Goal: Task Accomplishment & Management: Complete application form

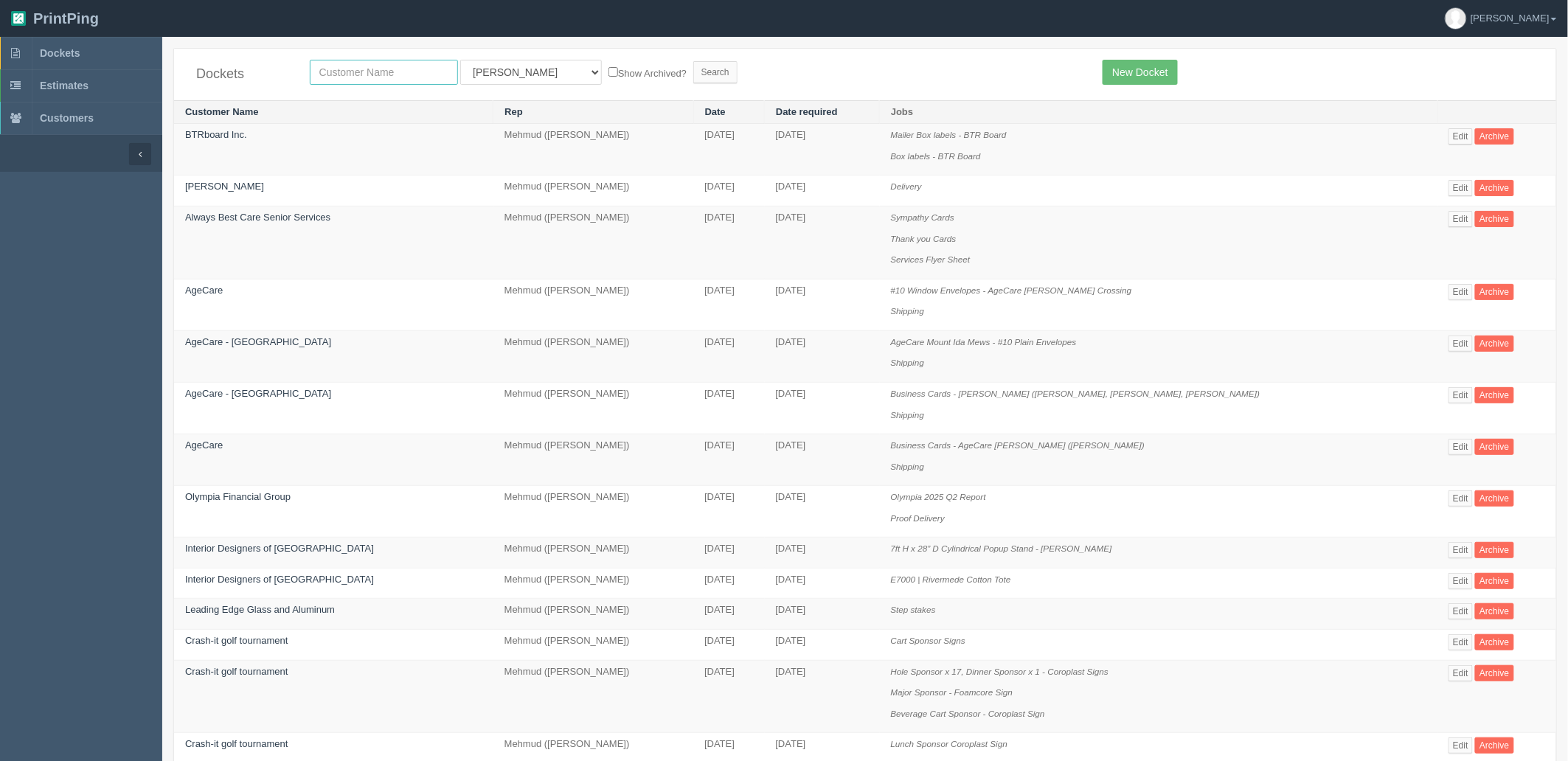
click at [393, 68] on input "text" at bounding box center [384, 72] width 148 height 25
type input "bearspaw"
click at [693, 61] on input "Search" at bounding box center [716, 72] width 45 height 22
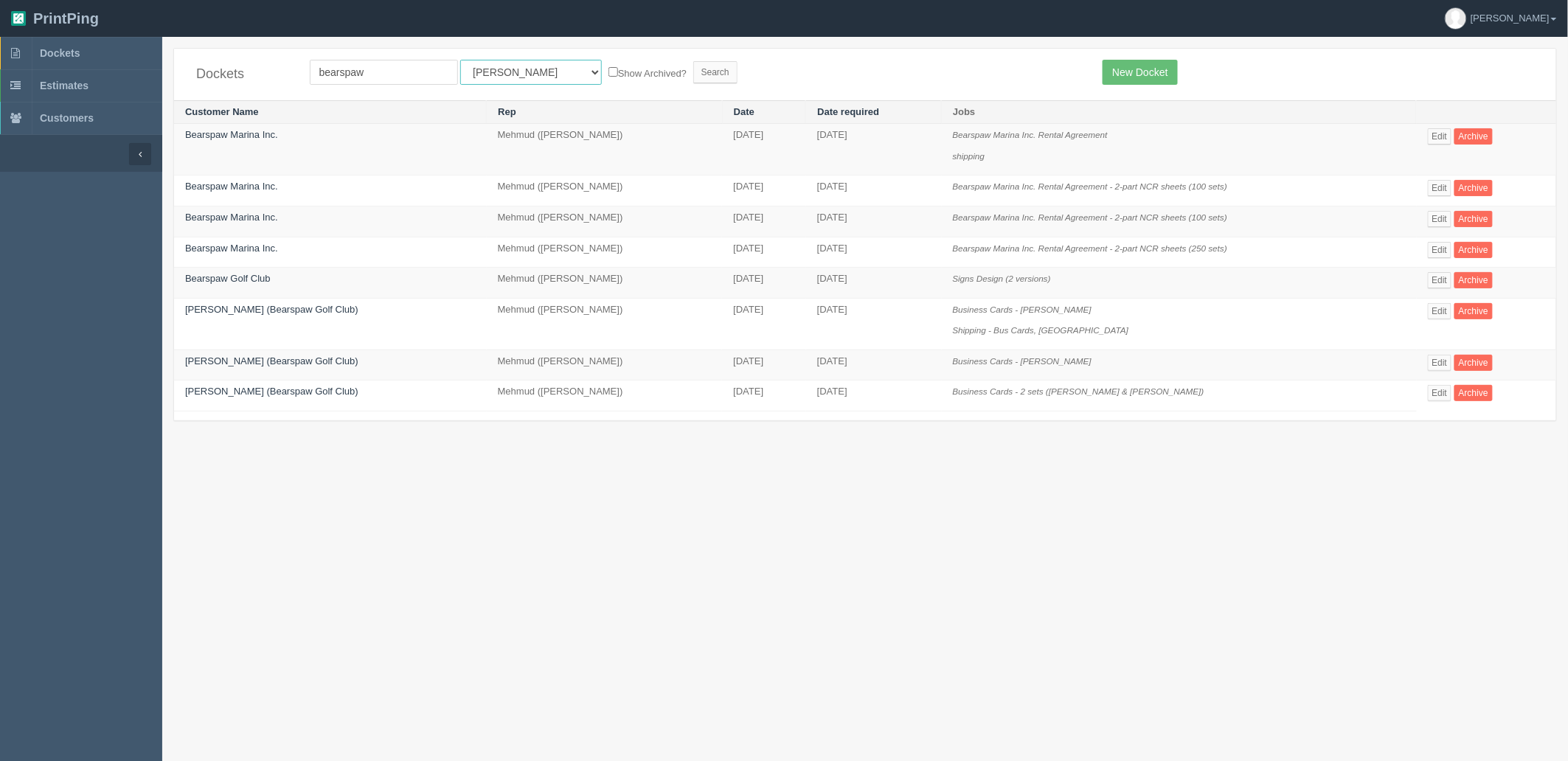
click at [518, 67] on select "All Users Ali Ali Test 1 Aly Amy Ankit Arif Brandon Dan France Greg Jim Mark Ma…" at bounding box center [531, 72] width 142 height 25
select select "8"
click at [460, 60] on select "All Users Ali Ali Test 1 Aly Amy Ankit Arif Brandon Dan France Greg Jim Mark Ma…" at bounding box center [531, 72] width 142 height 25
click at [693, 70] on input "Search" at bounding box center [716, 72] width 45 height 22
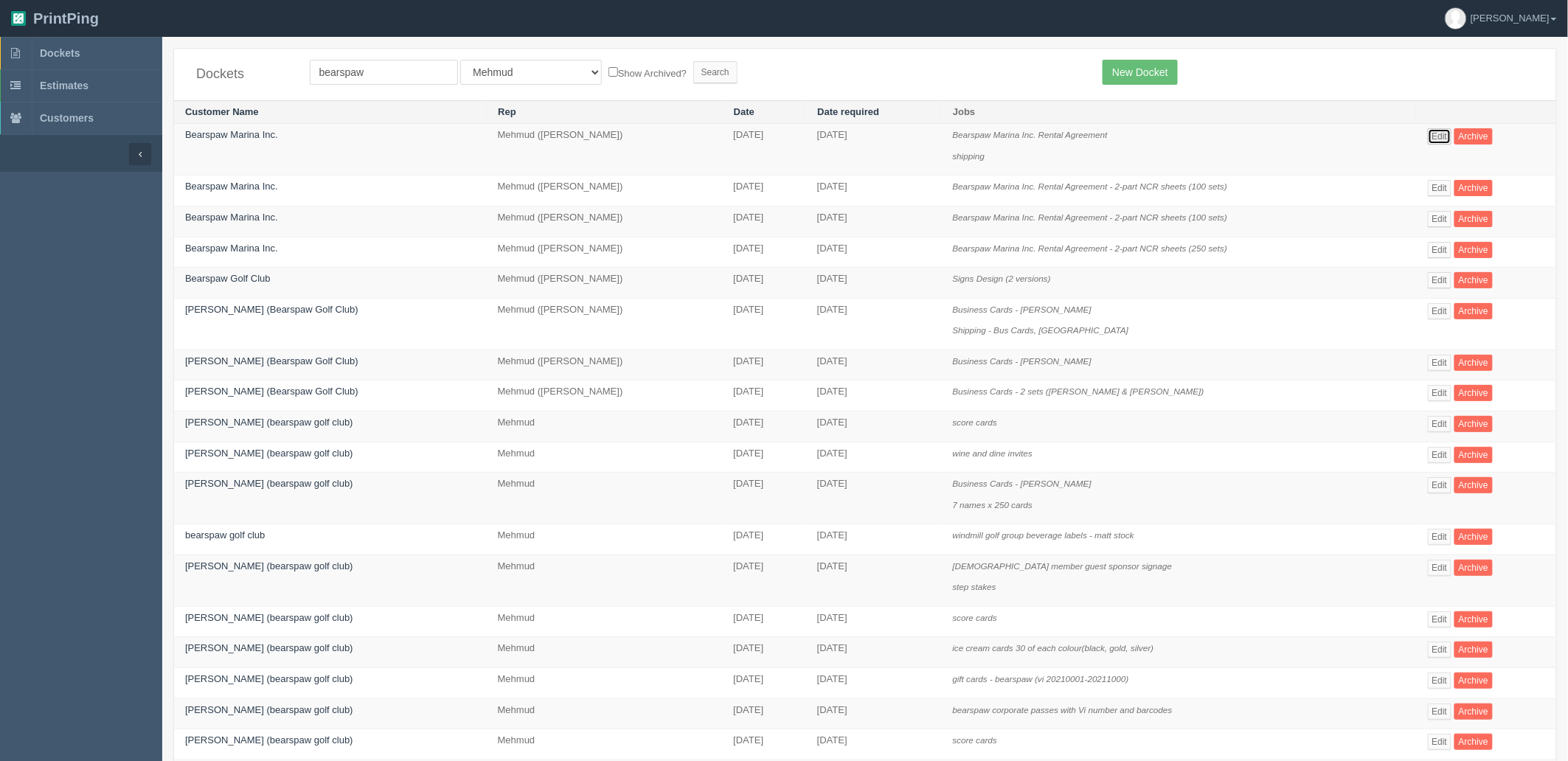
click at [1441, 135] on link "Edit" at bounding box center [1440, 136] width 25 height 16
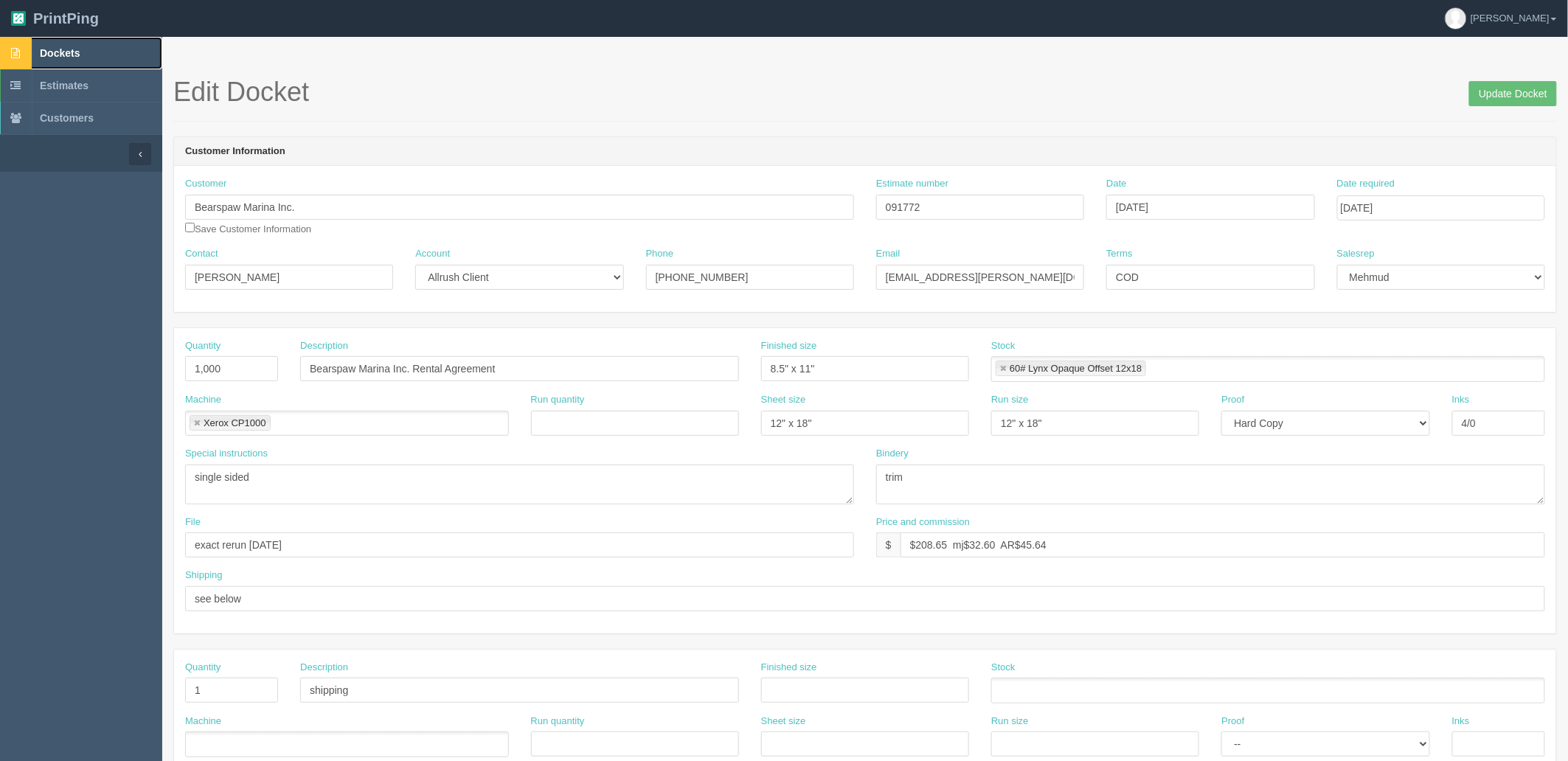
click at [111, 49] on link "Dockets" at bounding box center [81, 52] width 162 height 33
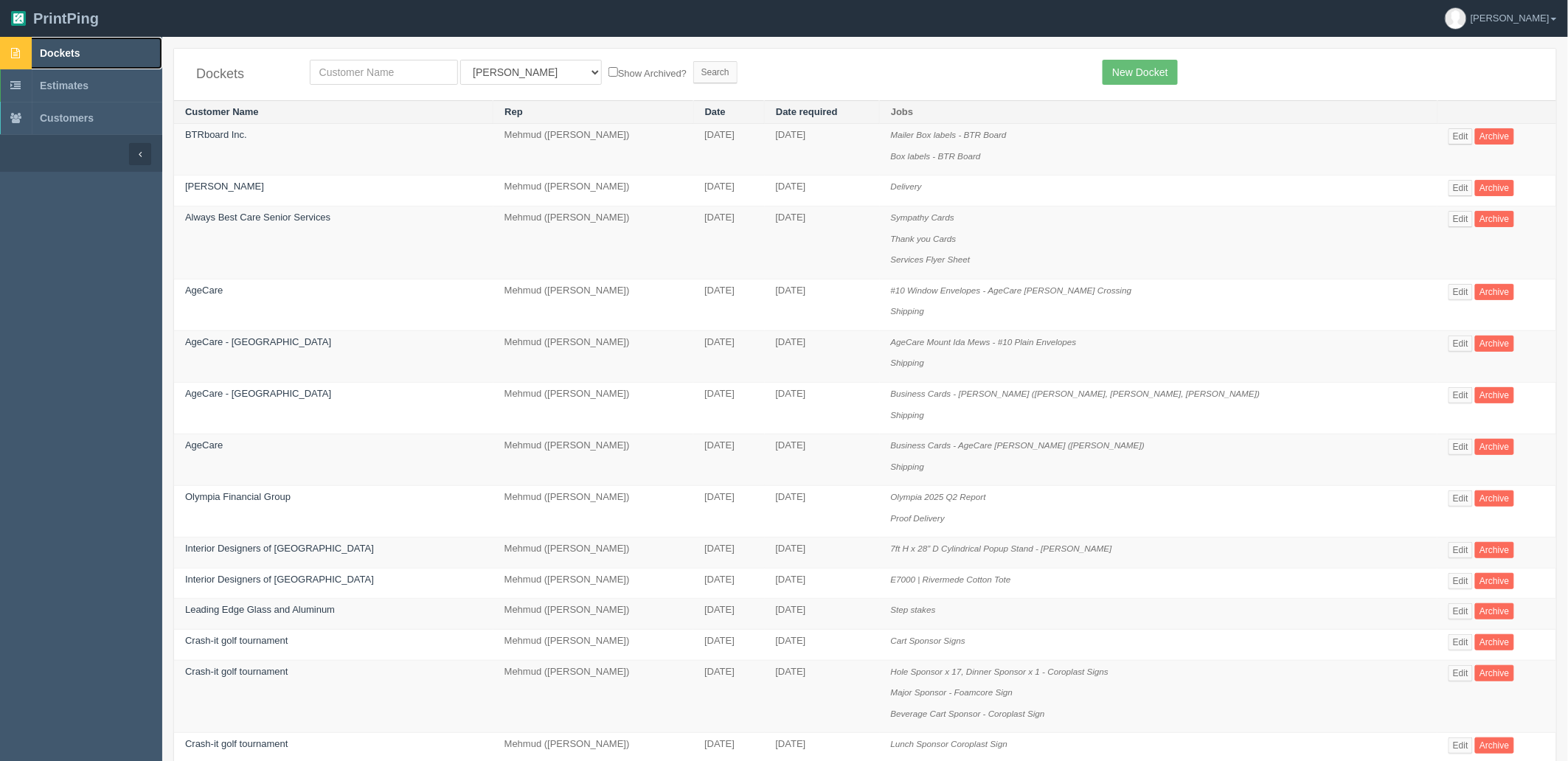
click at [65, 41] on link "Dockets" at bounding box center [81, 52] width 162 height 33
drag, startPoint x: 487, startPoint y: 63, endPoint x: 485, endPoint y: 83, distance: 20.1
click at [487, 63] on select "All Users Ali Ali Test 1 Aly Amy Ankit Arif Brandon Dan France Greg Jim Mark Ma…" at bounding box center [531, 72] width 142 height 25
click at [460, 60] on select "All Users Ali Ali Test 1 Aly Amy Ankit Arif Brandon Dan France Greg Jim Mark Ma…" at bounding box center [531, 72] width 142 height 25
click at [506, 76] on select "All Users Ali Ali Test 1 Aly Amy Ankit Arif Brandon Dan France Greg Jim Mark Ma…" at bounding box center [531, 72] width 142 height 25
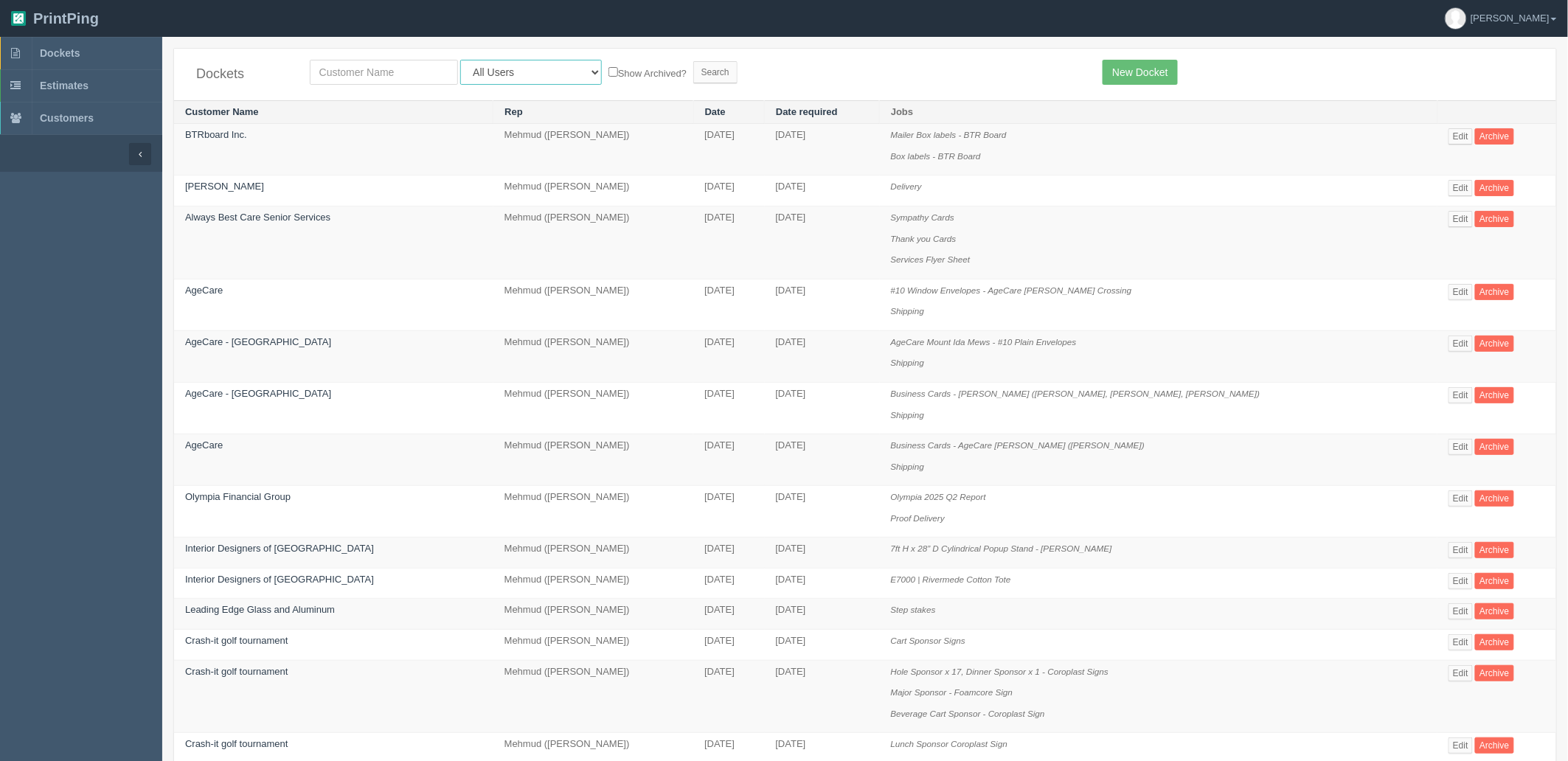
select select "8"
click at [460, 60] on select "All Users Ali Ali Test 1 Aly Amy Ankit Arif Brandon Dan France Greg Jim Mark Ma…" at bounding box center [531, 72] width 142 height 25
click at [693, 66] on input "Search" at bounding box center [716, 72] width 45 height 22
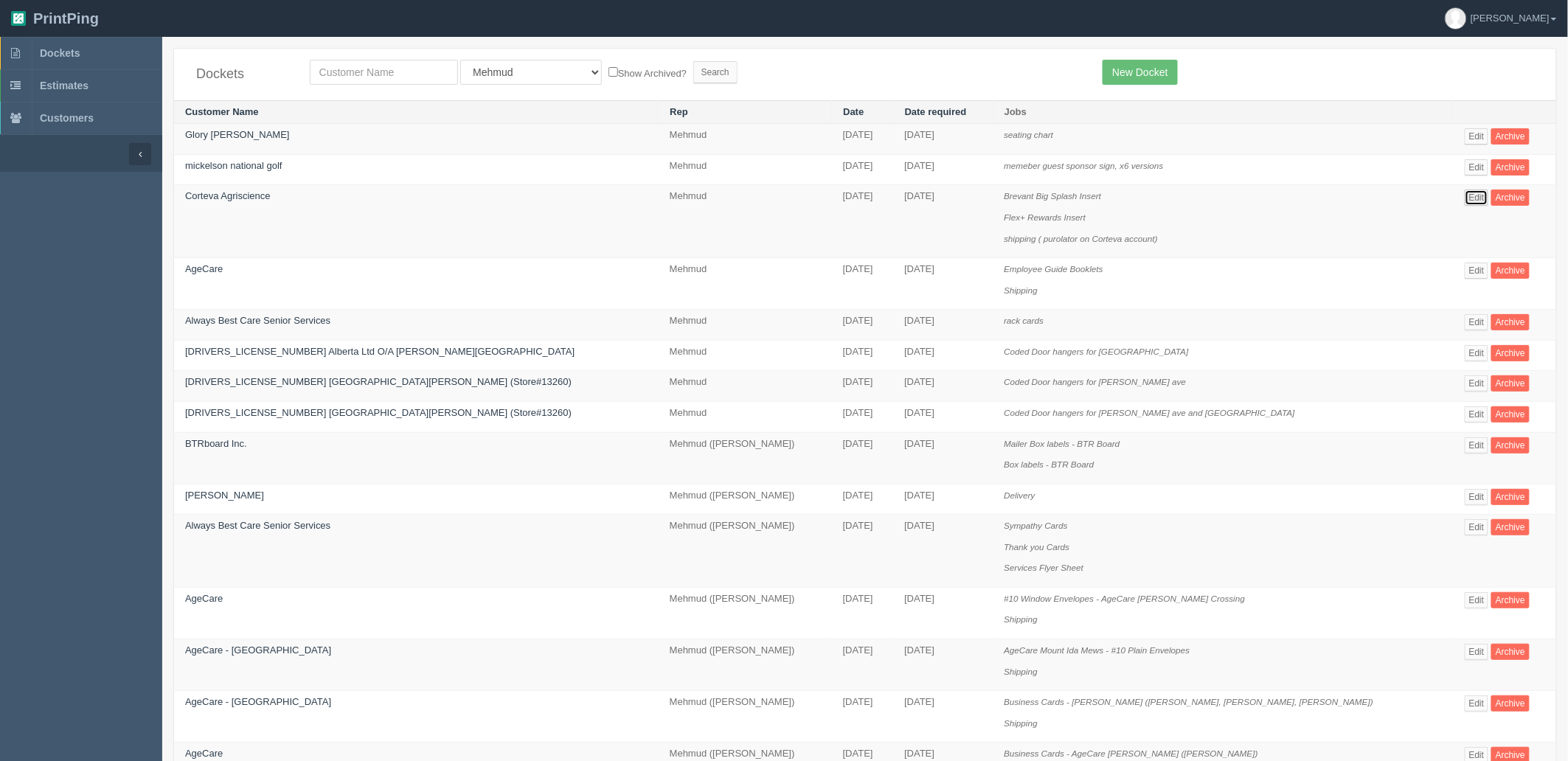
click at [1465, 200] on link "Edit" at bounding box center [1477, 197] width 25 height 16
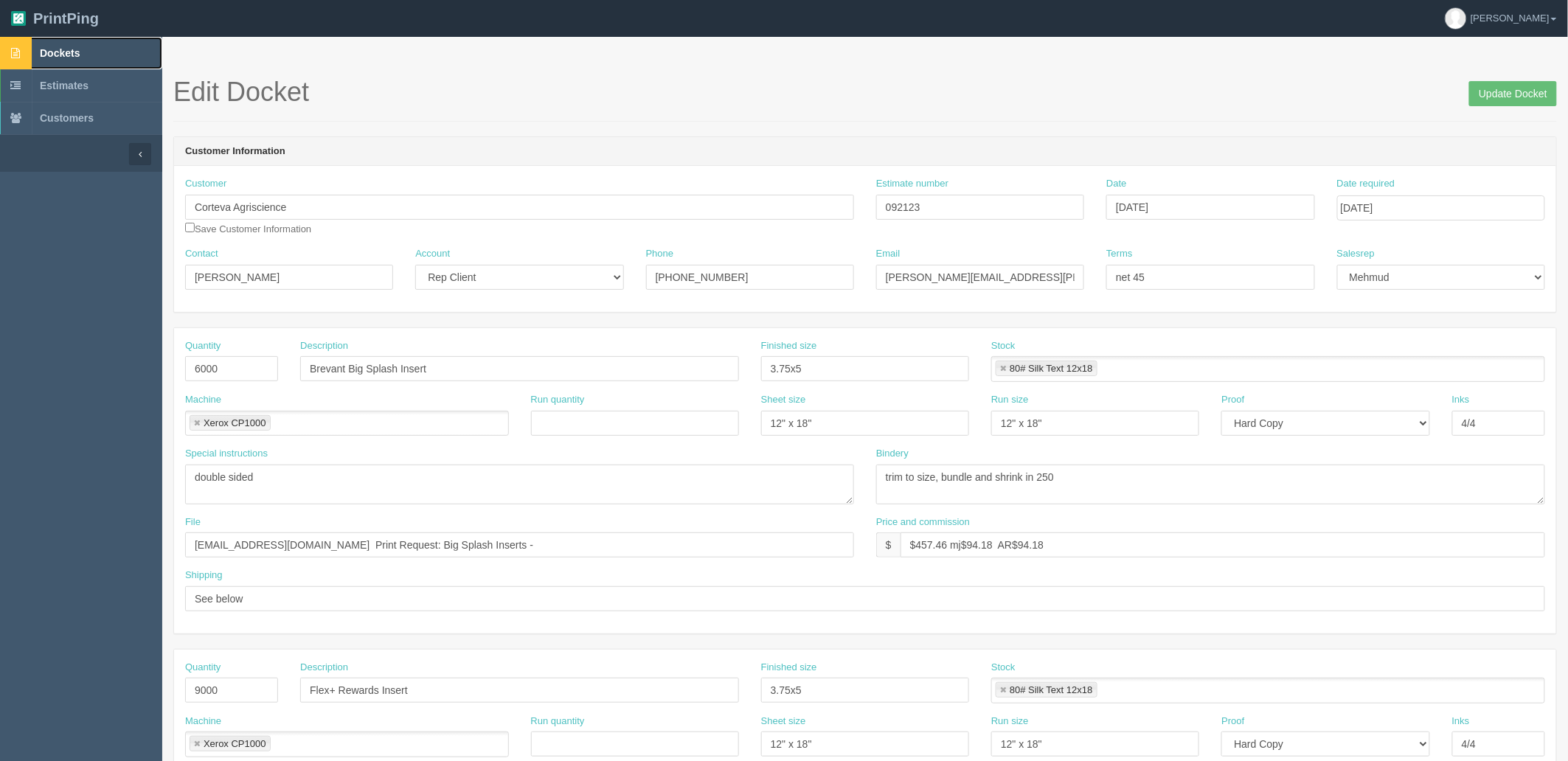
click at [80, 47] on span "Dockets" at bounding box center [60, 52] width 40 height 12
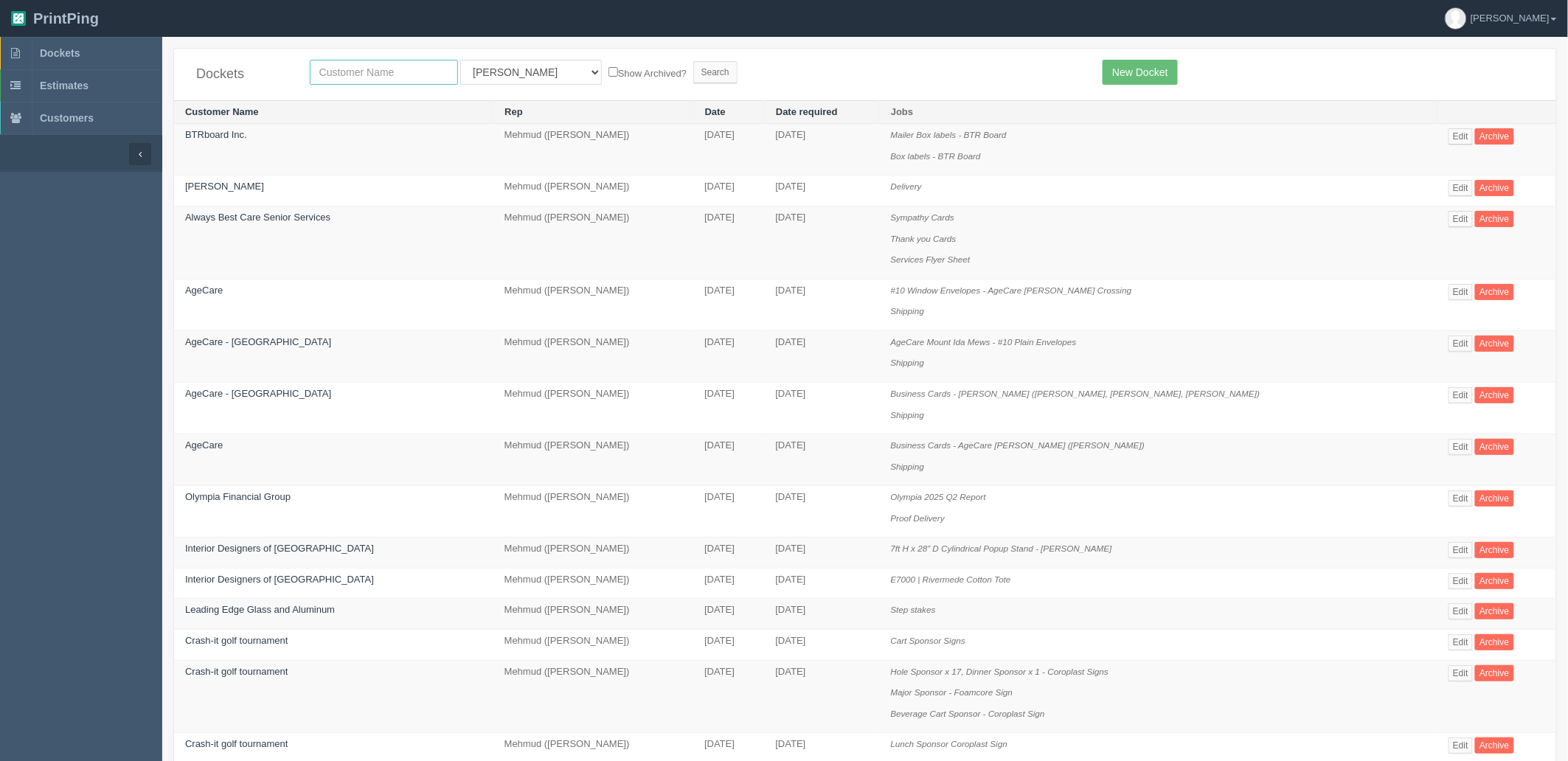
click at [394, 75] on input "text" at bounding box center [384, 72] width 148 height 25
click at [485, 74] on select "All Users Ali Ali Test 1 Aly Amy Ankit Arif Brandon Dan France Greg Jim Mark Ma…" at bounding box center [531, 72] width 142 height 25
select select "8"
click at [460, 60] on select "All Users Ali Ali Test 1 Aly Amy Ankit Arif Brandon Dan France Greg Jim Mark Ma…" at bounding box center [531, 72] width 142 height 25
click at [693, 72] on input "Search" at bounding box center [716, 72] width 45 height 22
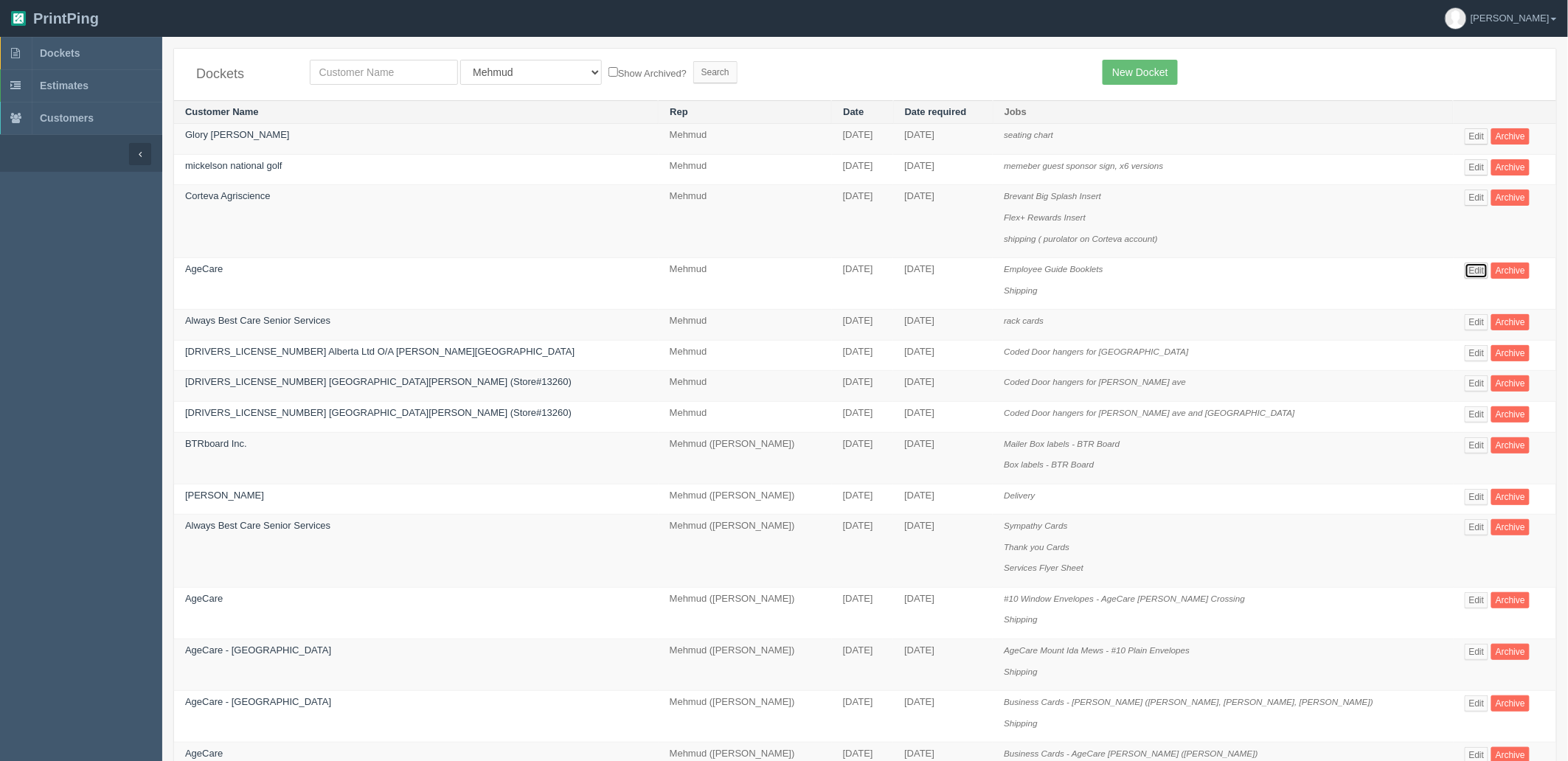
click at [1465, 274] on link "Edit" at bounding box center [1477, 270] width 25 height 16
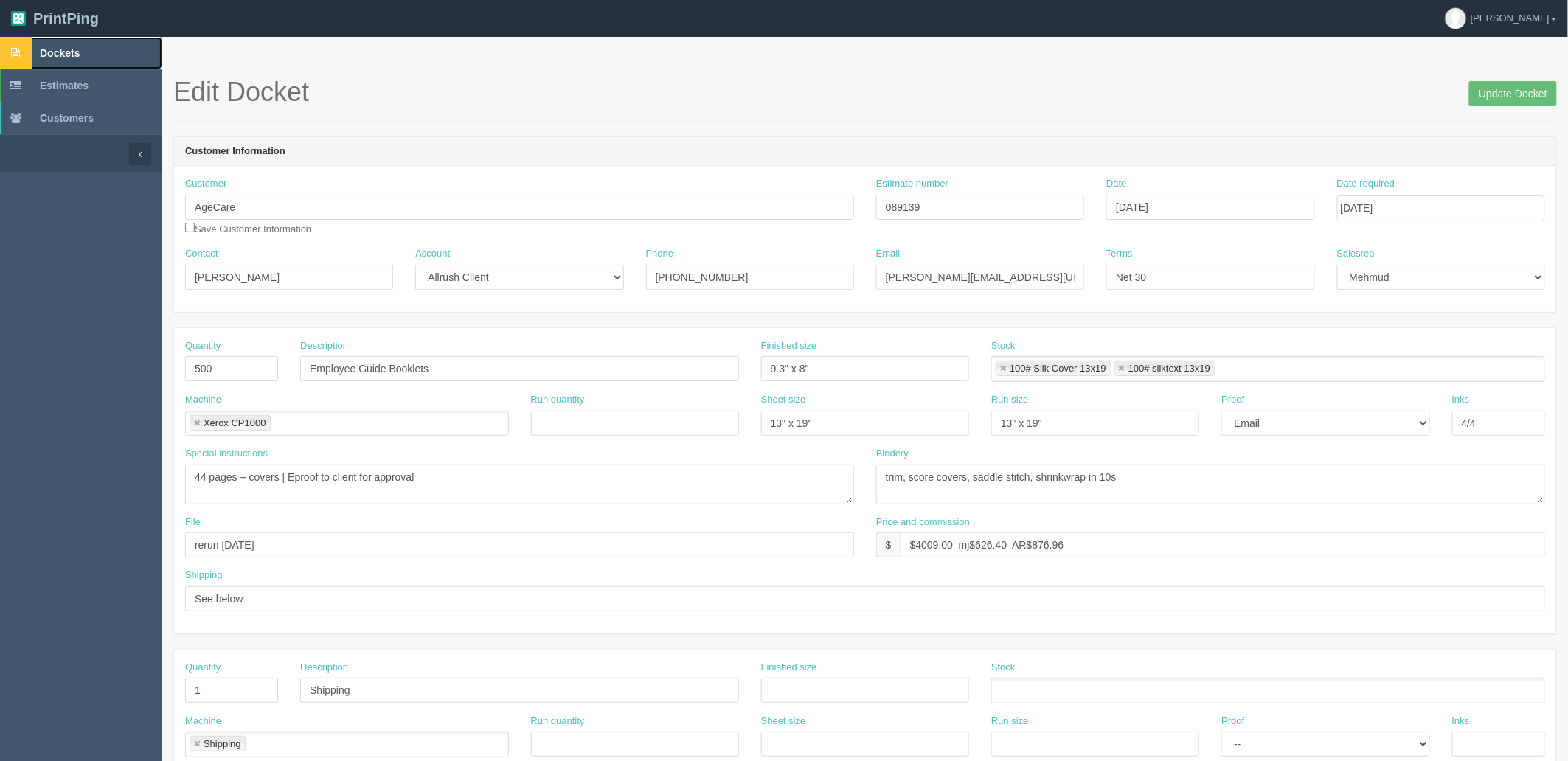
click at [78, 55] on span "Dockets" at bounding box center [60, 52] width 40 height 12
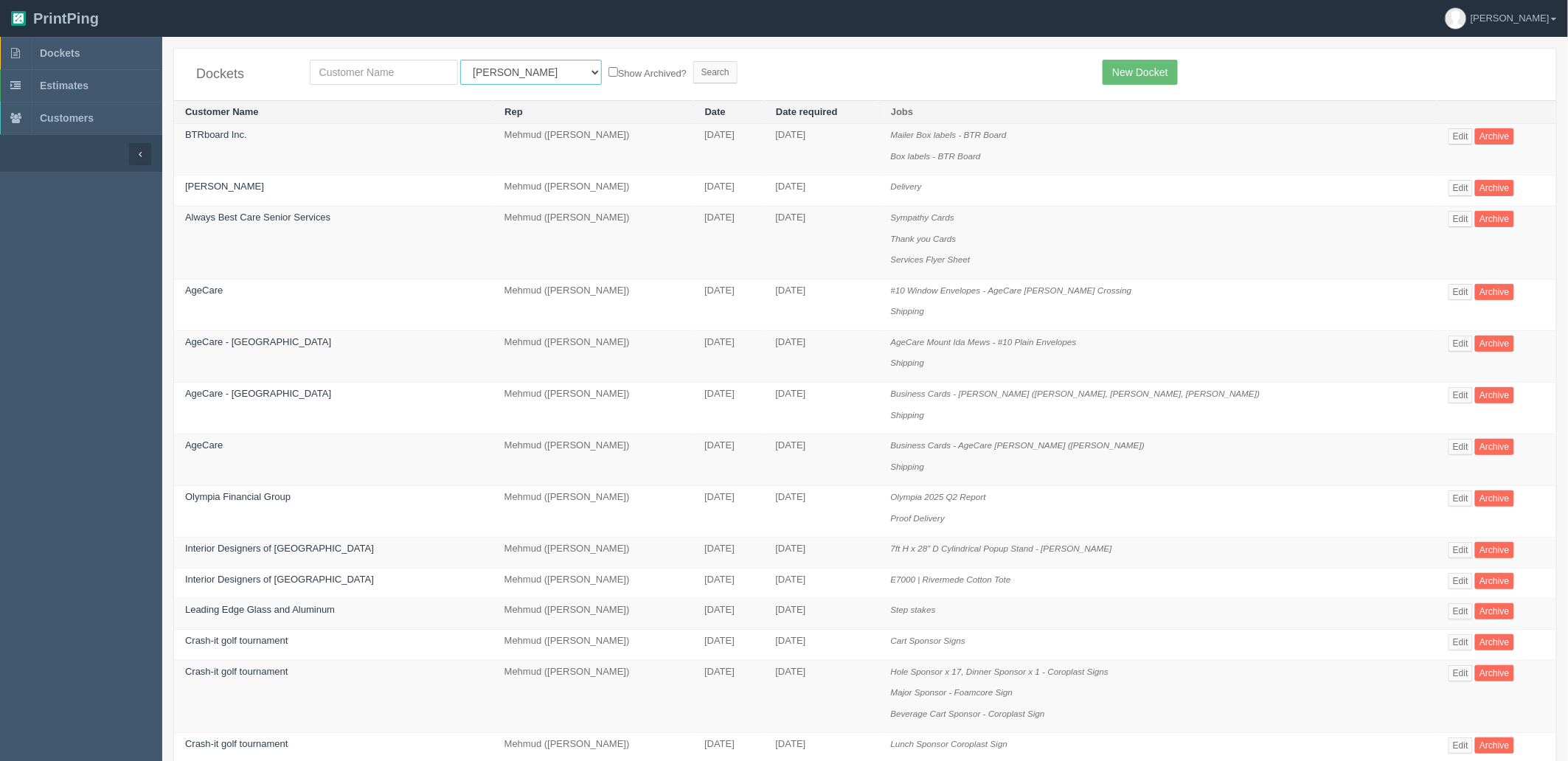
drag, startPoint x: 514, startPoint y: 65, endPoint x: 547, endPoint y: 305, distance: 242.3
click at [512, 64] on select "All Users Ali Ali Test 1 Aly Amy Ankit Arif Brandon Dan France Greg Jim Mark Ma…" at bounding box center [531, 72] width 142 height 25
select select "8"
click at [460, 60] on select "All Users Ali Ali Test 1 Aly Amy Ankit Arif Brandon Dan France Greg Jim Mark Ma…" at bounding box center [531, 72] width 142 height 25
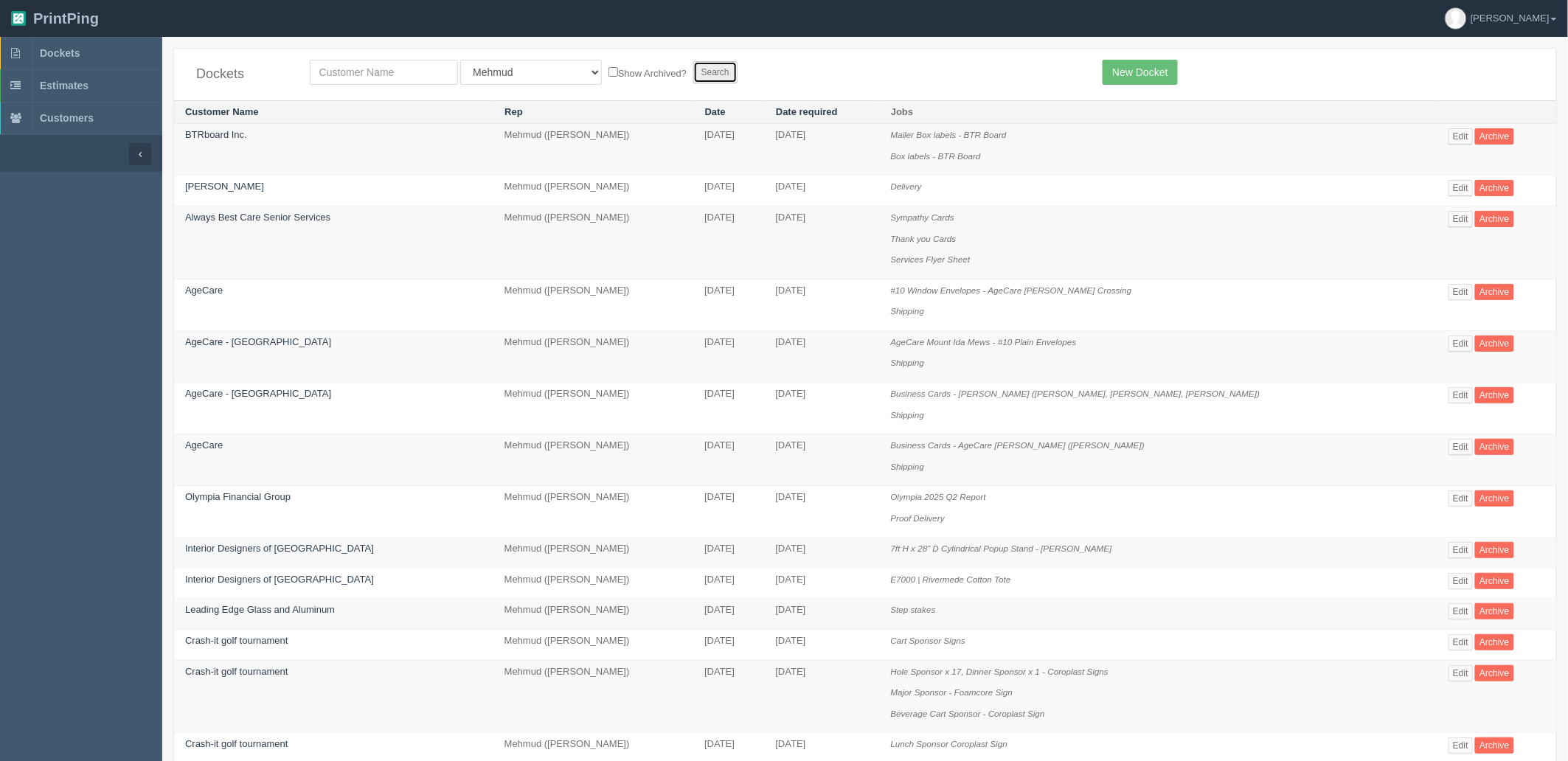
click at [693, 76] on input "Search" at bounding box center [716, 72] width 45 height 22
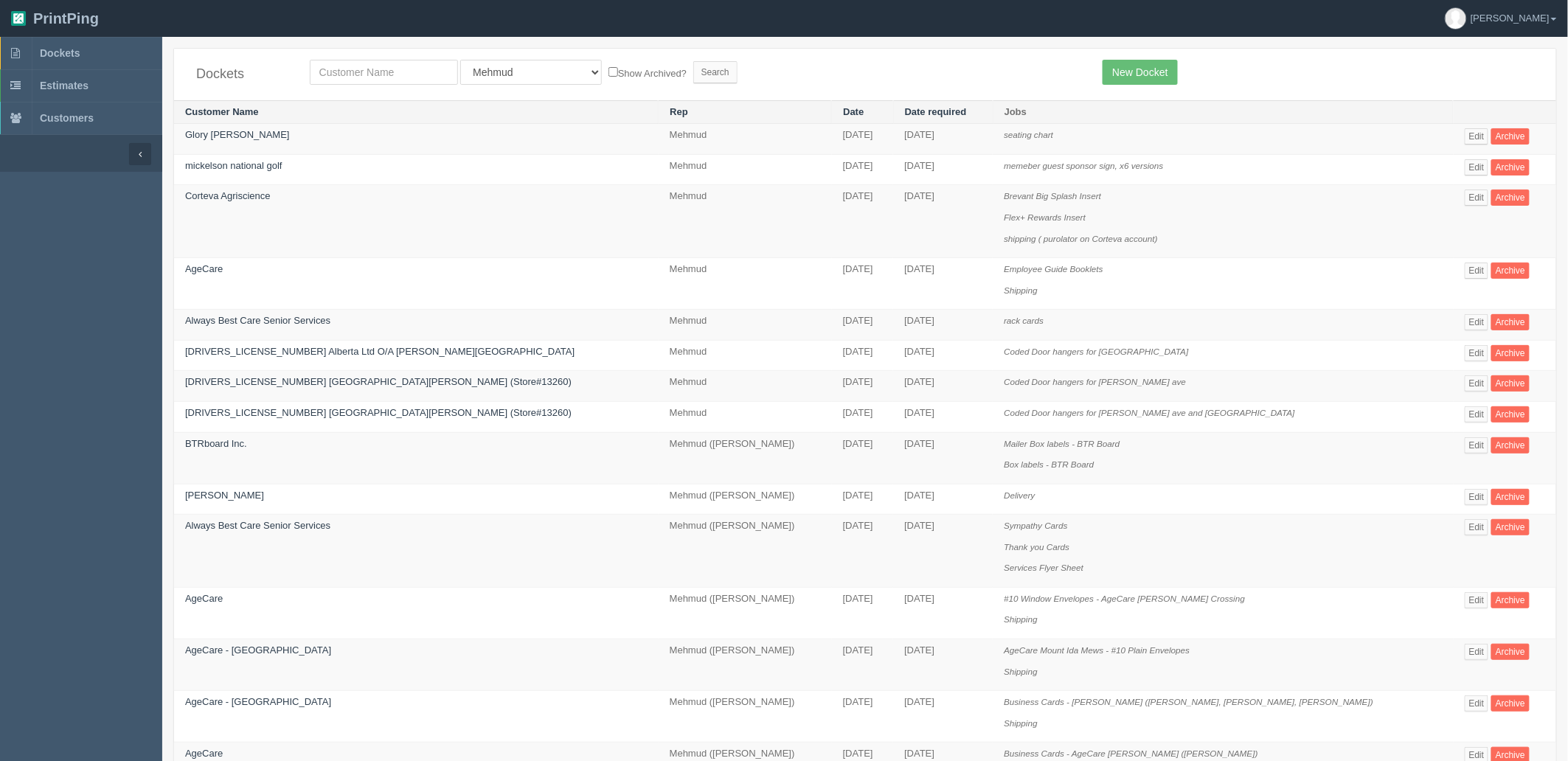
click at [832, 116] on th "Date" at bounding box center [862, 112] width 61 height 24
click at [843, 116] on link "Date" at bounding box center [853, 112] width 21 height 11
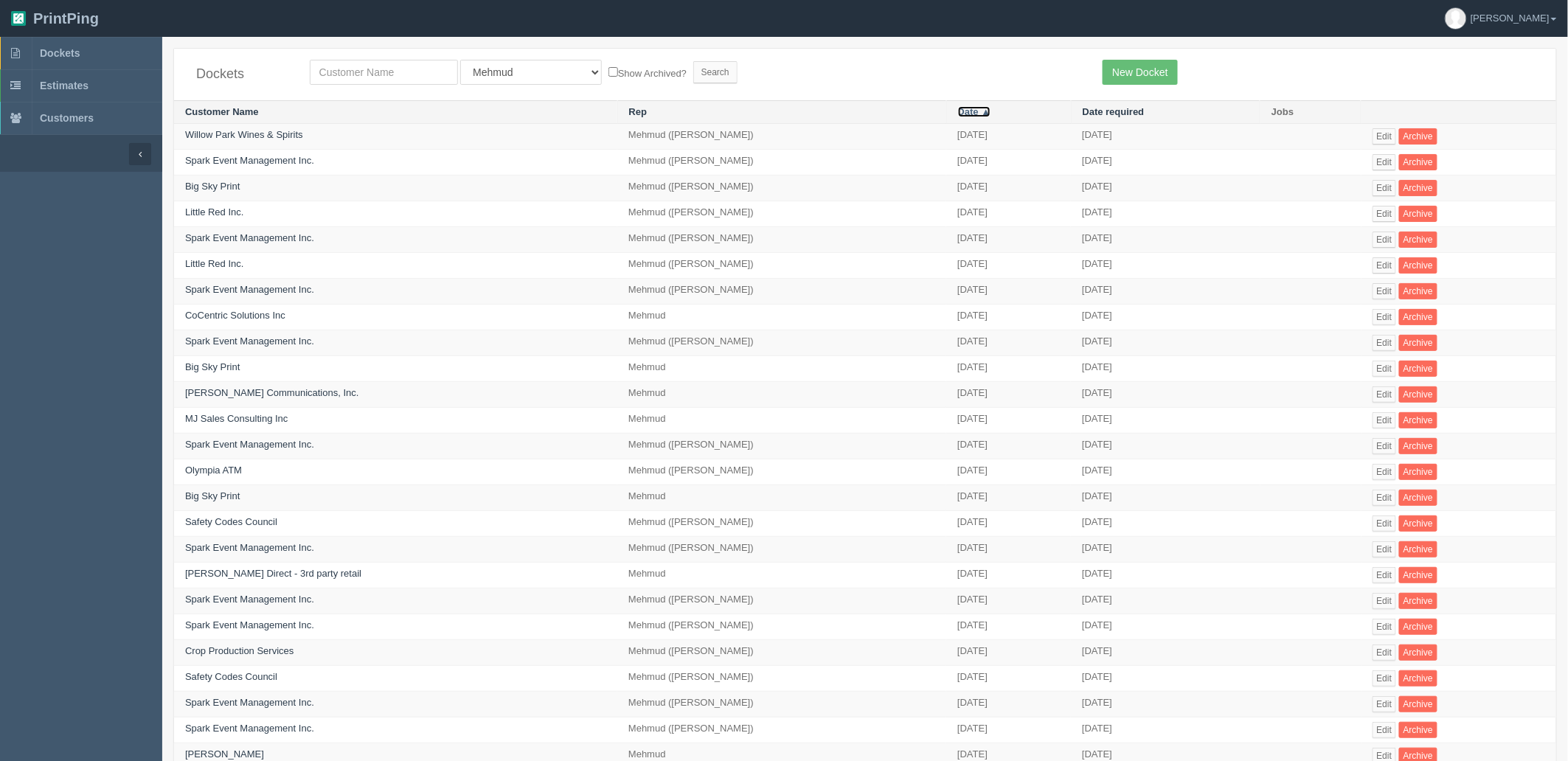
click at [958, 111] on link "Date ▲" at bounding box center [975, 112] width 33 height 11
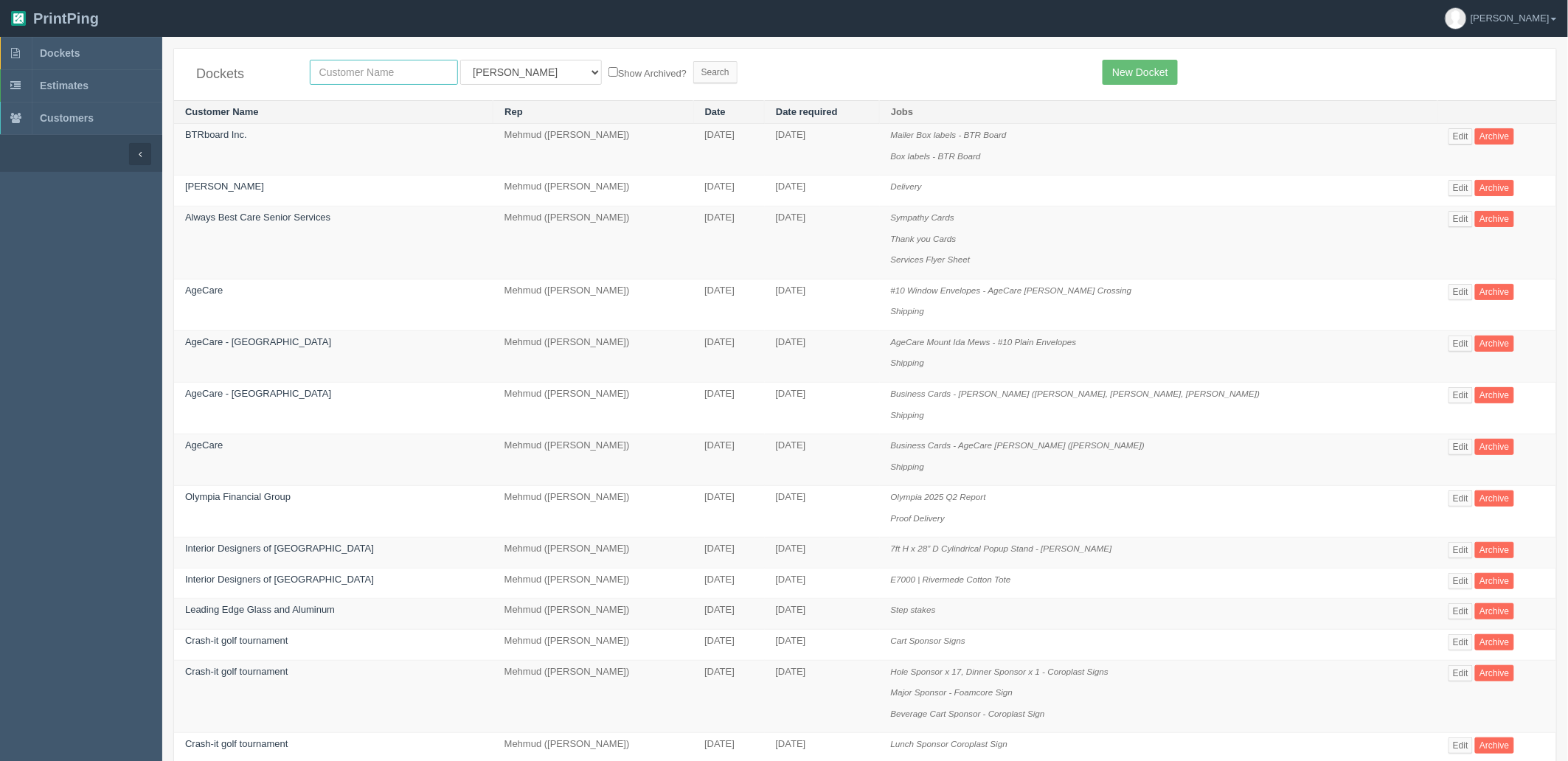
click at [373, 79] on input "text" at bounding box center [384, 72] width 148 height 25
type input "pdc"
click at [693, 61] on input "Search" at bounding box center [716, 72] width 45 height 22
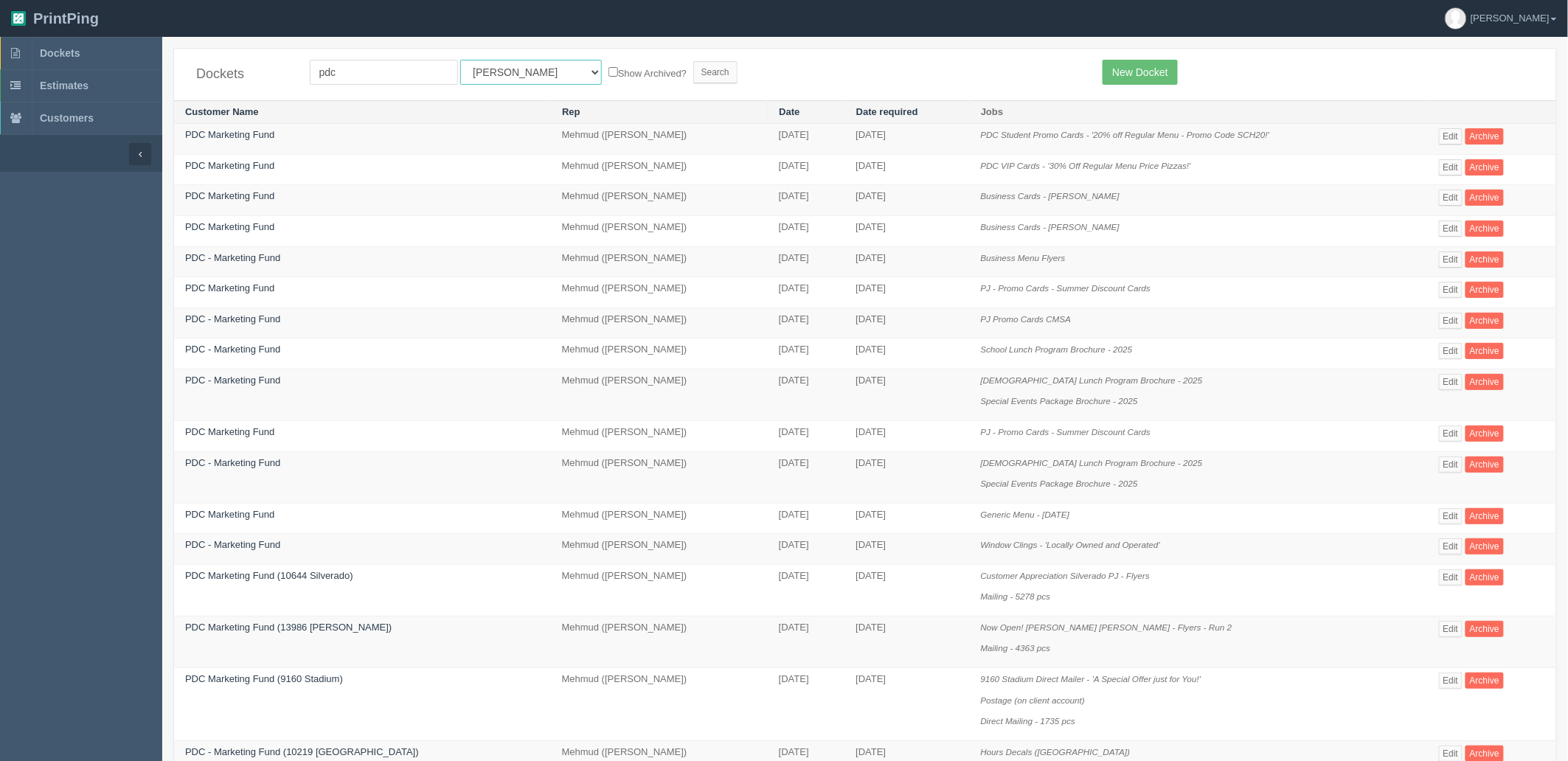
click at [491, 71] on select "All Users Ali Ali Test 1 Aly Amy Ankit Arif Brandon Dan France Greg Jim Mark Ma…" at bounding box center [531, 72] width 142 height 25
select select "8"
click at [460, 60] on select "All Users Ali Ali Test 1 Aly Amy Ankit Arif Brandon Dan France Greg Jim Mark Ma…" at bounding box center [531, 72] width 142 height 25
click at [693, 76] on input "Search" at bounding box center [716, 72] width 45 height 22
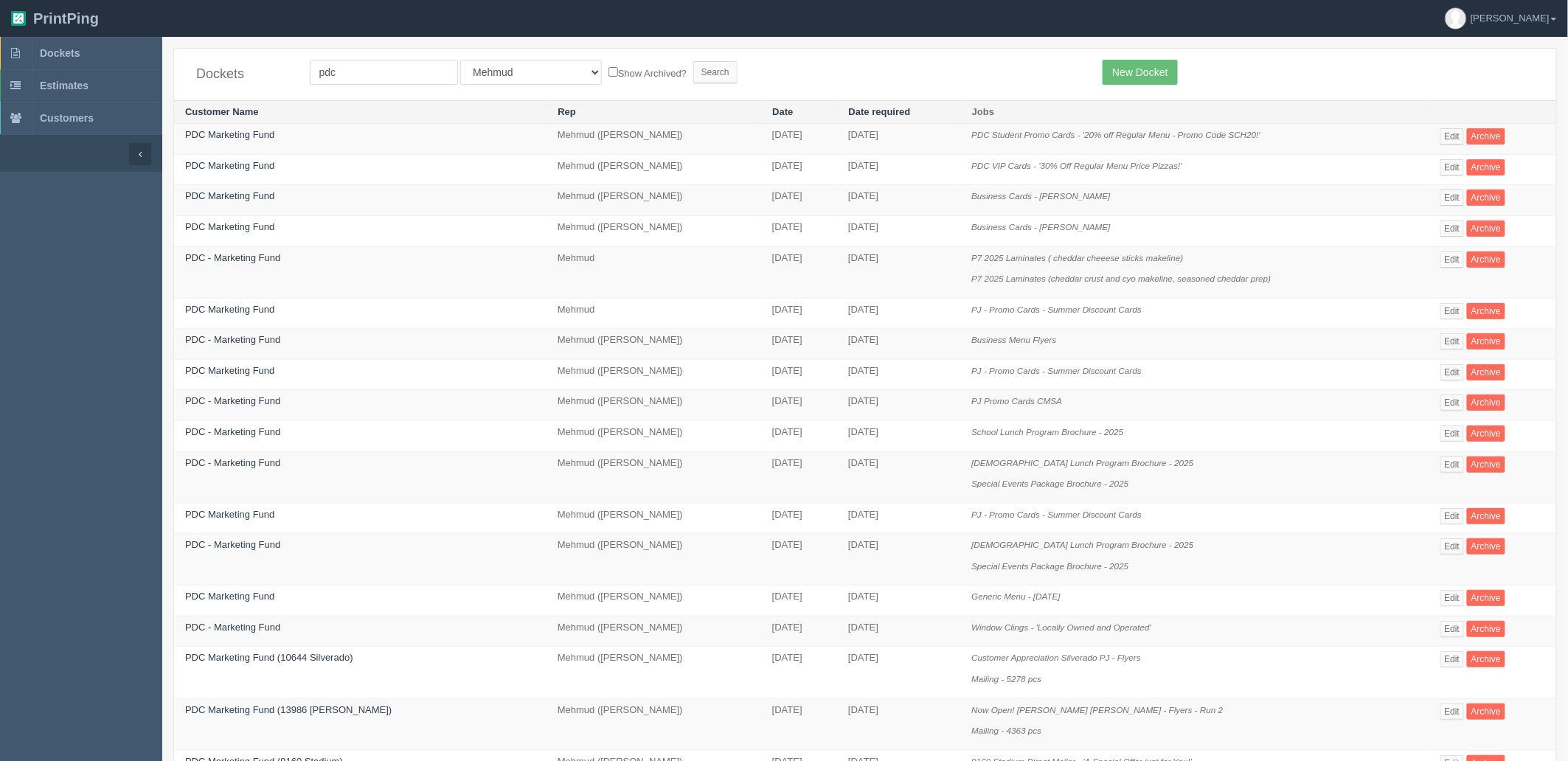
click at [811, 81] on form "pdc All Users [PERSON_NAME] Test 1 [PERSON_NAME] [PERSON_NAME] [PERSON_NAME] Fr…" at bounding box center [696, 72] width 771 height 25
click at [1446, 258] on link "Edit" at bounding box center [1453, 259] width 25 height 16
click at [1446, 256] on link "Edit" at bounding box center [1453, 259] width 25 height 16
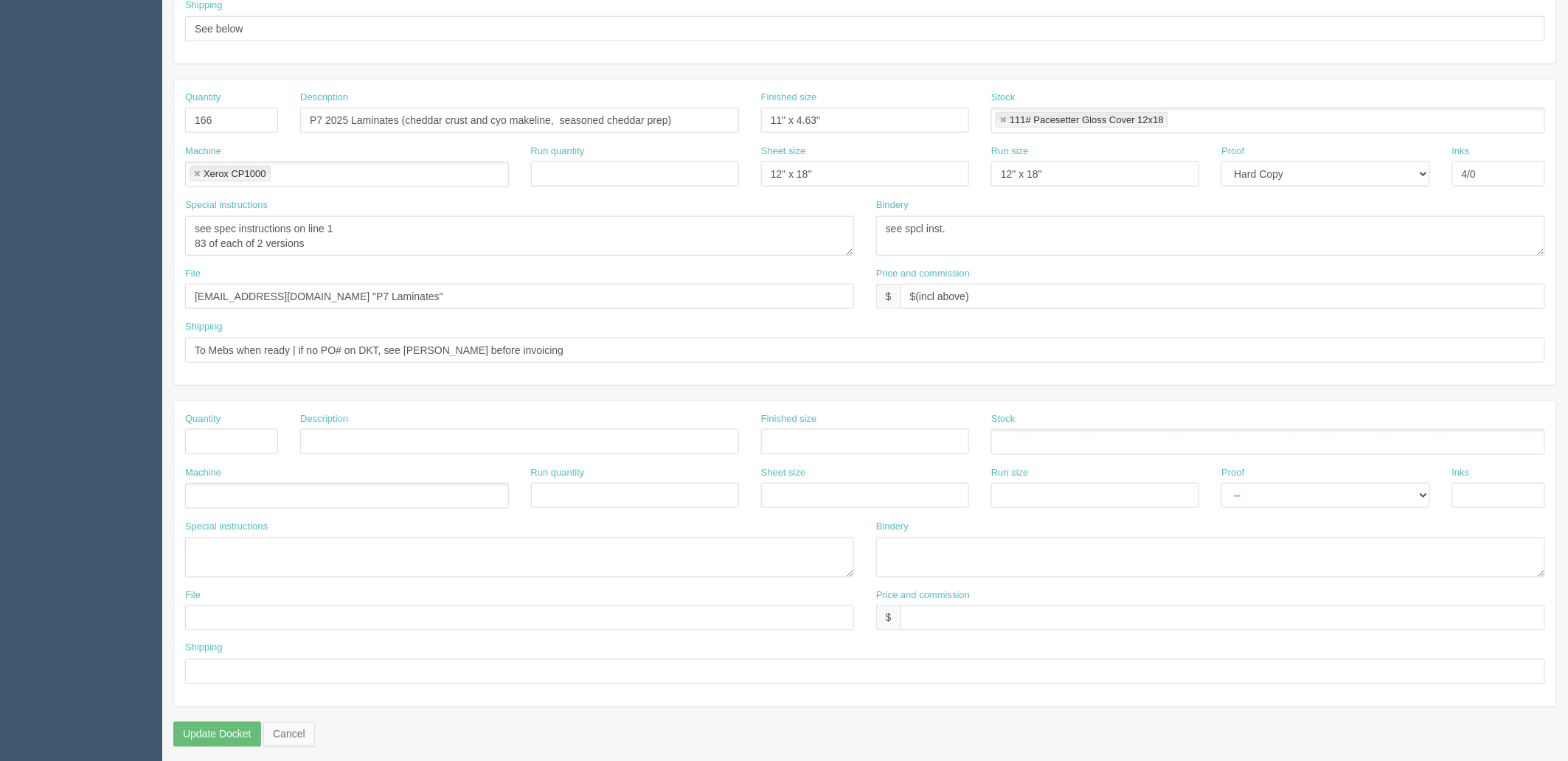
scroll to position [579, 0]
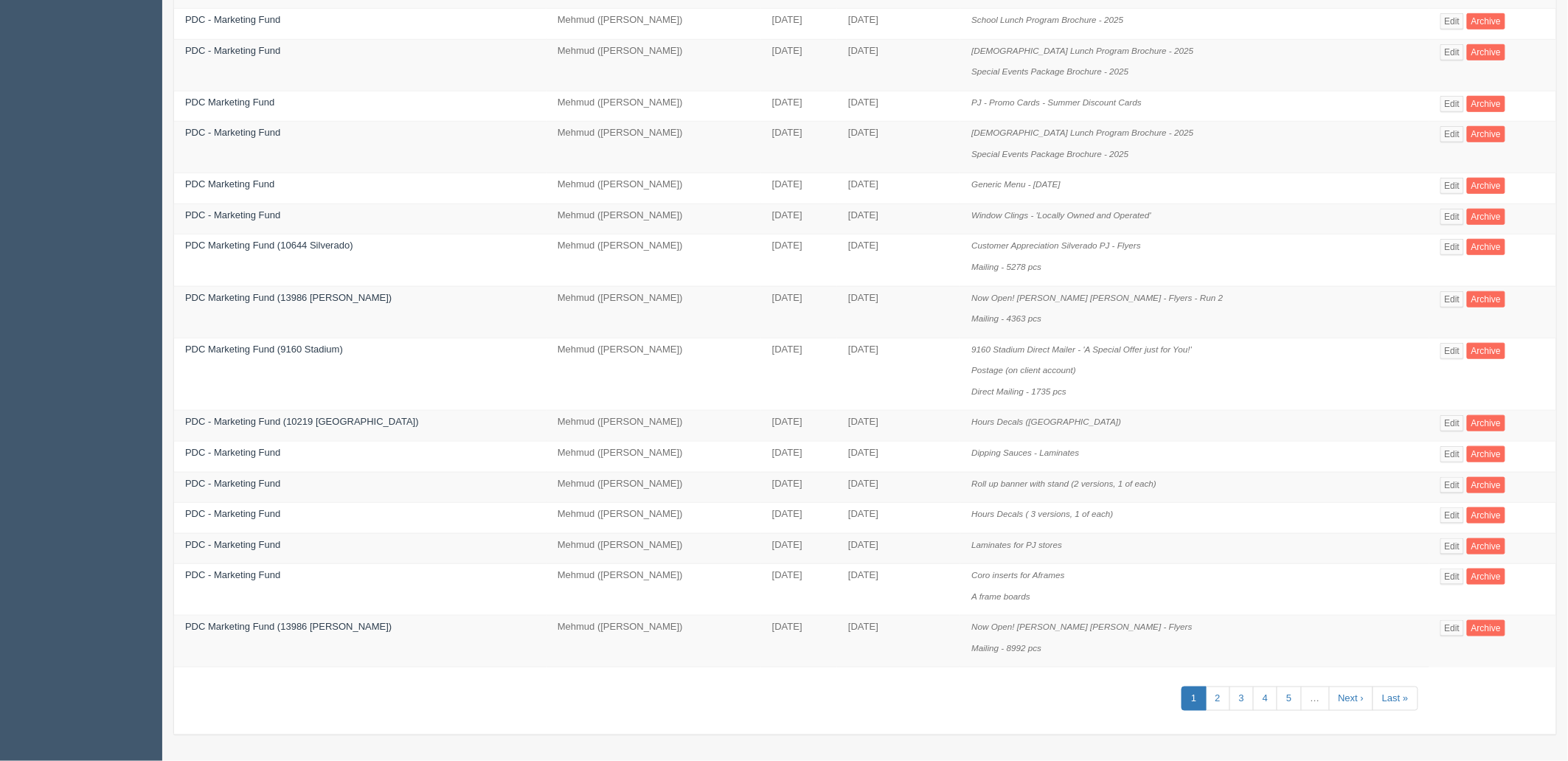
scroll to position [422, 0]
click at [1448, 549] on link "Edit" at bounding box center [1453, 546] width 25 height 16
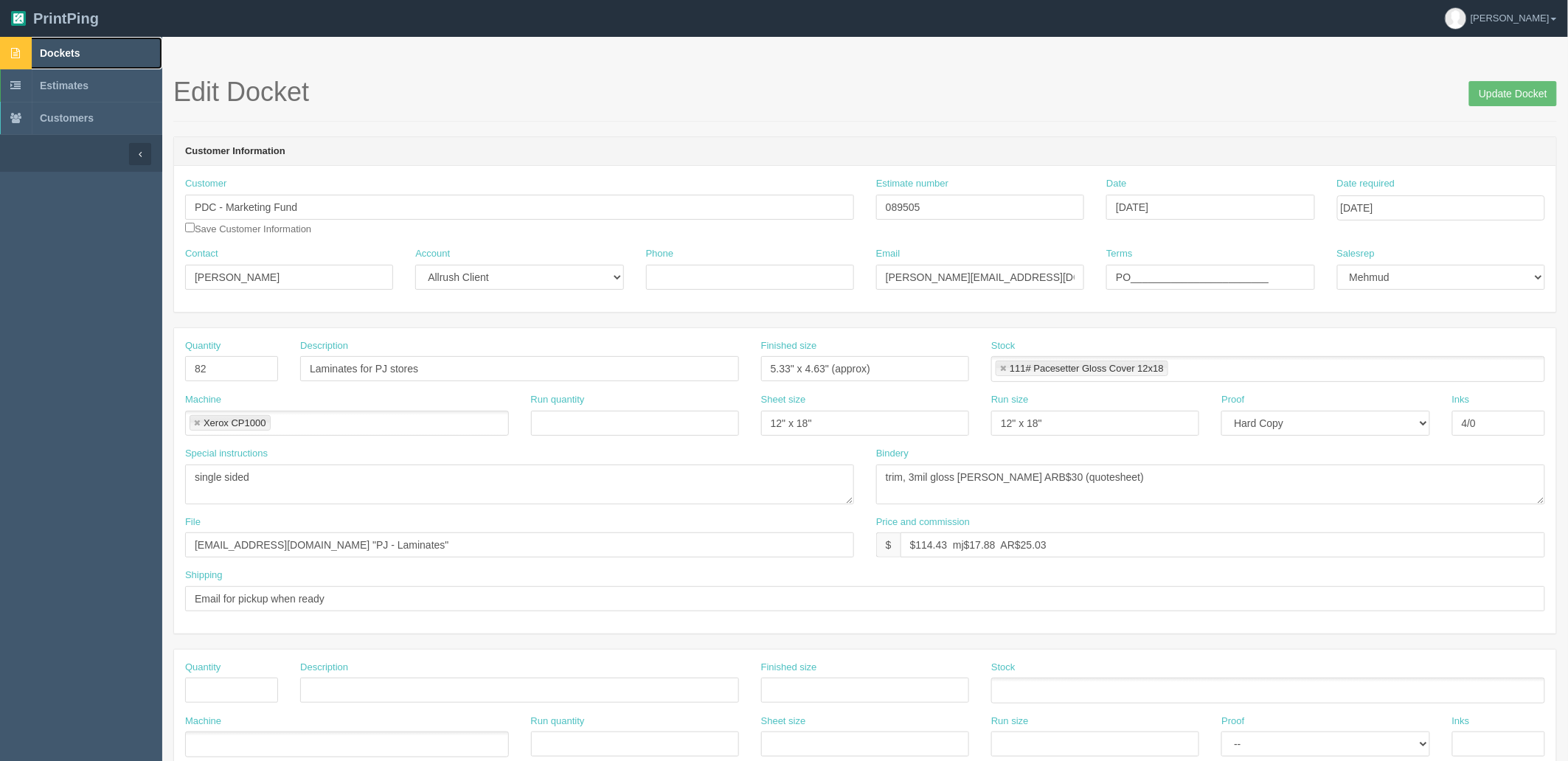
click at [91, 49] on link "Dockets" at bounding box center [81, 52] width 162 height 33
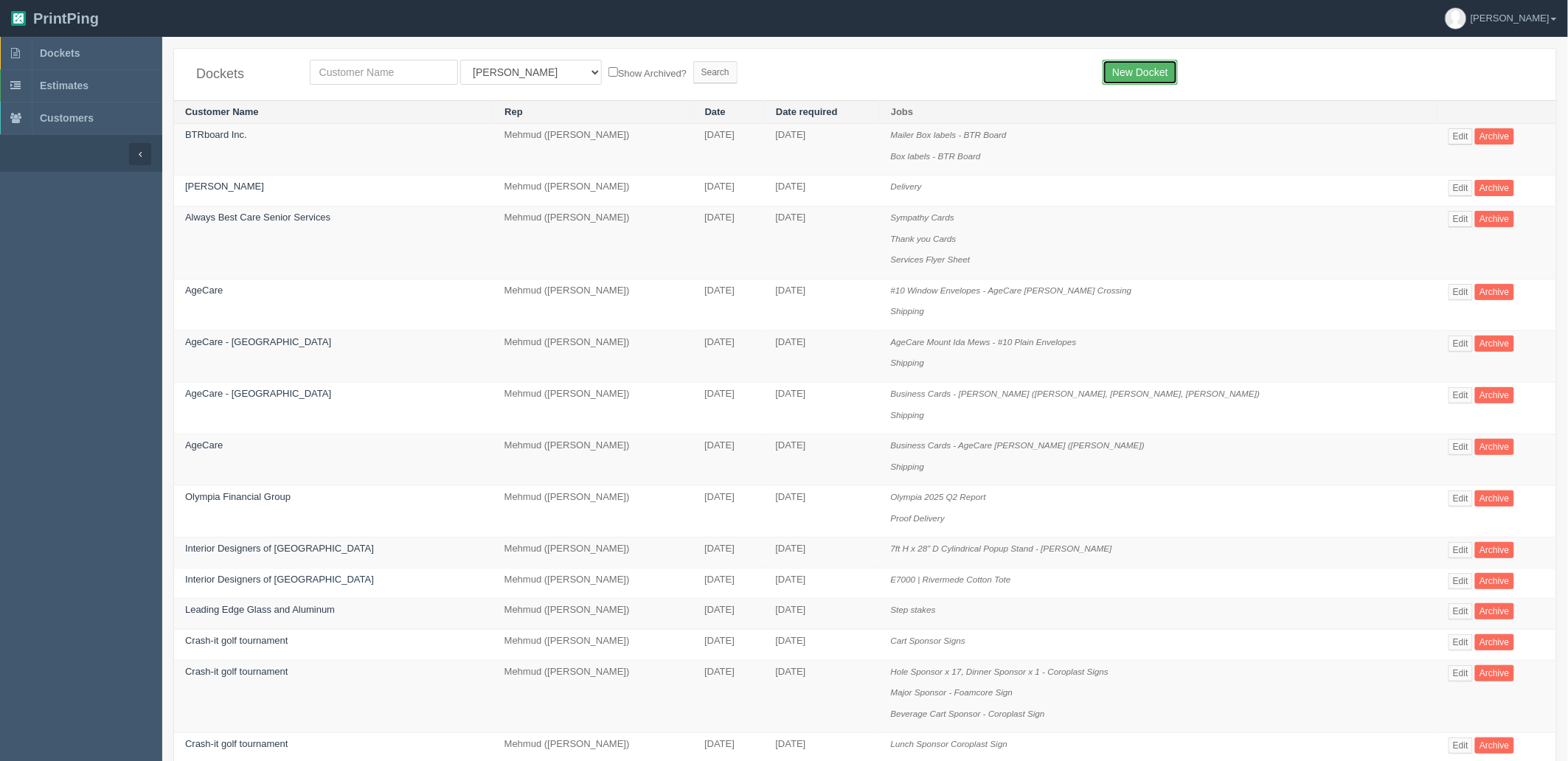
click at [1160, 66] on link "New Docket" at bounding box center [1140, 72] width 75 height 25
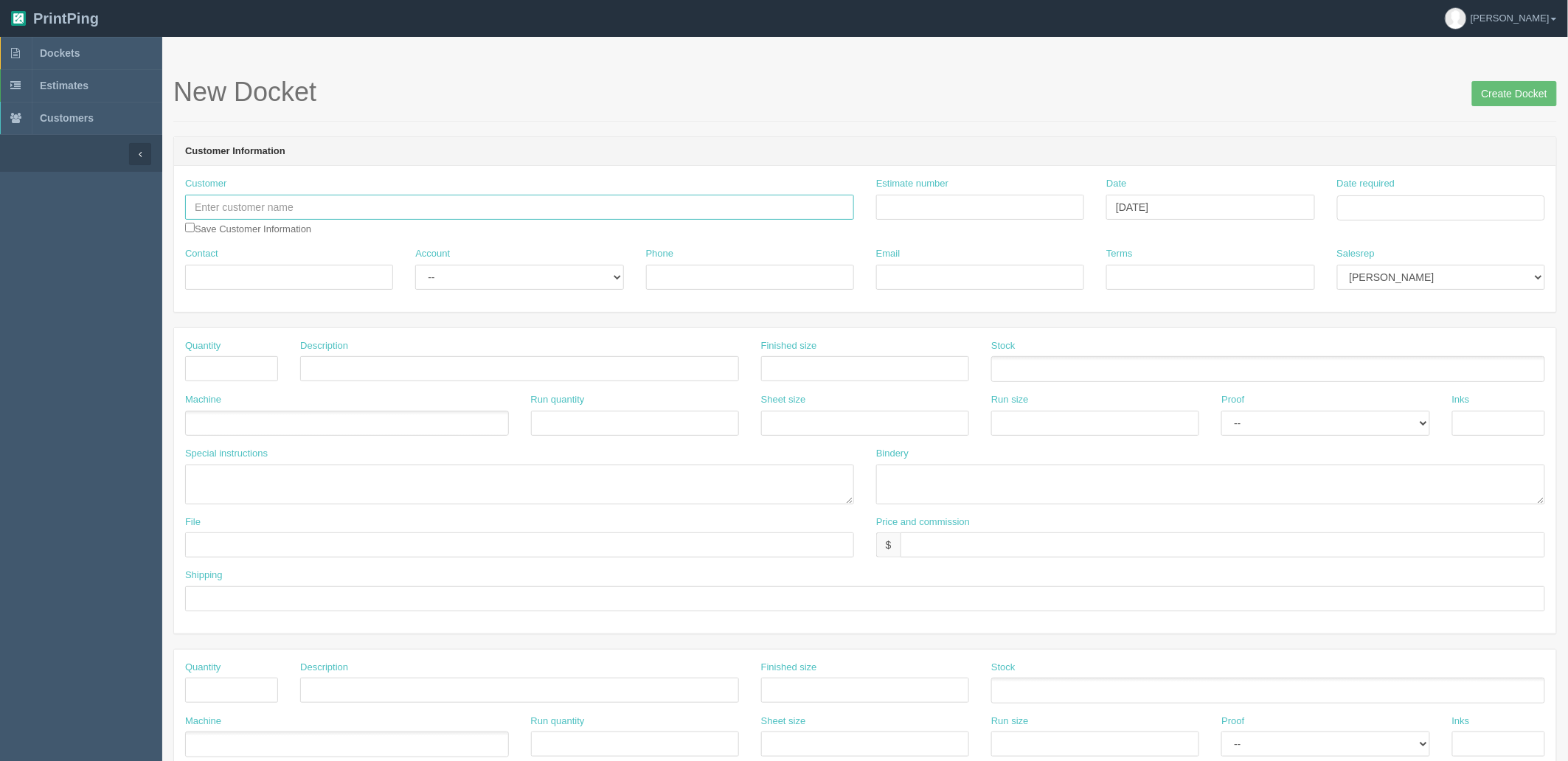
click at [319, 205] on input "text" at bounding box center [519, 208] width 669 height 25
type input "Kent Imaging"
type input "shipping"
click at [1454, 351] on td "22" at bounding box center [1450, 349] width 17 height 21
type input "[DATE]"
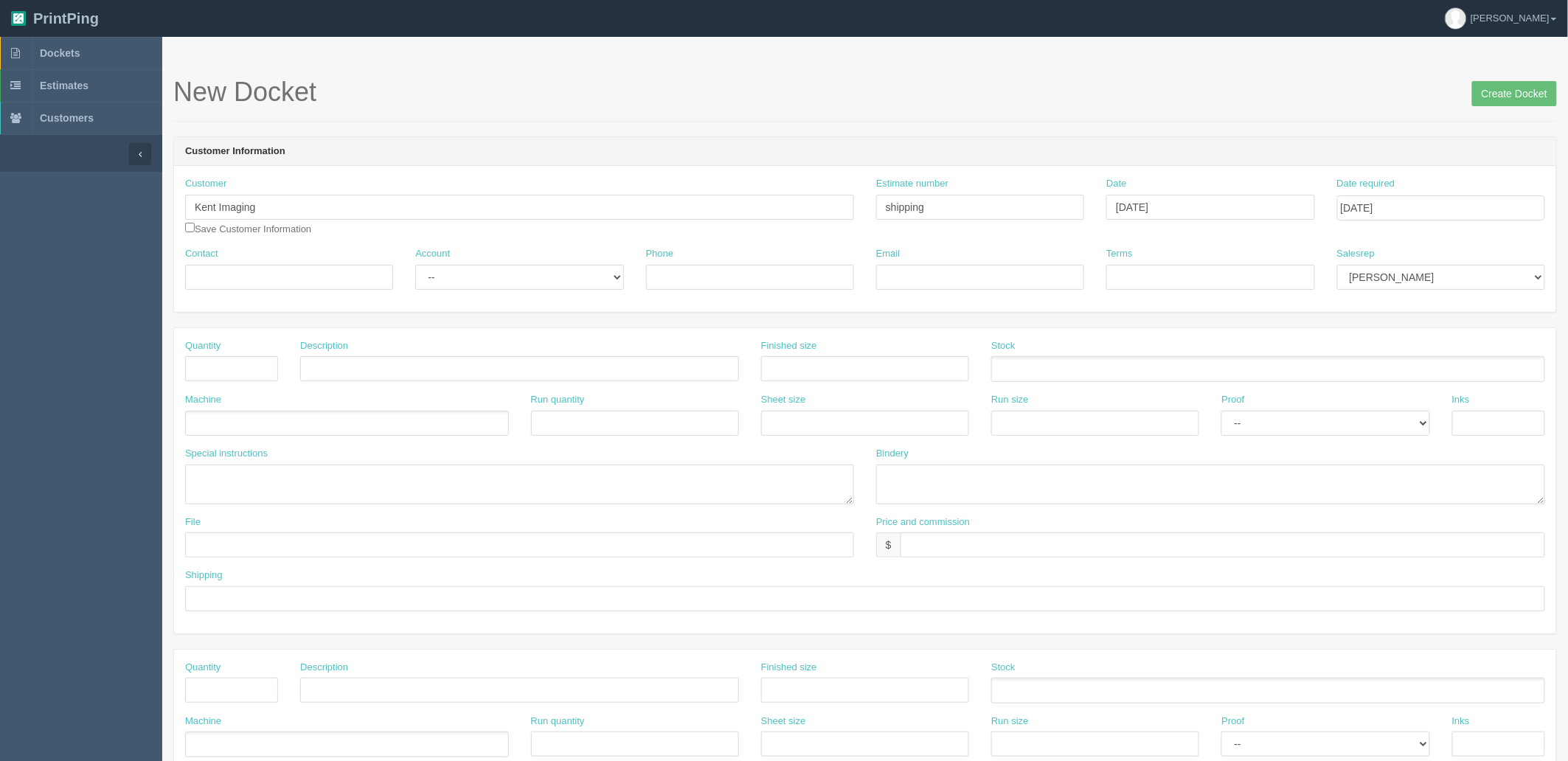
drag, startPoint x: 863, startPoint y: 103, endPoint x: 433, endPoint y: 204, distance: 441.7
click at [856, 103] on h1 "New Docket Create Docket" at bounding box center [865, 91] width 1384 height 29
click at [308, 276] on input "Contact" at bounding box center [289, 278] width 208 height 25
type input "Leah Pavlick"
select select "Rep Client"
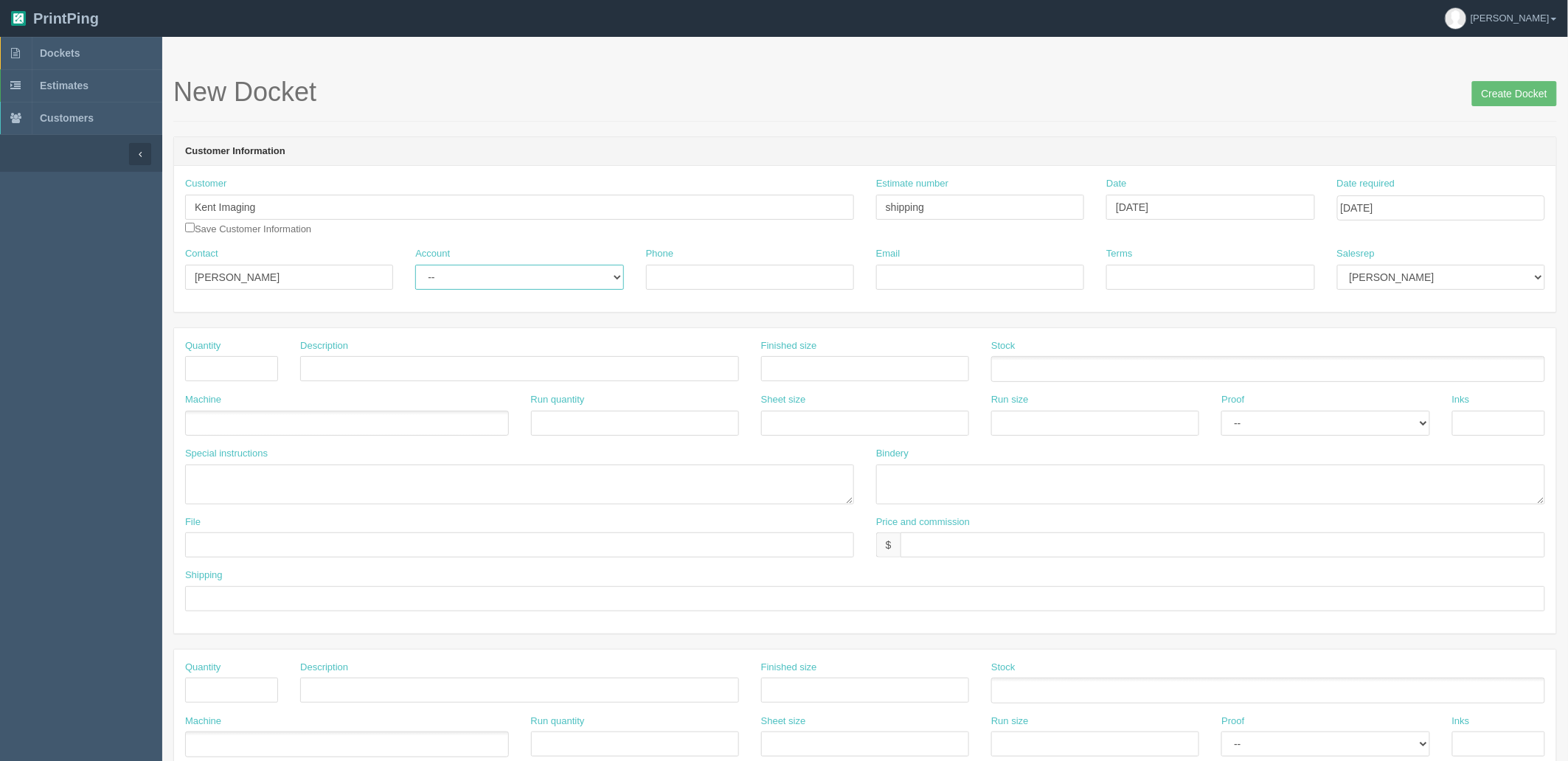
click at [415, 265] on select "-- Existing Client Allrush Client Rep Client" at bounding box center [519, 278] width 208 height 25
type input "COD"
type input "Net 30"
select select "8"
drag, startPoint x: 1188, startPoint y: 278, endPoint x: 907, endPoint y: 256, distance: 281.9
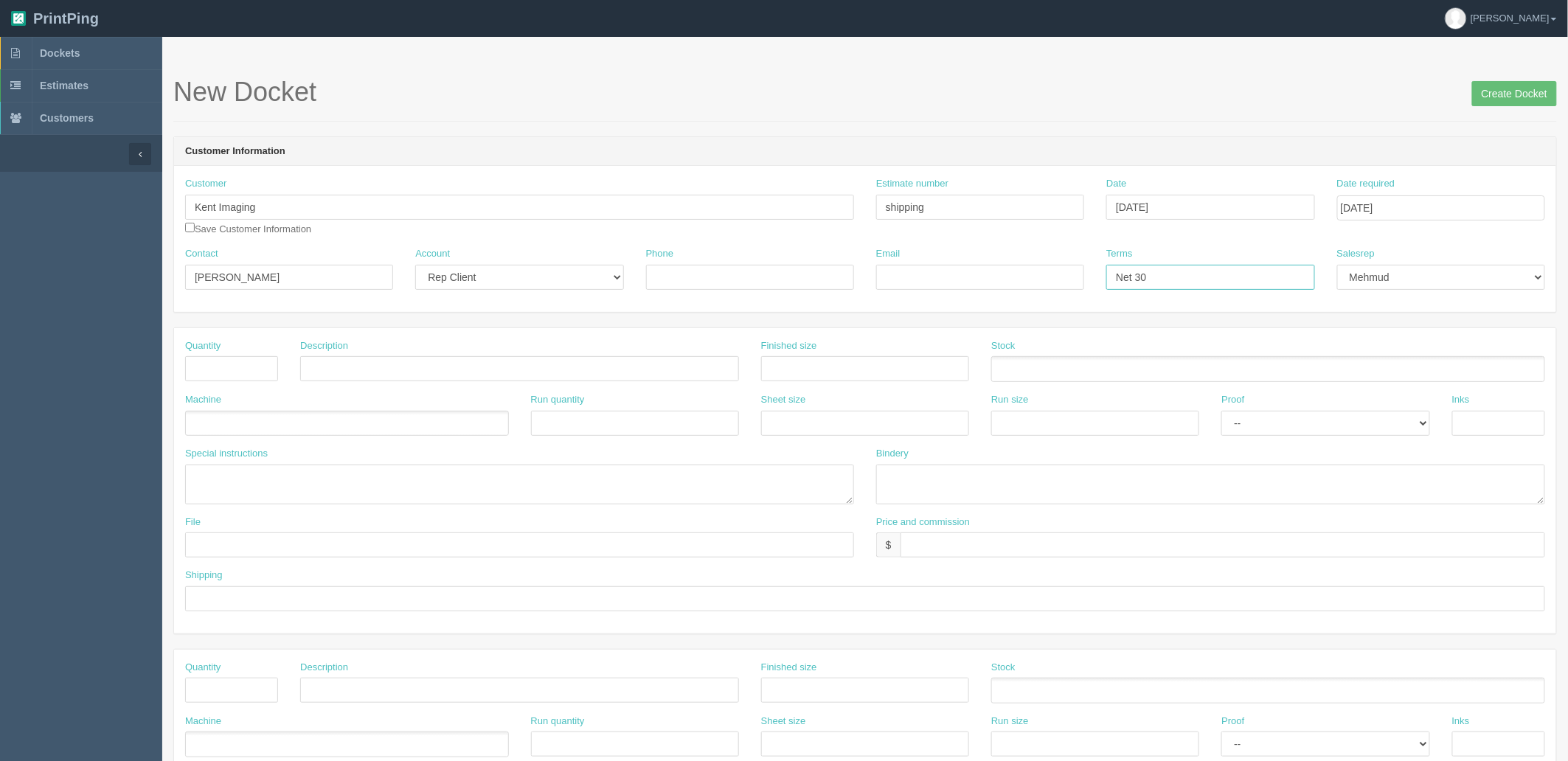
click at [909, 256] on div "Contact Leah Pavlick Account -- Existing Client Allrush Client Rep Client Phone…" at bounding box center [865, 274] width 1382 height 54
click at [211, 371] on input "text" at bounding box center [231, 369] width 93 height 25
type input "1"
type input "Shipping pen samples"
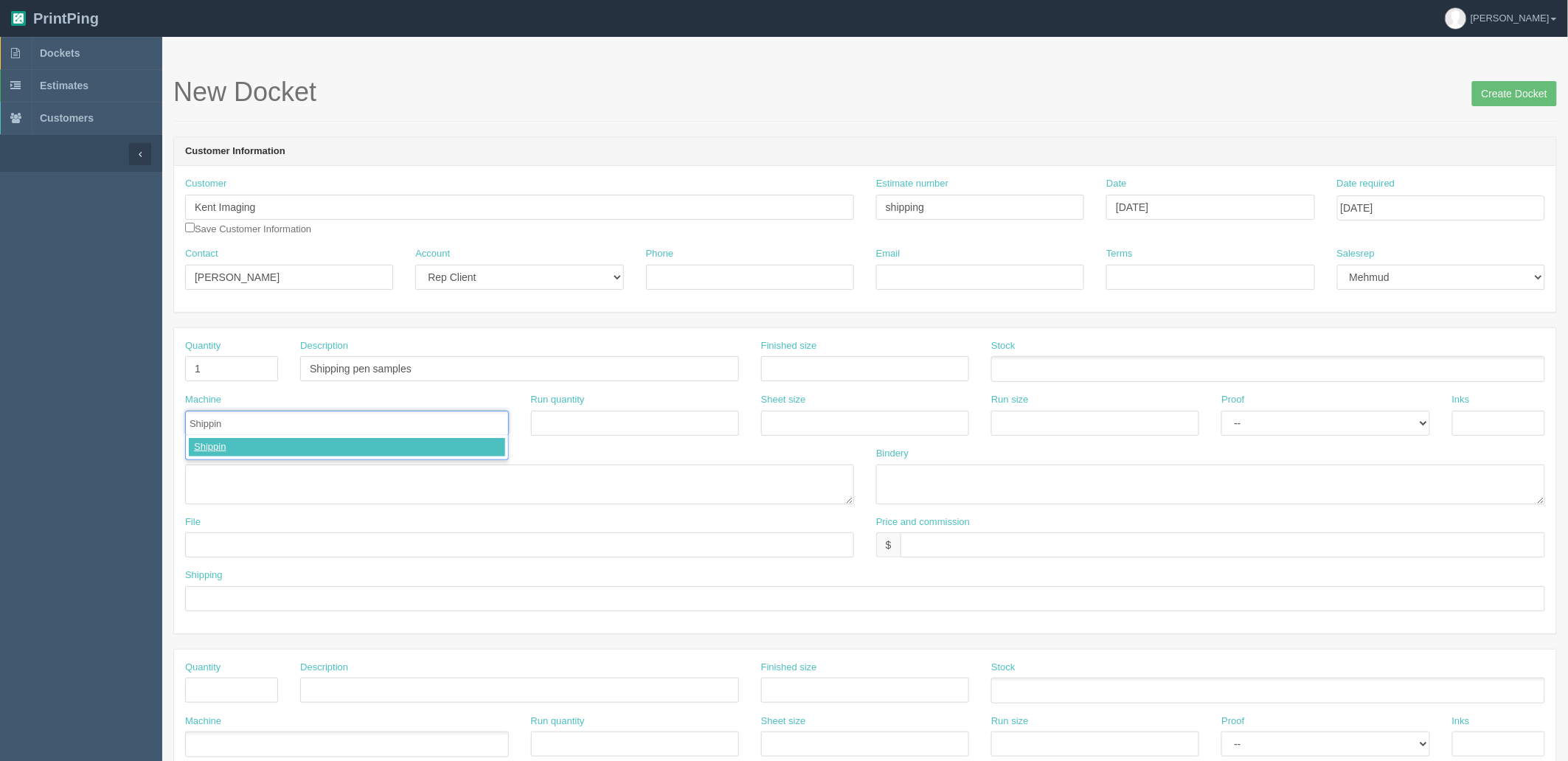
type input "Shipping"
click at [332, 474] on textarea at bounding box center [519, 484] width 669 height 40
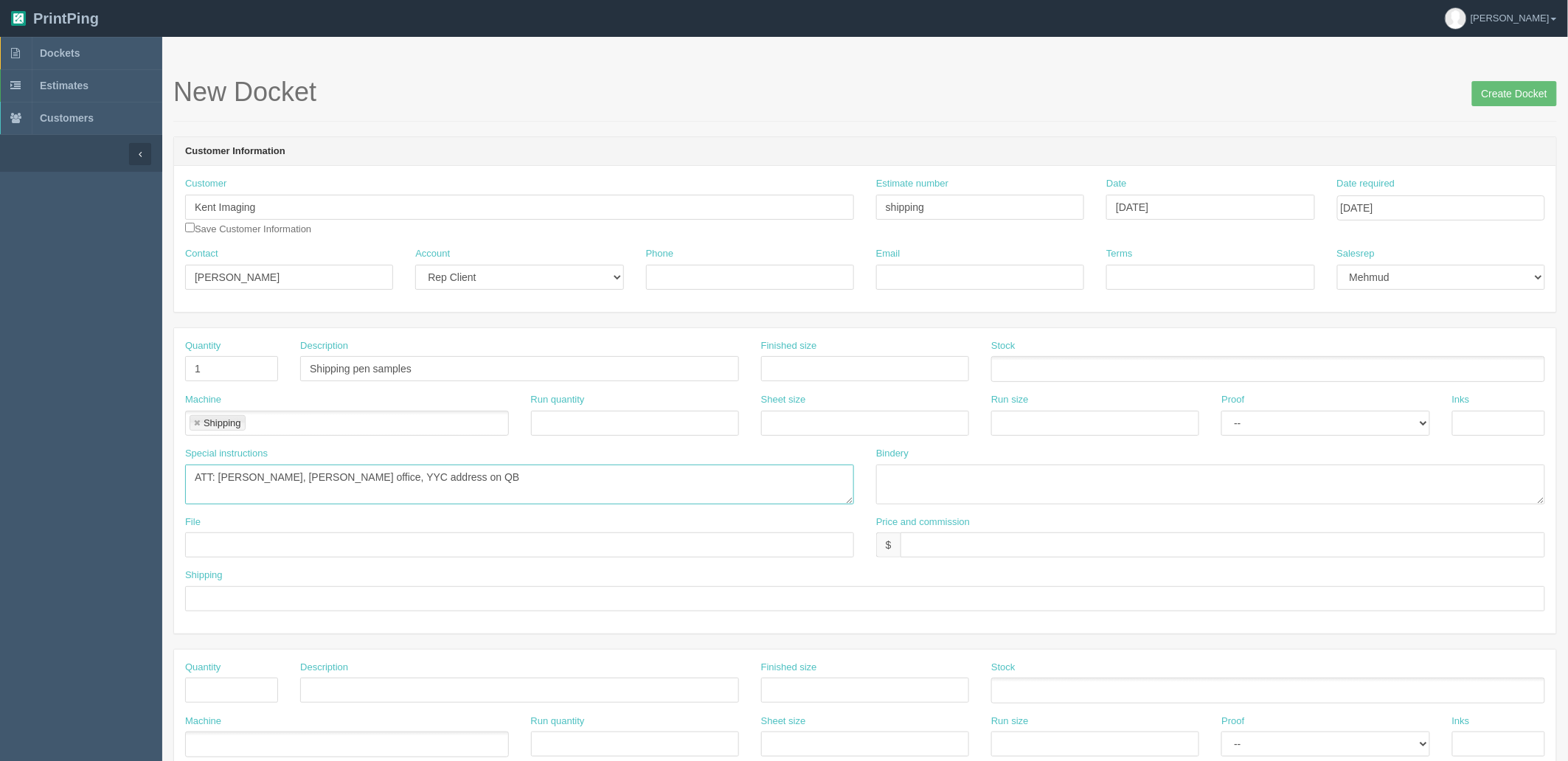
type textarea "ATT: Leah Pavlick, Kent office, YYC address on QB"
type input "$0 - mj$10 -AR$10"
type input "see spcl inct."
click at [462, 478] on textarea "ATT: Leah Pavlick, Kent office, YYC address on QB" at bounding box center [519, 484] width 669 height 40
type textarea "ATT: Leah Pavlick, Kent office, YYC address on QB (Pens inside DKT)"
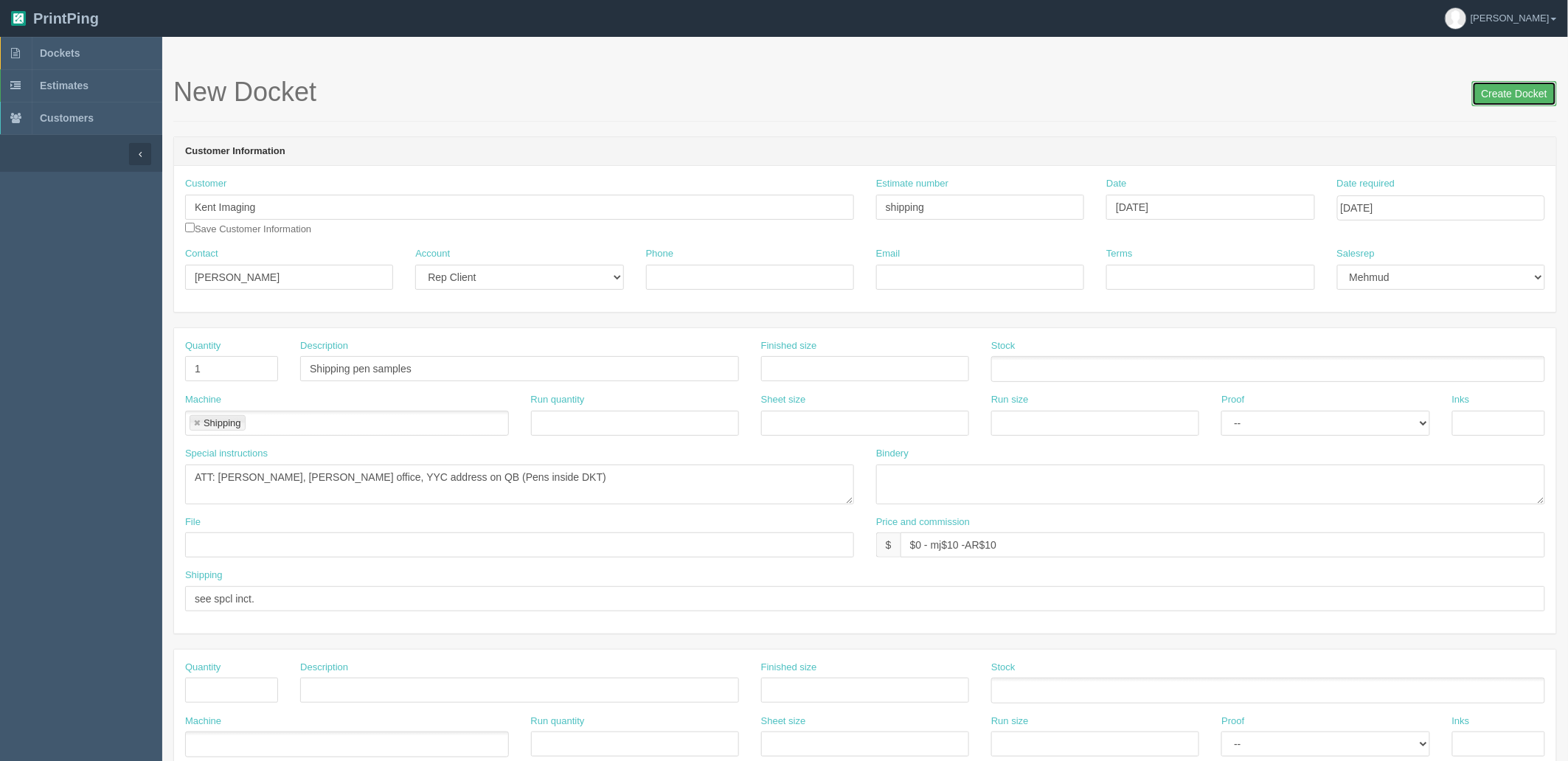
click at [1522, 91] on input "Create Docket" at bounding box center [1515, 94] width 85 height 25
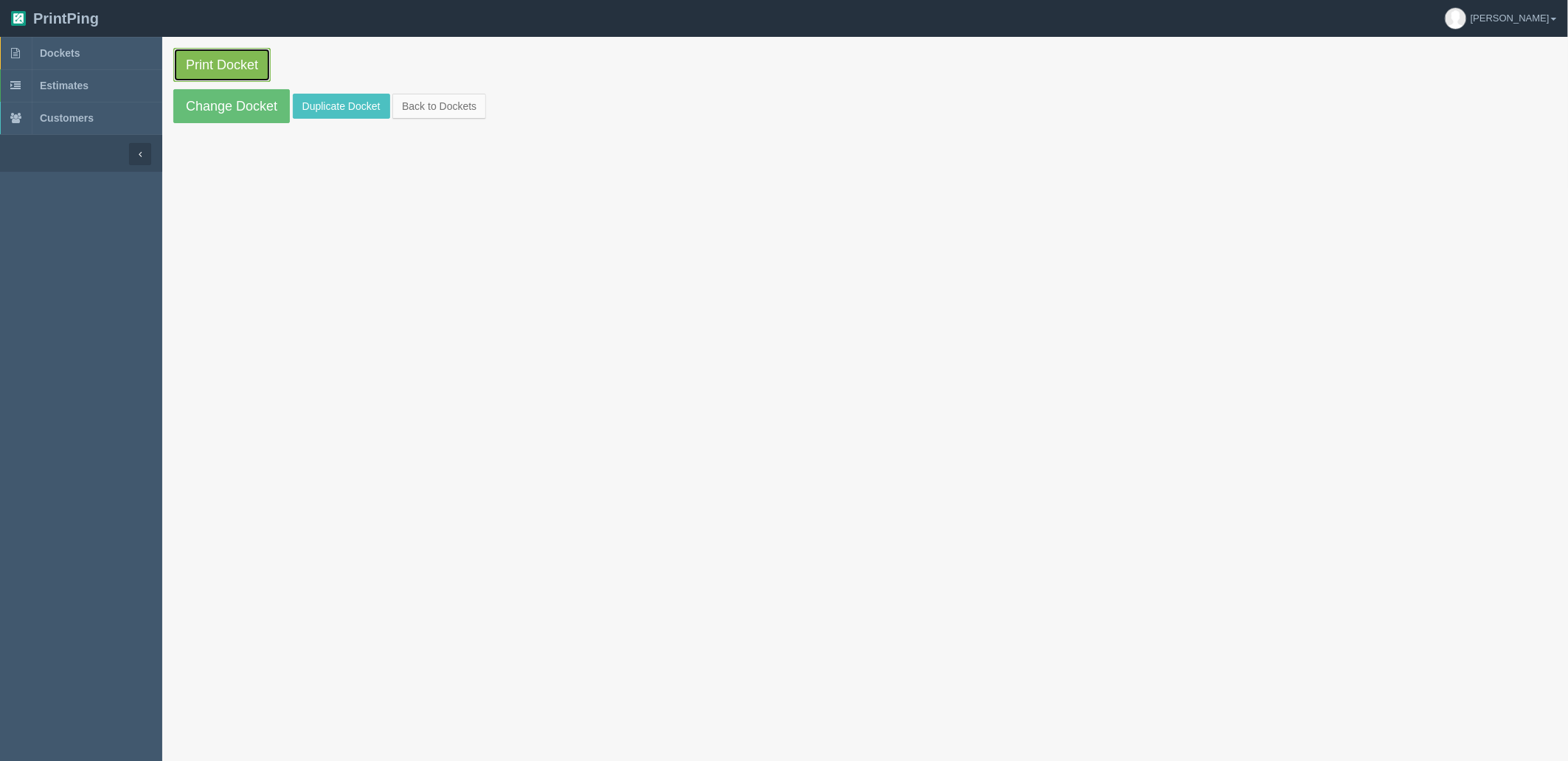
click at [200, 59] on link "Print Docket" at bounding box center [222, 64] width 97 height 34
click at [86, 61] on link "Dockets" at bounding box center [81, 52] width 162 height 33
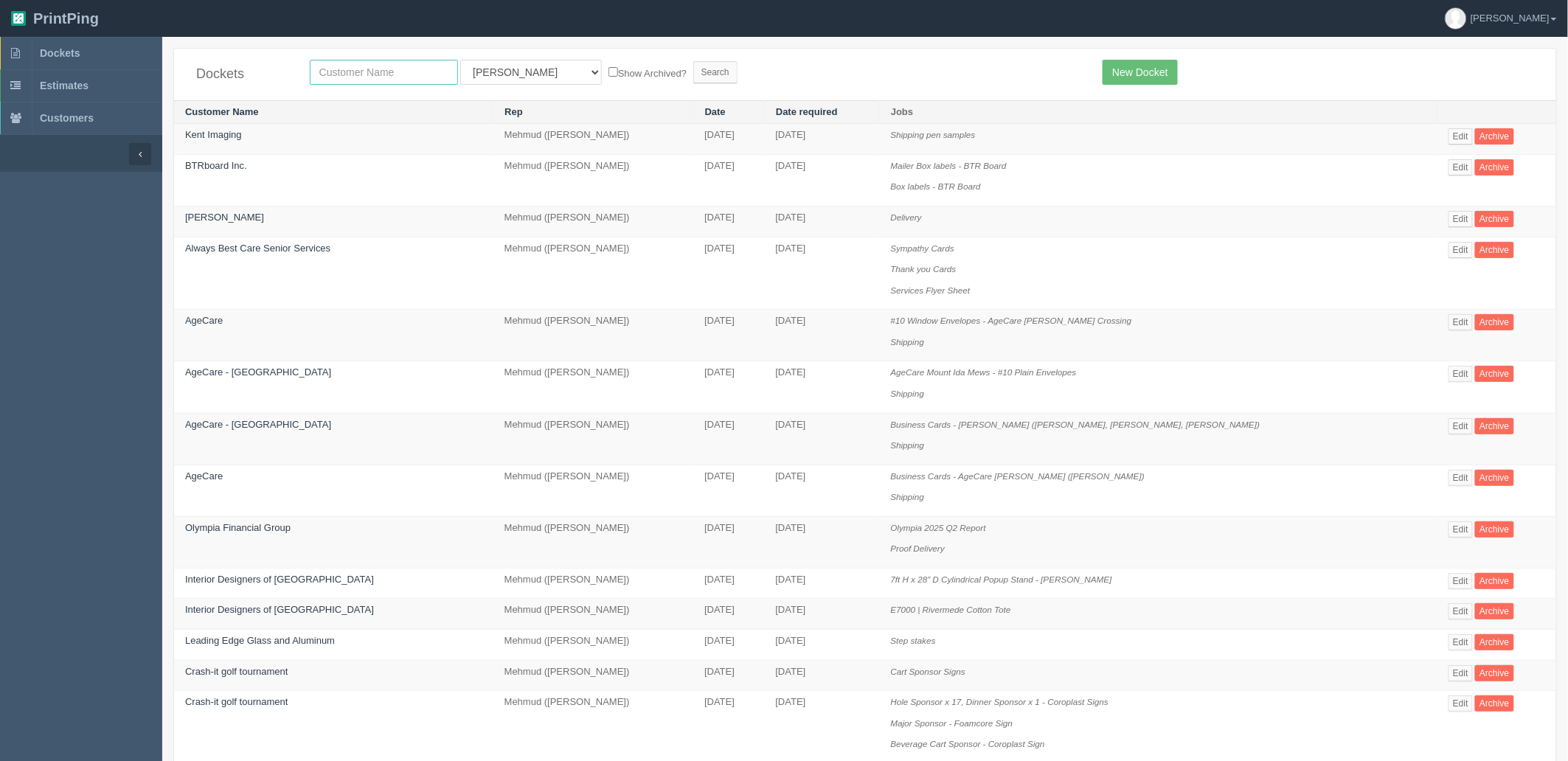
click at [392, 68] on input "text" at bounding box center [384, 72] width 148 height 25
type input "pdc"
click at [693, 61] on input "Search" at bounding box center [716, 72] width 45 height 22
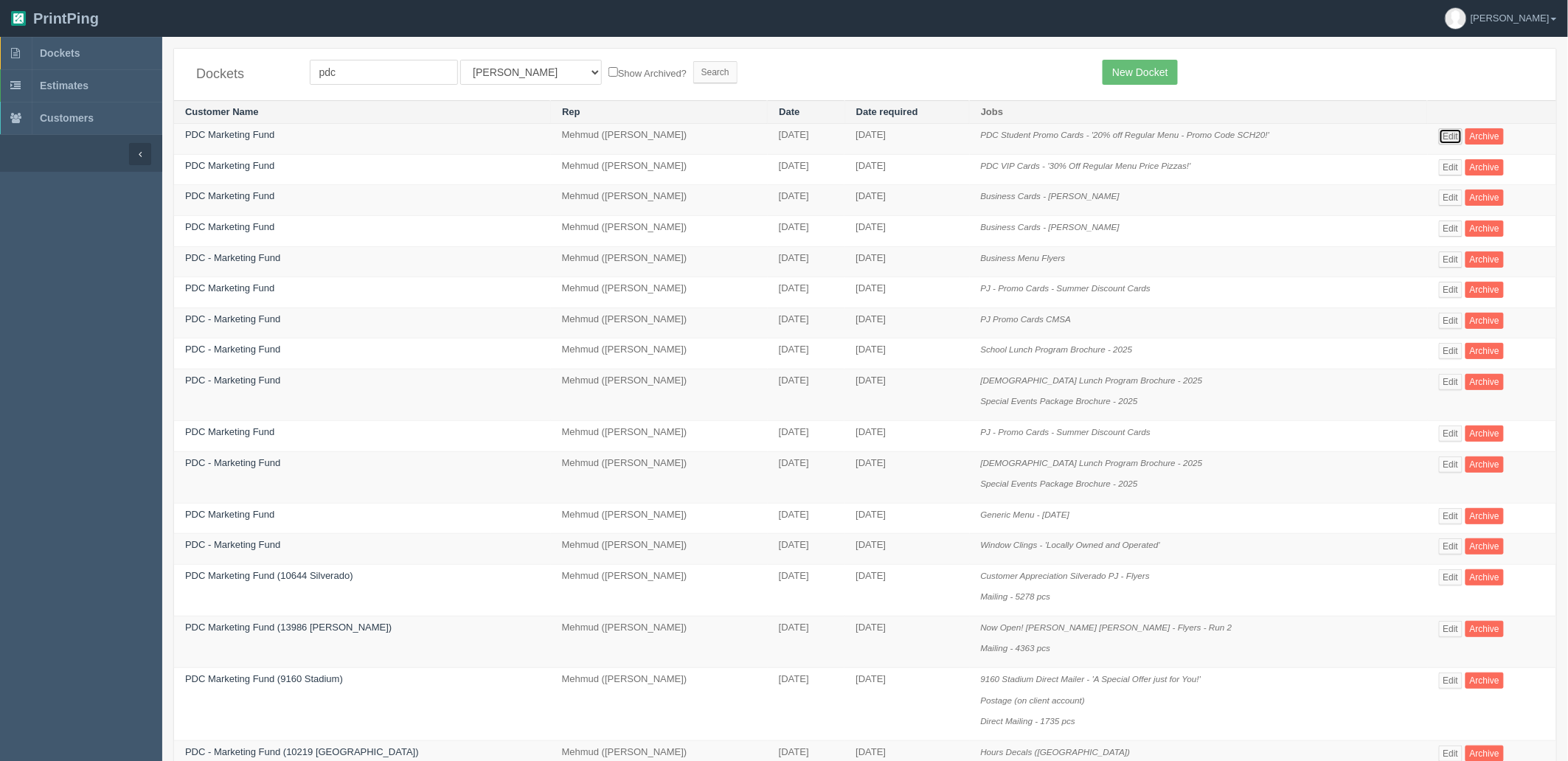
click at [1442, 138] on link "Edit" at bounding box center [1451, 136] width 25 height 16
click at [1441, 169] on link "Edit" at bounding box center [1451, 167] width 25 height 16
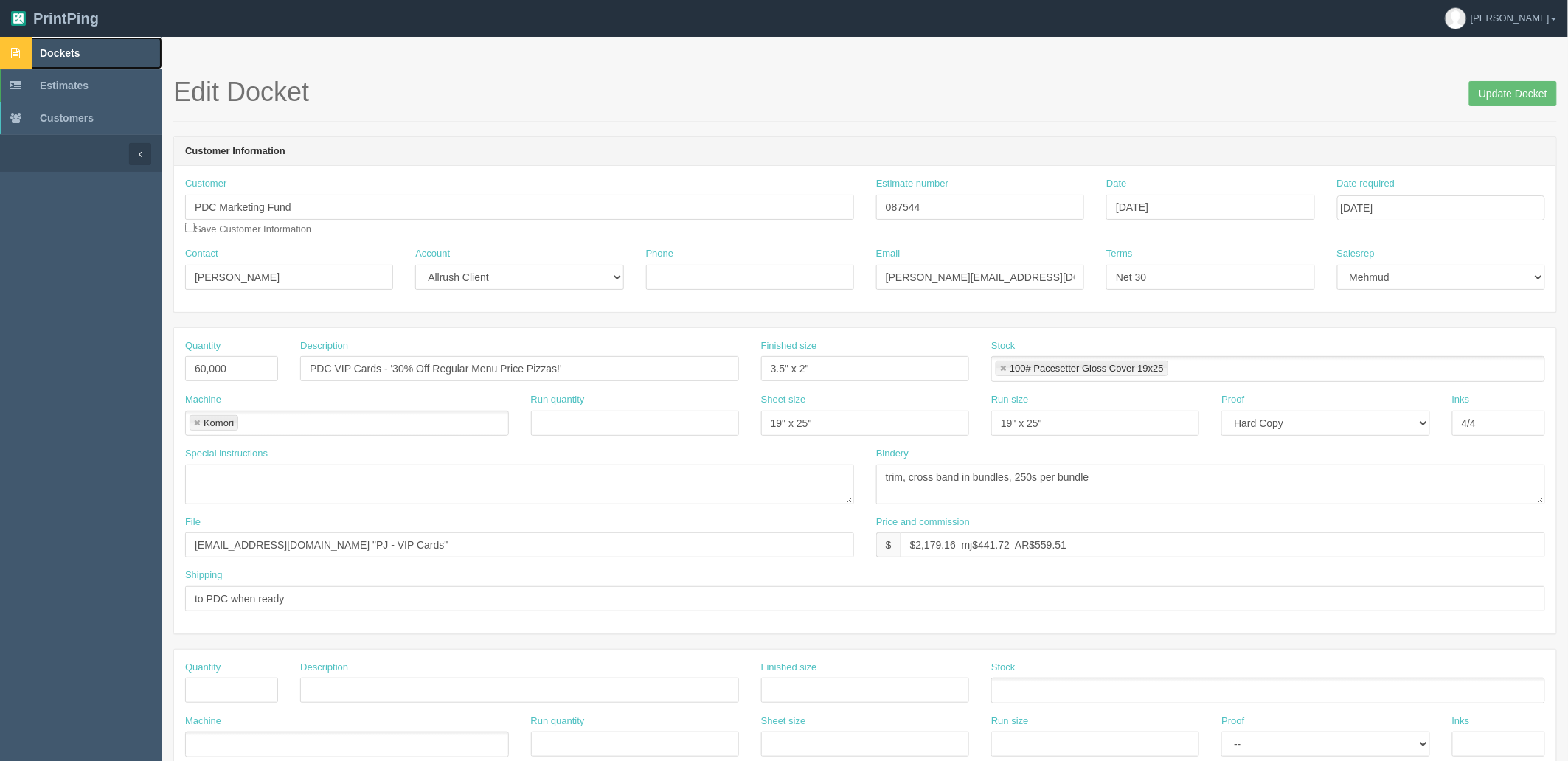
click at [49, 50] on span "Dockets" at bounding box center [60, 52] width 40 height 12
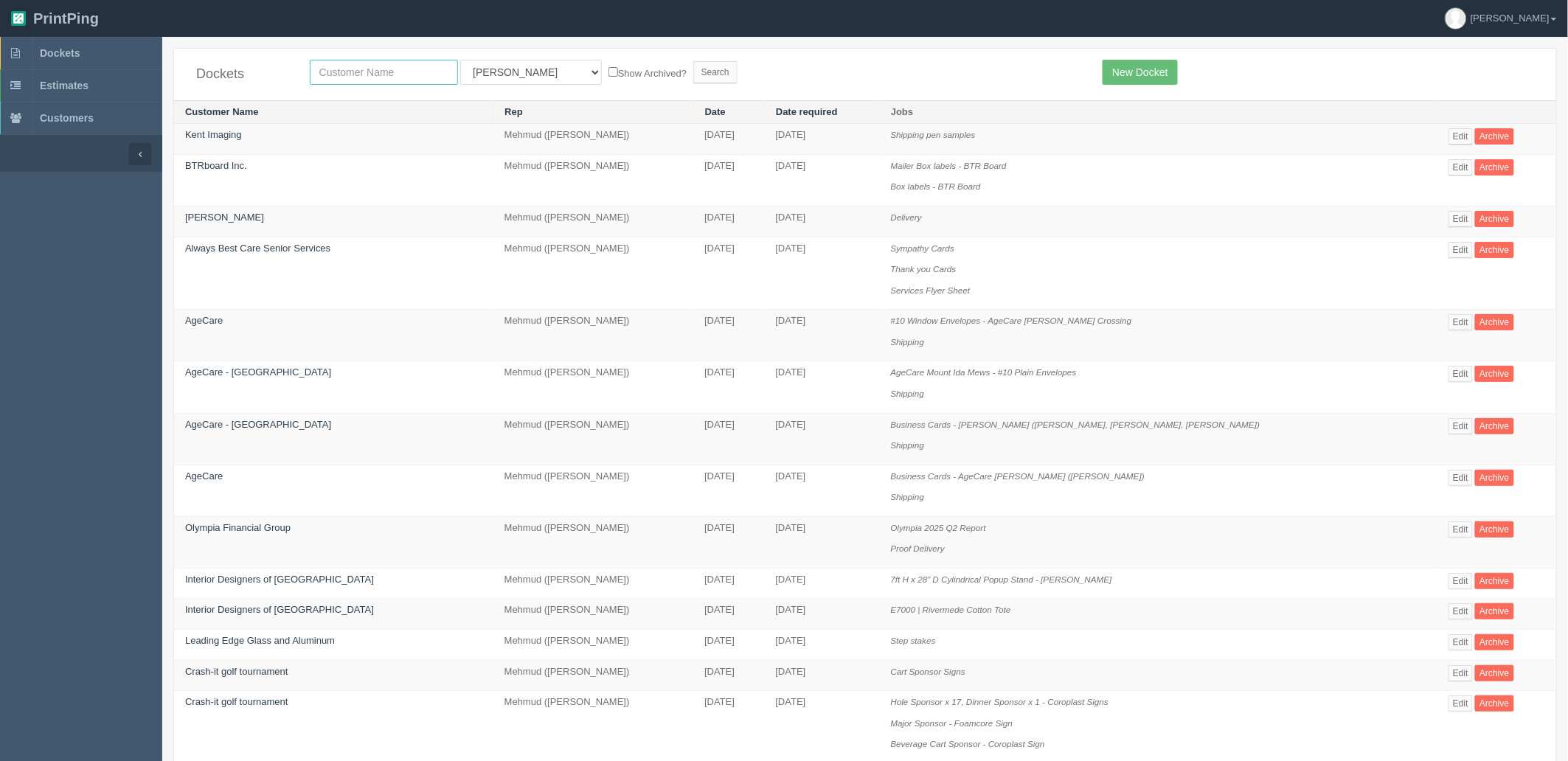
click at [436, 68] on input "text" at bounding box center [384, 72] width 148 height 25
type input "agecare"
click at [693, 61] on input "Search" at bounding box center [716, 72] width 45 height 22
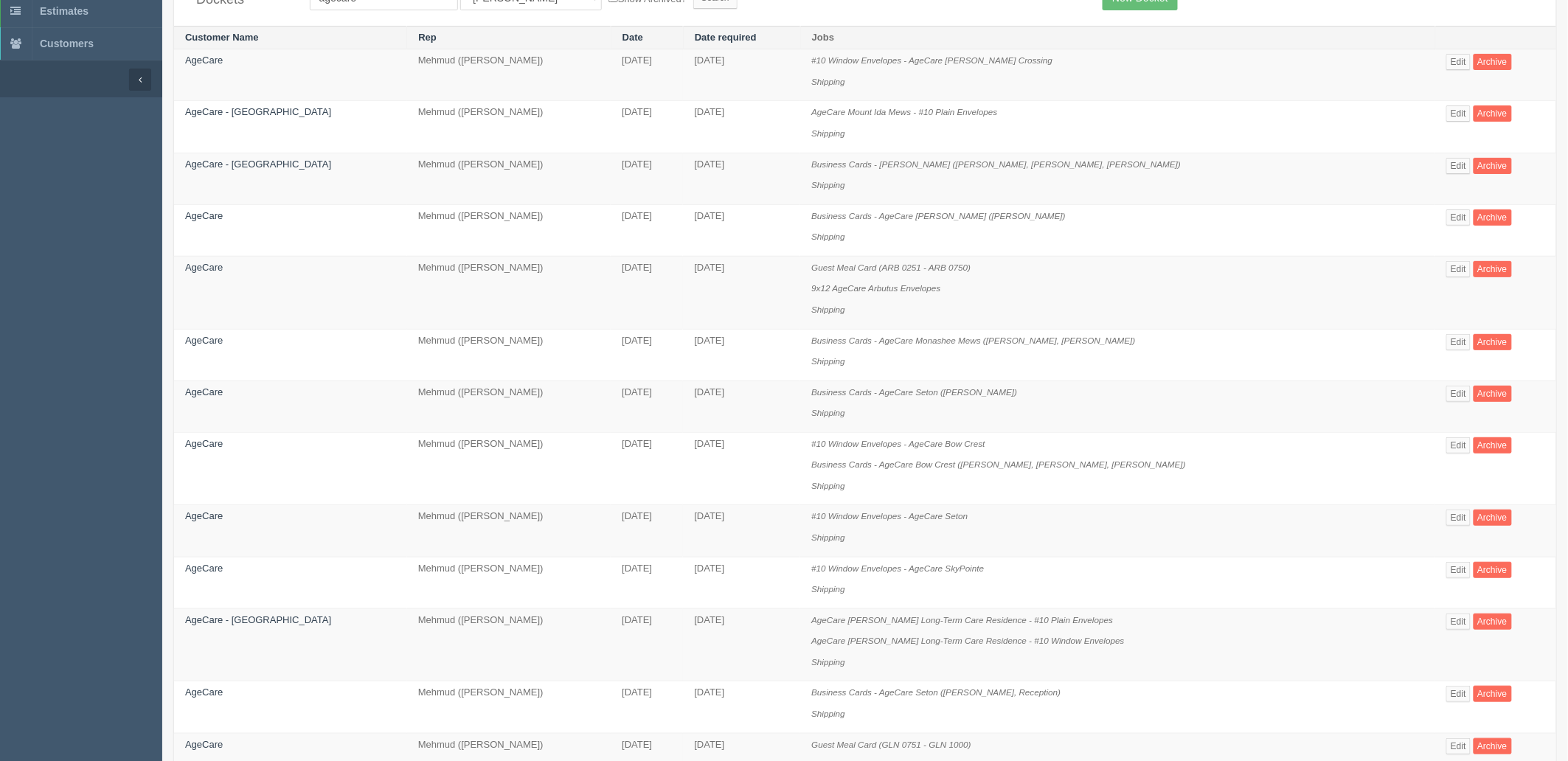
scroll to position [828, 0]
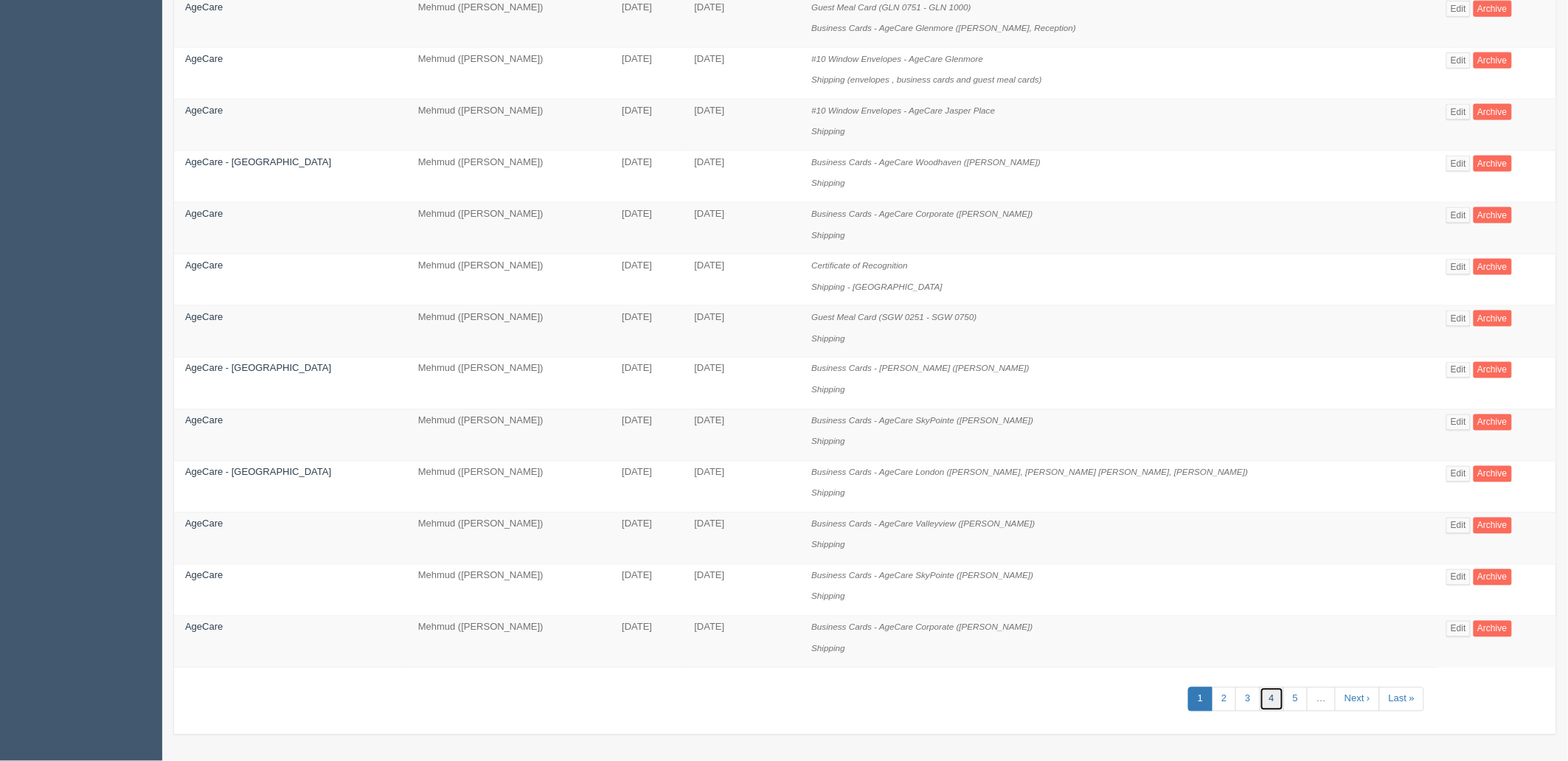
click at [1259, 696] on link "4" at bounding box center [1271, 700] width 25 height 25
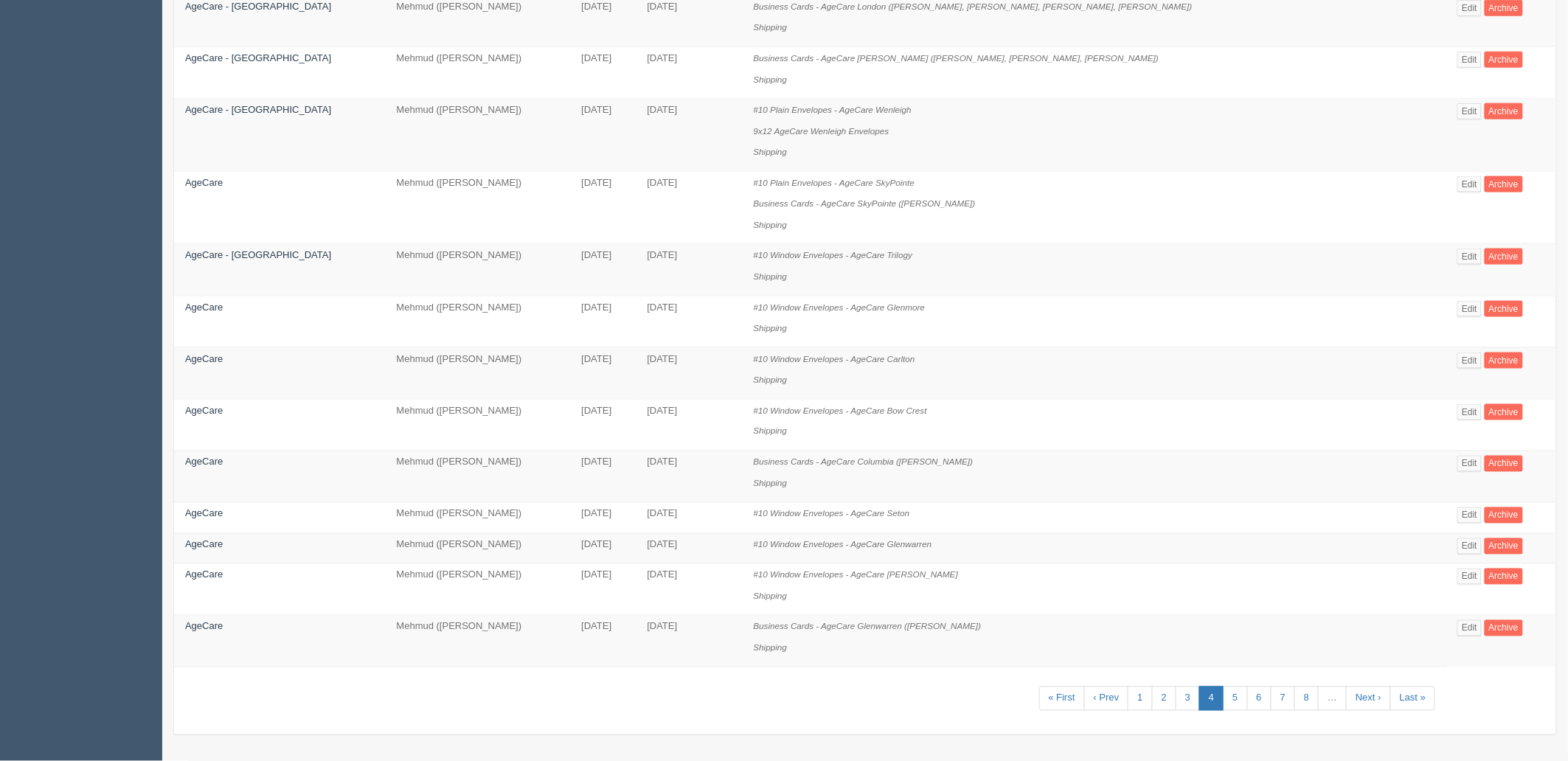
scroll to position [763, 0]
click at [1271, 703] on link "7" at bounding box center [1283, 699] width 25 height 25
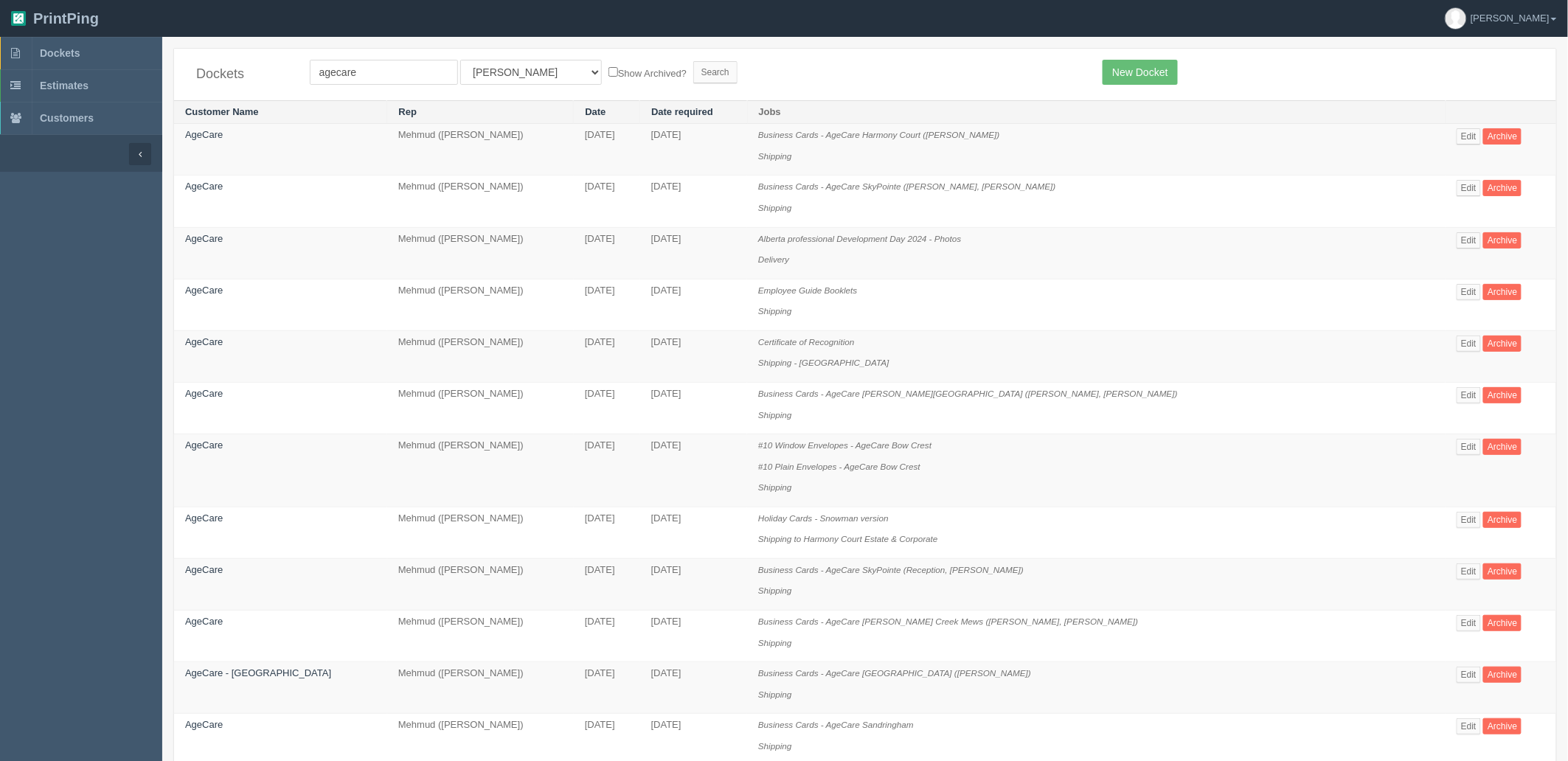
scroll to position [849, 0]
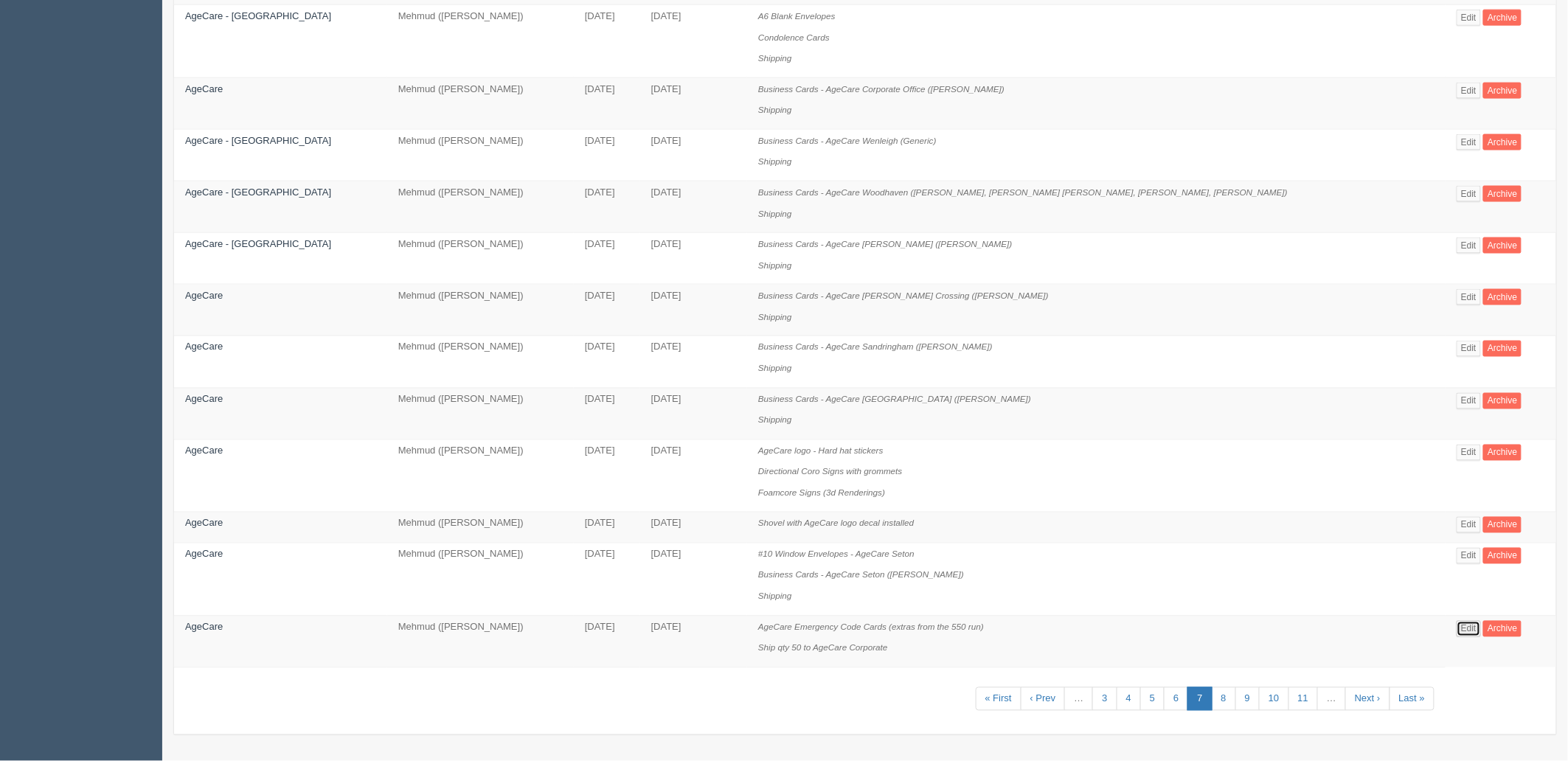
click at [1457, 631] on link "Edit" at bounding box center [1469, 629] width 25 height 16
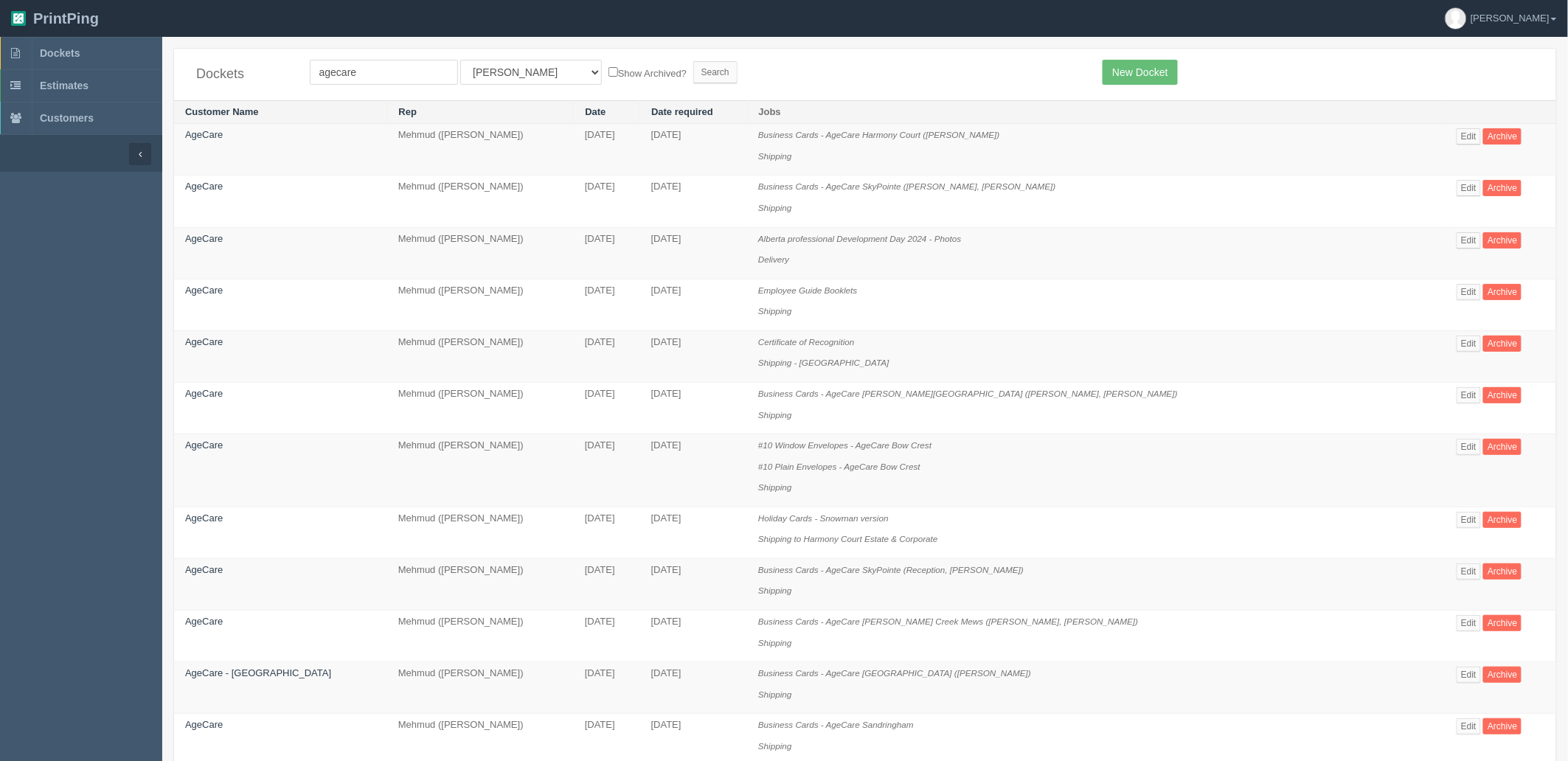
scroll to position [849, 0]
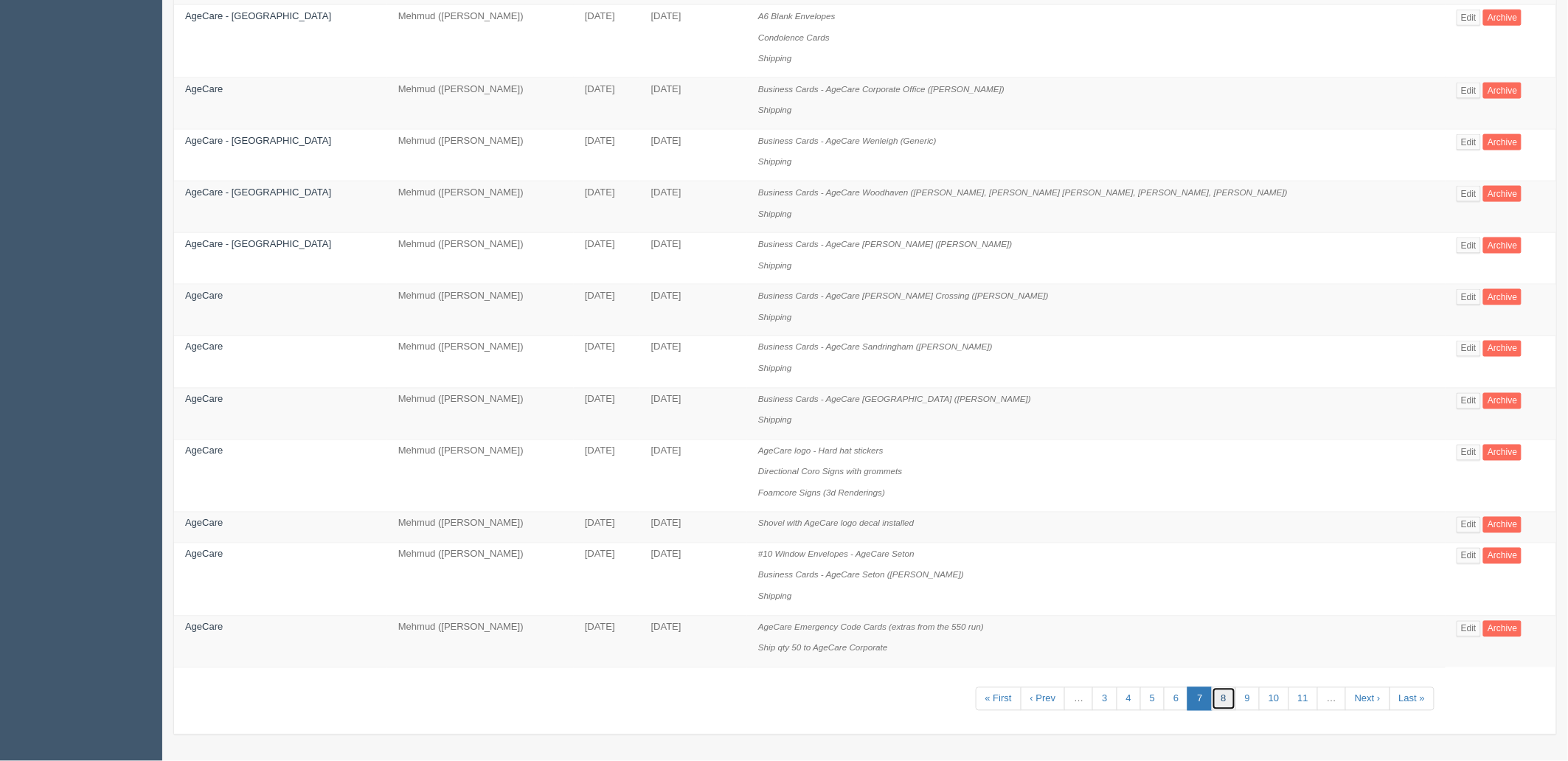
click at [1212, 698] on link "8" at bounding box center [1224, 700] width 25 height 25
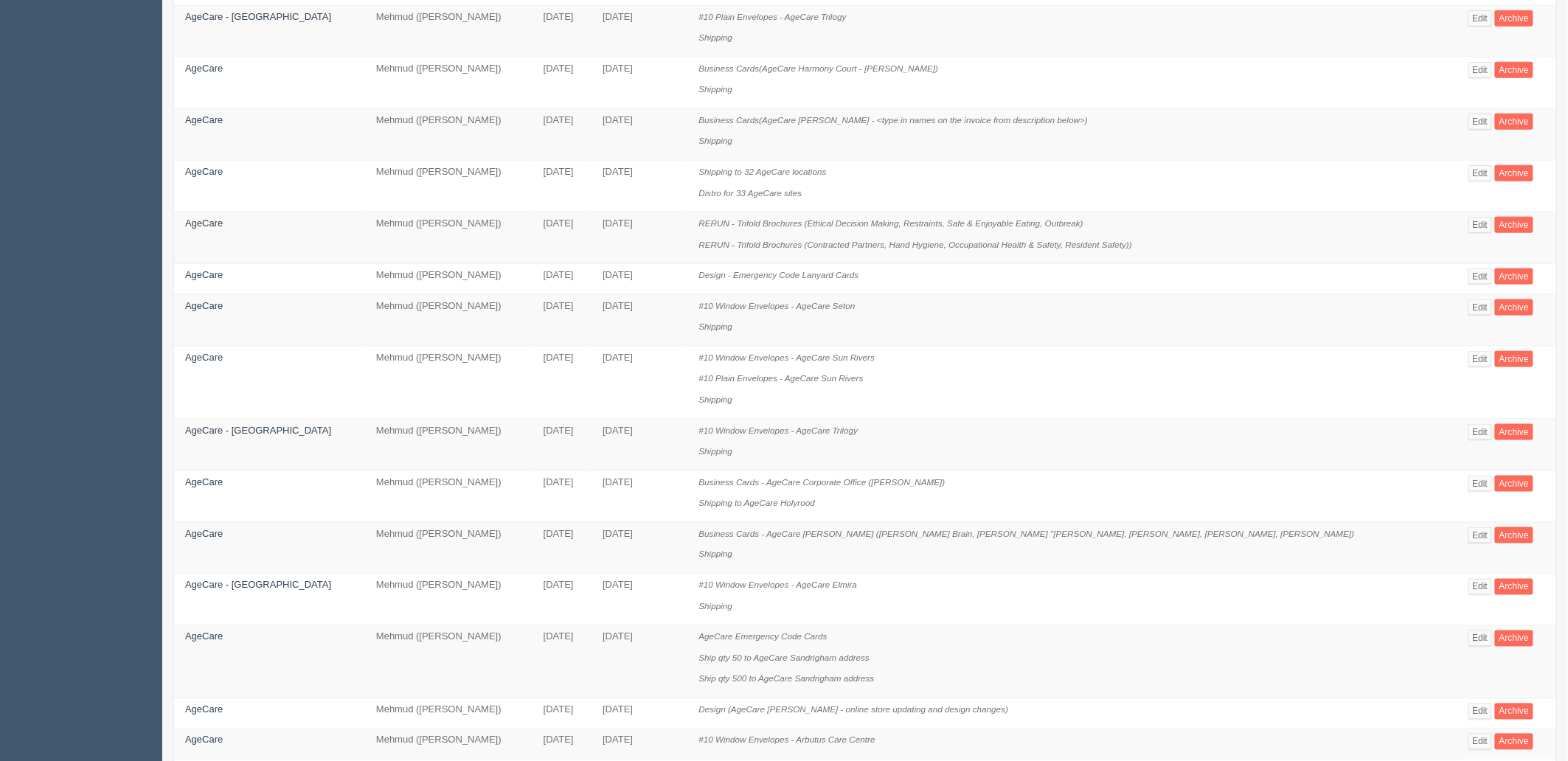
scroll to position [741, 0]
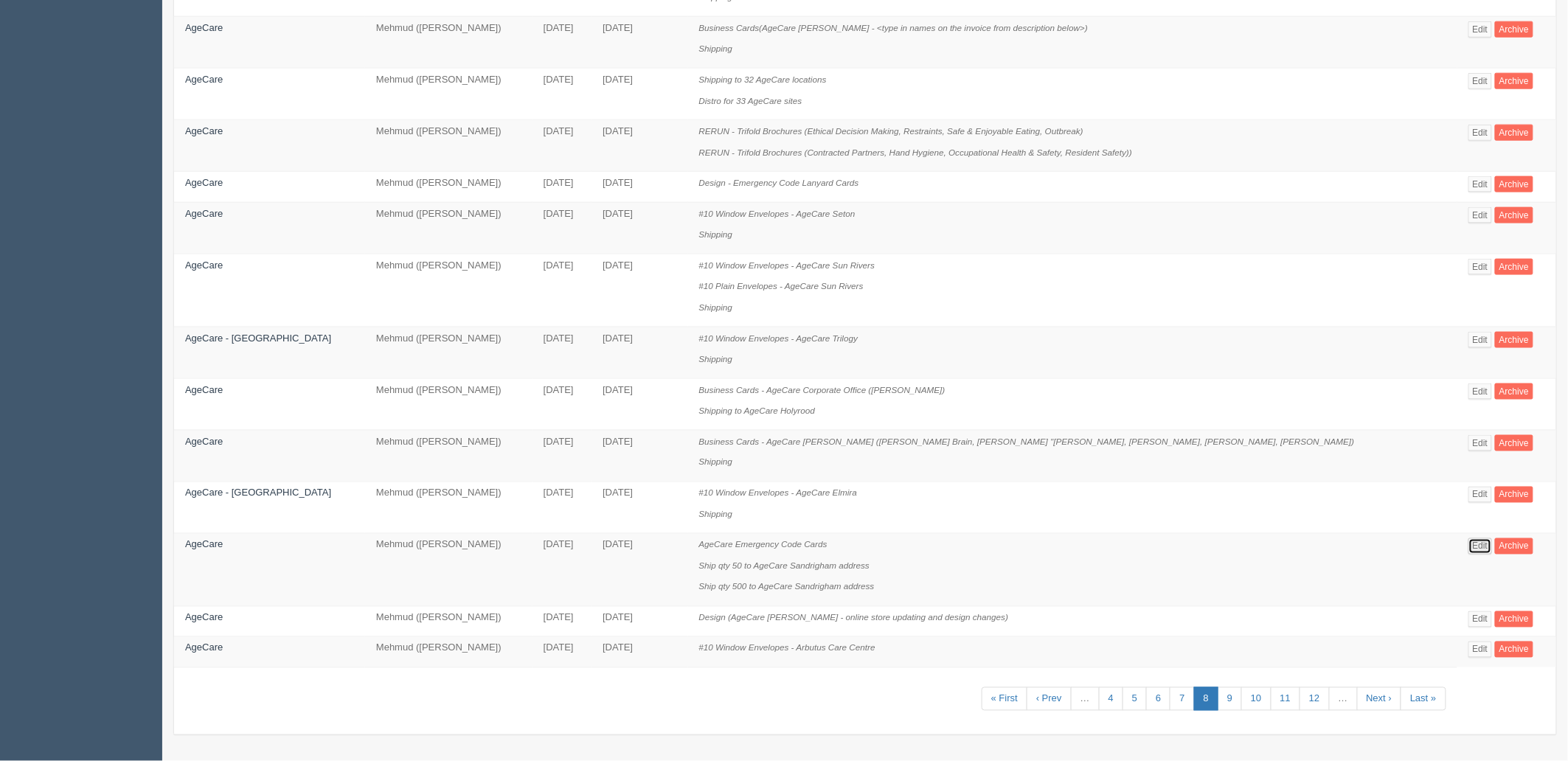
click at [1469, 550] on link "Edit" at bounding box center [1481, 546] width 25 height 16
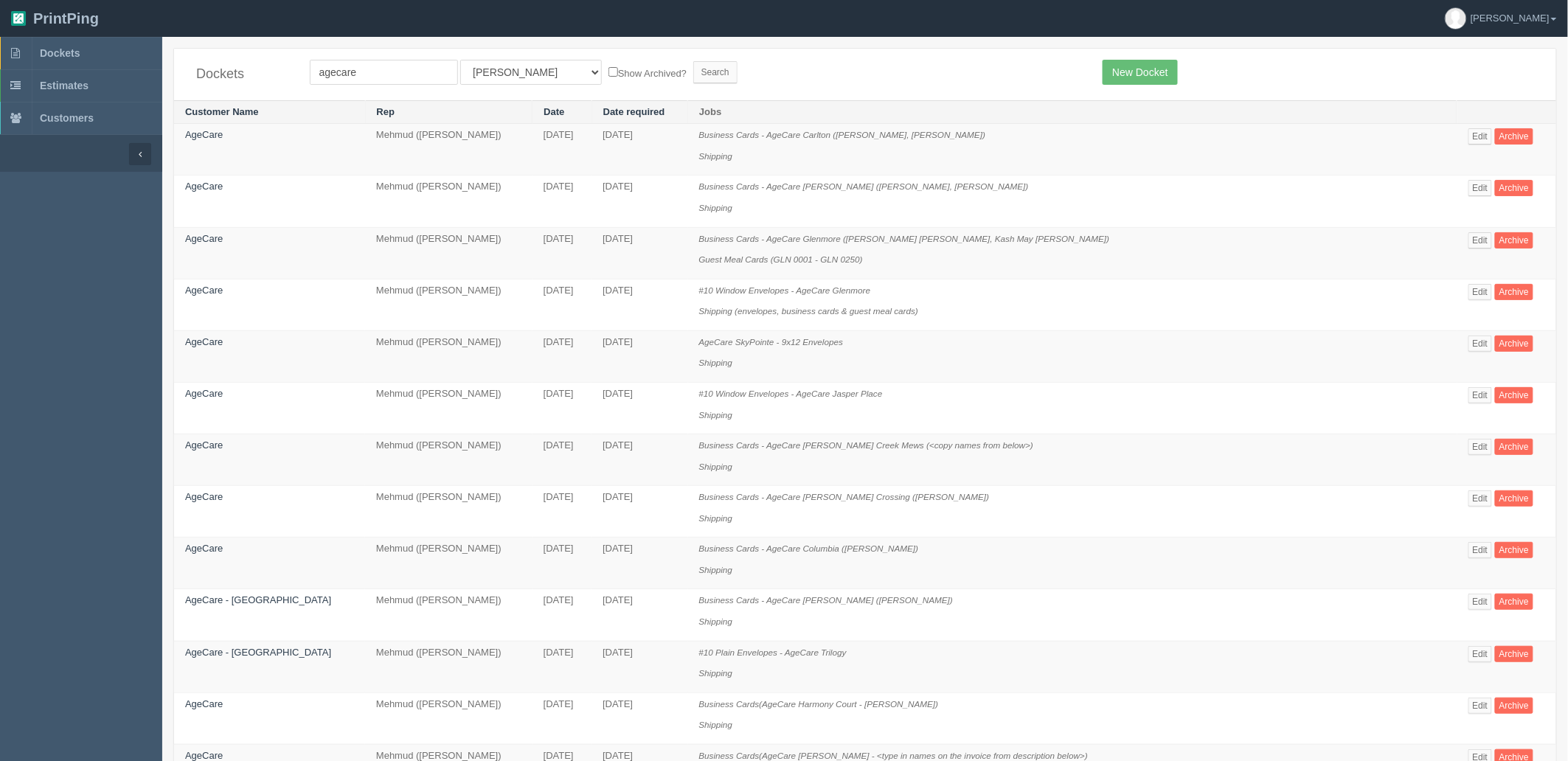
scroll to position [741, 0]
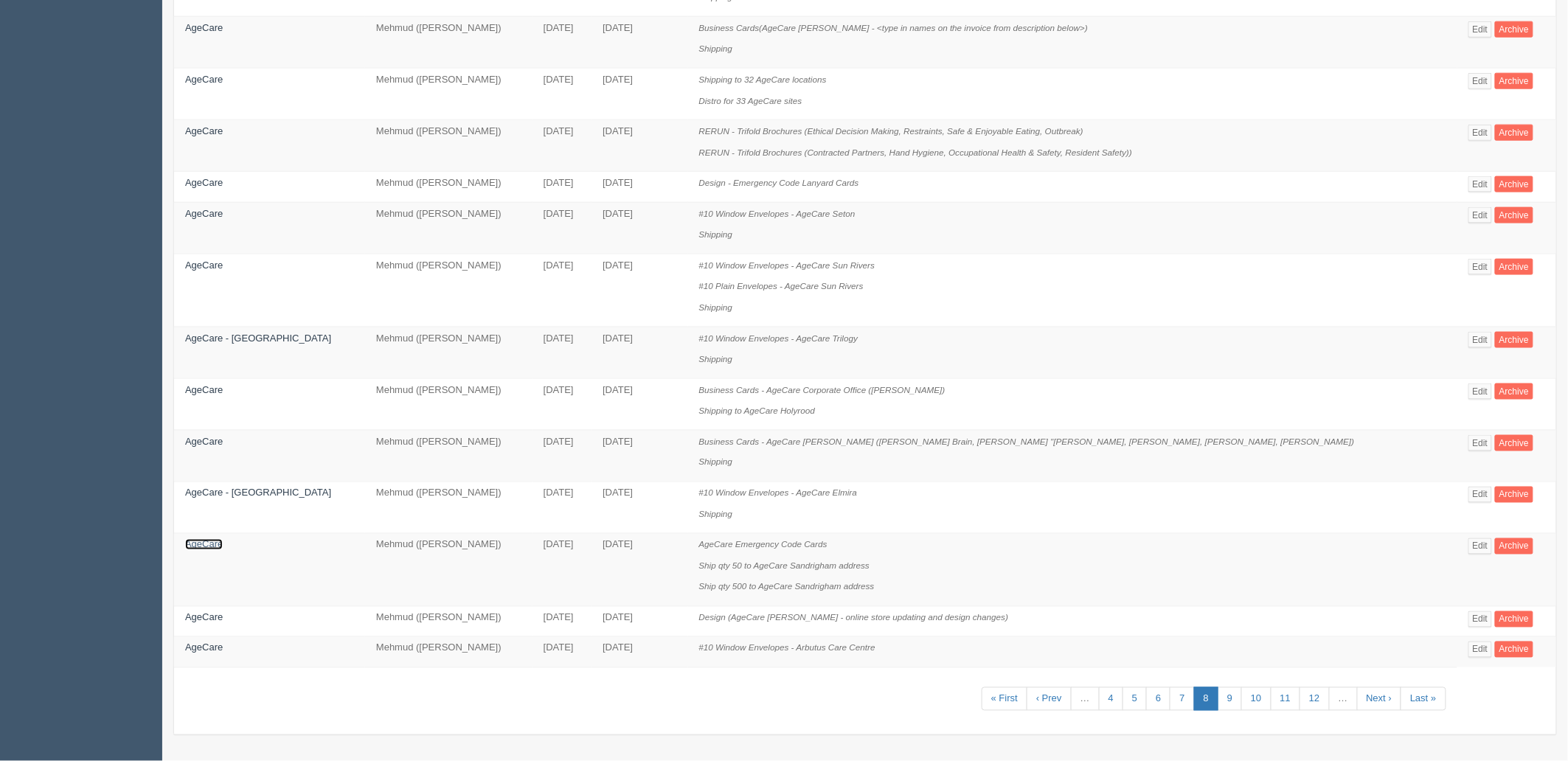
click at [205, 542] on link "AgeCare" at bounding box center [204, 545] width 37 height 11
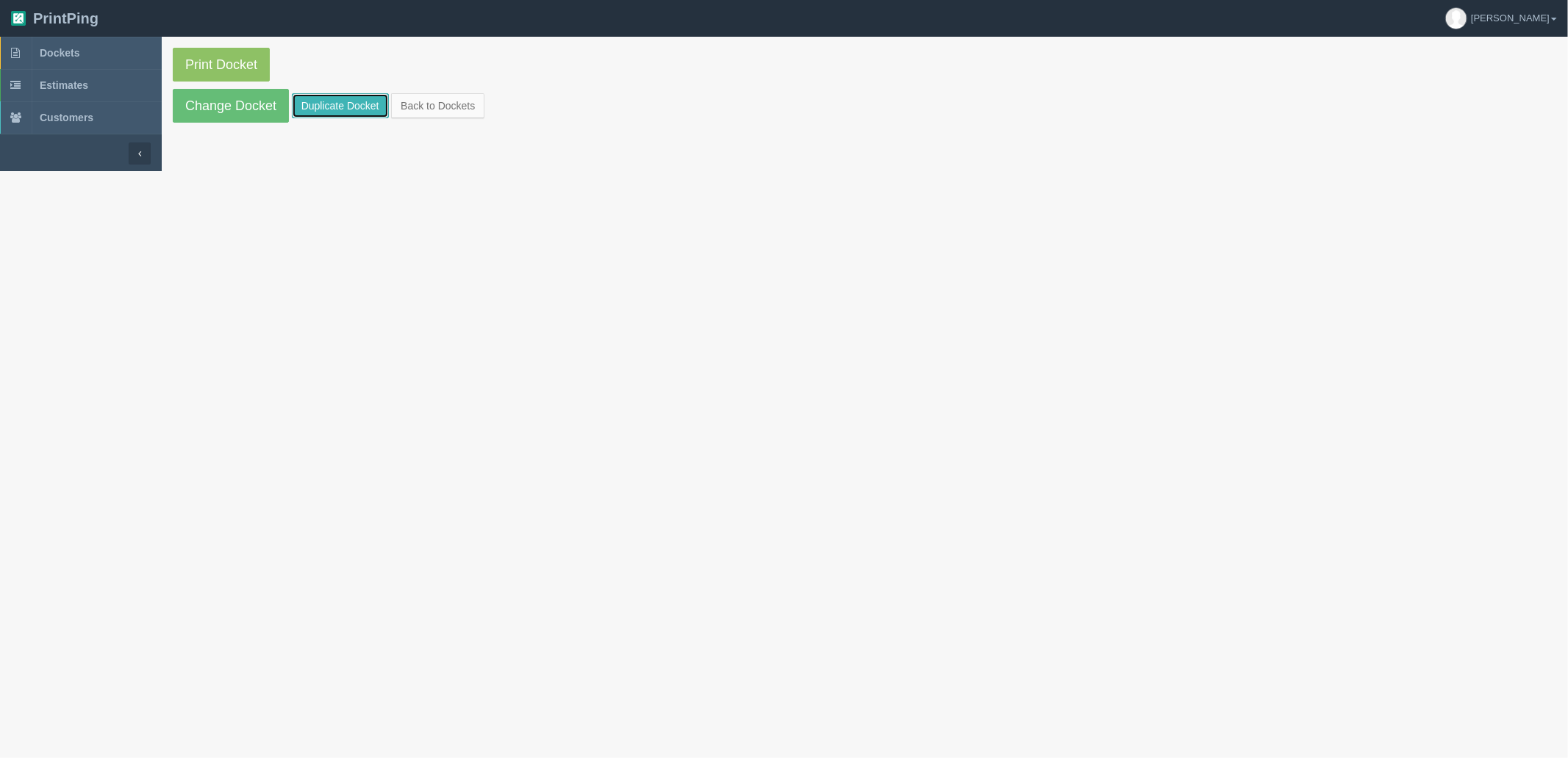
click at [330, 106] on link "Duplicate Docket" at bounding box center [340, 106] width 97 height 25
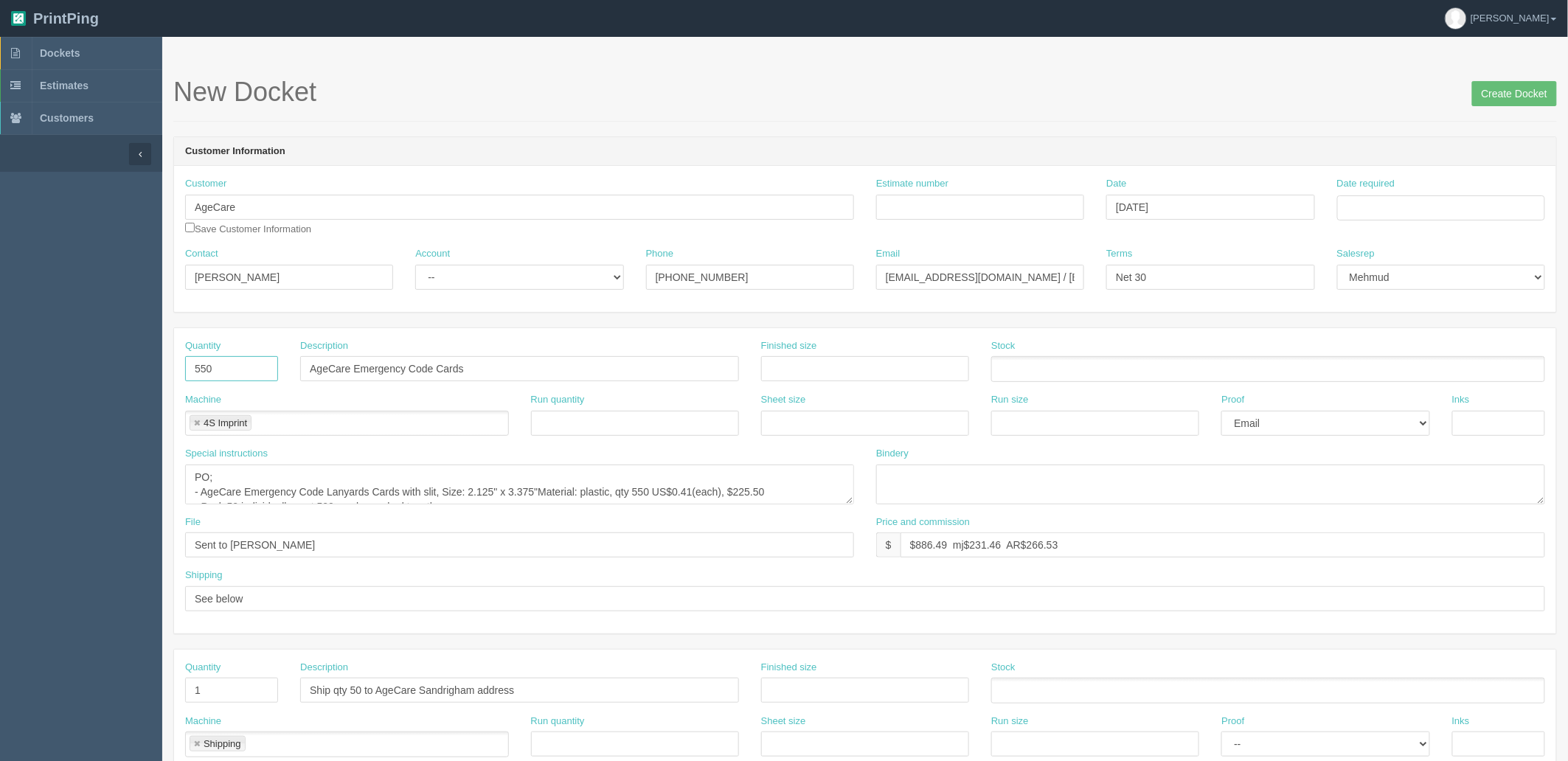
drag, startPoint x: 254, startPoint y: 371, endPoint x: -27, endPoint y: 329, distance: 284.1
click at [0, 329] on html "PrintPing Zack Edit account ( zack@allrush.ca ) Logout Dockets Estimates" at bounding box center [784, 670] width 1568 height 1340
type input "300"
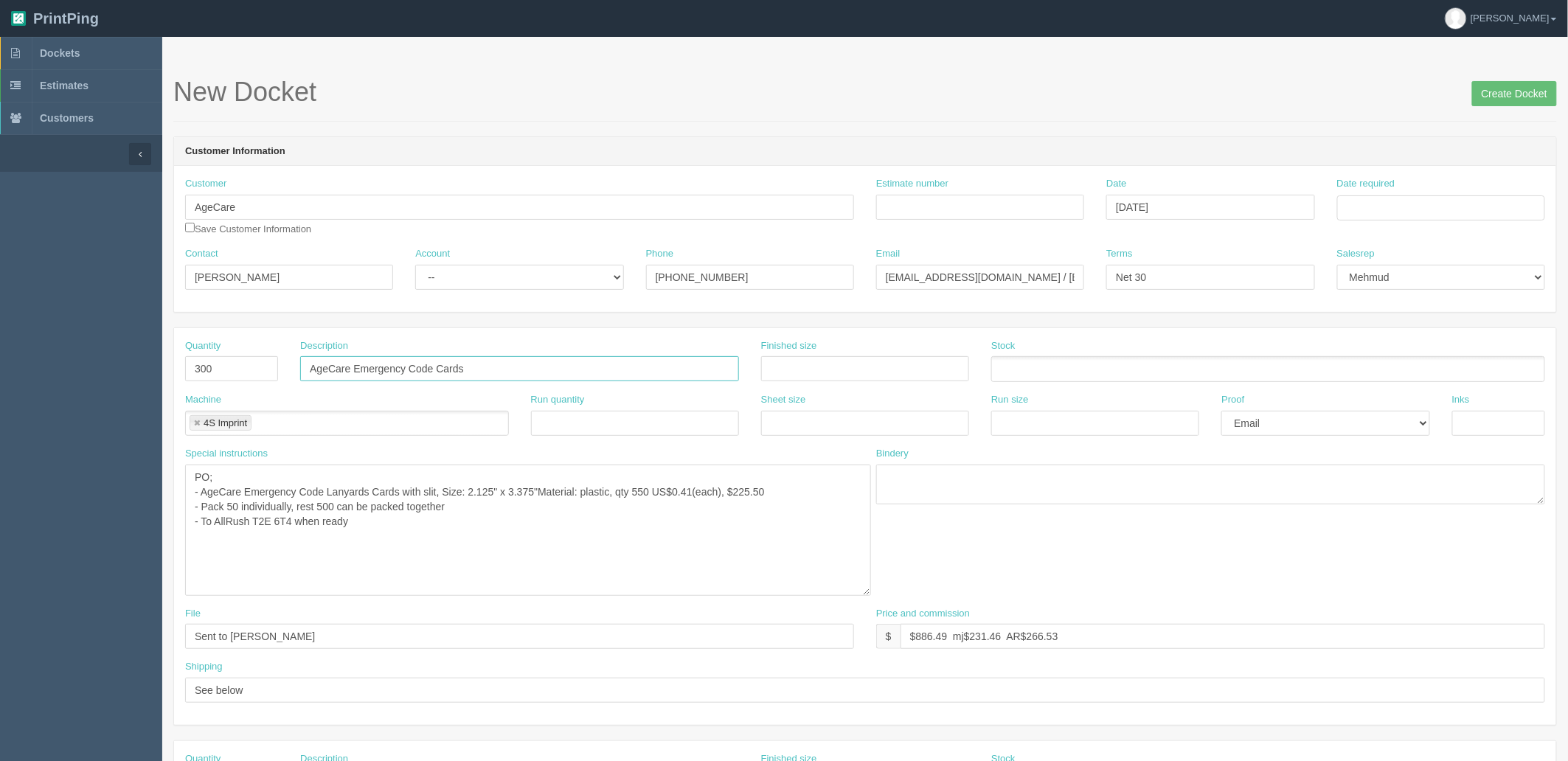
drag, startPoint x: 851, startPoint y: 500, endPoint x: 856, endPoint y: 593, distance: 93.1
click at [867, 596] on textarea "PO; - AgeCare Emergency Code Lanyards Cards with slit, Size: 2.125" x 3.375"Mat…" at bounding box center [528, 530] width 686 height 131
click at [644, 488] on textarea "PO; - AgeCare Emergency Code Lanyards Cards with slit, Size: 2.125" x 3.375"Mat…" at bounding box center [529, 531] width 687 height 134
click at [689, 490] on textarea "PO; - AgeCare Emergency Code Lanyards Cards with slit, Size: 2.125" x 3.375"Mat…" at bounding box center [529, 531] width 687 height 134
drag, startPoint x: 461, startPoint y: 506, endPoint x: 174, endPoint y: 512, distance: 287.1
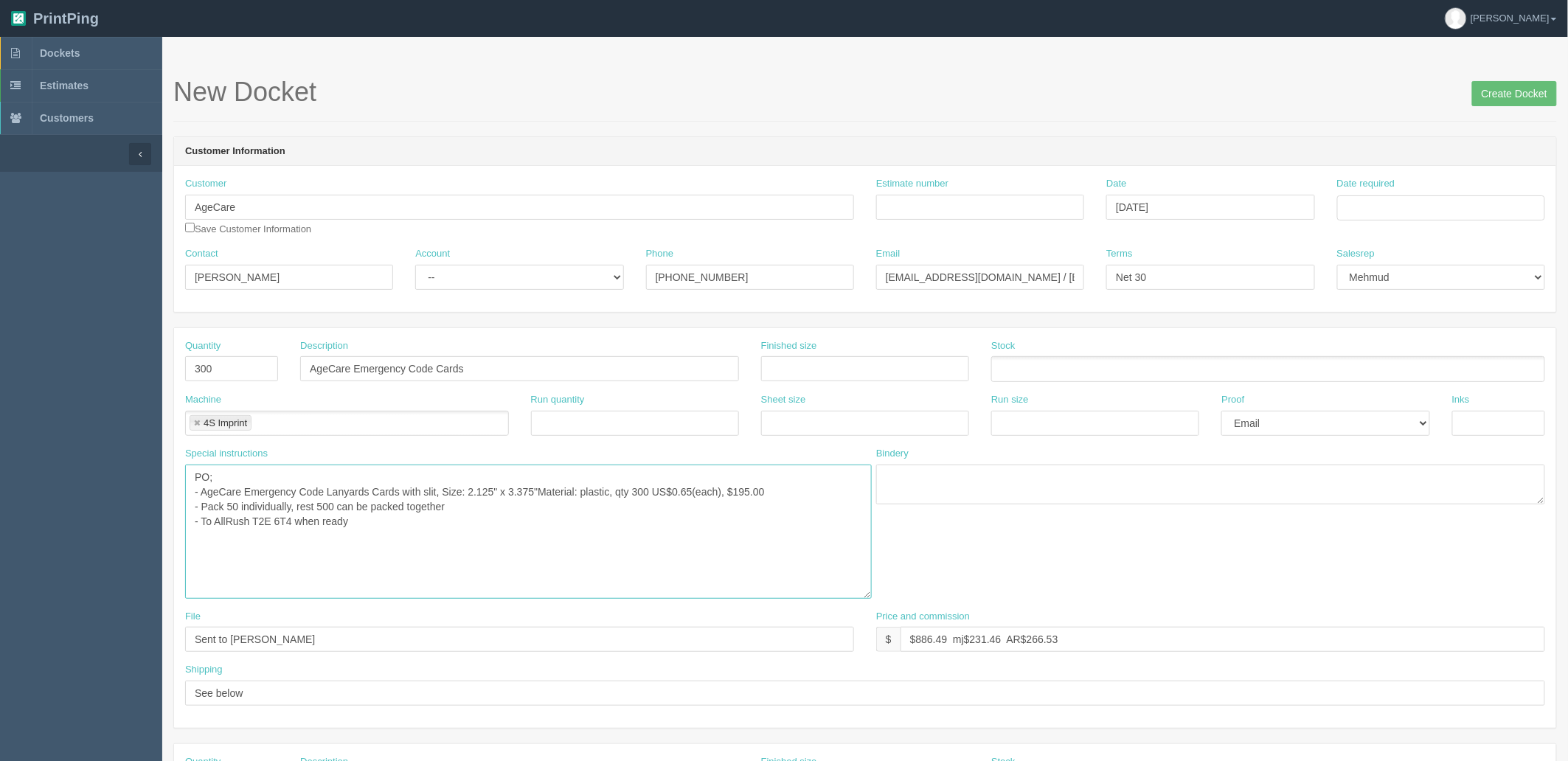
click at [174, 512] on div "Special instructions PO; - AgeCare Emergency Code Lanyards Cards with slit, Siz…" at bounding box center [519, 528] width 691 height 163
click at [391, 507] on textarea "PO; - AgeCare Emergency Code Lanyards Cards with slit, Size: 2.125" x 3.375"Mat…" at bounding box center [529, 531] width 687 height 134
paste textarea "66924"
click at [403, 520] on textarea "PO; - AgeCare Emergency Code Lanyards Cards with slit, Size: 2.125" x 3.375"Mat…" at bounding box center [529, 531] width 687 height 134
type textarea "PO; - AgeCare Emergency Code Lanyards Cards with slit, Size: 2.125" x 3.375"Mat…"
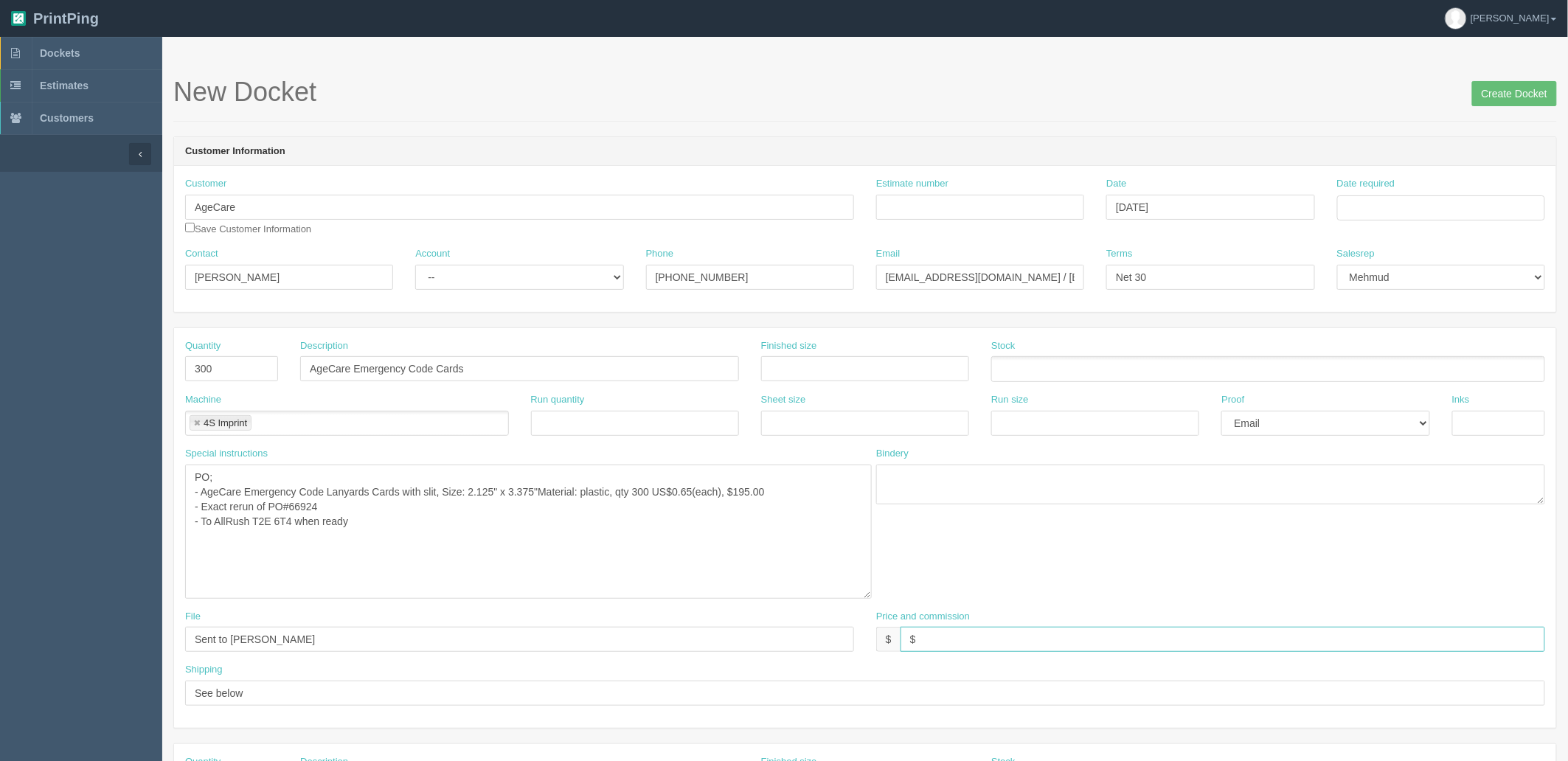
click at [927, 637] on input "$" at bounding box center [1223, 640] width 645 height 25
type input "$653.79 mj$103.95 AR$180.09"
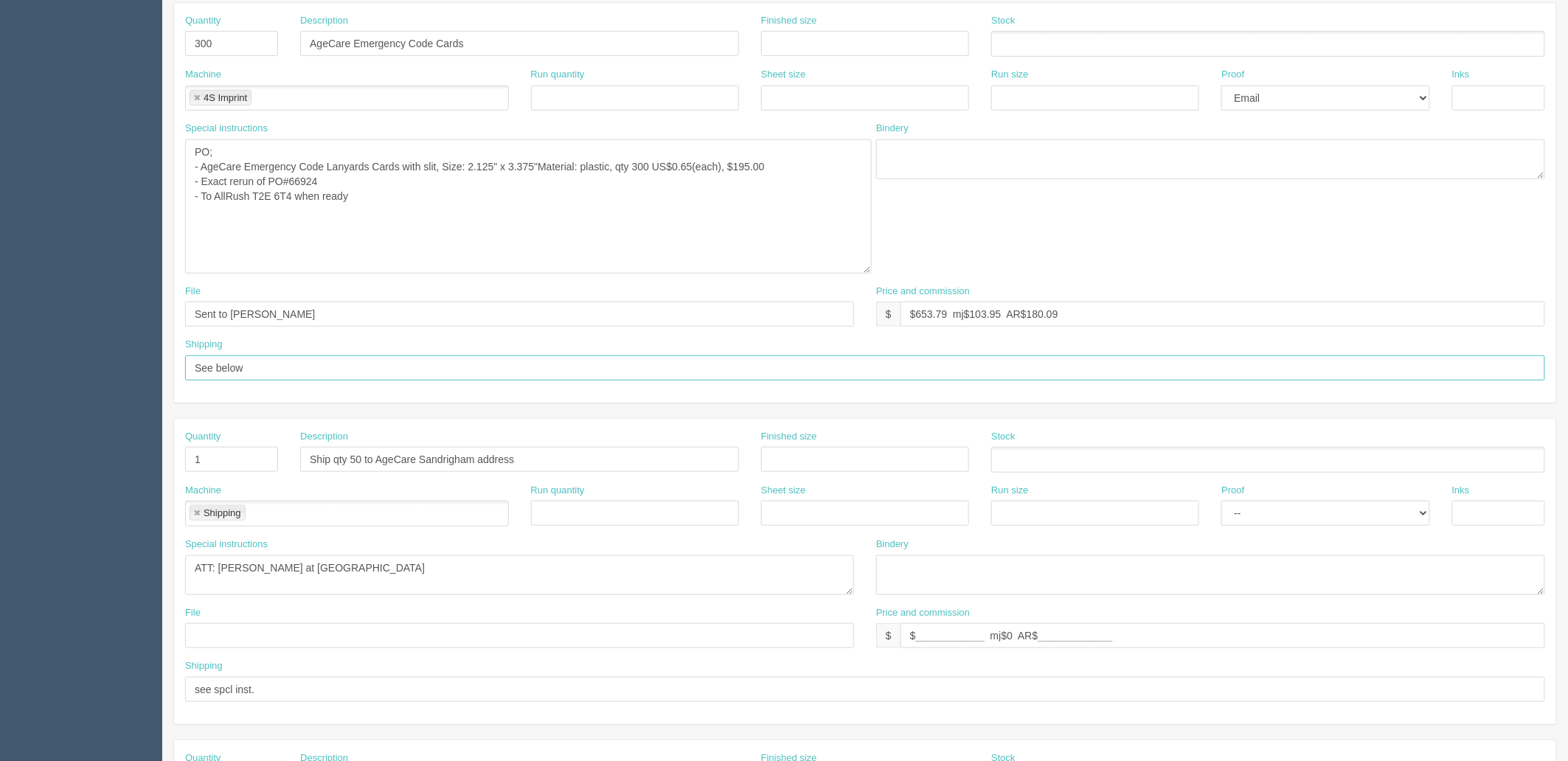
scroll to position [328, 0]
drag, startPoint x: 375, startPoint y: 546, endPoint x: 831, endPoint y: 503, distance: 458.0
click at [831, 503] on div "Quantity 1 Description Ship qty 50 to AgeCare Sandrigham address Finished size …" at bounding box center [865, 569] width 1382 height 305
paste textarea "AgeCare James Bay 336 Simcoe Street Victoria, BC V8V 1L2"
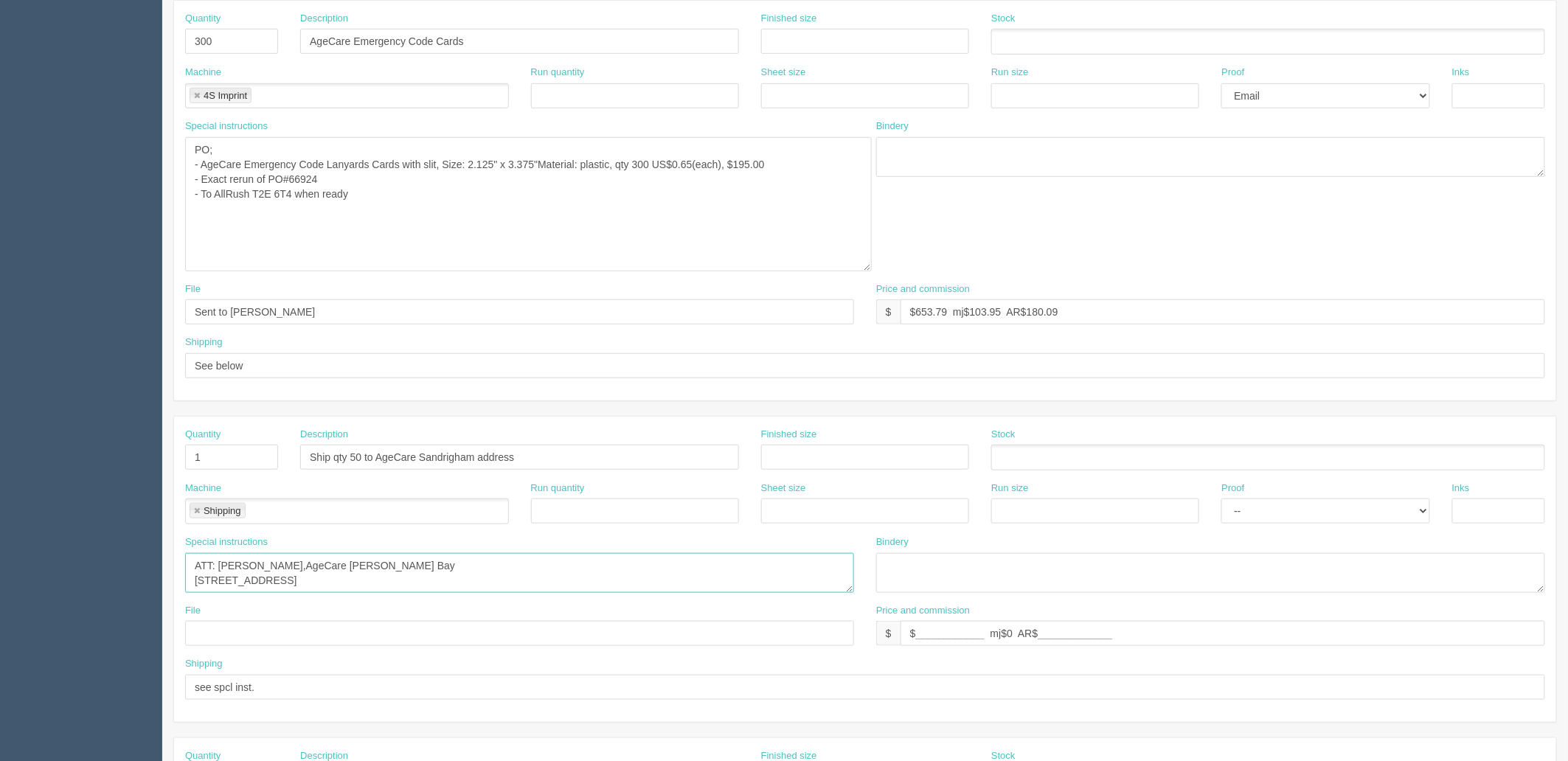
click at [217, 562] on textarea "ATT: Adam Powell at Sandringham" at bounding box center [519, 573] width 669 height 40
paste textarea "Sarah Olaer"
type textarea "ATT: Sarah Olaer, AgeCare James Bay, 336 Simcoe Street, Victoria, BC V8V 1L2"
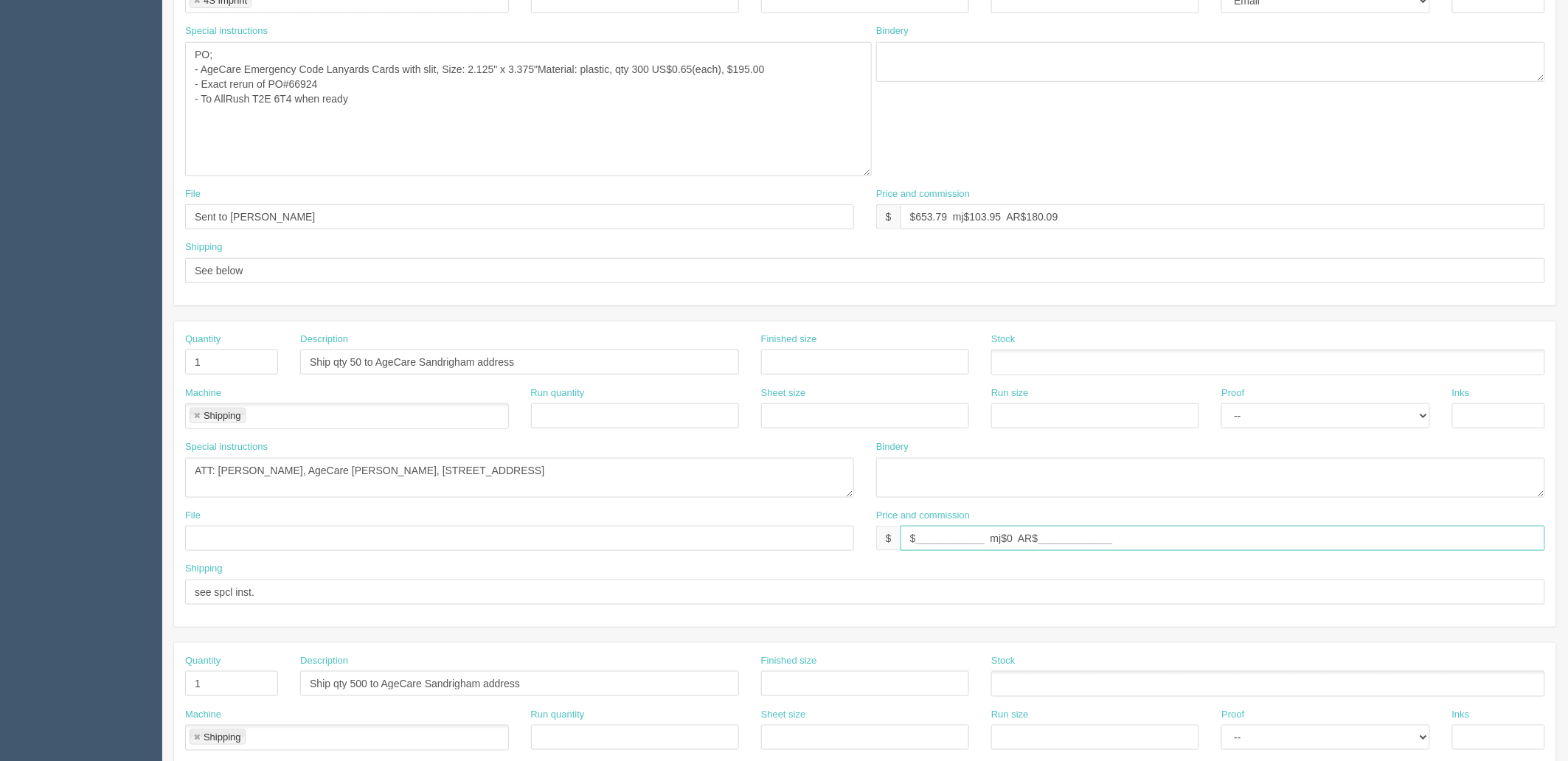
scroll to position [674, 0]
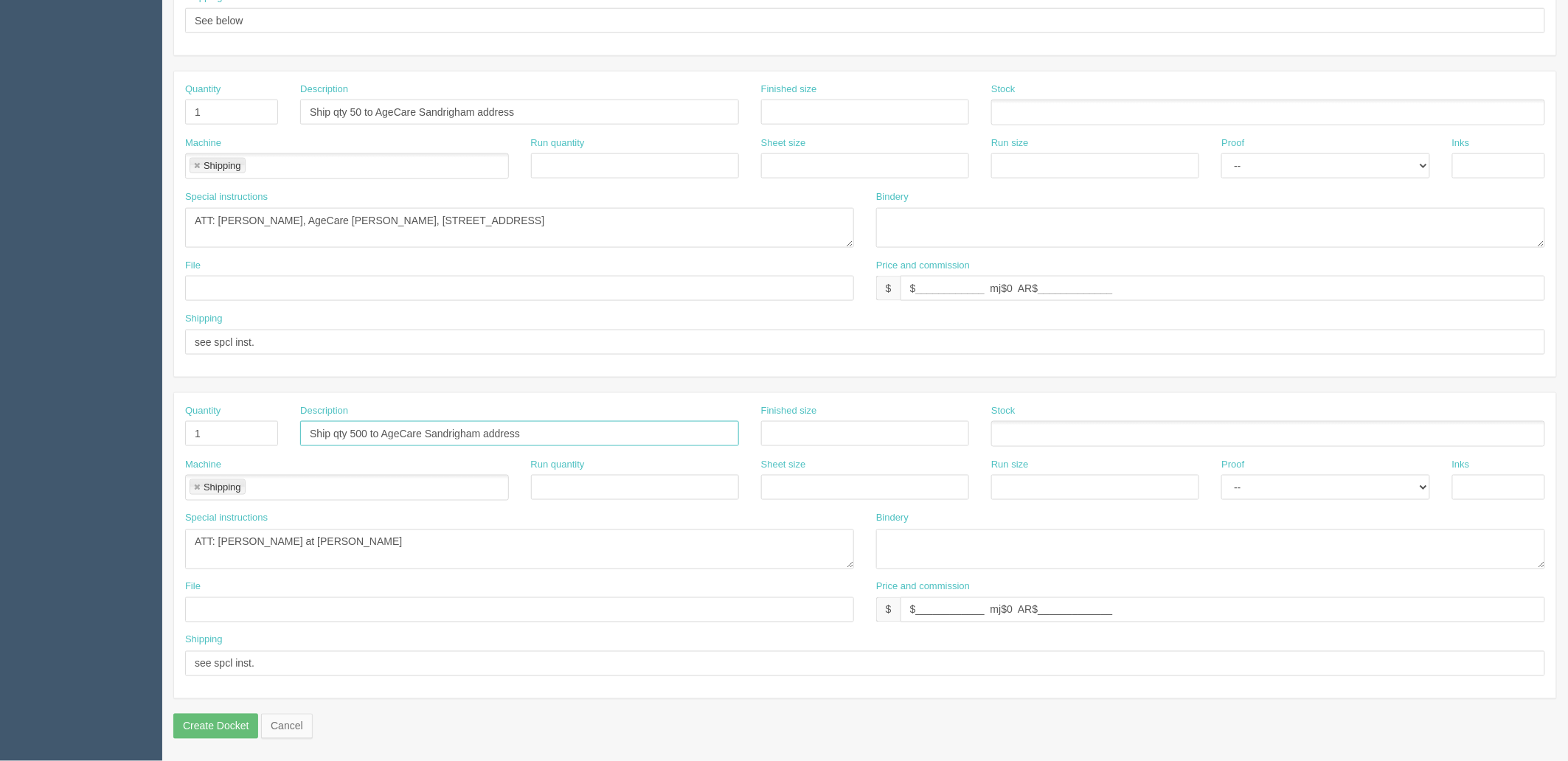
drag, startPoint x: 544, startPoint y: 431, endPoint x: 255, endPoint y: 444, distance: 289.3
click at [255, 444] on div "Quantity 1 Description Ship qty 500 to AgeCare Sandrigham address Finished size…" at bounding box center [865, 431] width 1382 height 54
drag, startPoint x: 240, startPoint y: 438, endPoint x: 88, endPoint y: 454, distance: 152.8
click at [87, 437] on section "Dockets Estimates Customers" at bounding box center [784, 62] width 1568 height 1397
drag, startPoint x: 298, startPoint y: 549, endPoint x: 307, endPoint y: 631, distance: 82.5
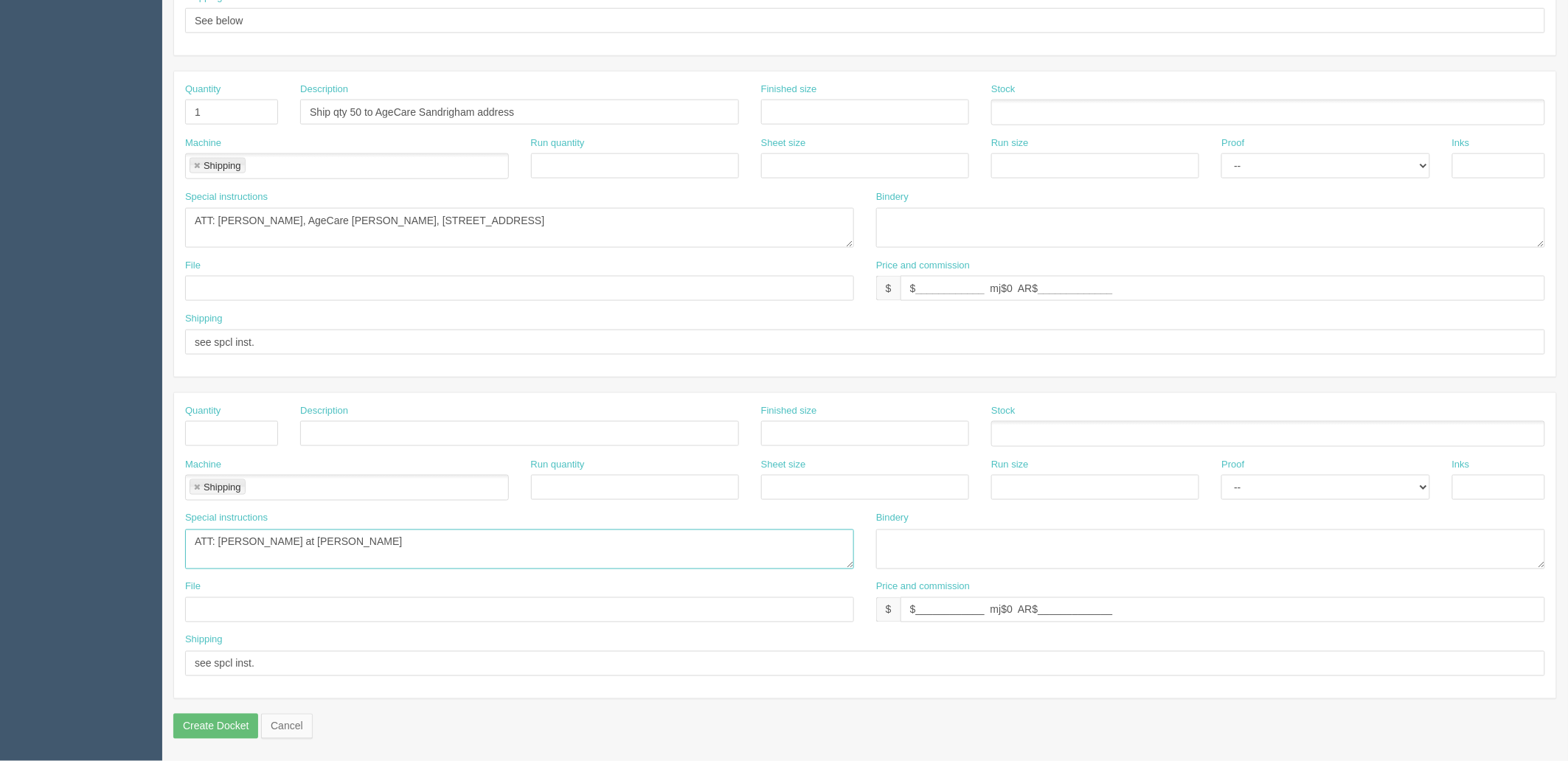
click at [0, 561] on html "PrintPing Zack Edit account ( zack@allrush.ca ) Logout Dockets Estimates" at bounding box center [784, 44] width 1568 height 1434
drag, startPoint x: 310, startPoint y: 667, endPoint x: 974, endPoint y: 670, distance: 664.0
click at [0, 623] on html "PrintPing Zack Edit account ( zack@allrush.ca ) Logout Dockets Estimates" at bounding box center [784, 44] width 1568 height 1434
drag, startPoint x: 966, startPoint y: 606, endPoint x: 301, endPoint y: 590, distance: 665.2
click at [301, 590] on div "File Price and commission $ $____________ mj$0 AR$_____________" at bounding box center [865, 608] width 1382 height 54
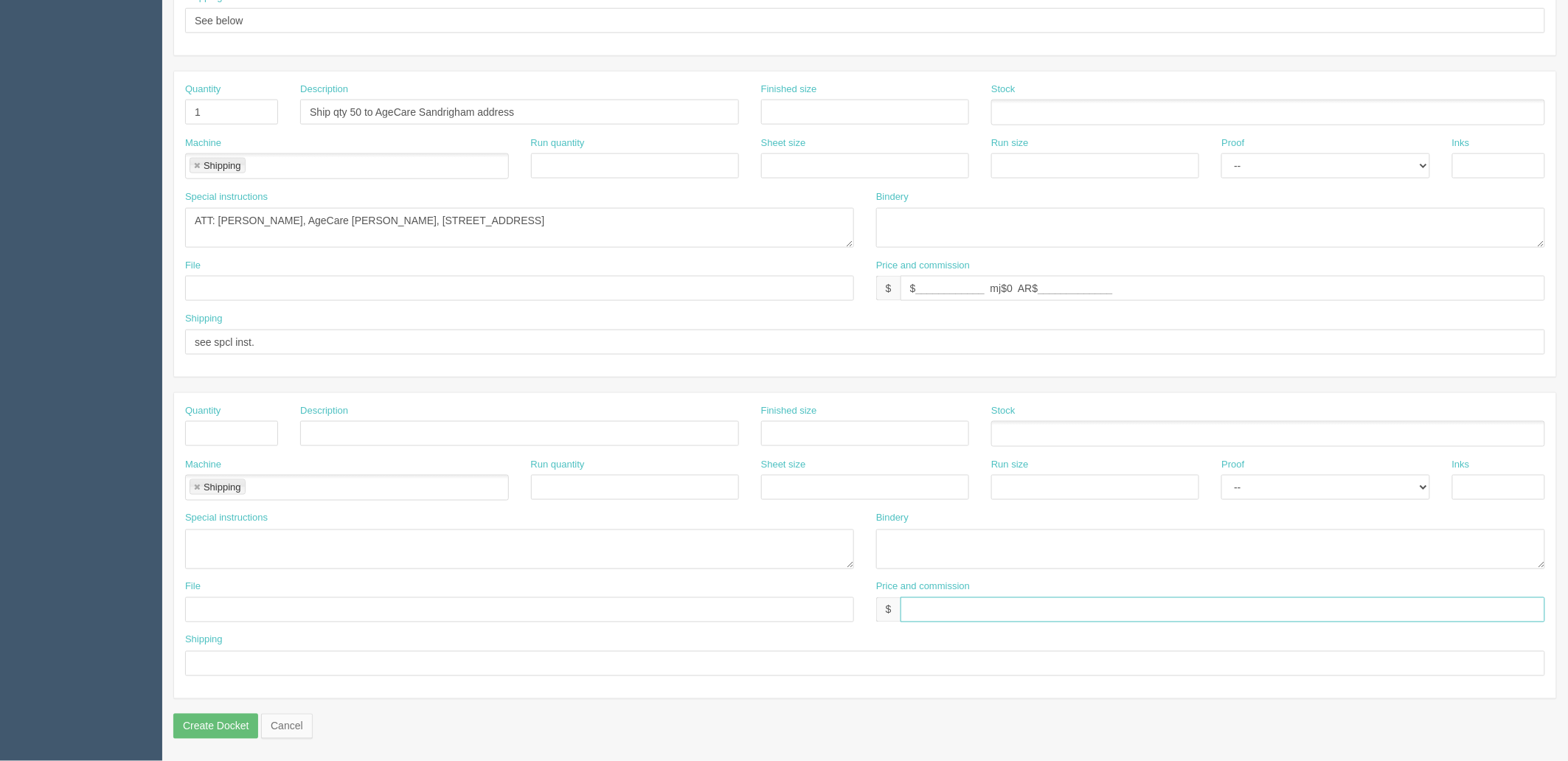
click at [195, 484] on link at bounding box center [196, 488] width 9 height 10
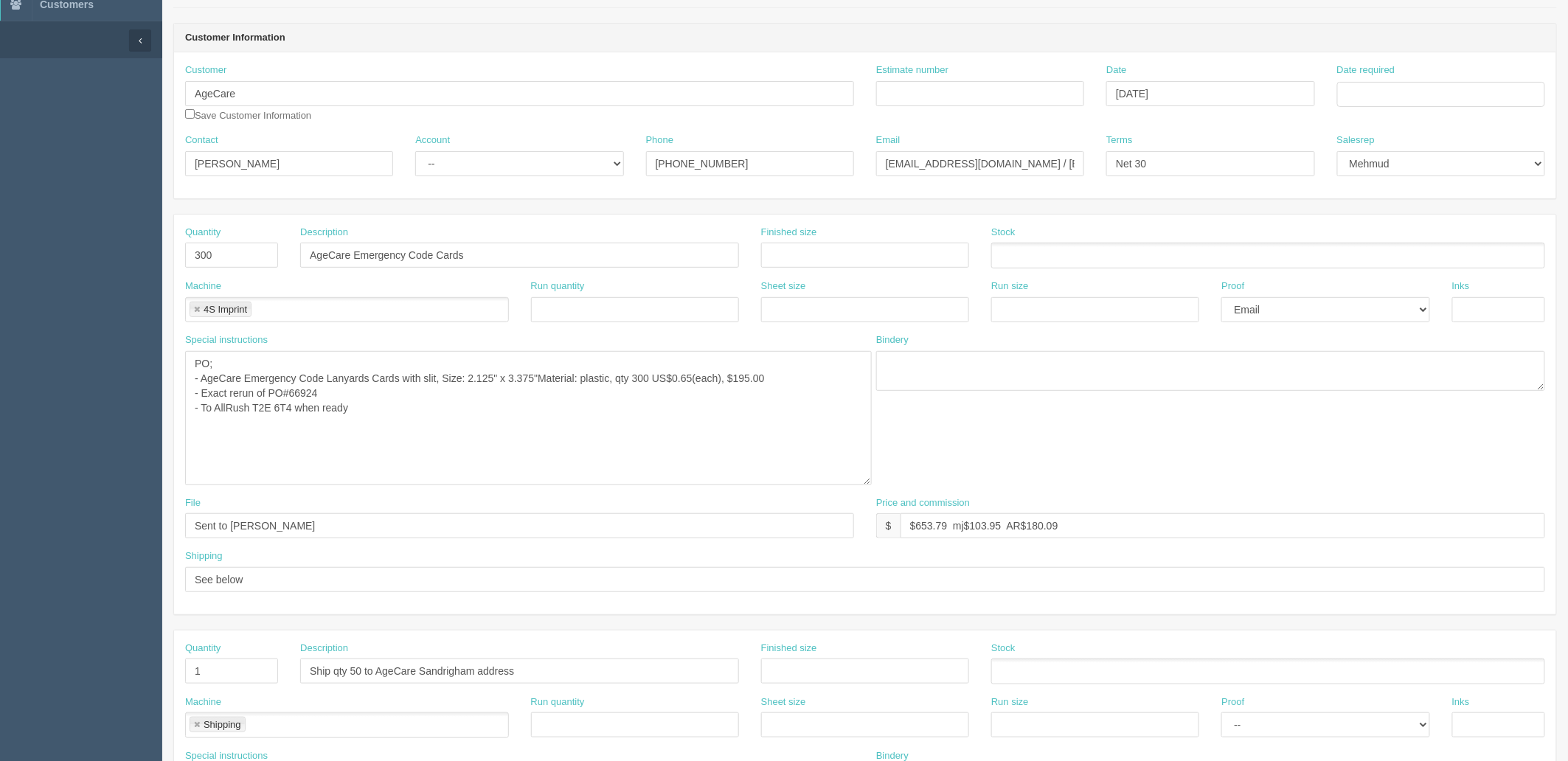
scroll to position [99, 0]
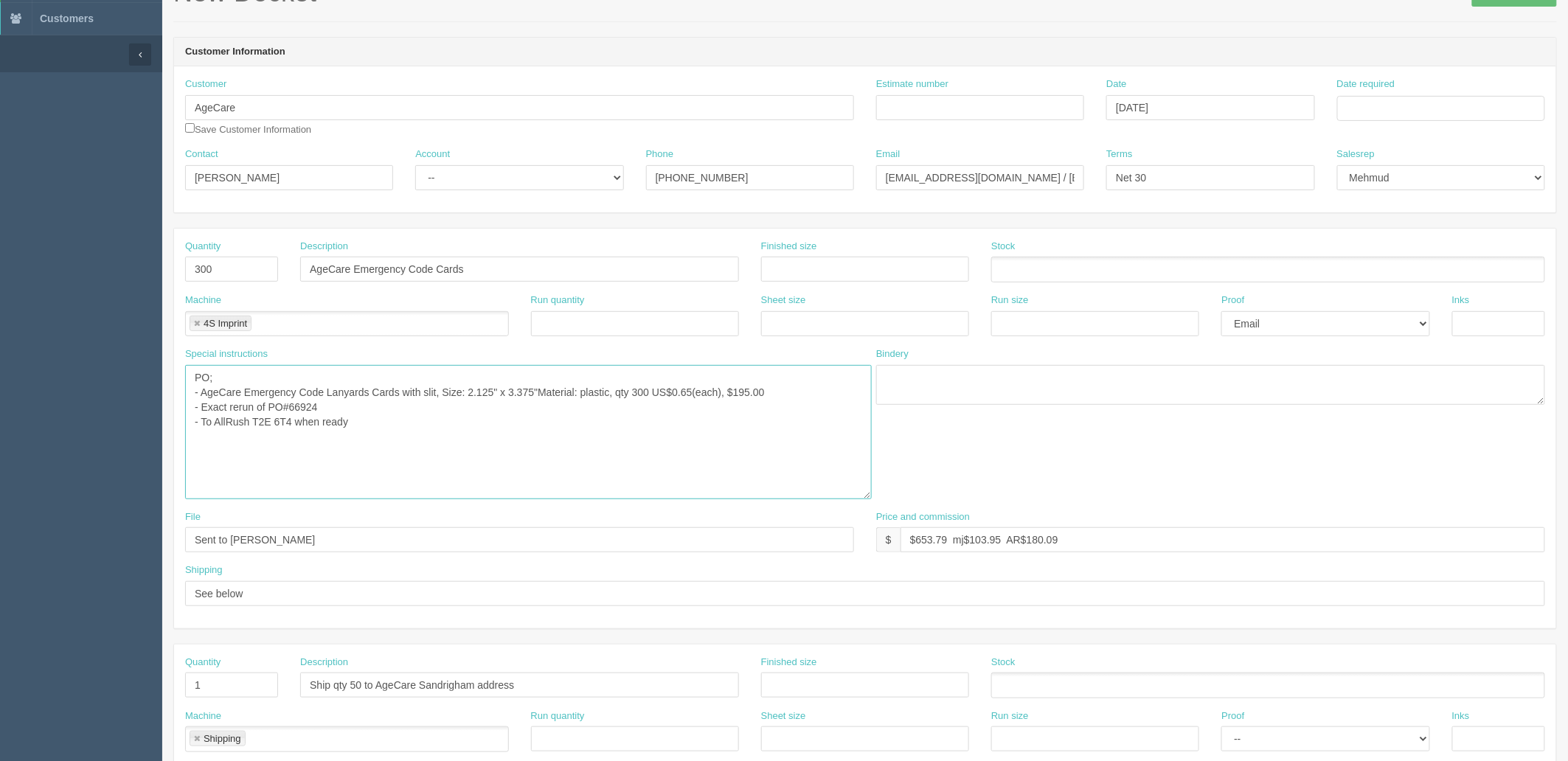
click at [435, 424] on textarea "PO; - AgeCare Emergency Code Lanyards Cards with slit, Size: 2.125" x 3.375"Mat…" at bounding box center [529, 432] width 687 height 134
click at [453, 177] on select "-- Existing Client Allrush Client Rep Client" at bounding box center [519, 178] width 208 height 25
select select "Allrush Client"
click at [415, 165] on select "-- Existing Client Allrush Client Rep Client" at bounding box center [519, 178] width 208 height 25
click at [286, 173] on input "Shannon Sproate" at bounding box center [289, 178] width 208 height 25
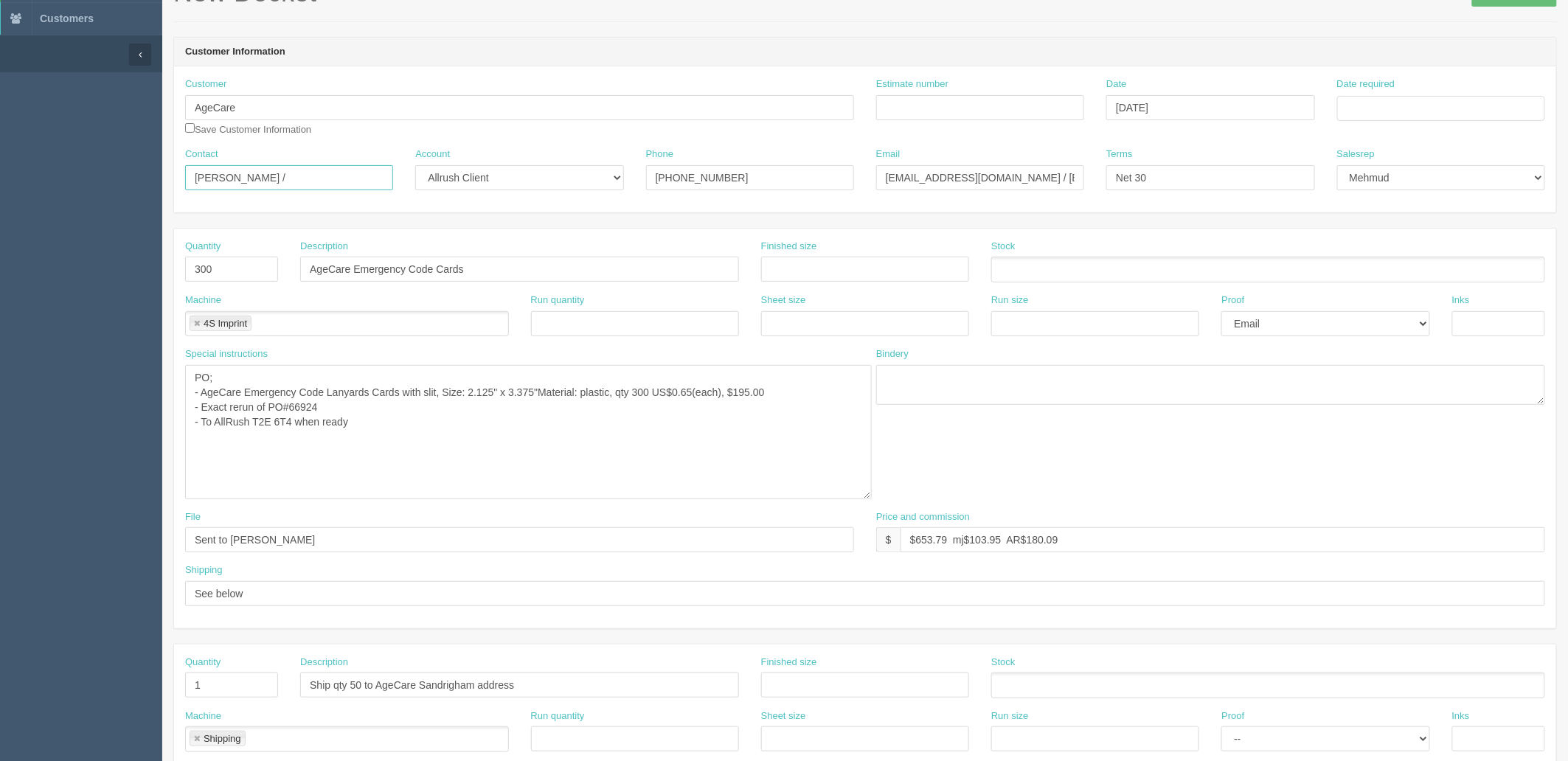
paste input "Sarah Olaer <Sarah.Olaer@AgeCare.ca>"
drag, startPoint x: 254, startPoint y: 173, endPoint x: 814, endPoint y: 173, distance: 560.0
click at [813, 173] on div "Contact Shannon Sproate / Sarah Olaer <Sarah.Olaer@AgeCare.ca> Account -- Exist…" at bounding box center [865, 175] width 1382 height 54
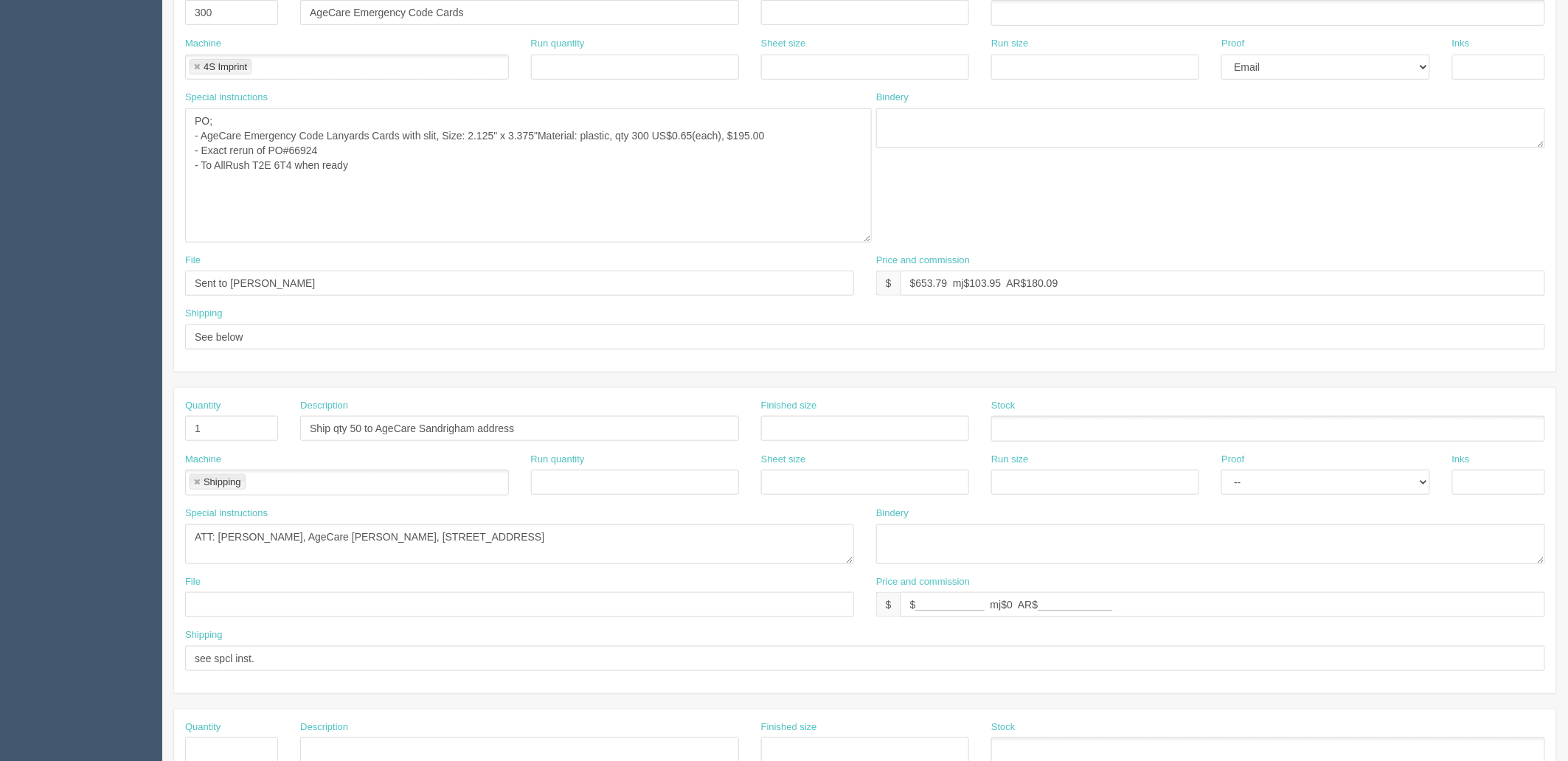
scroll to position [592, 0]
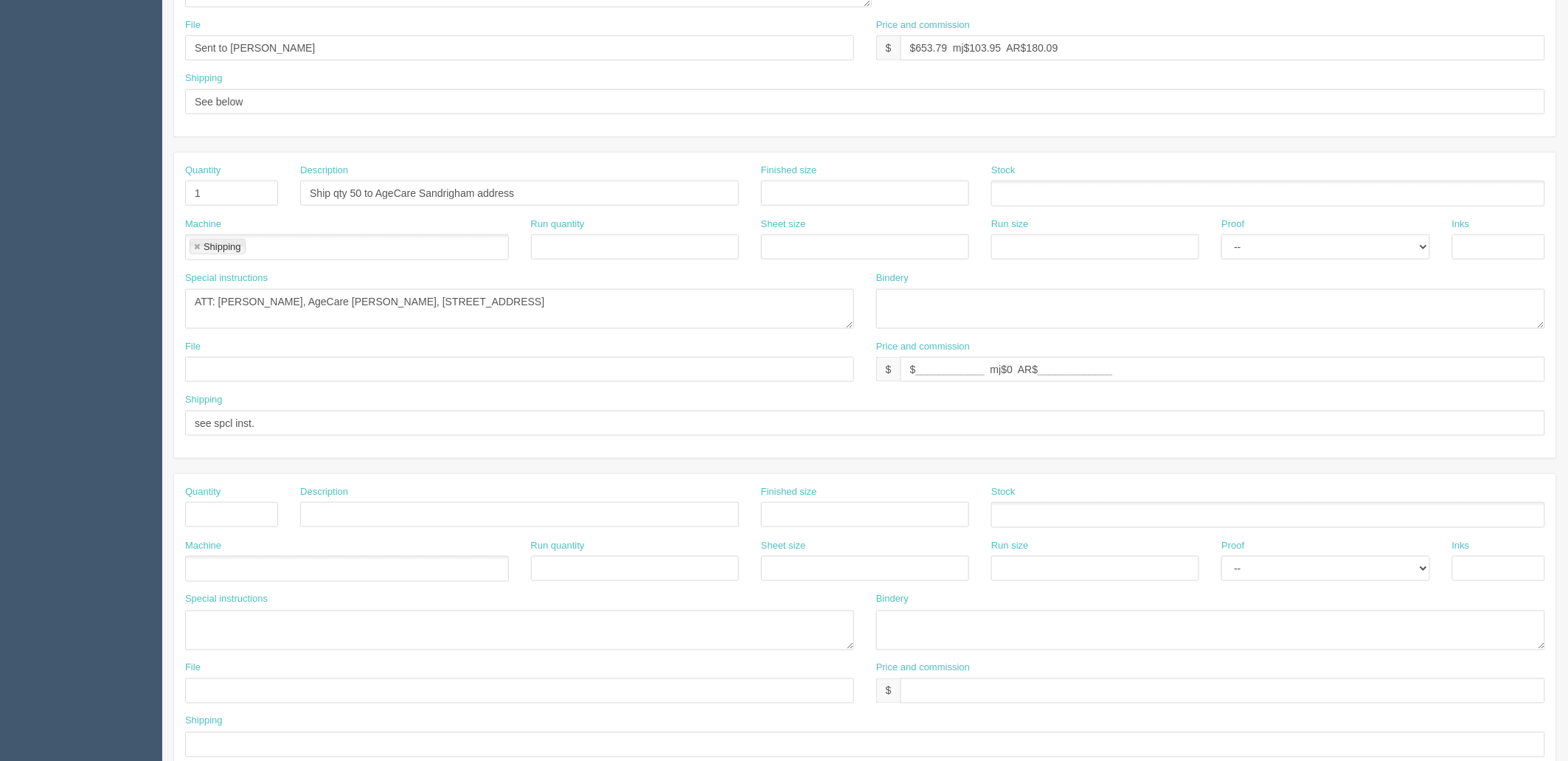
type input "Shannon Sproate / Sarah Olaer"
click at [322, 426] on input "see spcl inst." at bounding box center [865, 424] width 1360 height 25
paste input "<Sarah.Olaer@AgeCare.ca>"
type input "see spcl inst. | CC final invoice with tracking# to <Sarah.Olaer@AgeCare.ca>"
drag, startPoint x: 581, startPoint y: 193, endPoint x: 166, endPoint y: 200, distance: 415.1
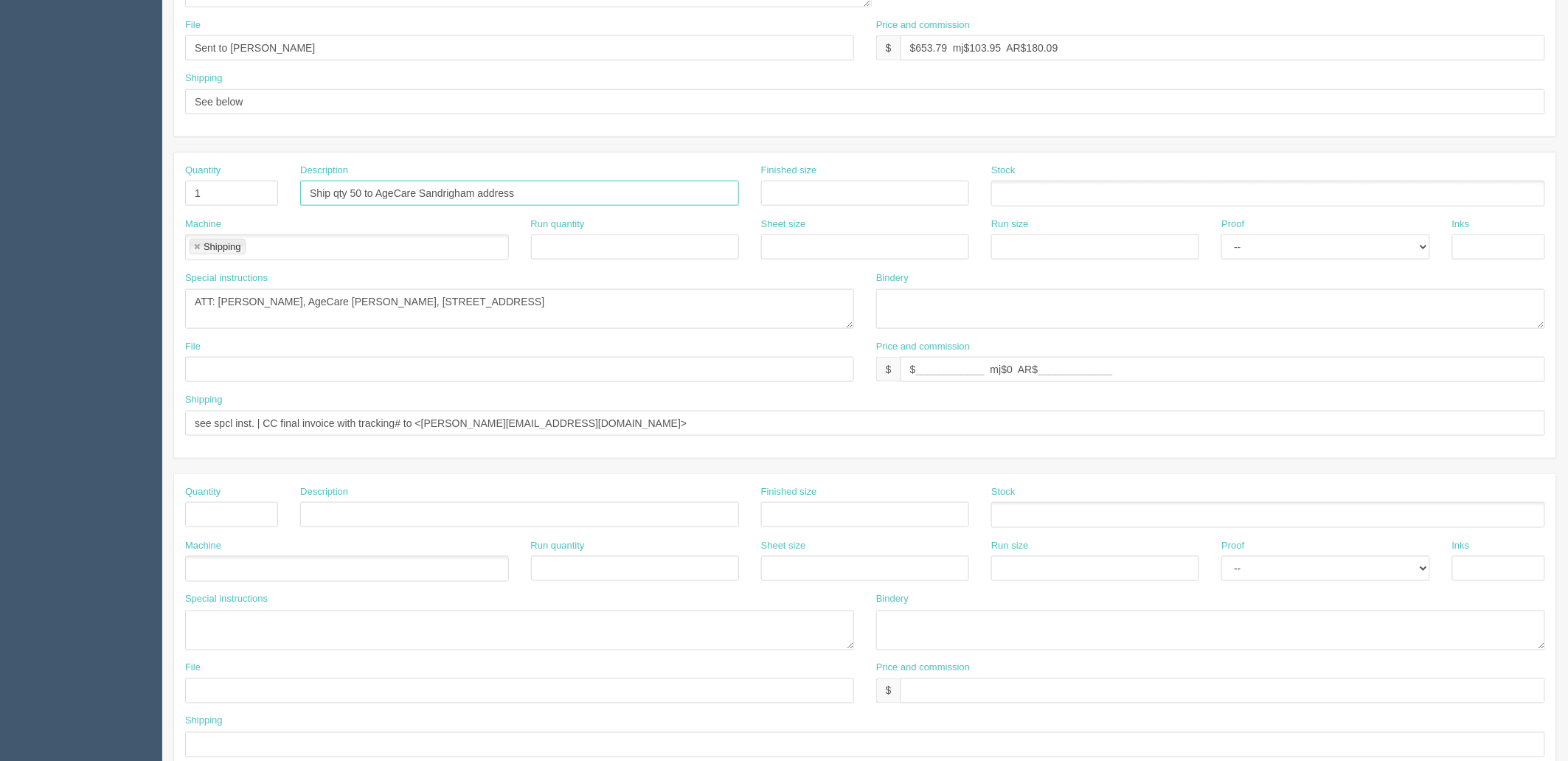
click at [166, 200] on section "New Docket Create Docket Customer Information Customer AgeCare Save Customer In…" at bounding box center [865, 143] width 1406 height 1397
type input "Ship to AgeCare James Bay"
click at [627, 197] on input "Ship to AgeCare James Bay" at bounding box center [520, 193] width 439 height 25
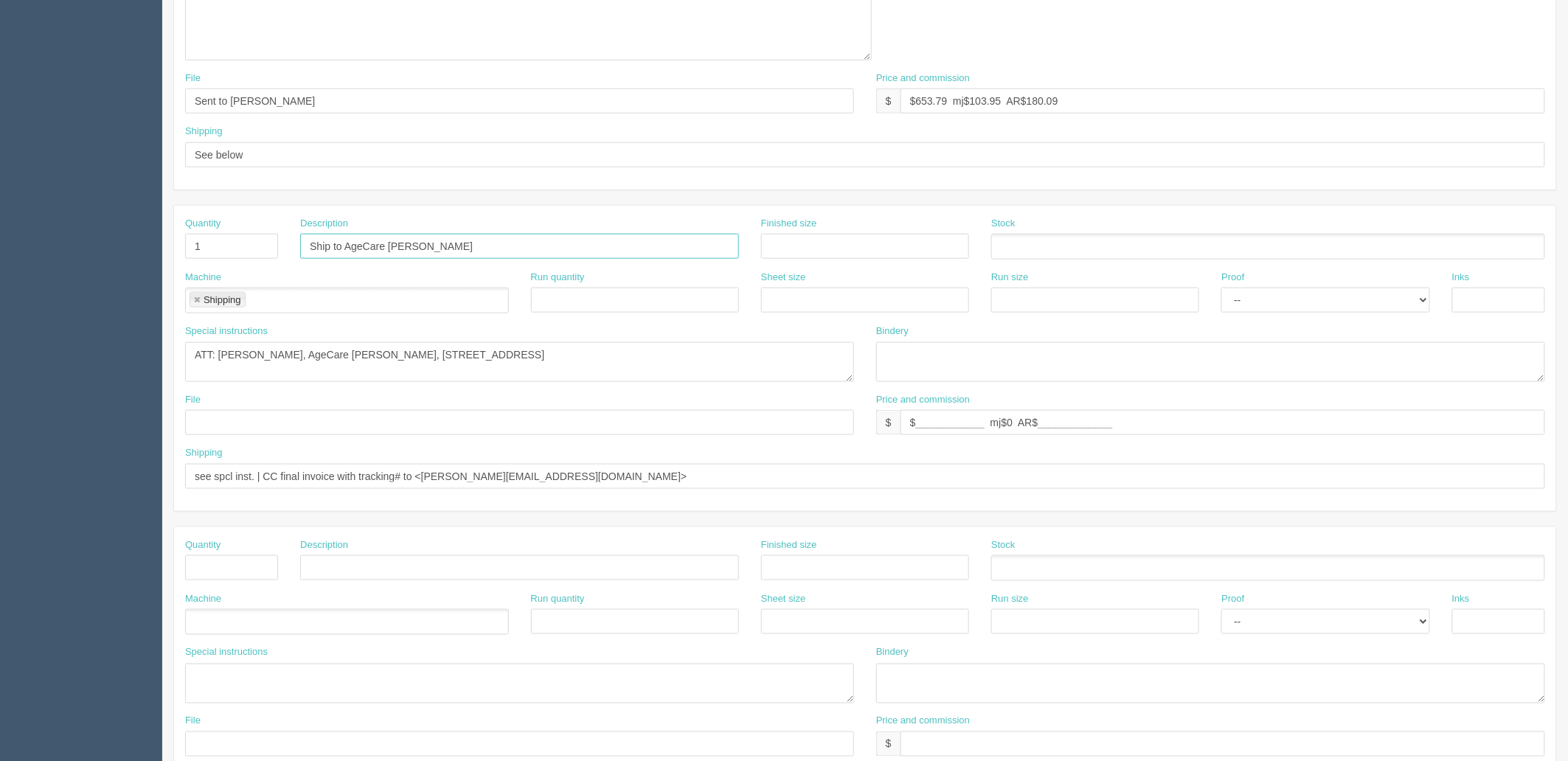
scroll to position [510, 0]
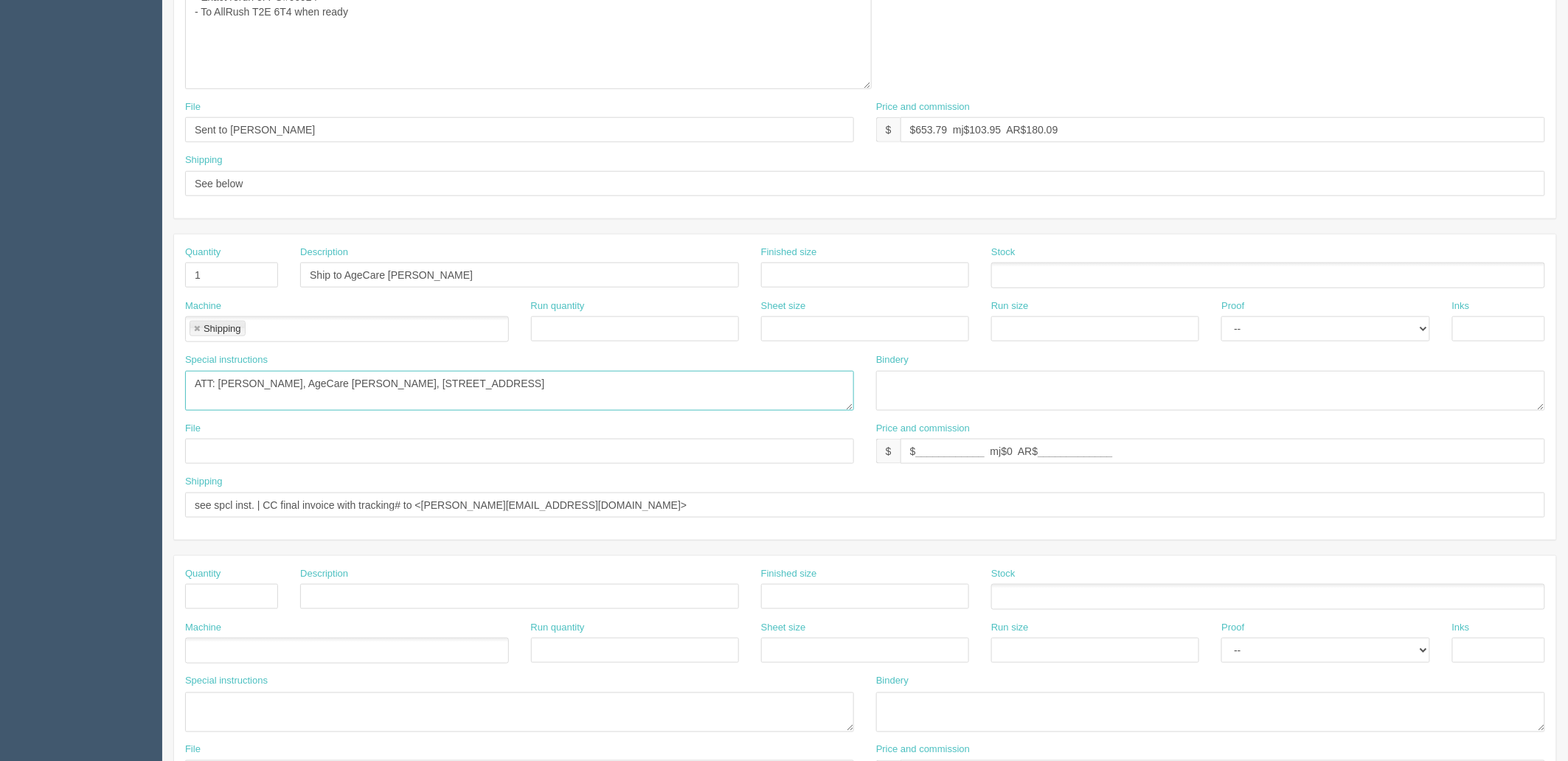
click at [580, 385] on textarea "ATT: Adam Powell at Sandringham" at bounding box center [519, 391] width 669 height 40
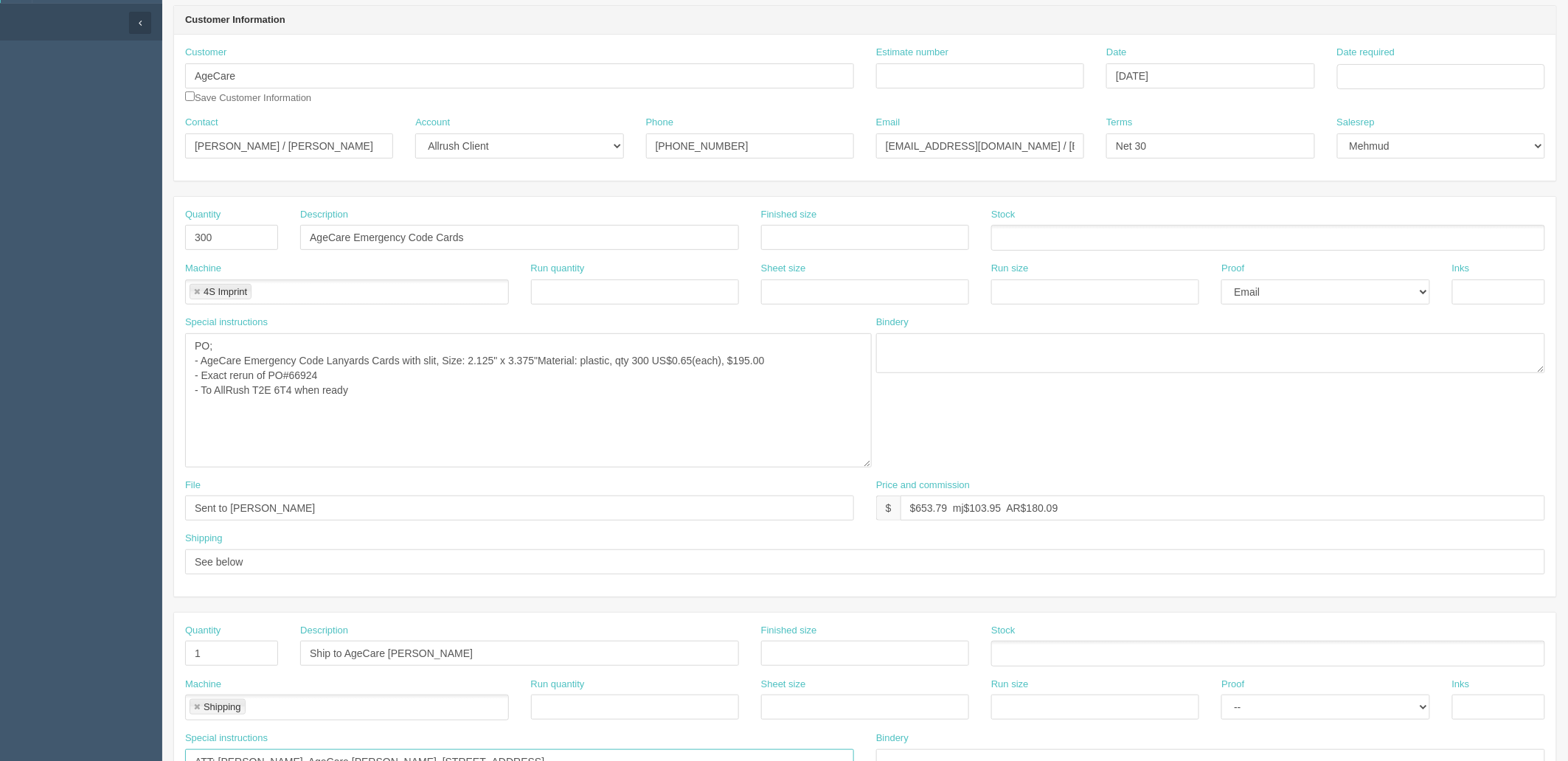
scroll to position [0, 0]
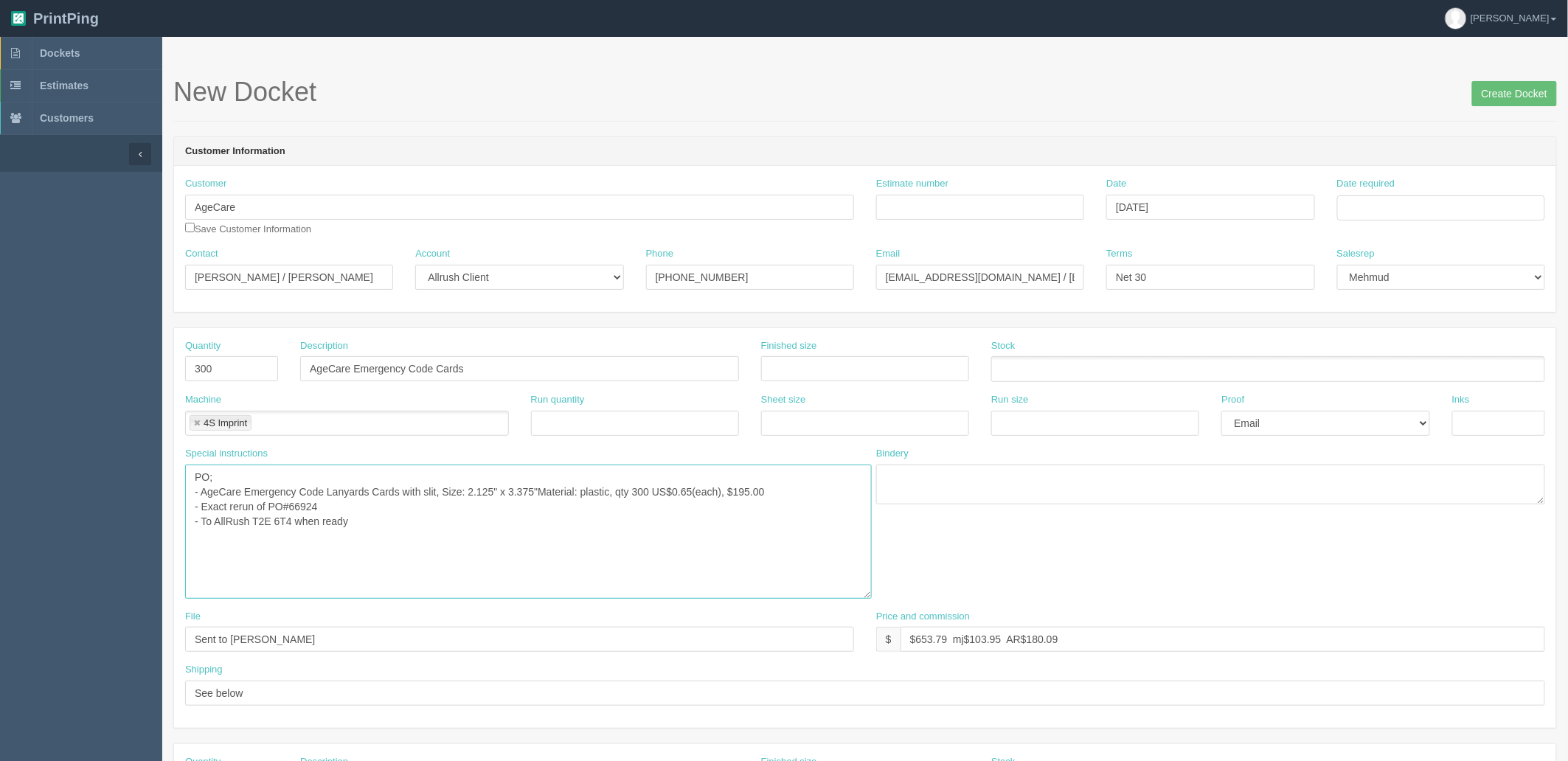
click at [459, 548] on textarea "PO; - AgeCare Emergency Code Lanyards Cards with slit, Size: 2.125" x 3.375"Mat…" at bounding box center [529, 531] width 687 height 134
click at [1366, 215] on input "Date required" at bounding box center [1442, 208] width 208 height 25
click at [1406, 367] on td "27" at bounding box center [1411, 371] width 21 height 21
click at [1431, 387] on td "4" at bounding box center [1432, 391] width 19 height 21
type input "September 4, 2025"
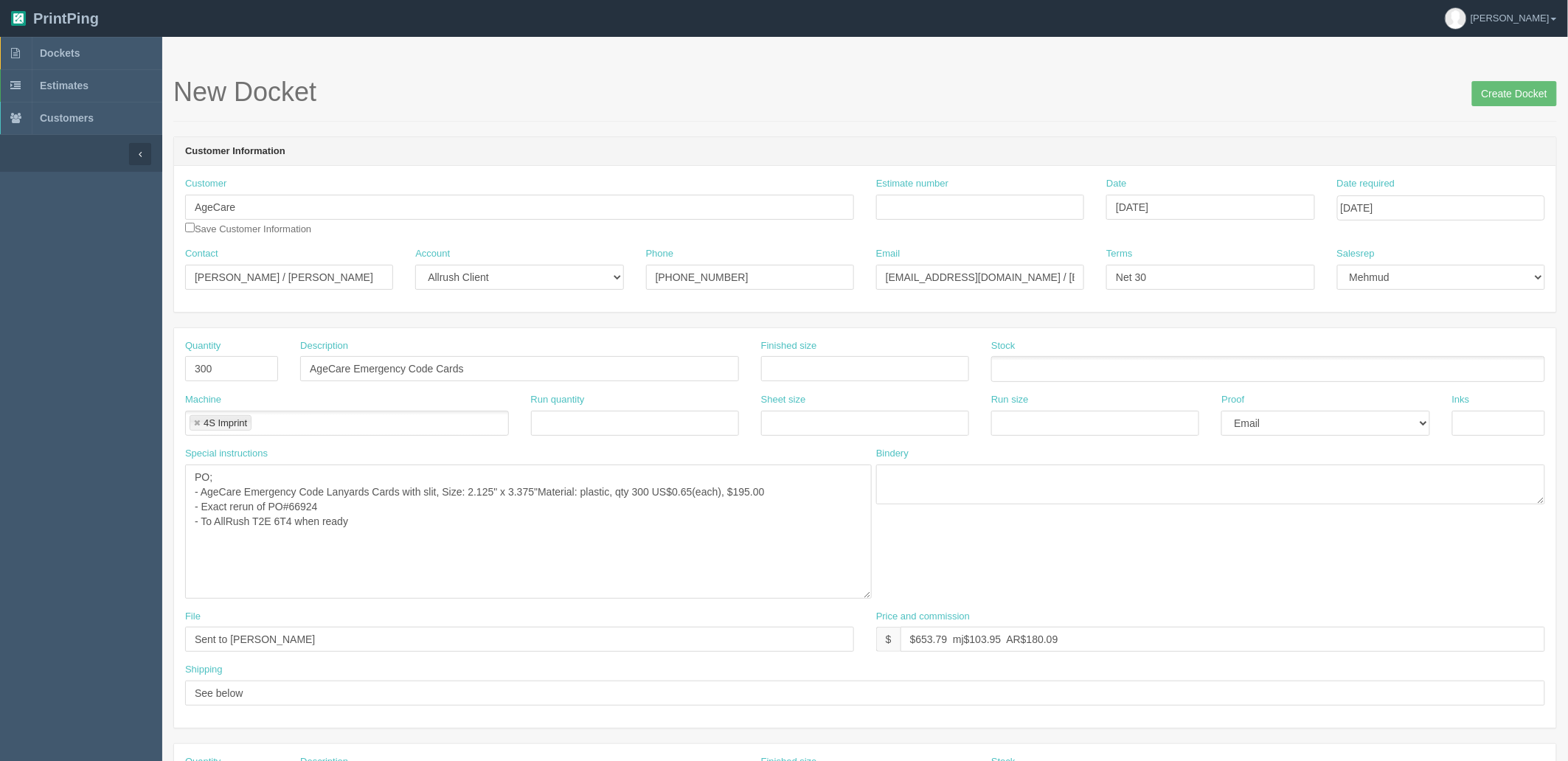
click at [1059, 141] on header "Customer Information" at bounding box center [865, 152] width 1382 height 29
click at [961, 203] on input "Estimate number" at bounding box center [980, 208] width 208 height 25
click at [913, 207] on input "Estimate number" at bounding box center [980, 208] width 208 height 25
type input "Outsource - See quotesheet"
drag, startPoint x: 739, startPoint y: 275, endPoint x: 490, endPoint y: 229, distance: 253.2
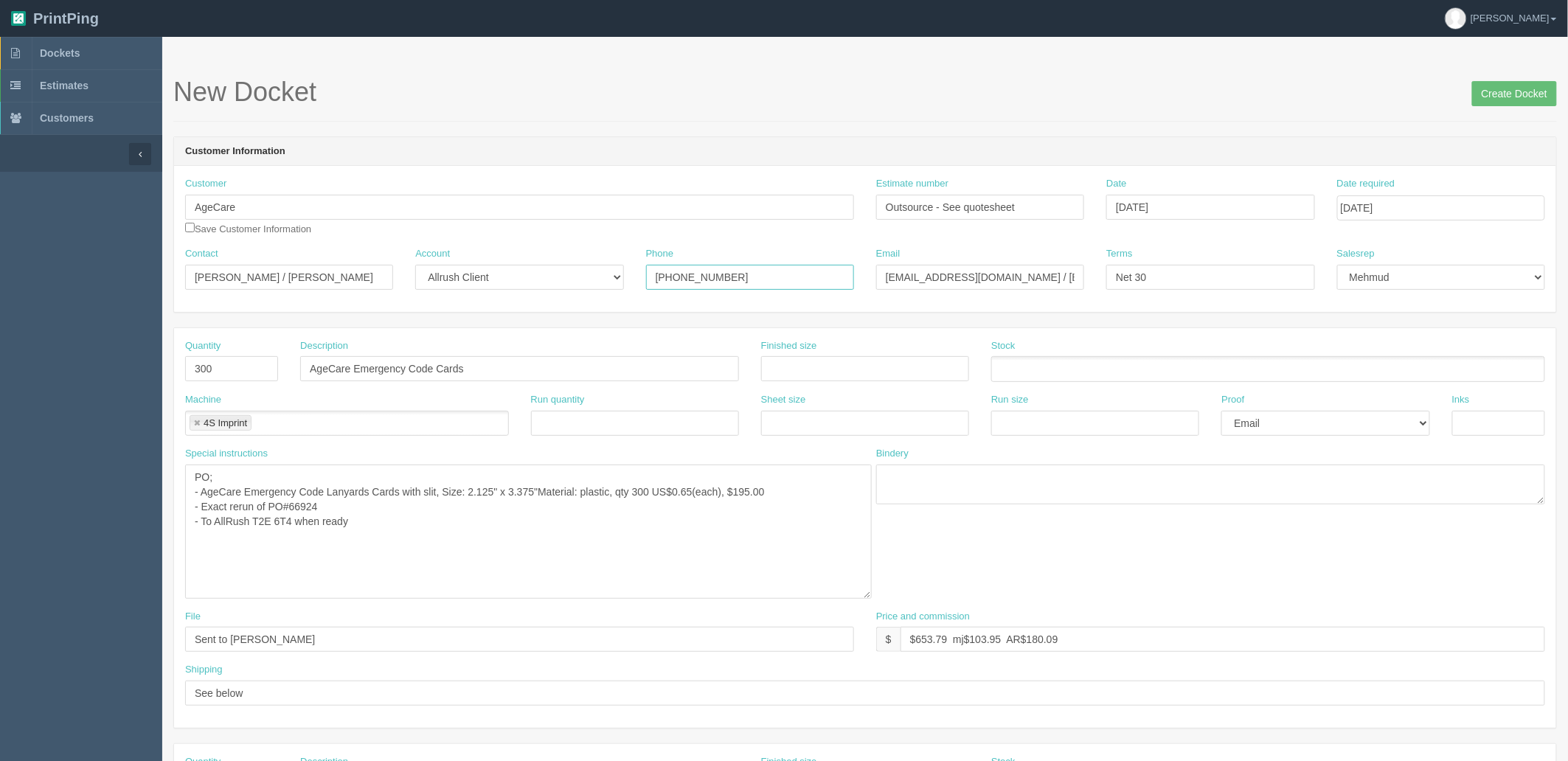
click at [491, 229] on div "Customer AgeCare Save Customer Information Estimate number Outsource - See quot…" at bounding box center [865, 239] width 1382 height 146
paste input "P: (250) 388-6457 ext: 2036"
drag, startPoint x: 786, startPoint y: 271, endPoint x: 882, endPoint y: 270, distance: 96.0
click at [879, 270] on div "Contact Shannon Sproate / Sarah Olaer Account -- Existing Client Allrush Client…" at bounding box center [865, 274] width 1382 height 54
type input "P: (250) 388-6457 ext: 2036"
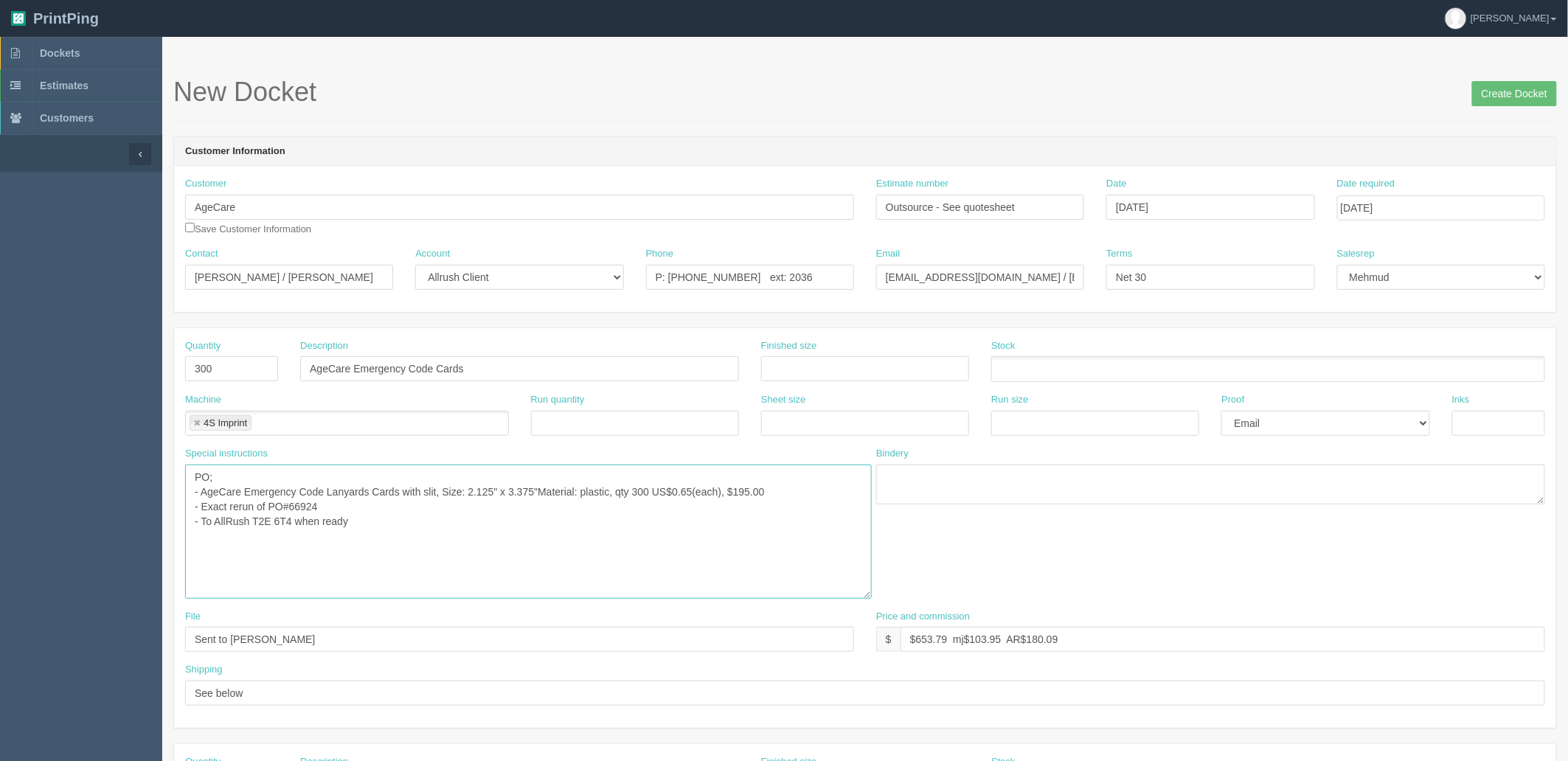
click at [393, 534] on textarea "PO; - AgeCare Emergency Code Lanyards Cards with slit, Size: 2.125" x 3.375"Mat…" at bounding box center [529, 531] width 687 height 134
click at [503, 365] on input "AgeCare Emergency Code Cards" at bounding box center [520, 369] width 439 height 25
type input "AgeCare Emergency Code Cards (for [PERSON_NAME])"
click at [1491, 95] on input "Create Docket" at bounding box center [1515, 94] width 85 height 25
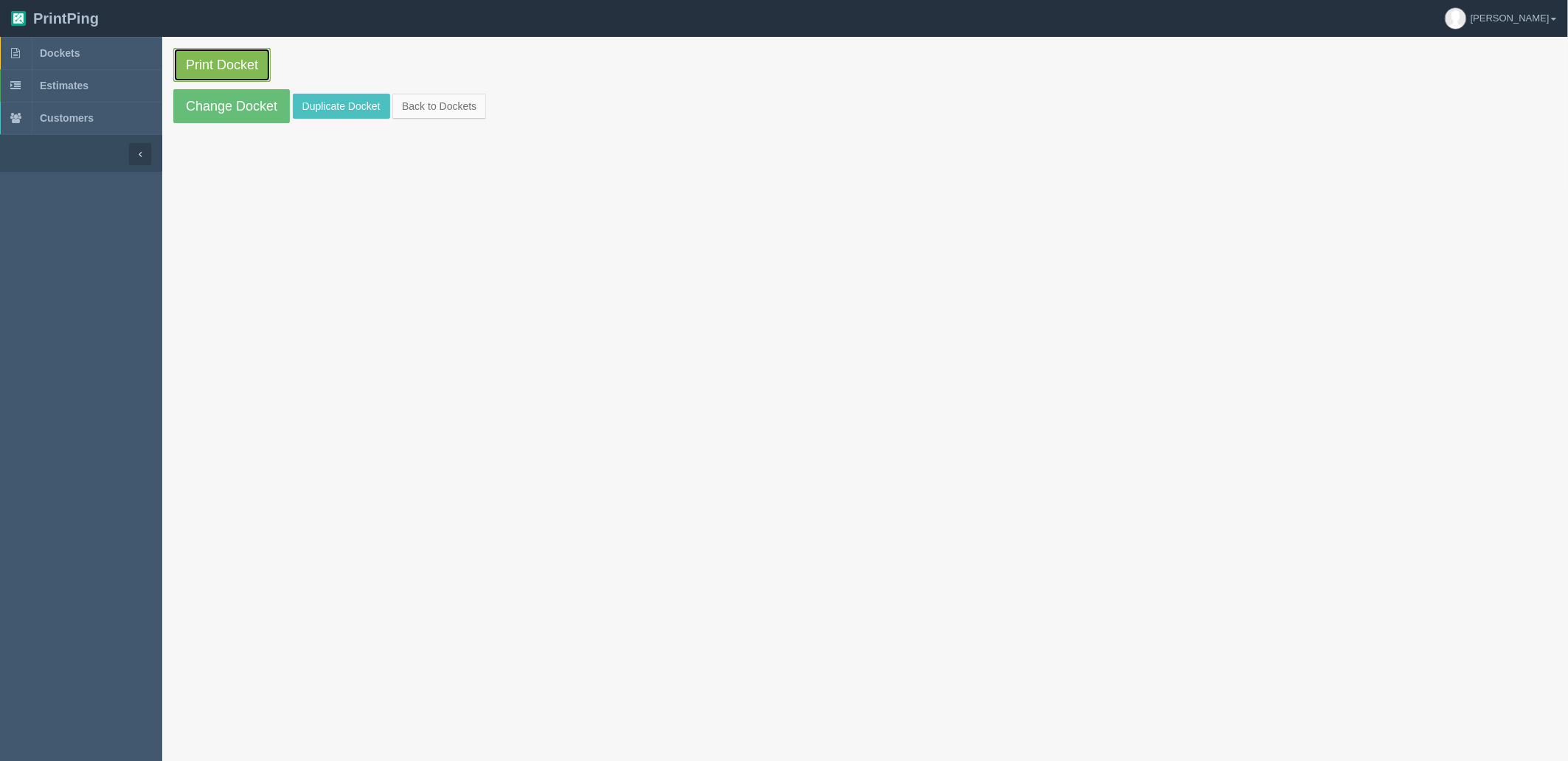
click at [231, 68] on link "Print Docket" at bounding box center [222, 64] width 97 height 34
click at [97, 61] on link "Dockets" at bounding box center [81, 52] width 162 height 33
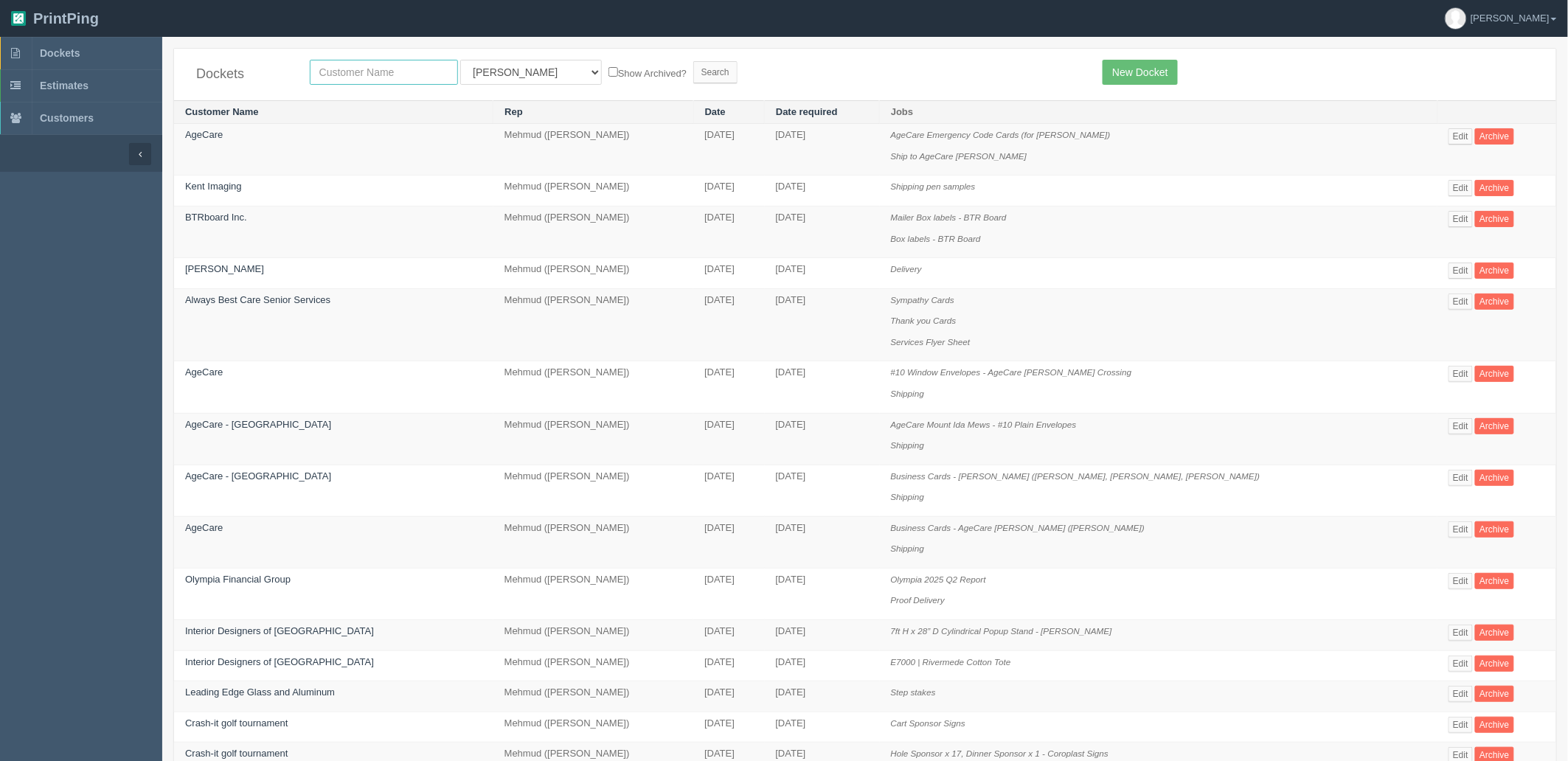
click at [351, 72] on input "text" at bounding box center [384, 72] width 148 height 25
type input "crash"
click at [693, 61] on input "Search" at bounding box center [716, 72] width 45 height 22
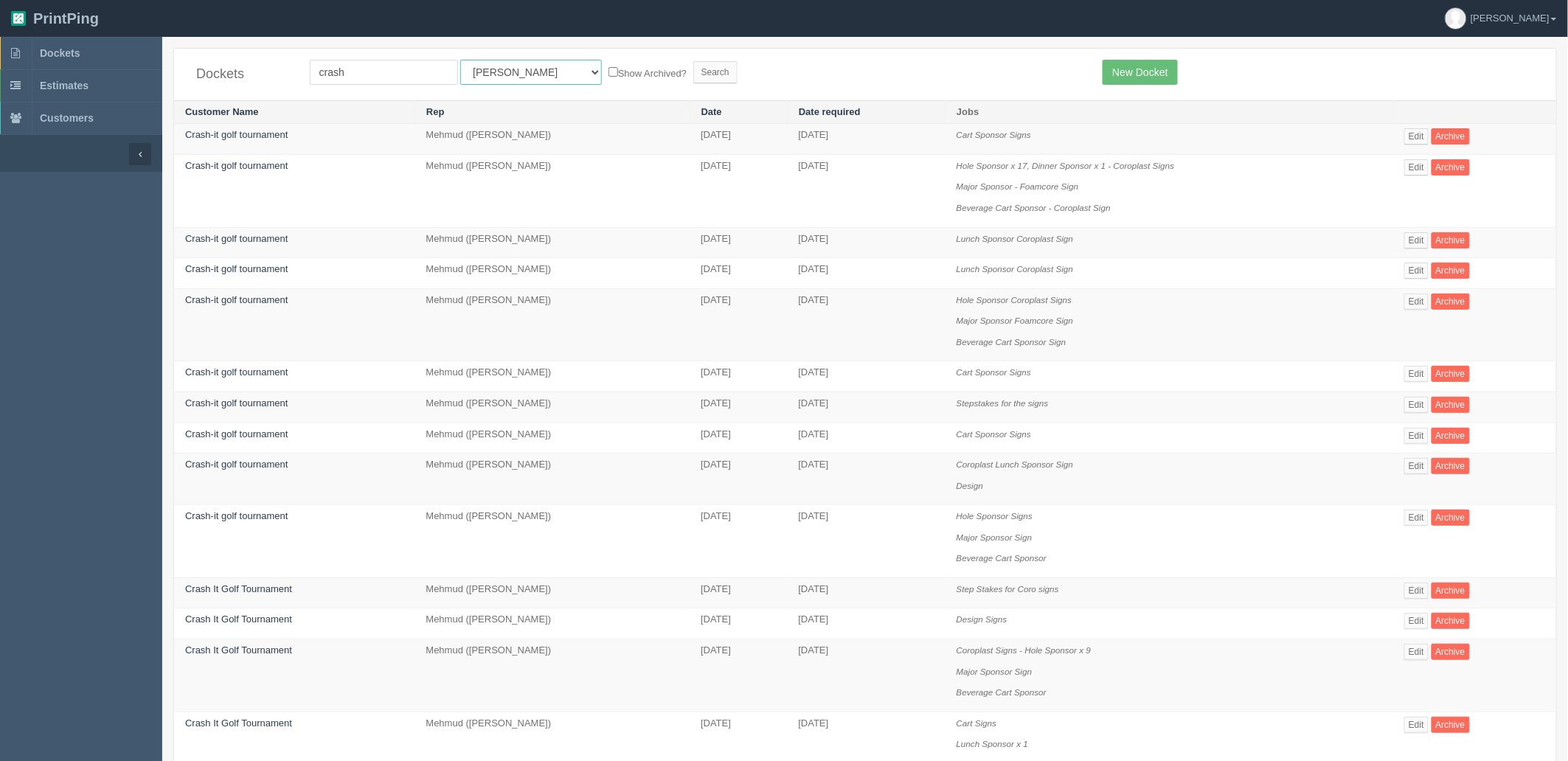
drag, startPoint x: 491, startPoint y: 72, endPoint x: 491, endPoint y: 82, distance: 10.0
click at [491, 72] on select "All Users [PERSON_NAME] Test 1 [PERSON_NAME] [PERSON_NAME] [PERSON_NAME] France…" at bounding box center [531, 72] width 142 height 25
select select "8"
click at [460, 60] on select "All Users Ali Ali Test 1 Aly Amy Ankit Arif Brandon Dan France Greg Jim Mark Ma…" at bounding box center [531, 72] width 142 height 25
click at [693, 76] on input "Search" at bounding box center [716, 72] width 45 height 22
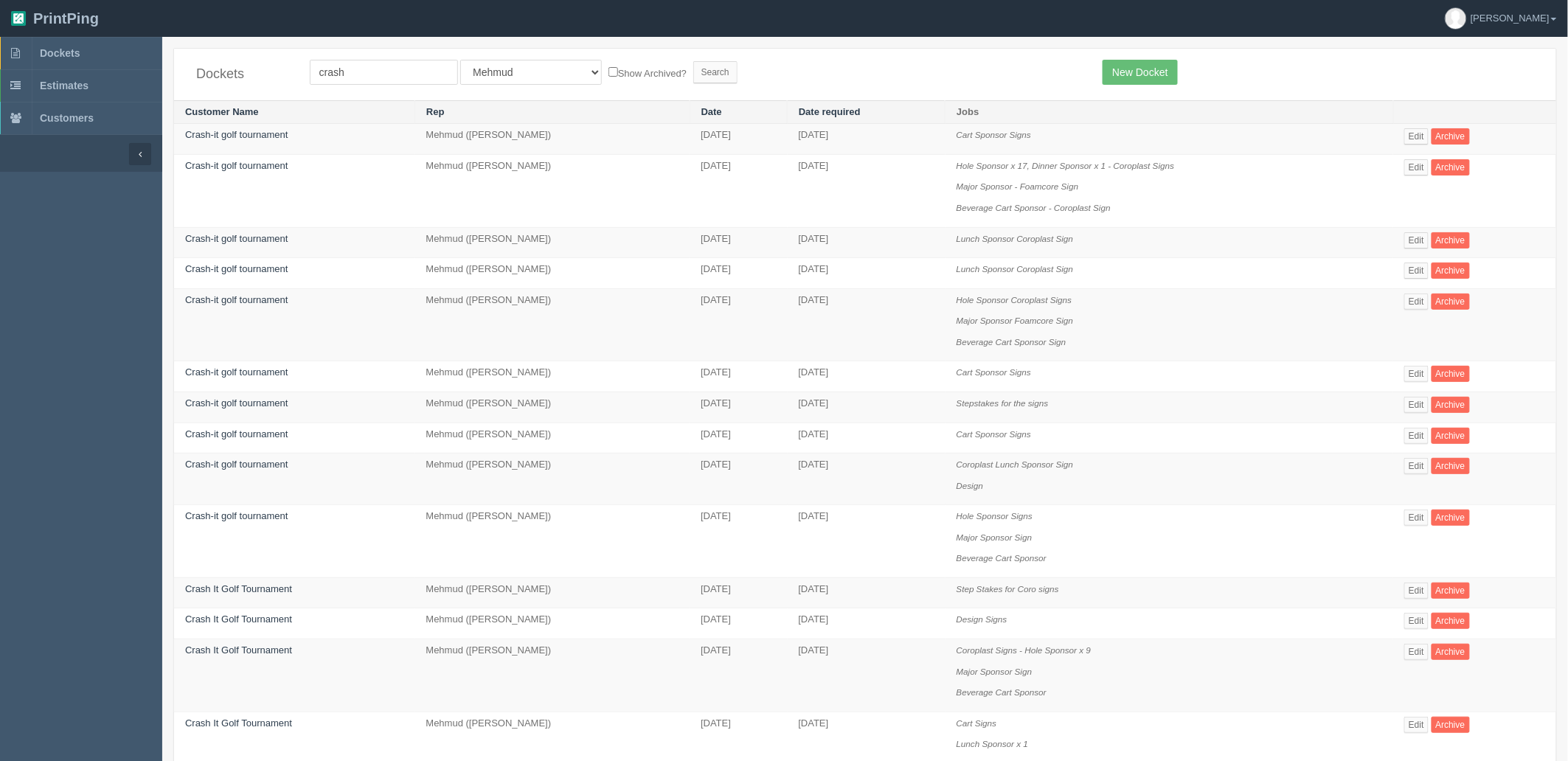
click at [957, 93] on div "Dockets crash All Users Ali Ali Test 1 Aly Amy Ankit Arif Brandon Dan France Gr…" at bounding box center [865, 74] width 1382 height 52
click at [1416, 168] on link "Edit" at bounding box center [1416, 167] width 25 height 16
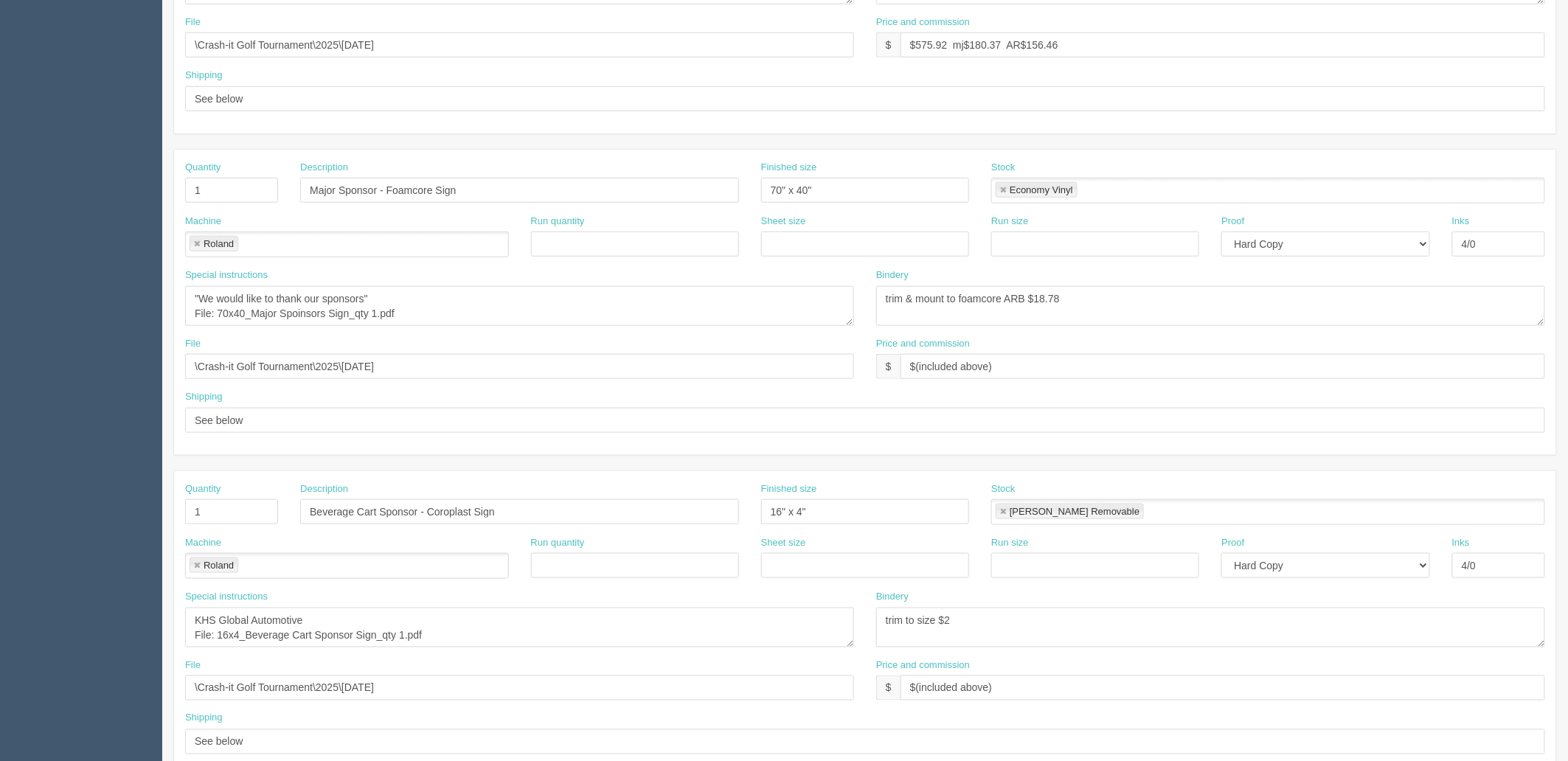
scroll to position [579, 0]
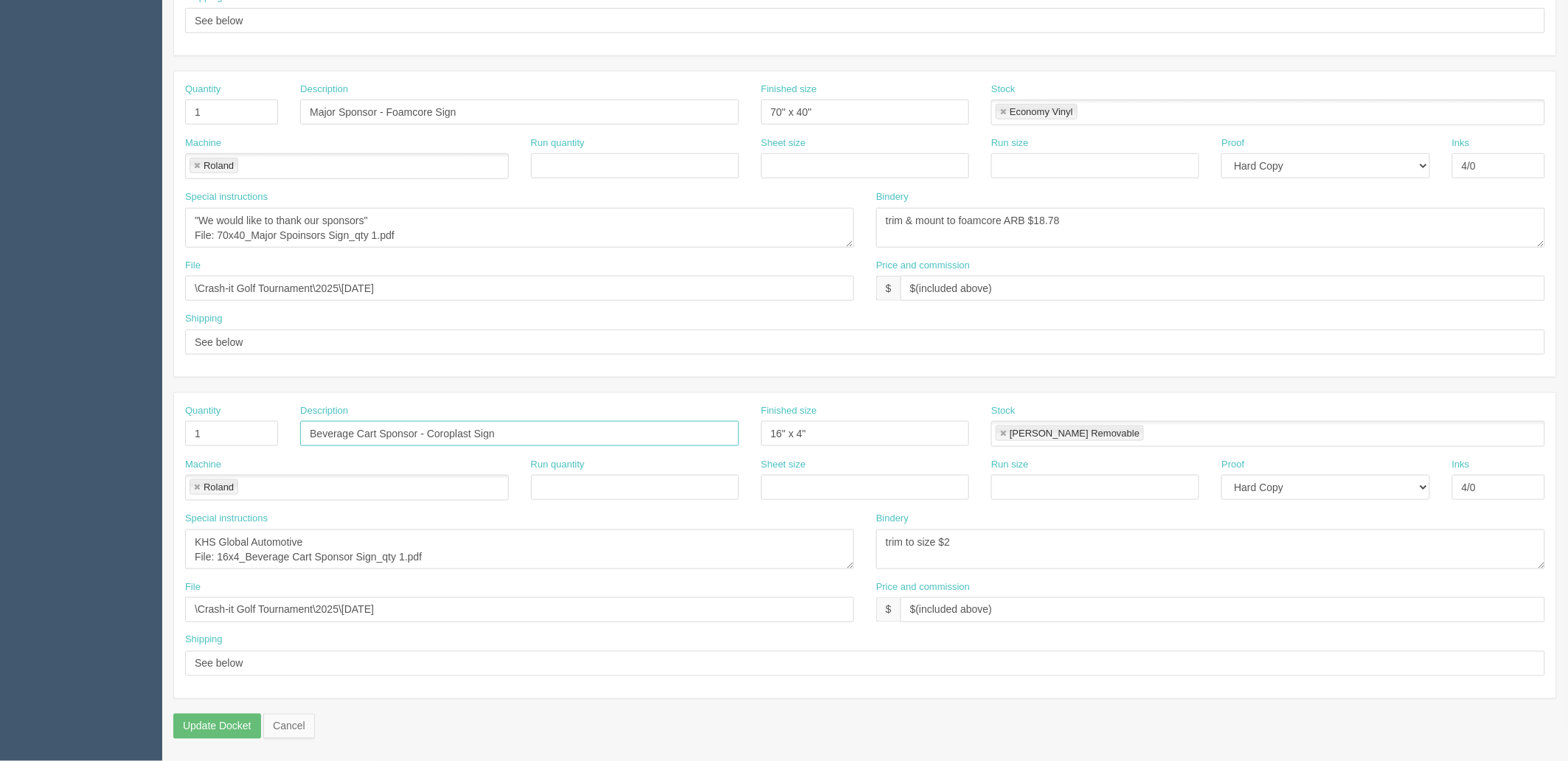
drag, startPoint x: 430, startPoint y: 426, endPoint x: 852, endPoint y: 428, distance: 422.0
click at [852, 428] on div "Quantity 1 Description Beverage Cart Sponsor - Coroplast Sign Finished size 16"…" at bounding box center [865, 431] width 1382 height 54
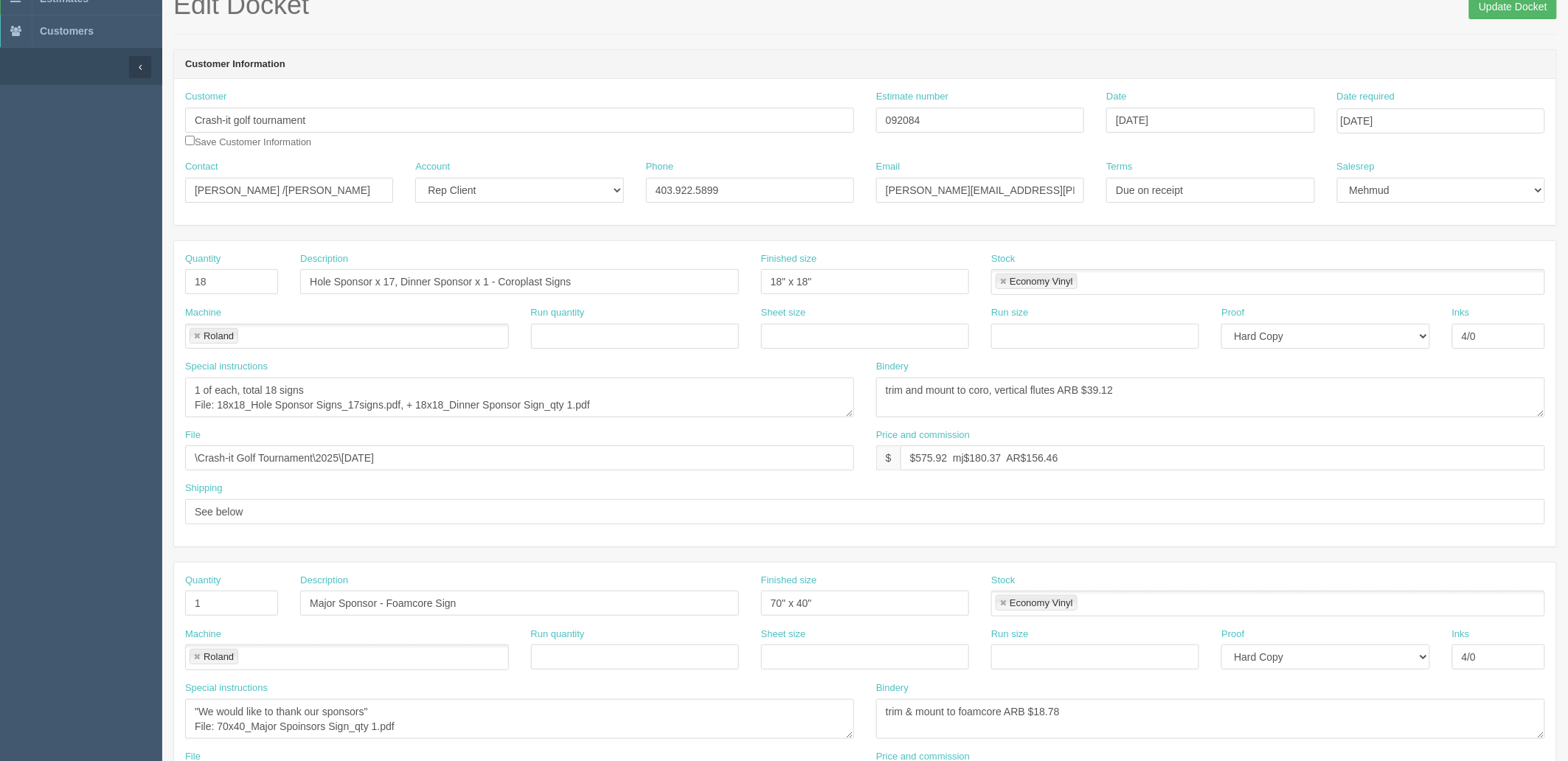
type input "Beverage Cart Sponsor"
click at [1488, 12] on input "Update Docket" at bounding box center [1513, 7] width 87 height 25
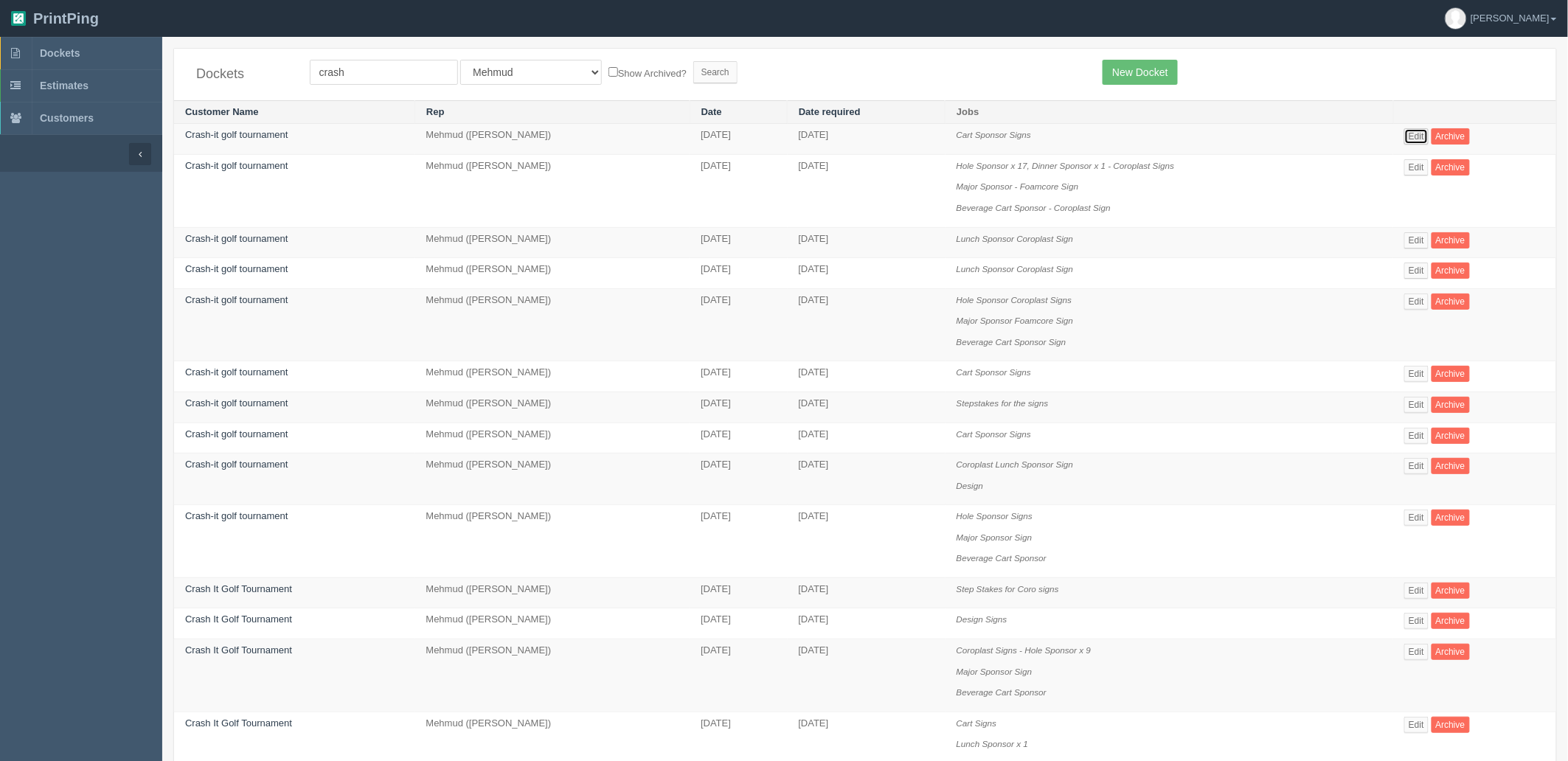
click at [1418, 137] on link "Edit" at bounding box center [1416, 136] width 25 height 16
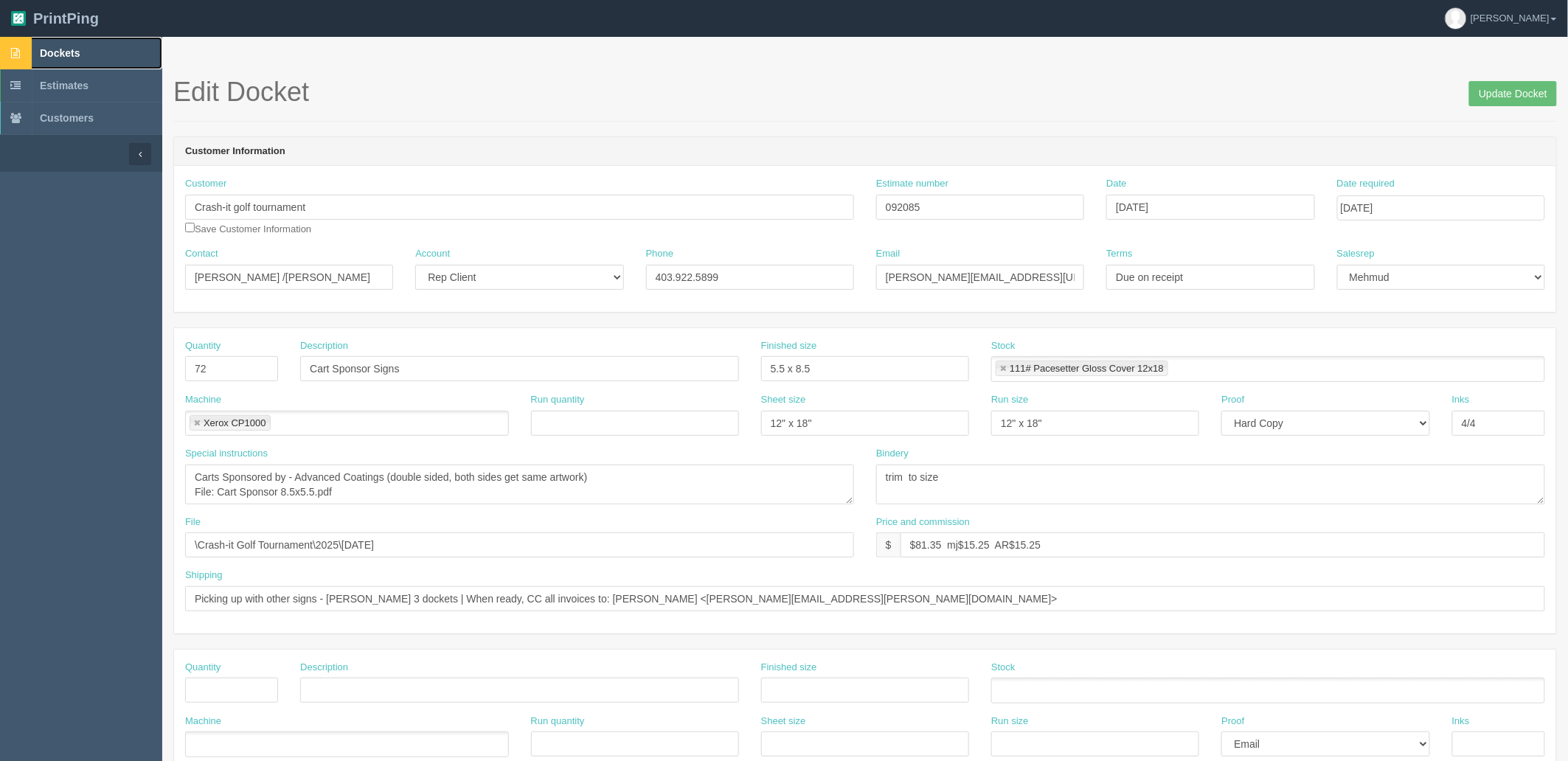
click at [82, 57] on link "Dockets" at bounding box center [81, 52] width 162 height 33
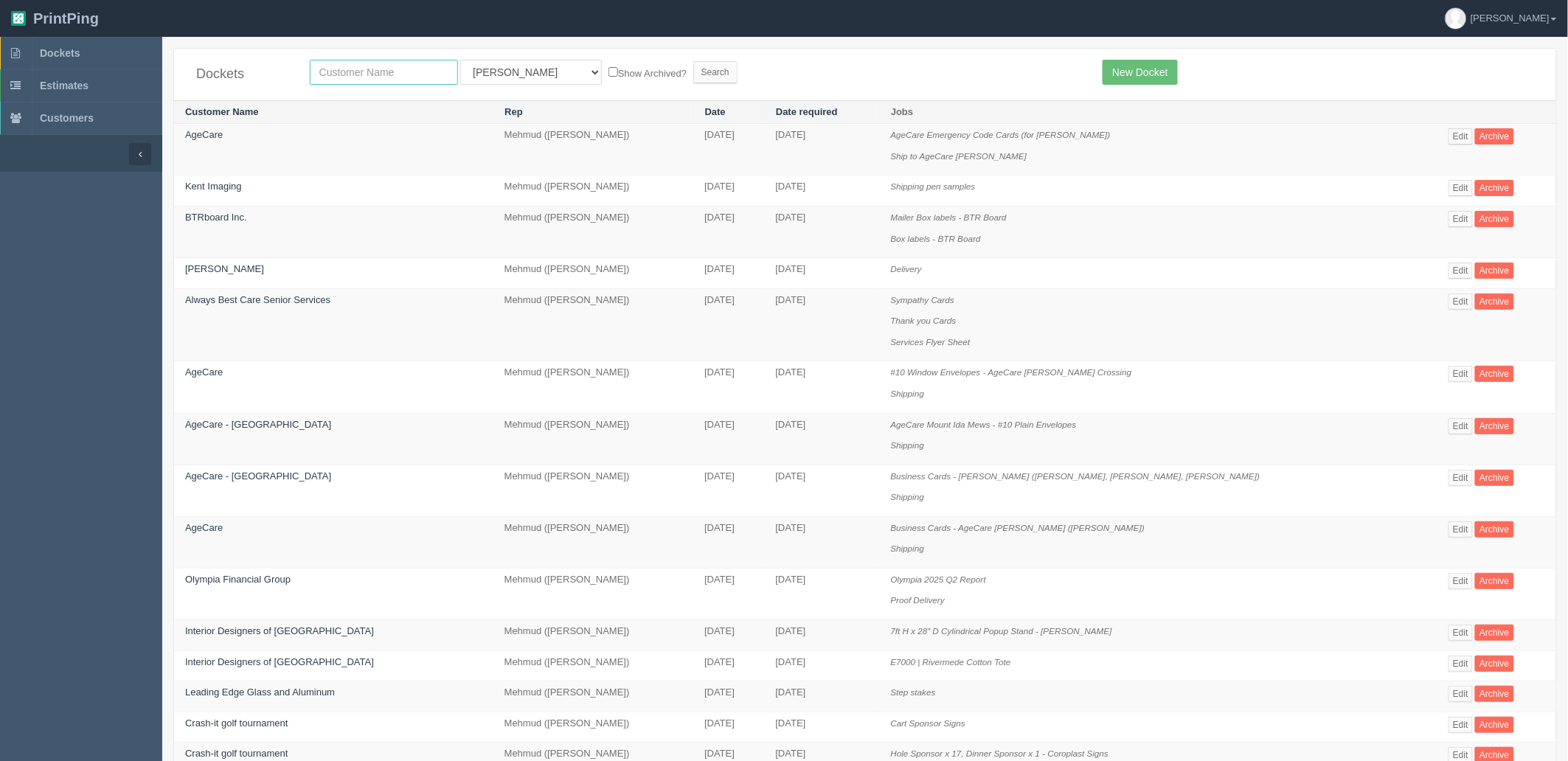
click at [403, 72] on input "text" at bounding box center [384, 72] width 148 height 25
click at [1137, 72] on link "New Docket" at bounding box center [1140, 72] width 75 height 25
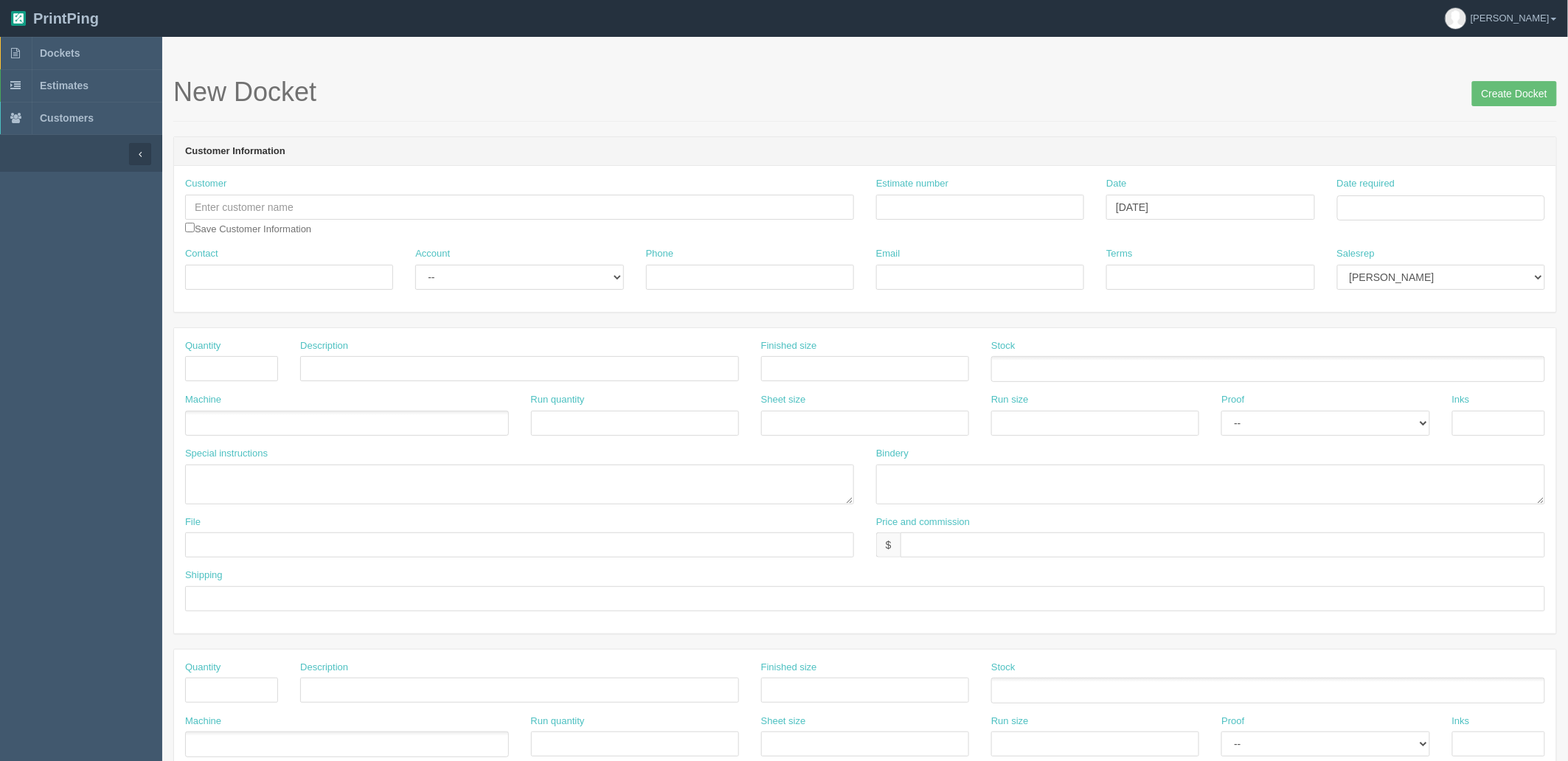
click at [281, 219] on div "Customer Save Customer Information" at bounding box center [519, 207] width 669 height 59
click at [293, 203] on input "text" at bounding box center [519, 208] width 669 height 25
type input "Crash It Golf Tournament"
click at [1369, 207] on input "Date required" at bounding box center [1442, 208] width 208 height 25
drag, startPoint x: 786, startPoint y: 192, endPoint x: 561, endPoint y: 188, distance: 225.0
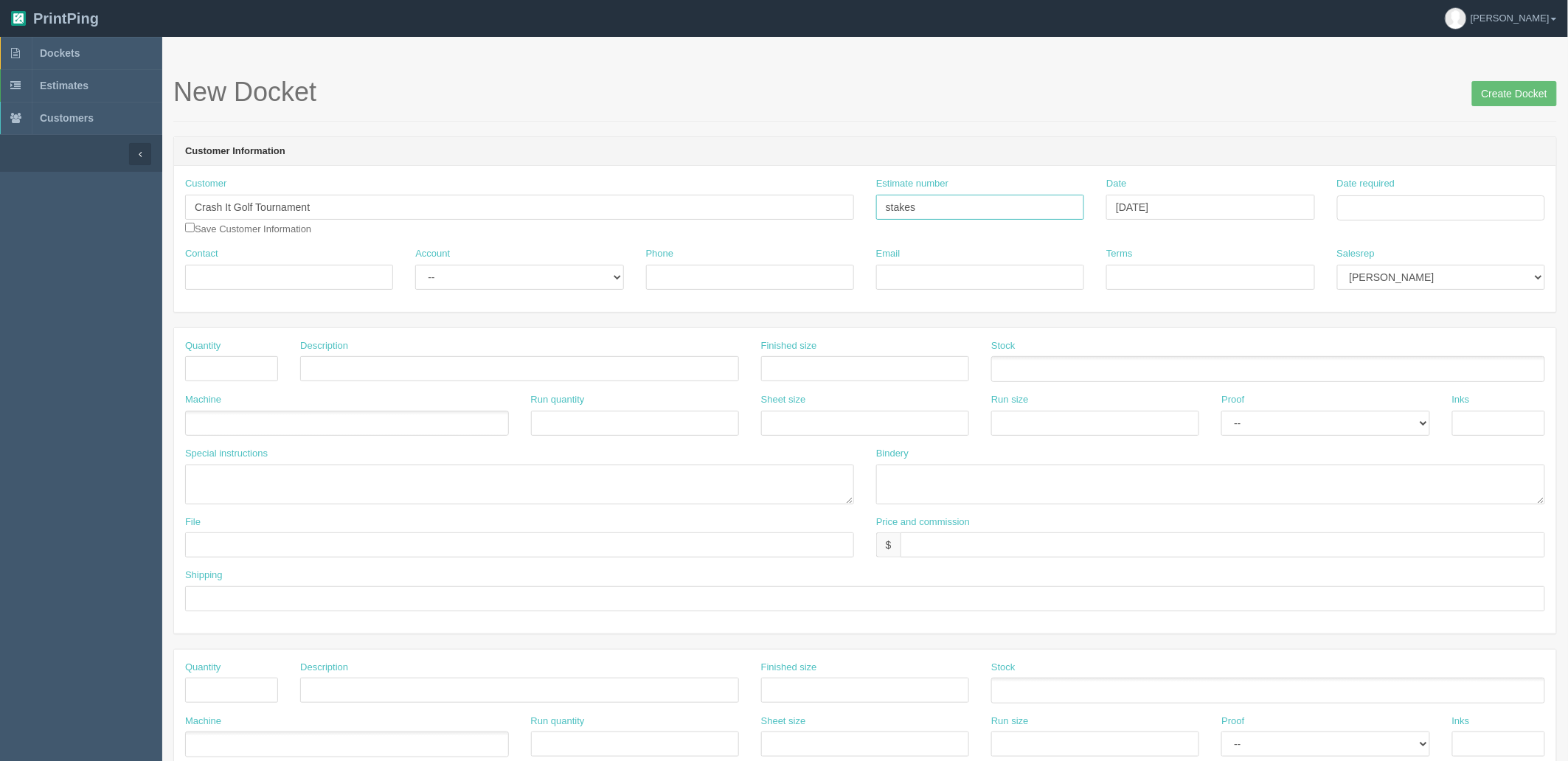
click at [629, 188] on div "Customer Crash It Golf Tournament Crash -it golf tournament Crash It Golf Tourn…" at bounding box center [865, 212] width 1382 height 70
type input "Outsource"
click at [1416, 356] on td "20" at bounding box center [1411, 349] width 21 height 21
type input "August 20, 2025"
click at [1503, 266] on select "Mark Mikayla Aly Arif Stacy Rebecca Matthew Viki Phil Greg Jim Sam Brandon Mehm…" at bounding box center [1442, 278] width 208 height 25
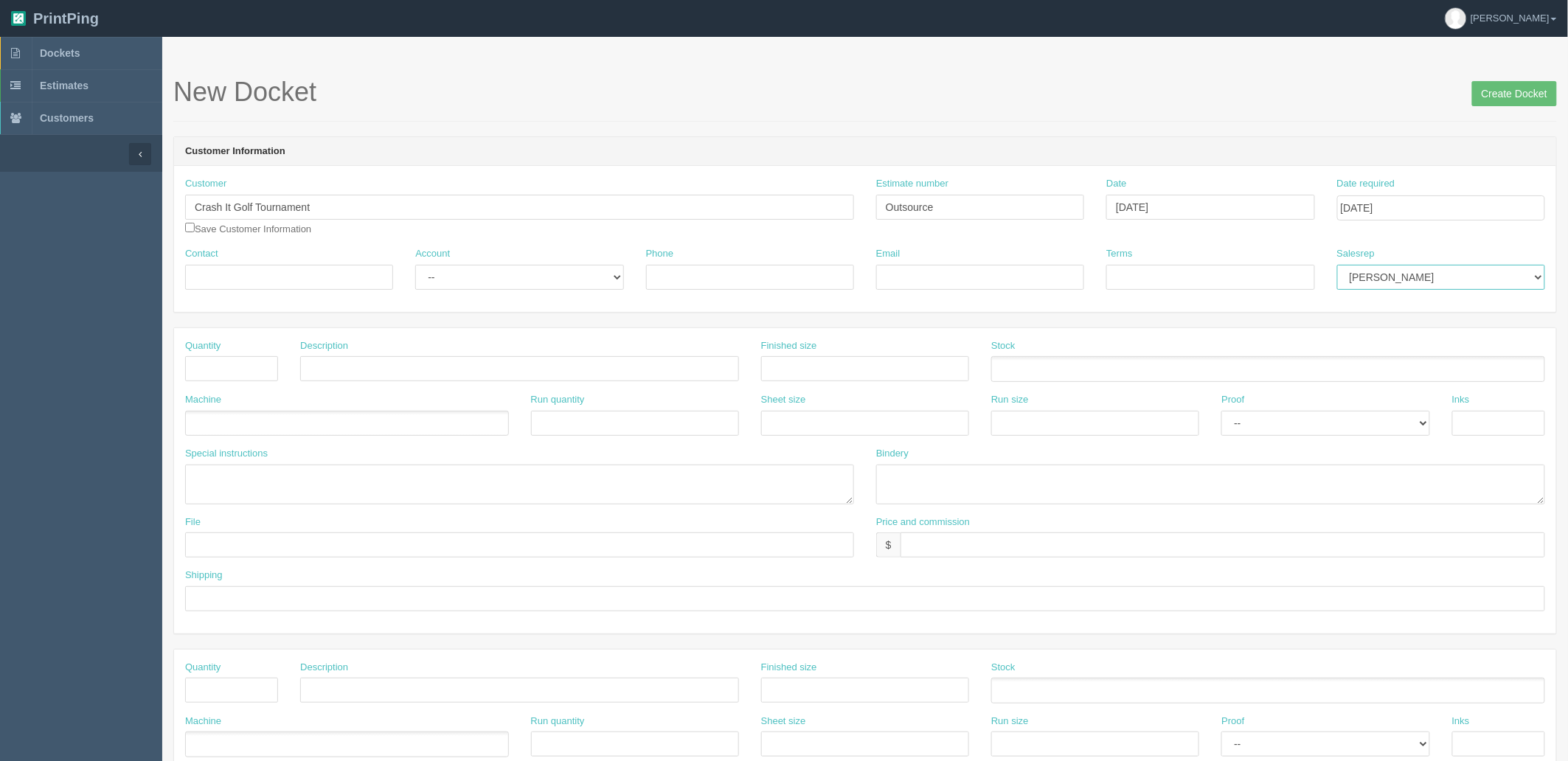
select select "8"
click at [1337, 265] on select "Mark Mikayla Aly Arif Stacy Rebecca Matthew Viki Phil Greg Jim Sam Brandon Mehm…" at bounding box center [1442, 278] width 208 height 25
click at [102, 56] on link "Dockets" at bounding box center [81, 52] width 162 height 33
drag, startPoint x: 311, startPoint y: 276, endPoint x: 38, endPoint y: 270, distance: 273.1
click at [313, 275] on input "Contact" at bounding box center [289, 278] width 208 height 25
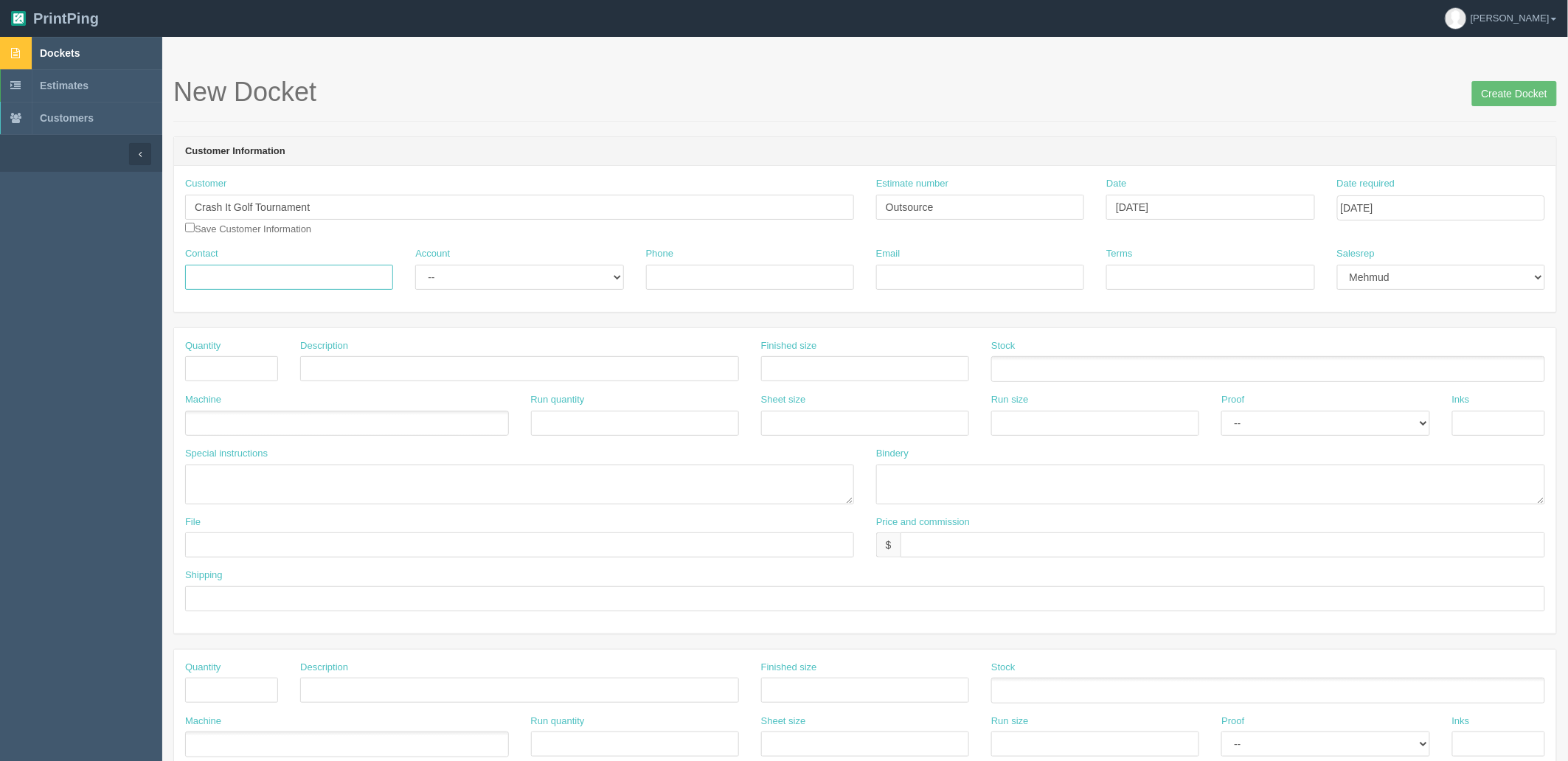
paste input "Scott Lavery /Phil Jennings"
type input "Scott Lavery /Phil Jennings"
click at [443, 271] on select "-- Existing Client Allrush Client Rep Client" at bounding box center [519, 278] width 208 height 25
select select "Rep Client"
click at [415, 265] on select "-- Existing Client Allrush Client Rep Client" at bounding box center [519, 278] width 208 height 25
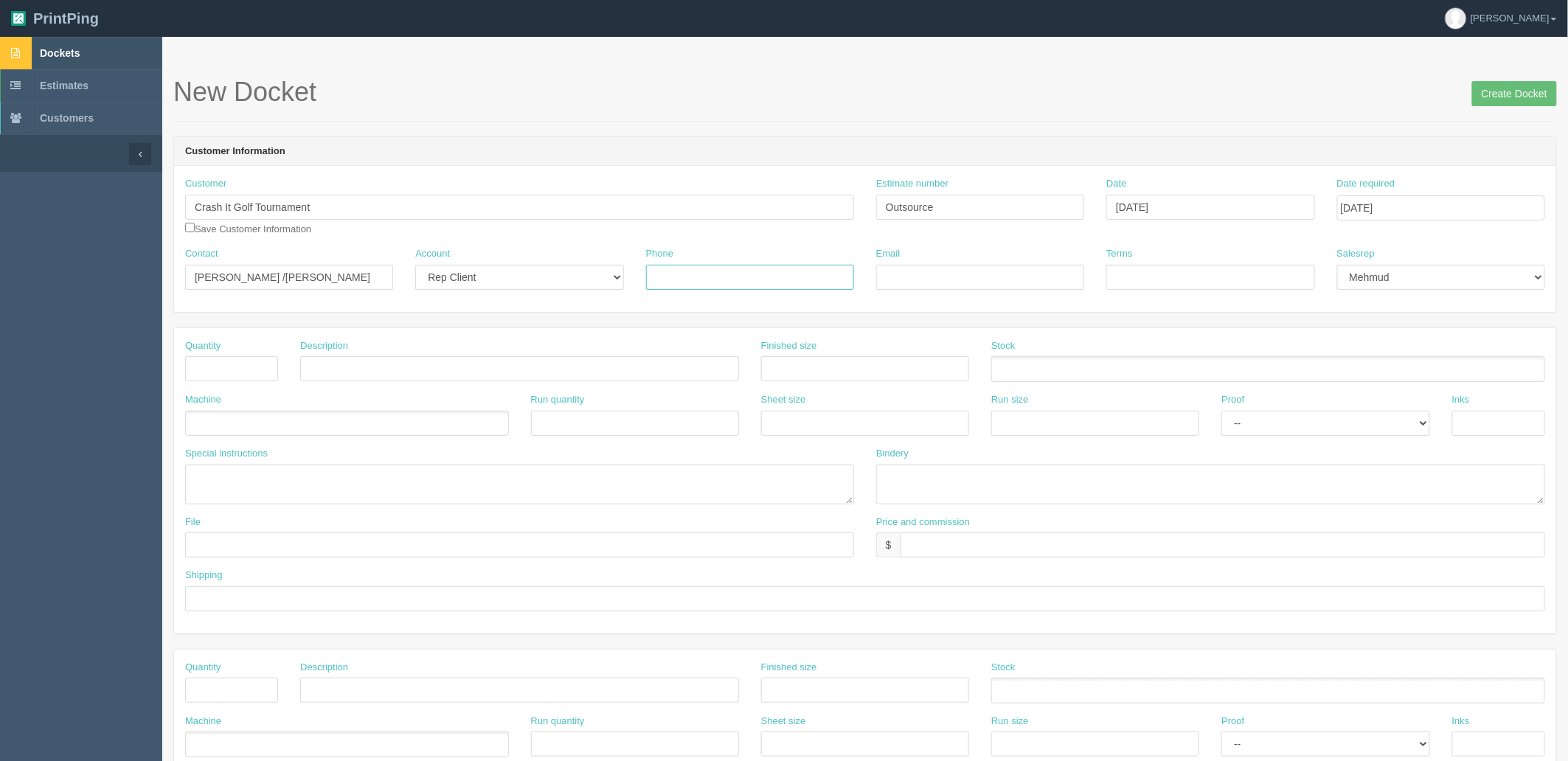
drag, startPoint x: 801, startPoint y: 284, endPoint x: 235, endPoint y: 283, distance: 566.0
click at [801, 284] on input "Phone" at bounding box center [751, 278] width 208 height 25
paste input "403.922.5899"
type input "403.922.5899"
drag, startPoint x: 993, startPoint y: 270, endPoint x: 43, endPoint y: 270, distance: 950.0
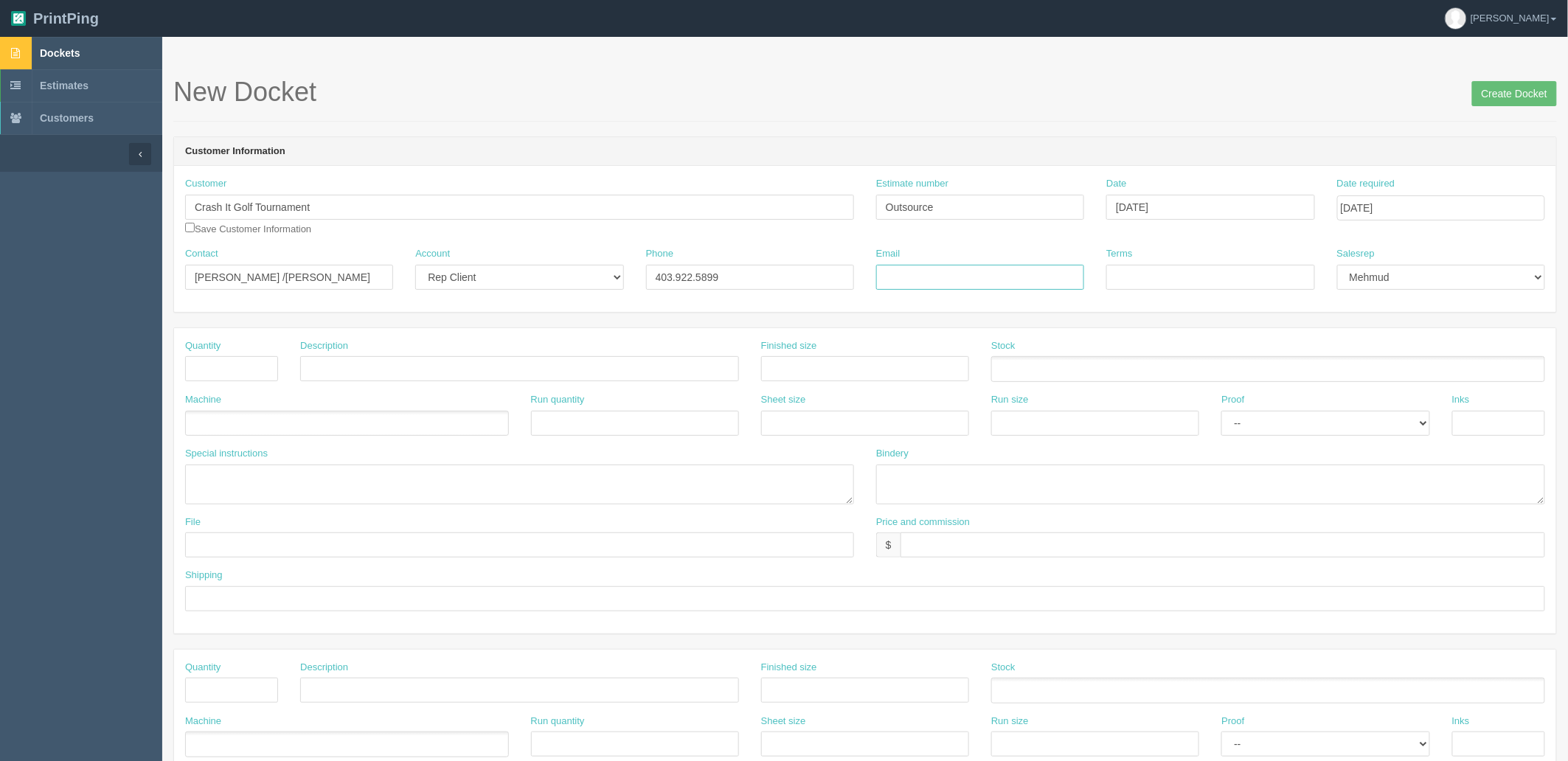
click at [993, 270] on input "Email" at bounding box center [980, 278] width 208 height 25
paste input "scott.lavery@csncollision.com / phil@unipartsoem.ca"
type input "scott.lavery@csncollision.com / phil@unipartsoem.ca"
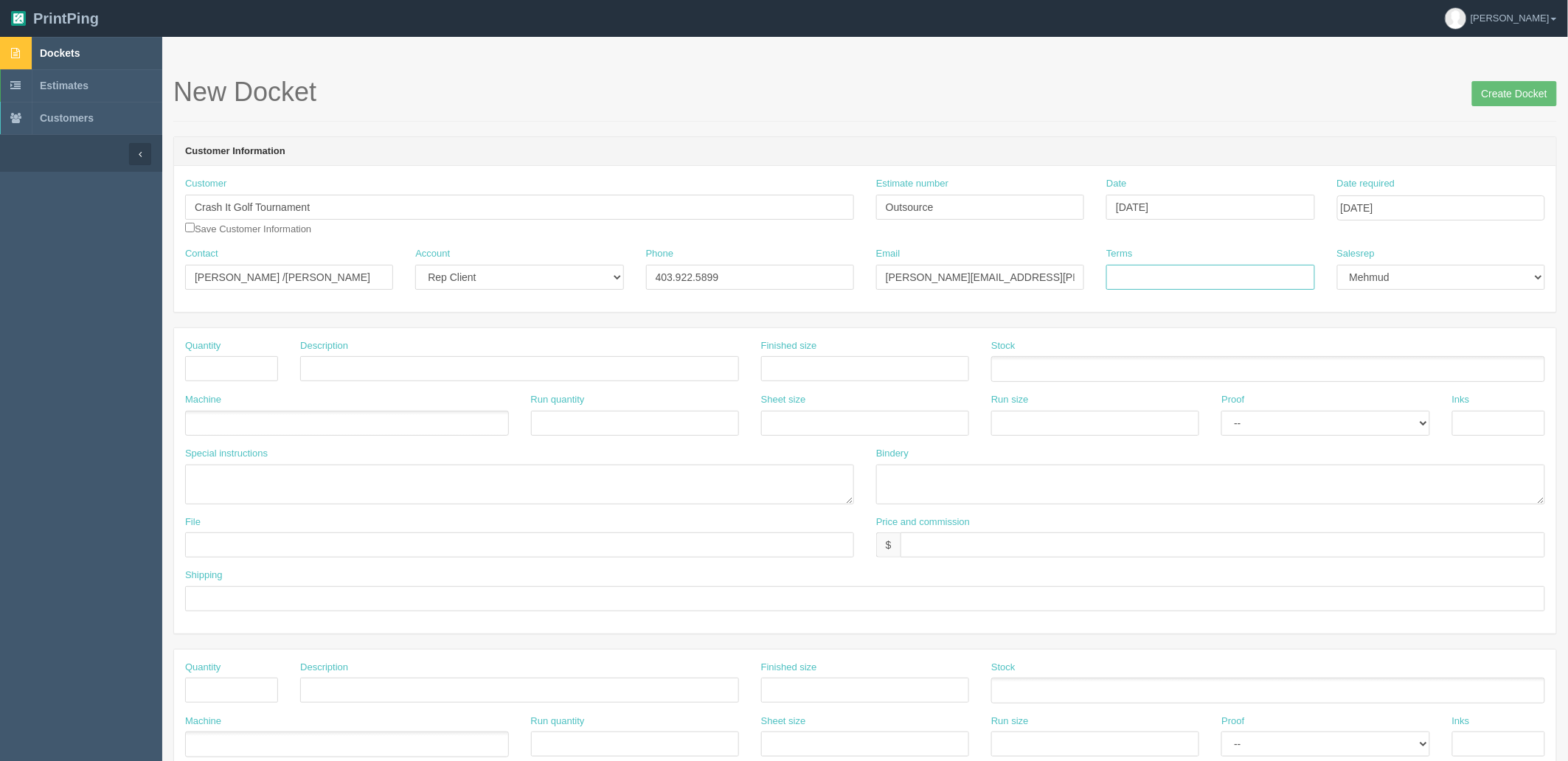
drag, startPoint x: 1176, startPoint y: 274, endPoint x: 124, endPoint y: 440, distance: 1065.0
click at [1176, 274] on input "Terms" at bounding box center [1210, 278] width 208 height 25
paste input "Due on receipt"
type input "Due on receipt"
drag, startPoint x: 234, startPoint y: 362, endPoint x: 270, endPoint y: 359, distance: 36.1
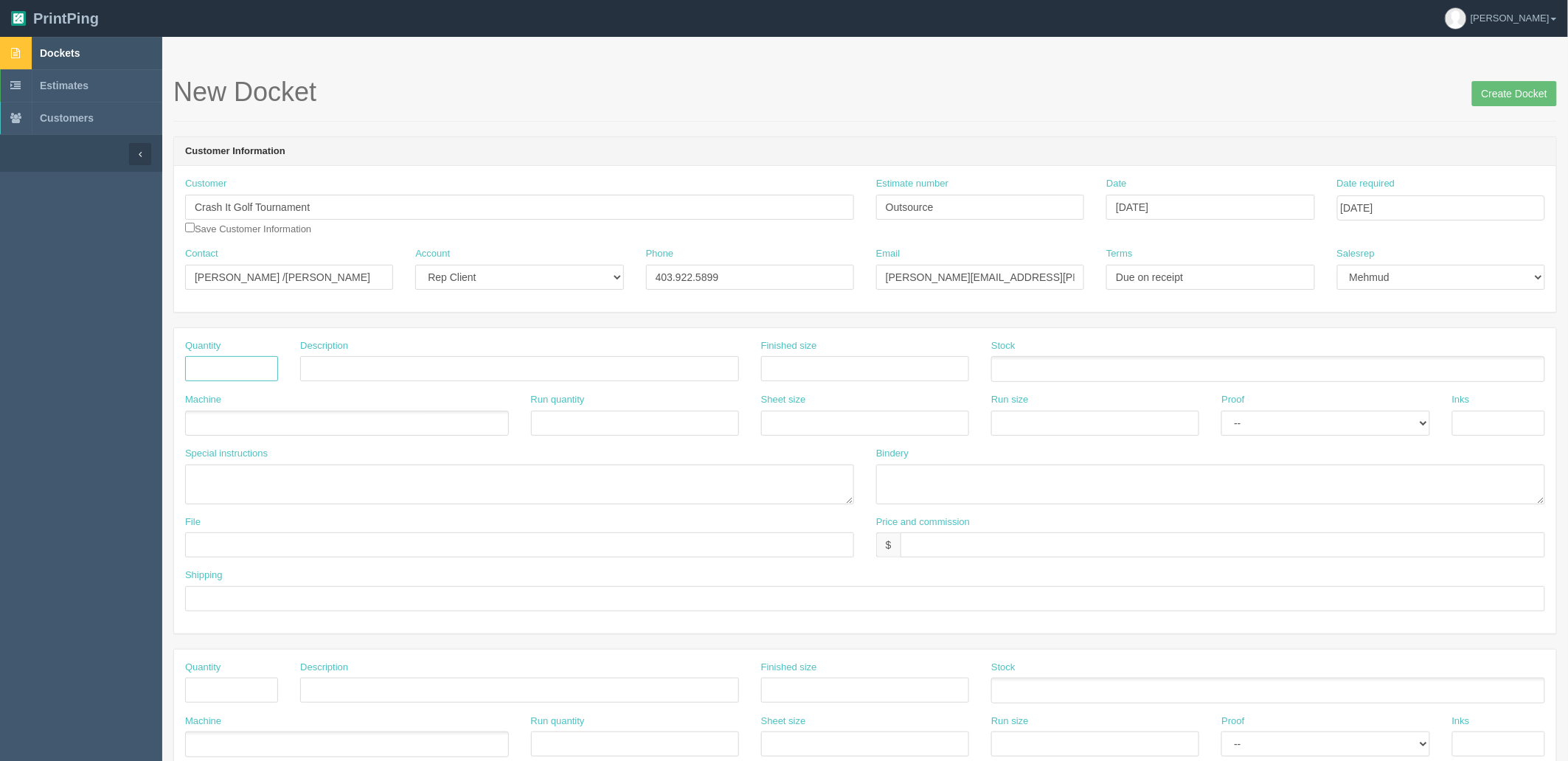
click at [234, 362] on input "text" at bounding box center [231, 369] width 93 height 25
type input "18"
type input "Step stakes"
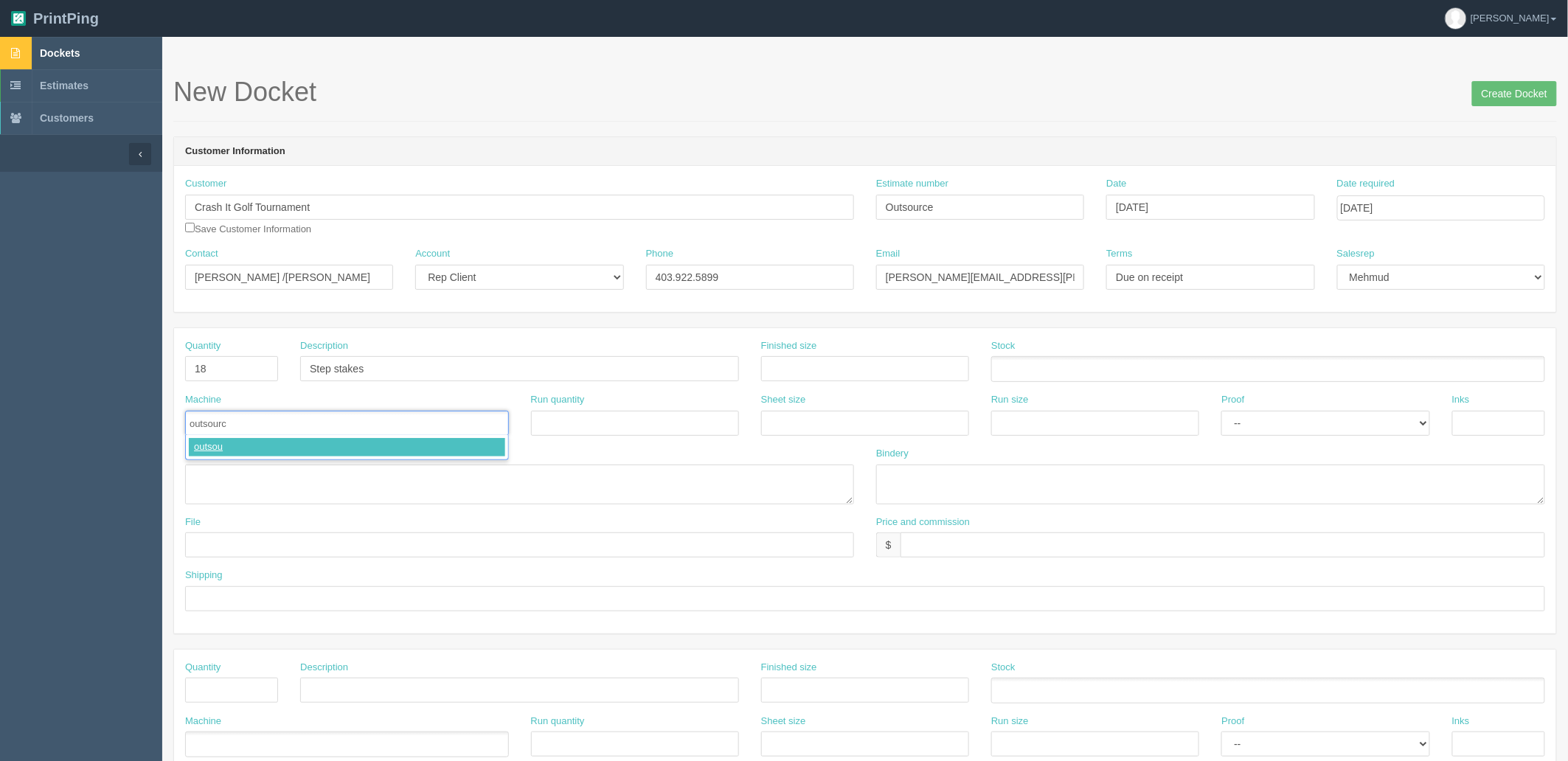
type input "outsource"
click at [964, 541] on input "text" at bounding box center [1223, 546] width 645 height 25
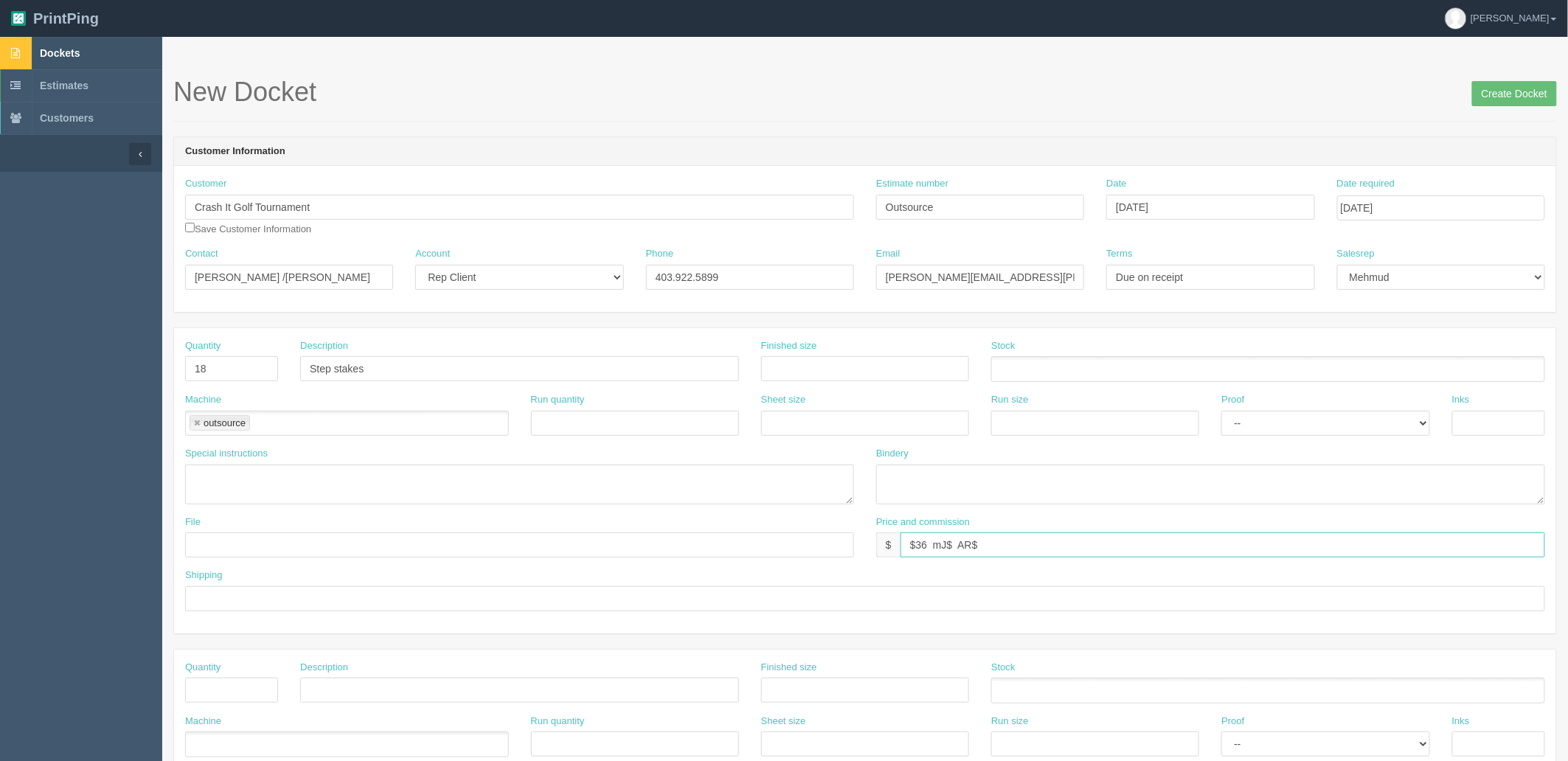
type input "$36 mJ$ AR$"
click at [389, 485] on textarea at bounding box center [519, 484] width 669 height 40
type textarea "$1.15 each x 18 = $20.70"
click at [994, 540] on input "$36 mJ$ AR$" at bounding box center [1223, 546] width 645 height 25
paste input "7.65"
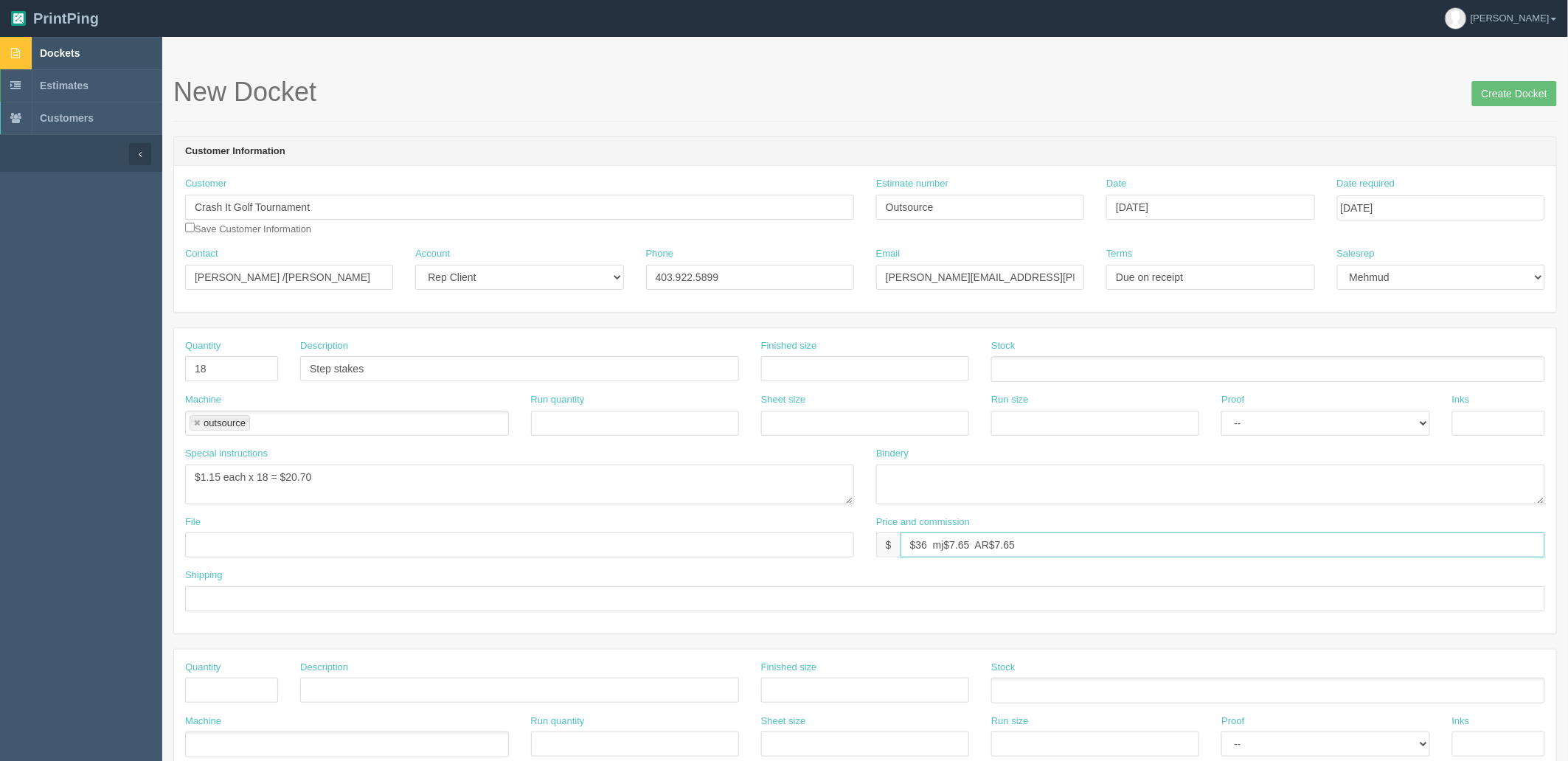
type input "$36 mj$7.65 AR$7.65"
type input "picked up with other signs"
click at [425, 544] on input "text" at bounding box center [519, 546] width 669 height 25
type input "NA"
click at [397, 471] on textarea "$1.15 each x 18 = $20.70" at bounding box center [519, 484] width 669 height 40
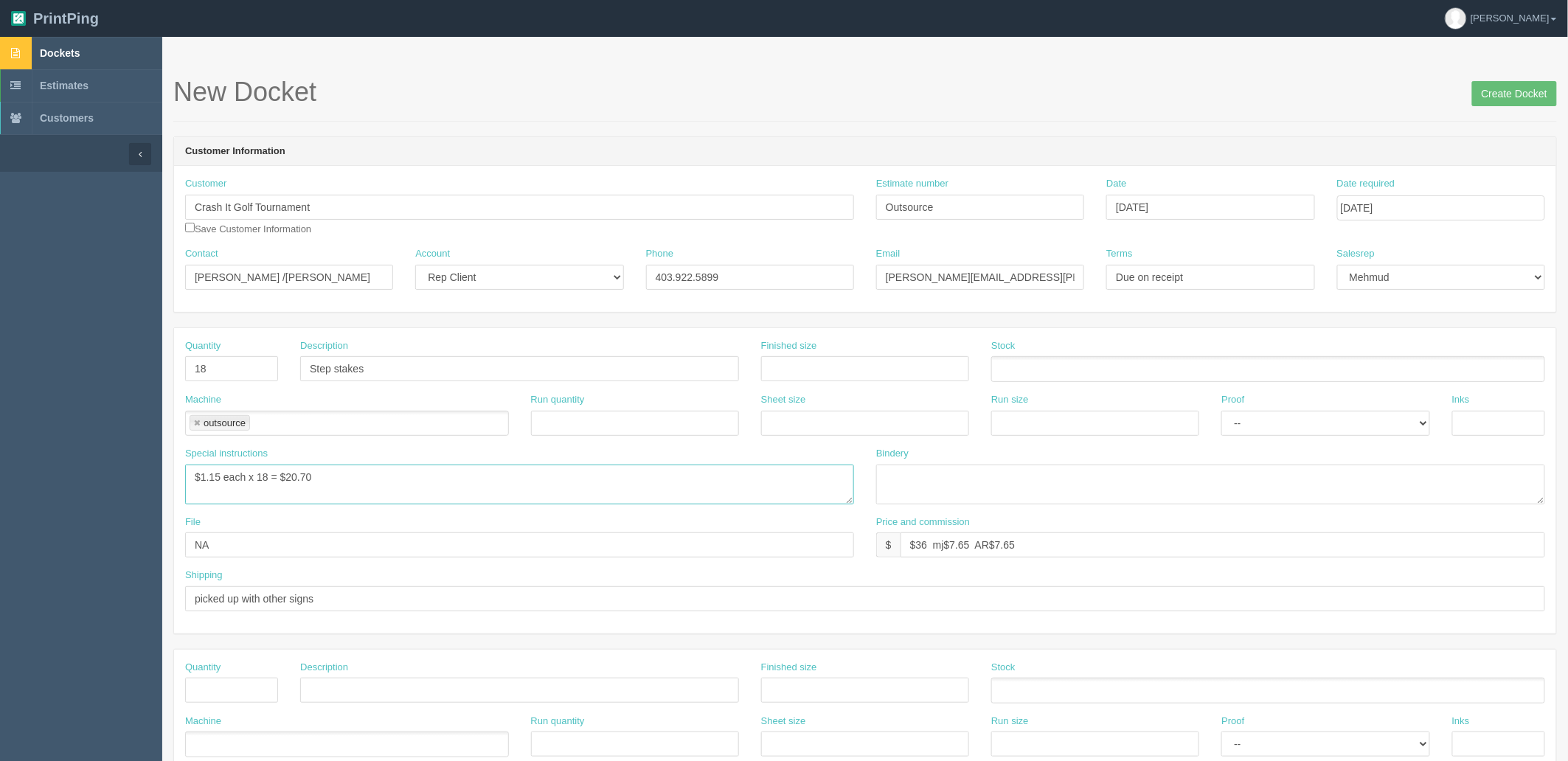
click at [393, 477] on textarea "$1.15 each x 18 = $20.70" at bounding box center [519, 484] width 669 height 40
type textarea "$1.15 each x 18 = $20.70 (margins split in half)"
click at [1485, 98] on input "Create Docket" at bounding box center [1515, 94] width 85 height 25
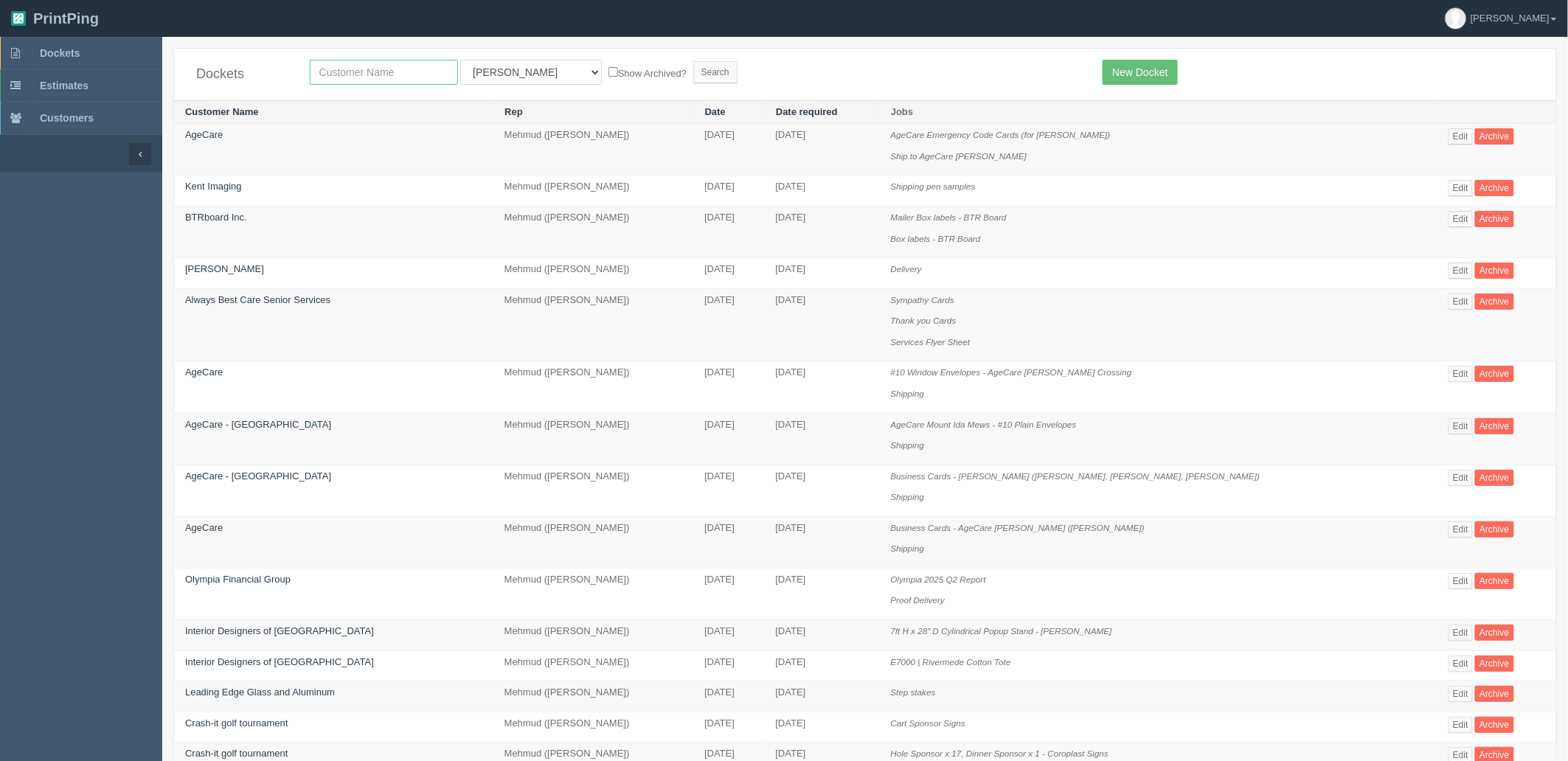
click at [397, 76] on input "text" at bounding box center [384, 72] width 148 height 25
click at [409, 72] on input "text" at bounding box center [384, 72] width 148 height 25
type input "crash"
click at [693, 61] on input "Search" at bounding box center [716, 72] width 45 height 22
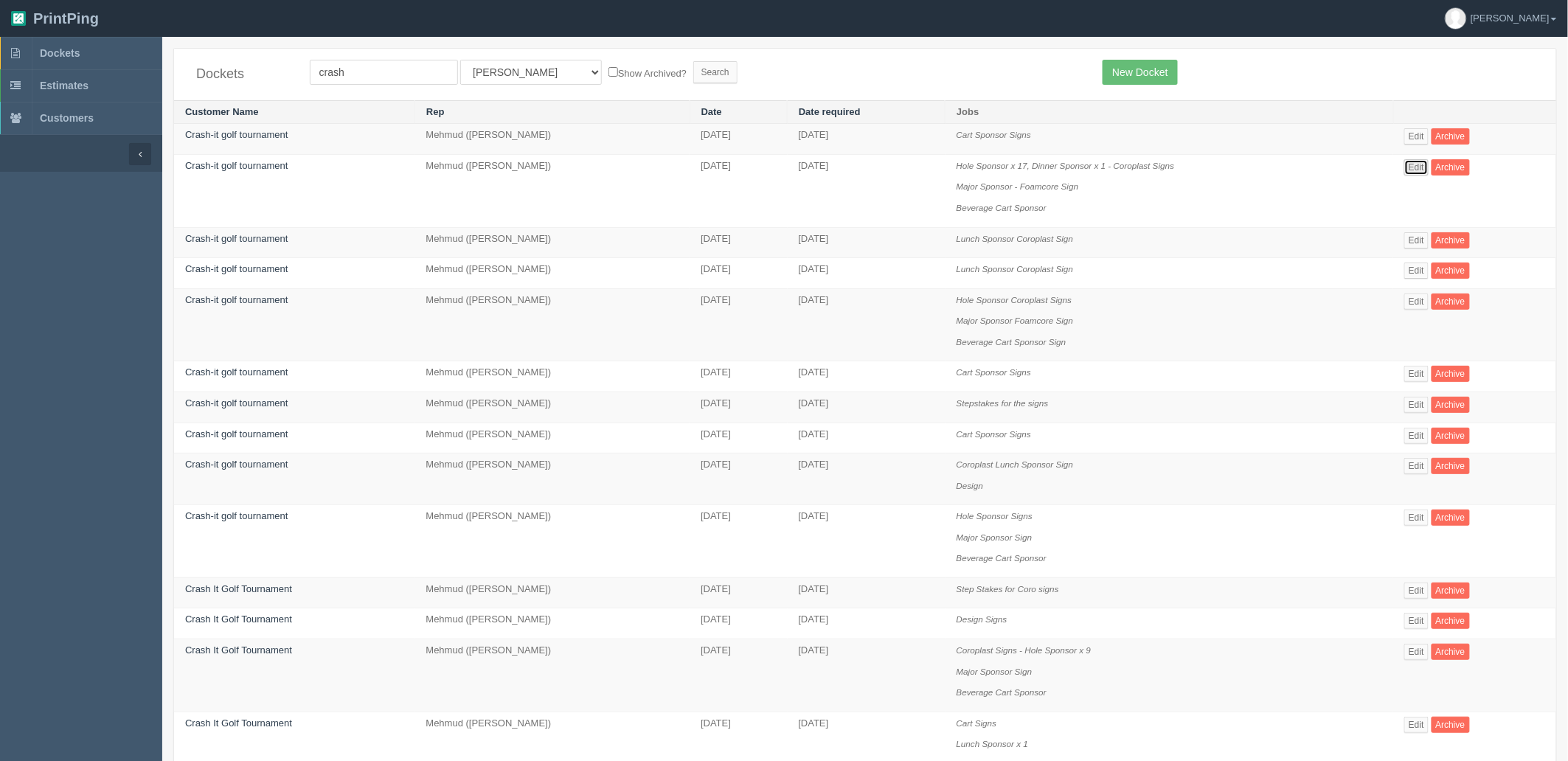
click at [1416, 163] on link "Edit" at bounding box center [1416, 167] width 25 height 16
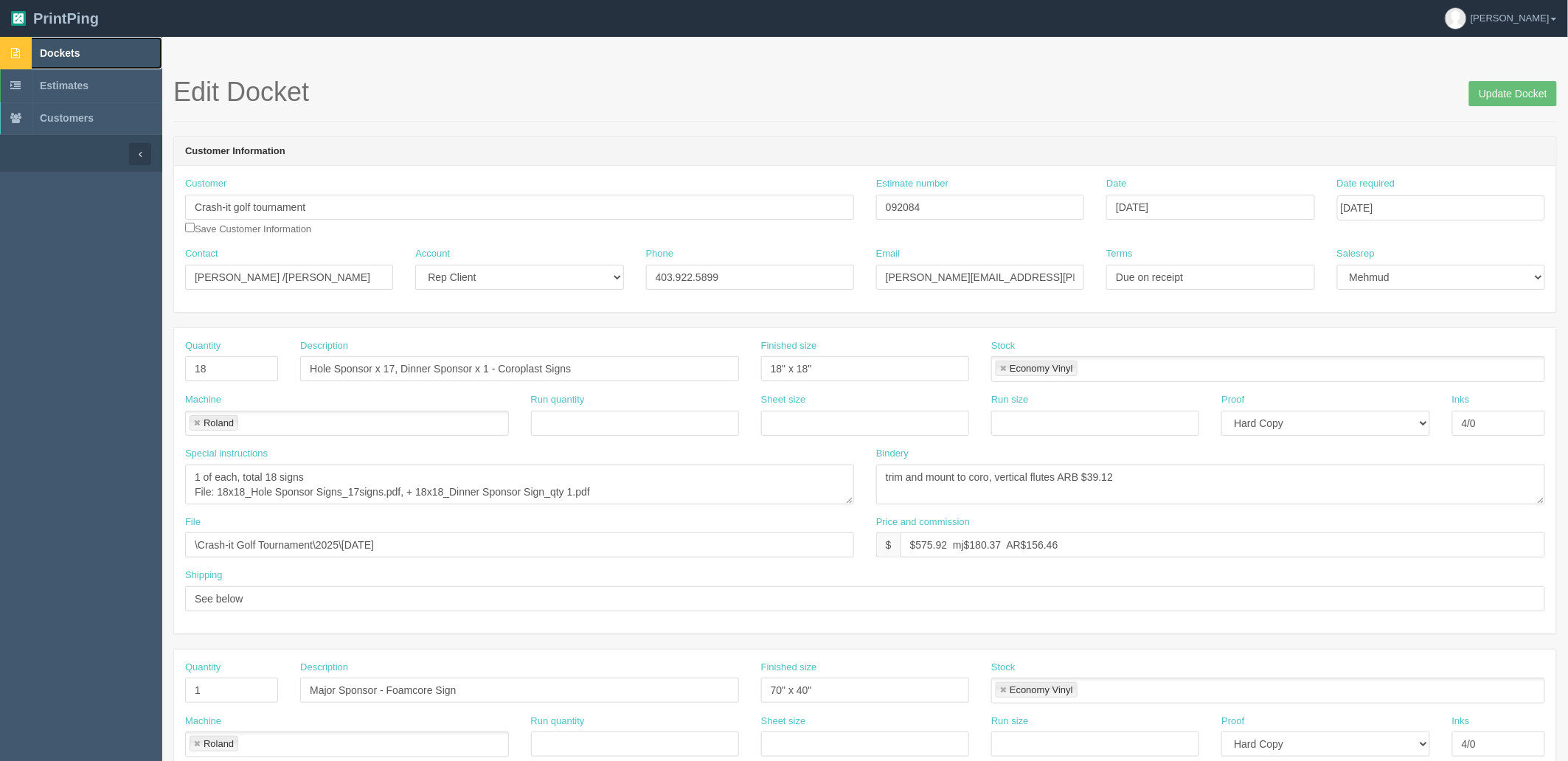
click at [119, 56] on link "Dockets" at bounding box center [81, 52] width 162 height 33
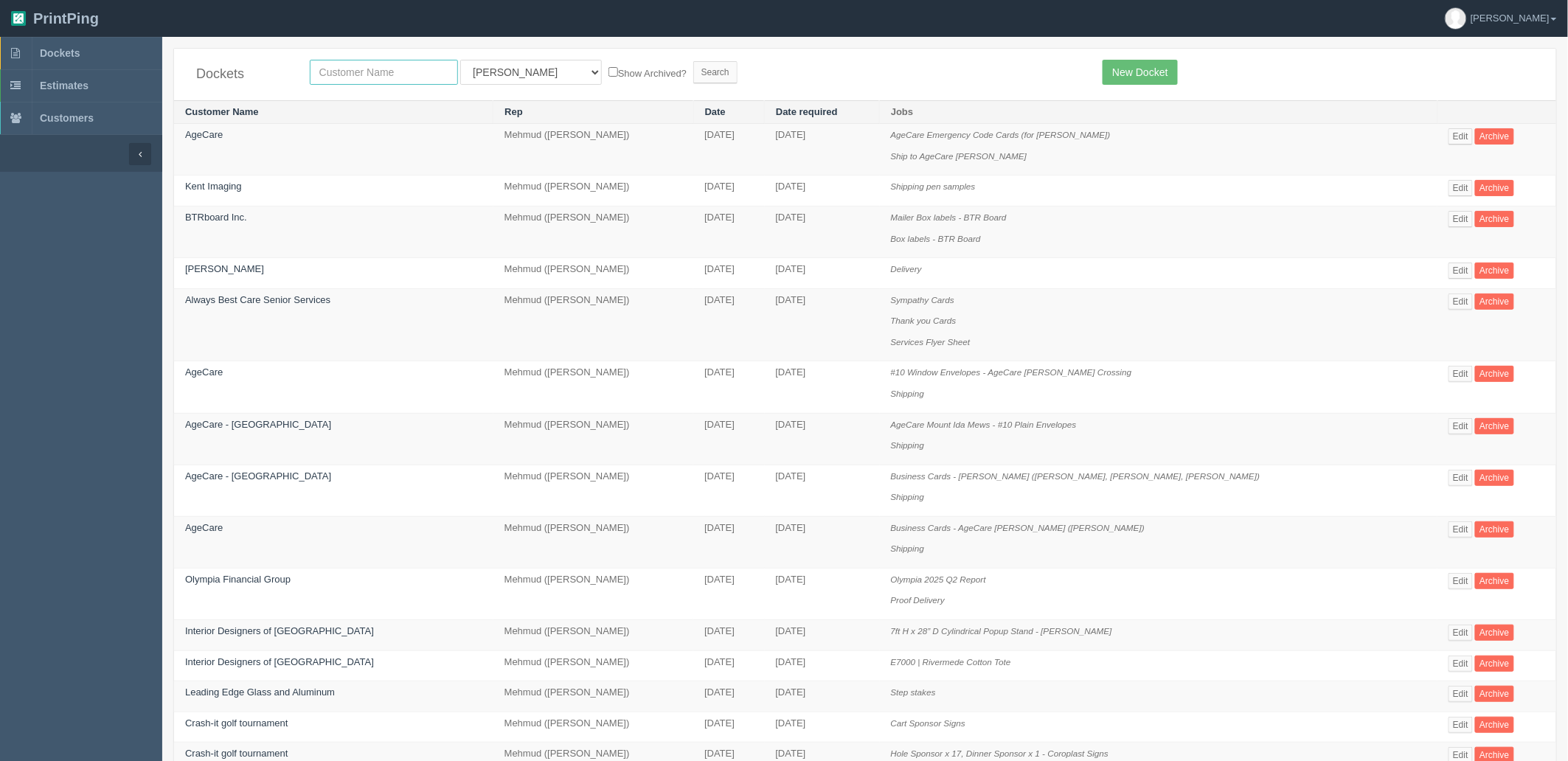
click at [373, 71] on input "text" at bounding box center [384, 72] width 148 height 25
type input "crash"
click at [693, 61] on input "Search" at bounding box center [716, 72] width 45 height 22
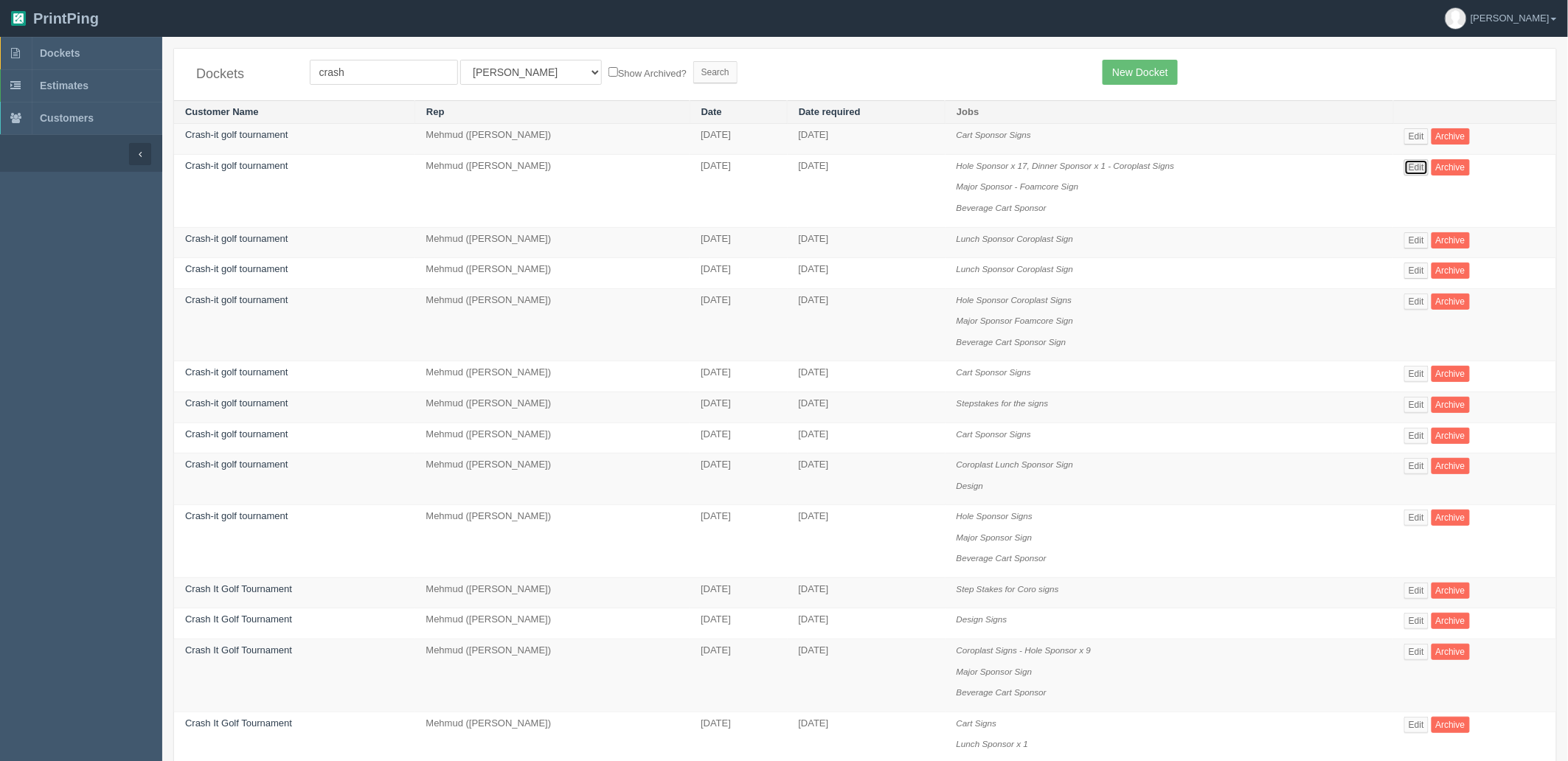
click at [1414, 171] on link "Edit" at bounding box center [1416, 167] width 25 height 16
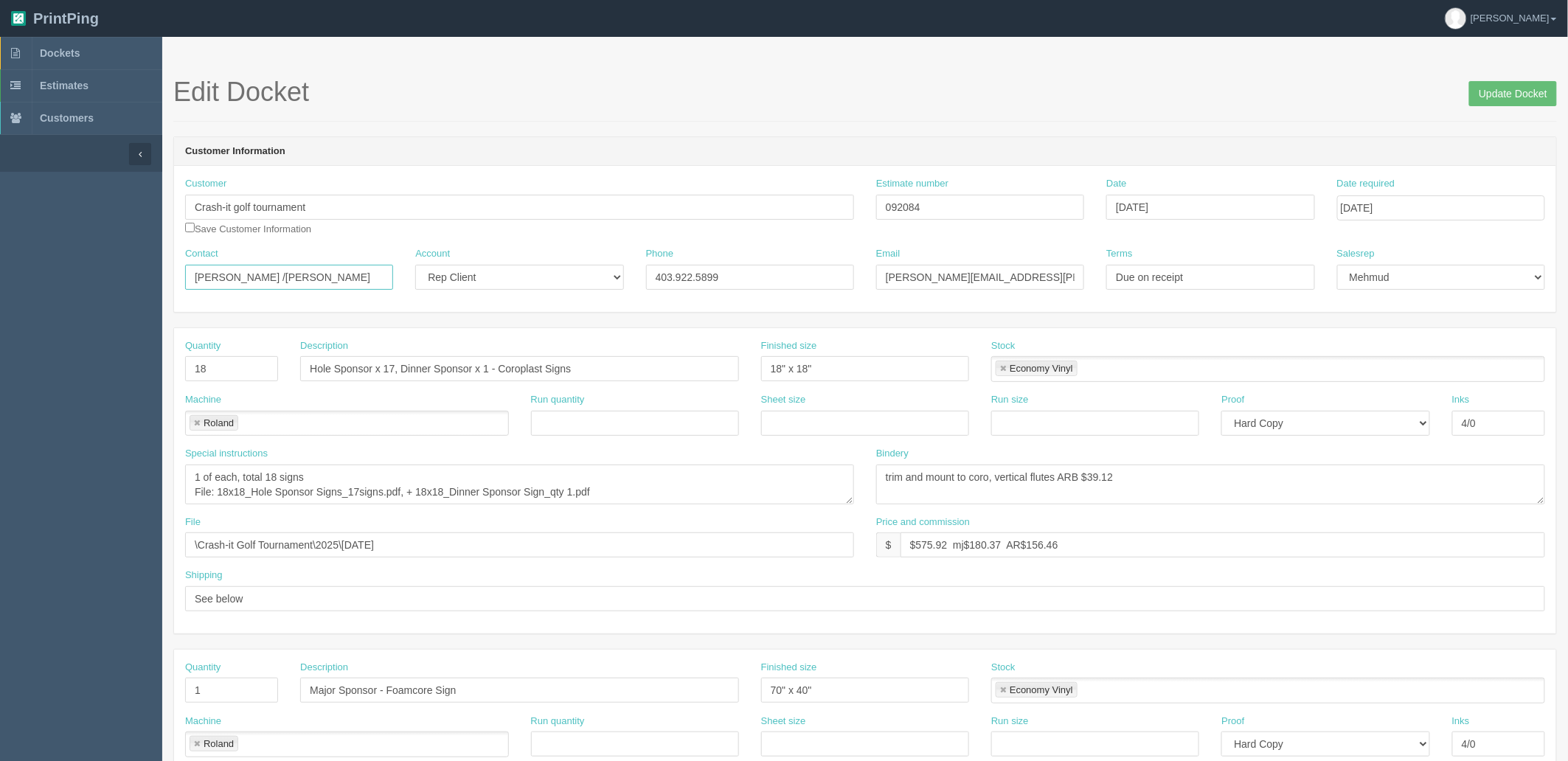
drag, startPoint x: 347, startPoint y: 274, endPoint x: 386, endPoint y: 305, distance: 49.8
click at [0, 223] on section "Dockets Estimates Customers" at bounding box center [784, 688] width 1568 height 1303
drag, startPoint x: 778, startPoint y: 288, endPoint x: 681, endPoint y: 281, distance: 97.3
click at [290, 243] on div "Customer Crash-it golf tournament Save Customer Information Estimate number 092…" at bounding box center [865, 239] width 1382 height 146
click at [979, 281] on input "scott.lavery@csncollision.com / phil@unipartsoem.ca" at bounding box center [980, 278] width 208 height 25
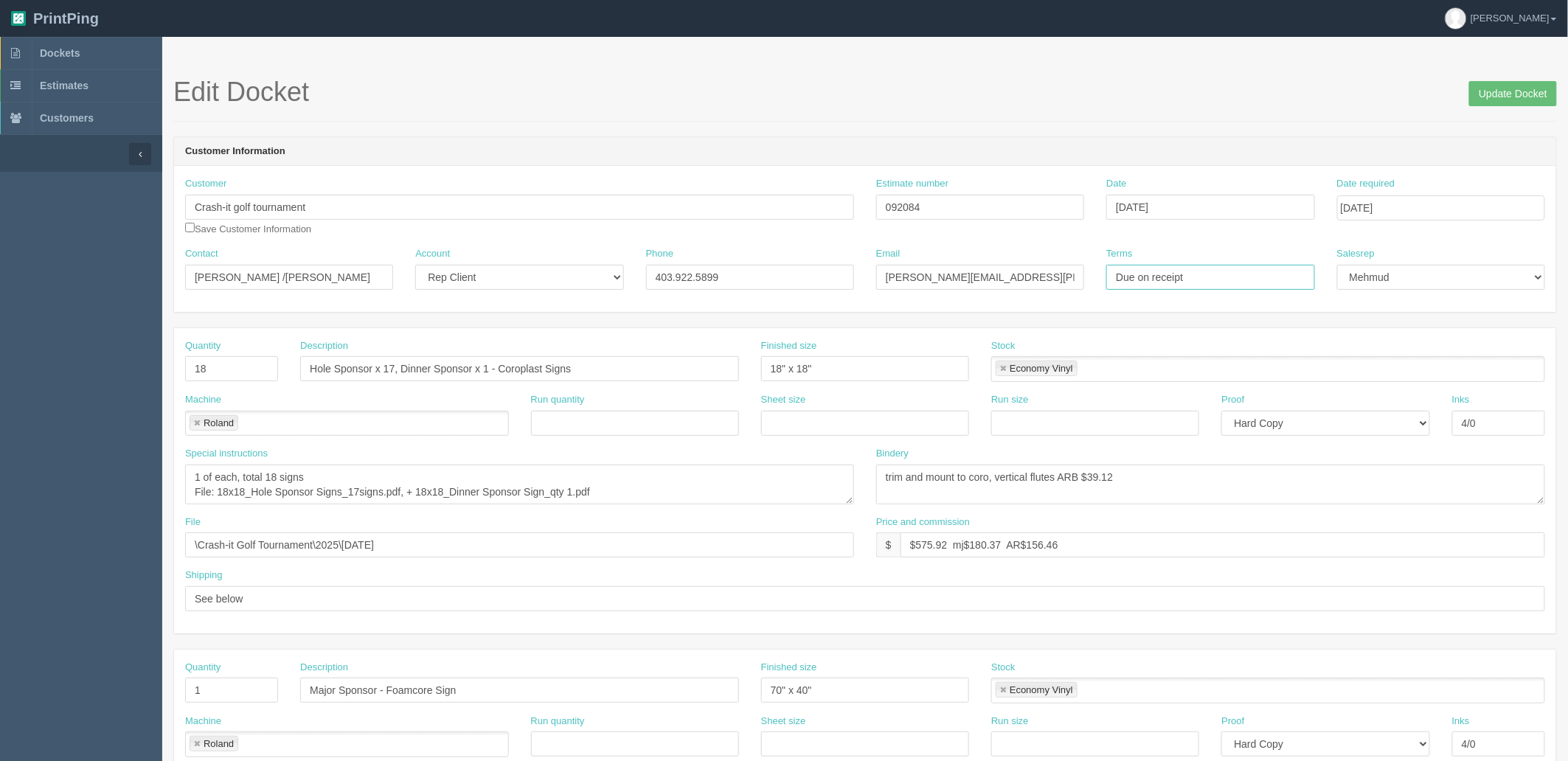
click at [1228, 278] on input "Due on receipt" at bounding box center [1210, 278] width 208 height 25
drag, startPoint x: 50, startPoint y: 34, endPoint x: 55, endPoint y: 48, distance: 14.9
click at [50, 34] on link "PrintPing" at bounding box center [55, 18] width 110 height 37
click at [68, 56] on span "Dockets" at bounding box center [60, 52] width 40 height 12
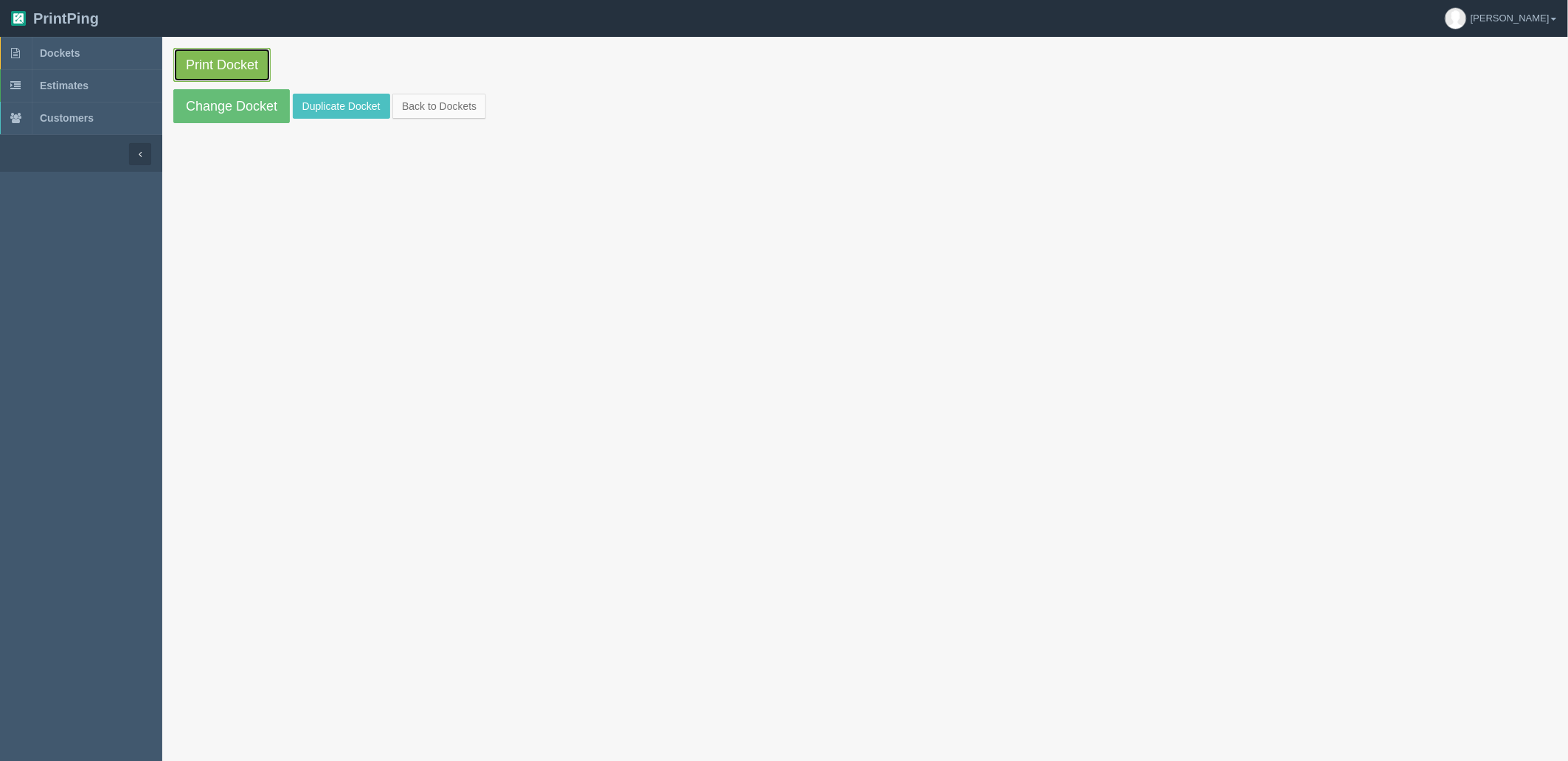
click at [240, 62] on link "Print Docket" at bounding box center [222, 64] width 97 height 34
click at [93, 47] on link "Dockets" at bounding box center [81, 52] width 162 height 33
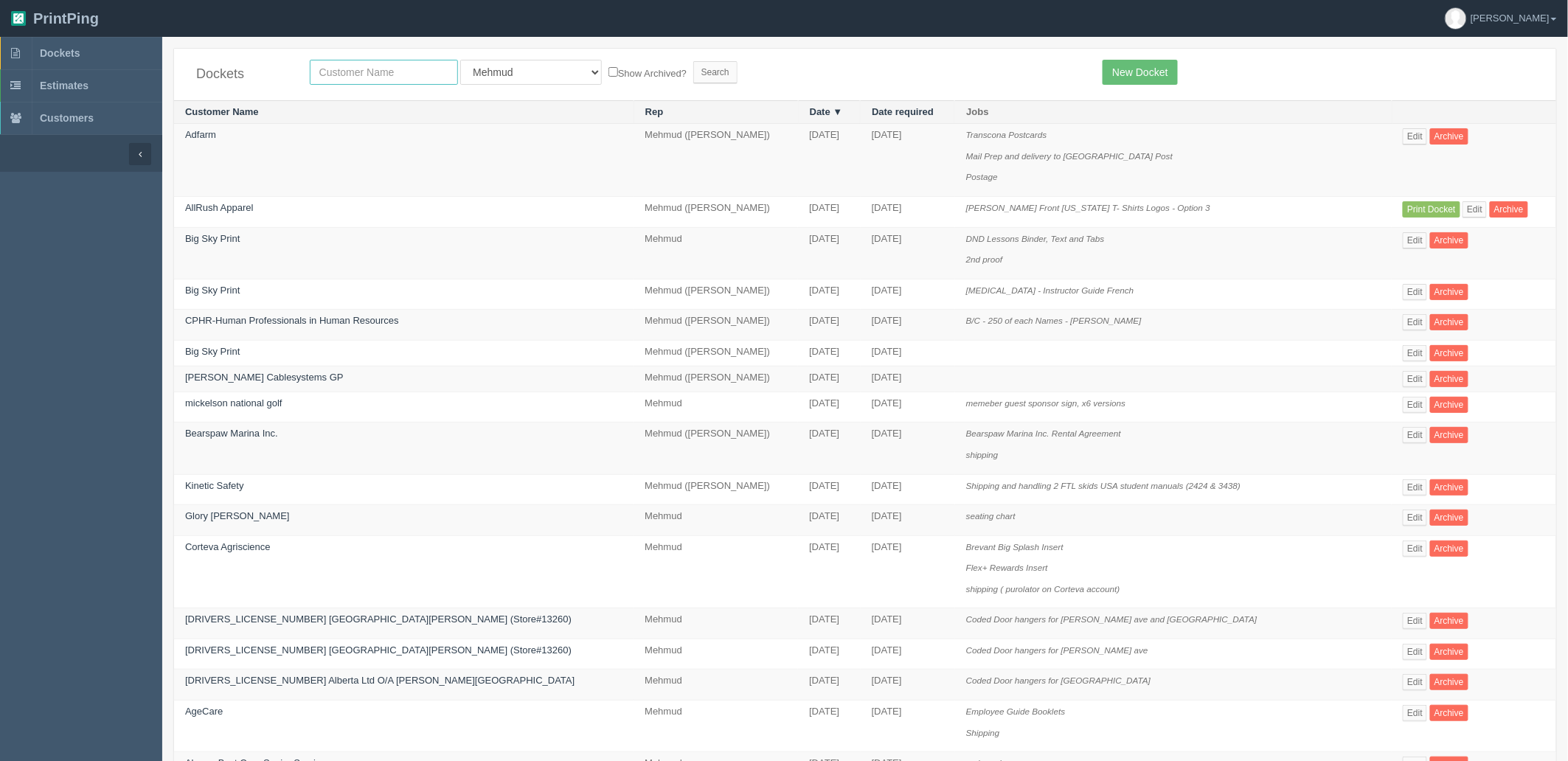
click at [377, 76] on input "text" at bounding box center [384, 72] width 148 height 25
type input "[PERSON_NAME]"
click at [693, 61] on input "Search" at bounding box center [716, 72] width 45 height 22
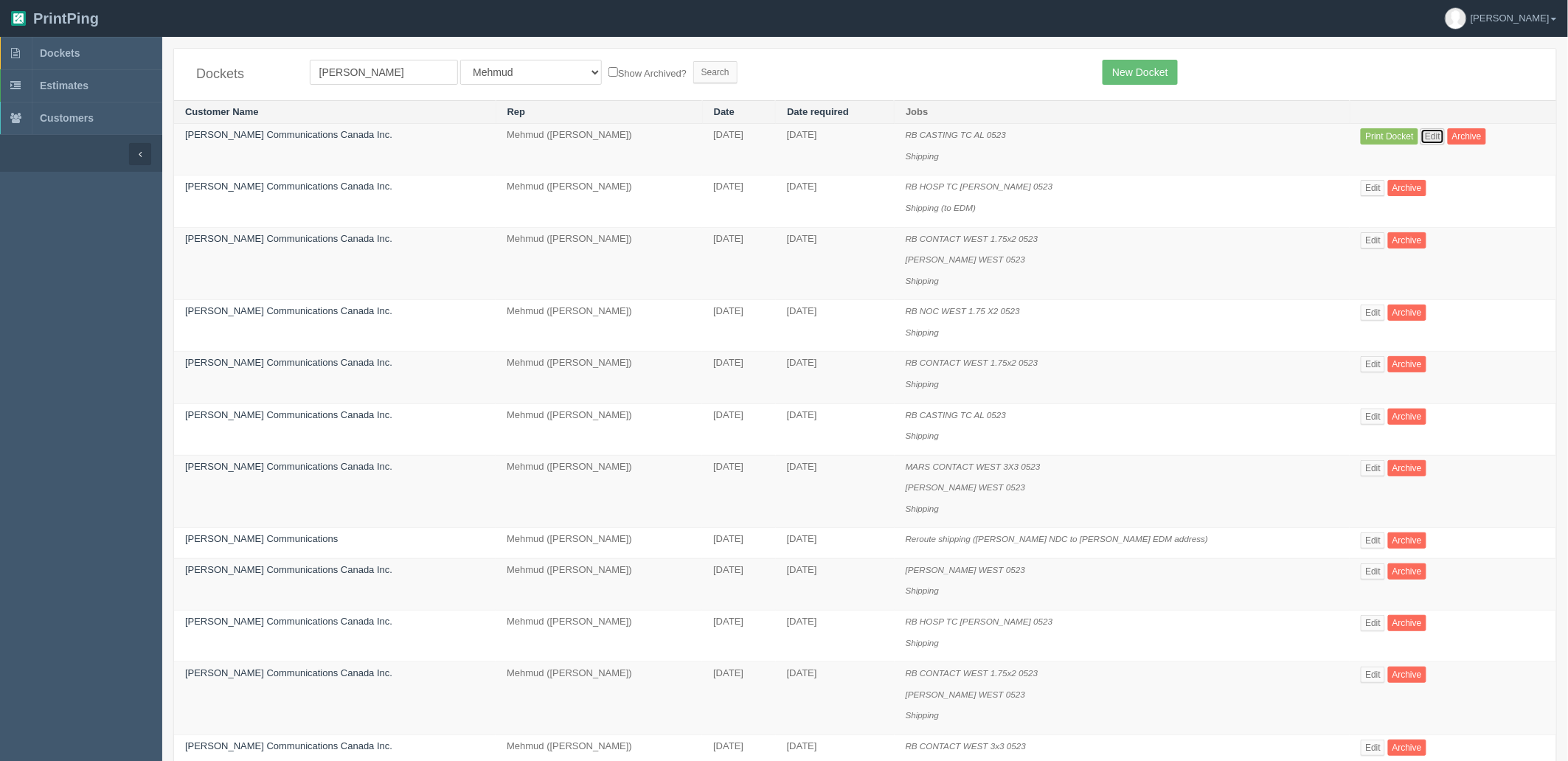
click at [1421, 138] on link "Edit" at bounding box center [1433, 136] width 25 height 16
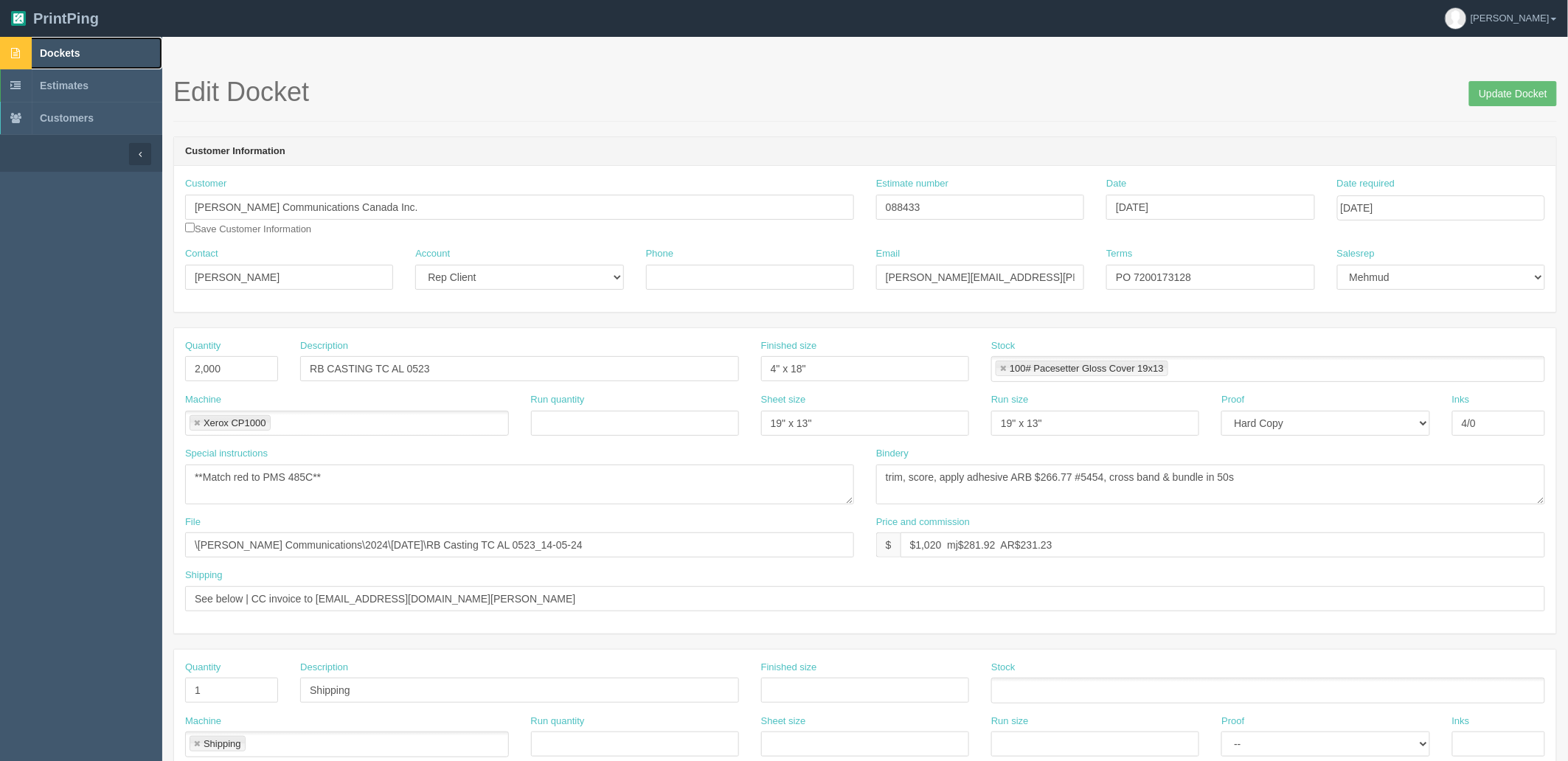
click at [107, 53] on link "Dockets" at bounding box center [81, 52] width 162 height 33
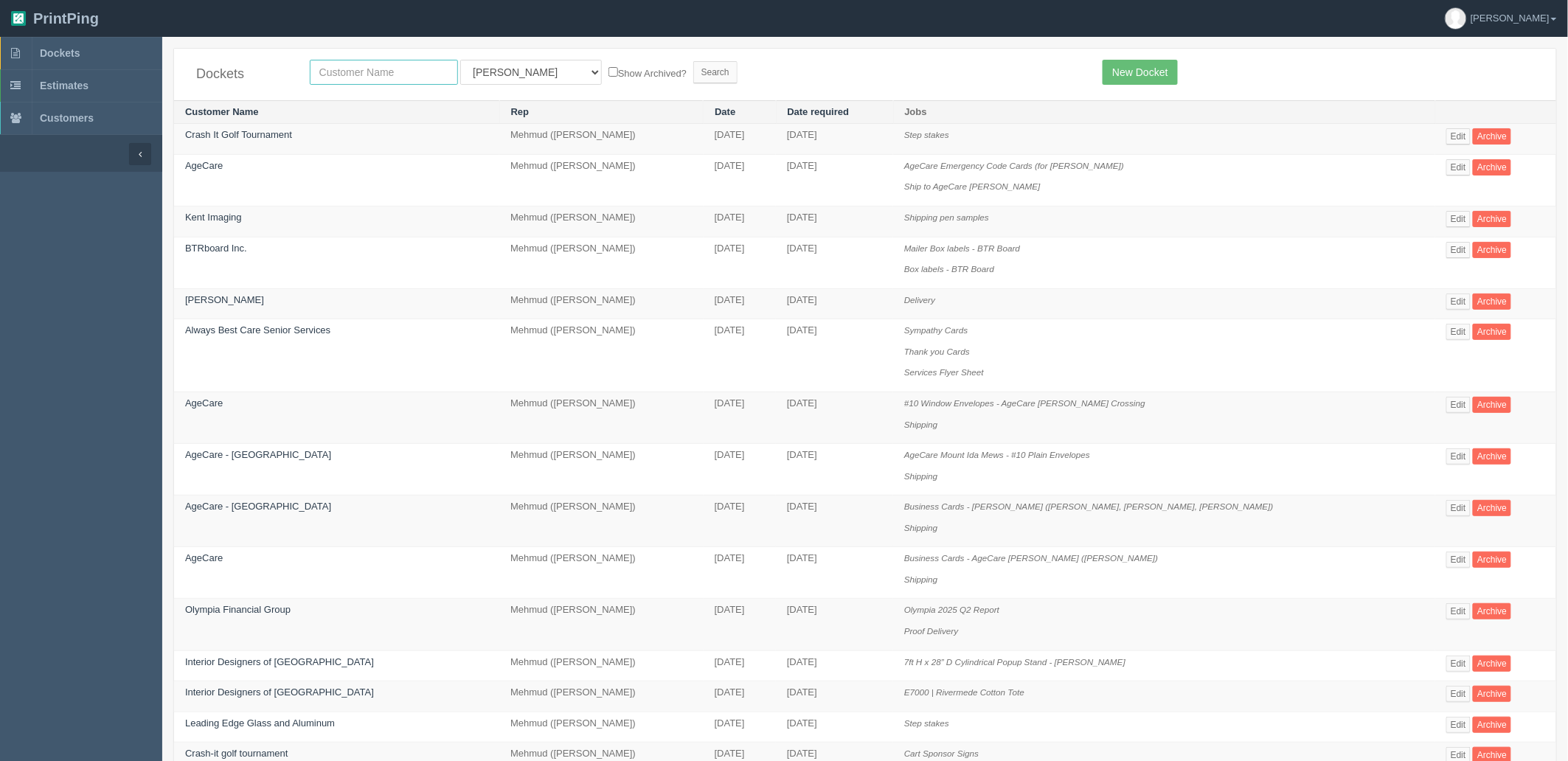
click at [392, 68] on input "text" at bounding box center [384, 72] width 148 height 25
type input "wh"
click at [693, 61] on input "Search" at bounding box center [716, 72] width 45 height 22
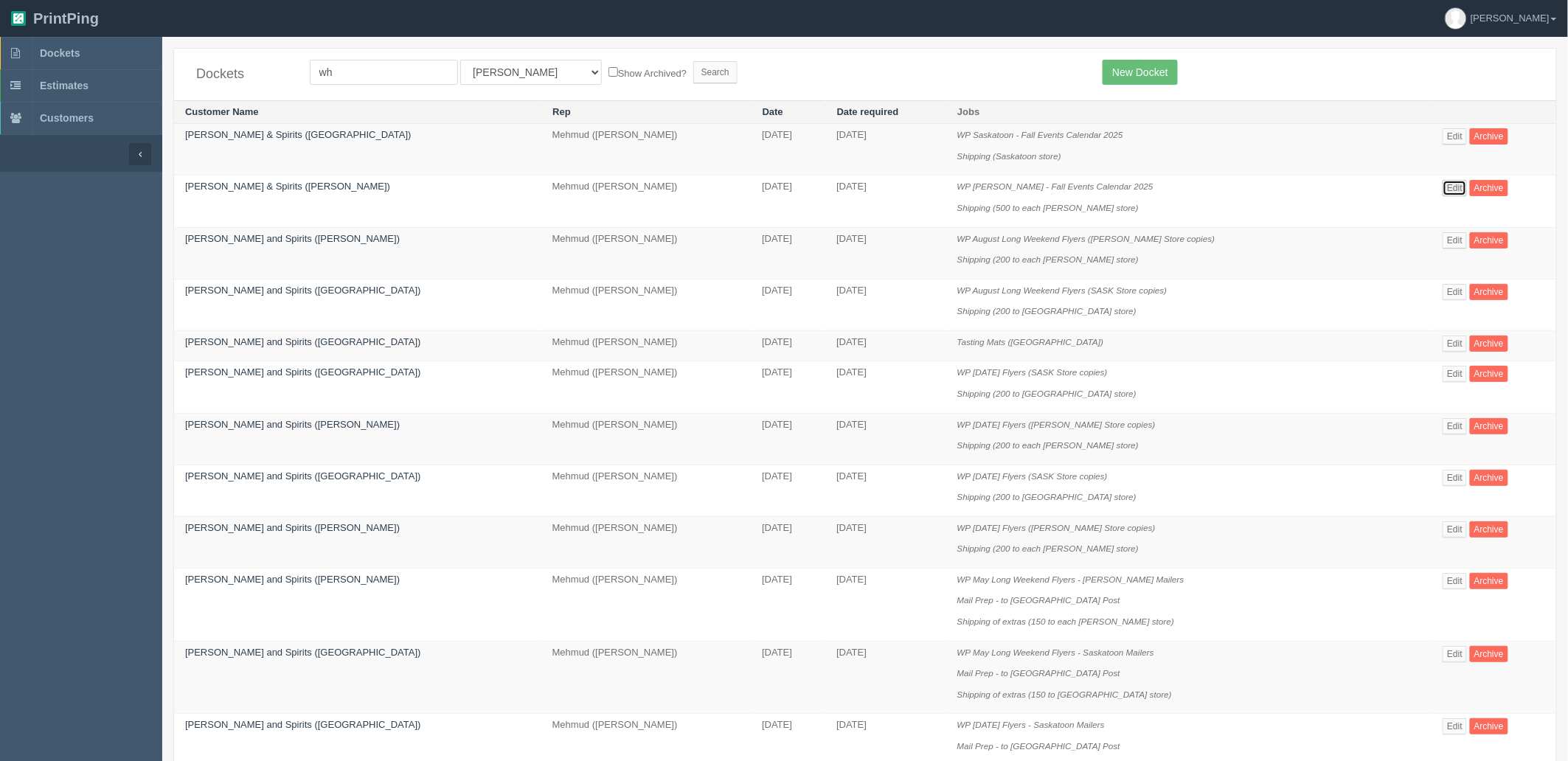
click at [1443, 195] on link "Edit" at bounding box center [1455, 188] width 25 height 16
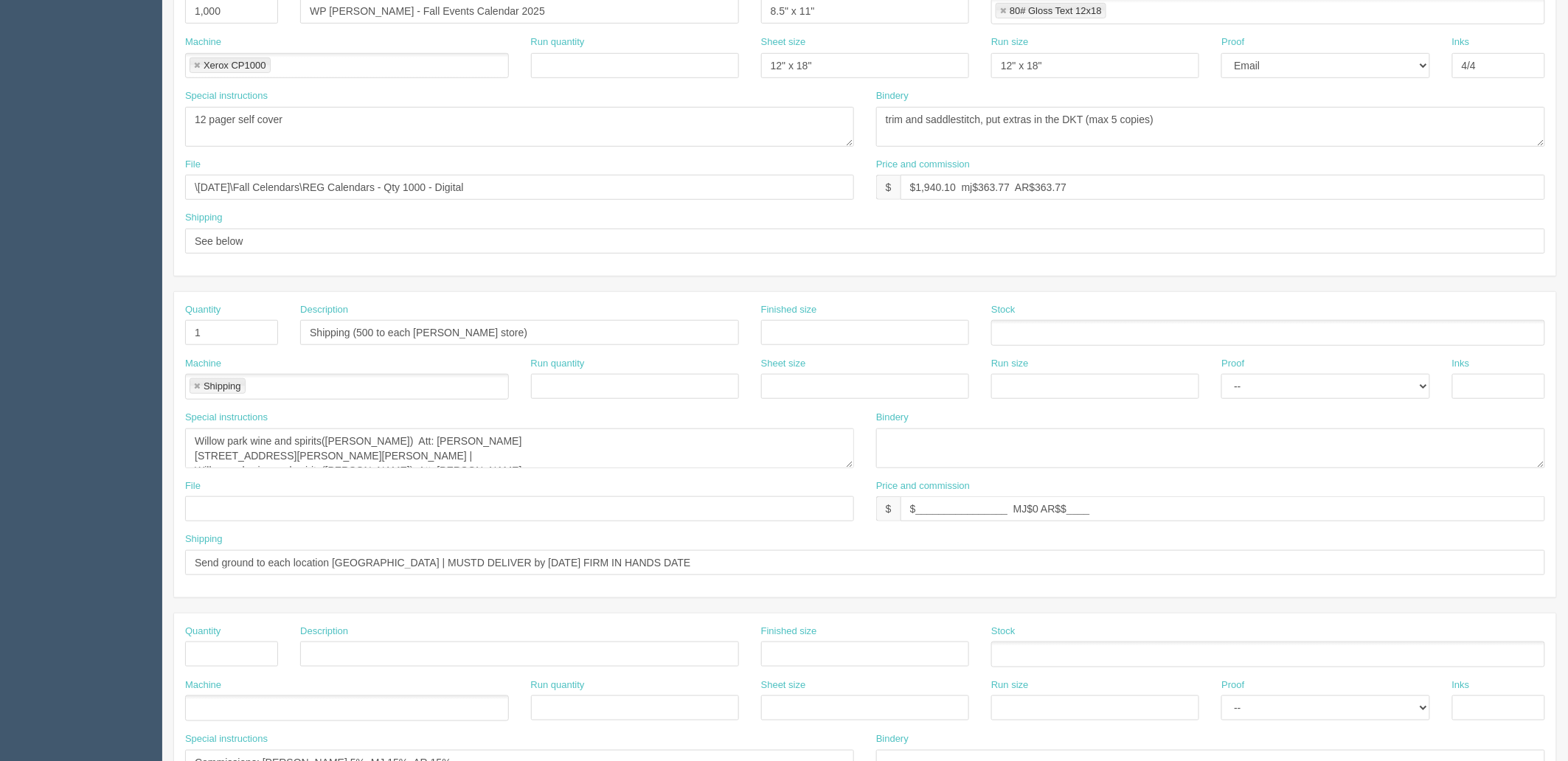
scroll to position [410, 0]
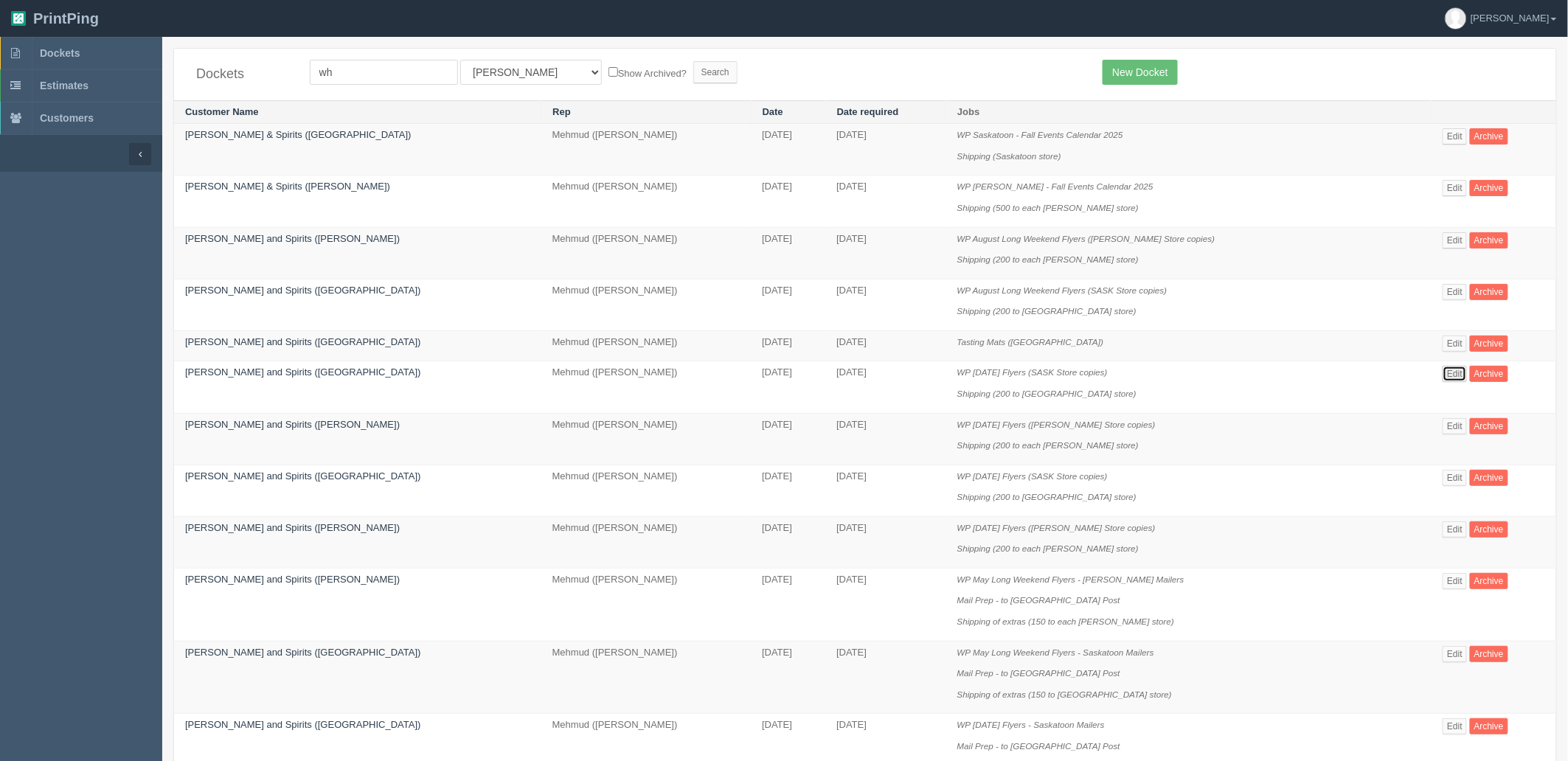
click at [1443, 372] on link "Edit" at bounding box center [1455, 374] width 25 height 16
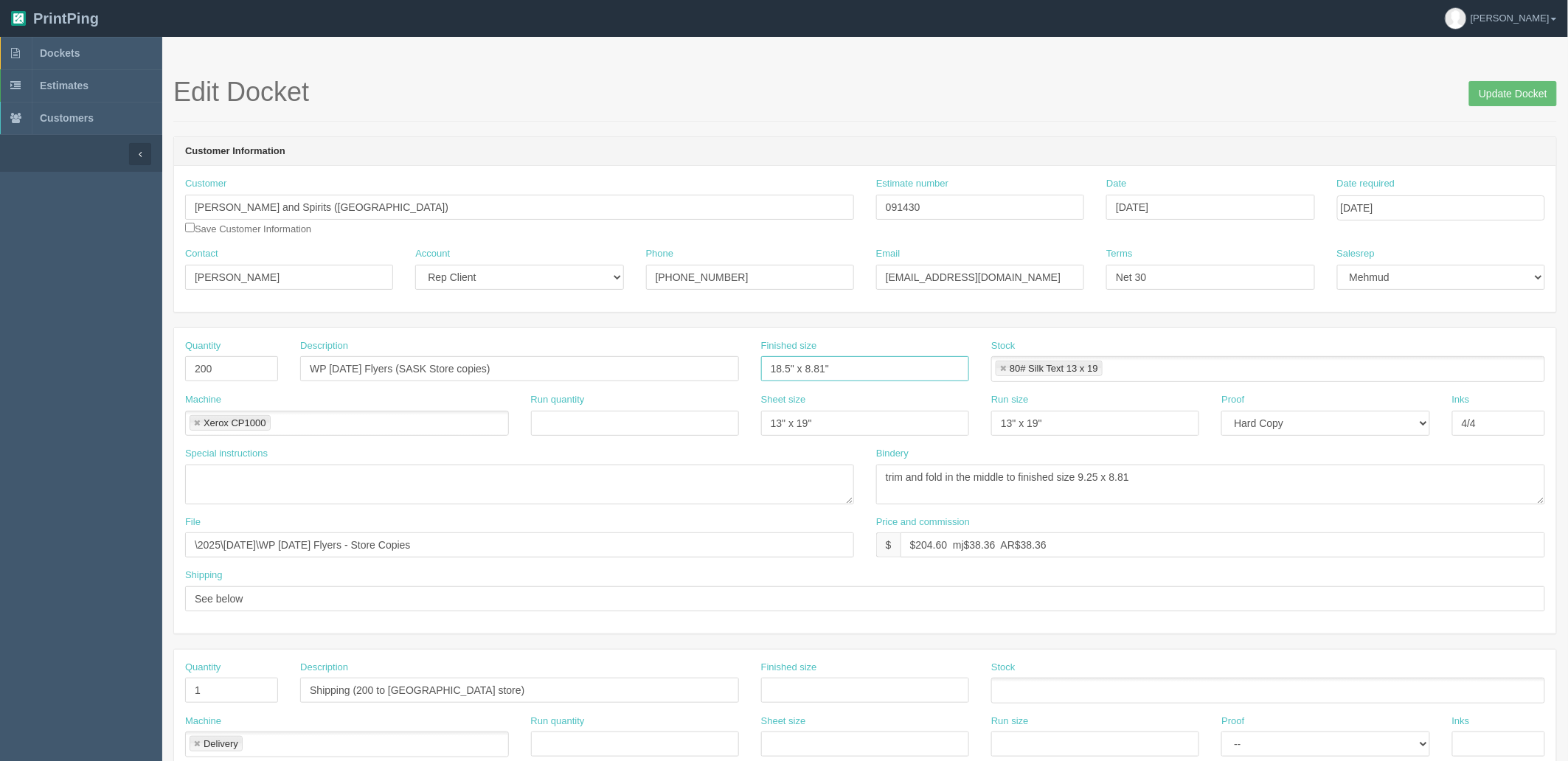
click at [902, 367] on input "18.5" x 8.81"" at bounding box center [865, 369] width 208 height 25
click at [1213, 468] on textarea "trim and fold in the middle to finished size 9.25 x 8.81" at bounding box center [1210, 484] width 669 height 40
click at [80, 52] on span "Dockets" at bounding box center [60, 52] width 40 height 12
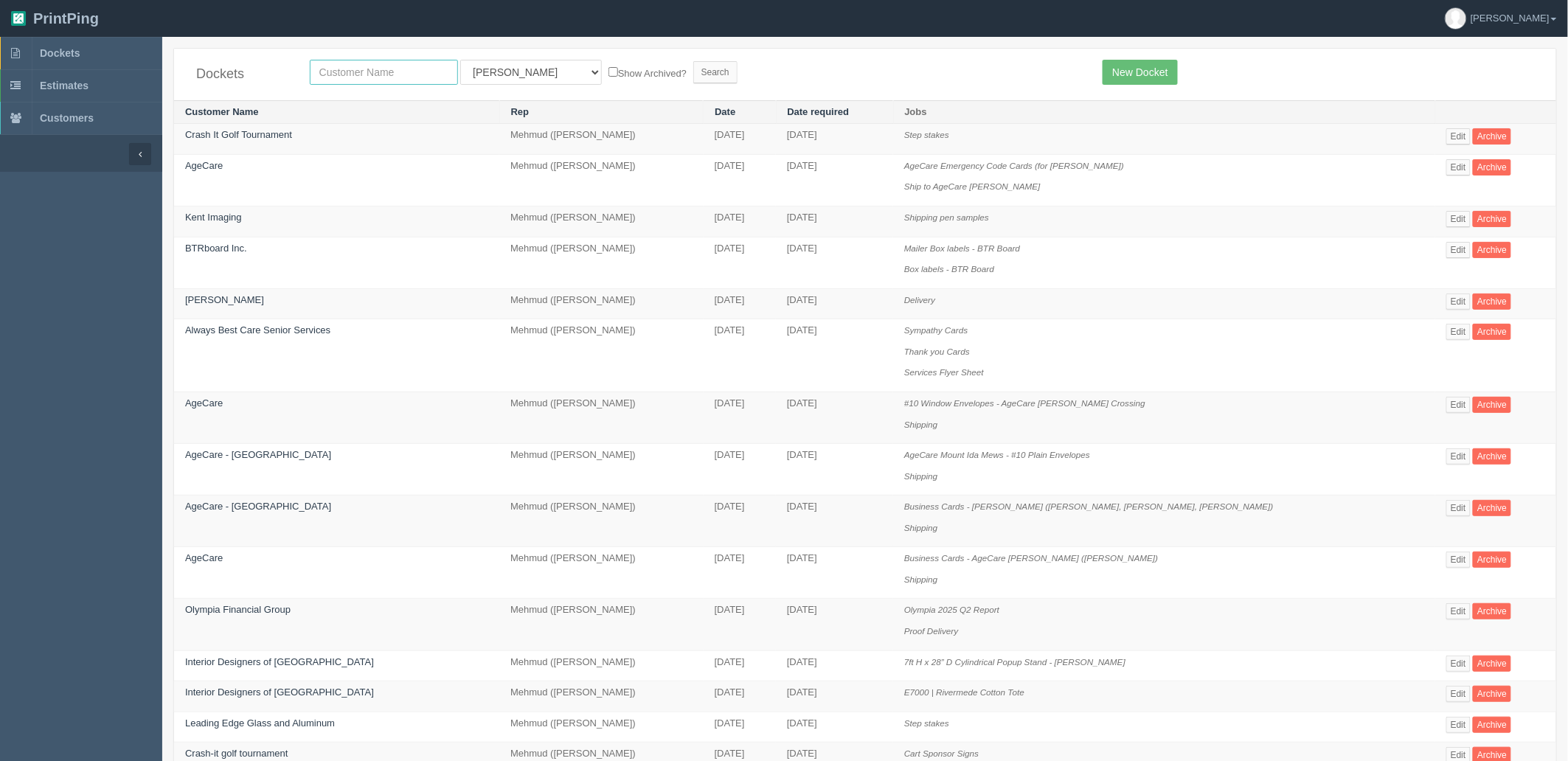
click at [388, 72] on input "text" at bounding box center [384, 72] width 148 height 25
type input "agecare"
click at [693, 61] on input "Search" at bounding box center [716, 72] width 45 height 22
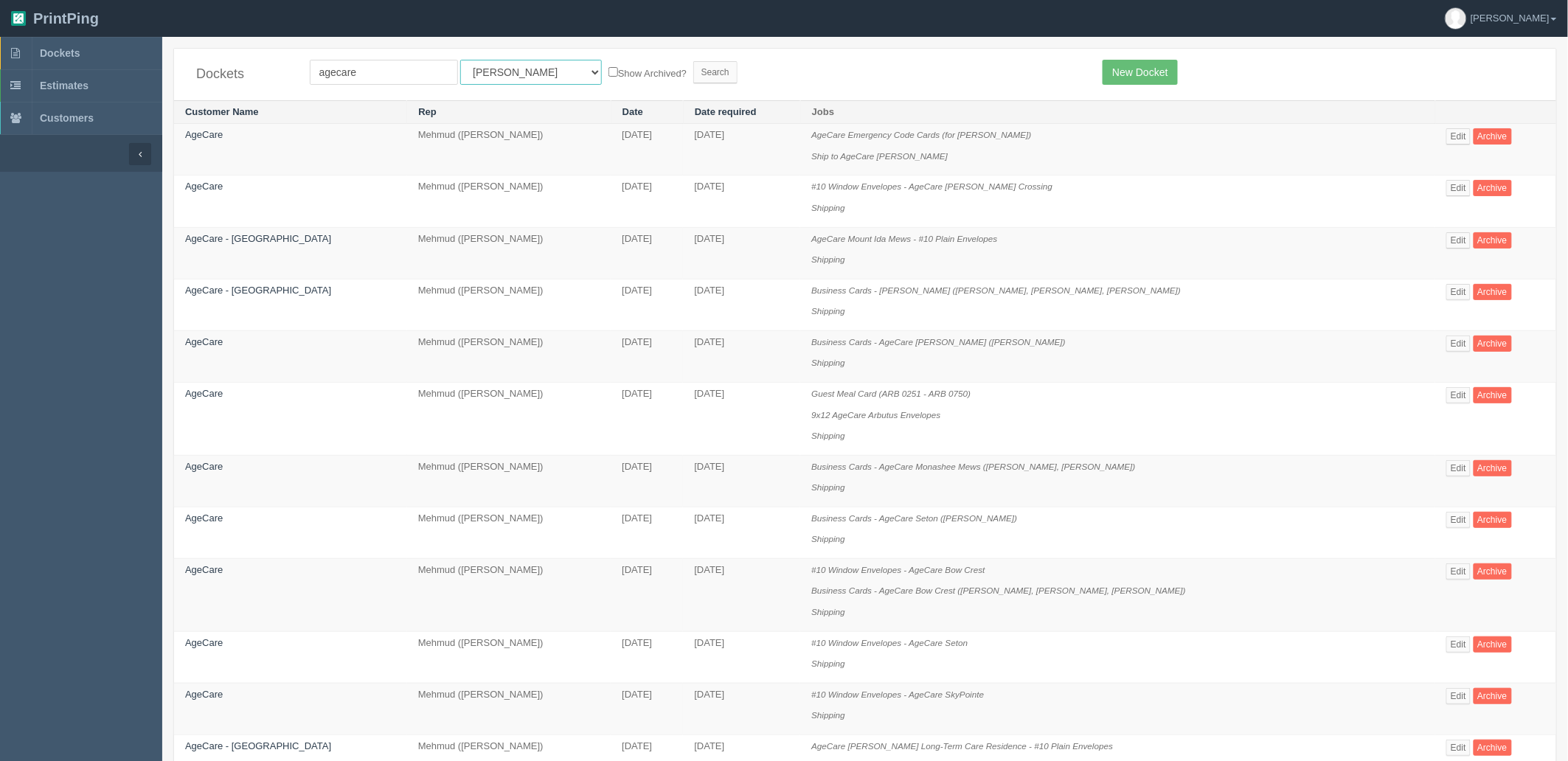
click at [483, 76] on select "All Users [PERSON_NAME] Test 1 [PERSON_NAME] [PERSON_NAME] [PERSON_NAME] France…" at bounding box center [531, 72] width 142 height 25
select select "8"
click at [460, 60] on select "All Users [PERSON_NAME] Test 1 [PERSON_NAME] [PERSON_NAME] [PERSON_NAME] France…" at bounding box center [531, 72] width 142 height 25
click at [693, 72] on input "Search" at bounding box center [716, 72] width 45 height 22
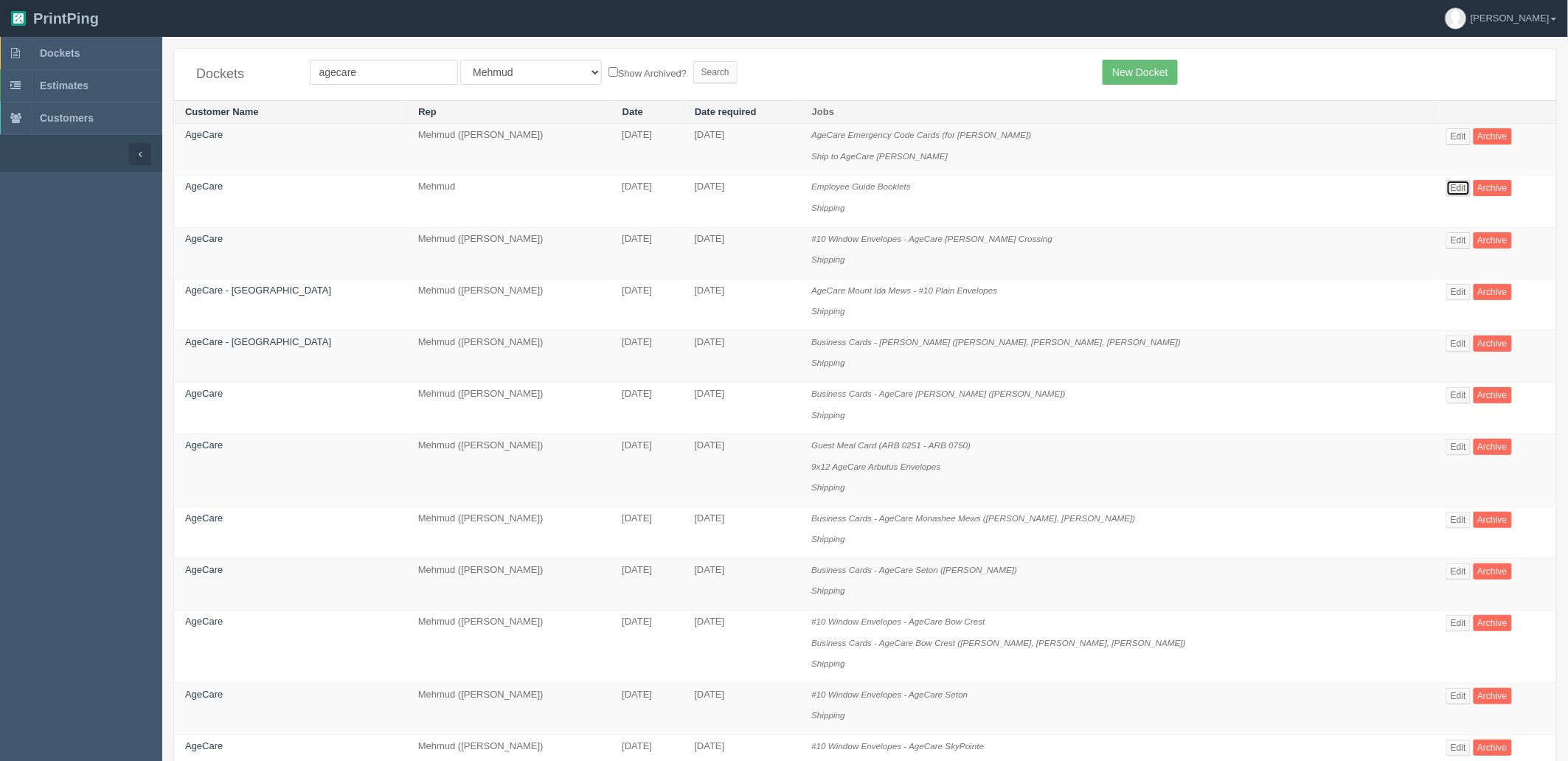
click at [1446, 186] on link "Edit" at bounding box center [1458, 188] width 25 height 16
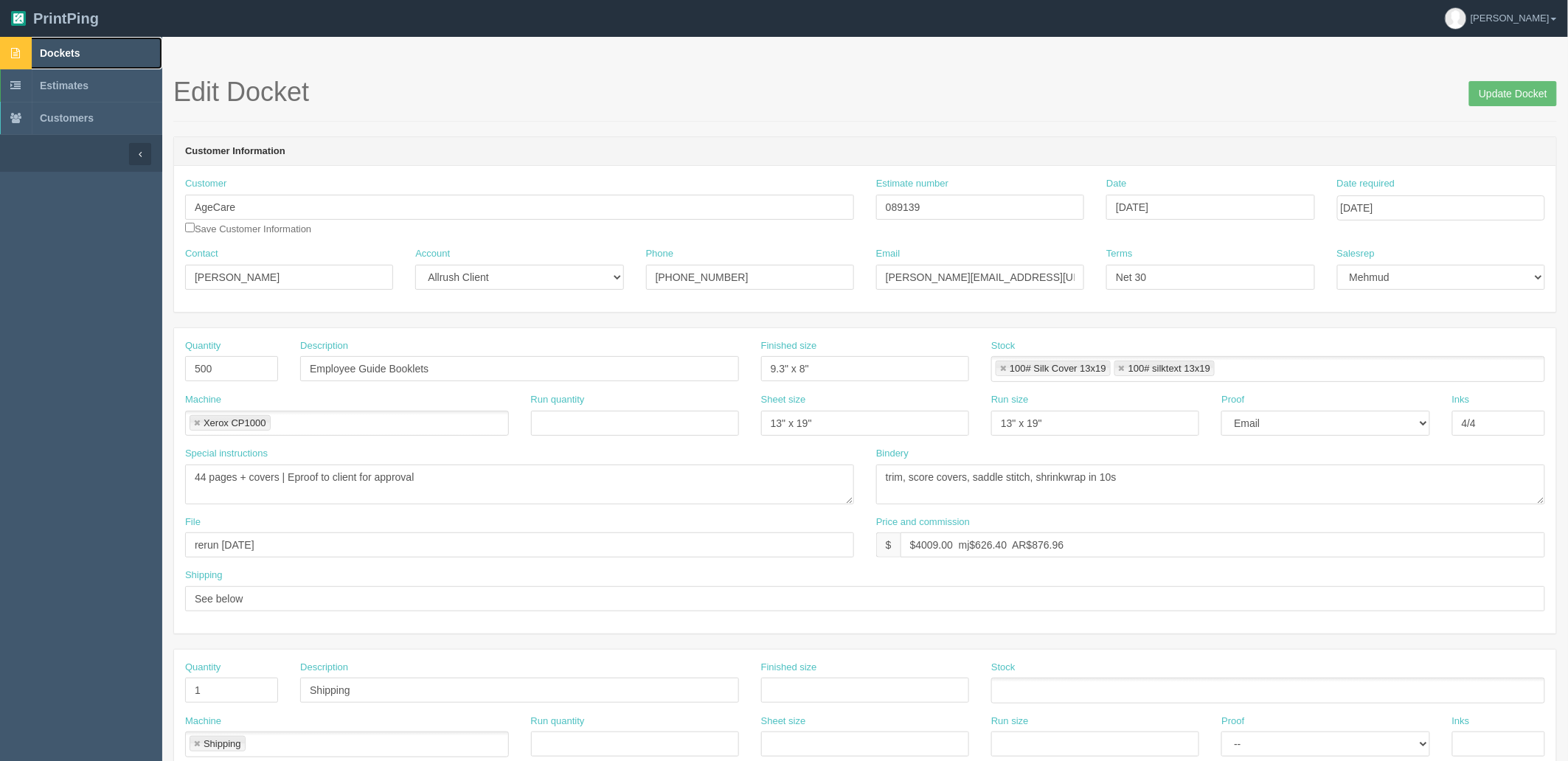
click at [120, 63] on link "Dockets" at bounding box center [81, 52] width 162 height 33
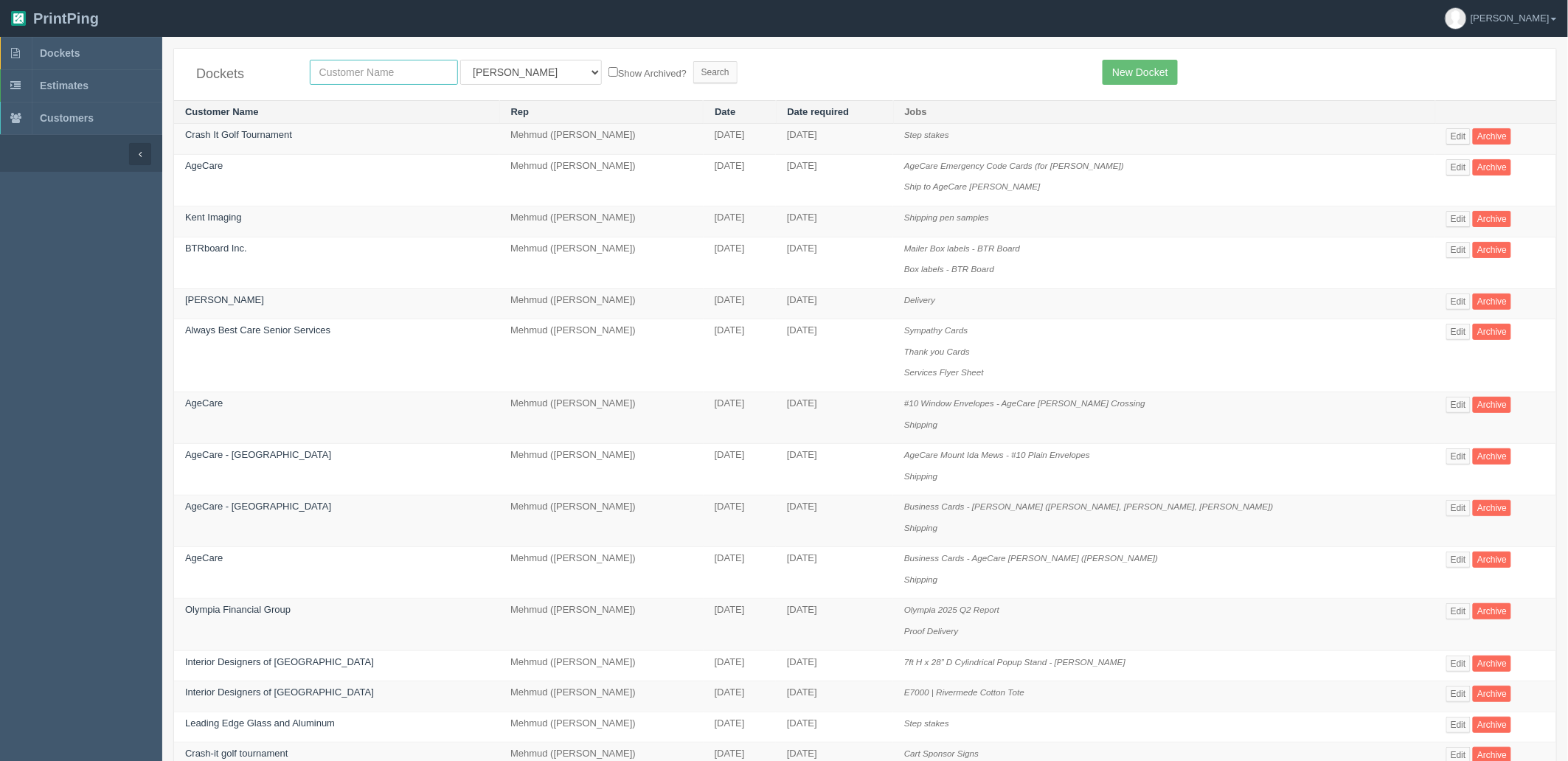
click at [431, 64] on input "text" at bounding box center [384, 72] width 148 height 25
type input "willow"
click at [693, 61] on input "Search" at bounding box center [716, 72] width 45 height 22
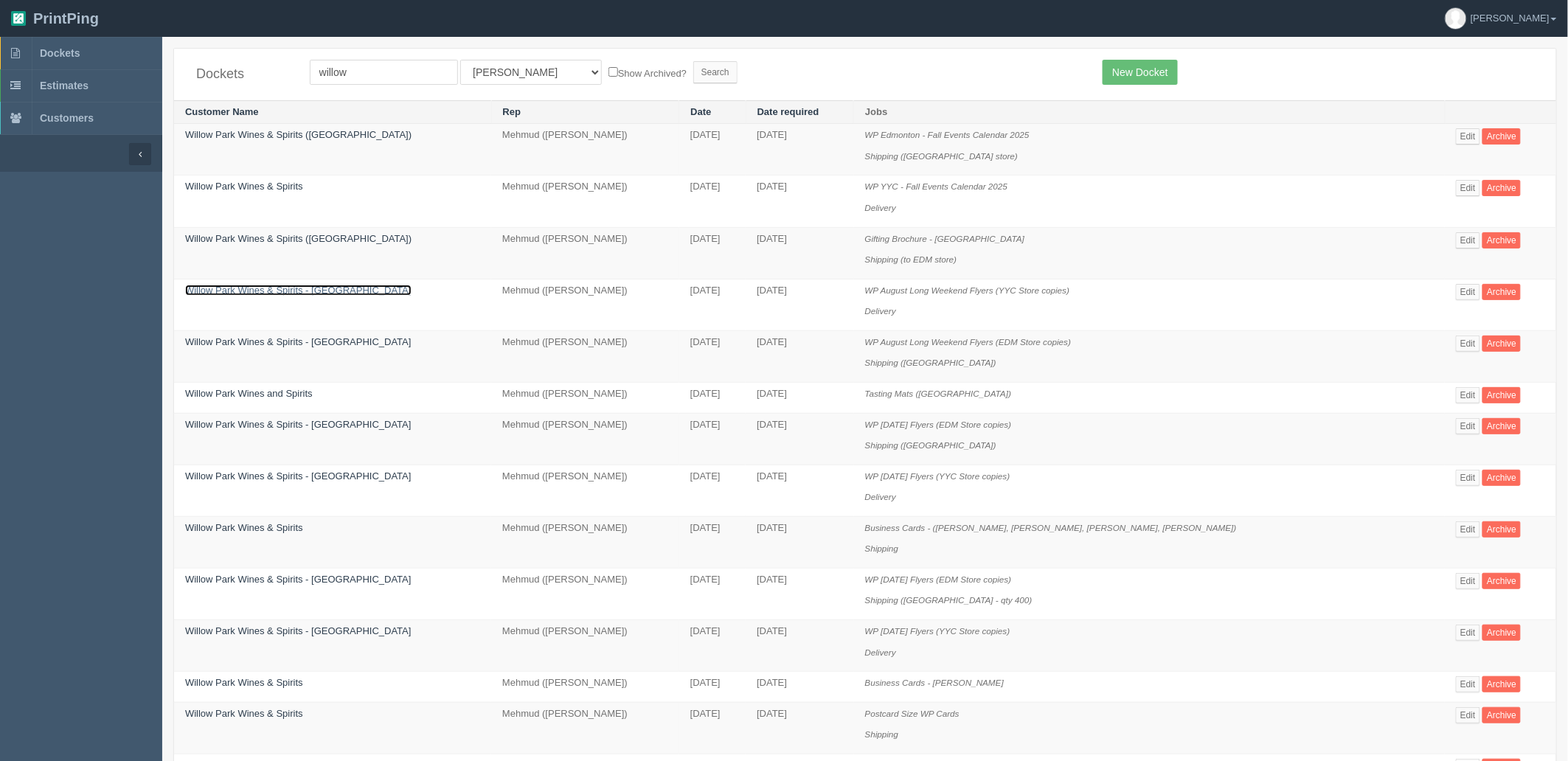
click at [281, 289] on link "Willow Park Wines & Spirits - [GEOGRAPHIC_DATA]" at bounding box center [298, 290] width 227 height 11
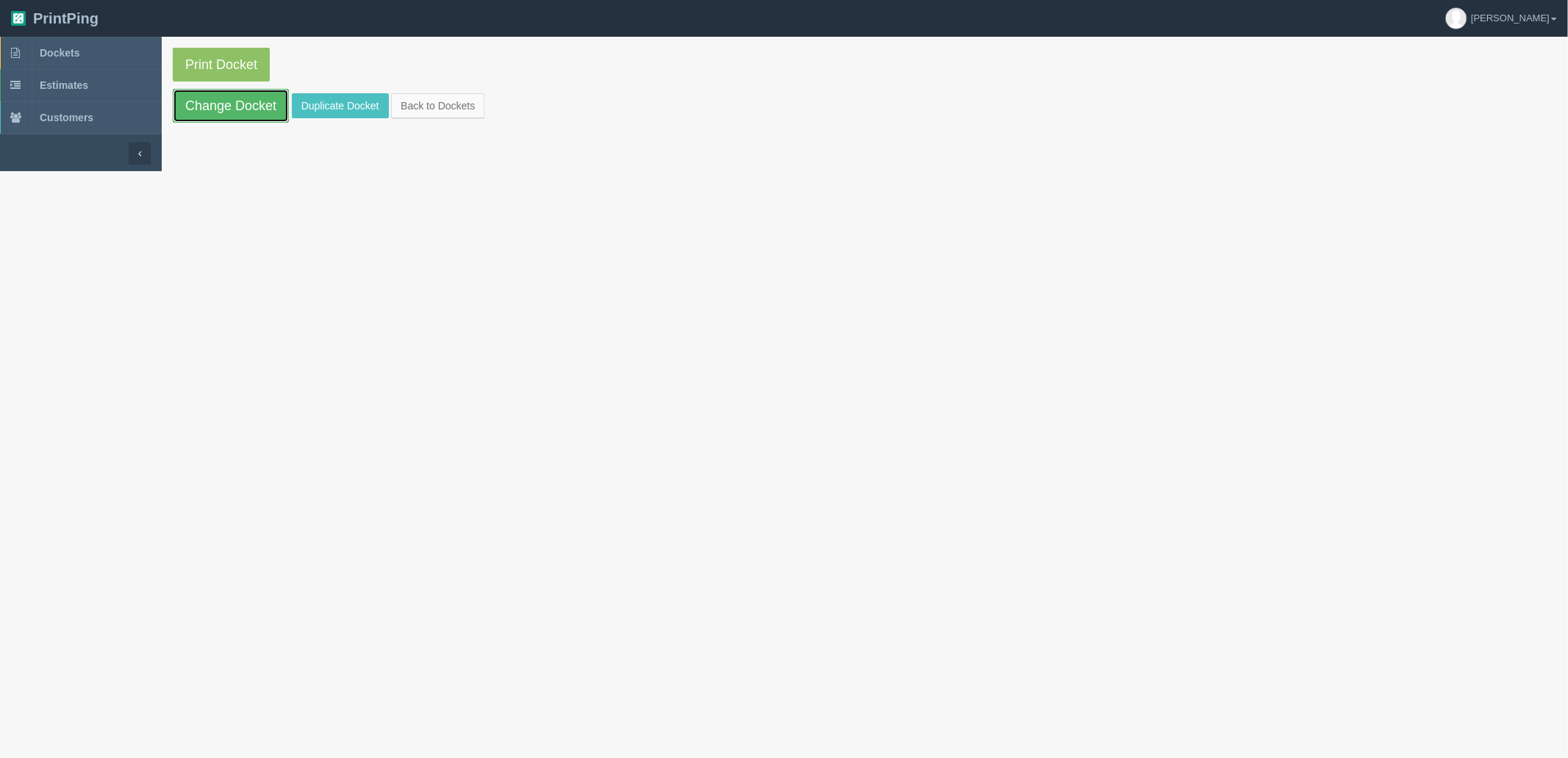
click at [249, 108] on link "Change Docket" at bounding box center [231, 105] width 116 height 34
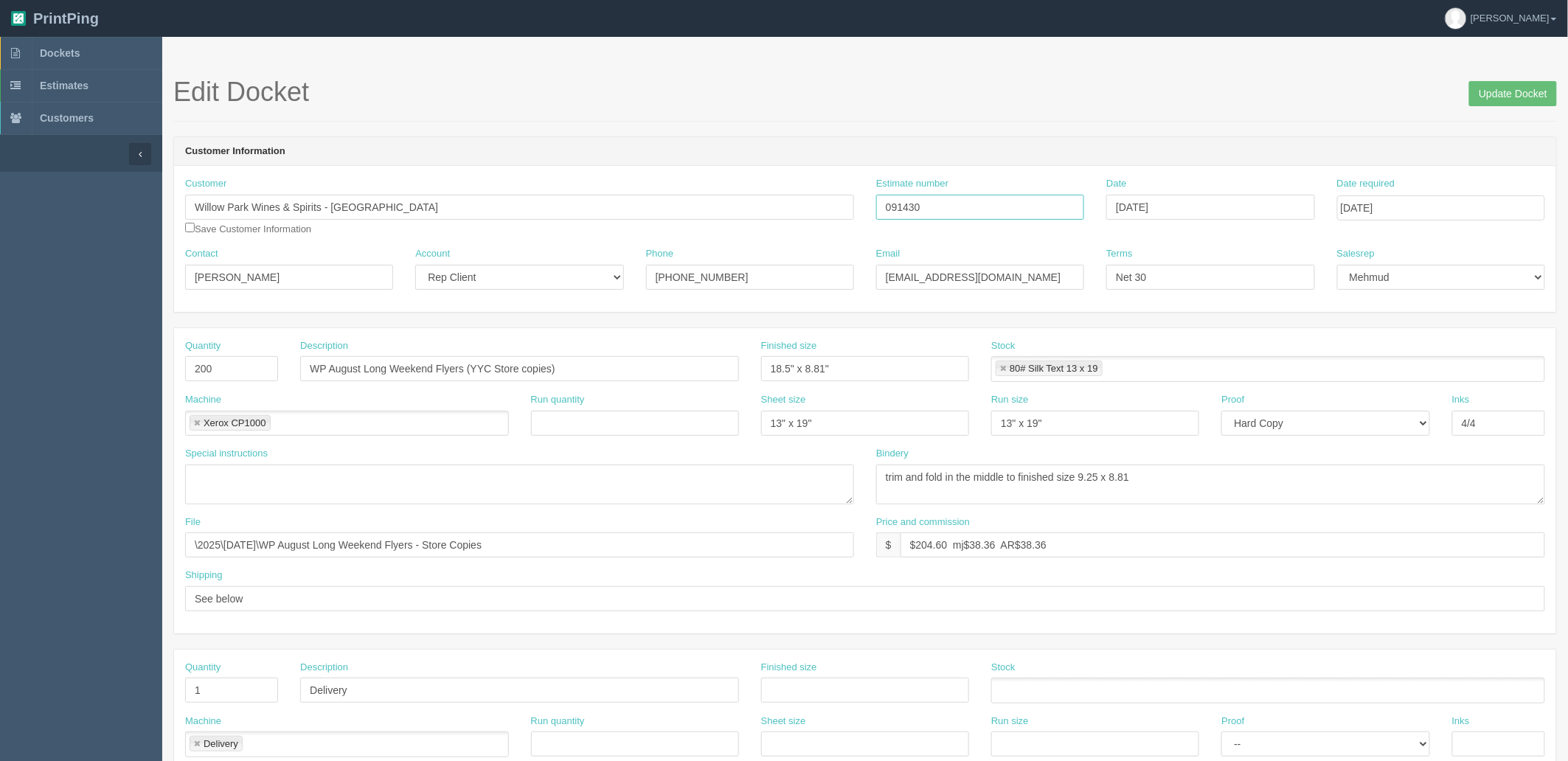
drag, startPoint x: 867, startPoint y: 192, endPoint x: 638, endPoint y: 169, distance: 230.2
click at [672, 169] on div "Customer Willow Park Wines & Spirits - Calgary Save Customer Information Estima…" at bounding box center [865, 239] width 1382 height 146
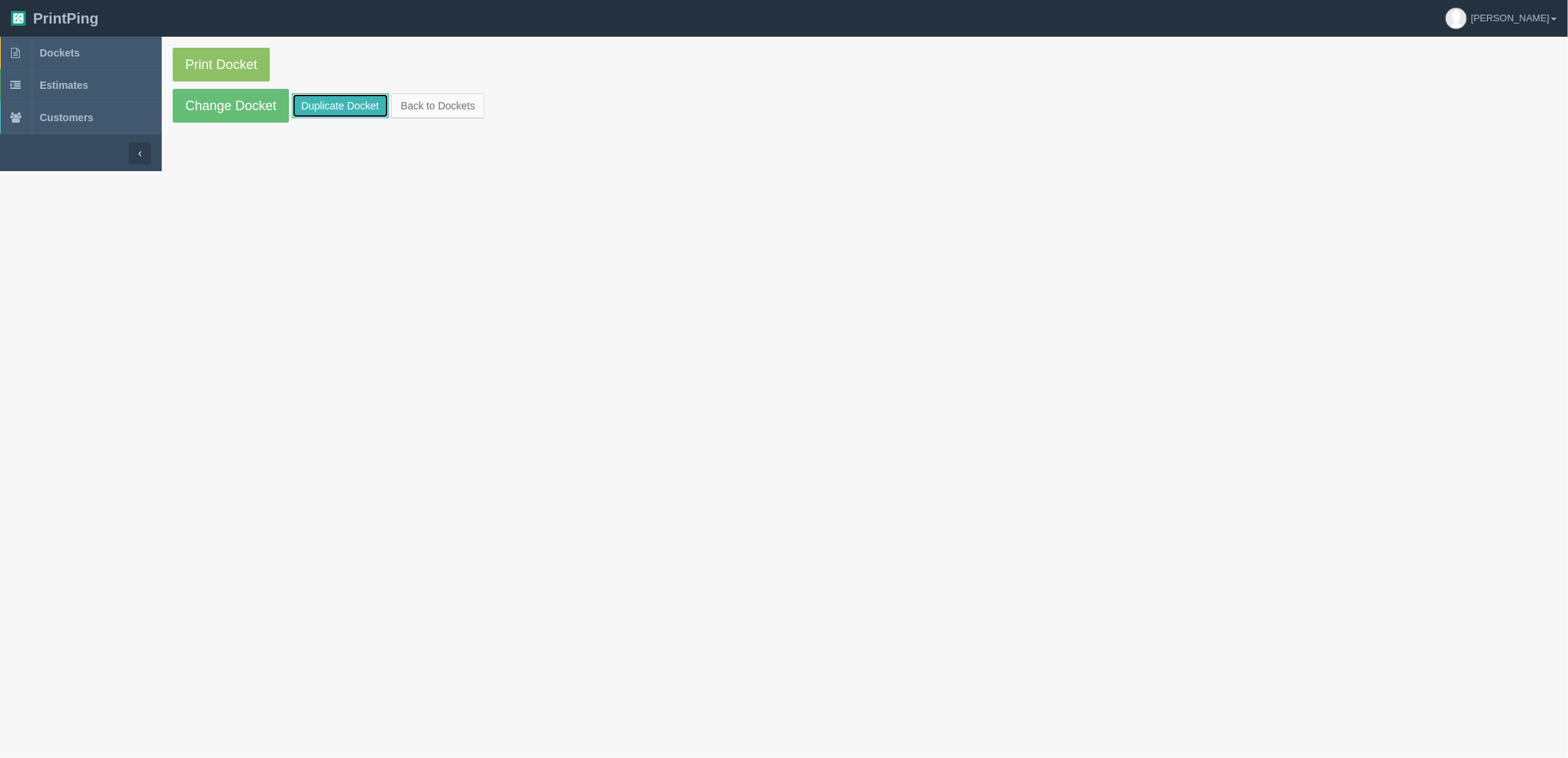
click at [326, 104] on link "Duplicate Docket" at bounding box center [340, 106] width 97 height 25
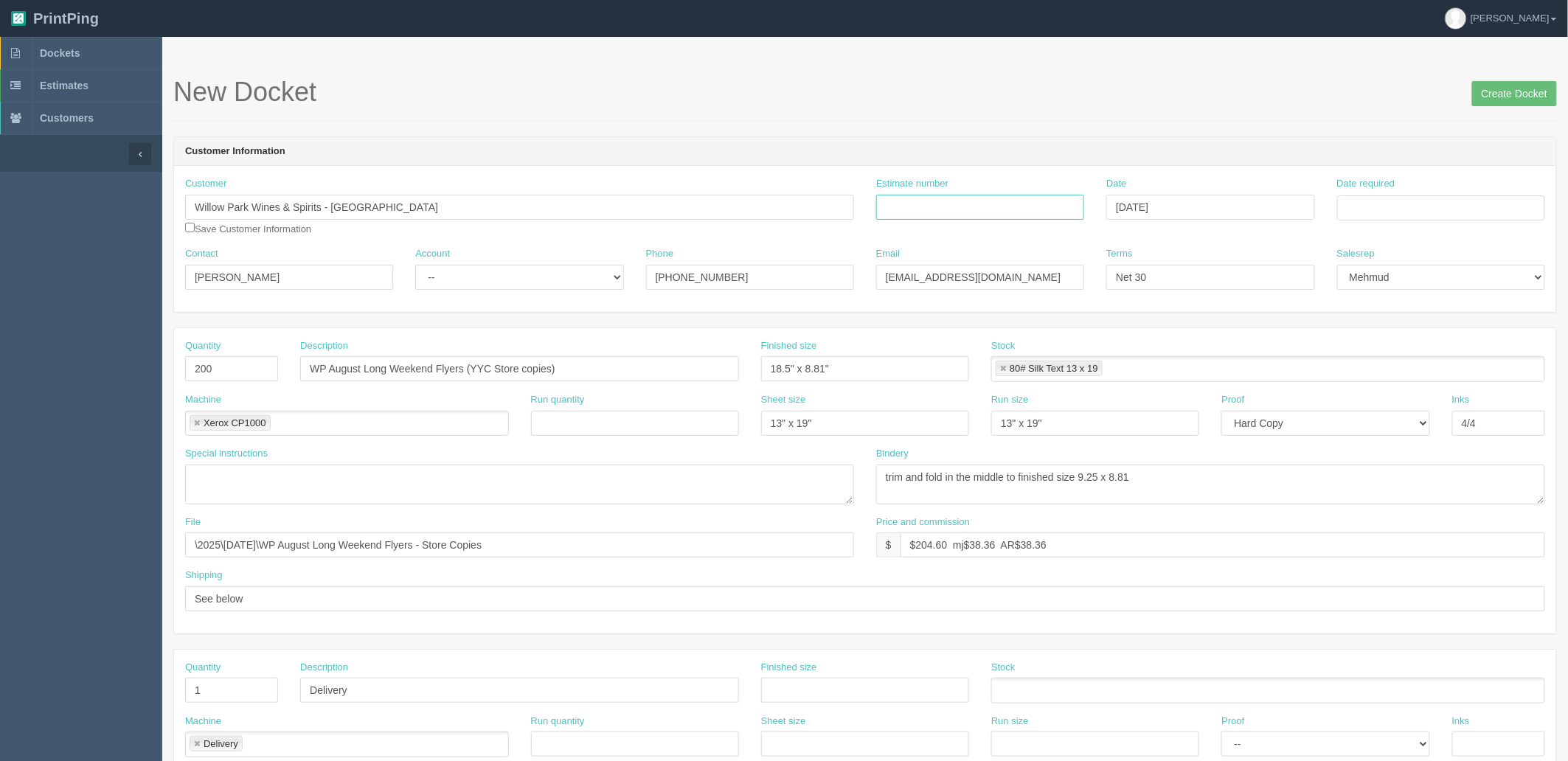
click at [940, 210] on input "Estimate number" at bounding box center [980, 208] width 208 height 25
paste input "091430"
type input "091430"
click at [1378, 209] on input "Date required" at bounding box center [1442, 208] width 208 height 25
click at [1395, 367] on td "26" at bounding box center [1391, 371] width 18 height 21
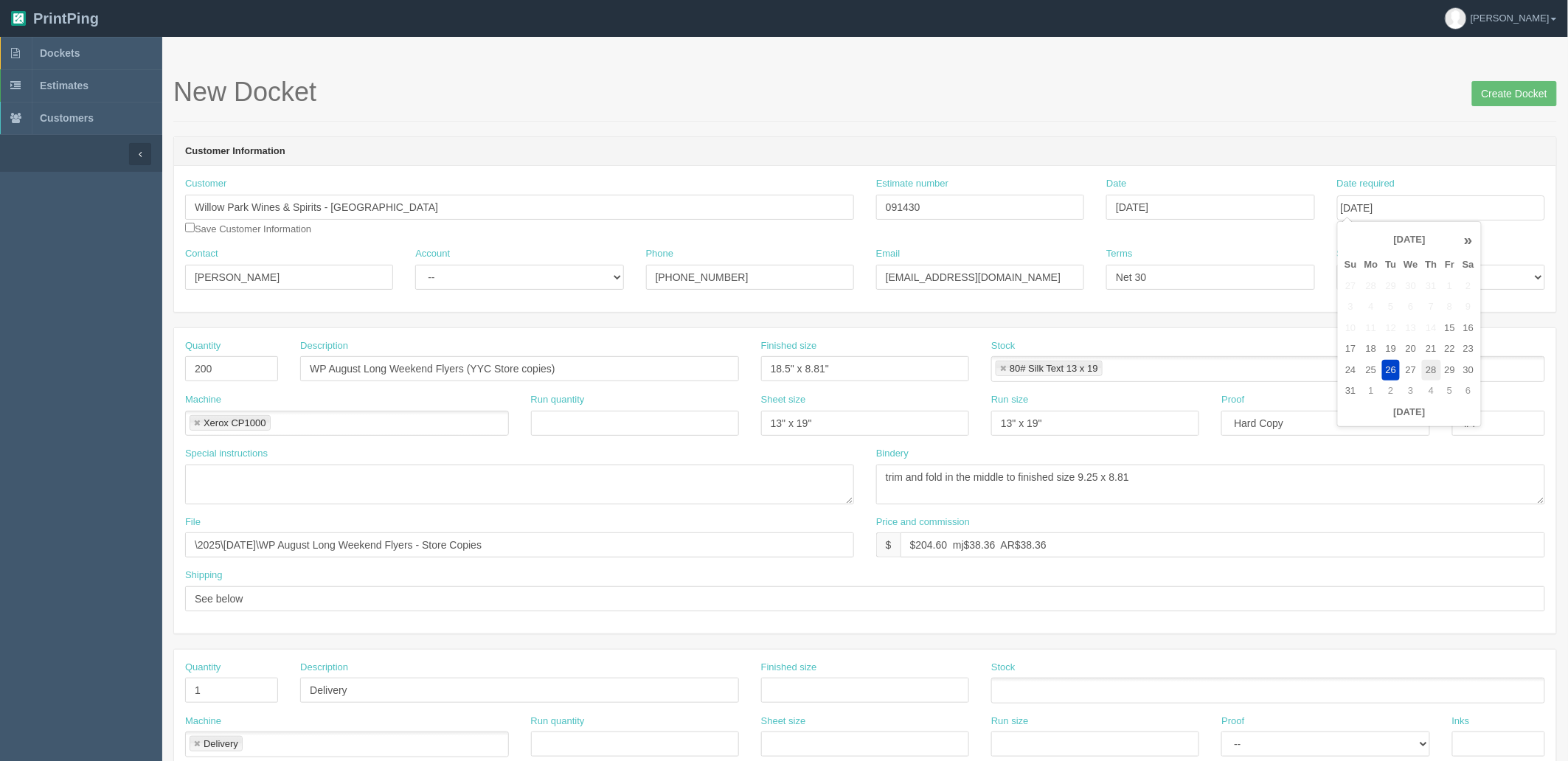
click at [1427, 371] on td "28" at bounding box center [1432, 371] width 19 height 21
type input "[DATE]"
click at [1180, 133] on form "New Docket Create Docket Customer Information Customer Willow Park Wines & Spir…" at bounding box center [865, 697] width 1384 height 1240
click at [362, 363] on input "WP August Long Weekend Flyers (YYC Store copies)" at bounding box center [520, 369] width 439 height 25
type input "WP September Long Weekend Flyers (YYC Store copies)"
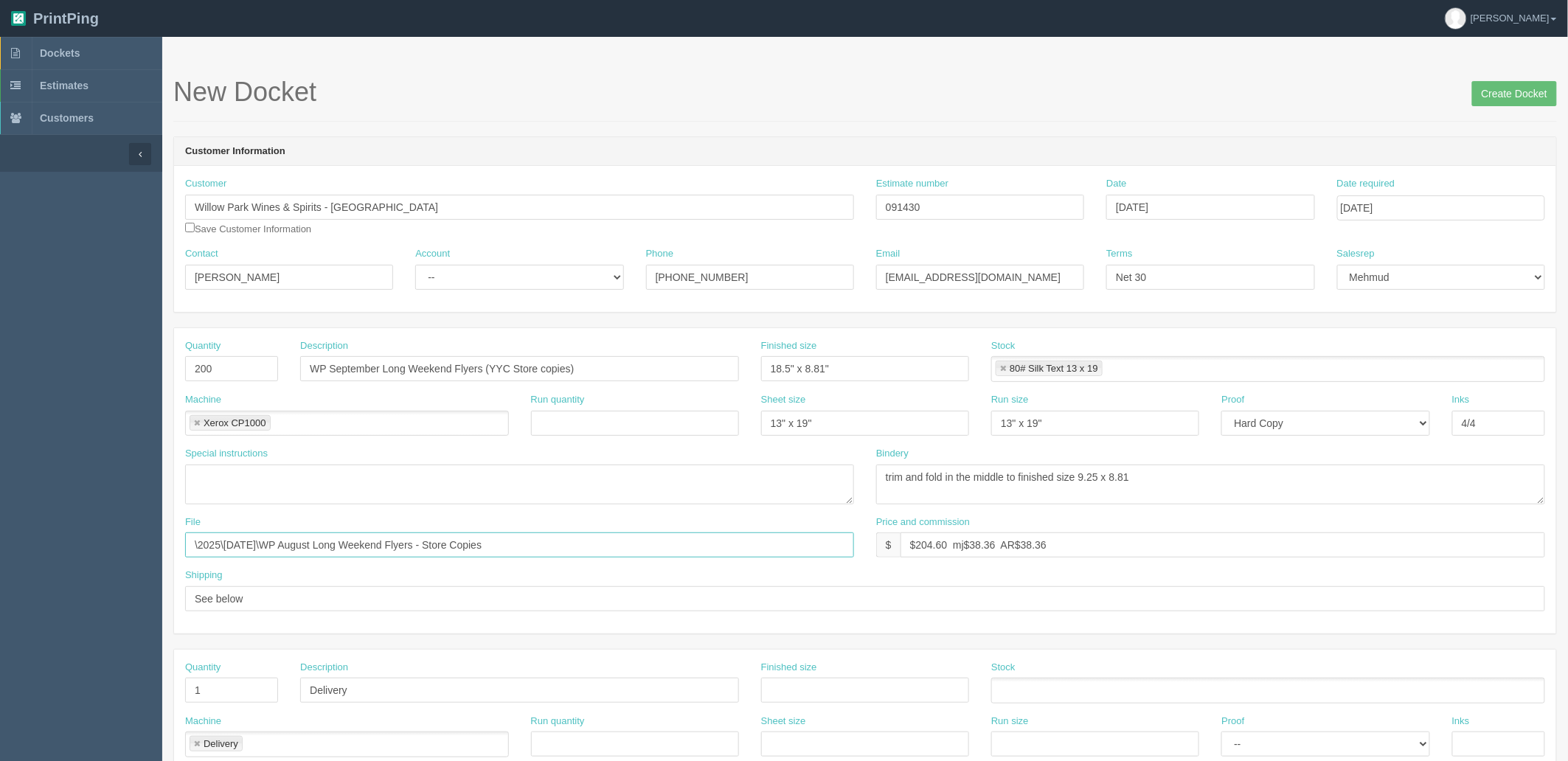
click at [323, 546] on input "\2025\July 2025\WP August Long Weekend Flyers - Store Copies" at bounding box center [519, 546] width 669 height 25
type input "\2025\August 2025\WP September Long Weekend Flyers - Store Copies"
drag, startPoint x: 933, startPoint y: 204, endPoint x: 825, endPoint y: 202, distance: 108.0
click at [851, 202] on div "Customer Willow Park Wines & Spirits - Calgary Save Customer Information Estima…" at bounding box center [865, 212] width 1382 height 70
click at [840, 202] on input "Willow Park Wines & Spirits - [GEOGRAPHIC_DATA]" at bounding box center [519, 208] width 669 height 25
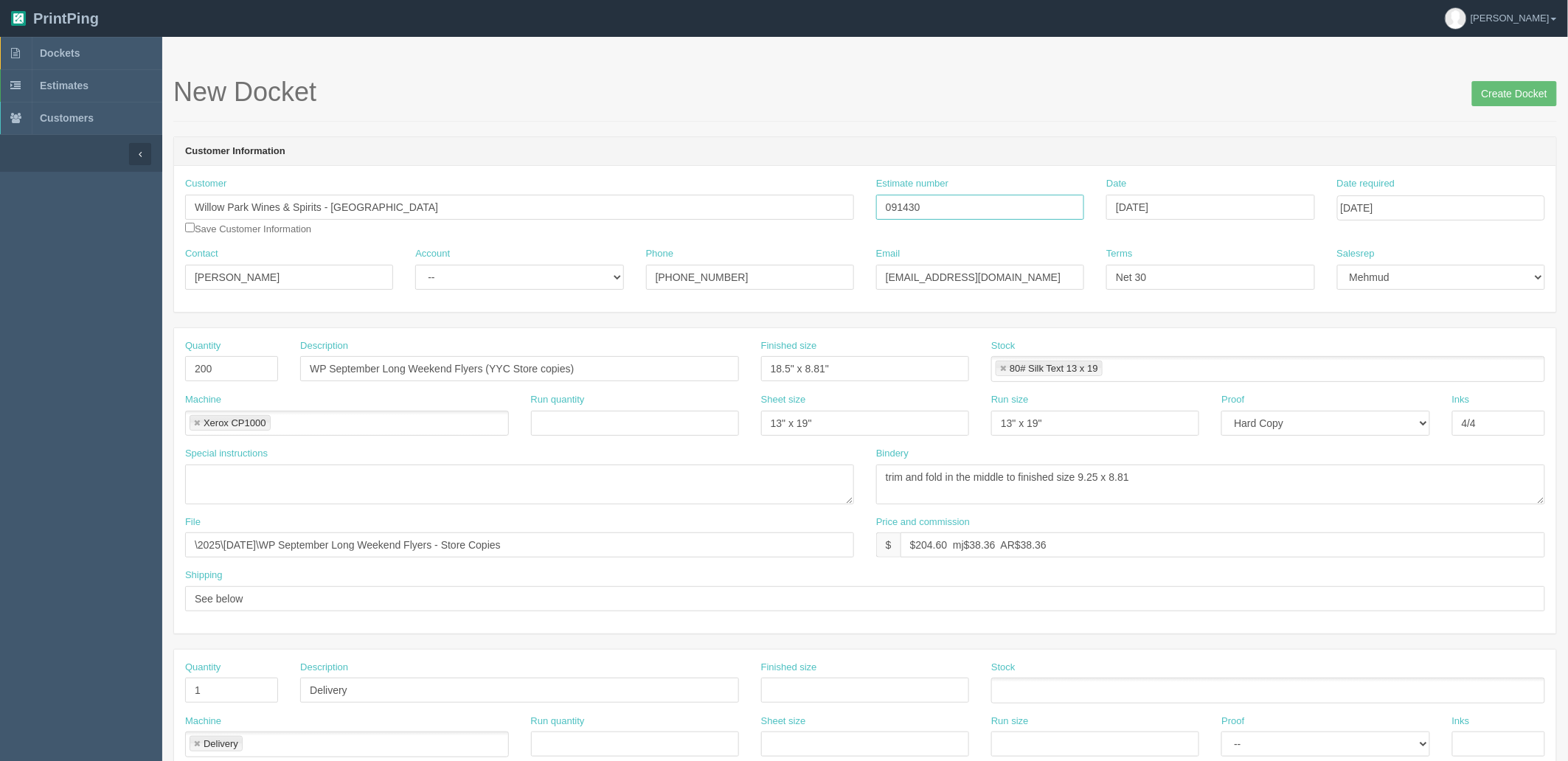
drag, startPoint x: 954, startPoint y: 199, endPoint x: 708, endPoint y: 200, distance: 246.0
click at [710, 201] on div "Customer Willow Park Wines & Spirits - Calgary Willow Park Wines & Spirits - Ca…" at bounding box center [865, 212] width 1382 height 70
click at [1477, 95] on input "Create Docket" at bounding box center [1515, 94] width 85 height 25
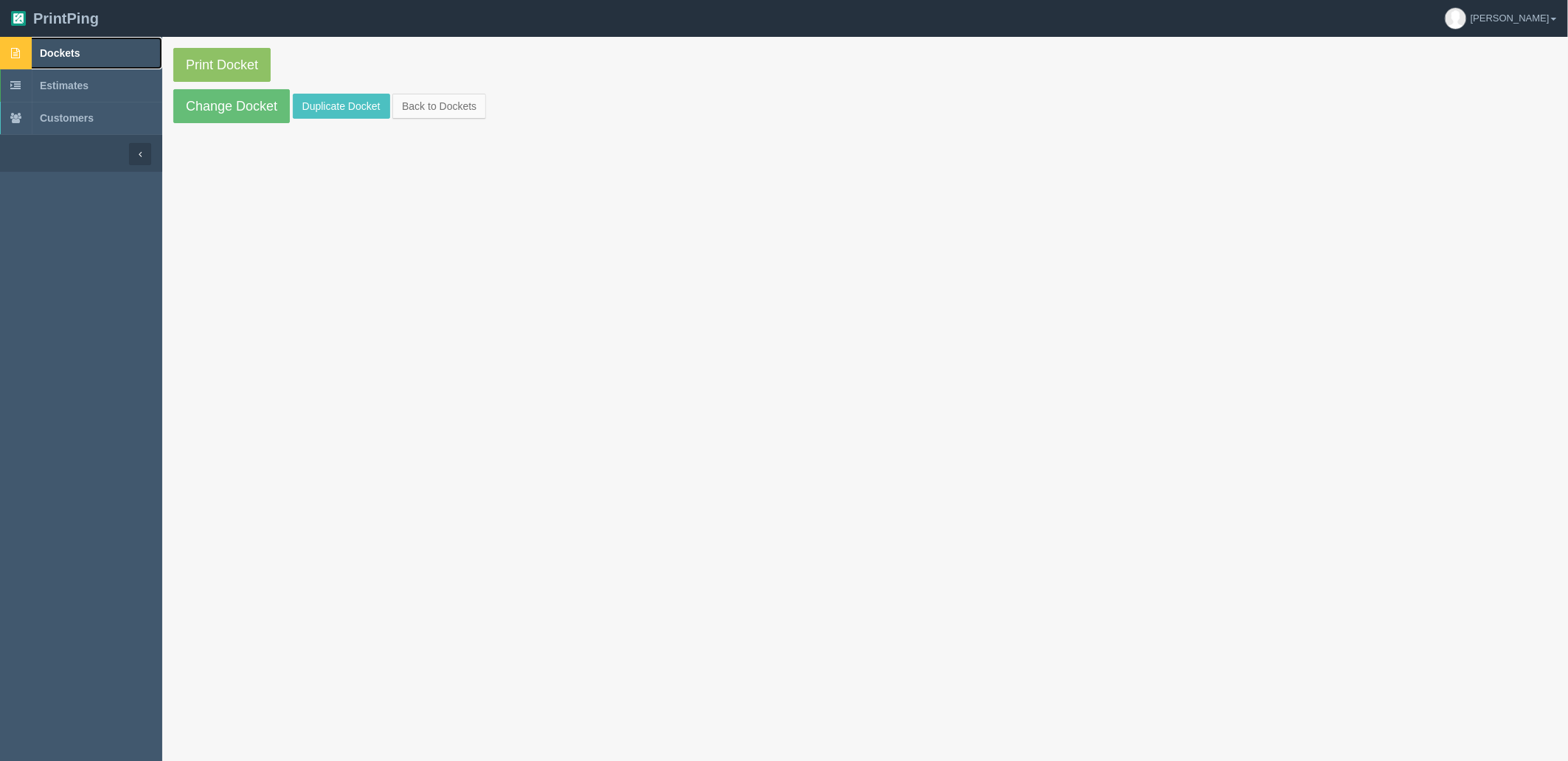
click at [87, 53] on link "Dockets" at bounding box center [81, 52] width 162 height 33
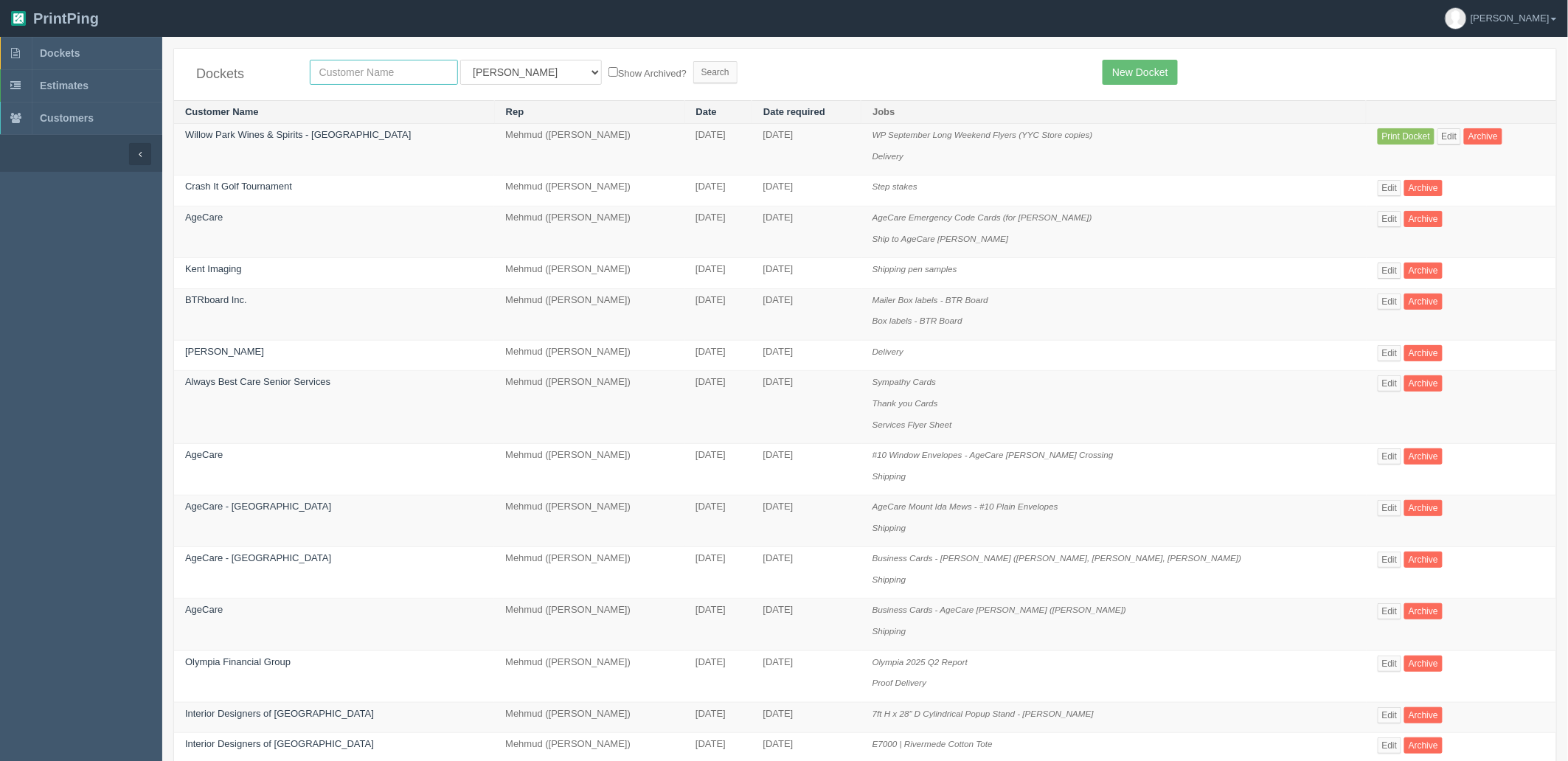
click at [398, 76] on input "text" at bounding box center [384, 72] width 148 height 25
type input "willow"
click at [693, 61] on input "Search" at bounding box center [716, 72] width 45 height 22
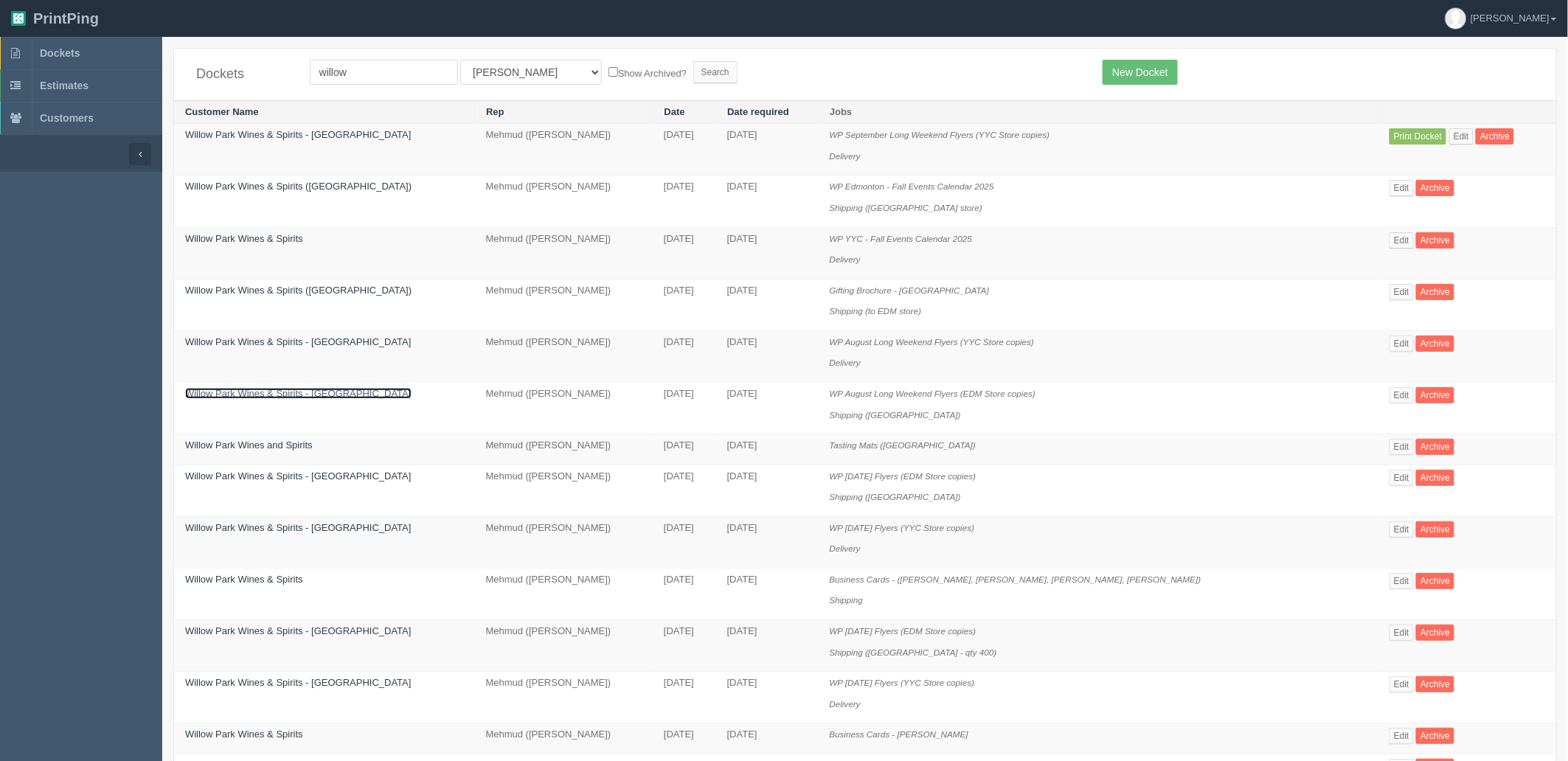
click at [273, 392] on link "Willow Park Wines & Spirits - Edmonton" at bounding box center [298, 394] width 227 height 11
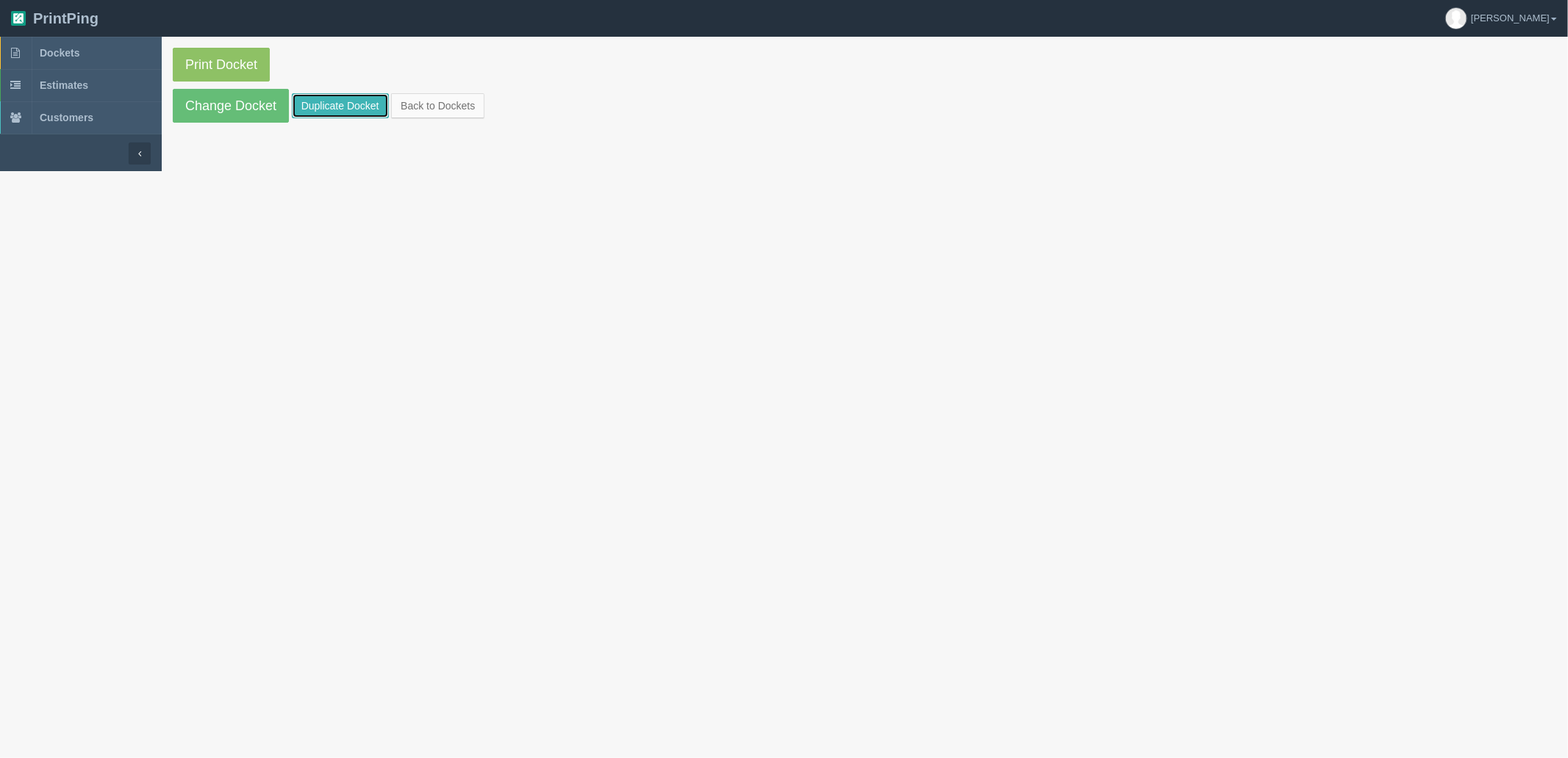
click at [341, 113] on link "Duplicate Docket" at bounding box center [340, 106] width 97 height 25
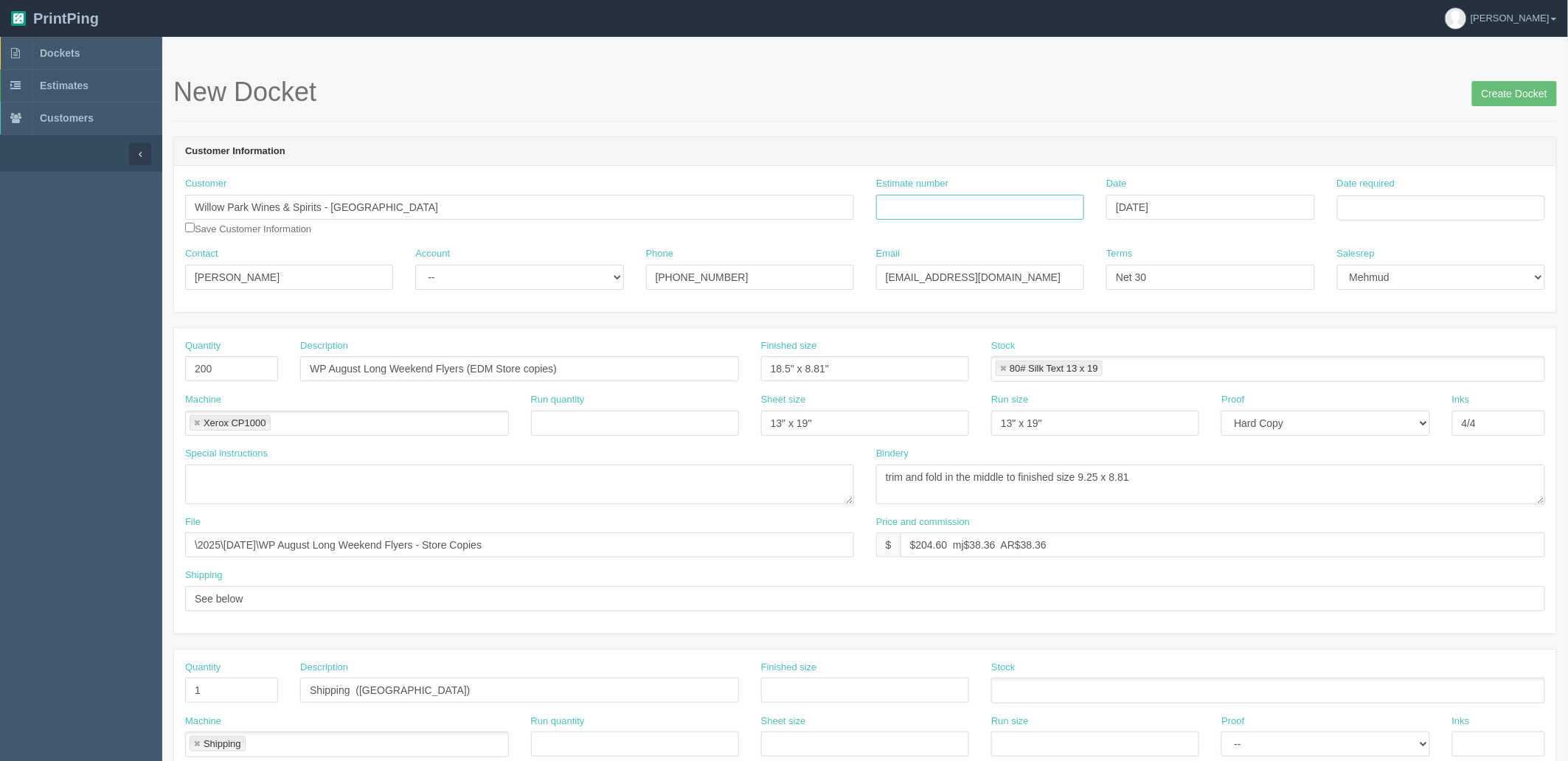
click at [969, 200] on input "Estimate number" at bounding box center [980, 208] width 208 height 25
paste input "091430"
type input "091430"
click at [1371, 208] on input "Date required" at bounding box center [1442, 208] width 208 height 25
click at [1406, 371] on td "27" at bounding box center [1411, 371] width 21 height 21
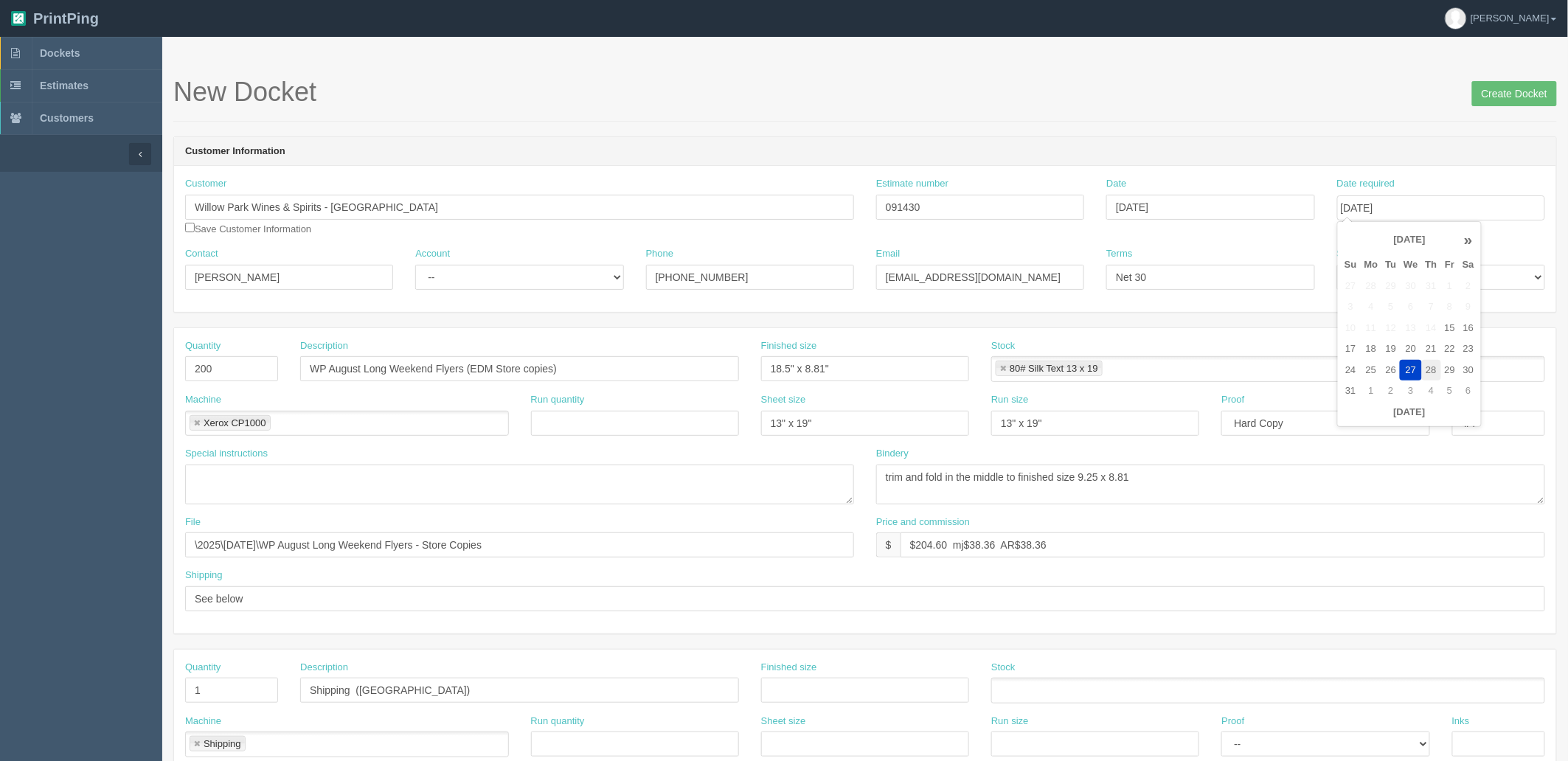
click at [1429, 367] on td "28" at bounding box center [1432, 371] width 19 height 21
type input "[DATE]"
click at [1258, 126] on form "New Docket Create Docket Customer Information Customer Willow Park Wines & Spir…" at bounding box center [865, 697] width 1384 height 1240
click at [447, 277] on select "-- Existing Client Allrush Client Rep Client" at bounding box center [519, 278] width 208 height 25
select select "Rep Client"
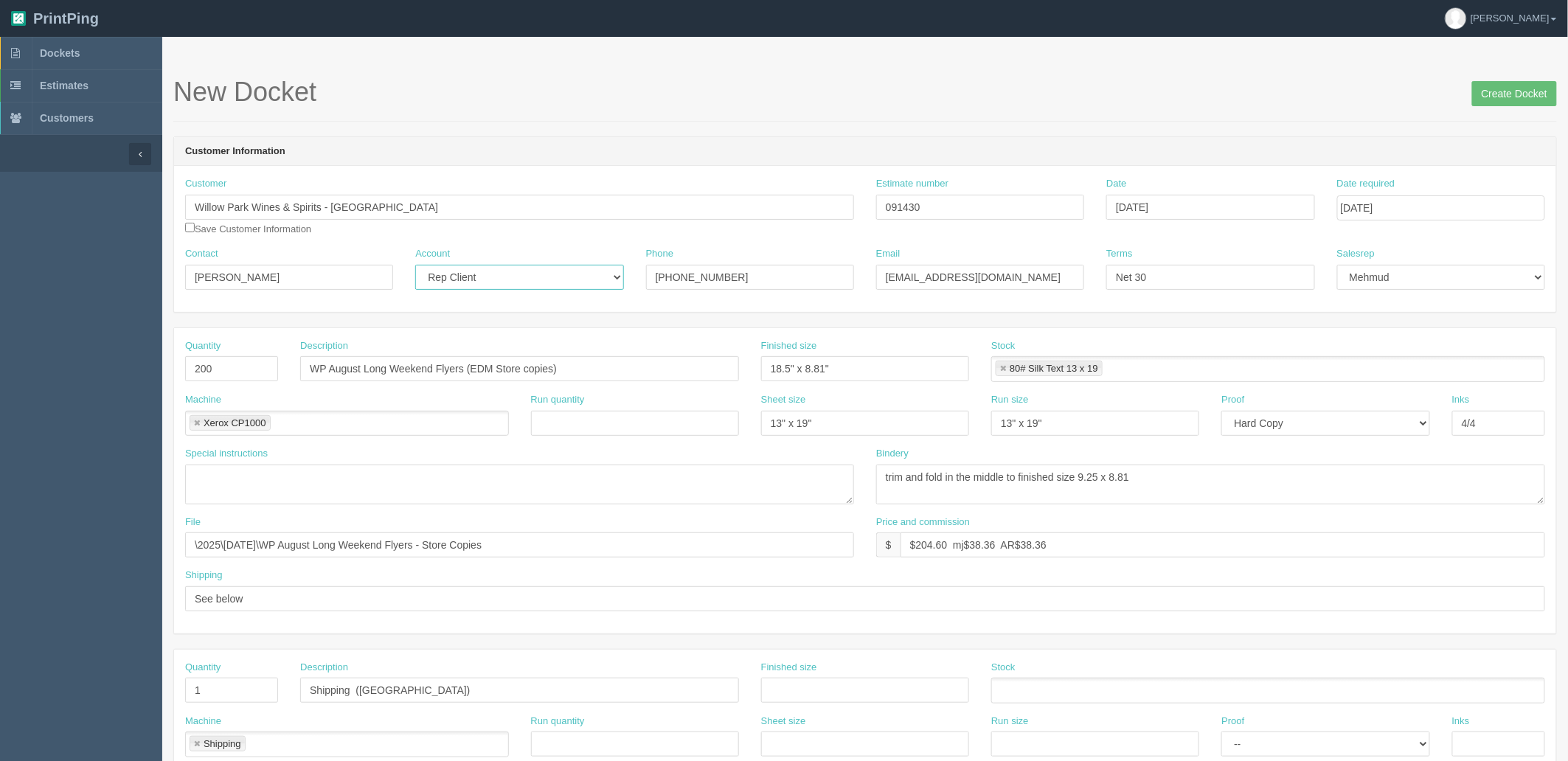
click at [415, 265] on select "-- Existing Client Allrush Client Rep Client" at bounding box center [519, 278] width 208 height 25
click at [359, 367] on input "WP August Long Weekend Flyers (EDM Store copies)" at bounding box center [520, 369] width 439 height 25
type input "WP September Long Weekend Flyers (EDM Store copies)"
click at [322, 546] on input "\2025\July 2025\WP August Long Weekend Flyers - Store Copies" at bounding box center [519, 546] width 669 height 25
paste input "September"
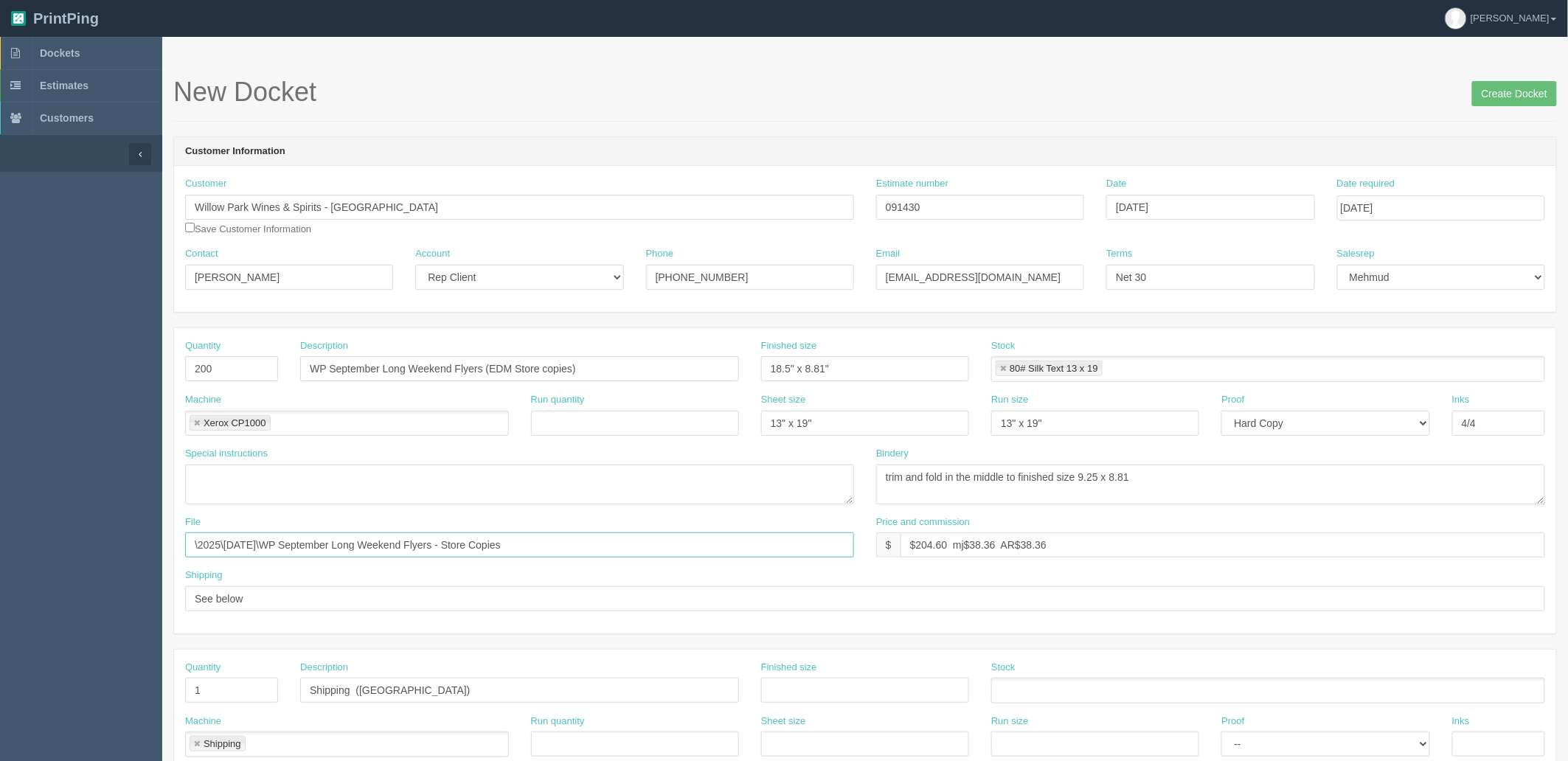
click at [246, 547] on input "\2025\July 2025\WP September Long Weekend Flyers - Store Copies" at bounding box center [519, 546] width 669 height 25
click at [607, 546] on input "\2025\[DATE]\WP September Long Weekend Flyers - Store Copies" at bounding box center [519, 546] width 669 height 25
type input "\2025\[DATE]\WP September Long Weekend Flyers - Store Copies"
click at [1499, 92] on input "Create Docket" at bounding box center [1515, 94] width 85 height 25
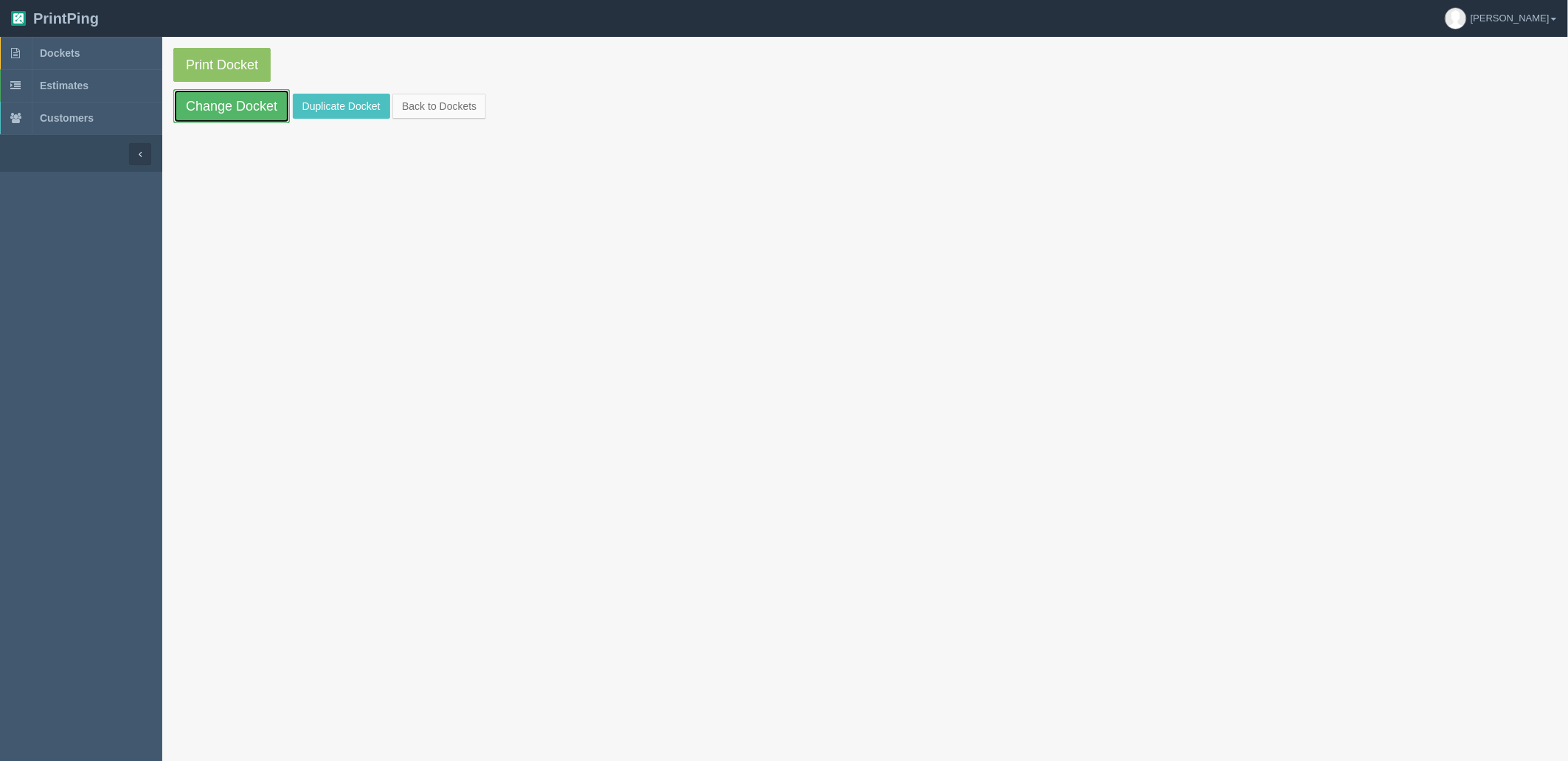
click at [240, 105] on link "Change Docket" at bounding box center [231, 106] width 117 height 34
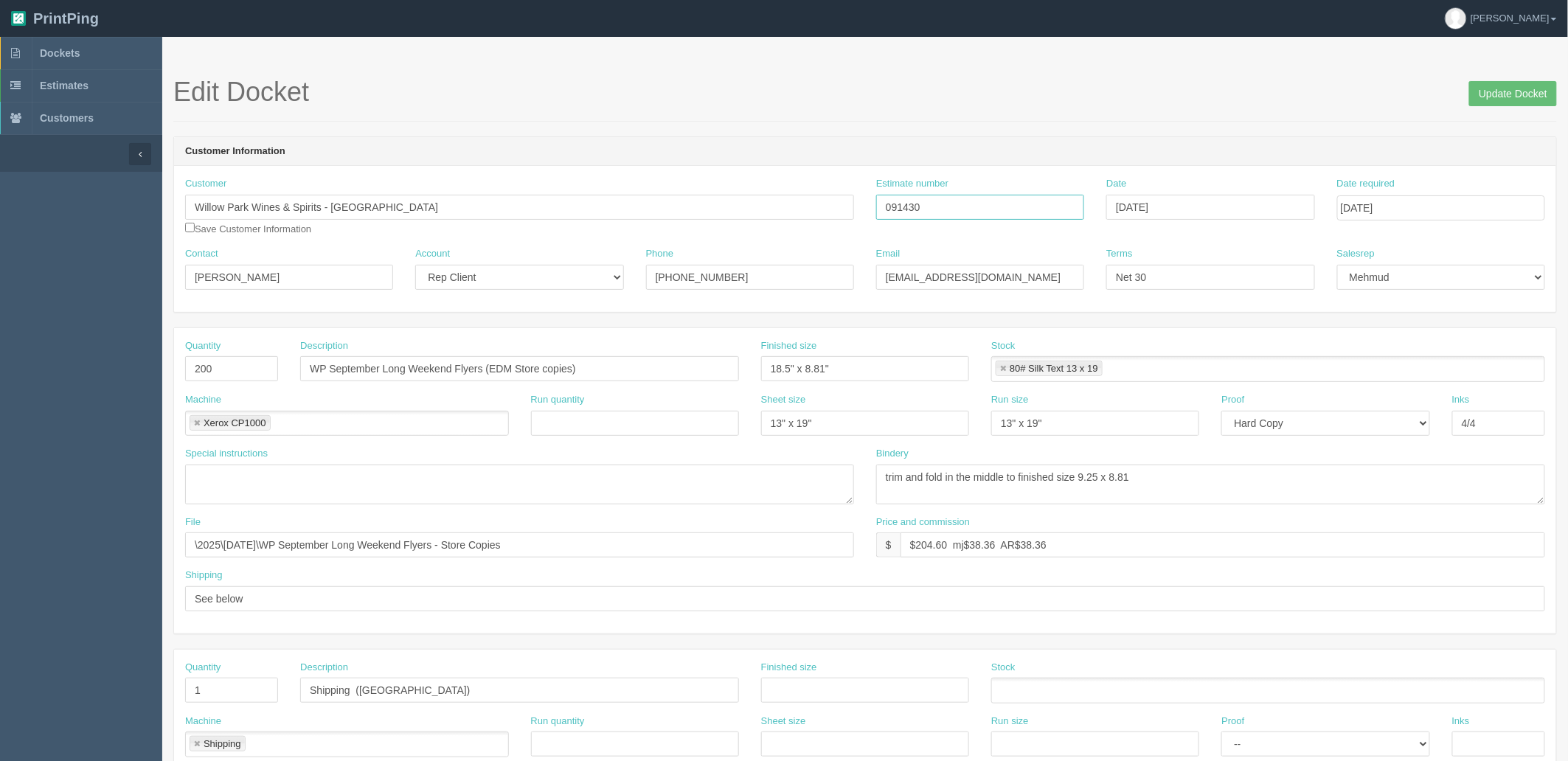
drag, startPoint x: 943, startPoint y: 199, endPoint x: 289, endPoint y: 162, distance: 655.0
click at [708, 199] on div "Customer Willow Park Wines & Spirits - [GEOGRAPHIC_DATA] Save Customer Informat…" at bounding box center [865, 212] width 1382 height 70
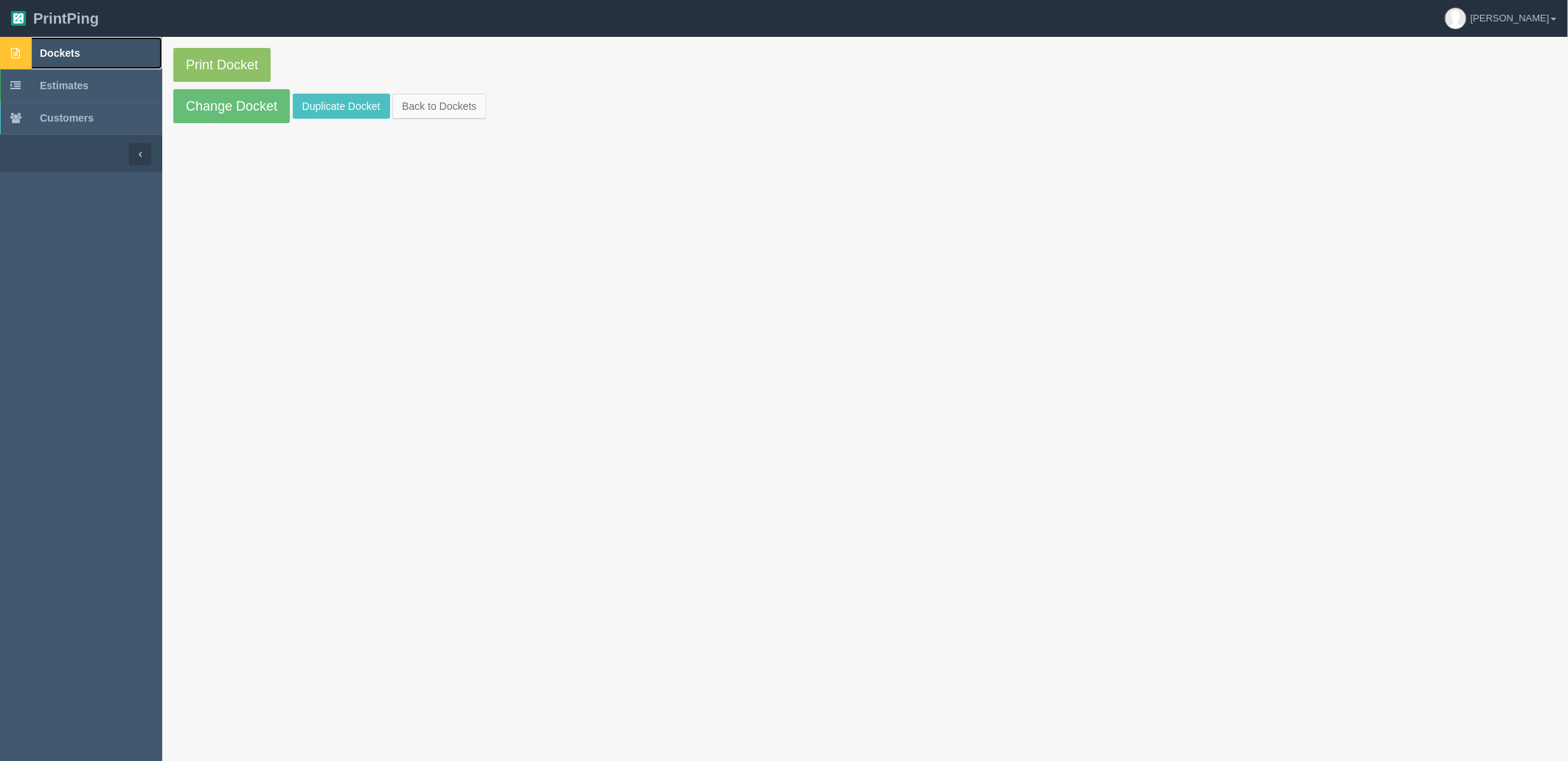
click at [72, 52] on span "Dockets" at bounding box center [60, 52] width 40 height 12
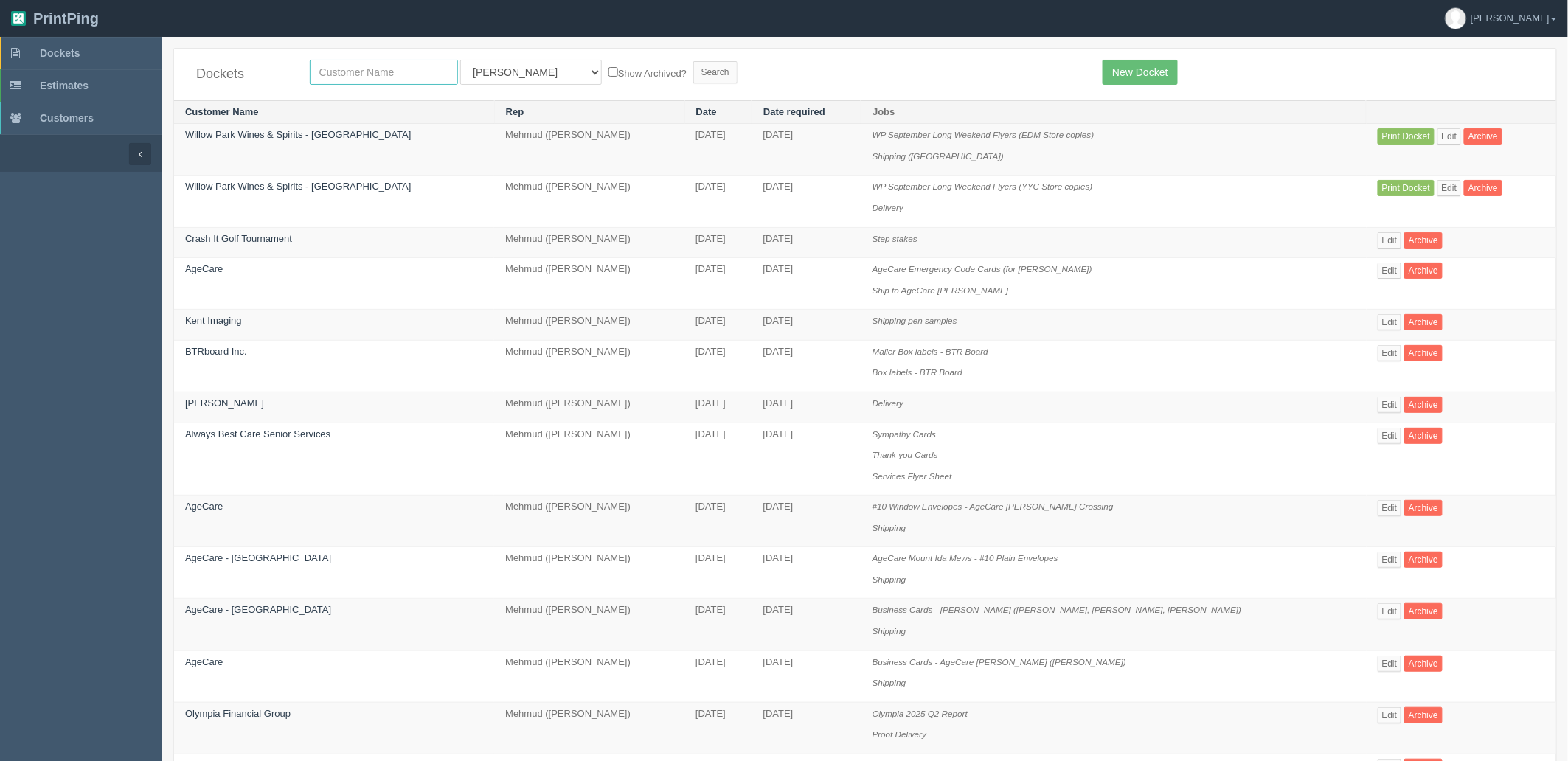
click at [382, 68] on input "text" at bounding box center [384, 72] width 148 height 25
type input "willow"
click at [693, 61] on input "Search" at bounding box center [716, 72] width 45 height 22
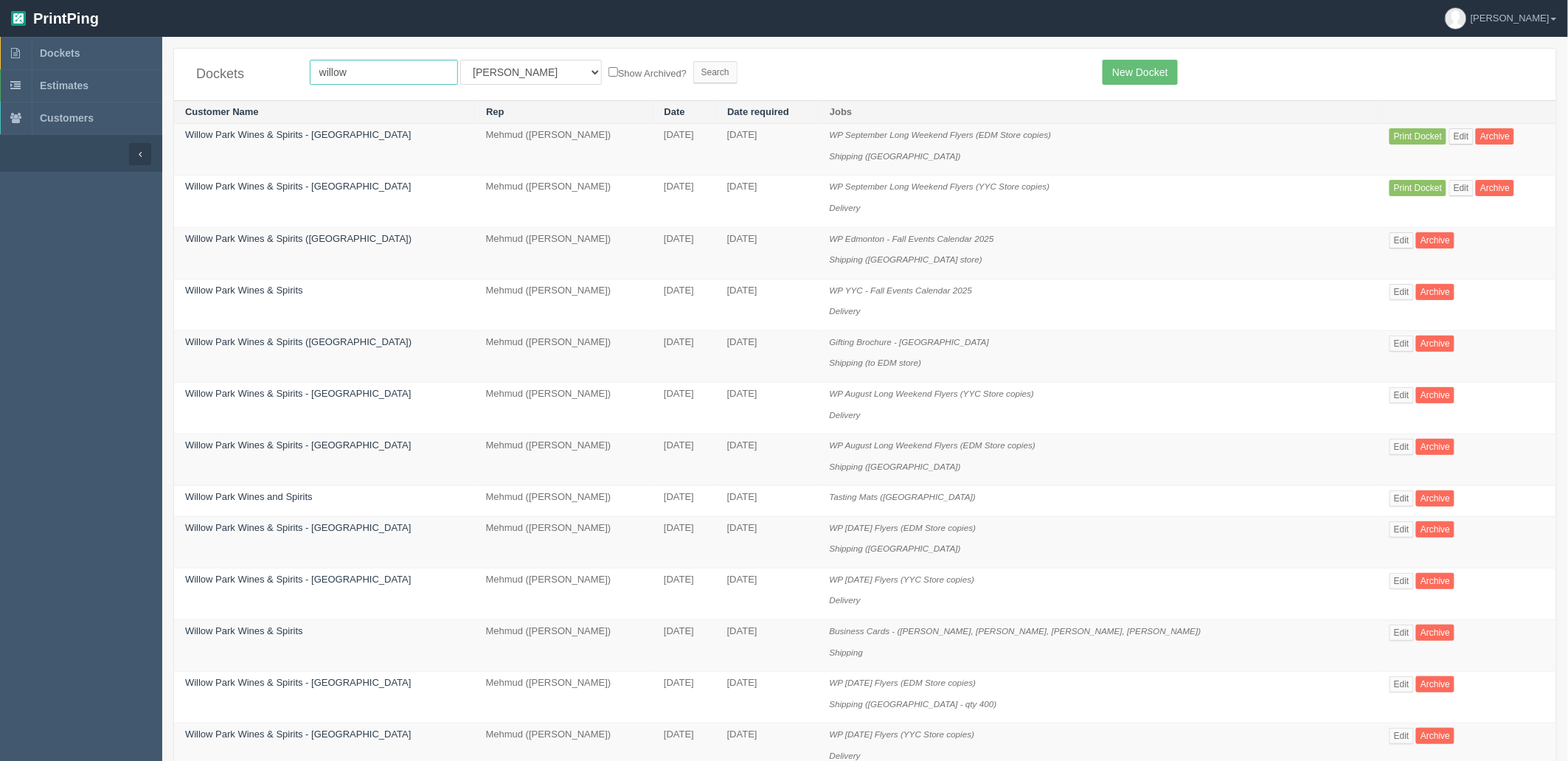
drag, startPoint x: 390, startPoint y: 72, endPoint x: 0, endPoint y: 12, distance: 394.6
type input "wh"
click at [693, 61] on input "Search" at bounding box center [716, 72] width 45 height 22
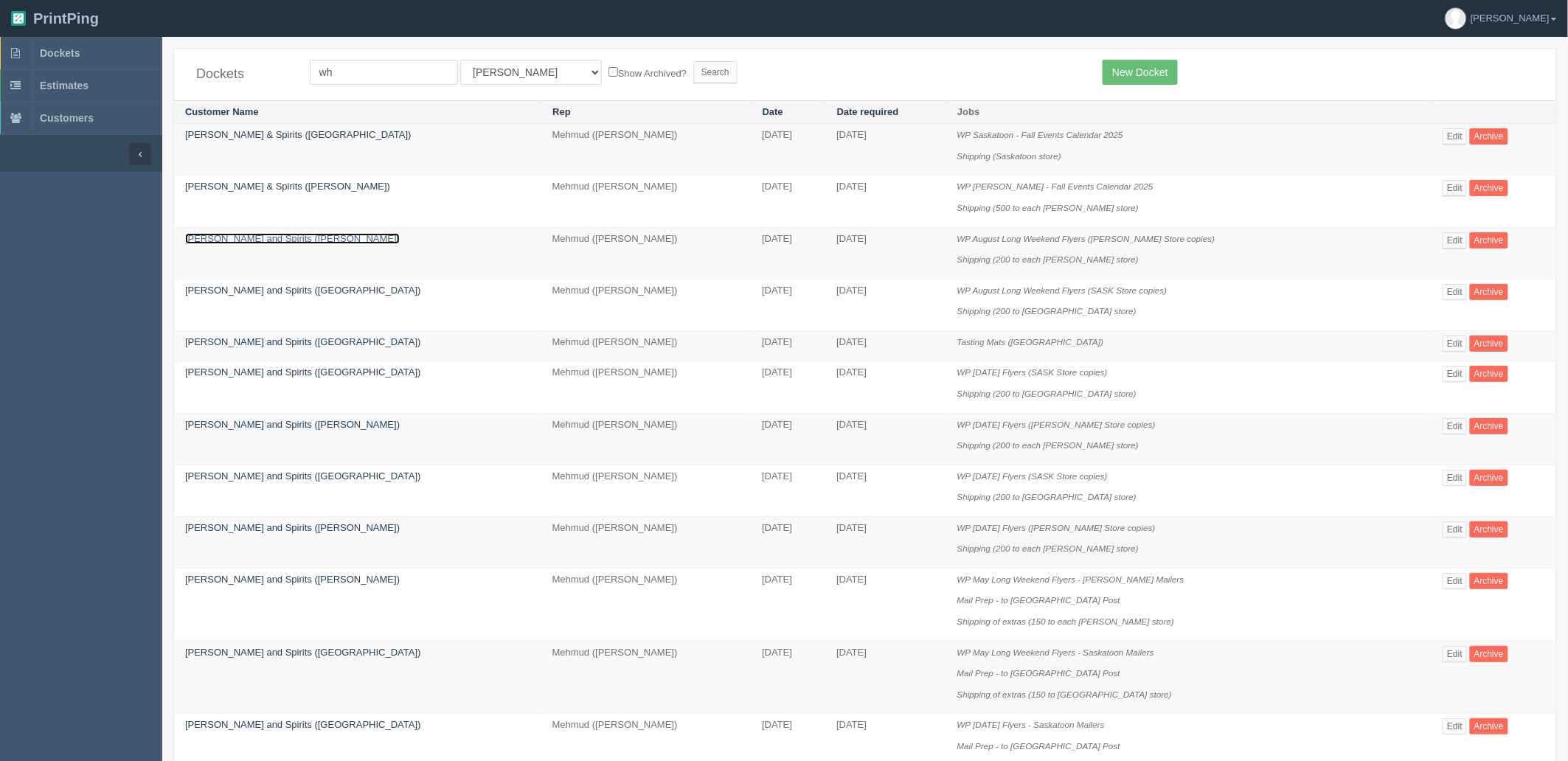
click at [247, 239] on link "WH Wines and Spirits (Regina)" at bounding box center [293, 239] width 215 height 11
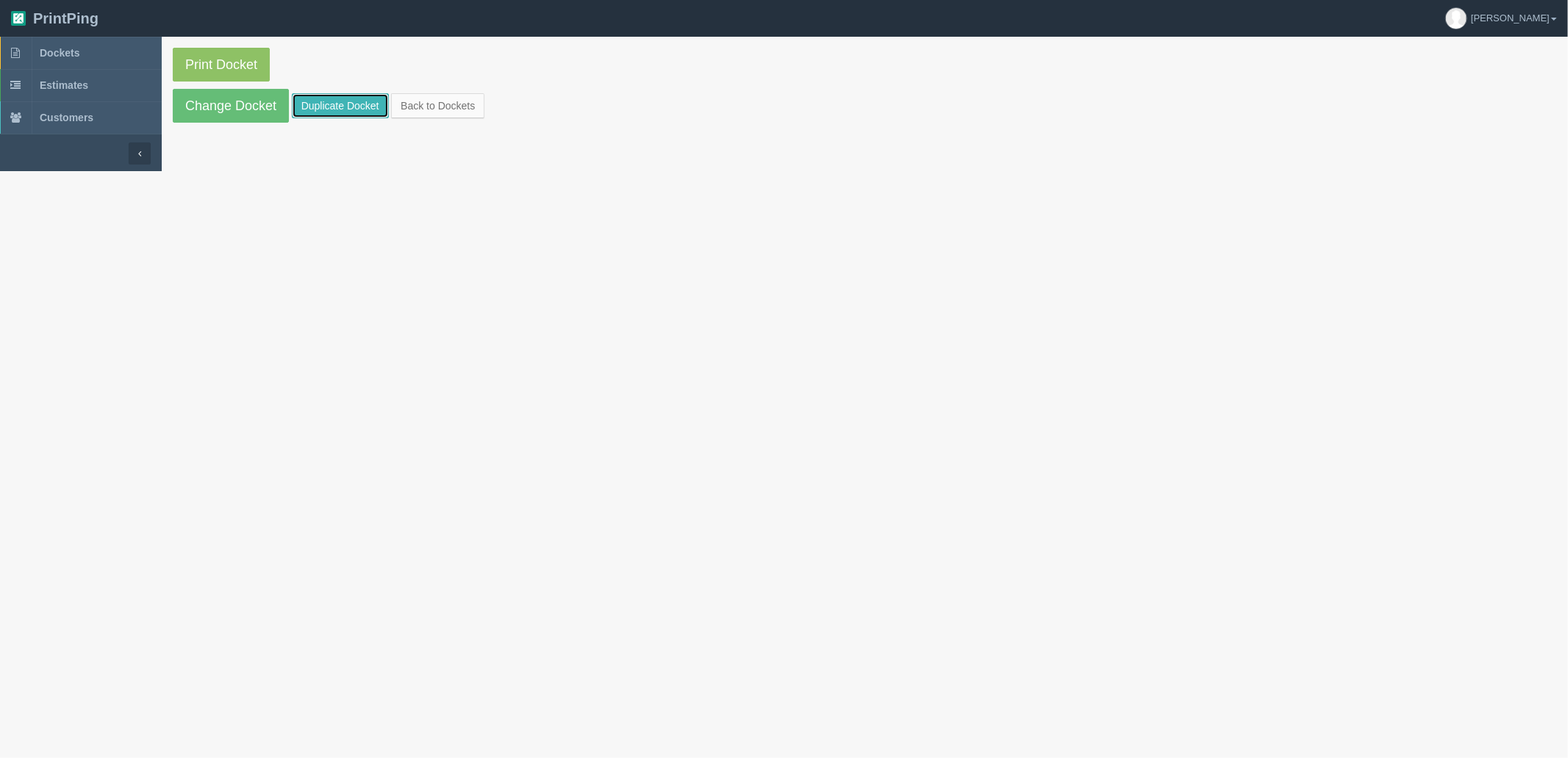
click at [349, 105] on link "Duplicate Docket" at bounding box center [340, 106] width 97 height 25
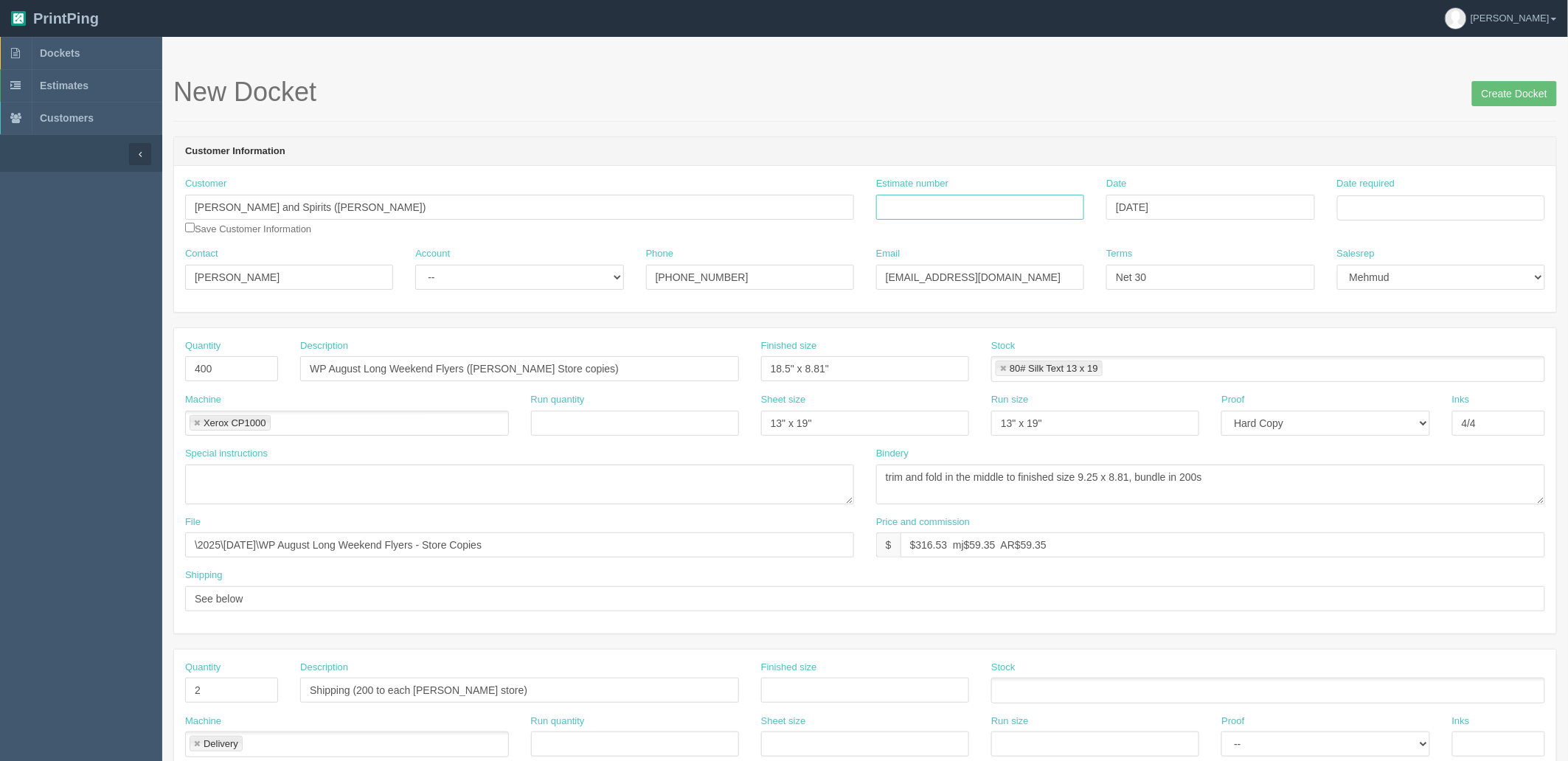
click at [972, 201] on input "Estimate number" at bounding box center [980, 208] width 208 height 25
paste input "091430"
type input "091430"
click at [1429, 211] on input "Date required" at bounding box center [1442, 208] width 208 height 25
click at [1405, 371] on td "27" at bounding box center [1411, 371] width 21 height 21
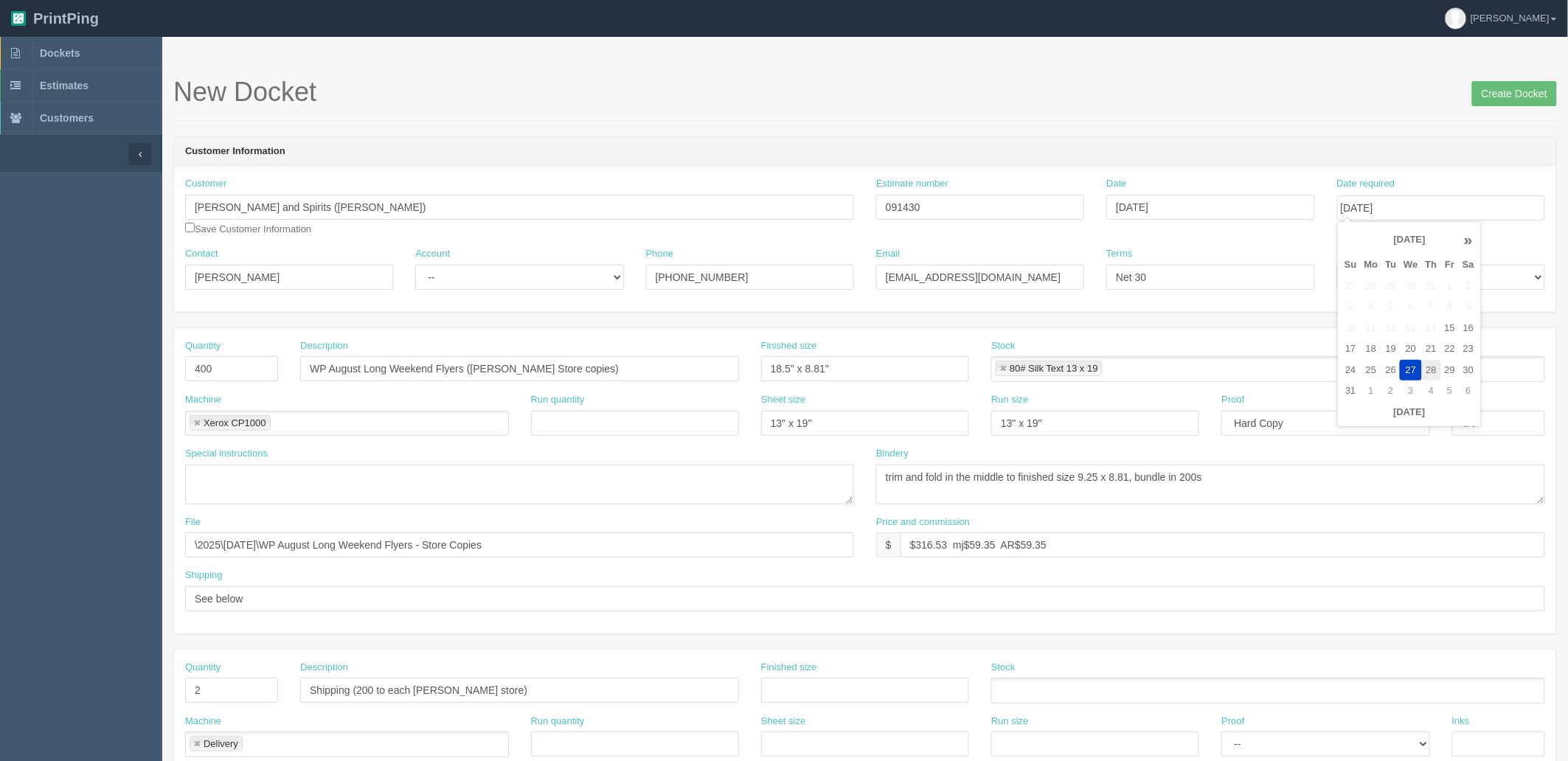
click at [1429, 367] on td "28" at bounding box center [1432, 371] width 19 height 21
type input "[DATE]"
drag, startPoint x: 475, startPoint y: 266, endPoint x: 476, endPoint y: 285, distance: 19.0
click at [475, 266] on select "-- Existing Client Allrush Client Rep Client" at bounding box center [519, 278] width 208 height 25
select select "Rep Client"
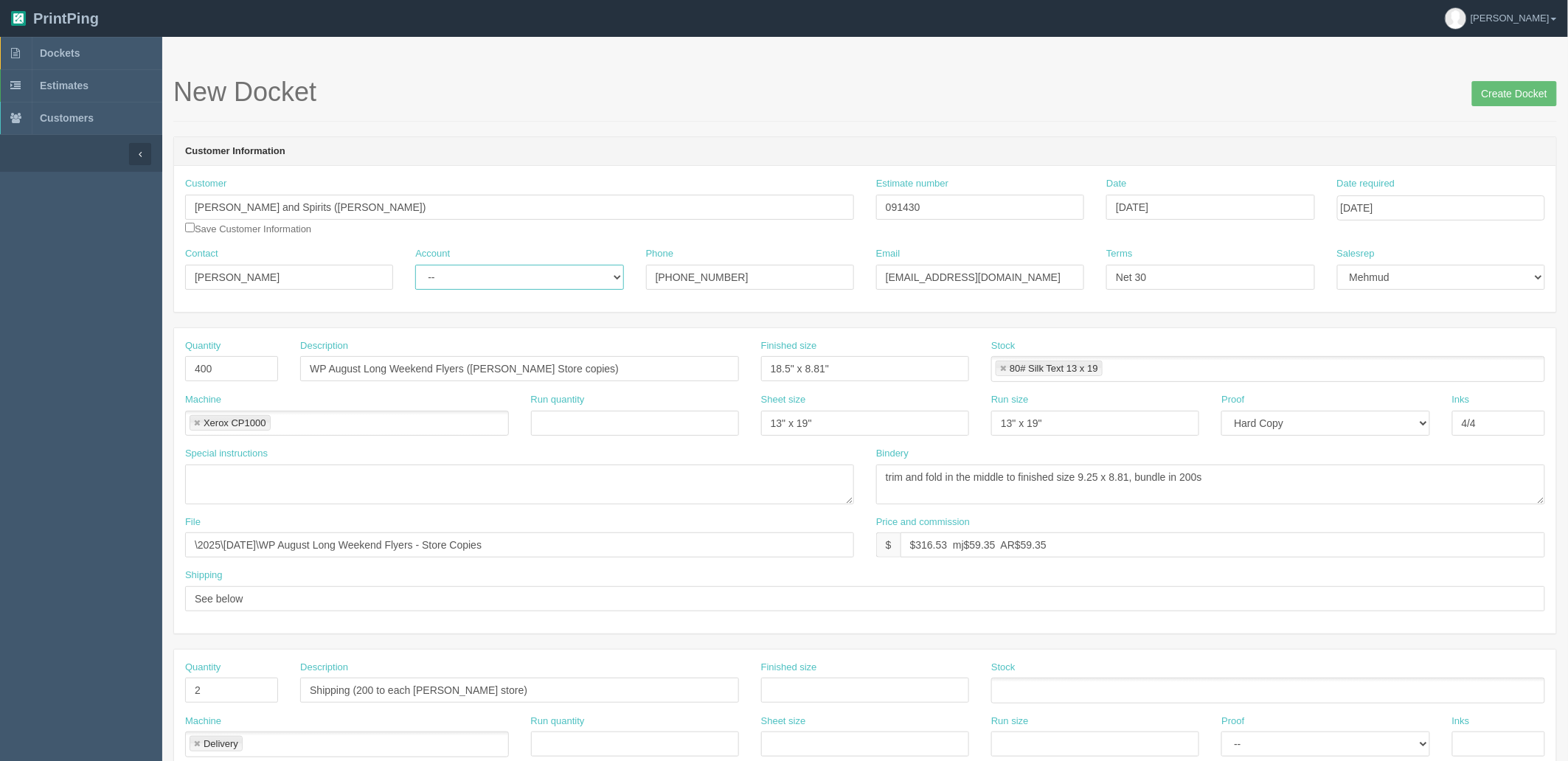
click at [415, 265] on select "-- Existing Client Allrush Client Rep Client" at bounding box center [519, 278] width 208 height 25
click at [367, 367] on input "WP August Long Weekend Flyers (Regina Store copies)" at bounding box center [520, 369] width 439 height 25
type input "WP September Long Weekend Flyers ([PERSON_NAME] Store copies)"
click at [327, 544] on input "\2025\July 2025\WP August Long Weekend Flyers - Store Copies" at bounding box center [519, 546] width 669 height 25
paste input "September"
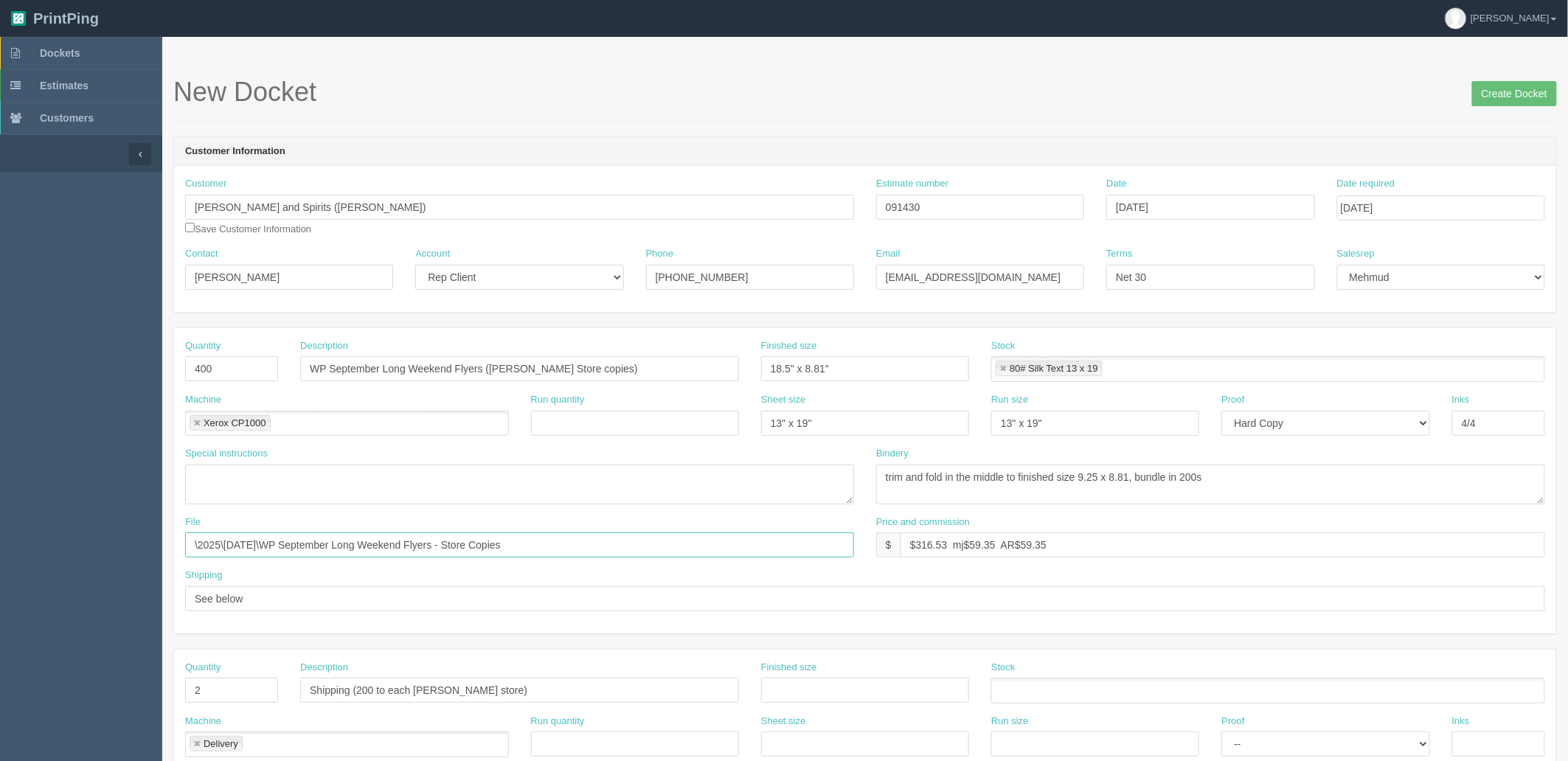
click at [241, 546] on input "\2025\July 2025\WP September Long Weekend Flyers - Store Copies" at bounding box center [519, 546] width 669 height 25
type input "\2025\[DATE]\WP September Long Weekend Flyers - Store Copies"
drag, startPoint x: 1006, startPoint y: 212, endPoint x: 672, endPoint y: 193, distance: 334.5
click at [672, 192] on div "Customer WH Wines and Spirits (Regina) Save Customer Information Estimate numbe…" at bounding box center [865, 212] width 1382 height 70
click at [1511, 90] on input "Create Docket" at bounding box center [1515, 94] width 85 height 25
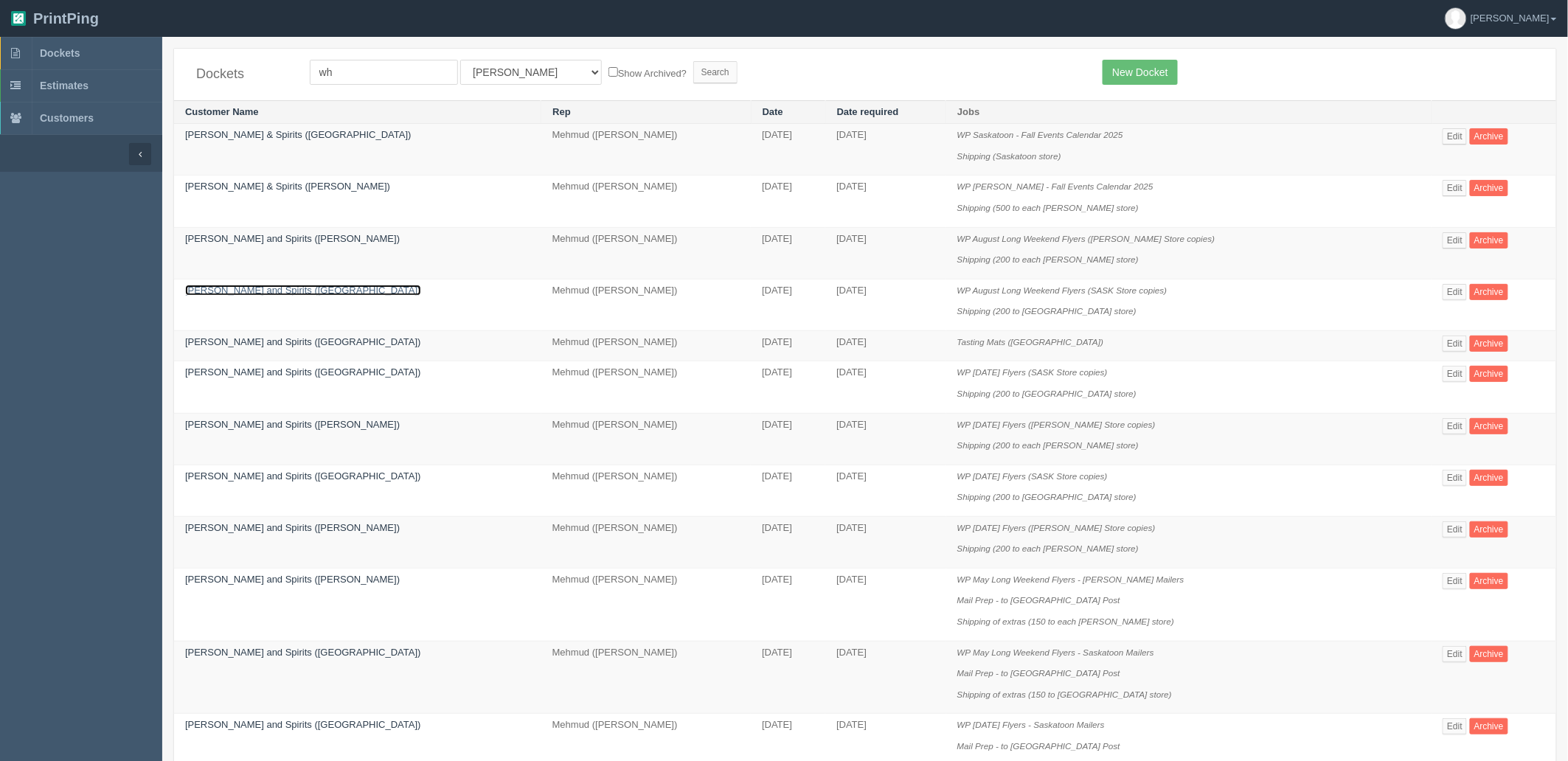
click at [271, 289] on link "[PERSON_NAME] and Spirits ([GEOGRAPHIC_DATA])" at bounding box center [303, 290] width 236 height 11
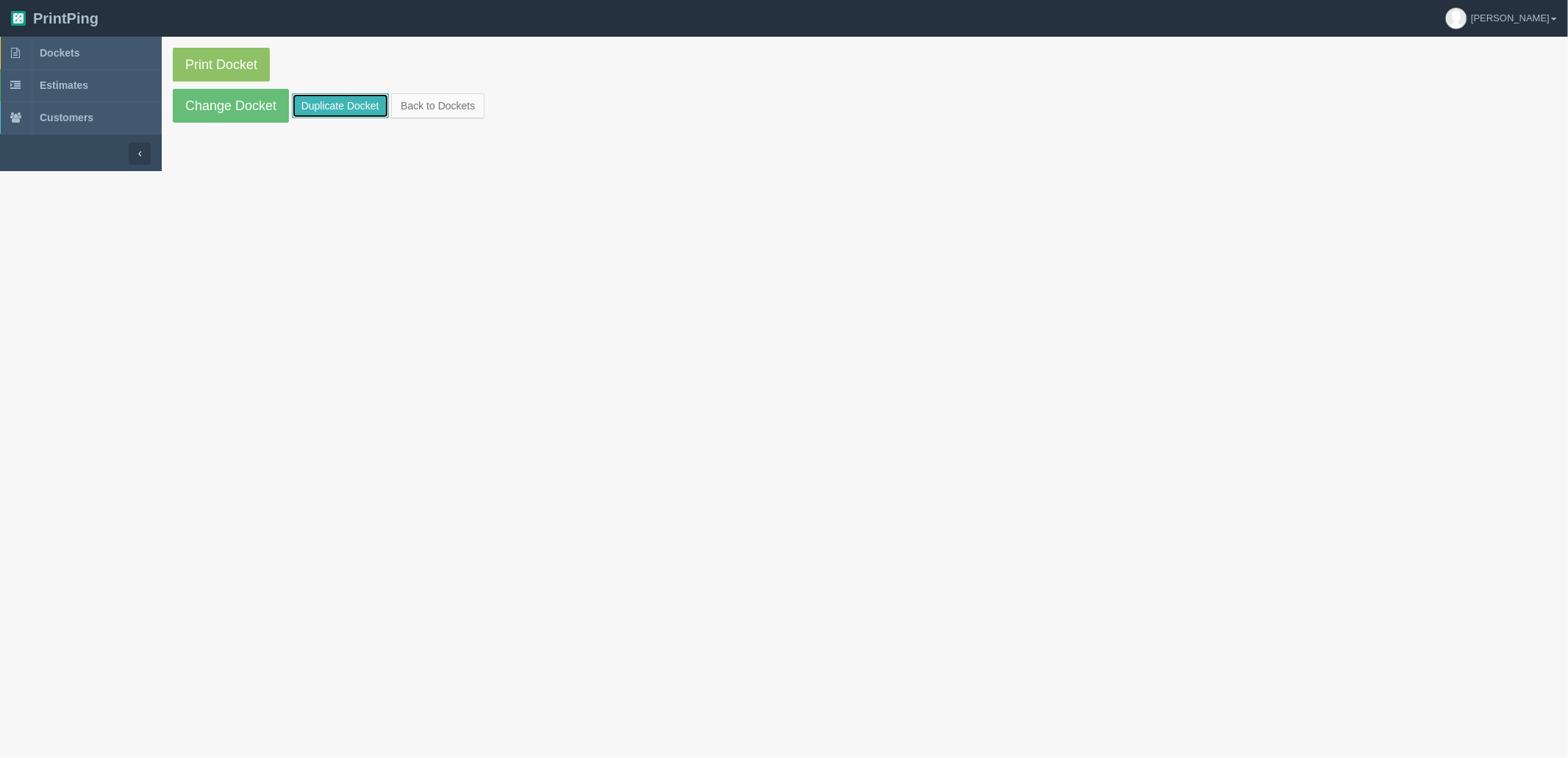
click at [341, 101] on link "Duplicate Docket" at bounding box center [340, 106] width 97 height 25
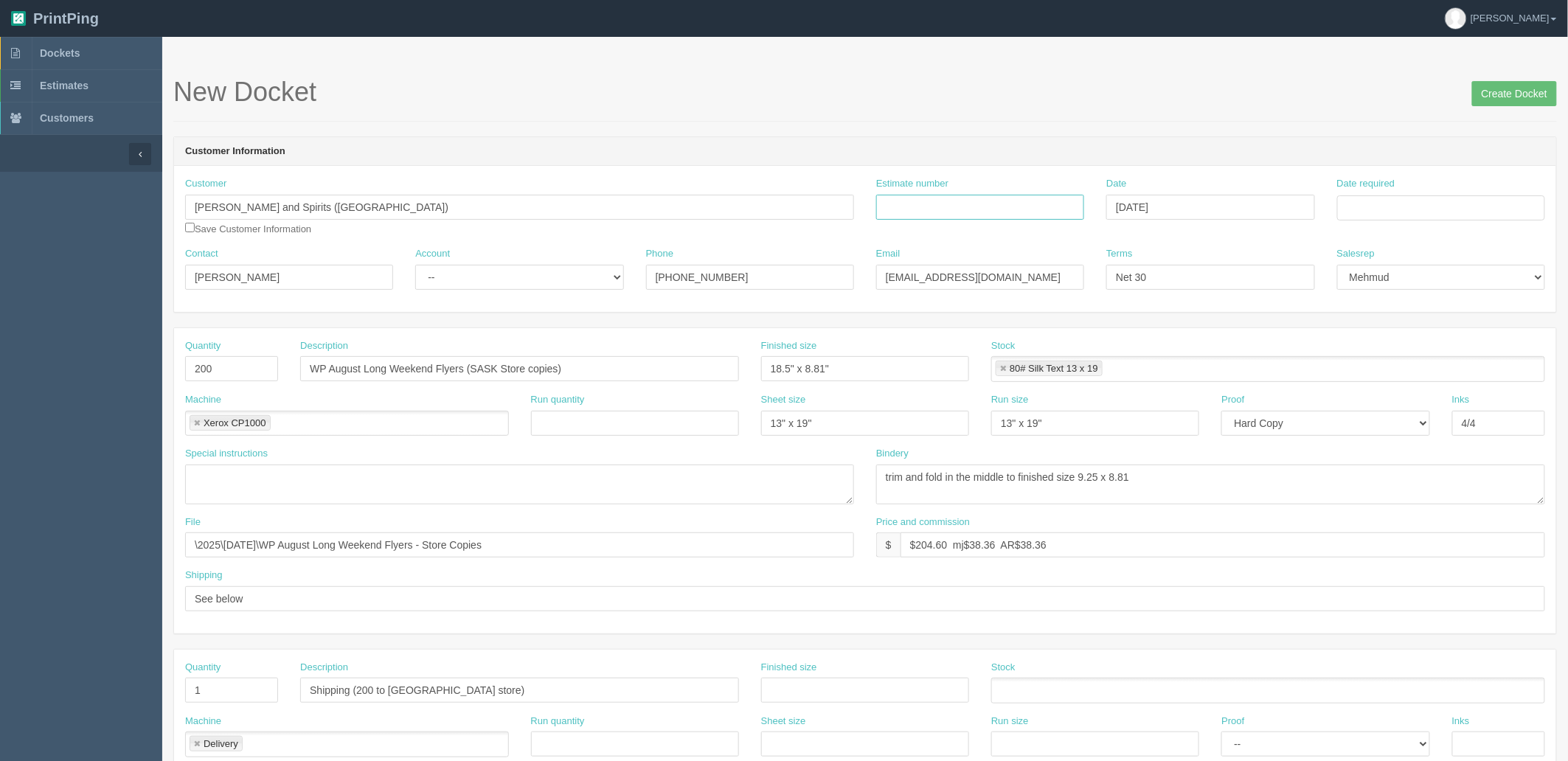
click at [1034, 212] on input "Estimate number" at bounding box center [980, 208] width 208 height 25
paste input "091430"
type input "091430"
click at [1407, 203] on input "Date required" at bounding box center [1442, 208] width 208 height 25
click at [1400, 366] on td "26" at bounding box center [1391, 371] width 18 height 21
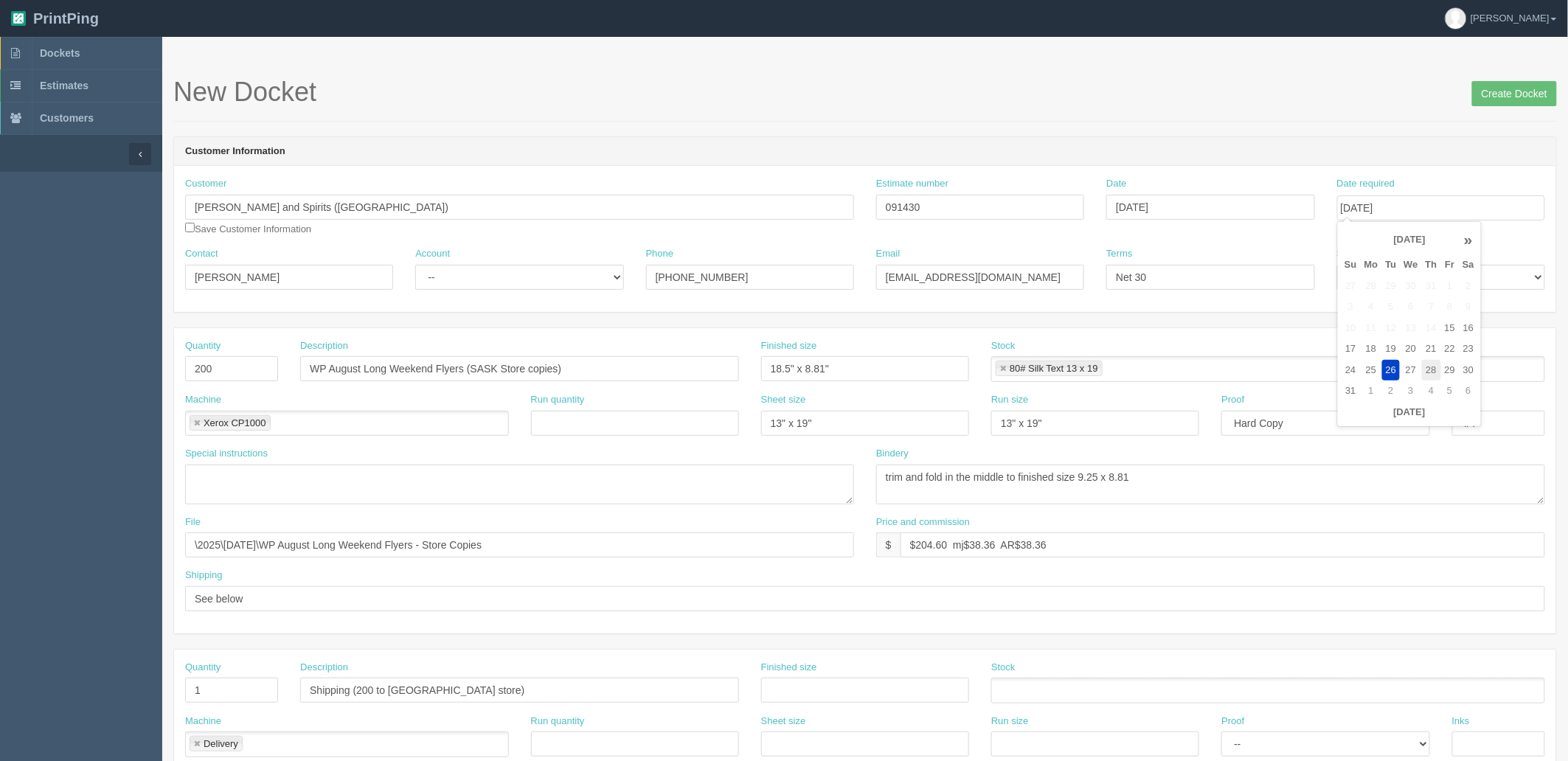
click at [1436, 367] on td "28" at bounding box center [1432, 371] width 19 height 21
type input "August 28, 2025"
click at [364, 369] on input "WP August Long Weekend Flyers (SASK Store copies)" at bounding box center [520, 369] width 439 height 25
type input "WP September Long Weekend Flyers (SASK Store copies)"
click at [326, 547] on input "\2025\July 2025\WP August Long Weekend Flyers - Store Copies" at bounding box center [519, 546] width 669 height 25
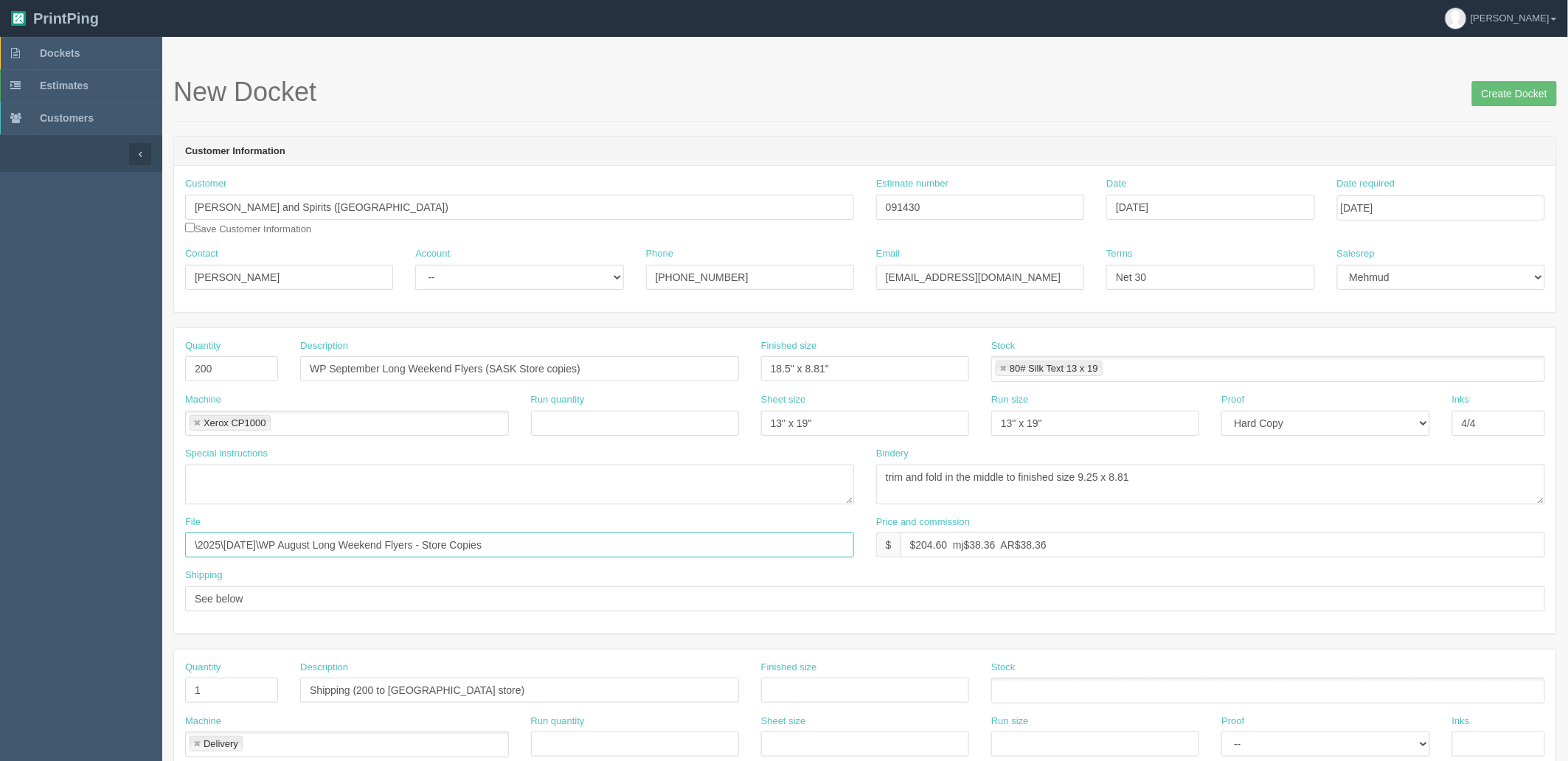
paste input "September"
type input "\2025\[DATE]\WP September Long Weekend Flyers - Store Copies"
click at [1488, 97] on input "Create Docket" at bounding box center [1515, 94] width 85 height 25
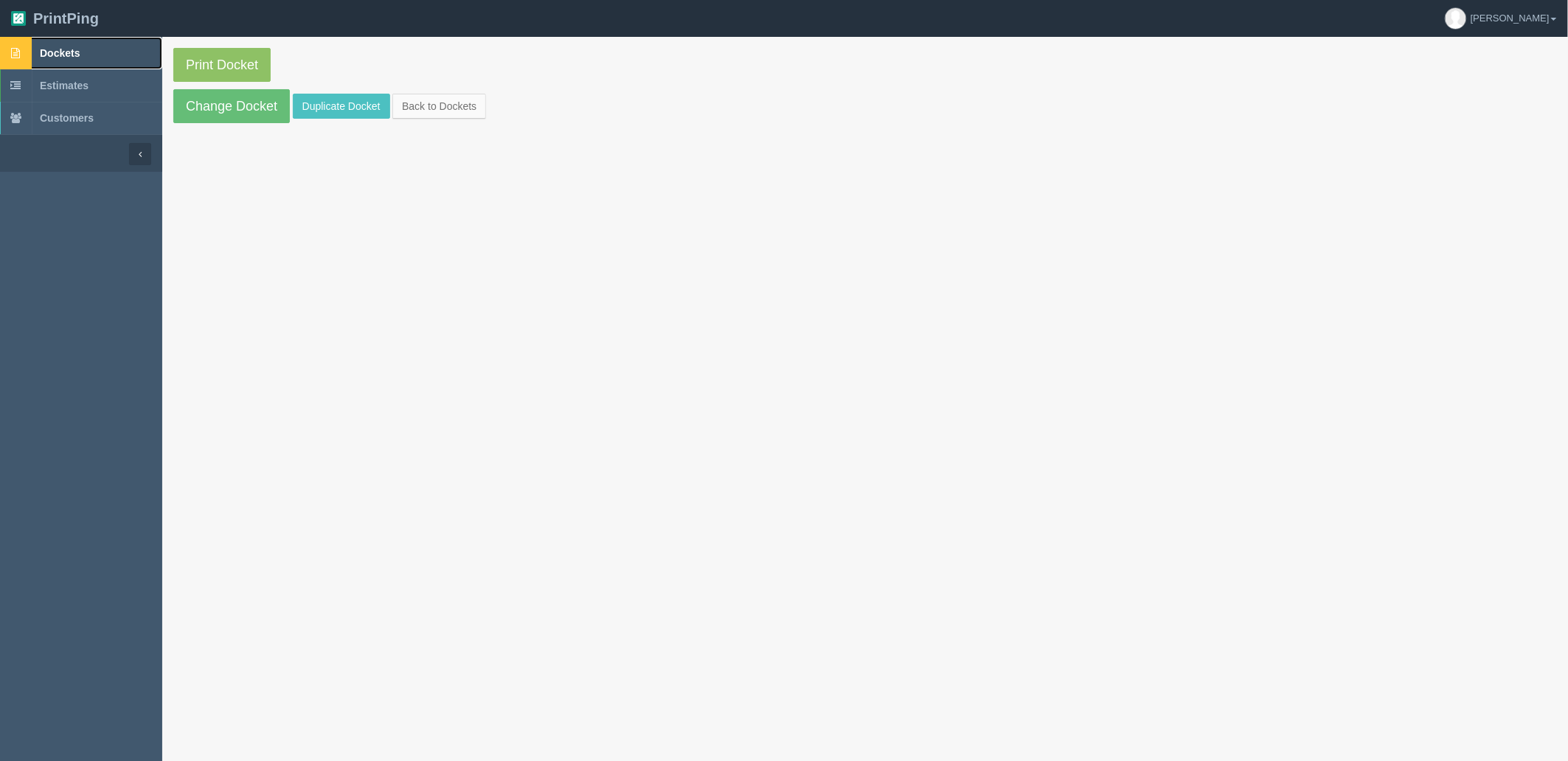
click at [96, 52] on link "Dockets" at bounding box center [81, 52] width 162 height 33
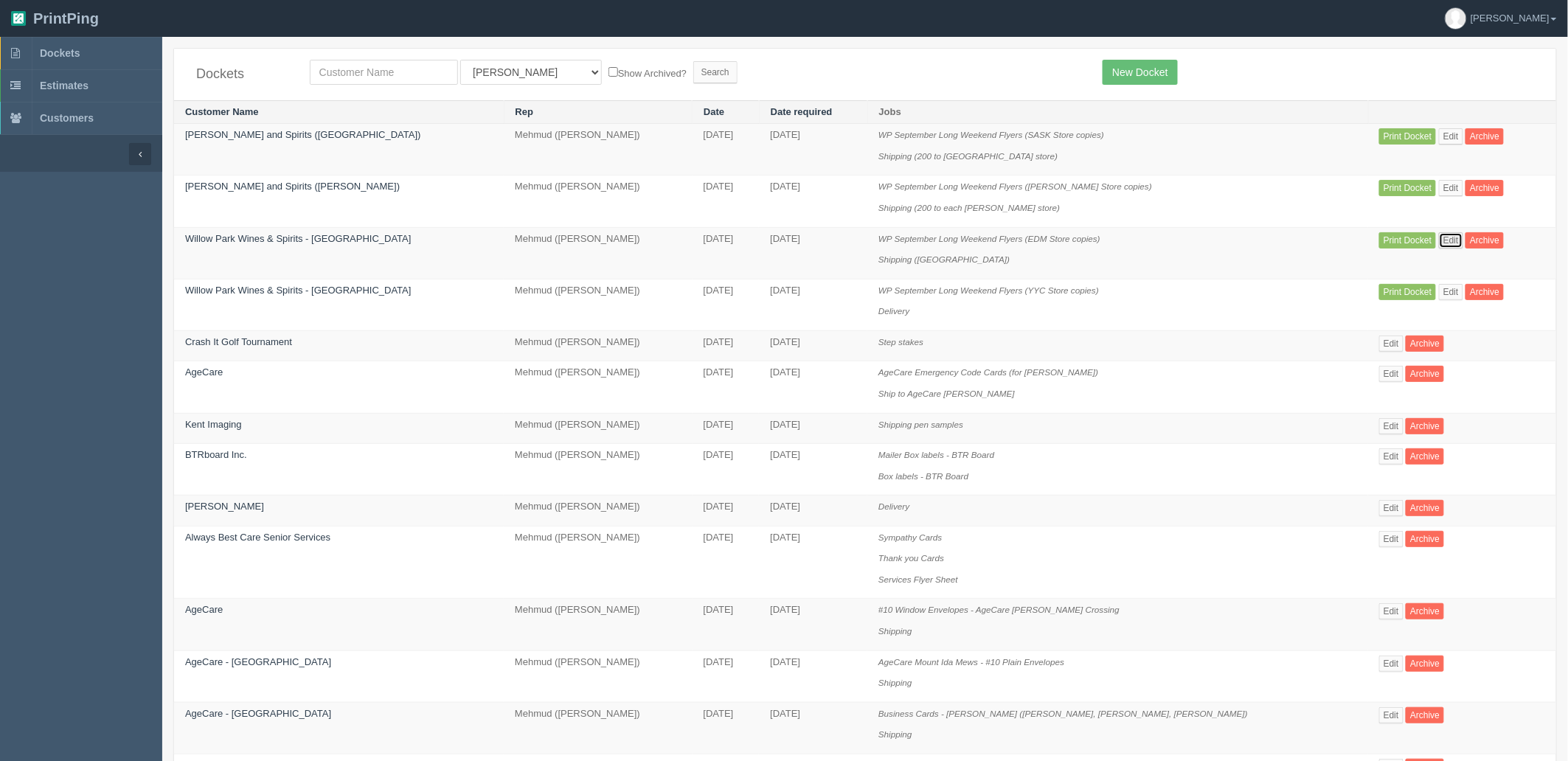
click at [1439, 243] on link "Edit" at bounding box center [1451, 240] width 25 height 16
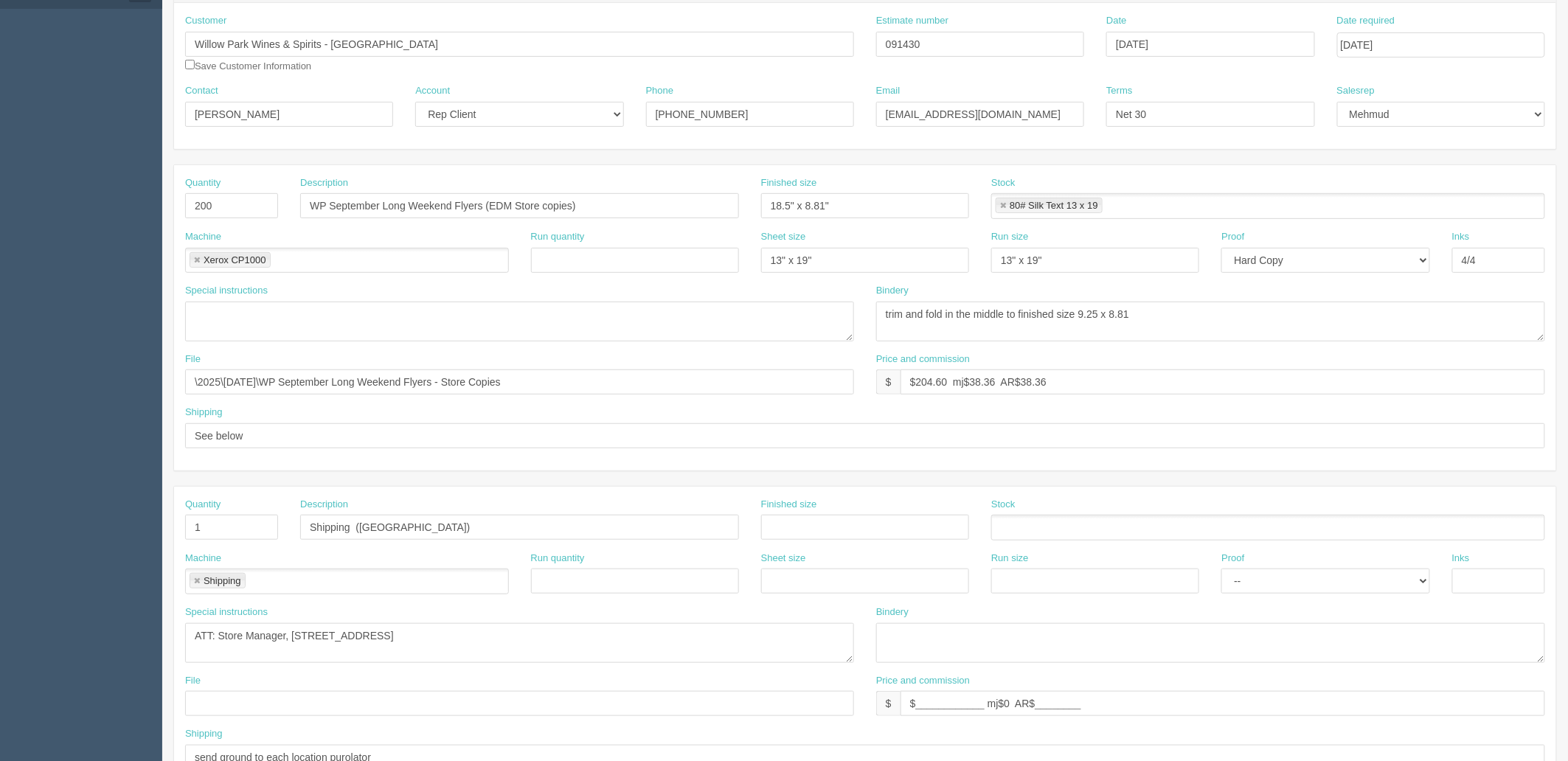
scroll to position [164, 0]
click at [256, 382] on input "\2025\[DATE]\WP September Long Weekend Flyers - Store Copies" at bounding box center [519, 382] width 669 height 25
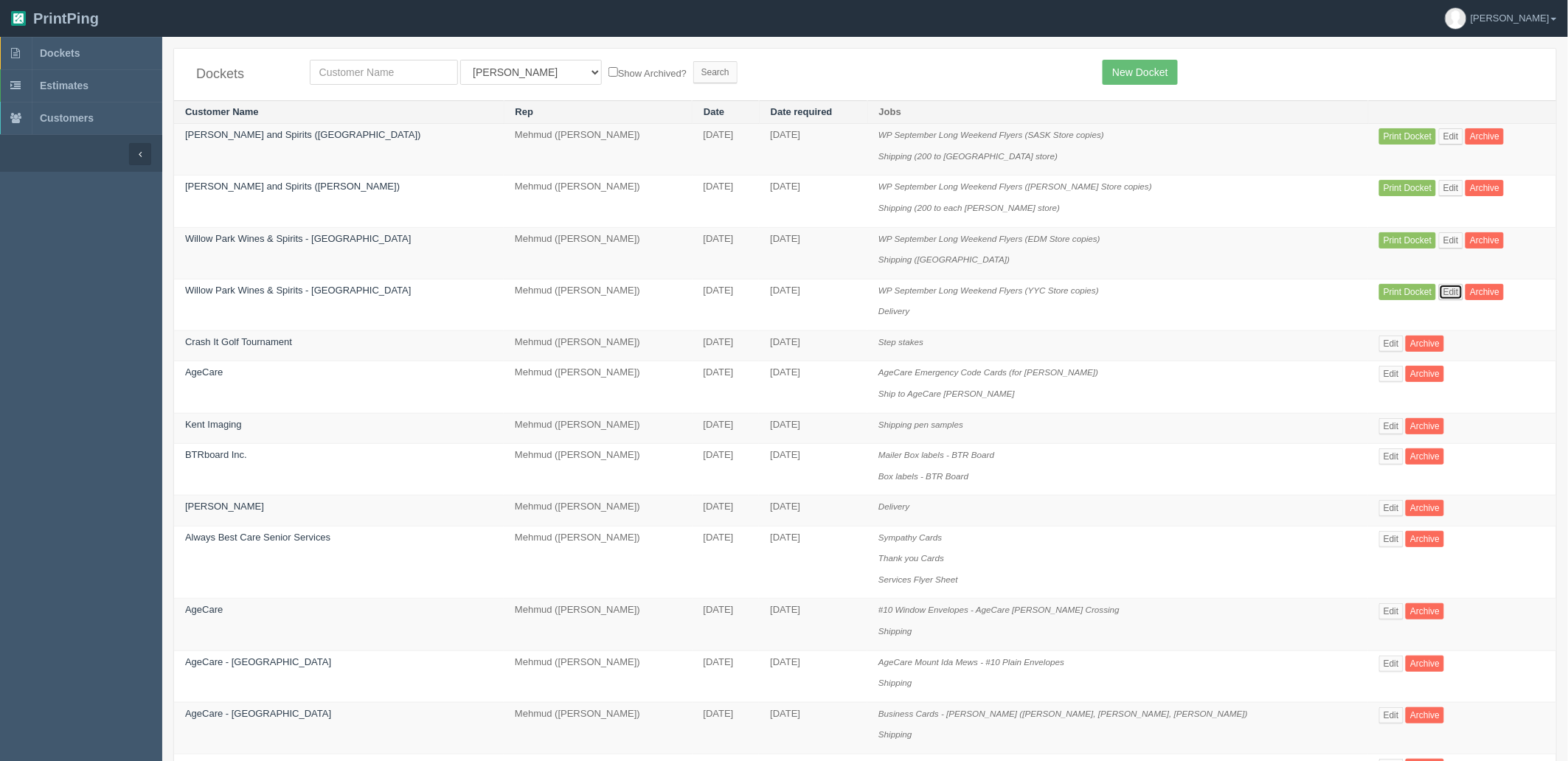
click at [1439, 293] on link "Edit" at bounding box center [1451, 292] width 25 height 16
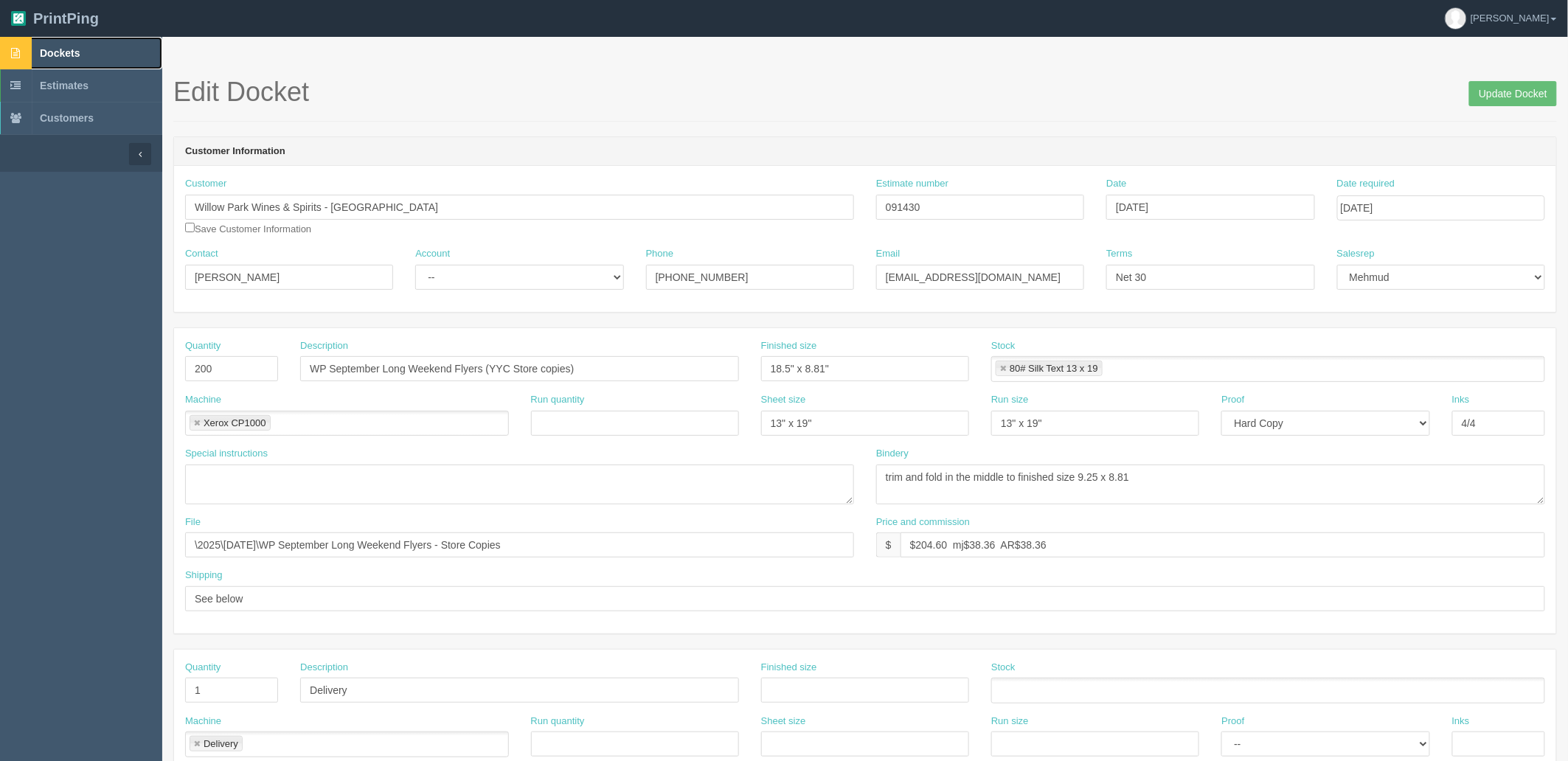
click at [91, 56] on link "Dockets" at bounding box center [81, 52] width 162 height 33
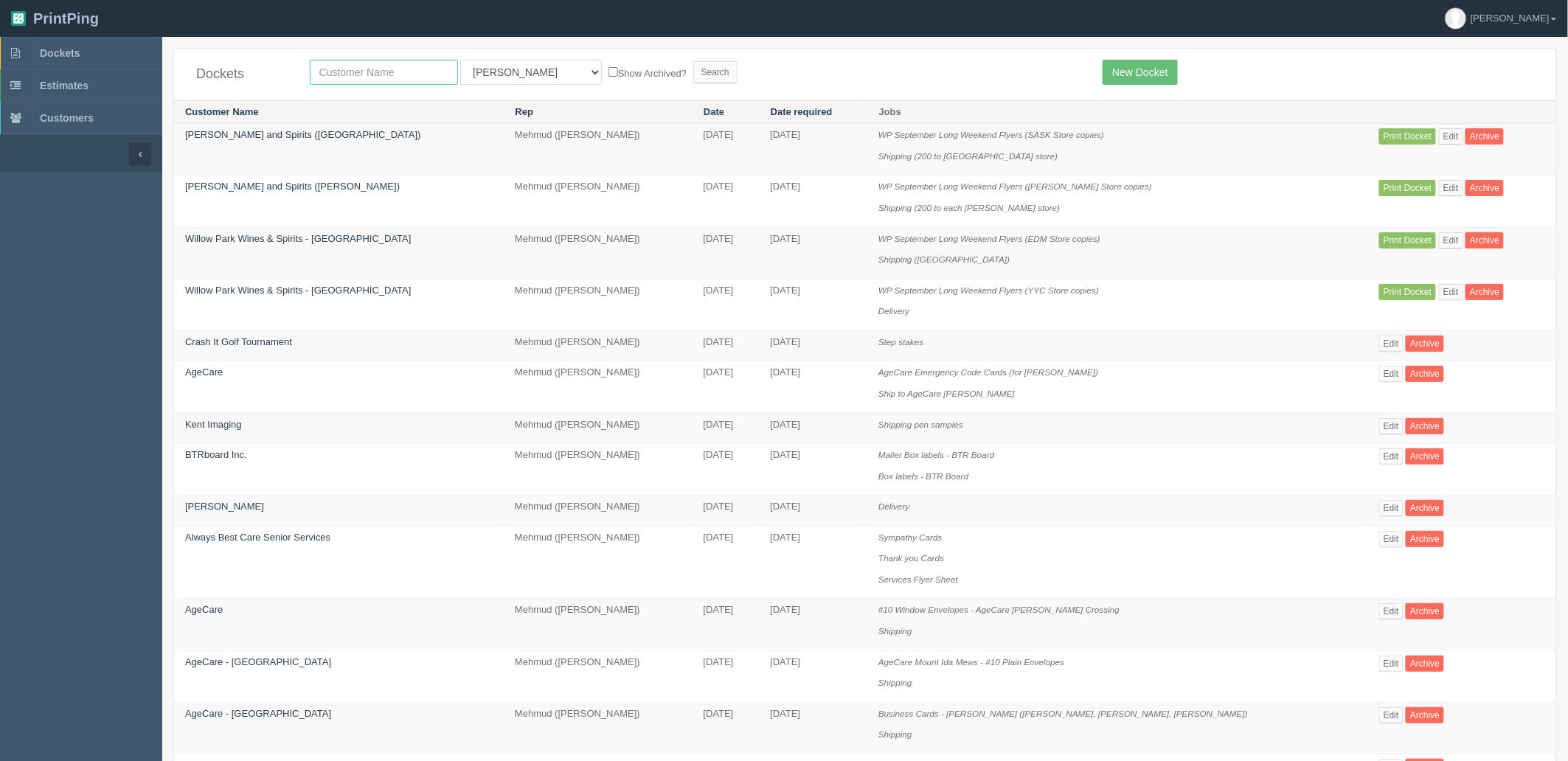
click at [379, 76] on input "text" at bounding box center [384, 72] width 148 height 25
type input "bmp"
click at [693, 61] on input "Search" at bounding box center [716, 72] width 45 height 22
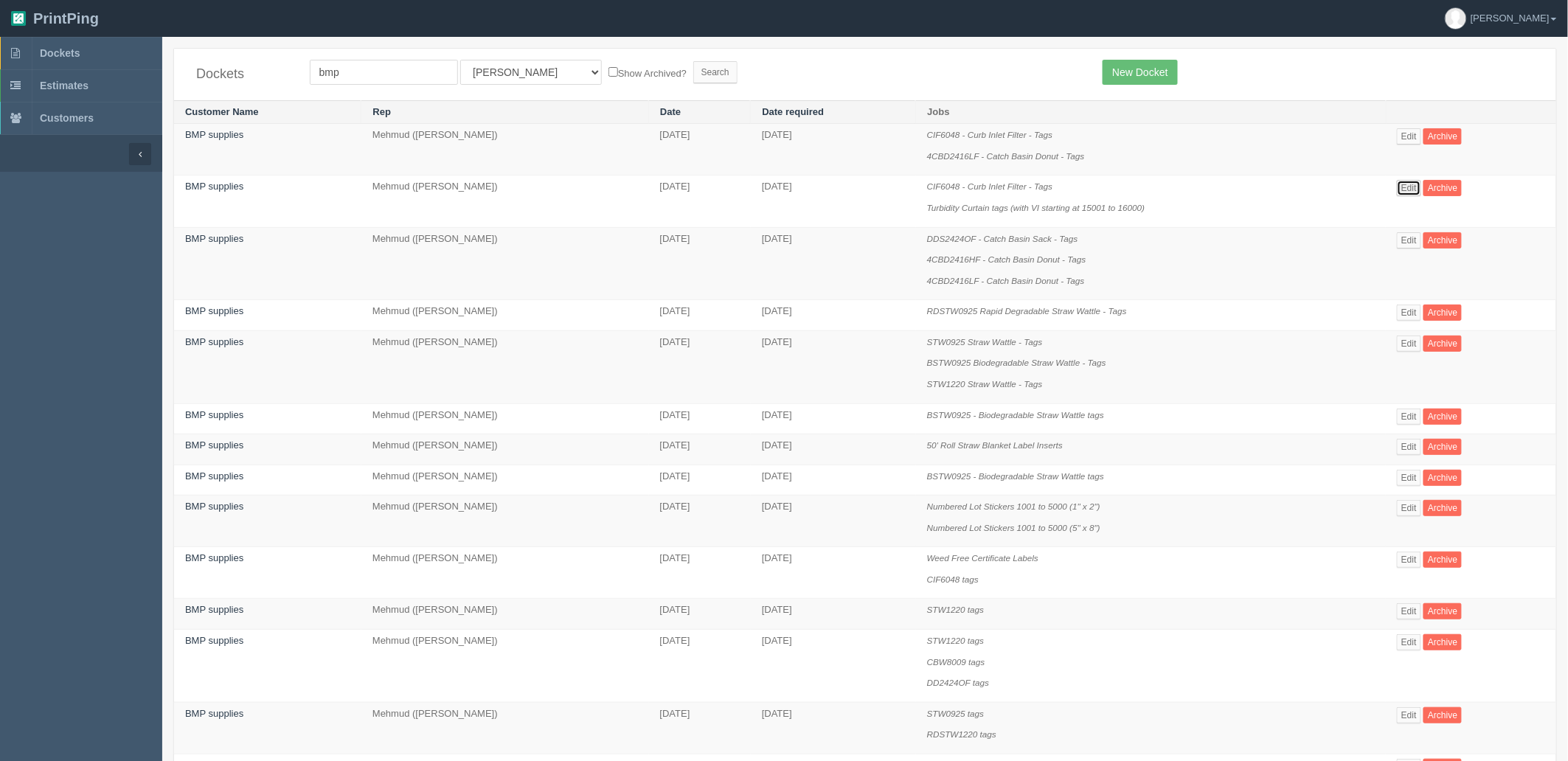
click at [1419, 192] on link "Edit" at bounding box center [1409, 188] width 25 height 16
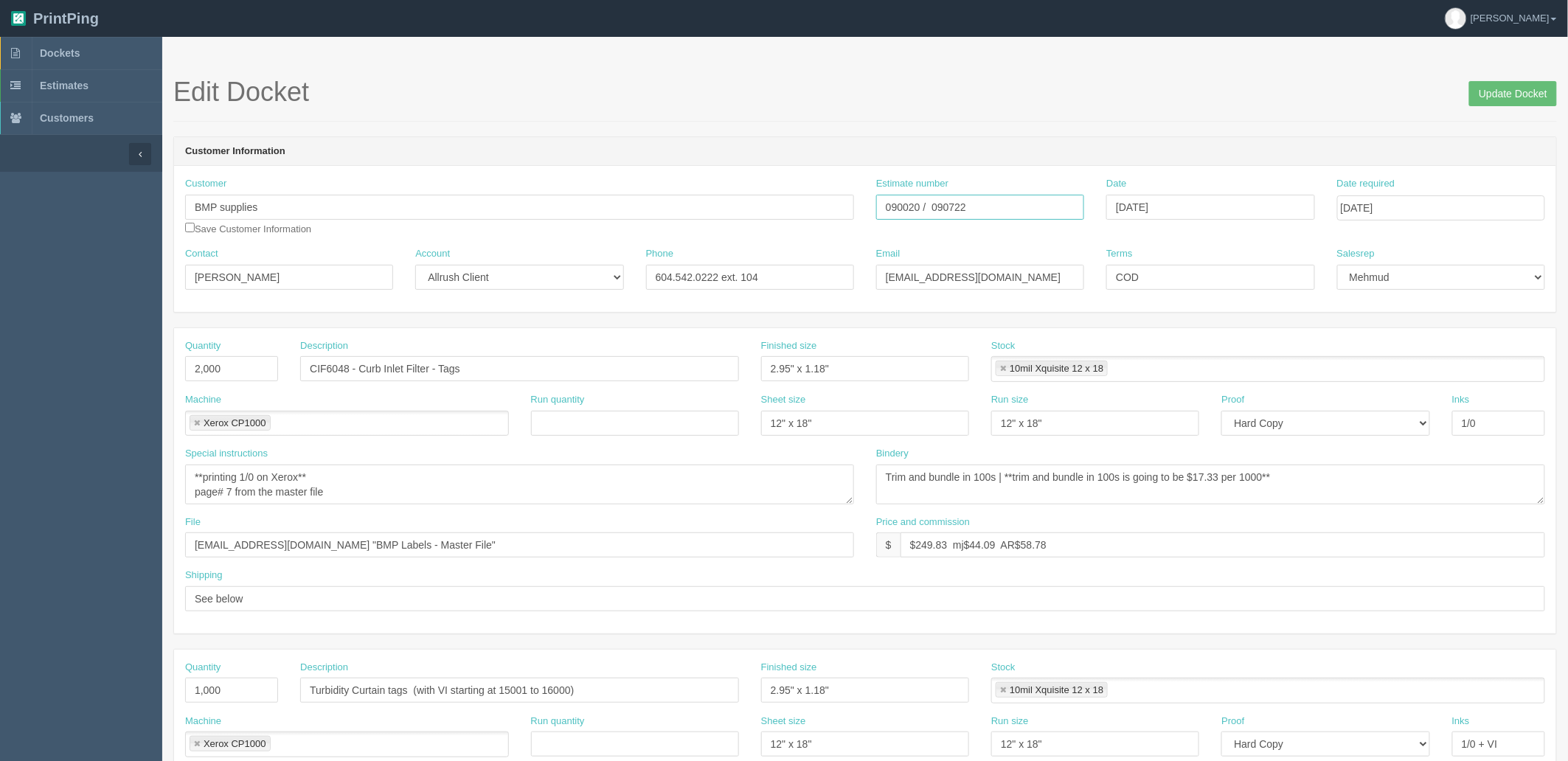
click at [960, 210] on input "090020 / 090722" at bounding box center [980, 208] width 208 height 25
click at [952, 208] on input "090020 / 090722" at bounding box center [980, 208] width 208 height 25
click at [950, 207] on input "090020 / 090722" at bounding box center [980, 208] width 208 height 25
click at [918, 204] on input "090020 / 090722" at bounding box center [980, 208] width 208 height 25
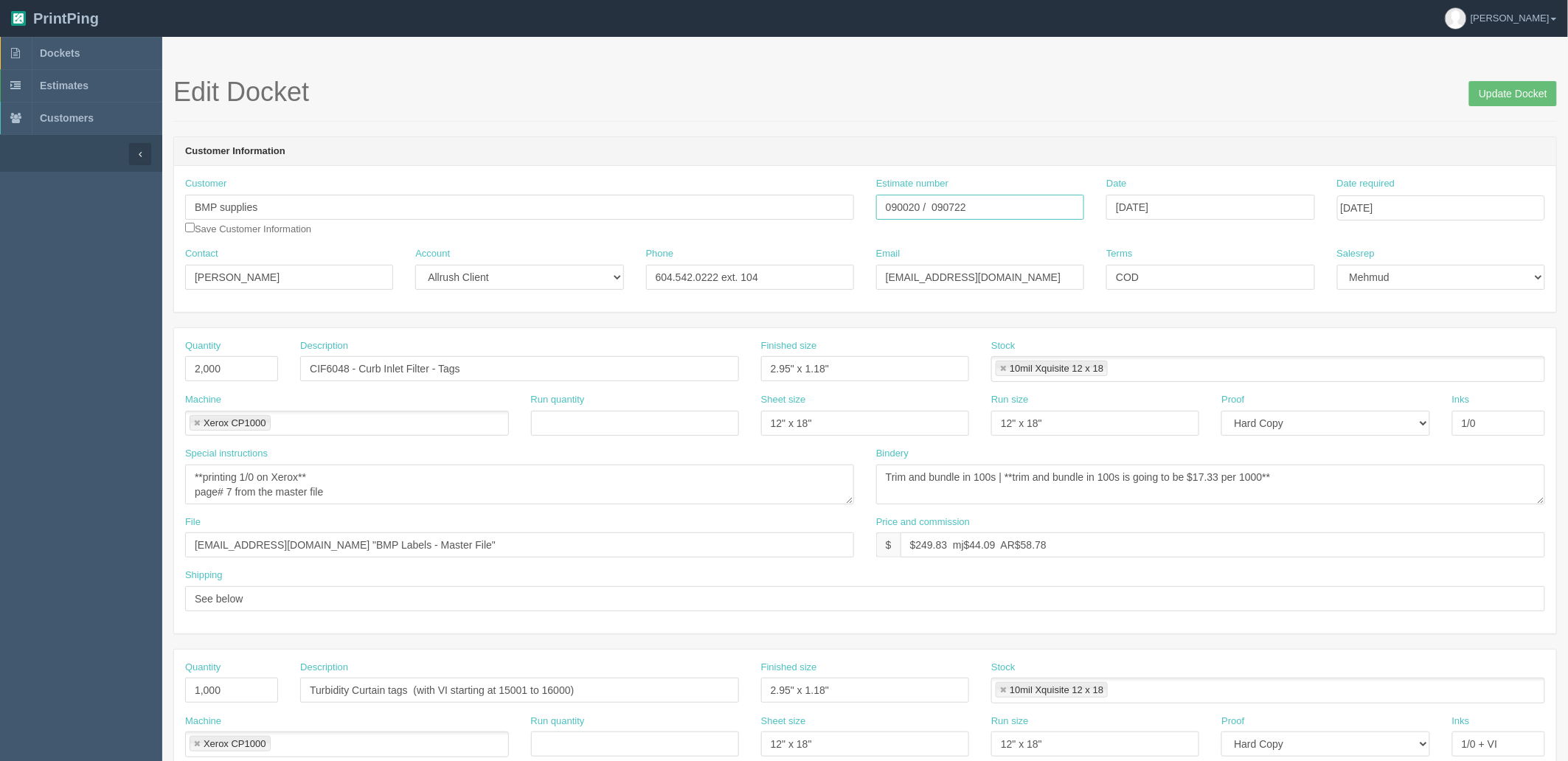
click at [917, 204] on input "090020 / 090722" at bounding box center [980, 208] width 208 height 25
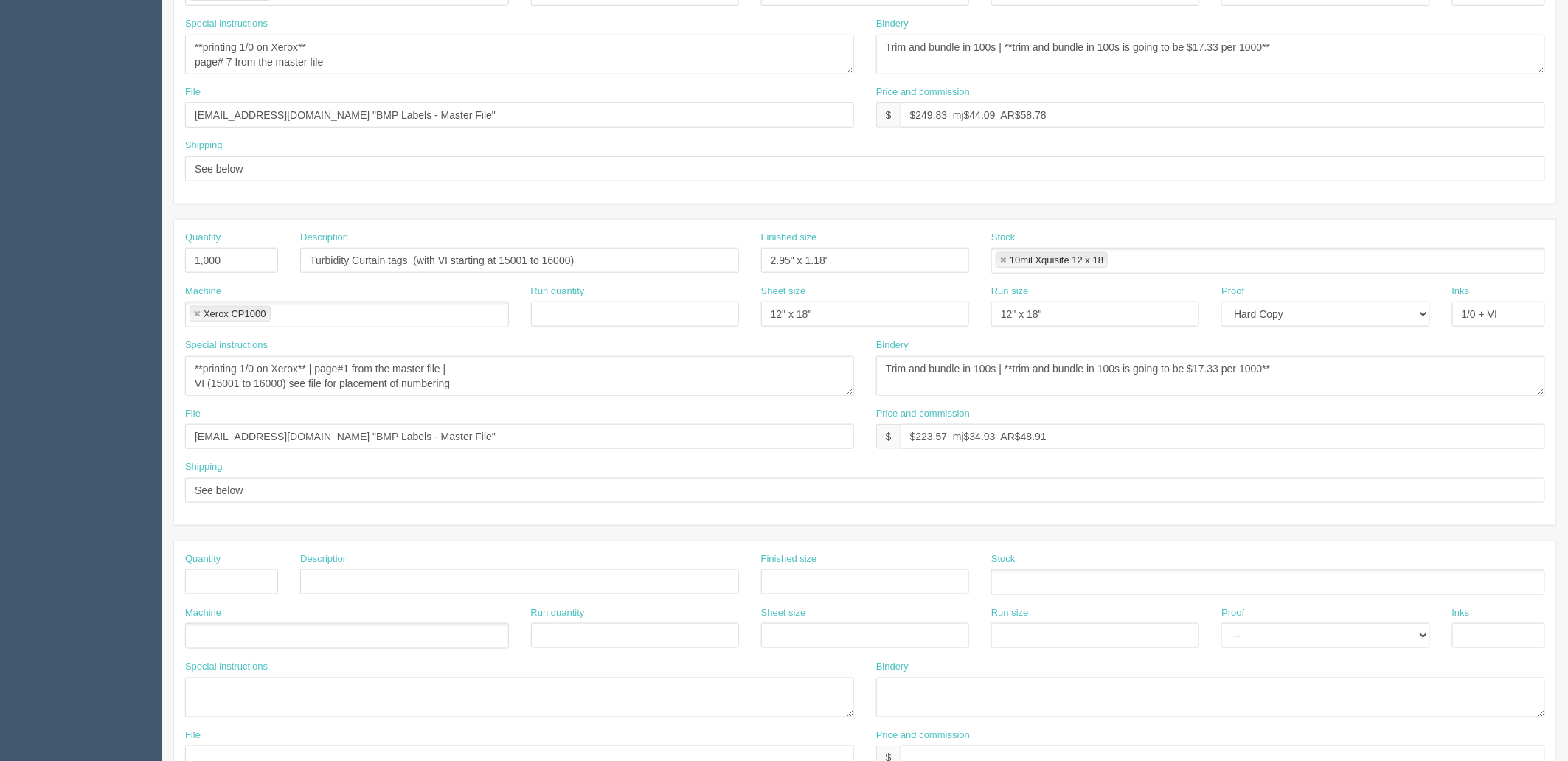
scroll to position [82, 0]
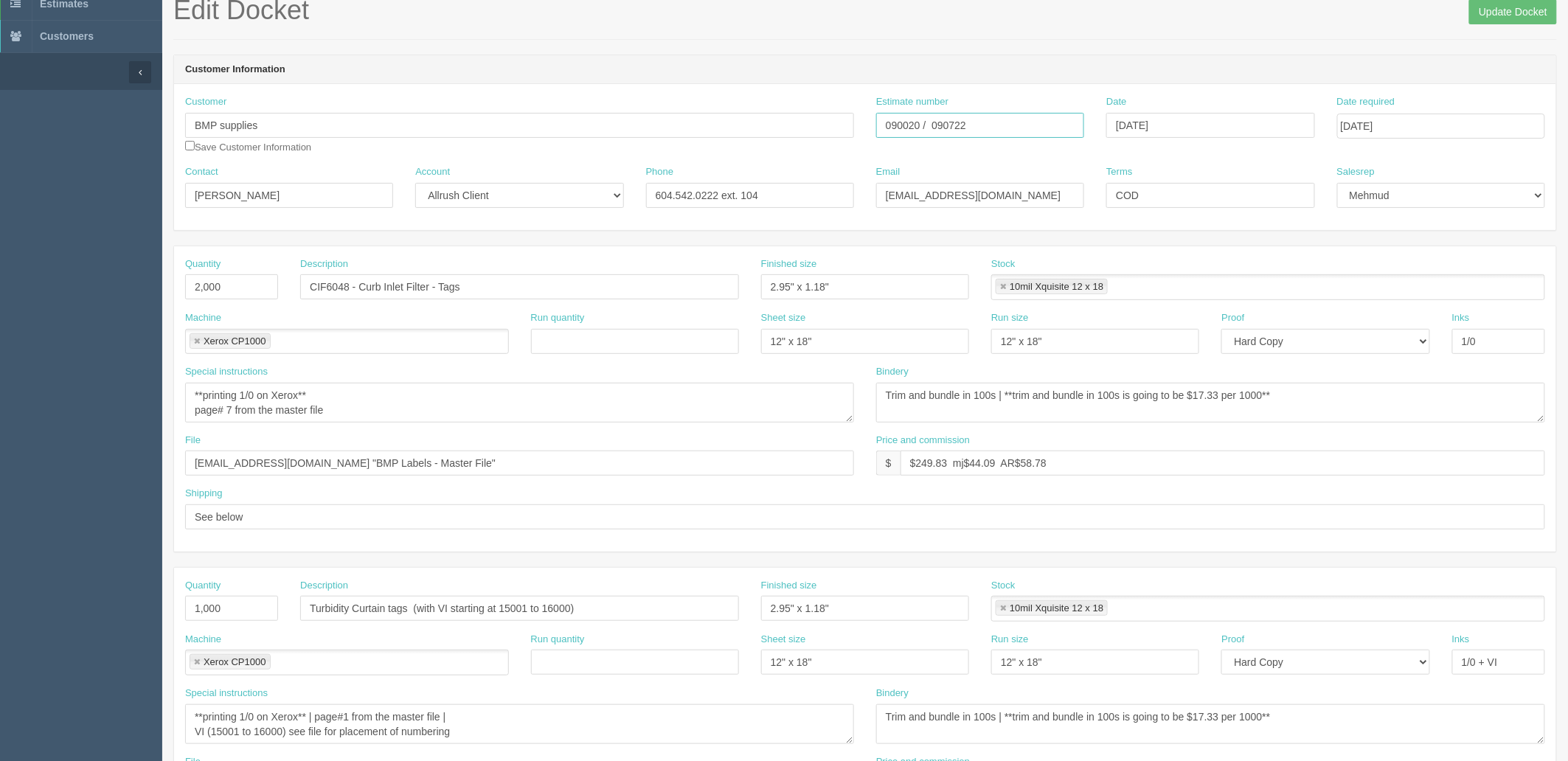
click at [903, 124] on input "090020 / 090722" at bounding box center [980, 126] width 208 height 25
click at [902, 124] on input "090020 / 090722" at bounding box center [980, 126] width 208 height 25
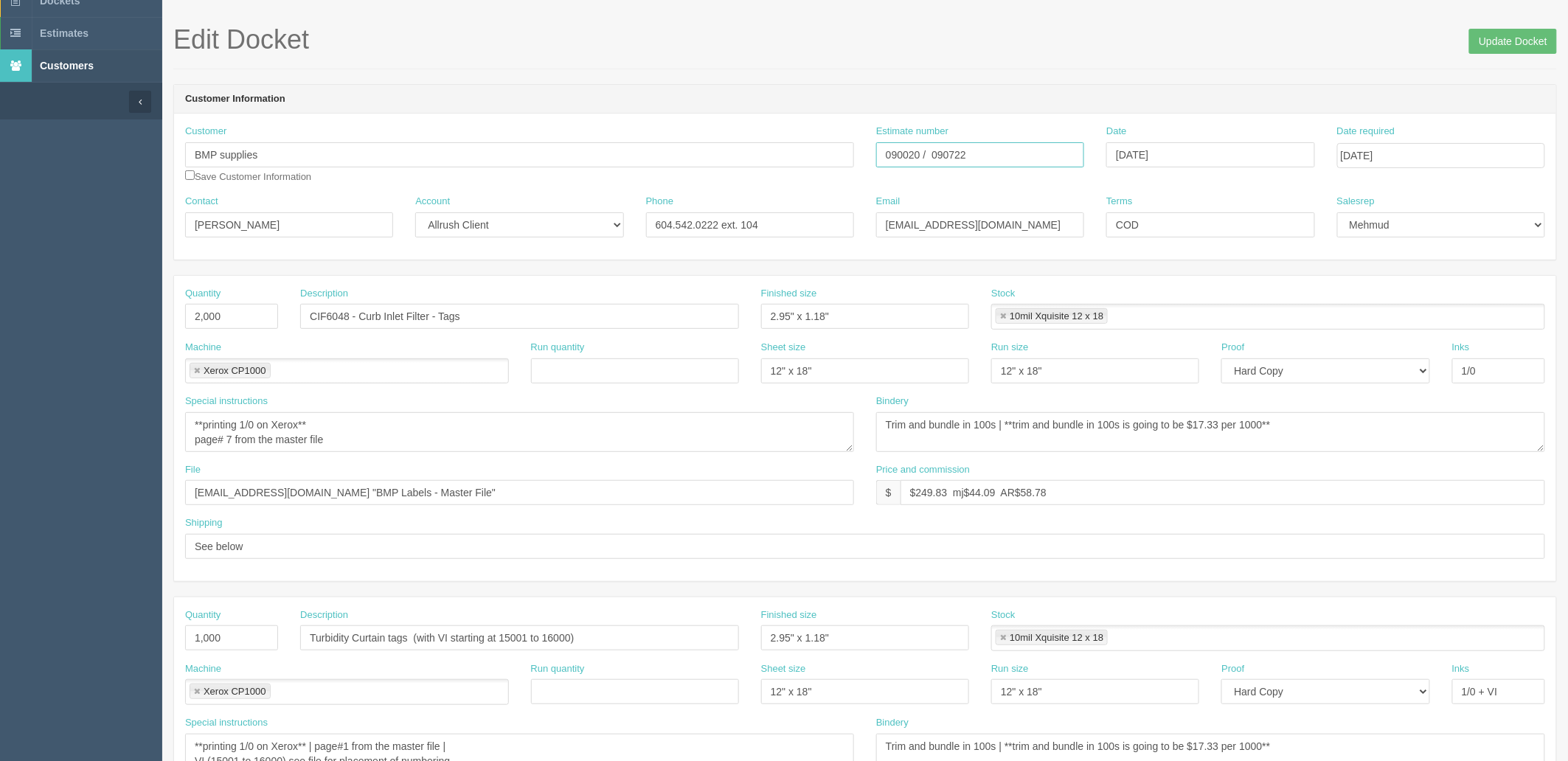
scroll to position [0, 0]
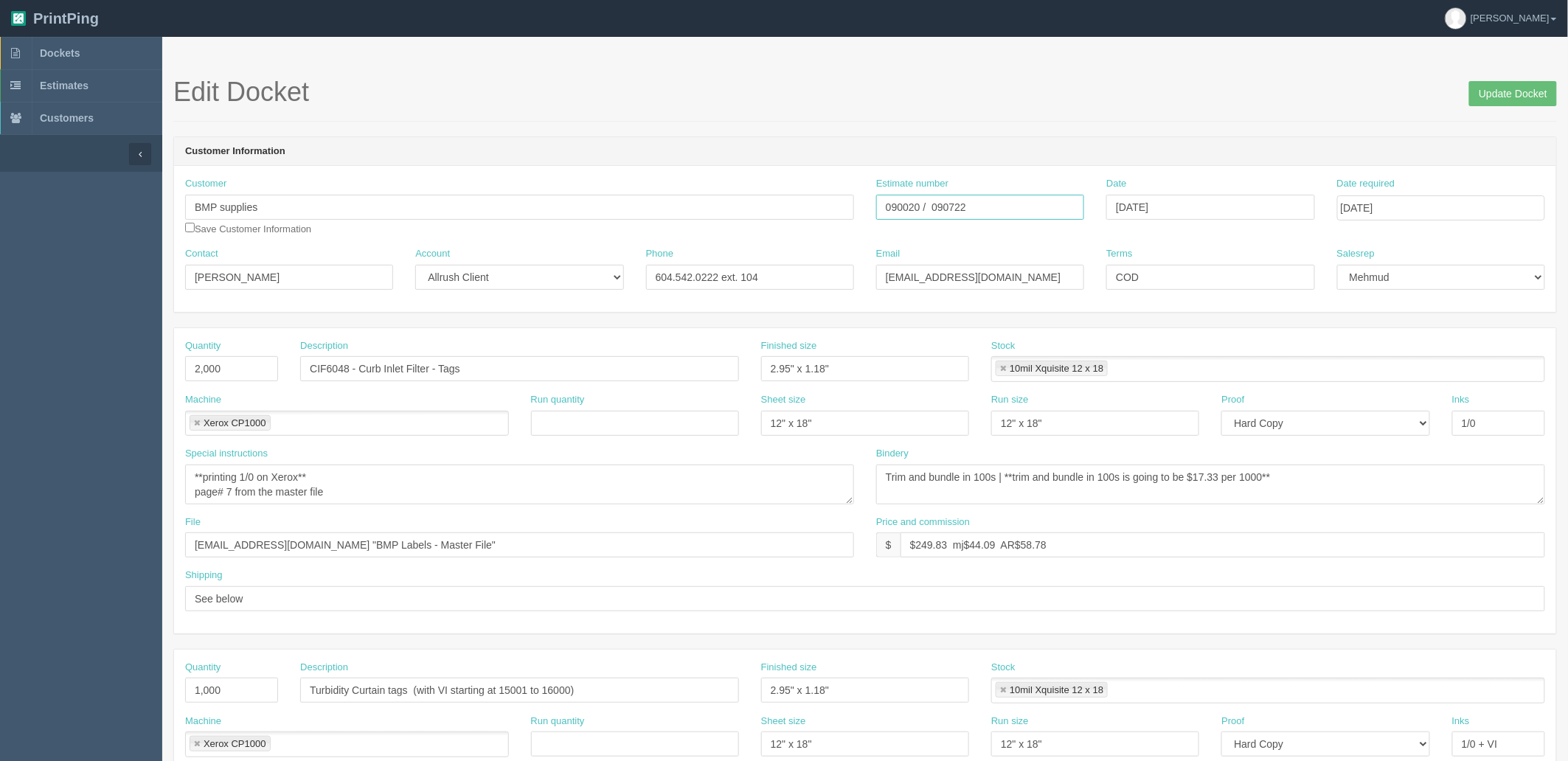
drag, startPoint x: 975, startPoint y: 209, endPoint x: 716, endPoint y: 168, distance: 262.2
click at [716, 168] on div "Customer BMP supplies Save Customer Information Estimate number 090020 / 090722…" at bounding box center [865, 239] width 1382 height 146
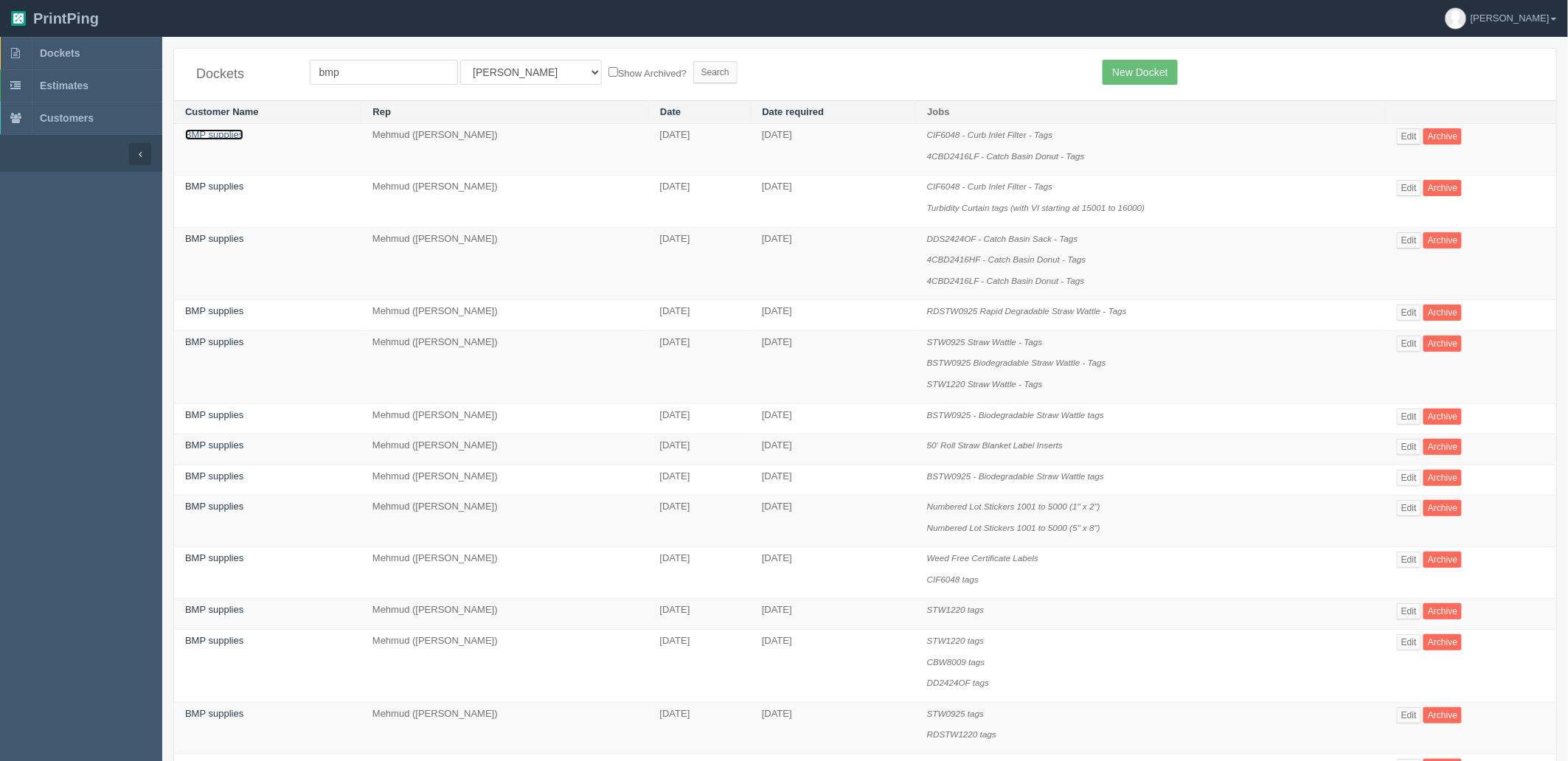
click at [230, 134] on link "BMP supplies" at bounding box center [214, 134] width 58 height 11
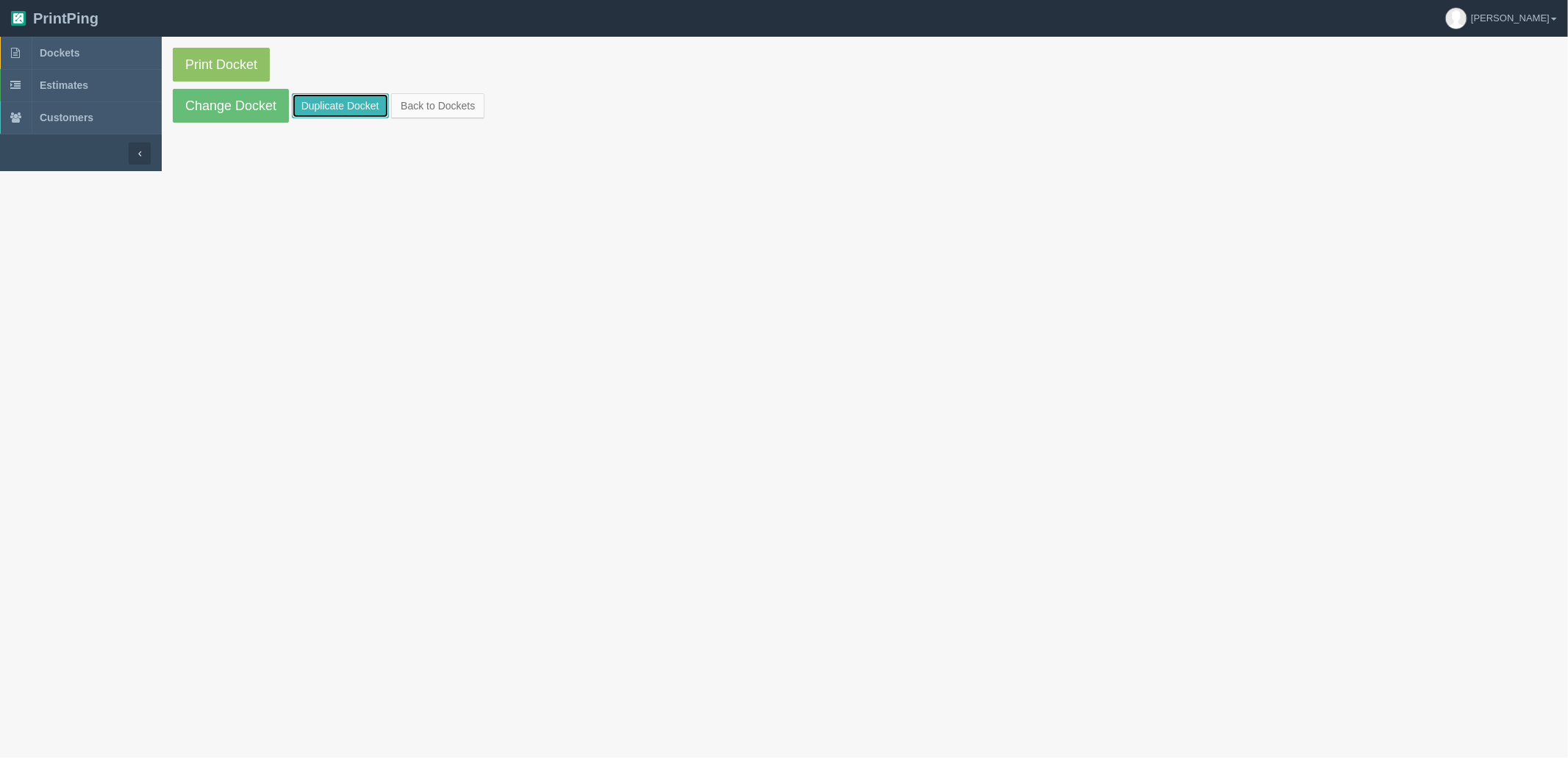
click at [357, 106] on link "Duplicate Docket" at bounding box center [340, 106] width 97 height 25
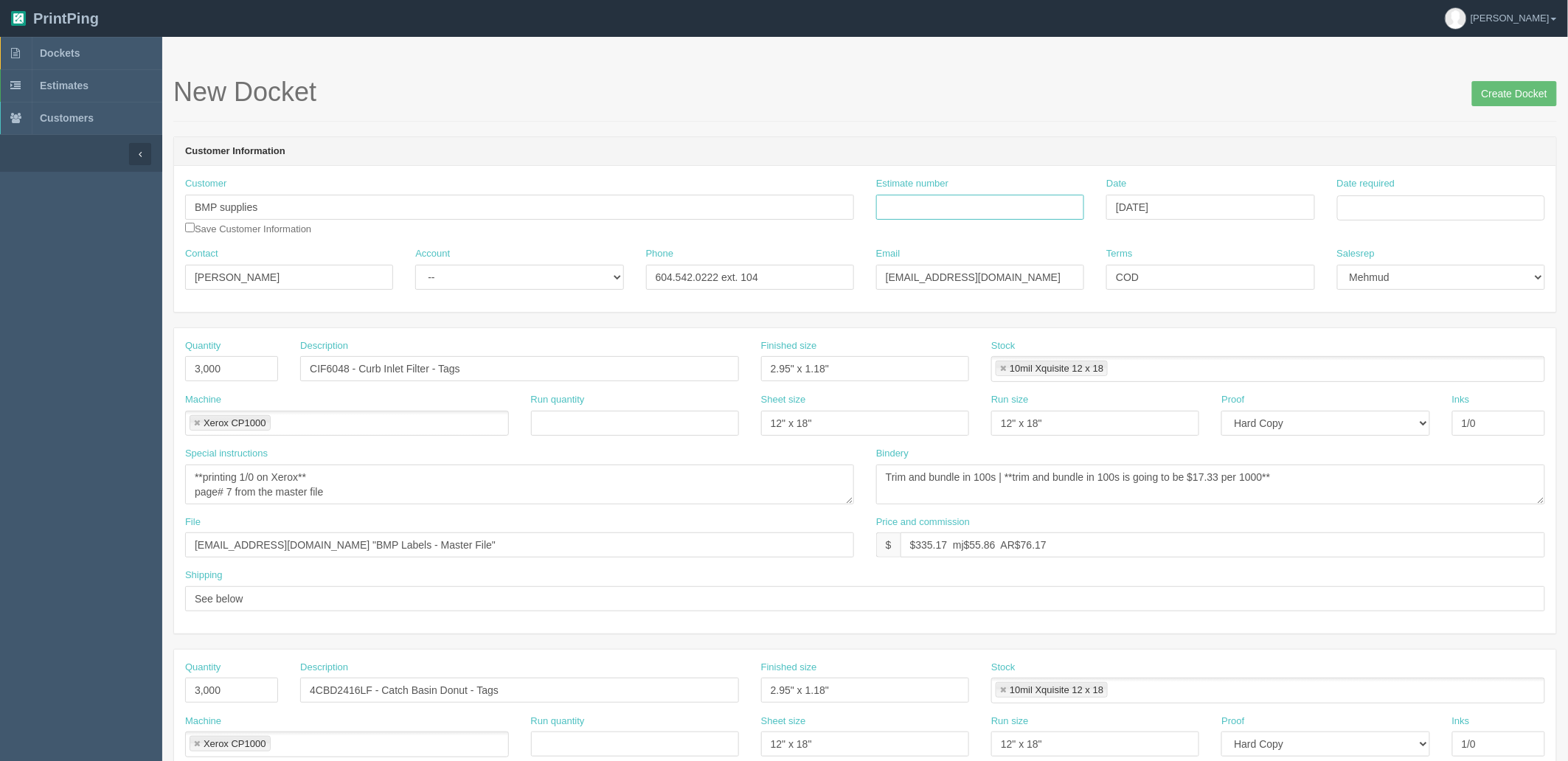
drag, startPoint x: 1015, startPoint y: 204, endPoint x: 1294, endPoint y: 219, distance: 279.4
click at [1015, 204] on input "Estimate number" at bounding box center [980, 208] width 208 height 25
paste input "090020 / 090722"
type input "090020 / 090722"
drag, startPoint x: 1367, startPoint y: 209, endPoint x: 1377, endPoint y: 227, distance: 20.6
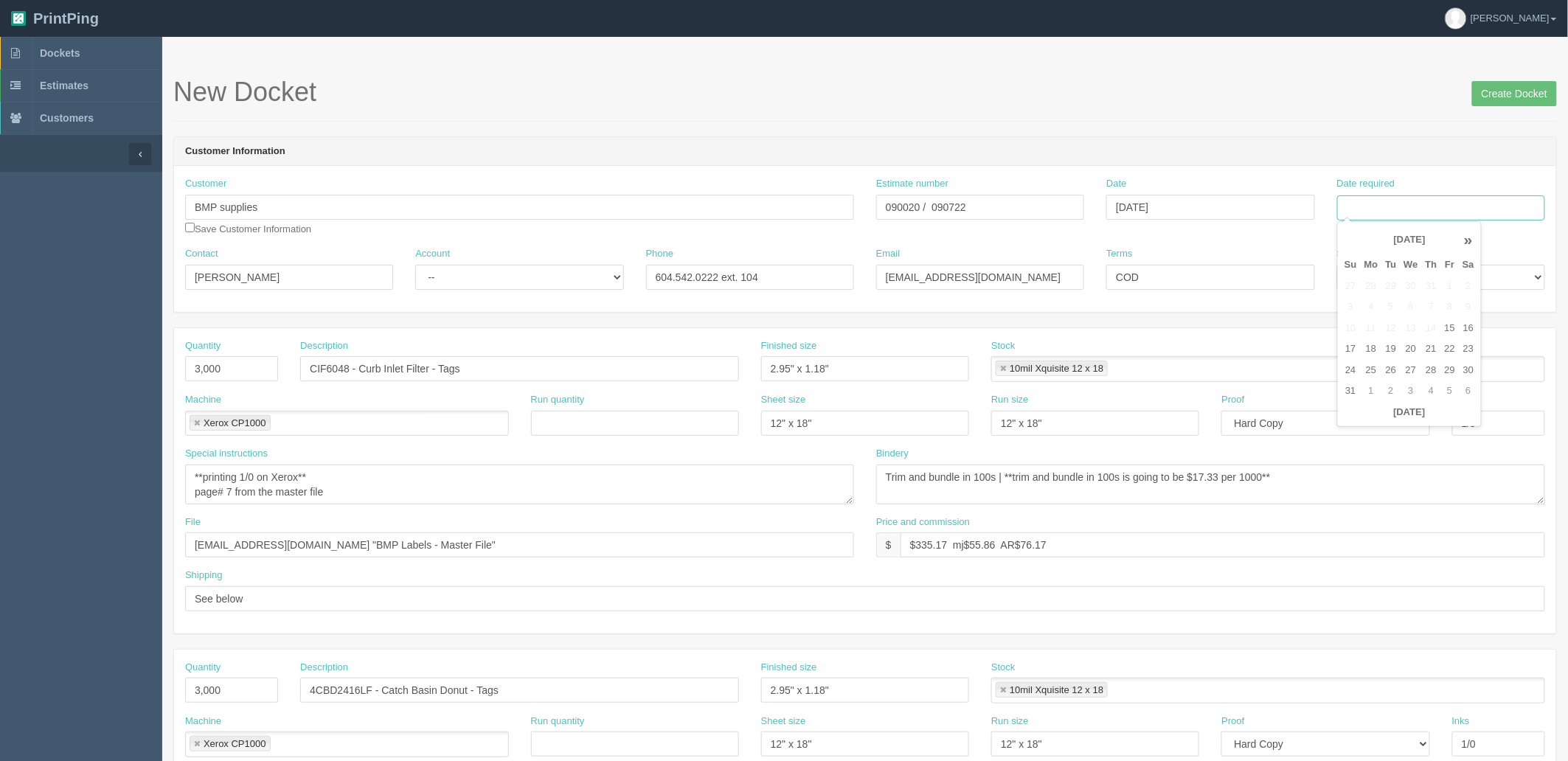
click at [1367, 209] on input "Date required" at bounding box center [1442, 208] width 208 height 25
click at [1395, 351] on td "19" at bounding box center [1391, 349] width 18 height 21
drag, startPoint x: 1455, startPoint y: 349, endPoint x: 1451, endPoint y: 226, distance: 123.1
click at [1454, 349] on td "22" at bounding box center [1450, 349] width 17 height 21
type input "[DATE]"
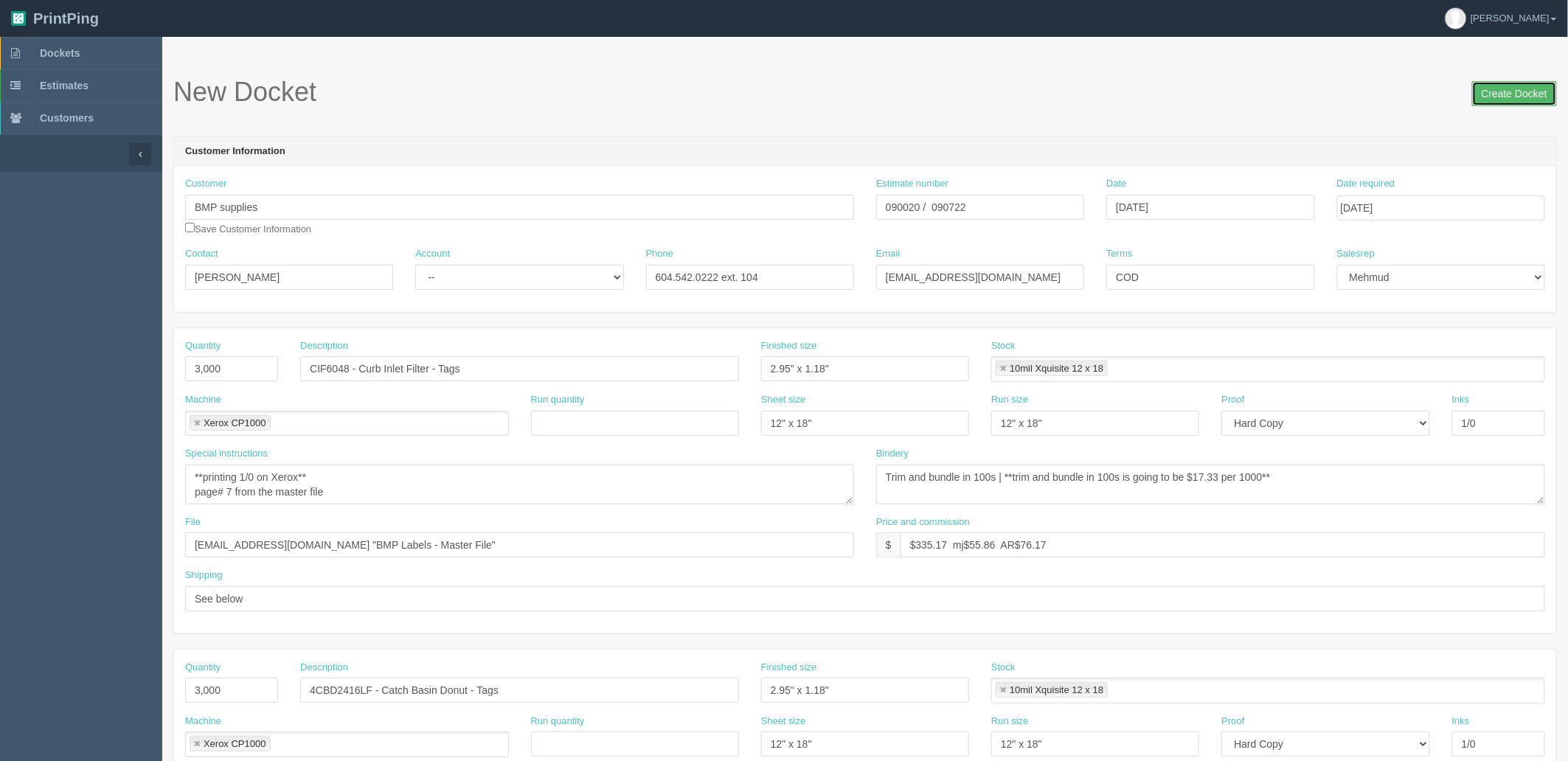
click at [1503, 87] on input "Create Docket" at bounding box center [1515, 94] width 85 height 25
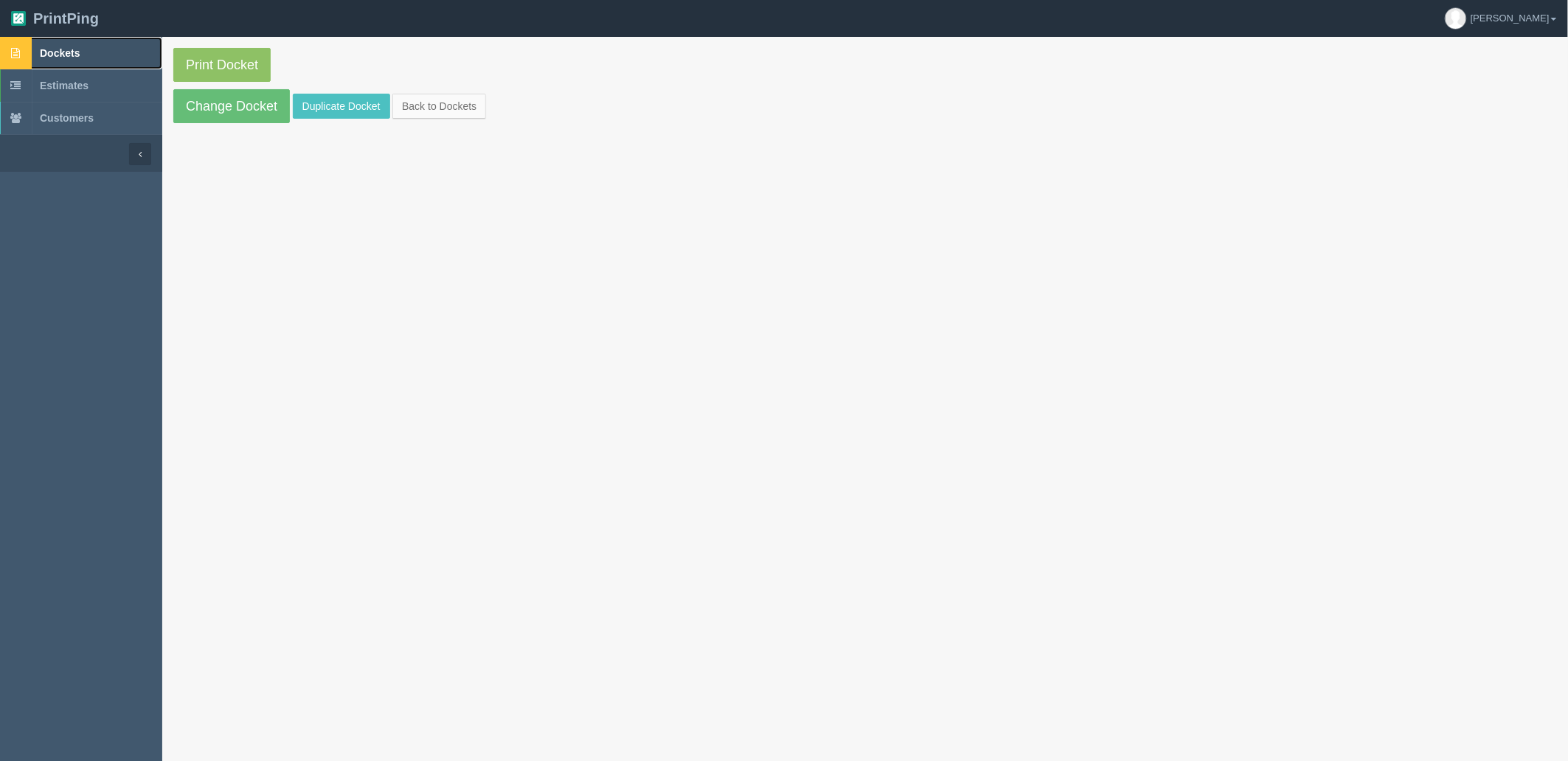
click at [93, 46] on link "Dockets" at bounding box center [81, 52] width 162 height 33
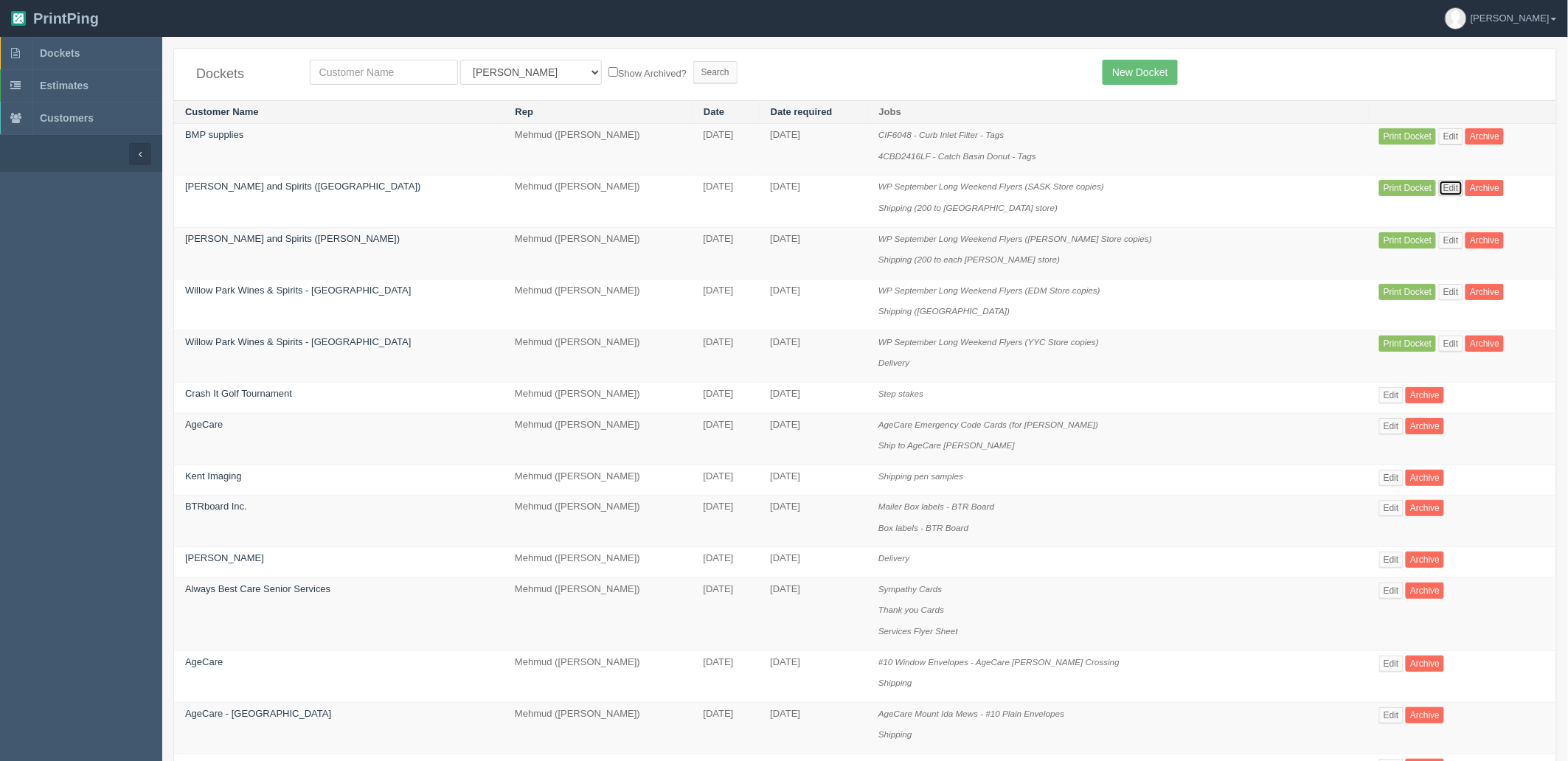
click at [1439, 184] on link "Edit" at bounding box center [1451, 188] width 25 height 16
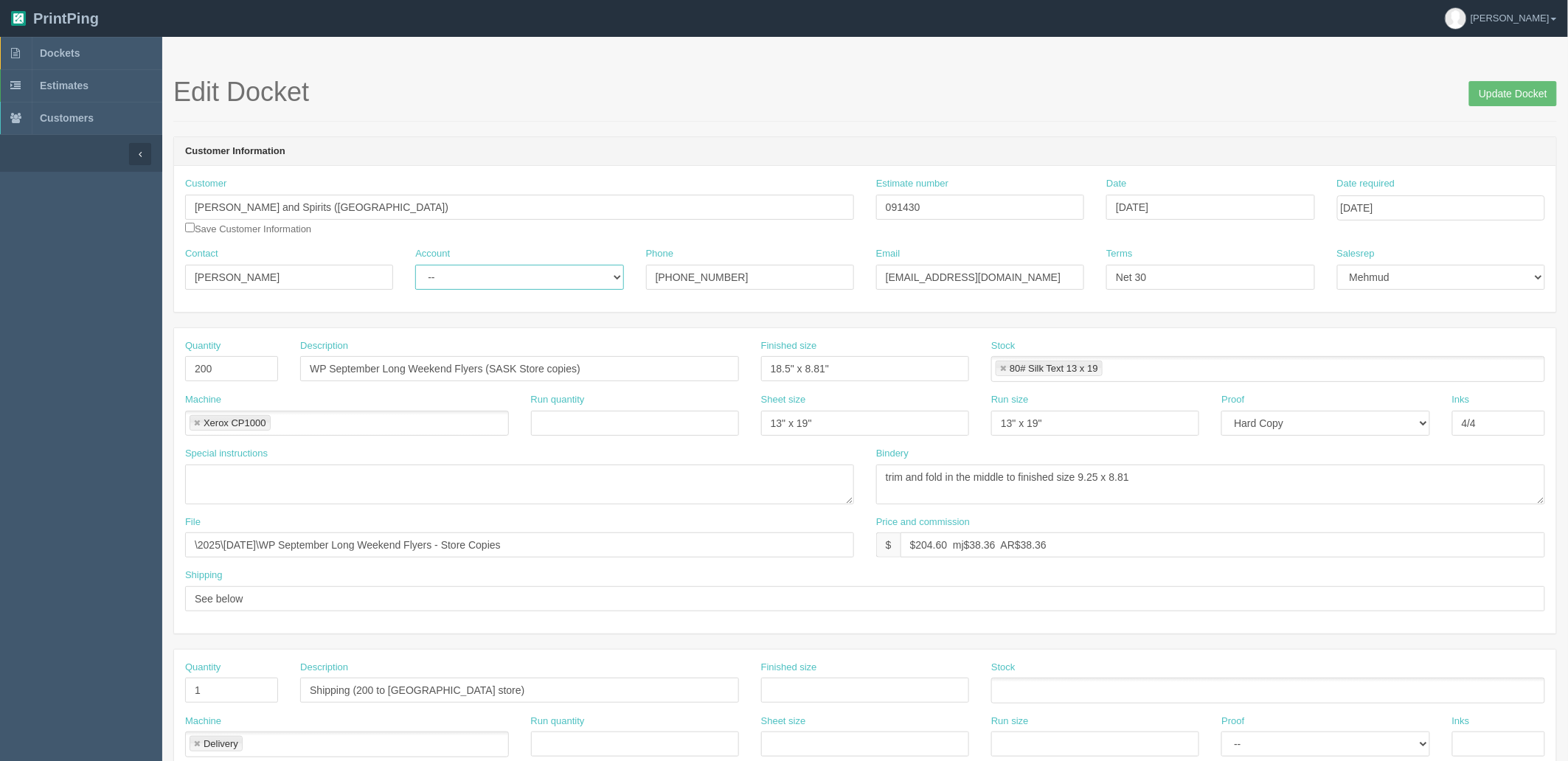
click at [485, 268] on select "-- Existing Client Allrush Client Rep Client" at bounding box center [519, 278] width 208 height 25
select select "Rep Client"
click at [415, 265] on select "-- Existing Client Allrush Client Rep Client" at bounding box center [519, 278] width 208 height 25
click at [1225, 481] on textarea "trim and fold in the middle to finished size 9.25 x 8.81" at bounding box center [1210, 484] width 669 height 40
click at [1443, 201] on input "[DATE]" at bounding box center [1442, 208] width 208 height 25
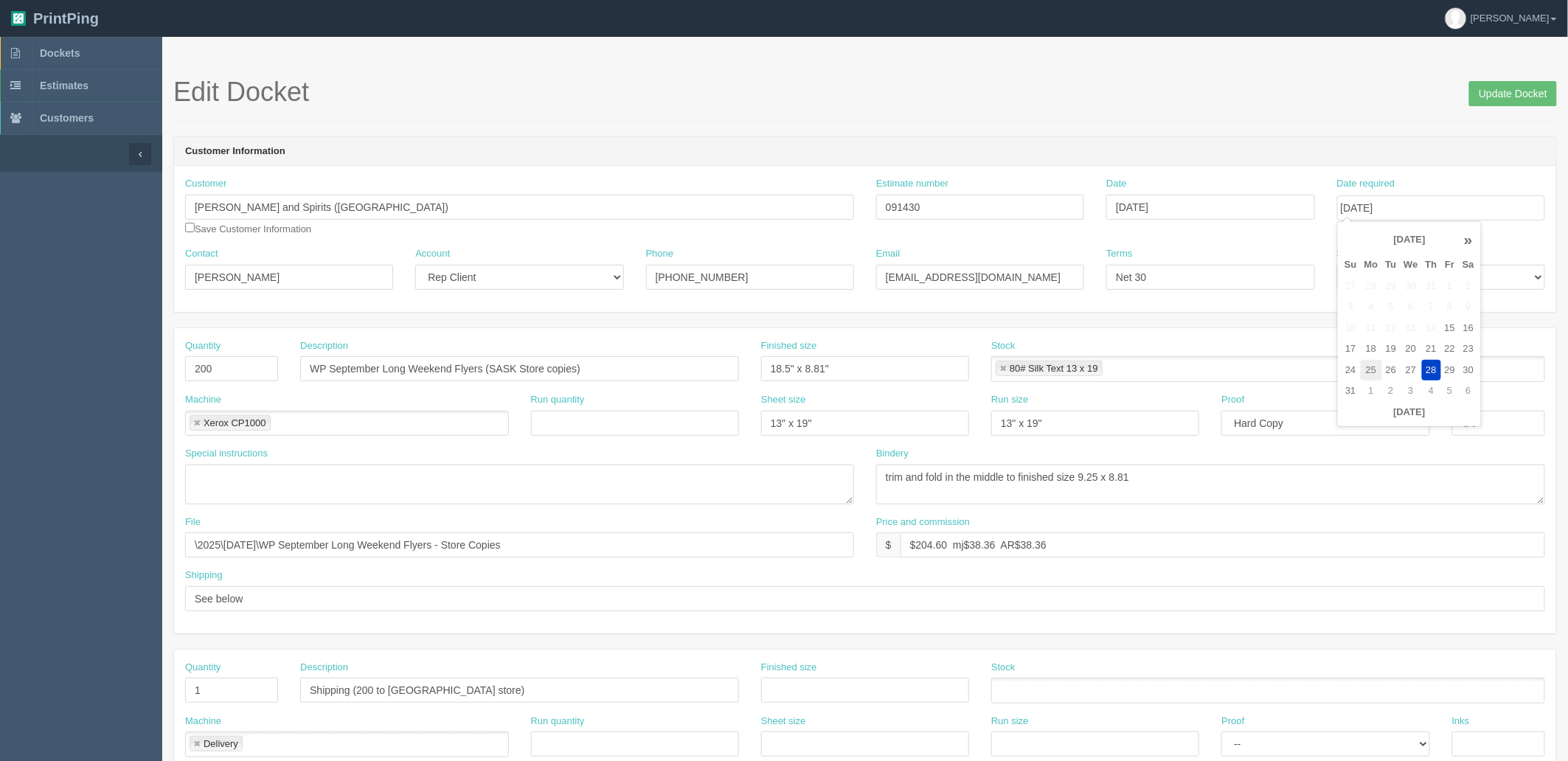
click at [1372, 369] on td "25" at bounding box center [1372, 371] width 21 height 21
type input "[DATE]"
click at [1491, 91] on input "Update Docket" at bounding box center [1513, 94] width 87 height 25
click at [61, 49] on span "Dockets" at bounding box center [60, 52] width 40 height 12
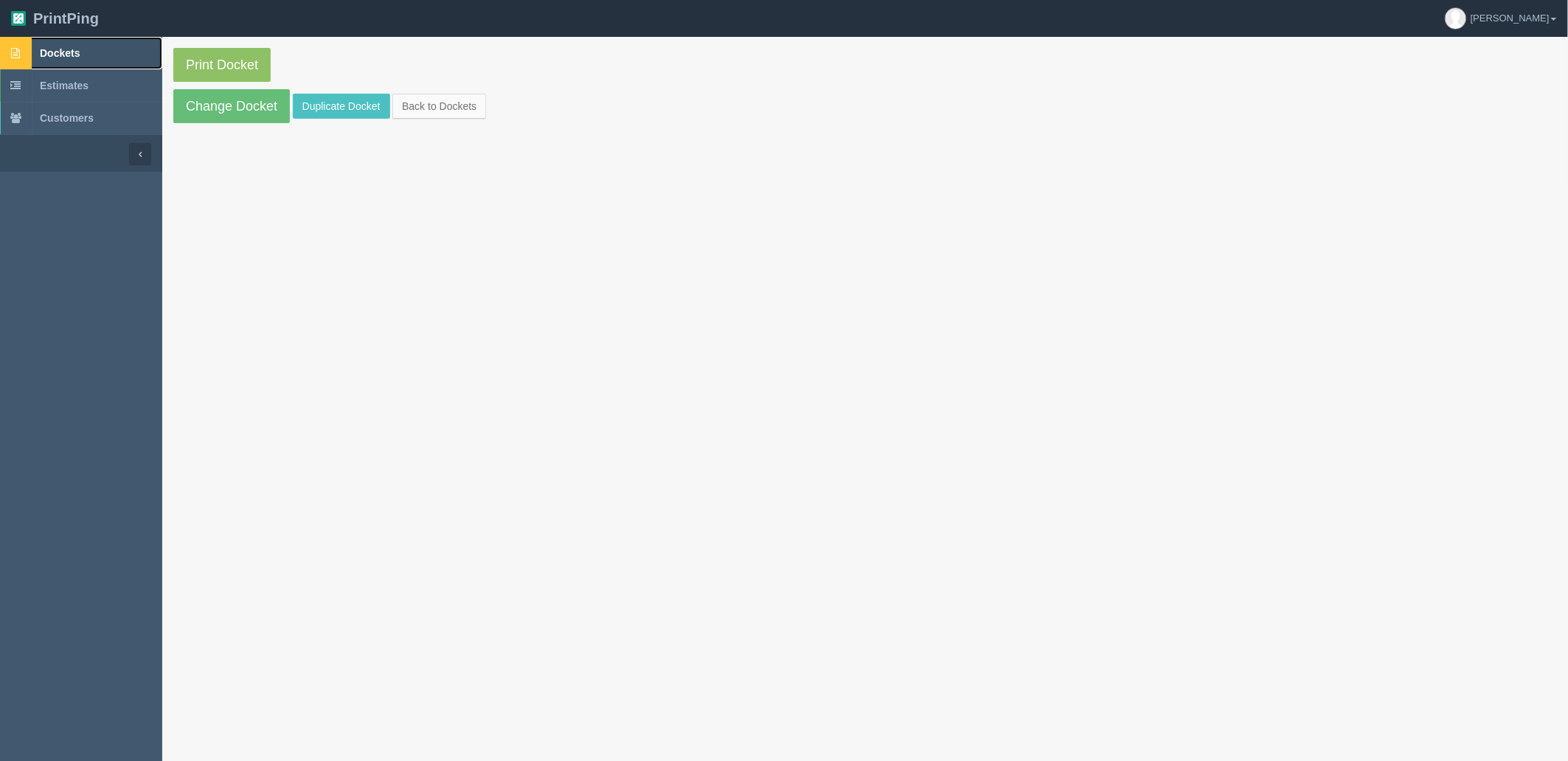
click at [126, 49] on link "Dockets" at bounding box center [81, 52] width 162 height 33
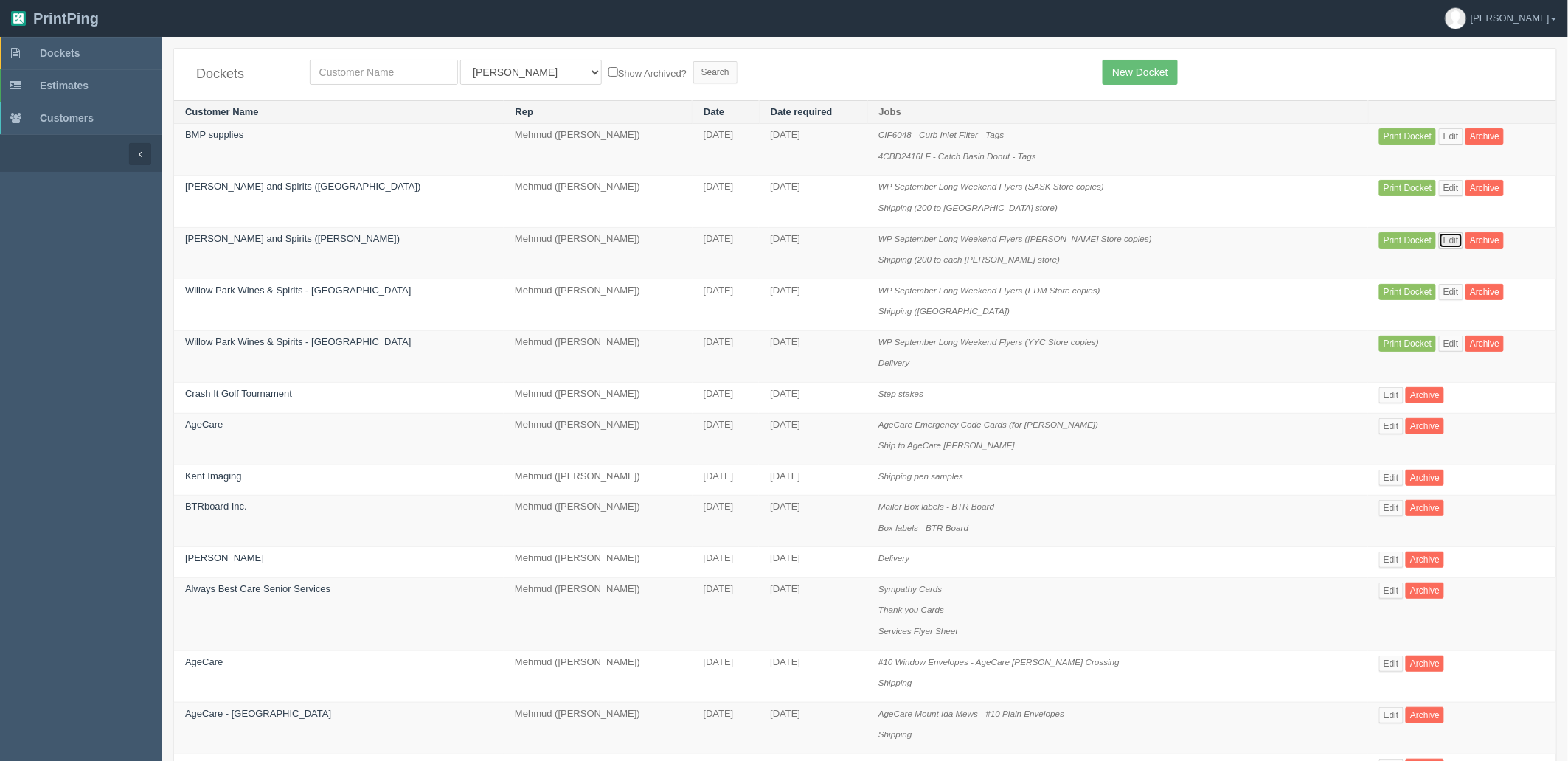
click at [1439, 240] on link "Edit" at bounding box center [1451, 240] width 25 height 16
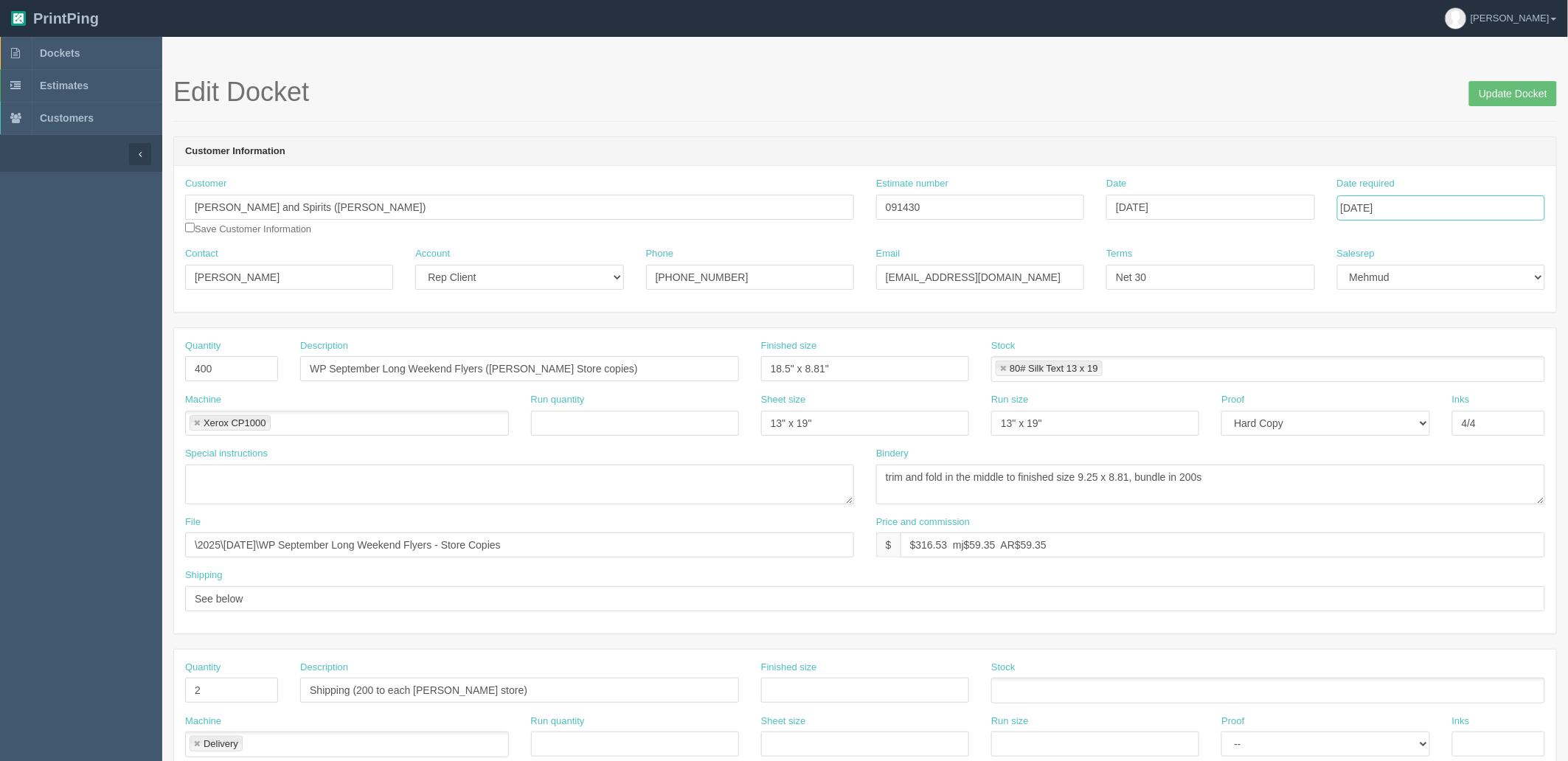
click at [1421, 205] on input "[DATE]" at bounding box center [1442, 208] width 208 height 25
click at [1376, 363] on td "25" at bounding box center [1372, 371] width 21 height 21
type input "[DATE]"
click at [1494, 89] on input "Update Docket" at bounding box center [1513, 94] width 87 height 25
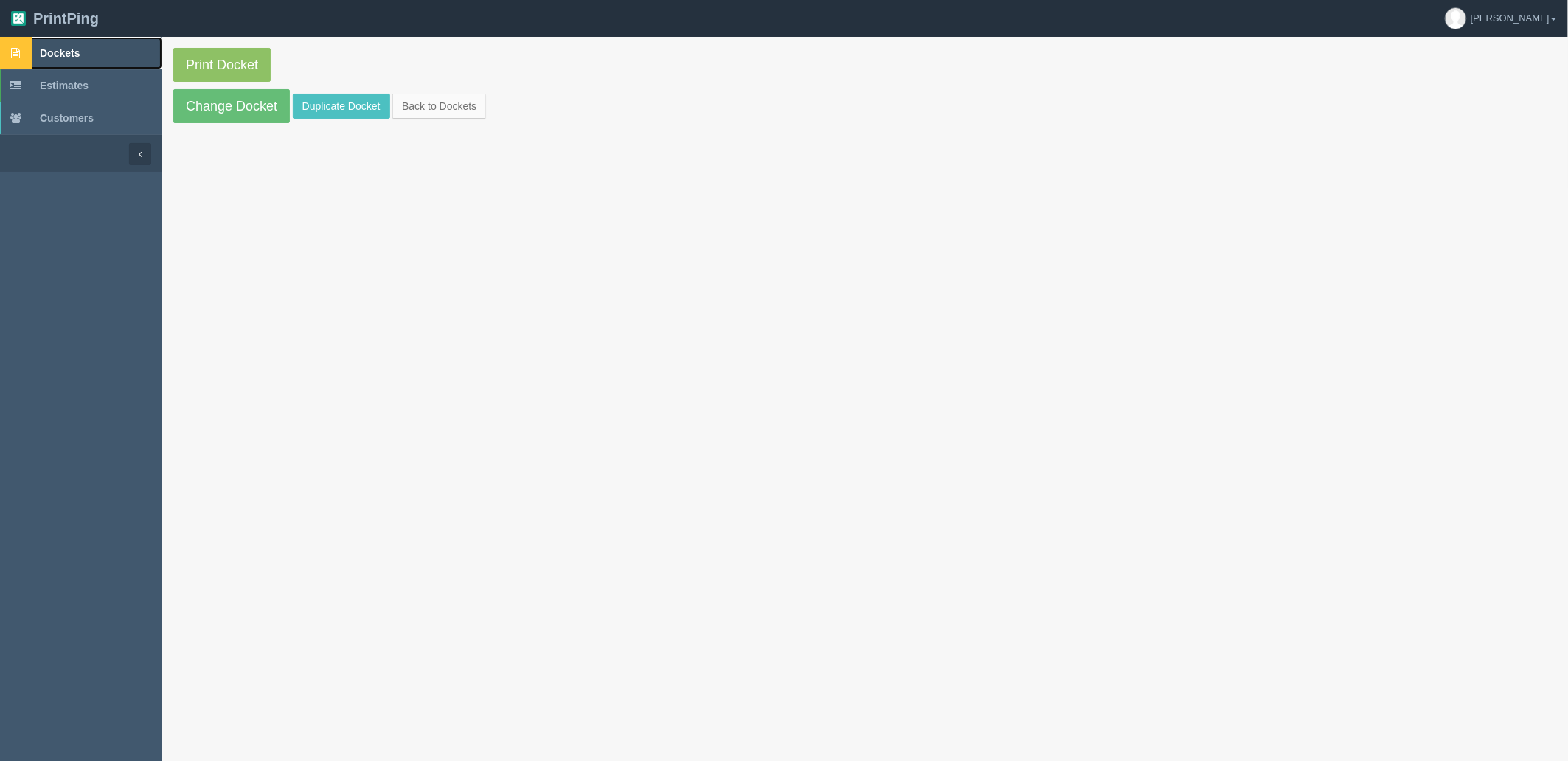
click at [93, 52] on link "Dockets" at bounding box center [81, 52] width 162 height 33
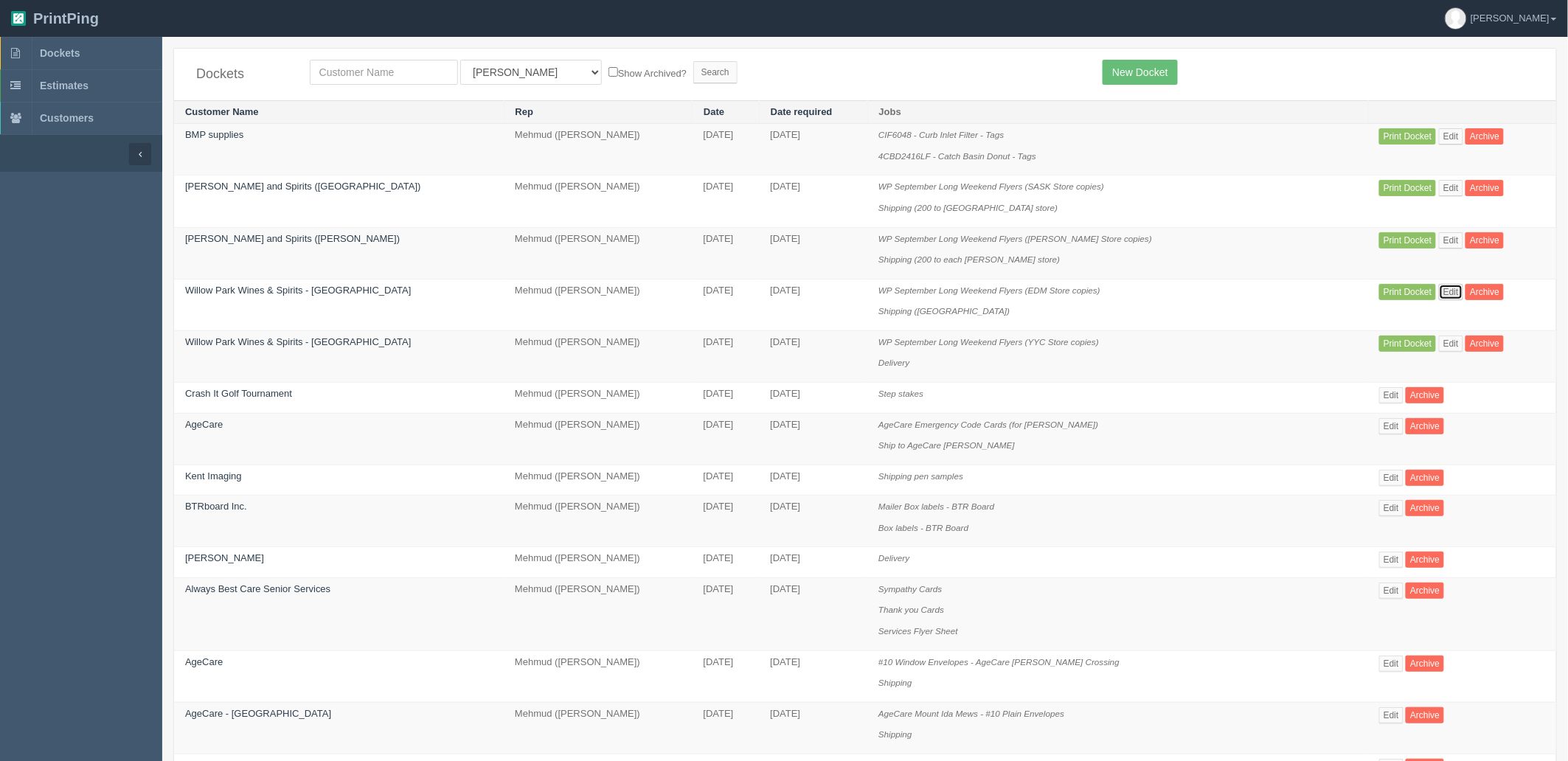
click at [1439, 293] on link "Edit" at bounding box center [1451, 292] width 25 height 16
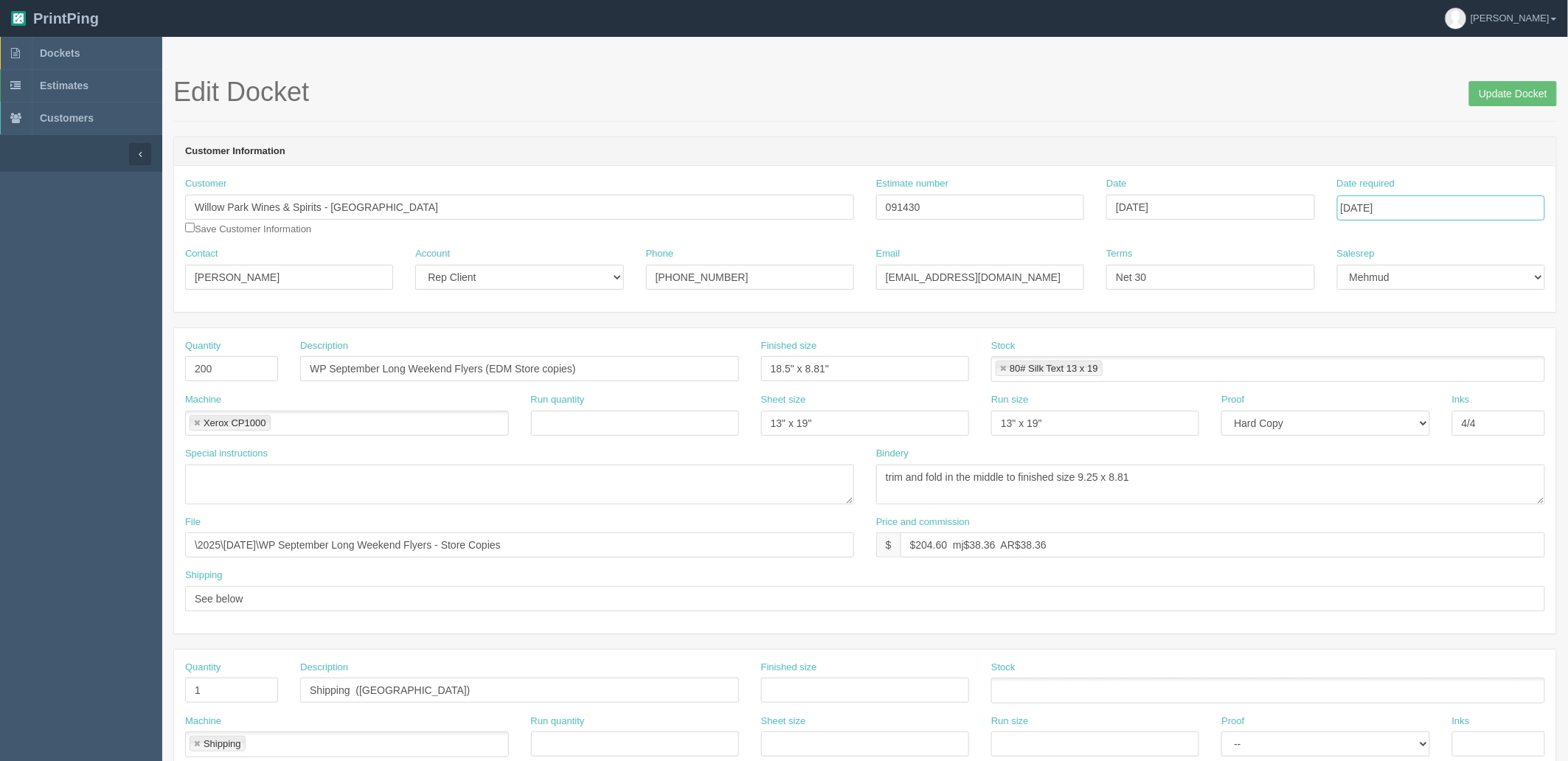
click at [1463, 204] on input "[DATE]" at bounding box center [1442, 208] width 208 height 25
click at [1372, 370] on td "25" at bounding box center [1372, 371] width 21 height 21
type input "[DATE]"
click at [1111, 115] on div "Edit Docket Update Docket" at bounding box center [865, 99] width 1384 height 45
click at [1532, 96] on input "Update Docket" at bounding box center [1513, 94] width 87 height 25
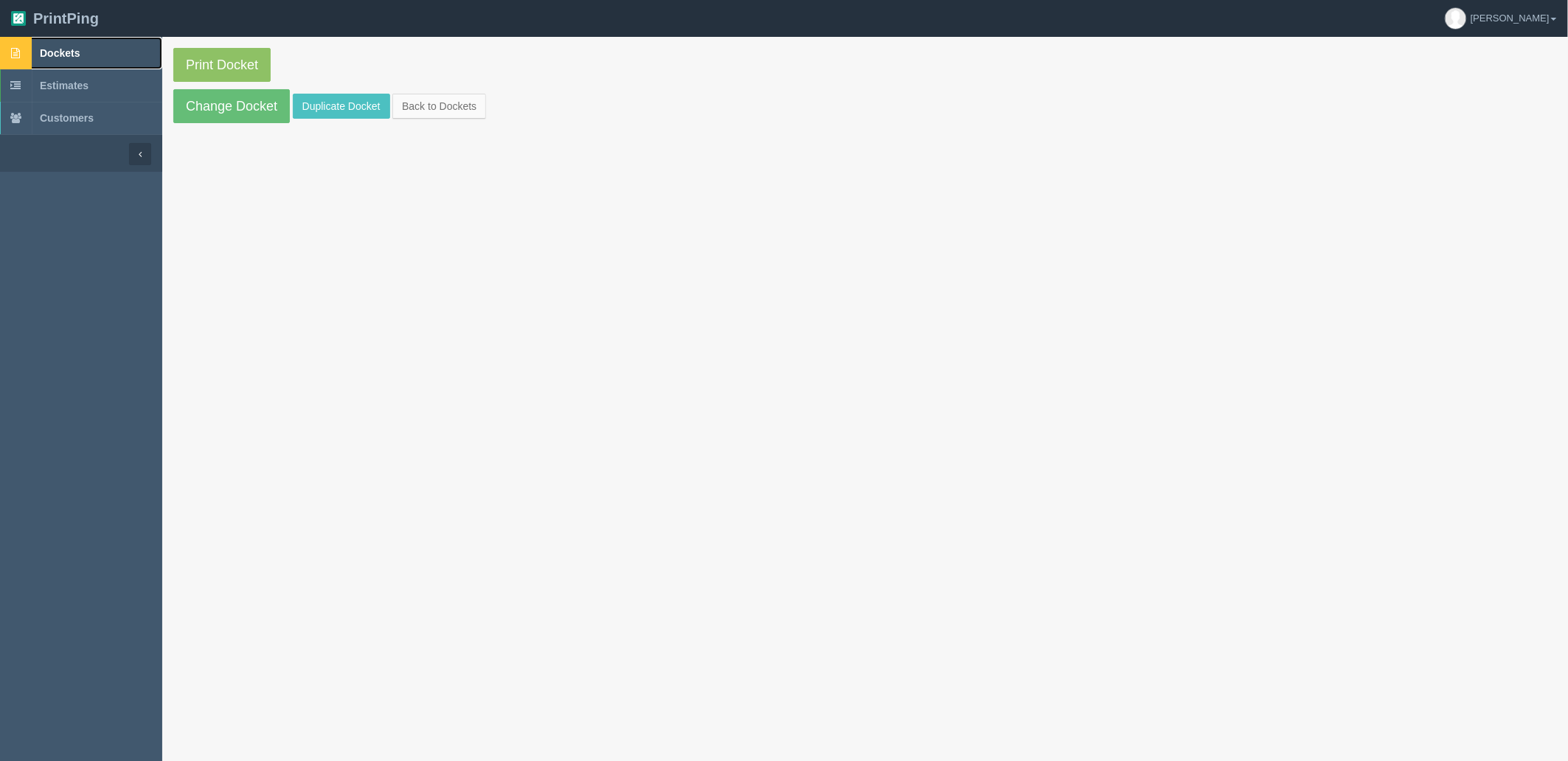
click at [102, 55] on link "Dockets" at bounding box center [81, 52] width 162 height 33
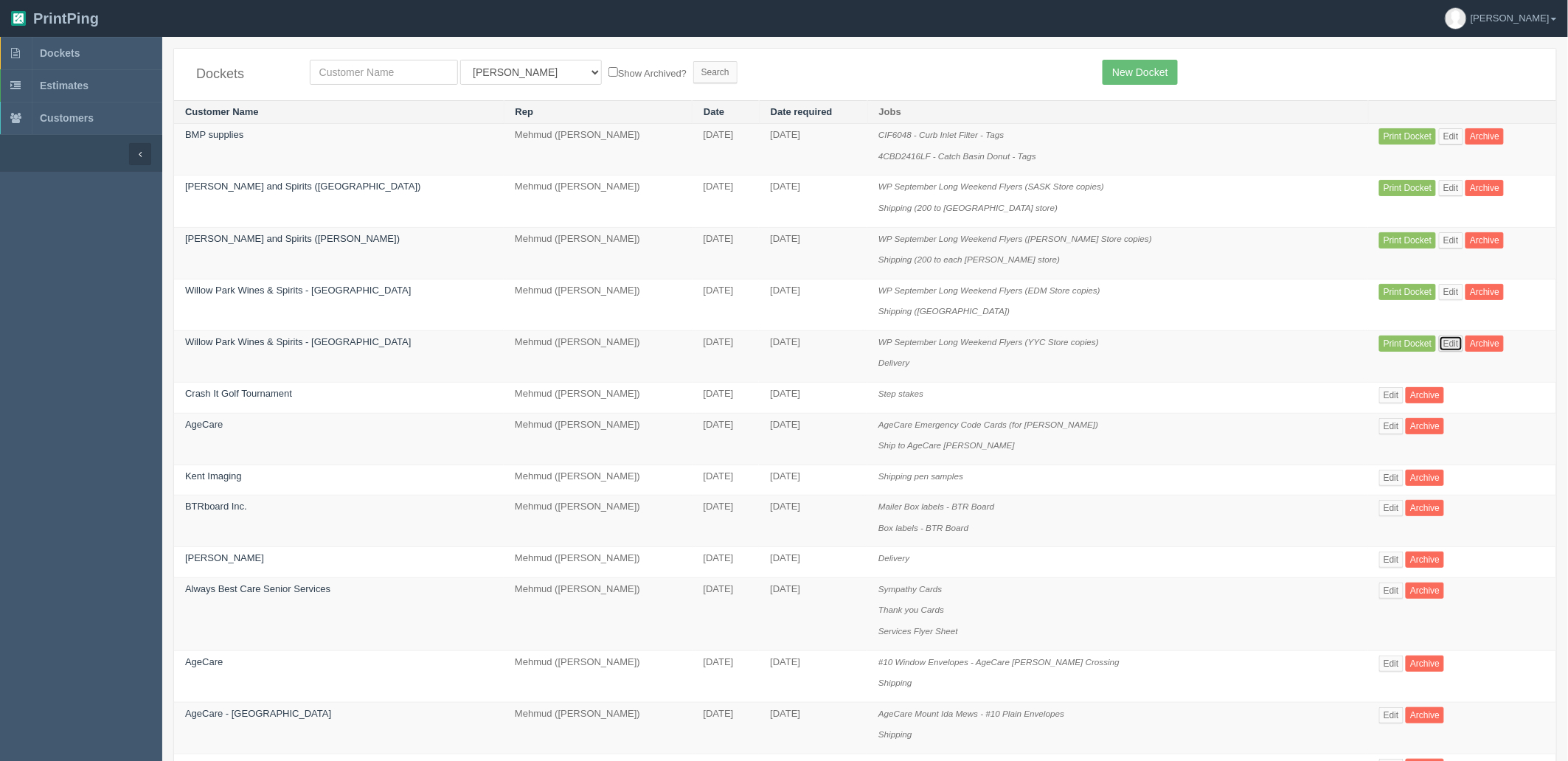
click at [1439, 351] on link "Edit" at bounding box center [1451, 344] width 25 height 16
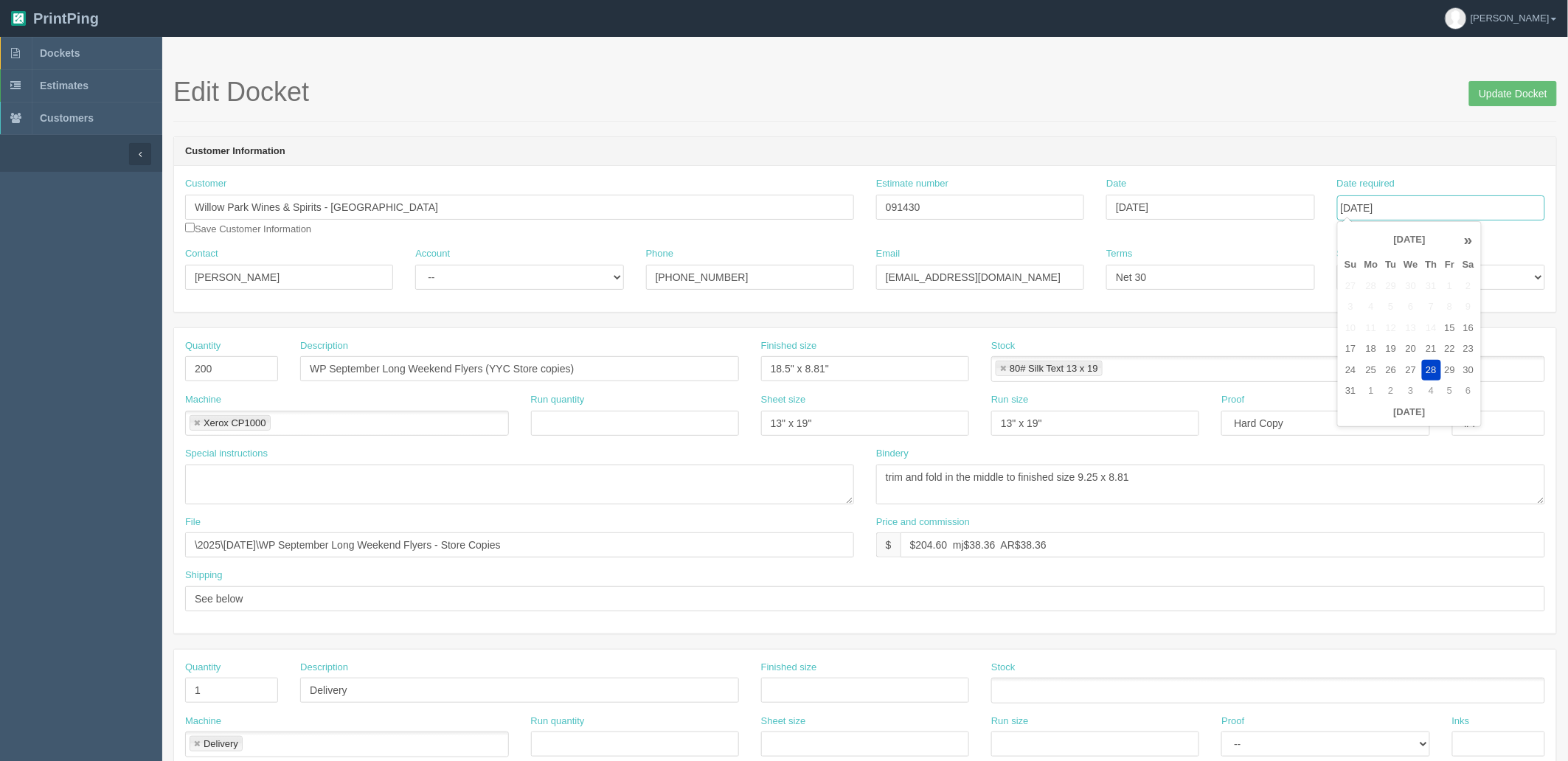
click at [1456, 209] on input "August 28, 2025" at bounding box center [1442, 208] width 208 height 25
click at [1372, 371] on td "25" at bounding box center [1372, 371] width 21 height 21
type input "[DATE]"
click at [1353, 118] on div "Edit Docket Update Docket" at bounding box center [865, 99] width 1384 height 45
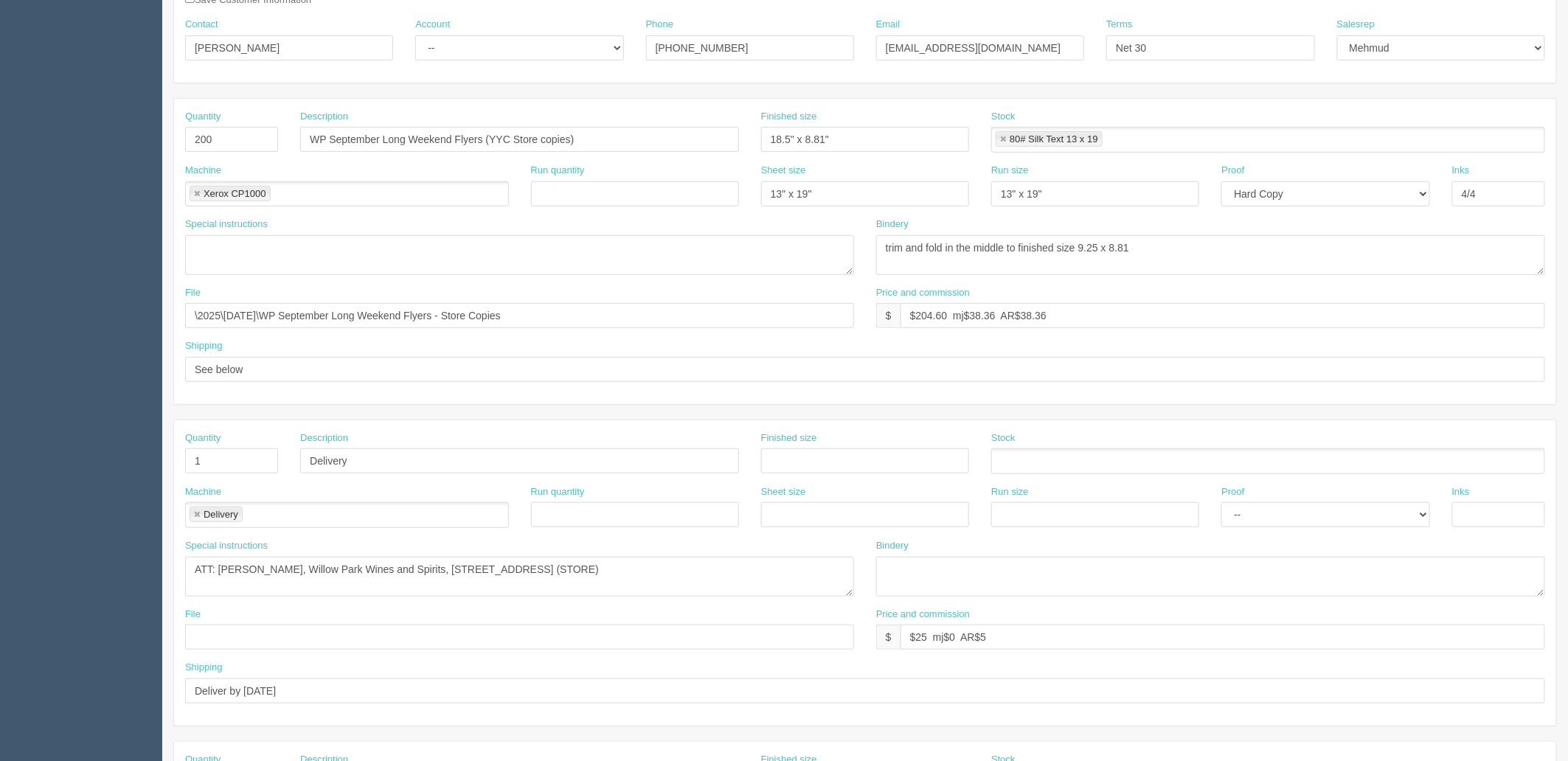
scroll to position [579, 0]
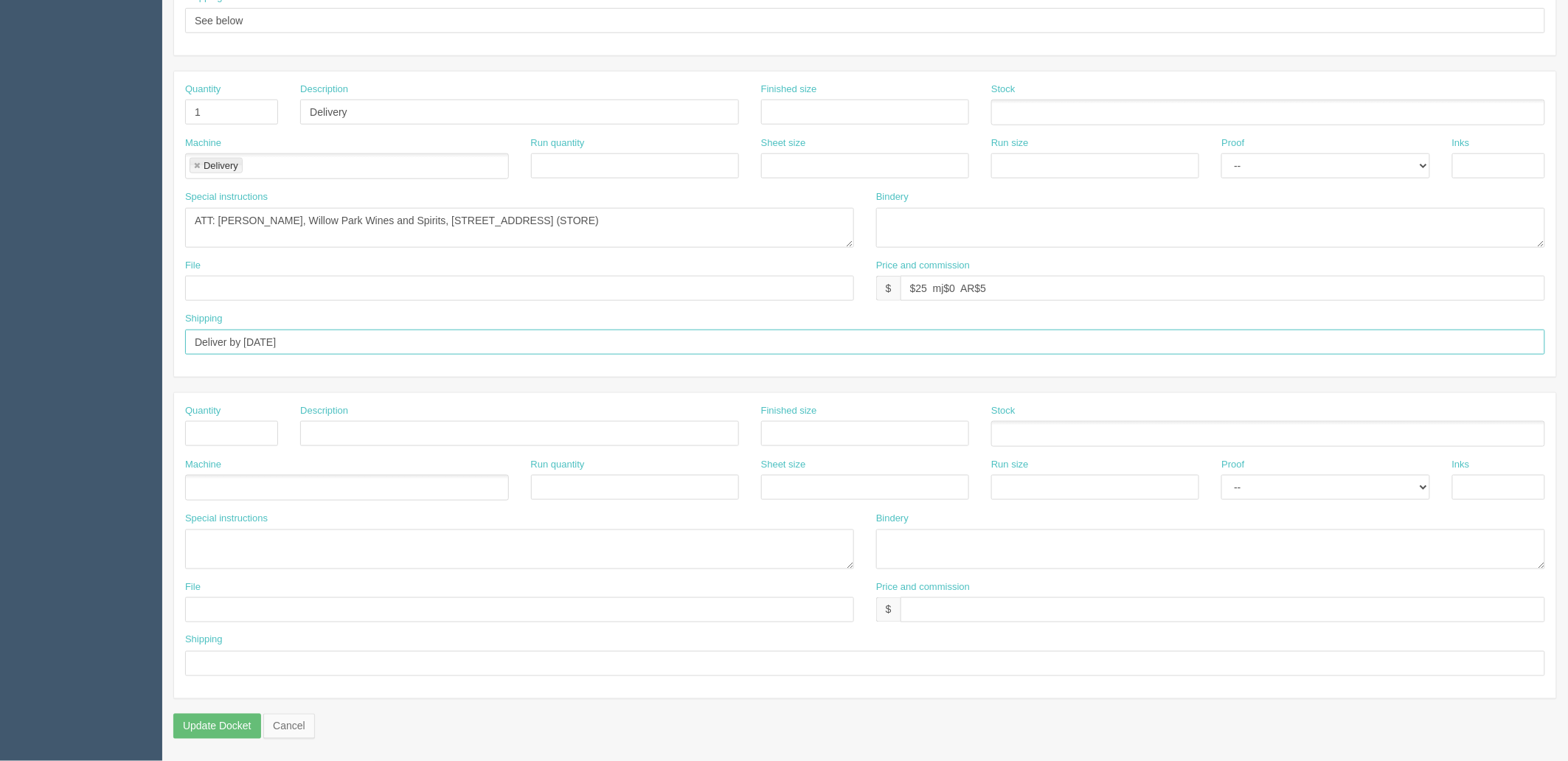
drag, startPoint x: 248, startPoint y: 336, endPoint x: 817, endPoint y: 338, distance: 569.0
click at [807, 338] on input "Deliver by June 26th" at bounding box center [865, 343] width 1360 height 25
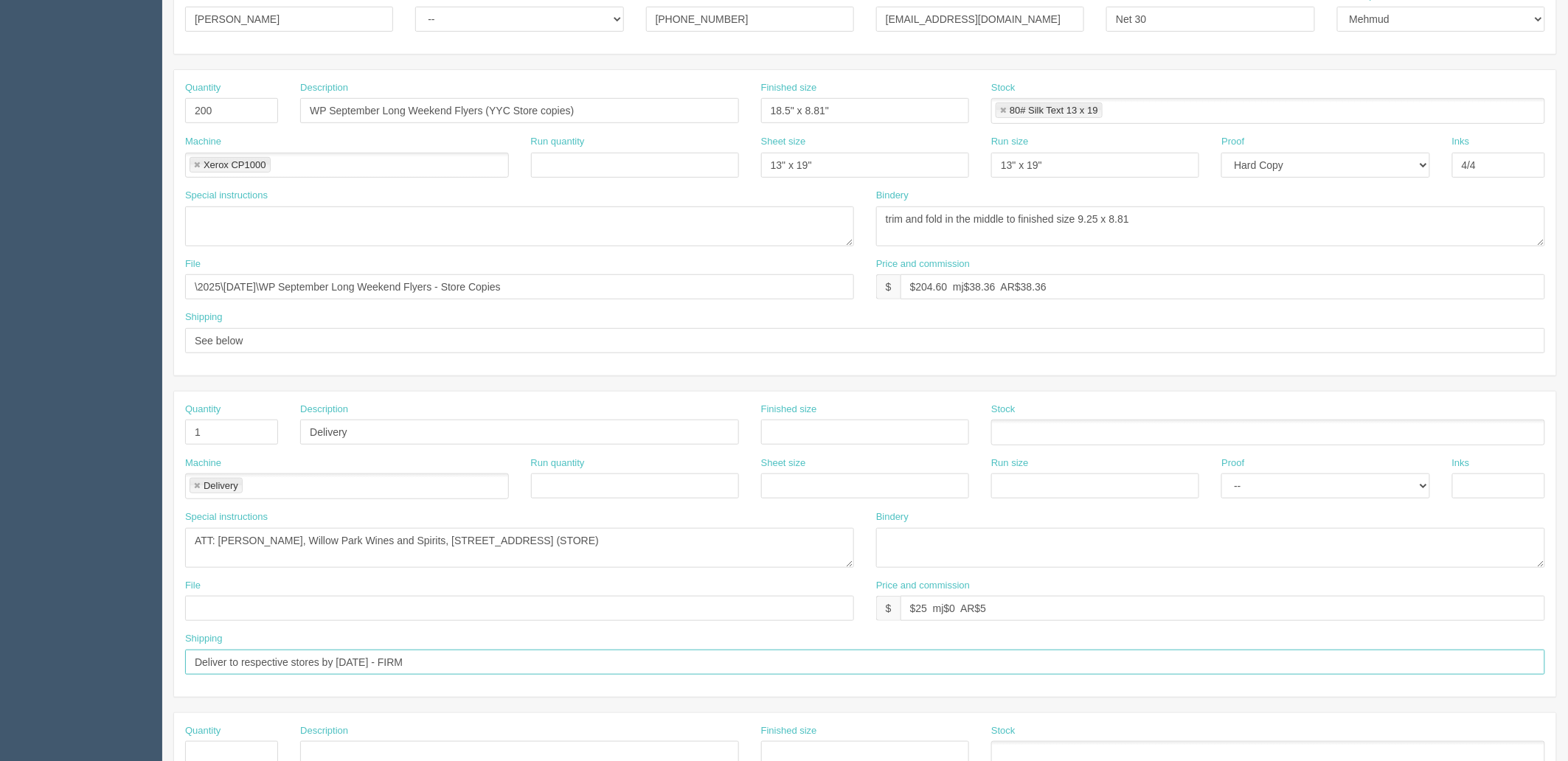
scroll to position [0, 0]
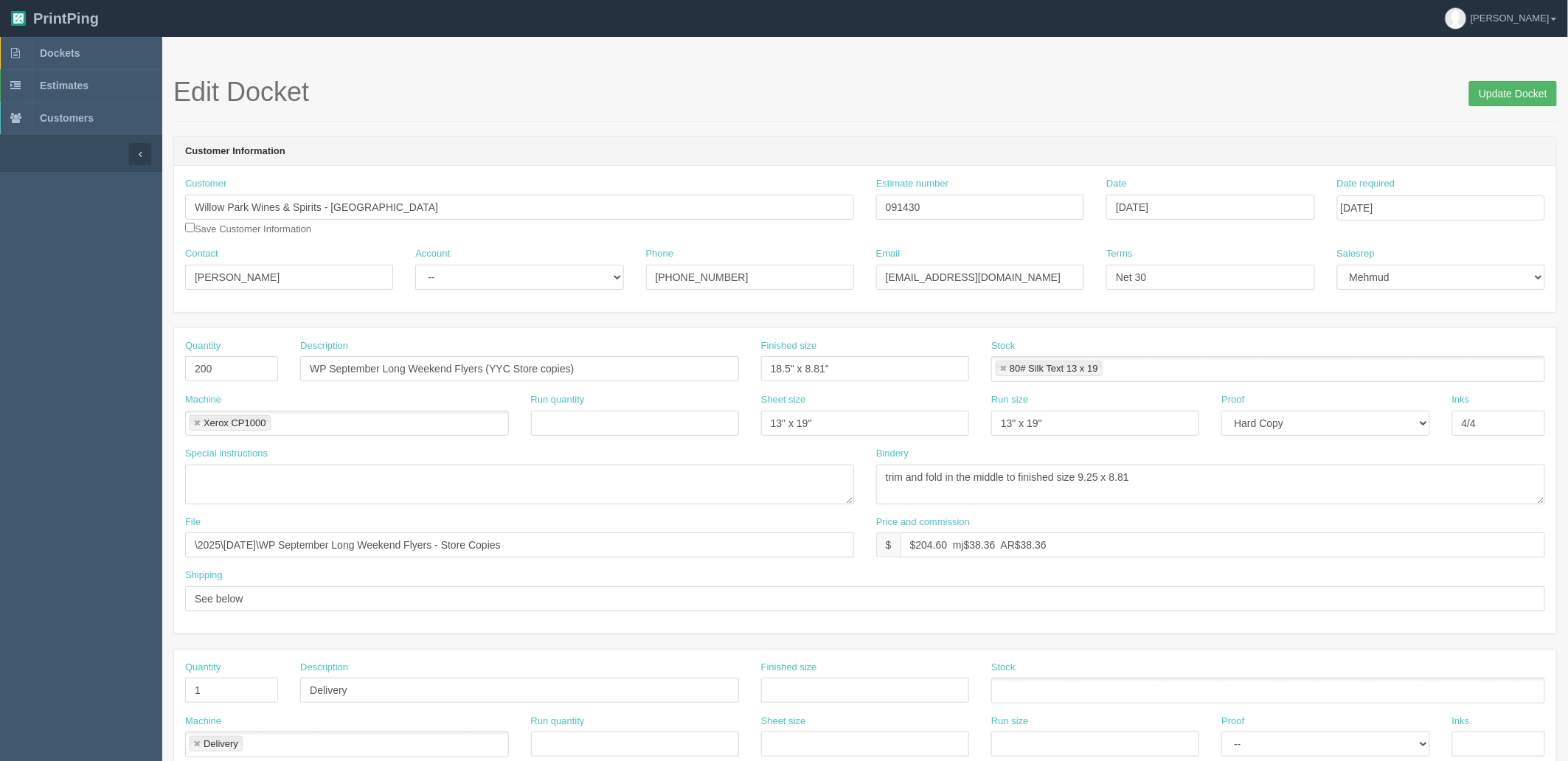
type input "Deliver to respective stores by 27th August - FIRM"
click at [1484, 83] on input "Update Docket" at bounding box center [1513, 94] width 87 height 25
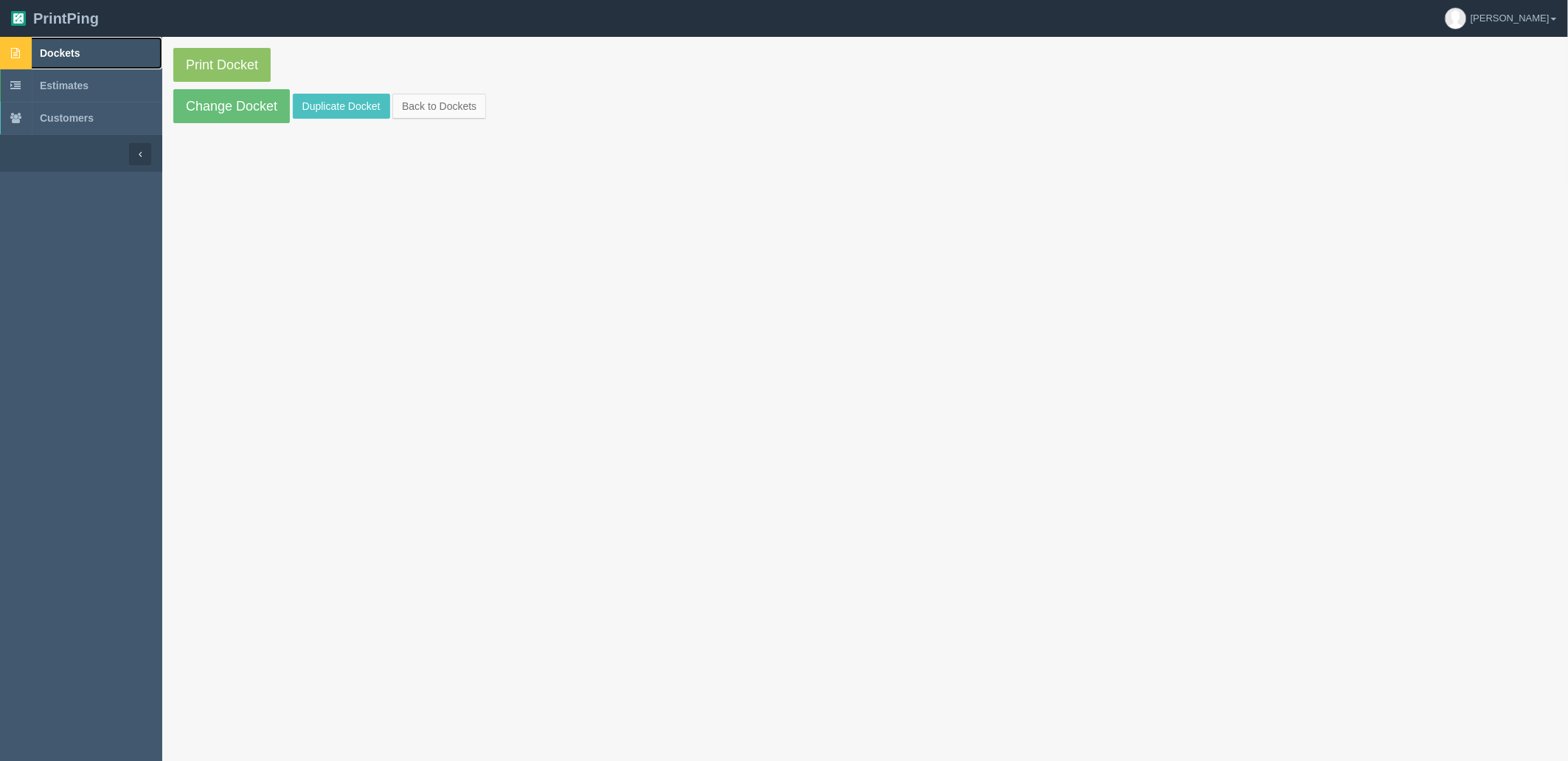
click at [113, 46] on link "Dockets" at bounding box center [81, 52] width 162 height 33
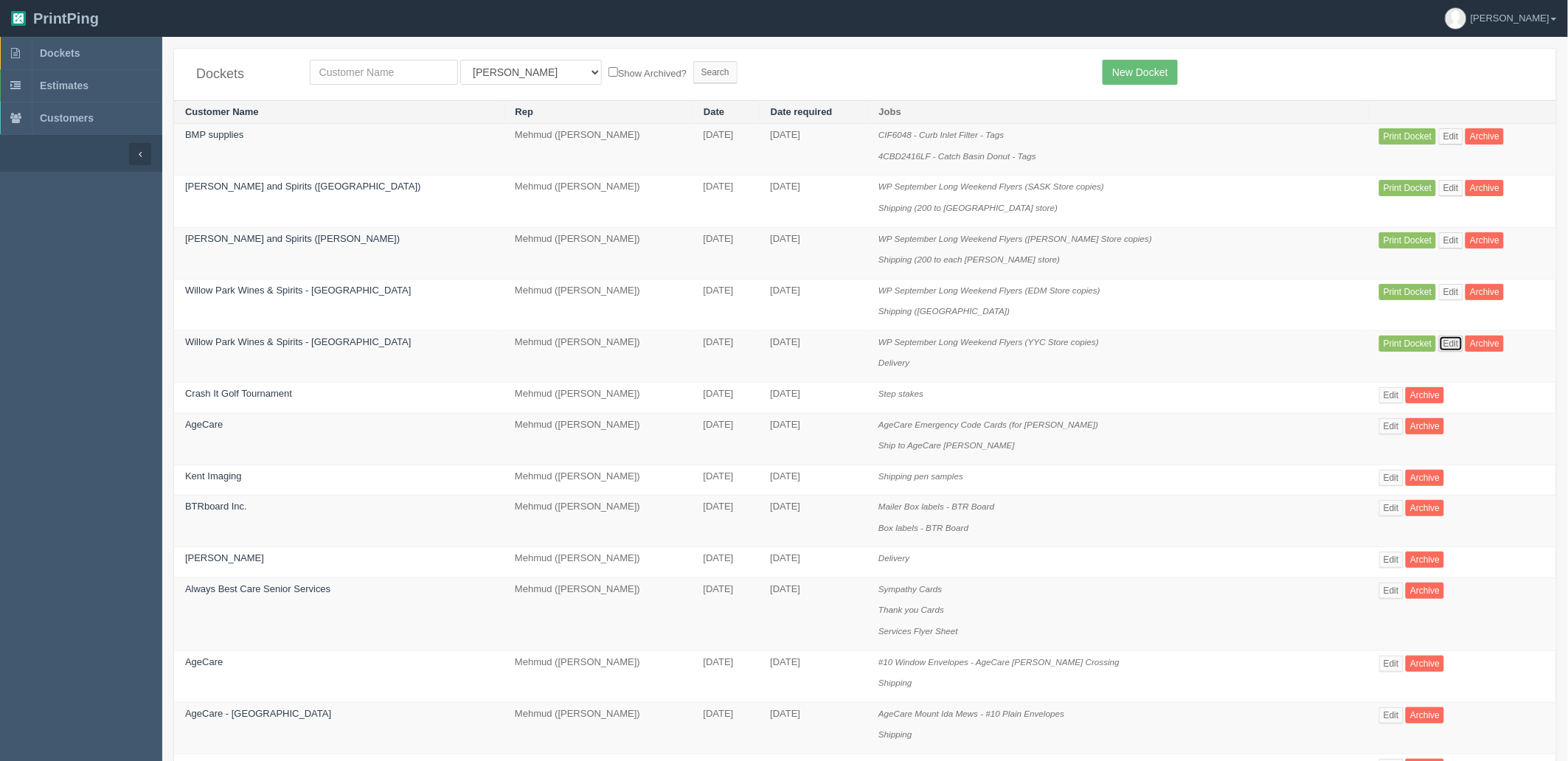
click at [1439, 340] on link "Edit" at bounding box center [1451, 344] width 25 height 16
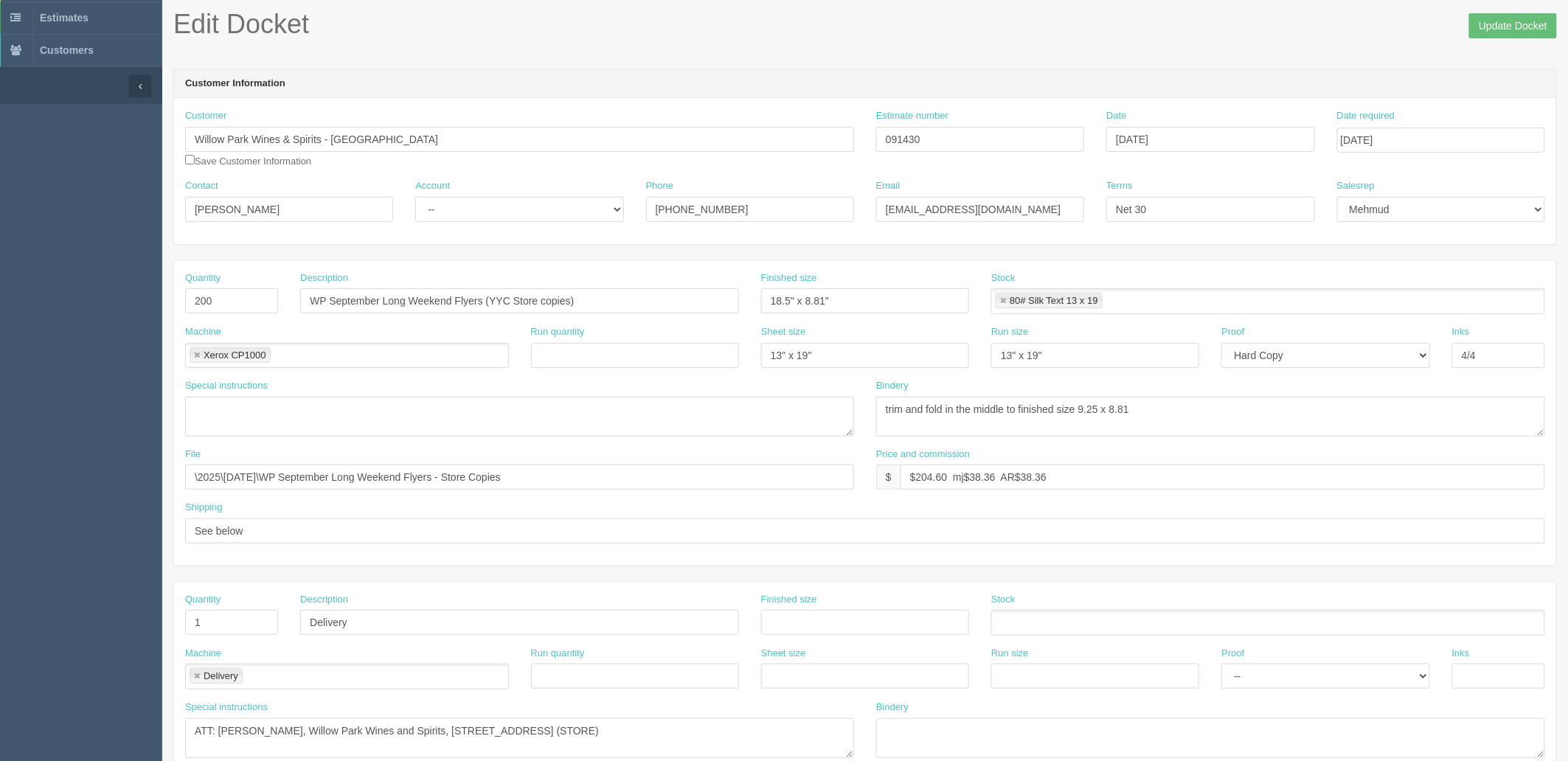
scroll to position [579, 0]
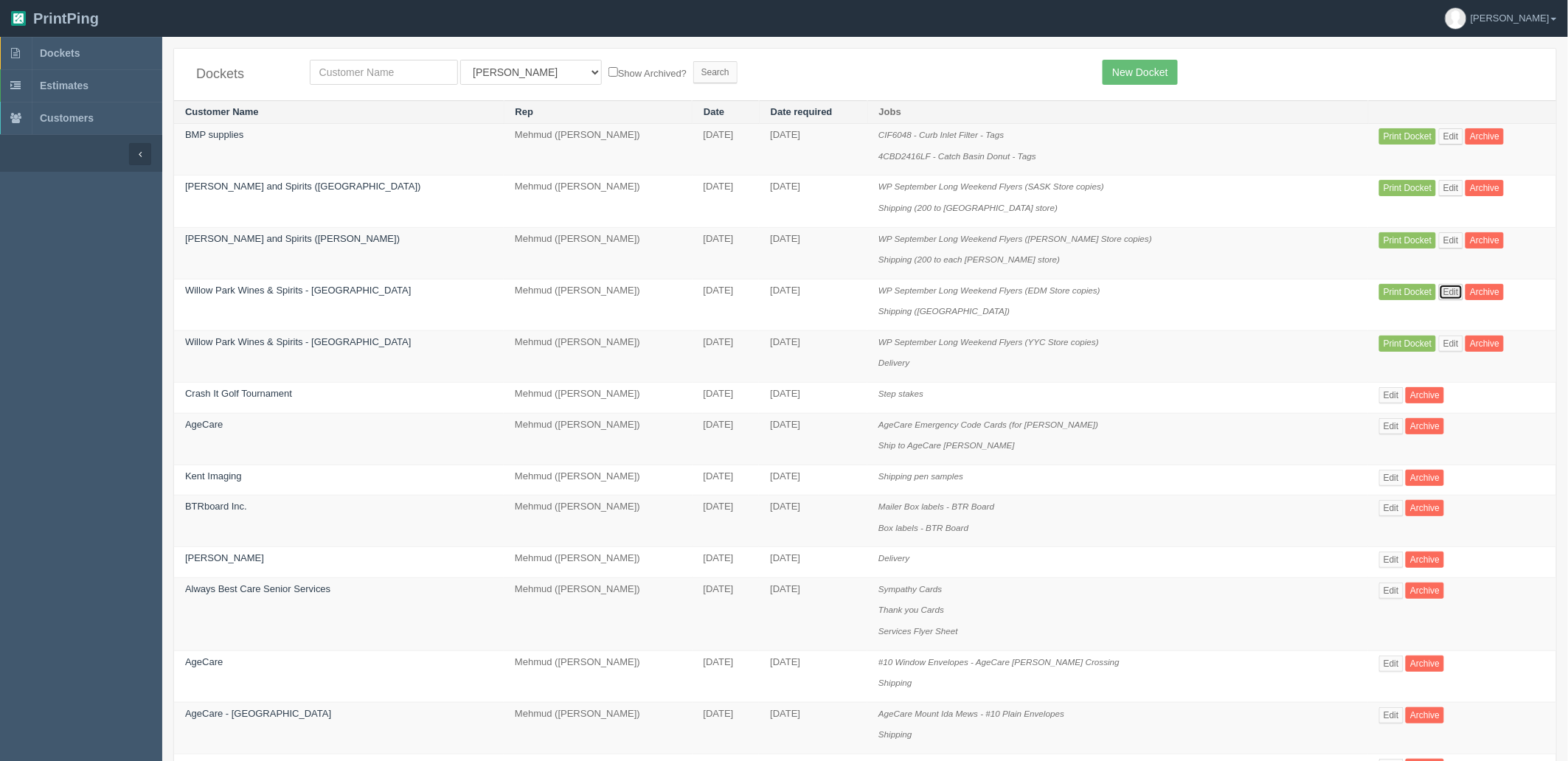
click at [1439, 296] on link "Edit" at bounding box center [1451, 292] width 25 height 16
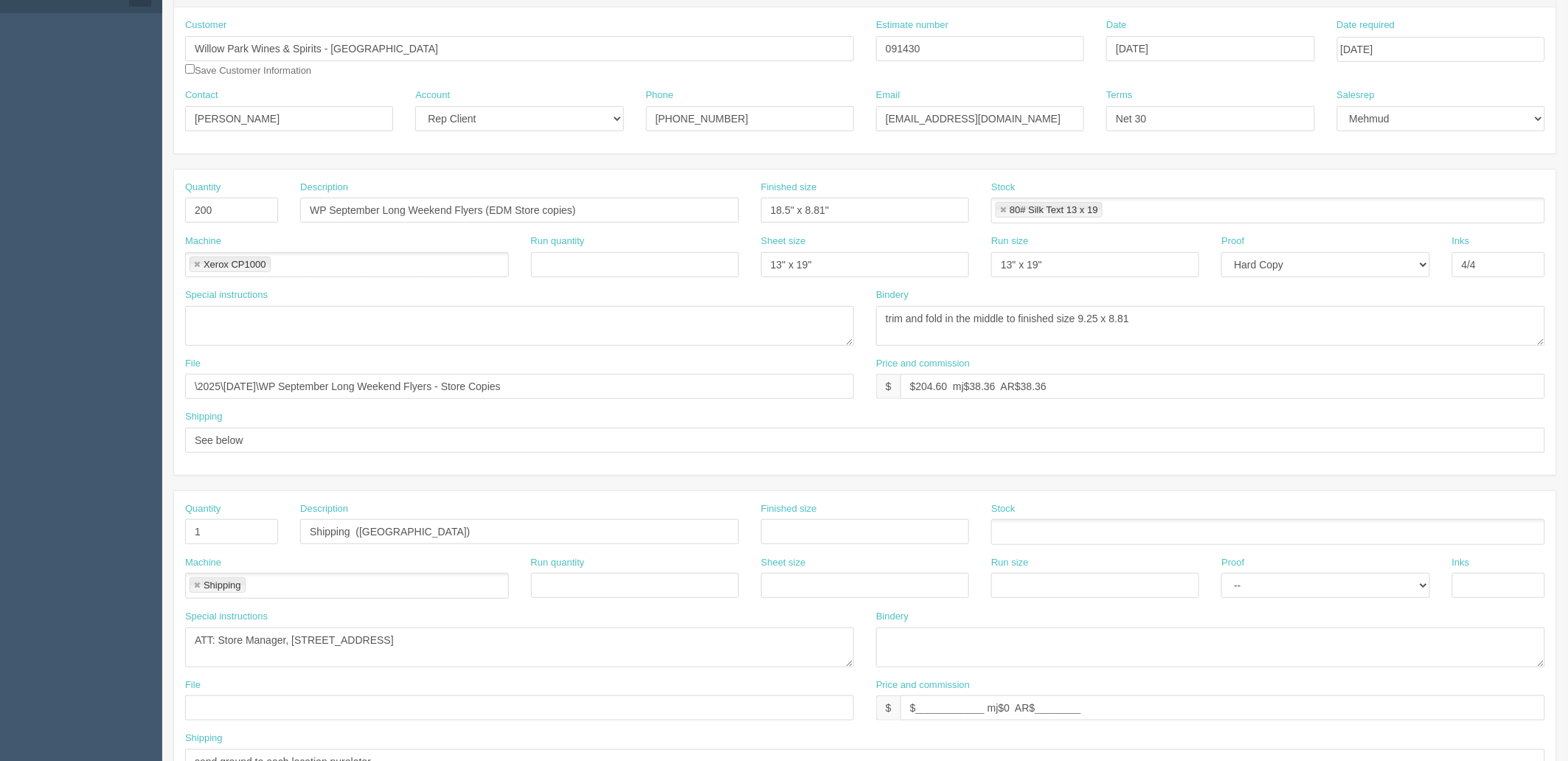
scroll to position [579, 0]
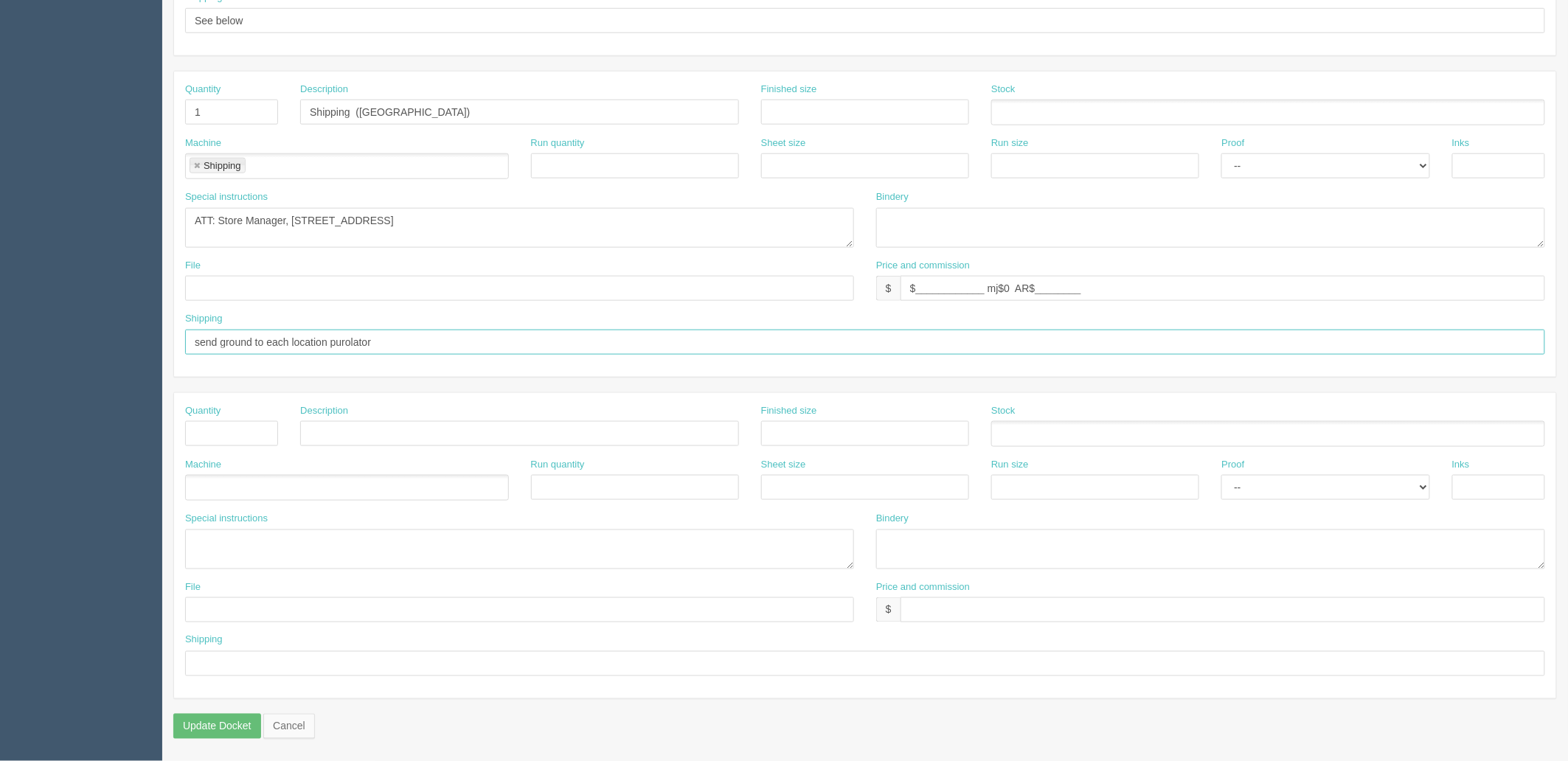
drag, startPoint x: 418, startPoint y: 340, endPoint x: 8, endPoint y: 336, distance: 410.0
click at [8, 336] on section "Dockets Estimates Customers" at bounding box center [784, 110] width 1568 height 1303
paste input "Deliver to respective stores by [DATE] - FIRM"
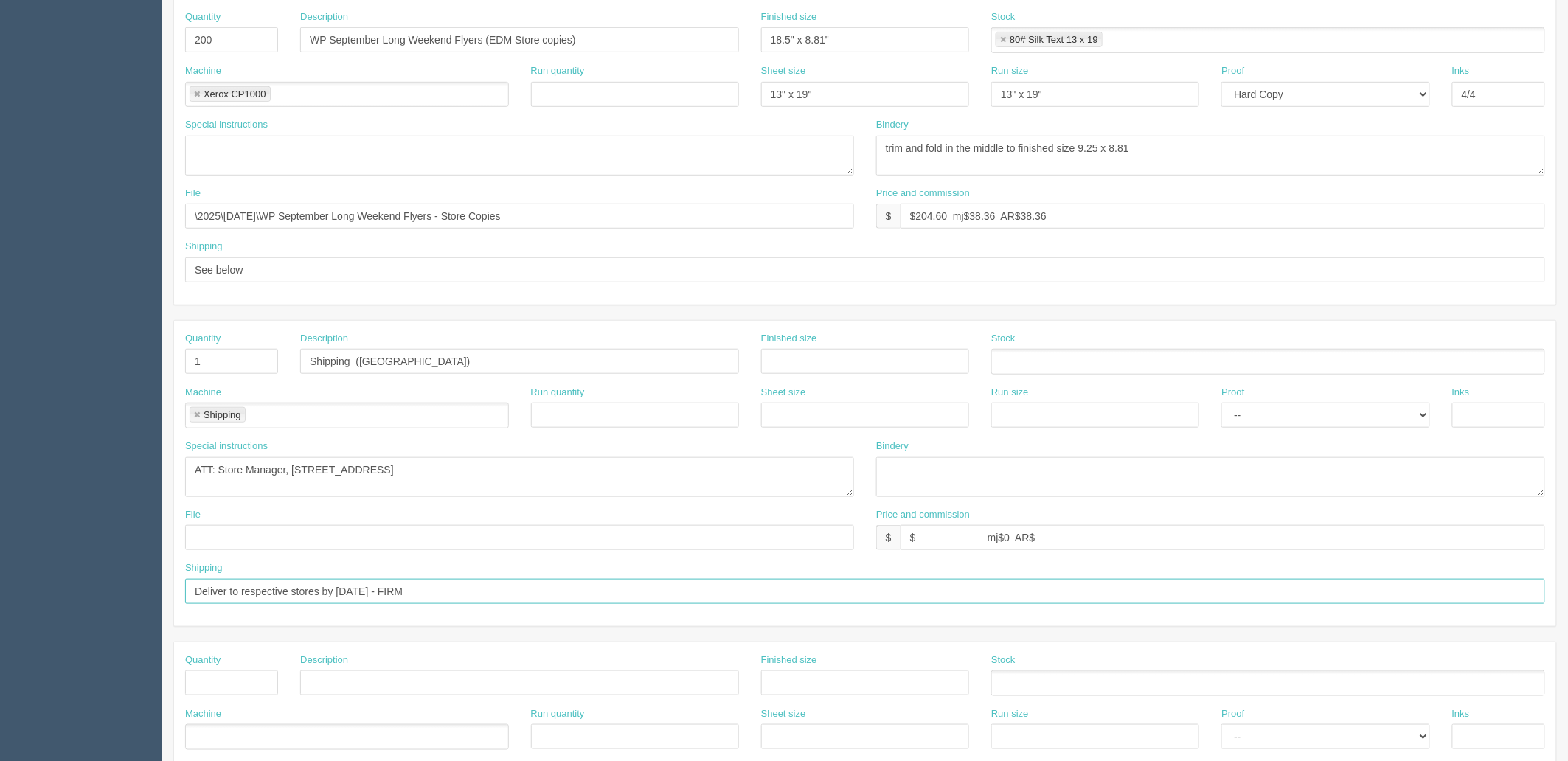
scroll to position [5, 0]
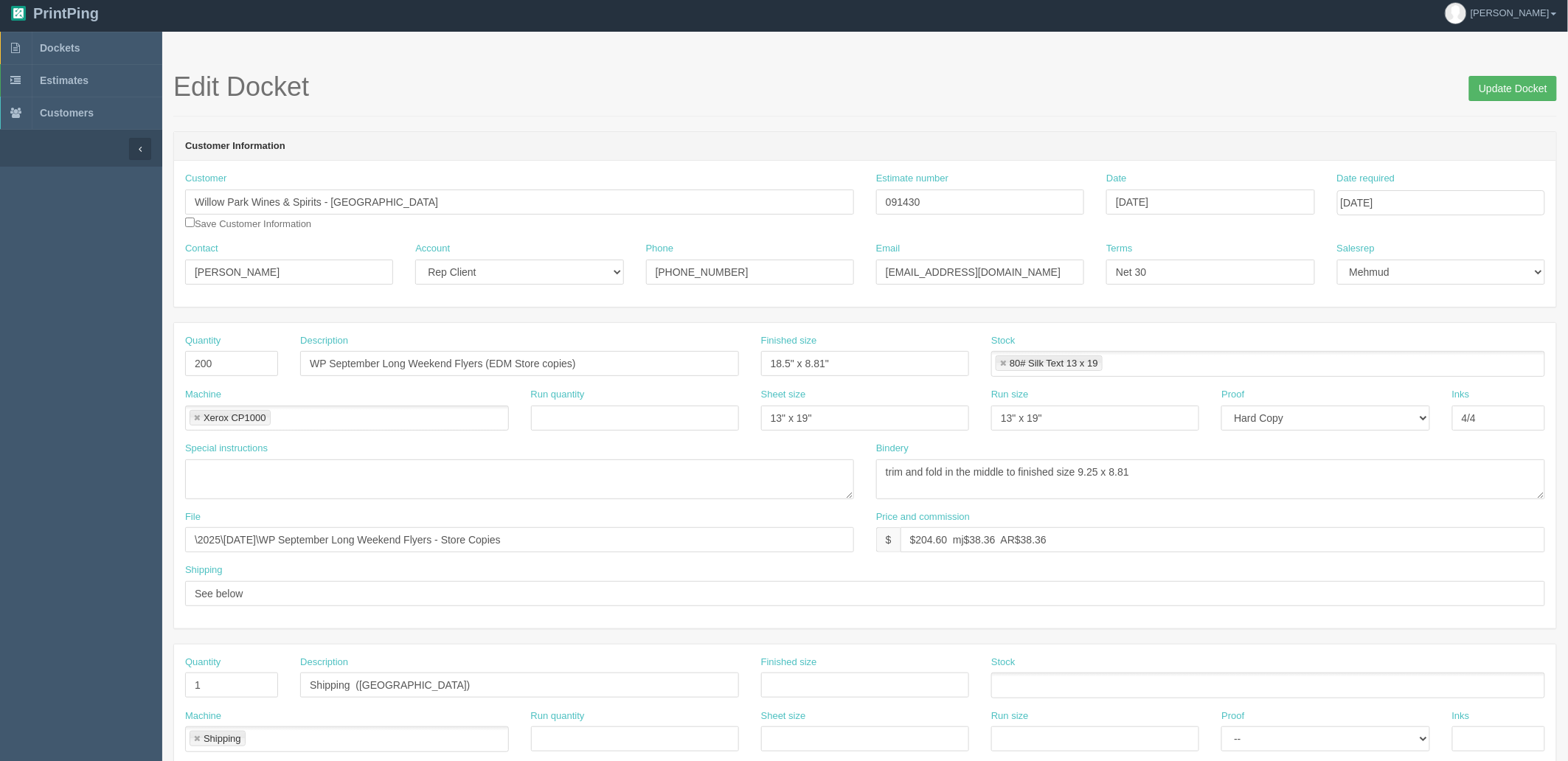
type input "Deliver to respective stores by [DATE] - FIRM"
click at [1497, 78] on input "Update Docket" at bounding box center [1513, 89] width 87 height 25
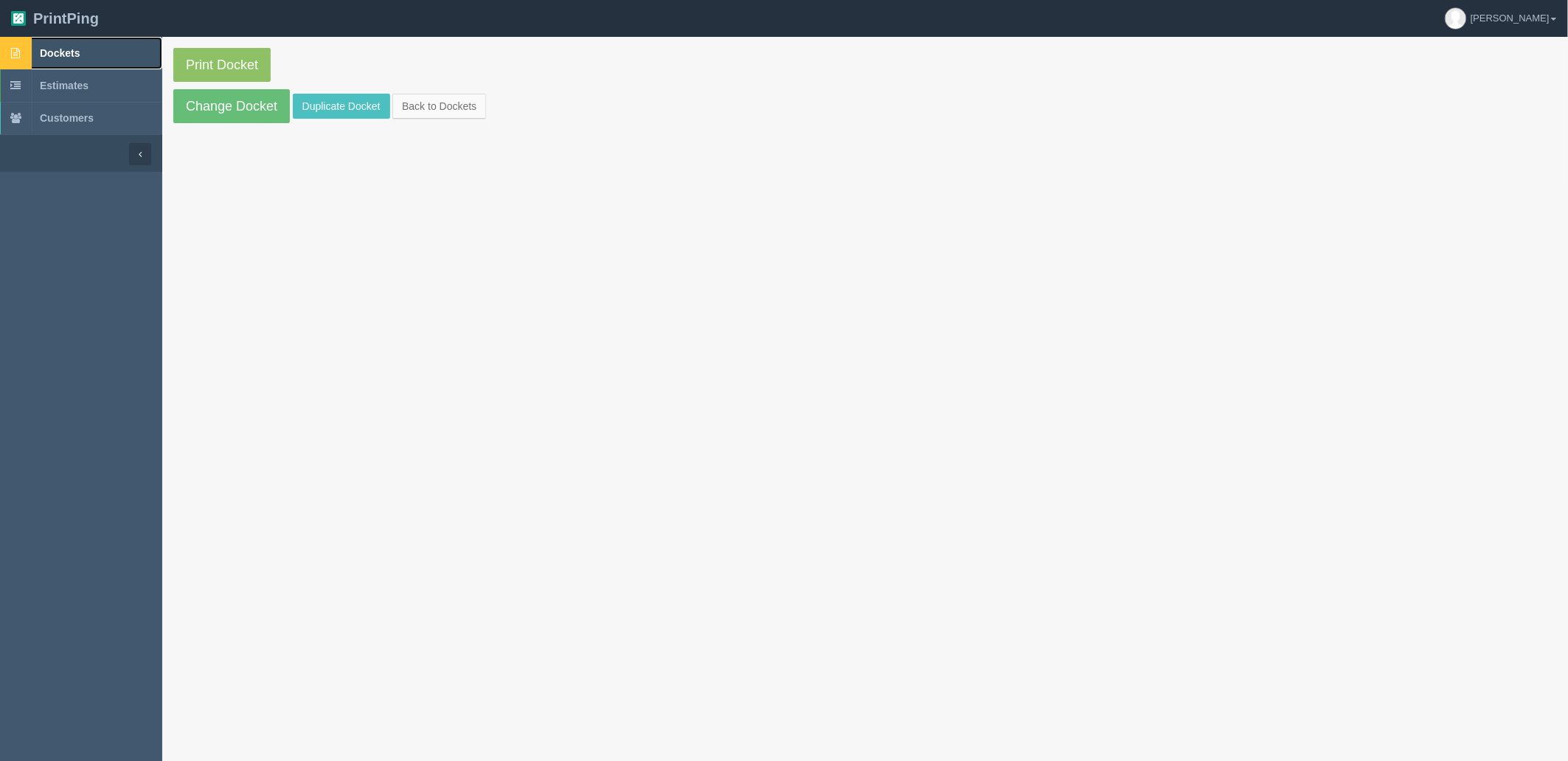
click at [90, 54] on link "Dockets" at bounding box center [81, 52] width 162 height 33
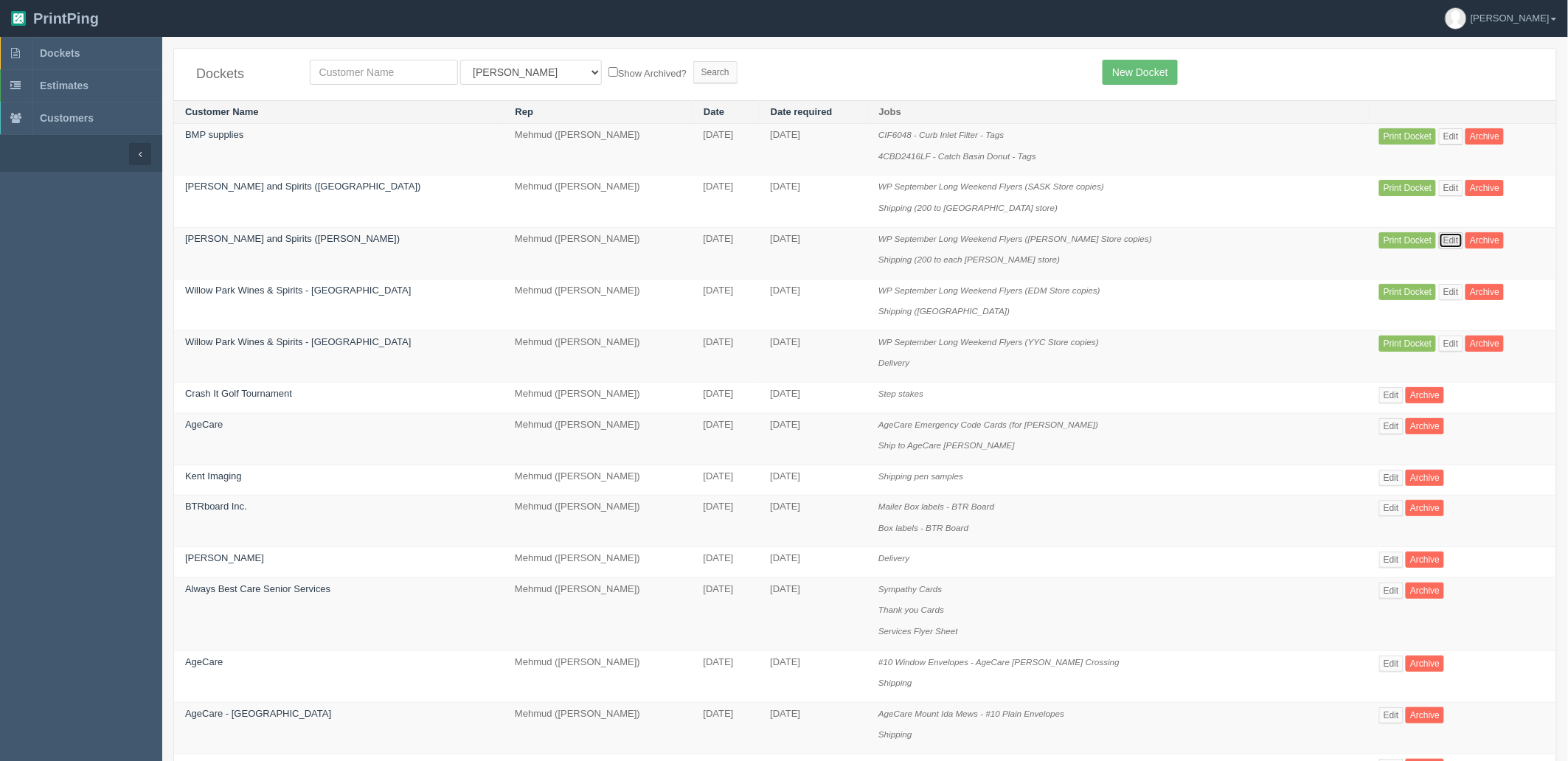
click at [1442, 238] on link "Edit" at bounding box center [1451, 240] width 25 height 16
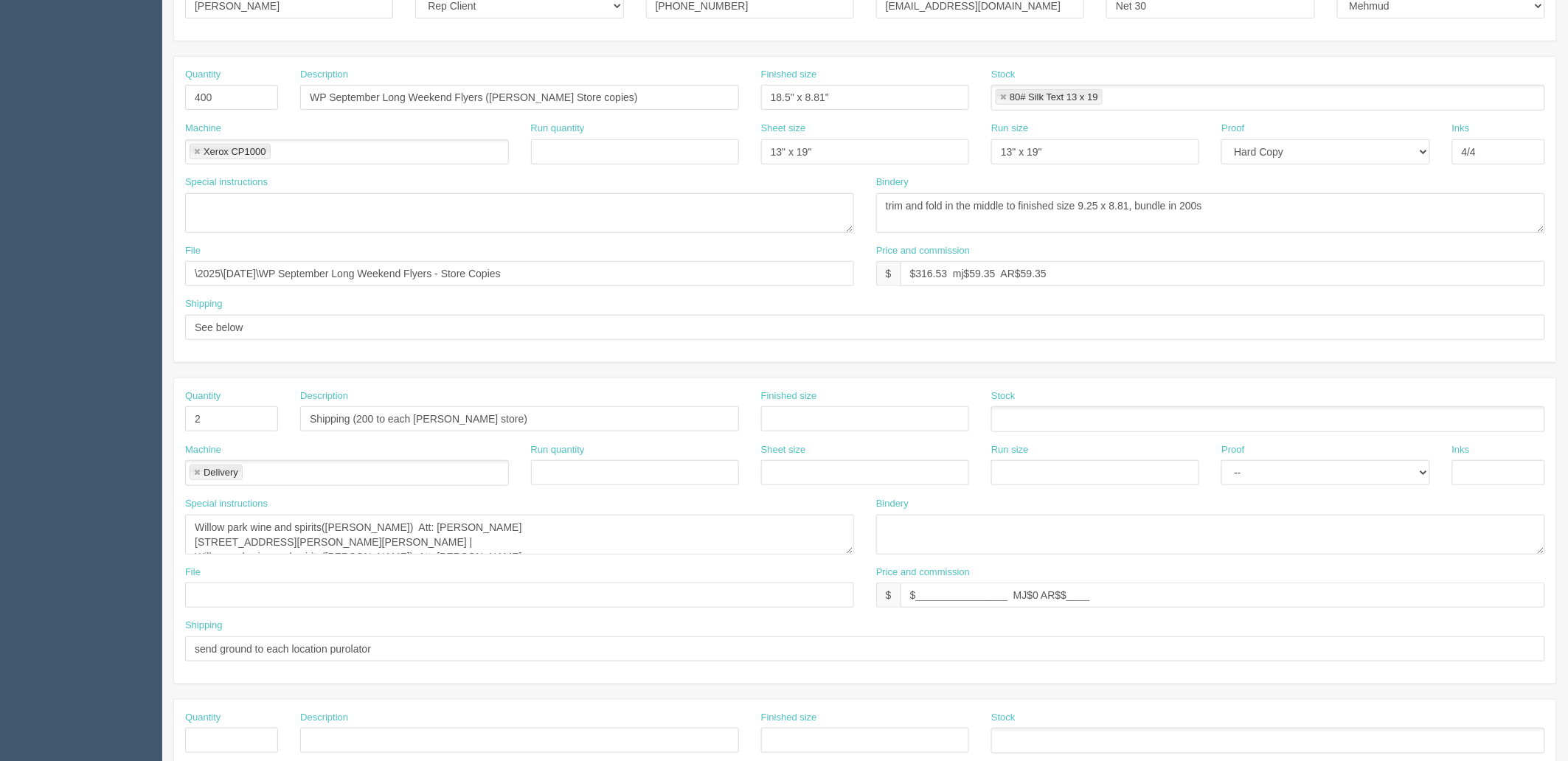
scroll to position [579, 0]
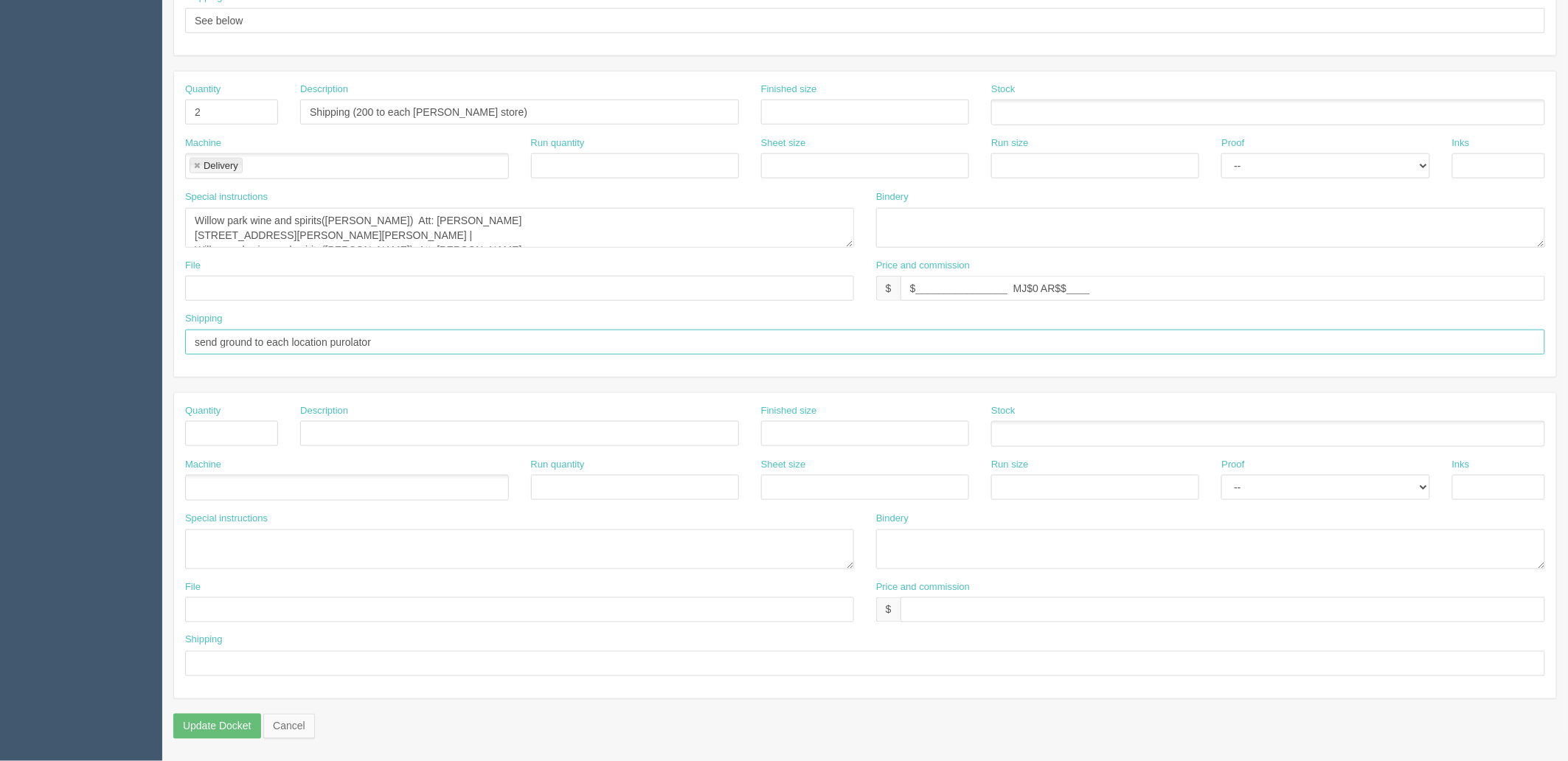
drag, startPoint x: 428, startPoint y: 340, endPoint x: 0, endPoint y: 340, distance: 428.0
click at [0, 340] on section "Dockets Estimates Customers" at bounding box center [784, 110] width 1568 height 1303
paste input "Deliver to respective stores by [DATE] - FIRM"
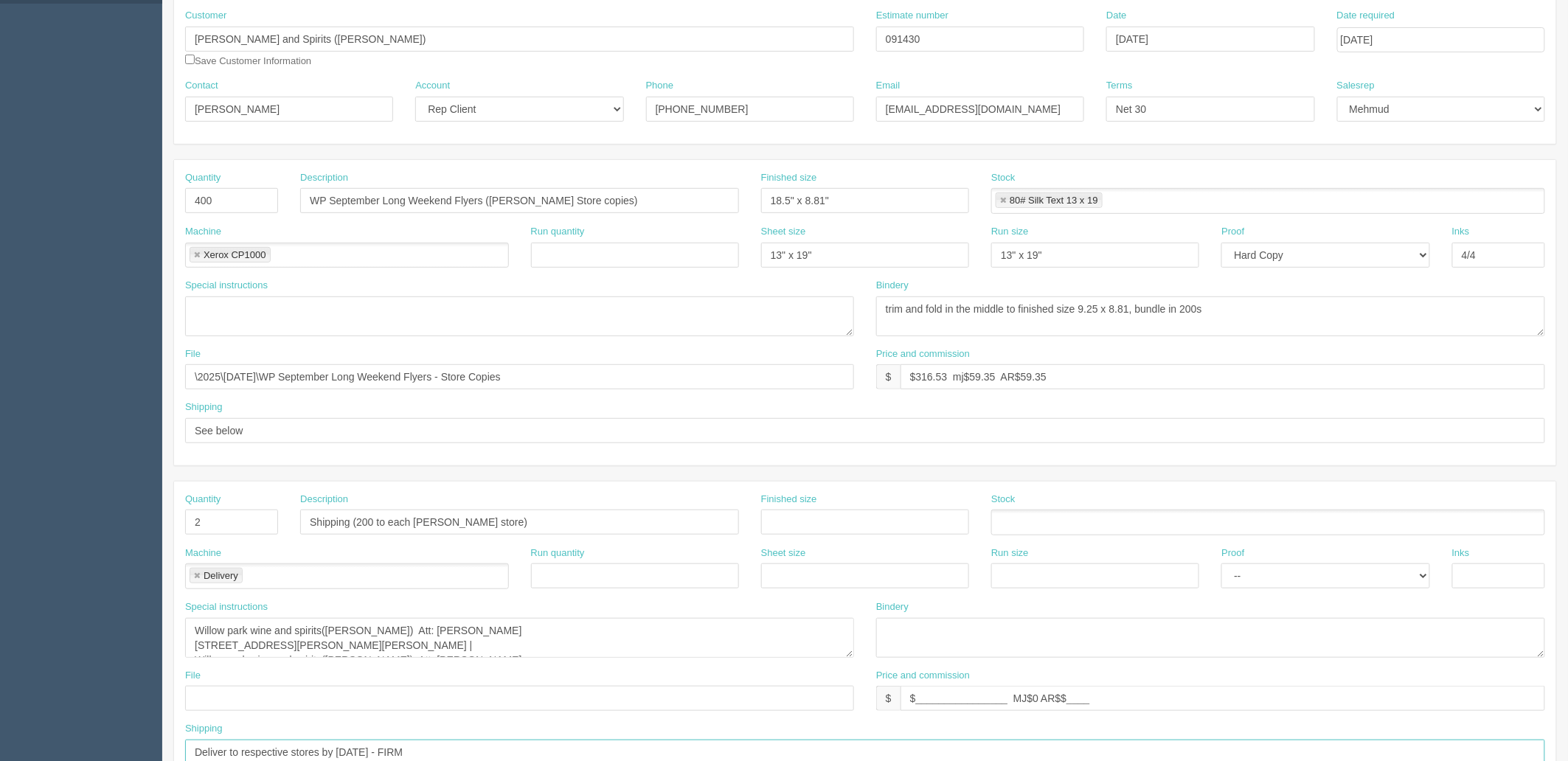
scroll to position [87, 0]
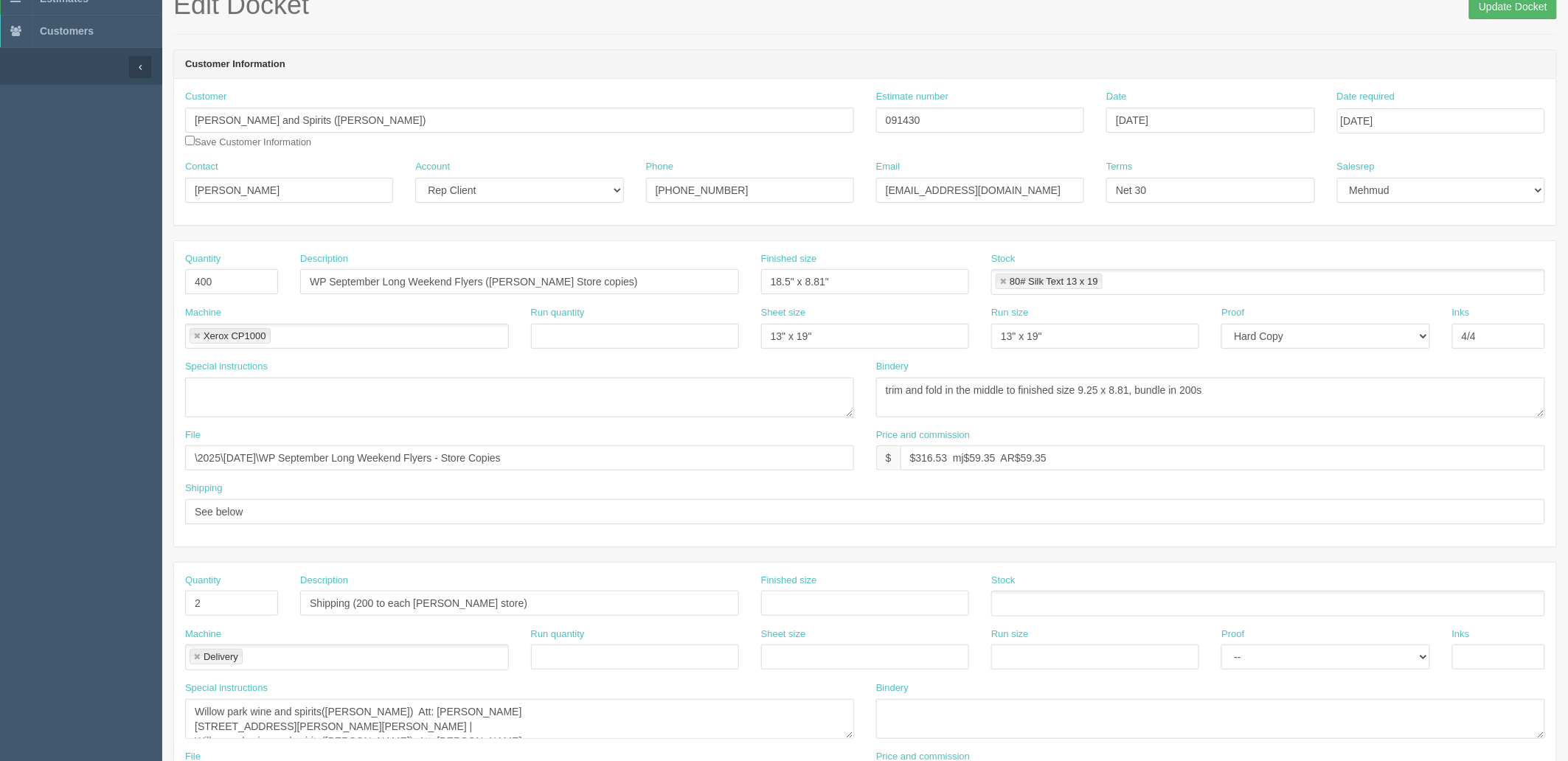
type input "Deliver to respective stores by [DATE] - FIRM"
click at [1503, 17] on input "Update Docket" at bounding box center [1513, 7] width 87 height 25
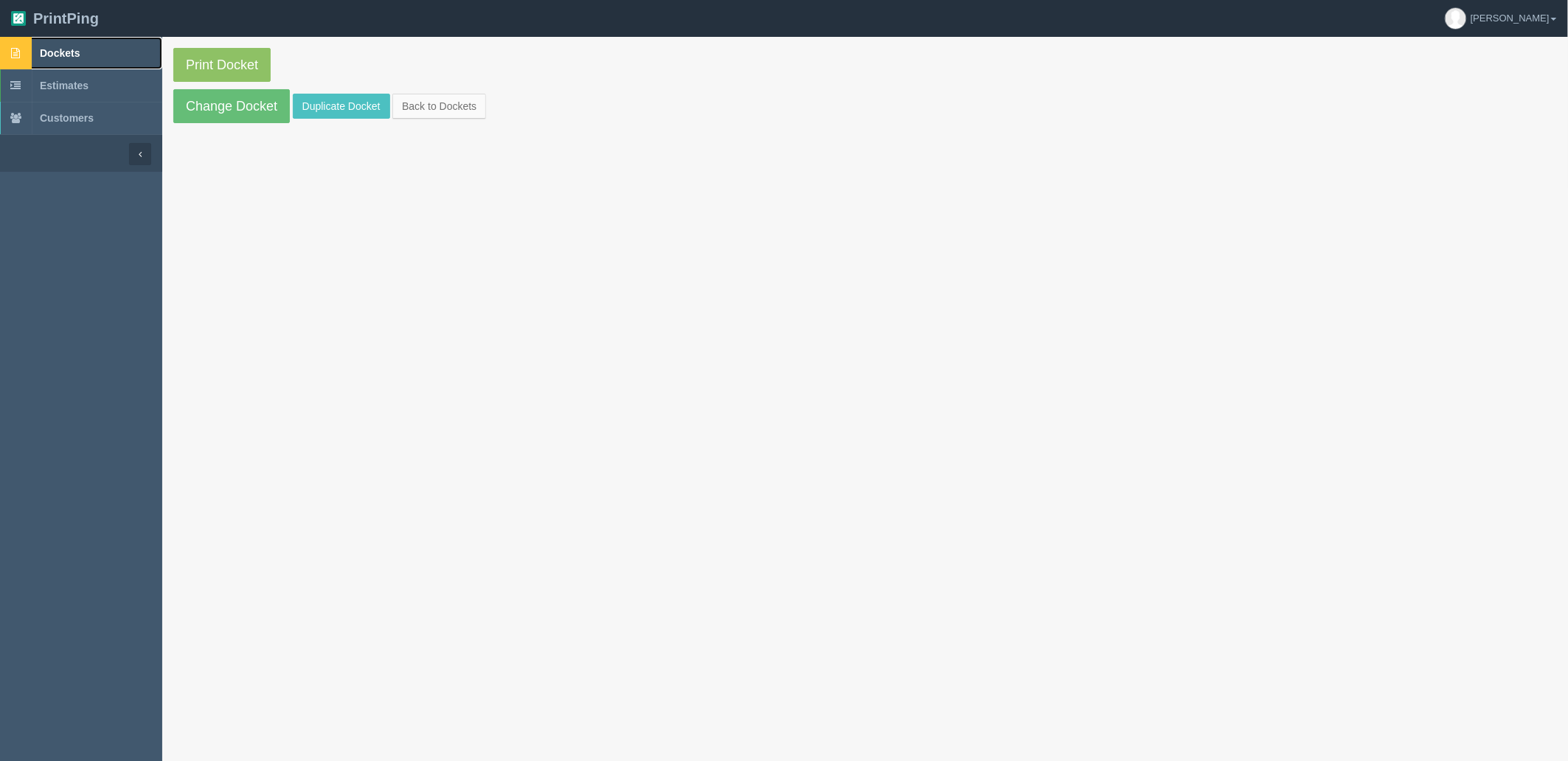
click at [98, 43] on link "Dockets" at bounding box center [81, 52] width 162 height 33
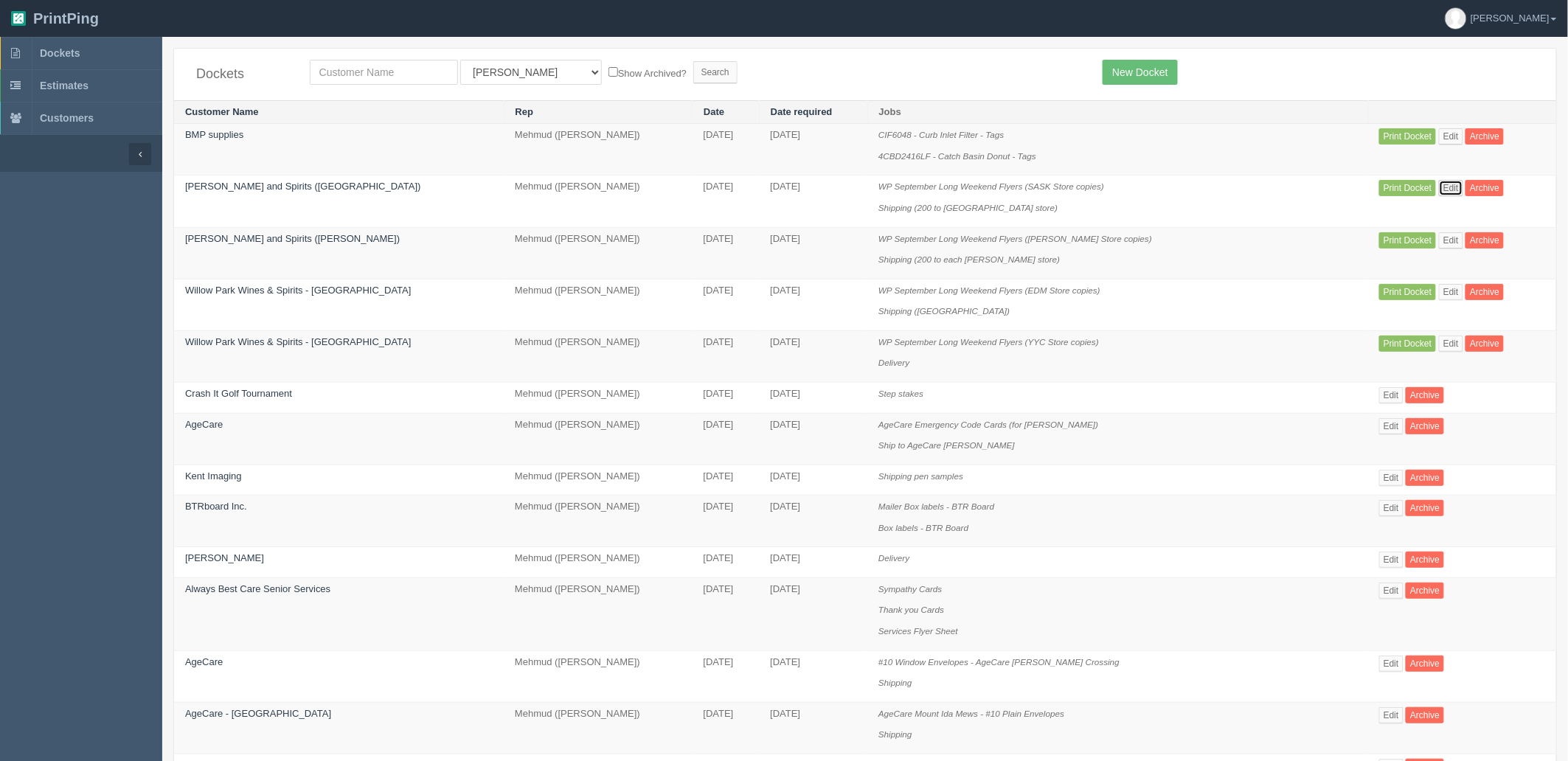
click at [1441, 182] on link "Edit" at bounding box center [1451, 188] width 25 height 16
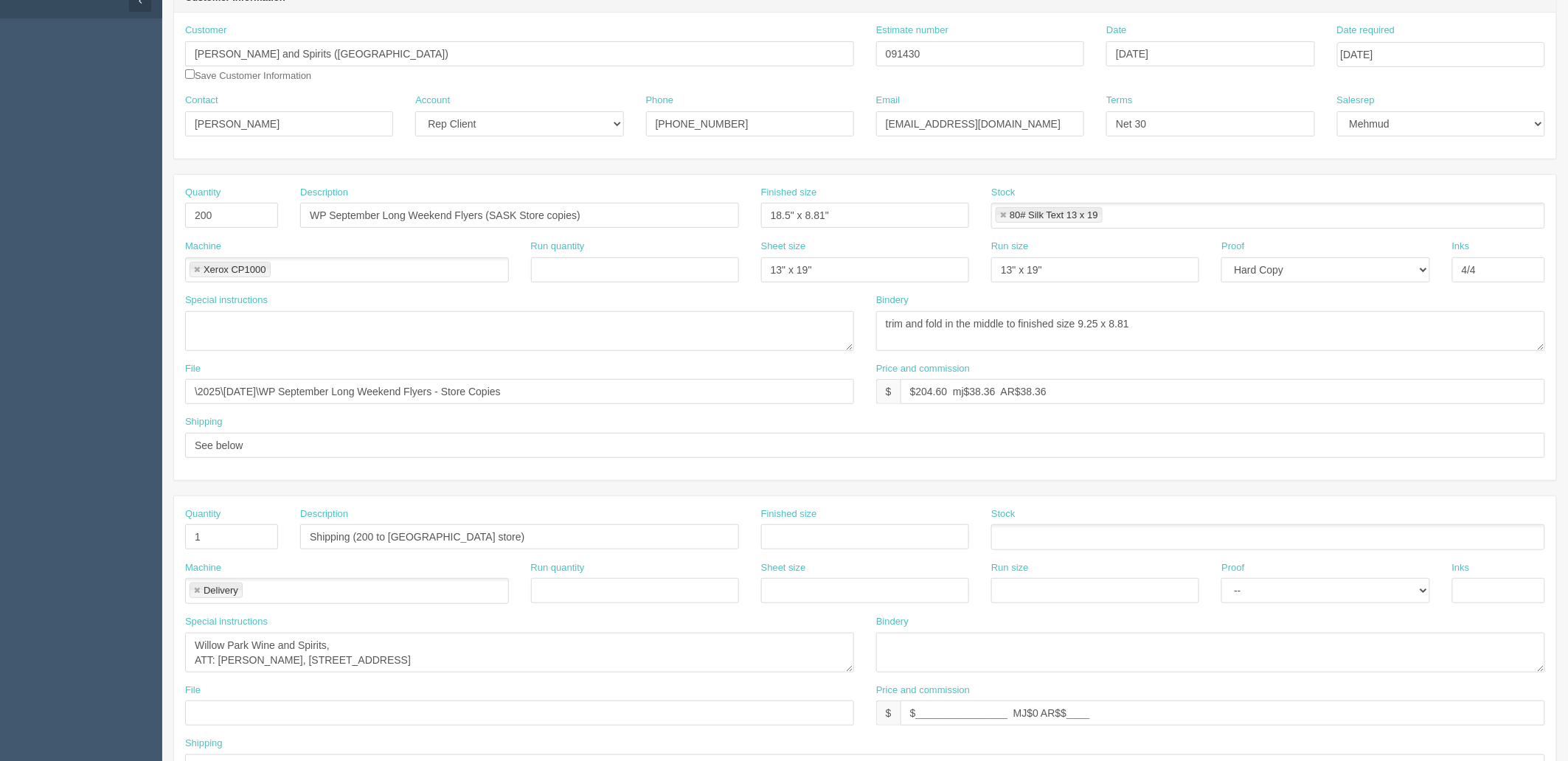
scroll to position [573, 0]
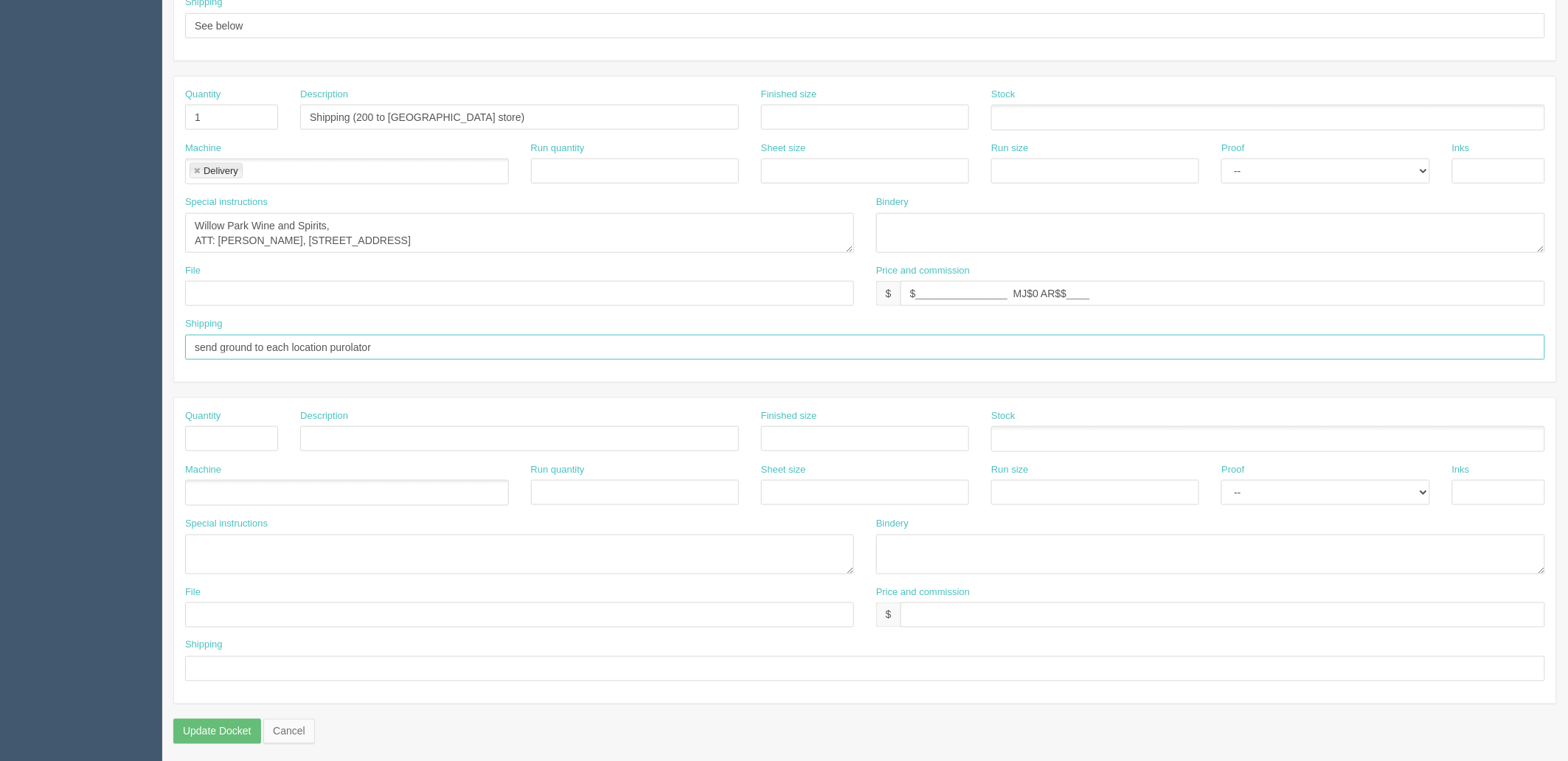
drag, startPoint x: 398, startPoint y: 338, endPoint x: 0, endPoint y: 309, distance: 399.1
click at [0, 311] on section "Dockets Estimates Customers" at bounding box center [784, 115] width 1568 height 1303
paste input "Deliver to respective stores by 27th August - FIRM"
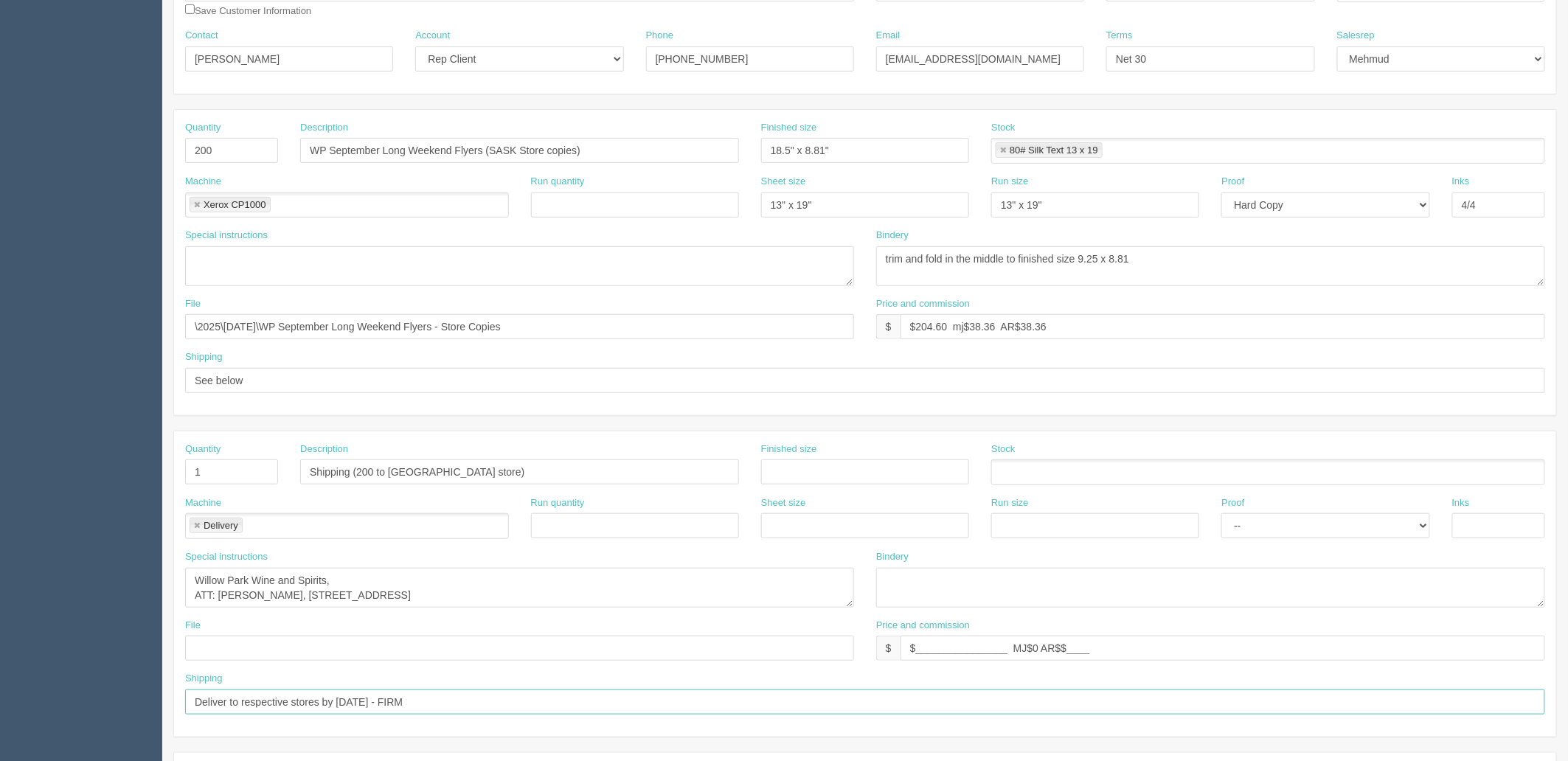
scroll to position [0, 0]
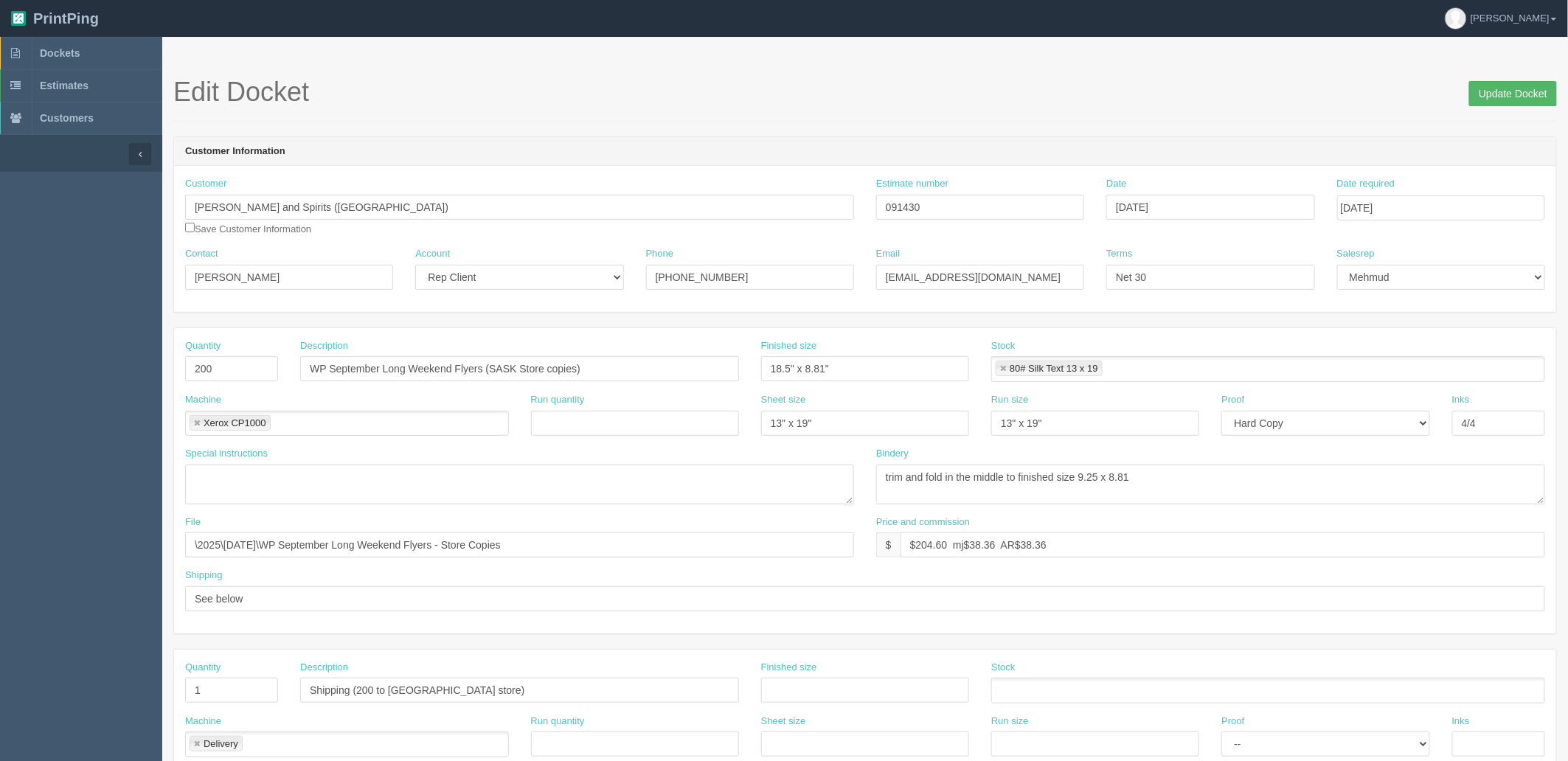
type input "Deliver to respective stores by 27th August - FIRM"
click at [1494, 87] on input "Update Docket" at bounding box center [1513, 94] width 87 height 25
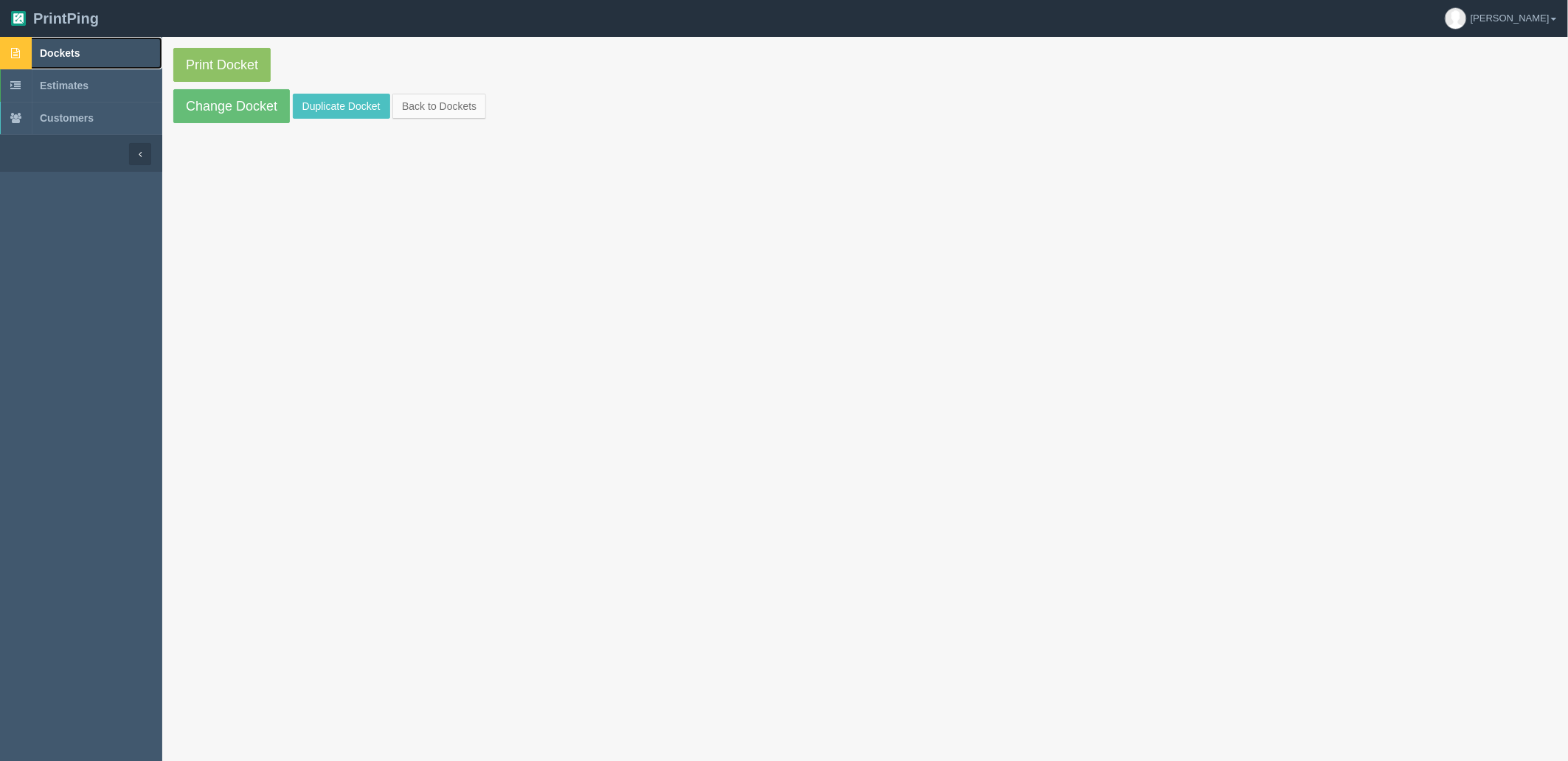
click at [114, 56] on link "Dockets" at bounding box center [81, 52] width 162 height 33
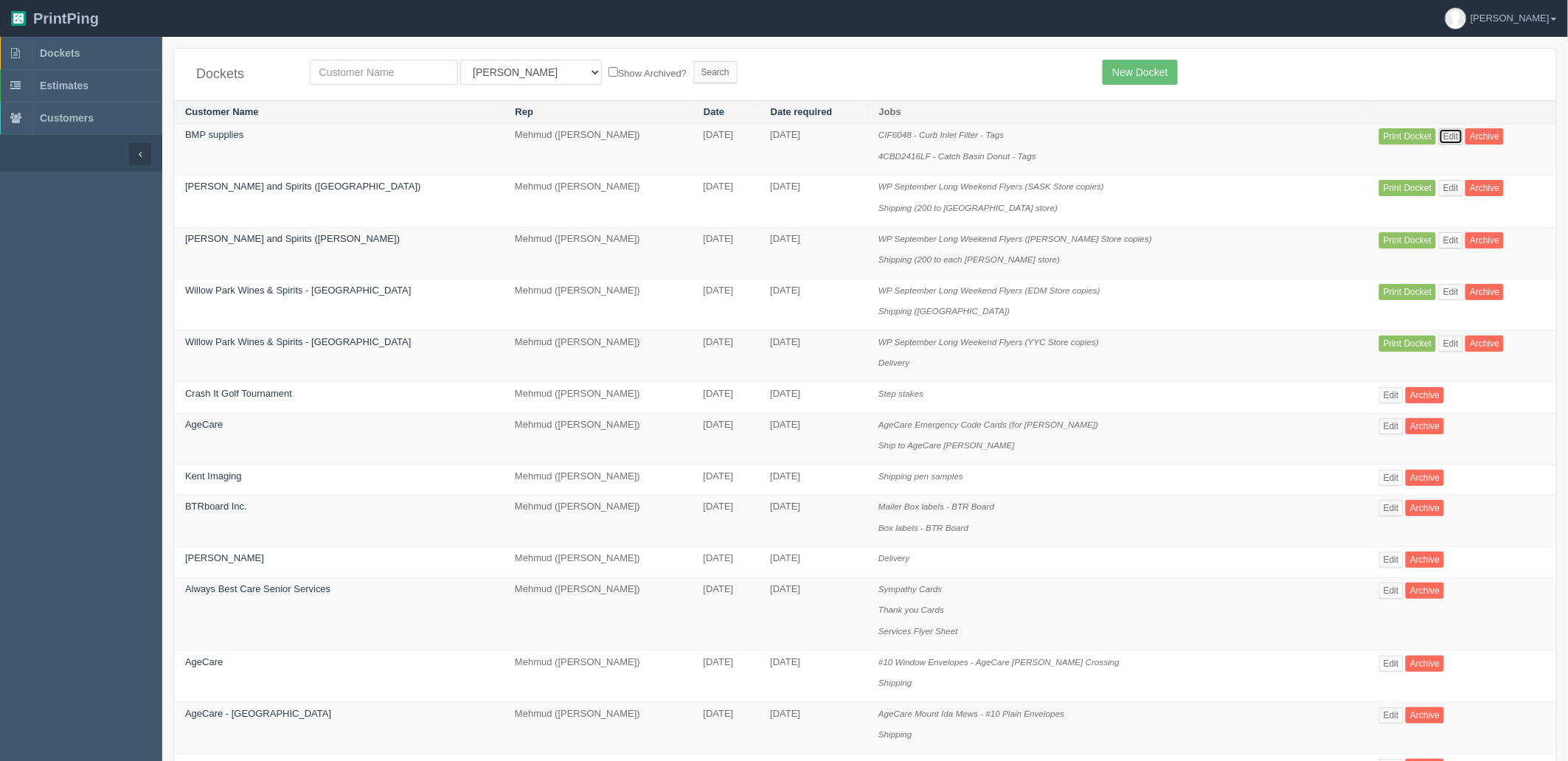
click at [1440, 128] on link "Edit" at bounding box center [1451, 136] width 25 height 16
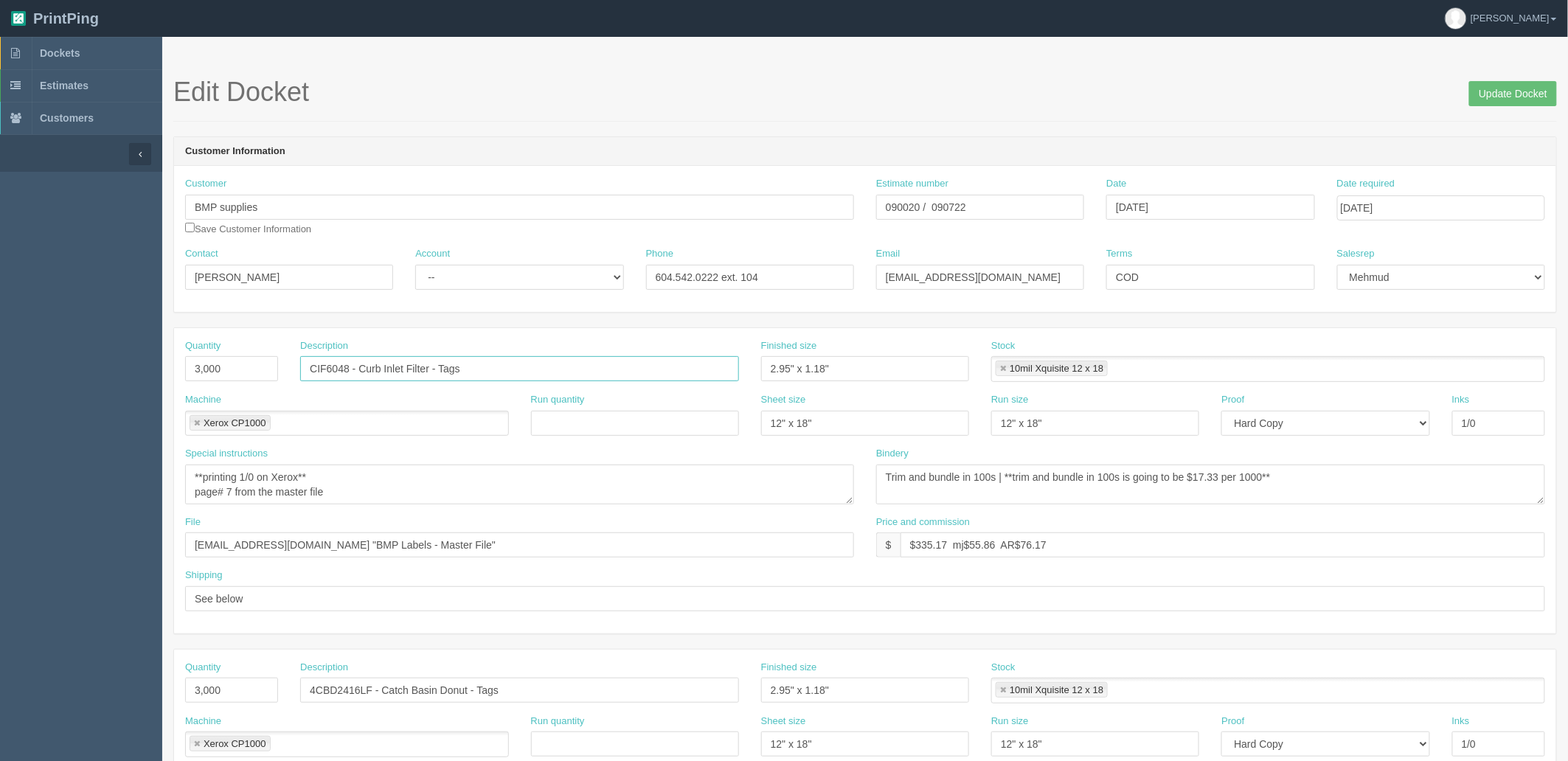
drag, startPoint x: 356, startPoint y: 374, endPoint x: 131, endPoint y: 376, distance: 225.0
click at [131, 376] on section "Dockets Estimates Customers" at bounding box center [784, 688] width 1568 height 1303
paste input "atch Basin Sack DDS2424OF"
paste input "DDS2424OF"
type input "DDS2424OF - Catch Basin Sack - Tags"
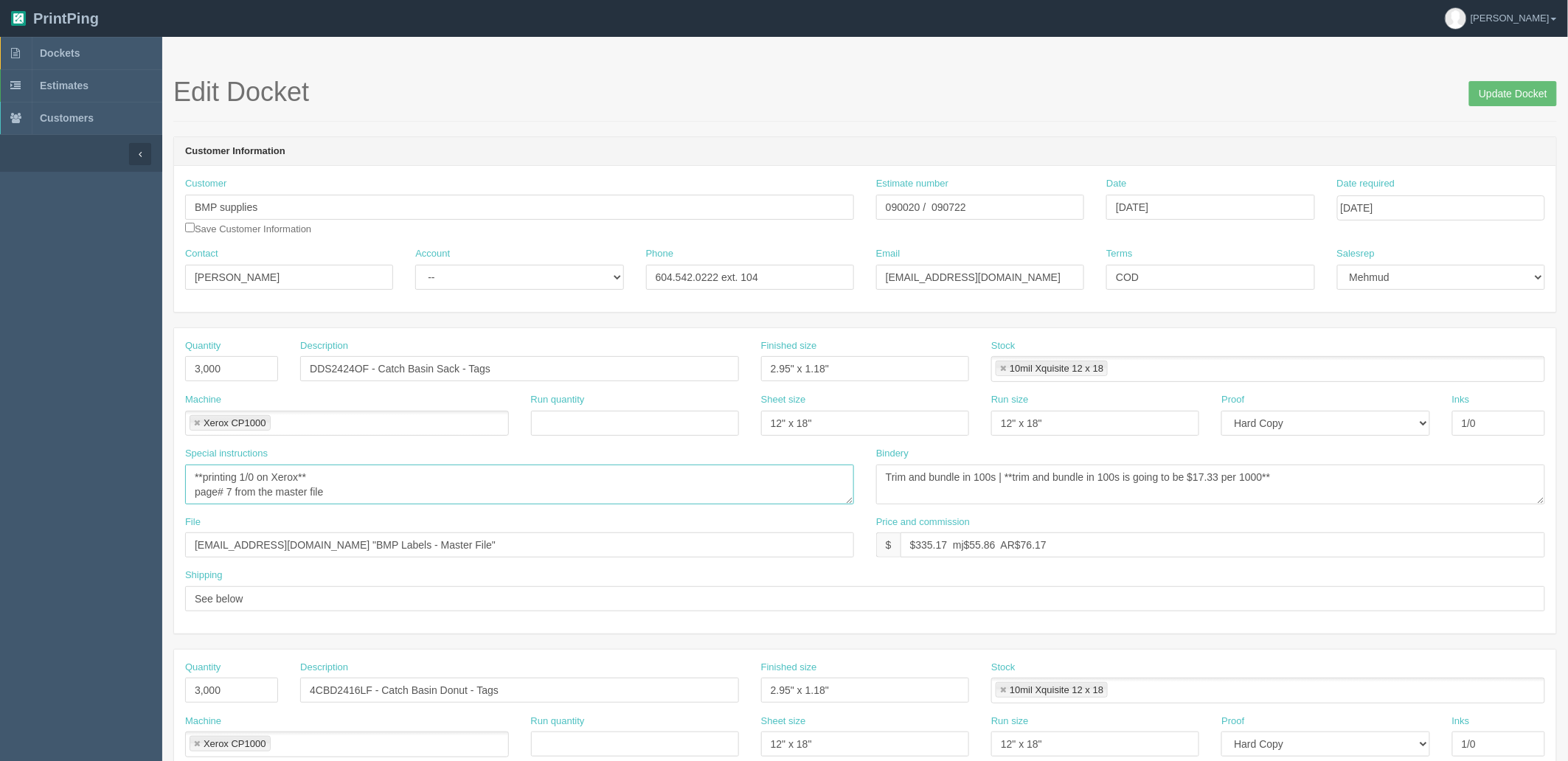
click at [230, 482] on textarea "**printing 1/0 on Xerox** page# 7 from the master file" at bounding box center [519, 484] width 669 height 40
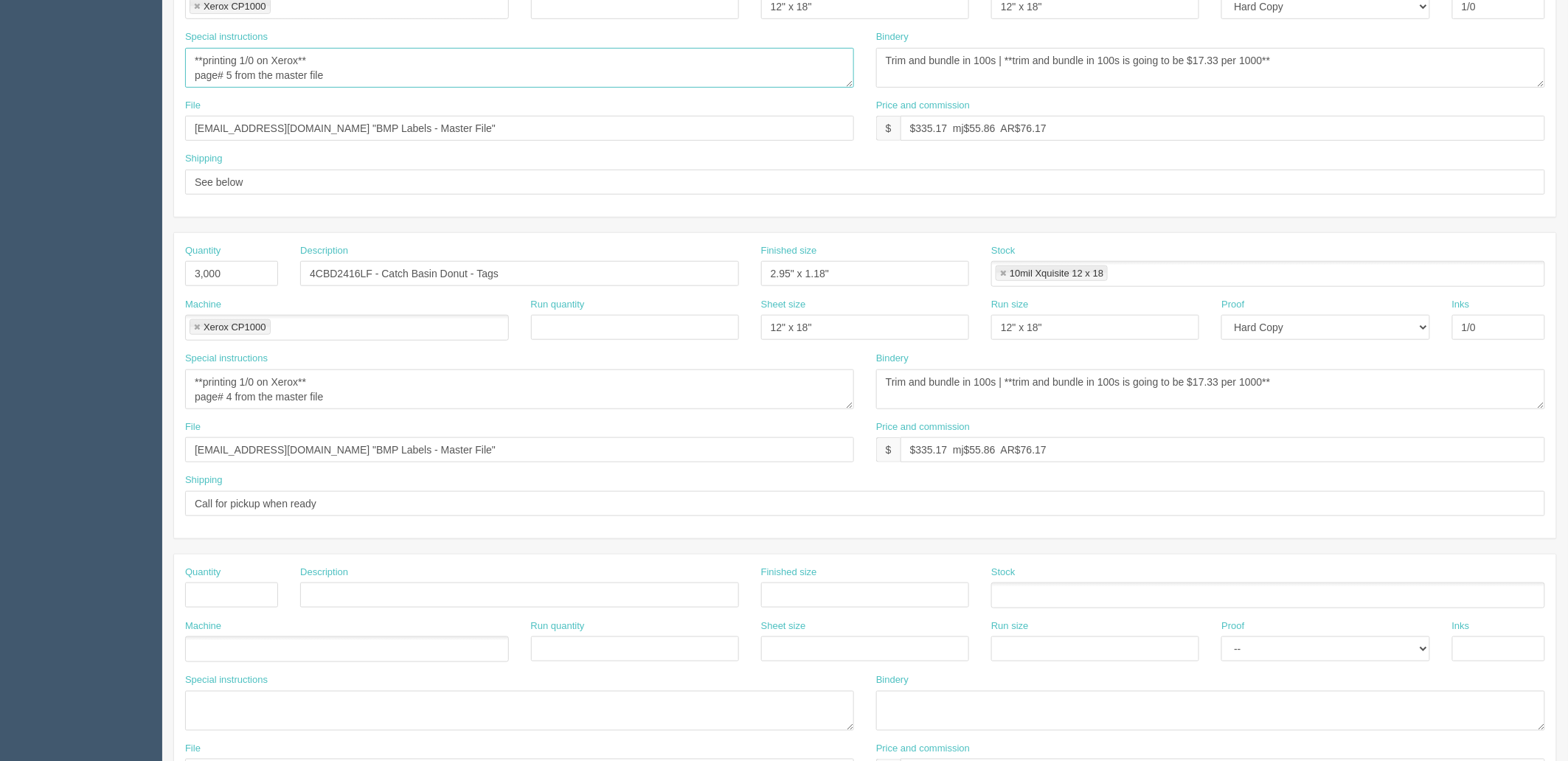
scroll to position [491, 0]
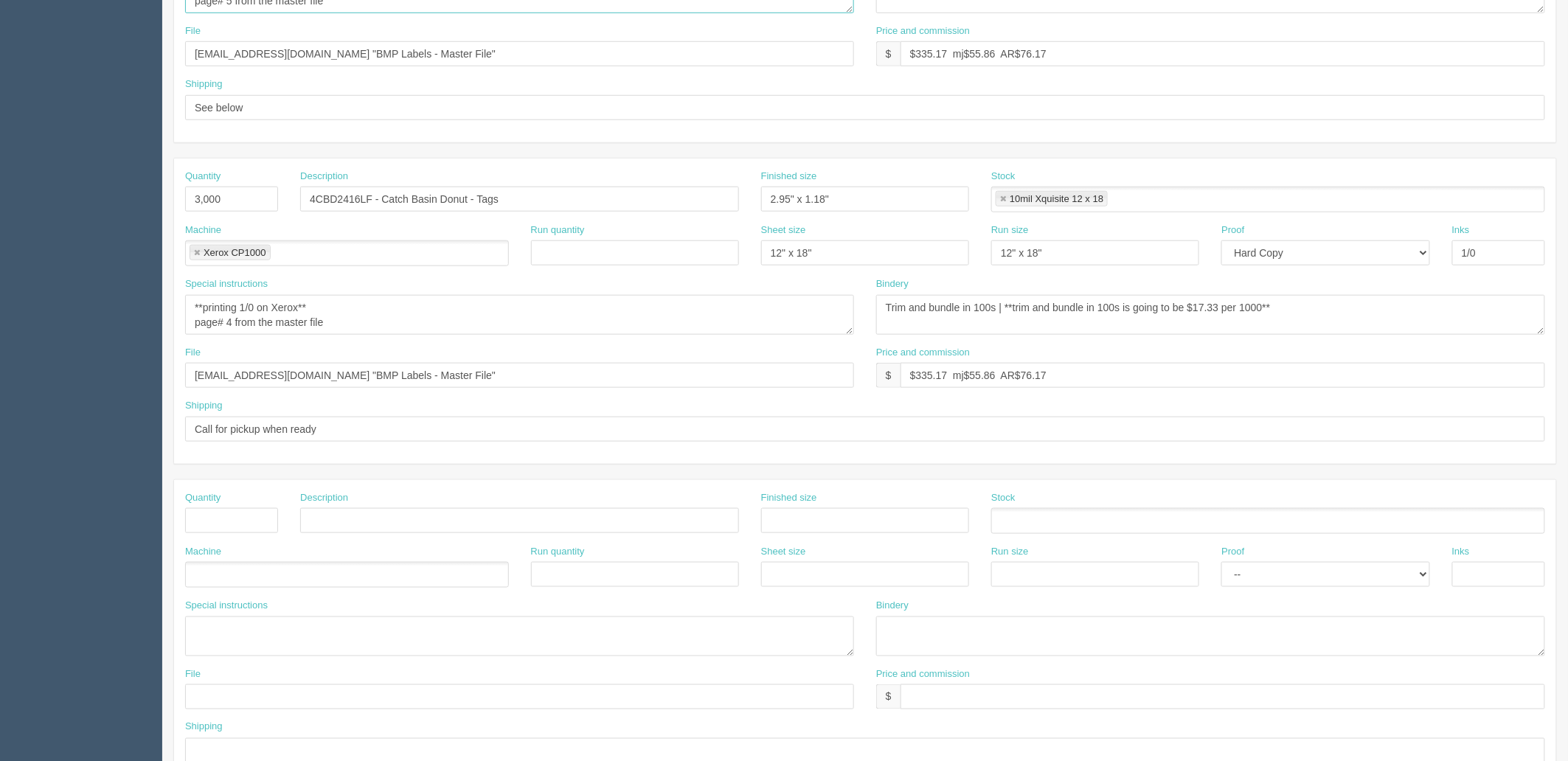
type textarea "**printing 1/0 on Xerox** page# 5 from the master file"
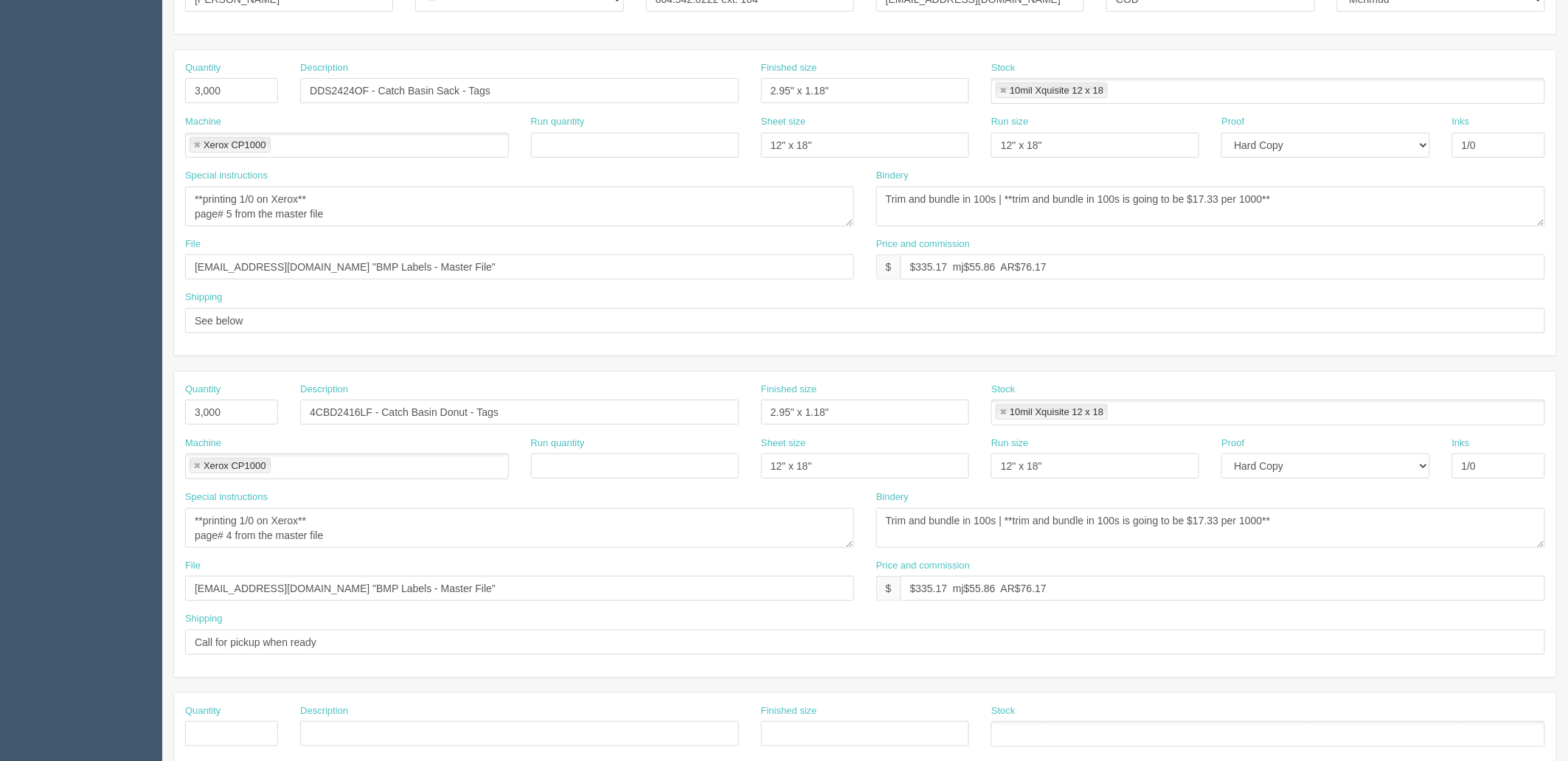
scroll to position [251, 0]
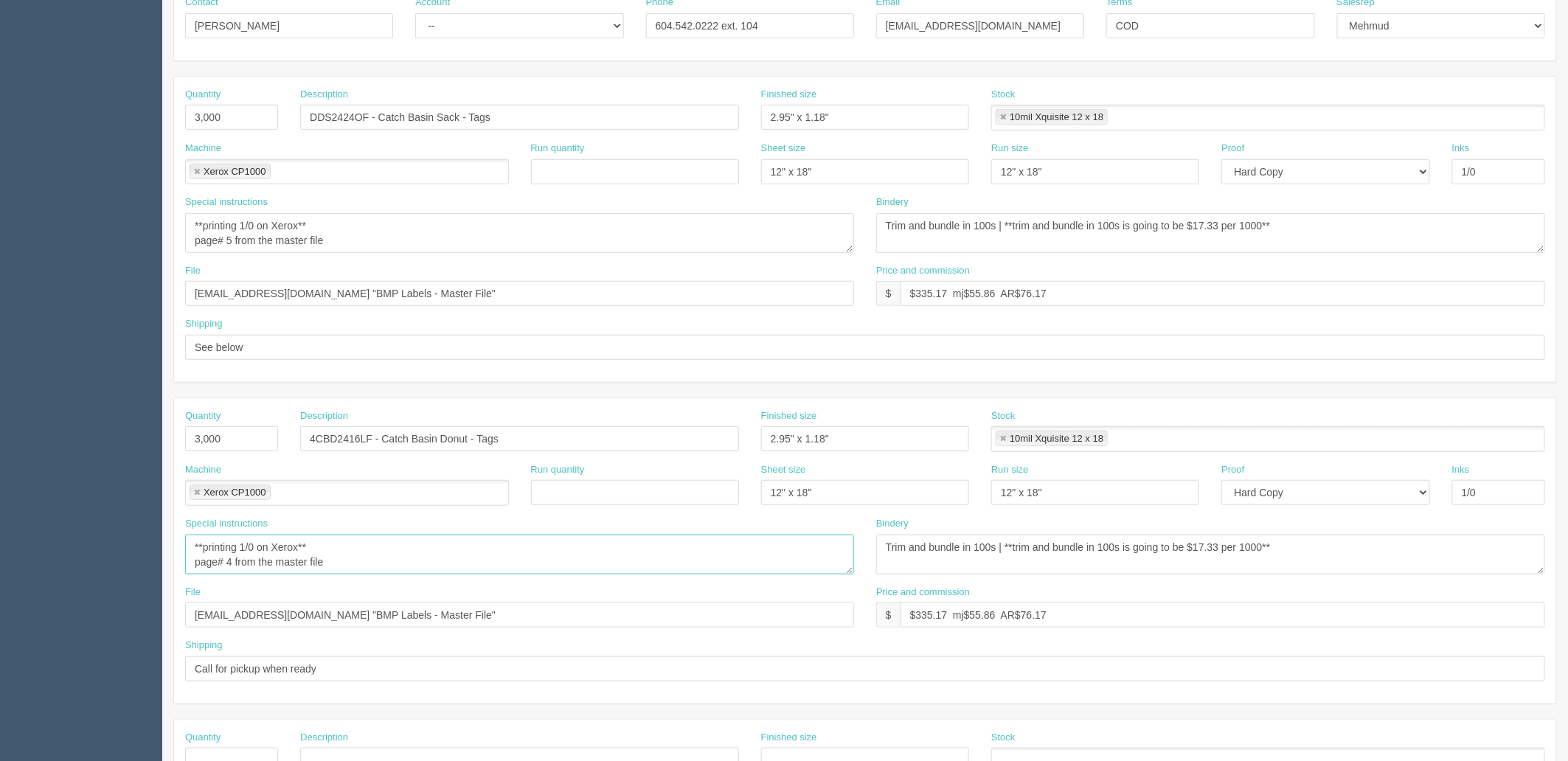
drag, startPoint x: 232, startPoint y: 561, endPoint x: 284, endPoint y: 579, distance: 55.0
click at [232, 561] on textarea "**printing 1/0 on Xerox** page# 4 from the master file" at bounding box center [519, 555] width 669 height 40
type textarea "**printing 1/0 on Xerox** page# 1 from the master file"
click at [1507, 491] on input "1/0" at bounding box center [1499, 493] width 93 height 25
type input "1/0 + VI"
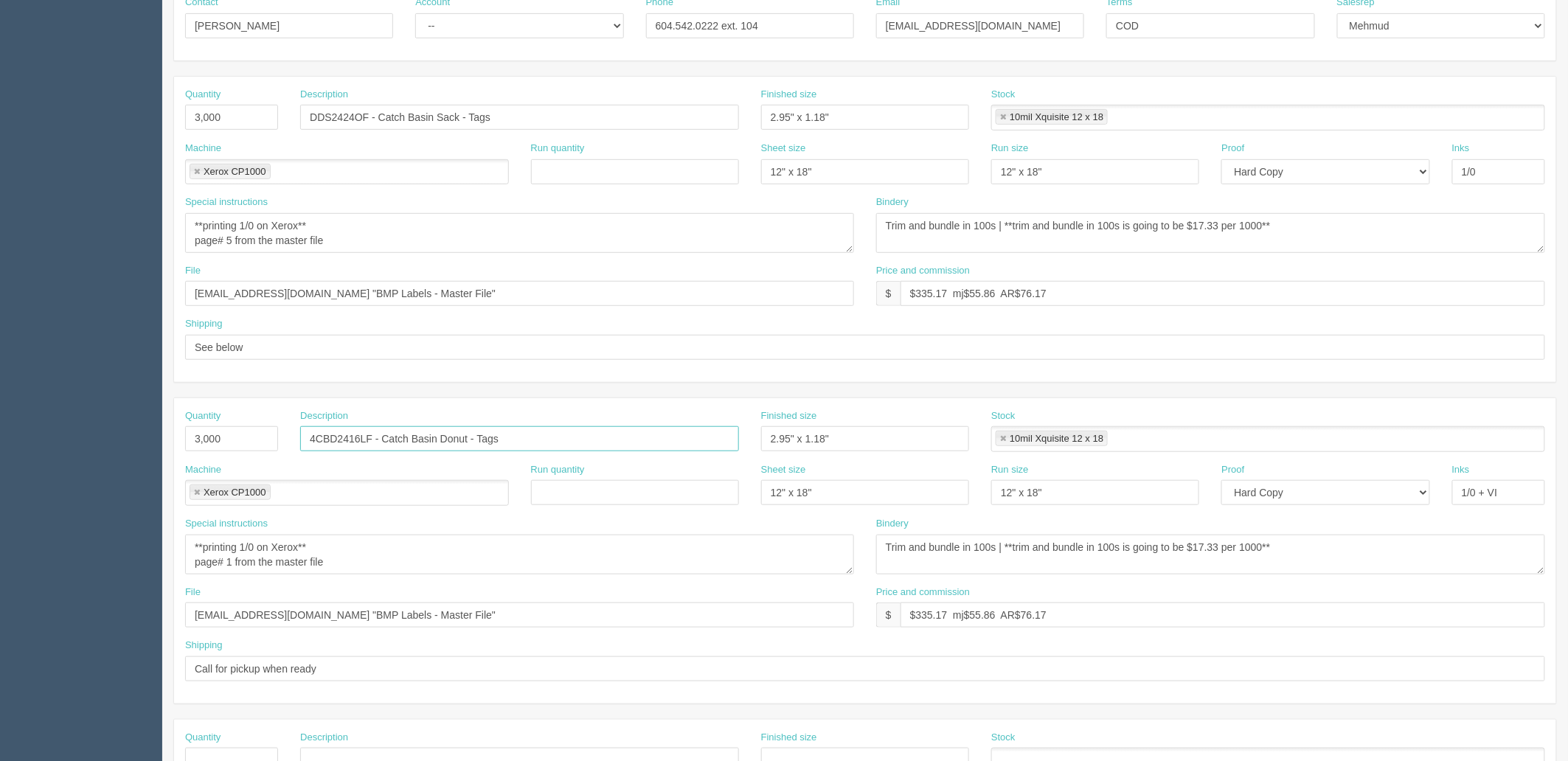
drag, startPoint x: 580, startPoint y: 443, endPoint x: 0, endPoint y: 428, distance: 580.2
click at [0, 428] on section "Dockets Estimates Customers" at bounding box center [784, 437] width 1568 height 1303
paste input "6001 to 17"
type input "Turbidity Curtain tags (with VI starting at 16001 to 17000)"
drag, startPoint x: 248, startPoint y: 429, endPoint x: 0, endPoint y: 413, distance: 248.5
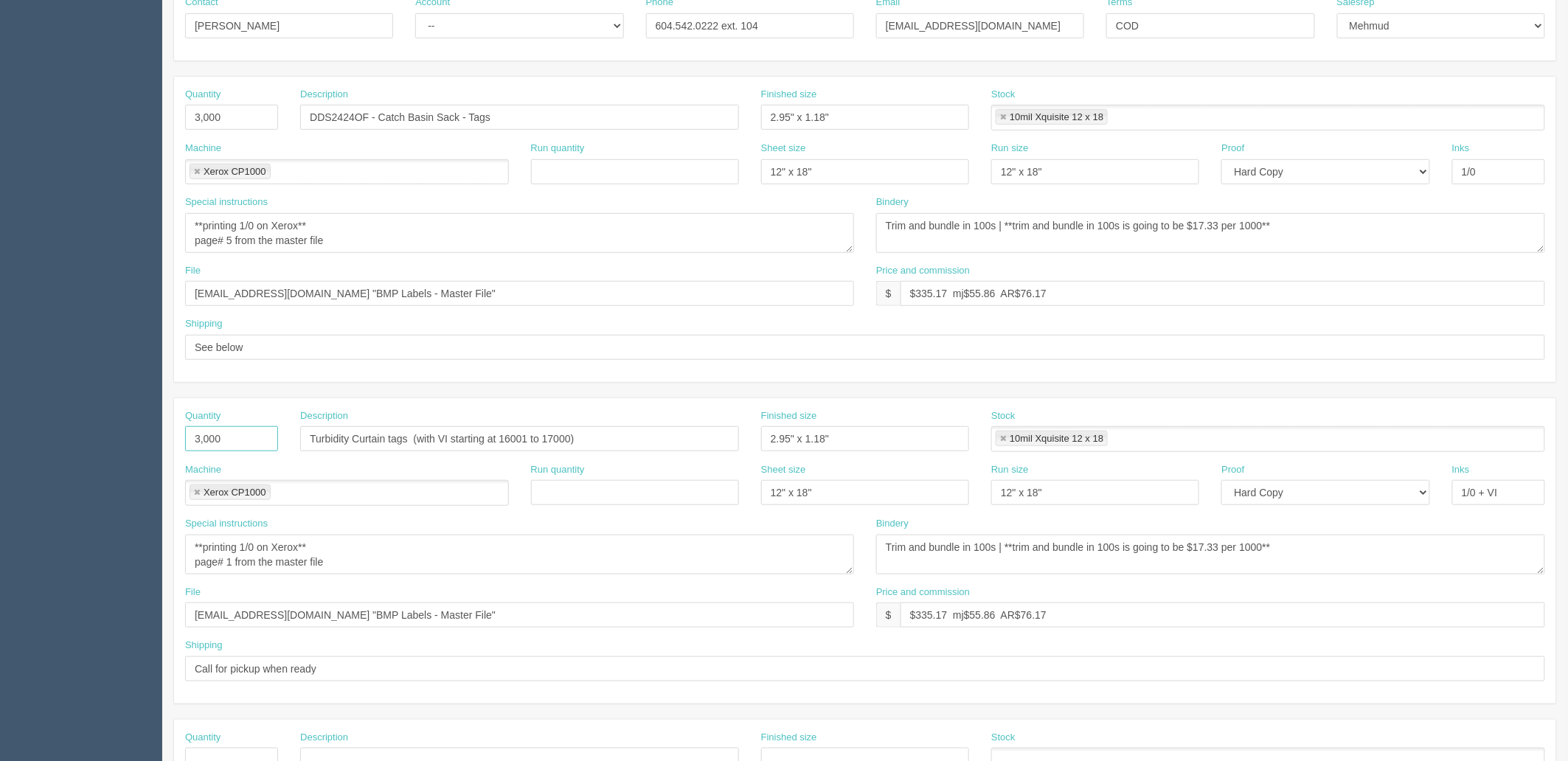
click at [0, 426] on section "Dockets Estimates Customers" at bounding box center [784, 437] width 1568 height 1303
type input "1,000"
drag, startPoint x: 1077, startPoint y: 610, endPoint x: 498, endPoint y: 614, distance: 579.0
click at [498, 614] on div "File files@allrush.ca "BMP Labels - Master File" Price and commission $ $335.17…" at bounding box center [865, 613] width 1382 height 54
type input "$223.57 mj$34.93 AR$48.91"
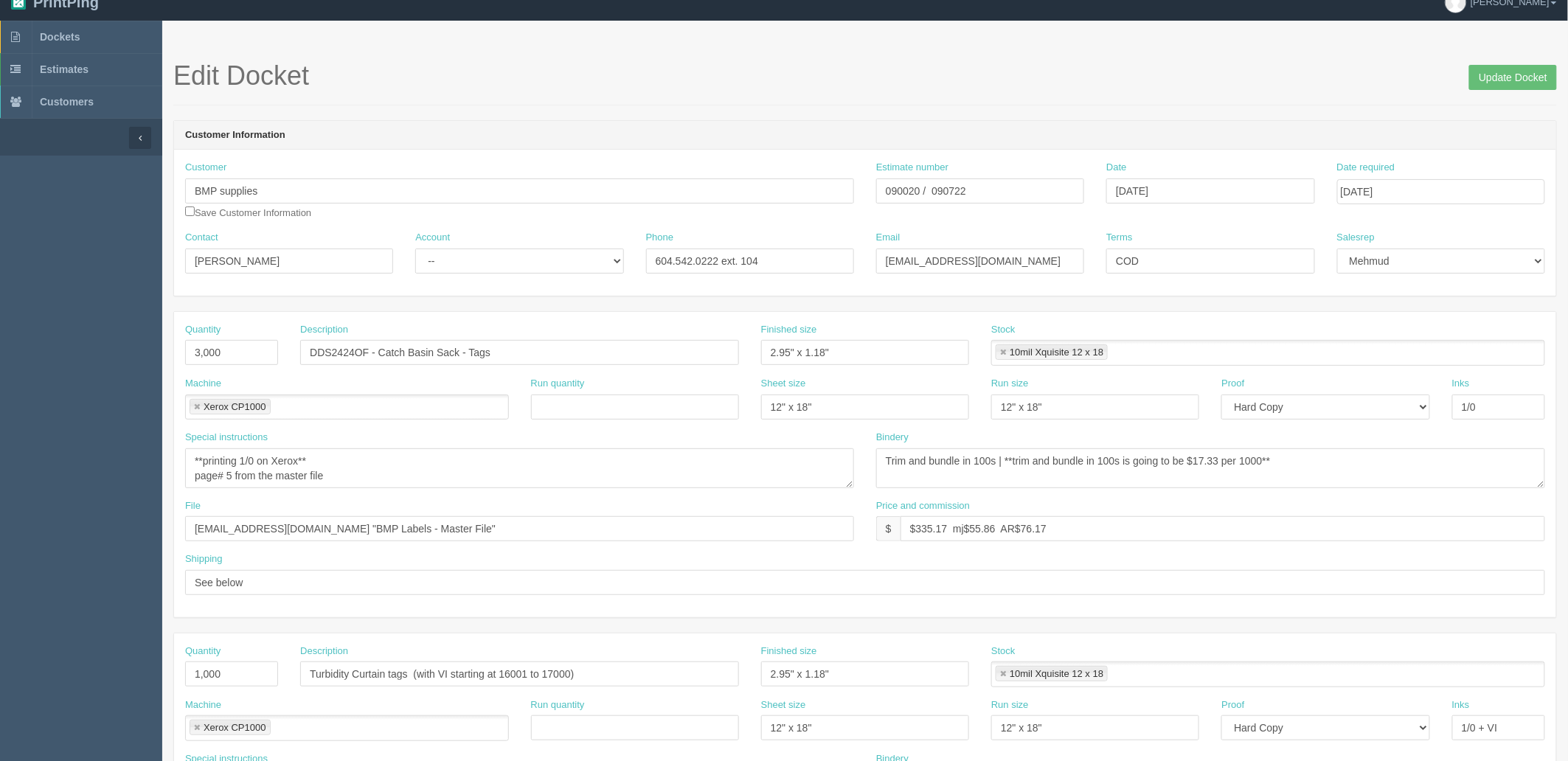
scroll to position [5, 0]
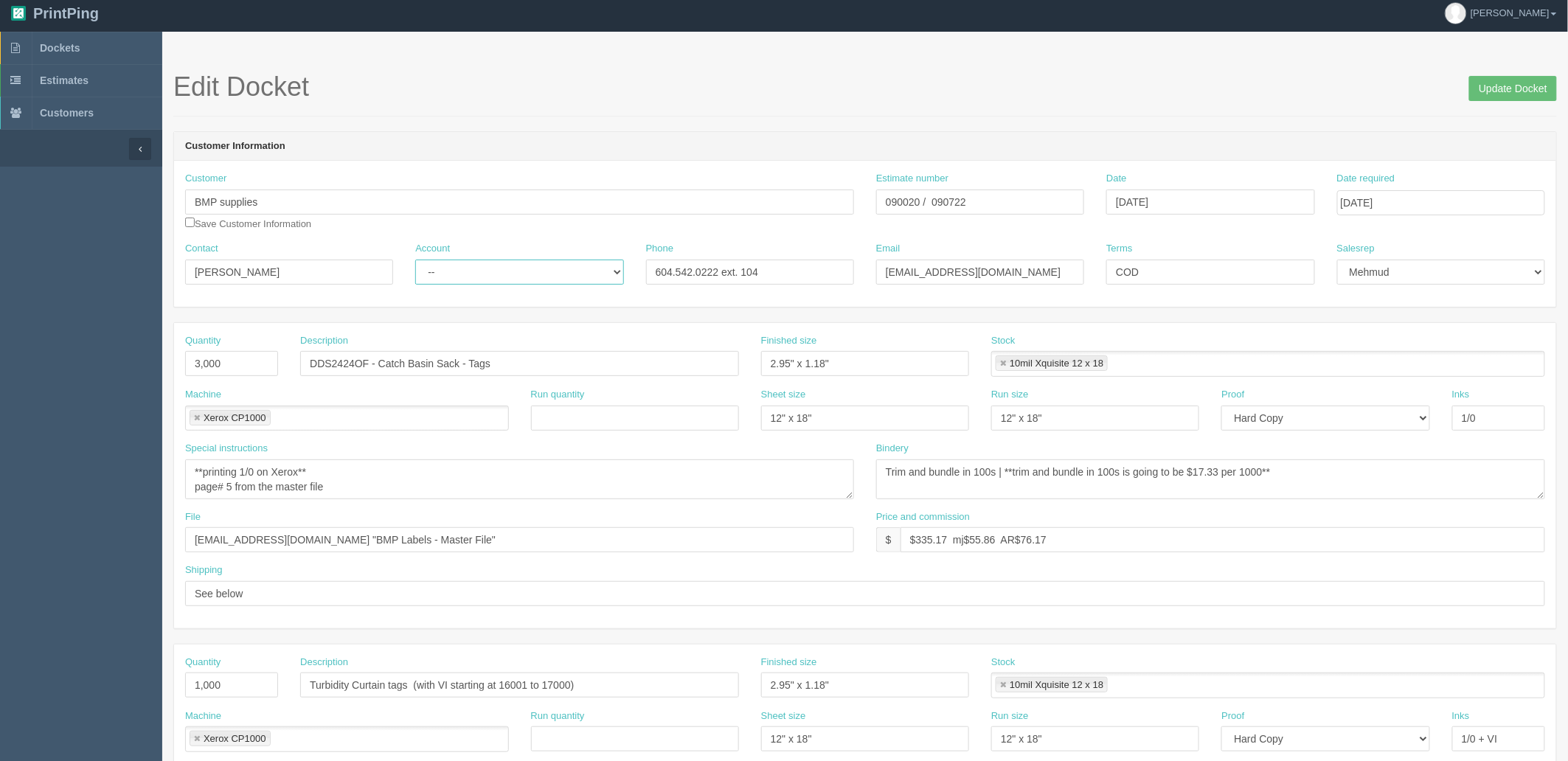
click at [450, 277] on select "-- Existing Client Allrush Client Rep Client" at bounding box center [519, 273] width 208 height 25
select select "Allrush Client"
click at [415, 260] on select "-- Existing Client Allrush Client Rep Client" at bounding box center [519, 273] width 208 height 25
click at [409, 484] on textarea "**printing 1/0 on Xerox** page# 7 from the master file" at bounding box center [519, 480] width 669 height 40
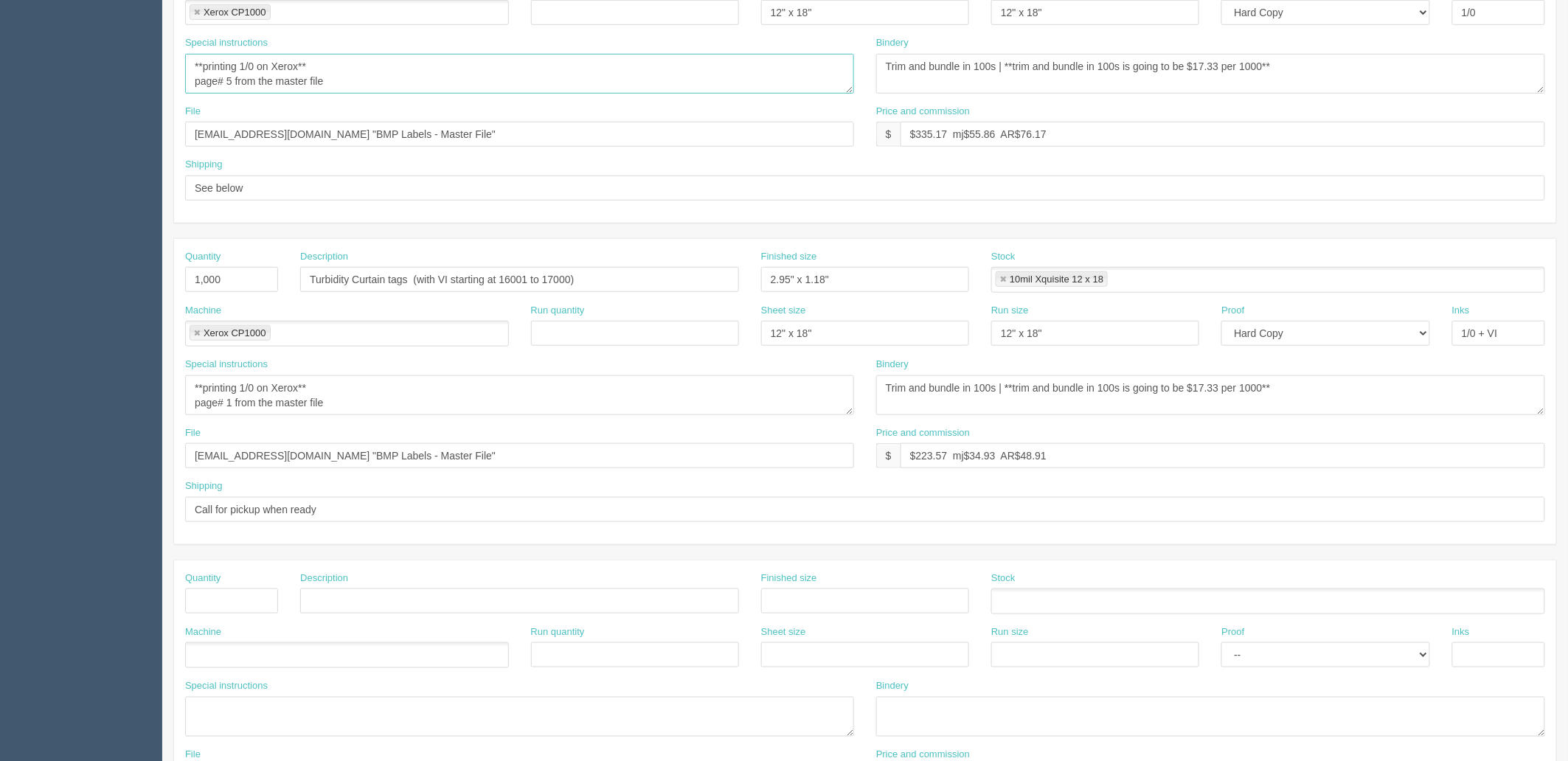
scroll to position [415, 0]
click at [433, 123] on input "files@allrush.ca "BMP Labels - Master File"" at bounding box center [519, 130] width 669 height 25
click at [380, 401] on textarea "**printing 1/0 on Xerox** page# 4 from the master file" at bounding box center [519, 391] width 669 height 40
click at [350, 382] on textarea "**printing 1/0 on Xerox** page# 4 from the master file" at bounding box center [519, 391] width 669 height 40
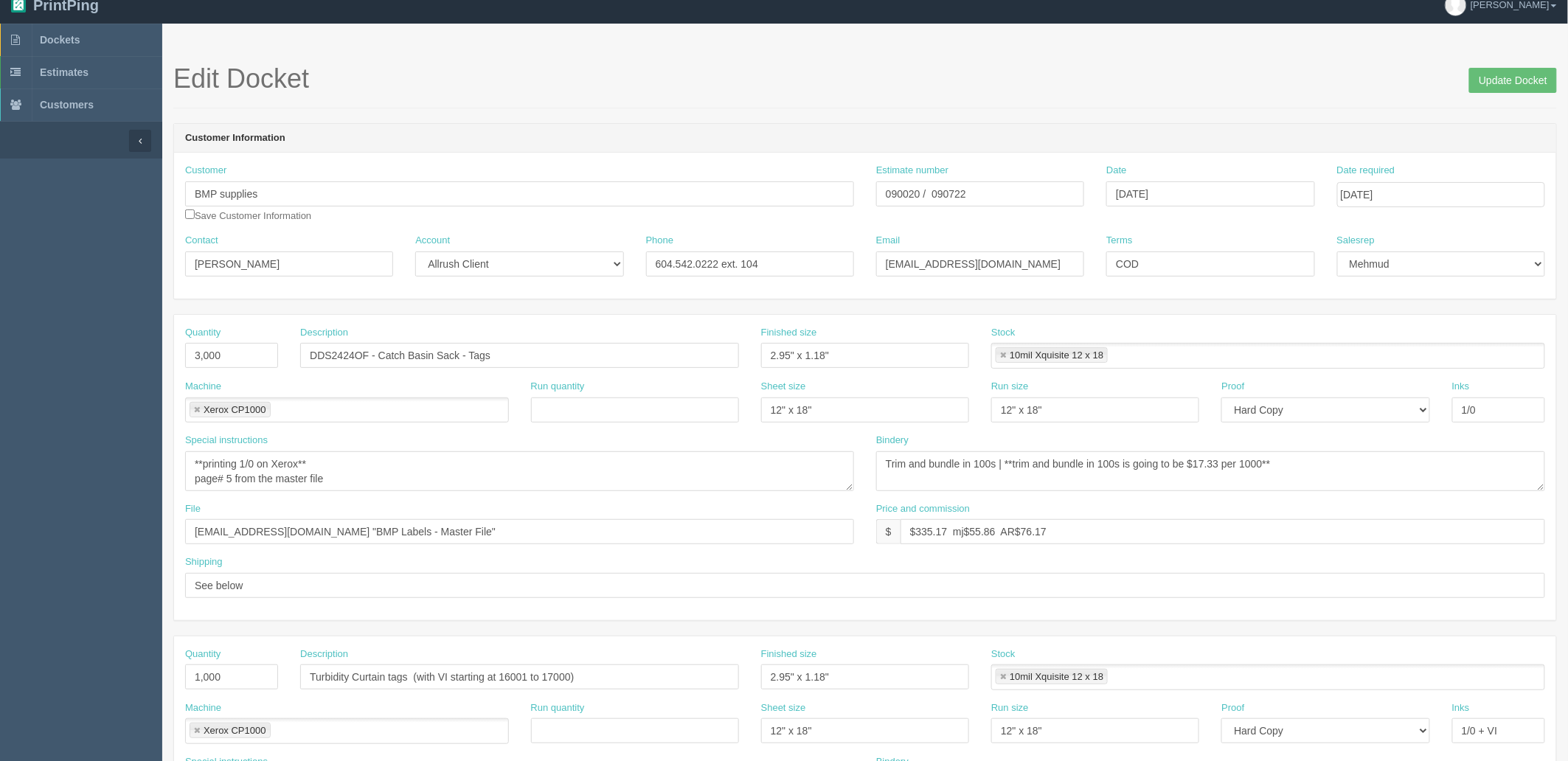
scroll to position [0, 0]
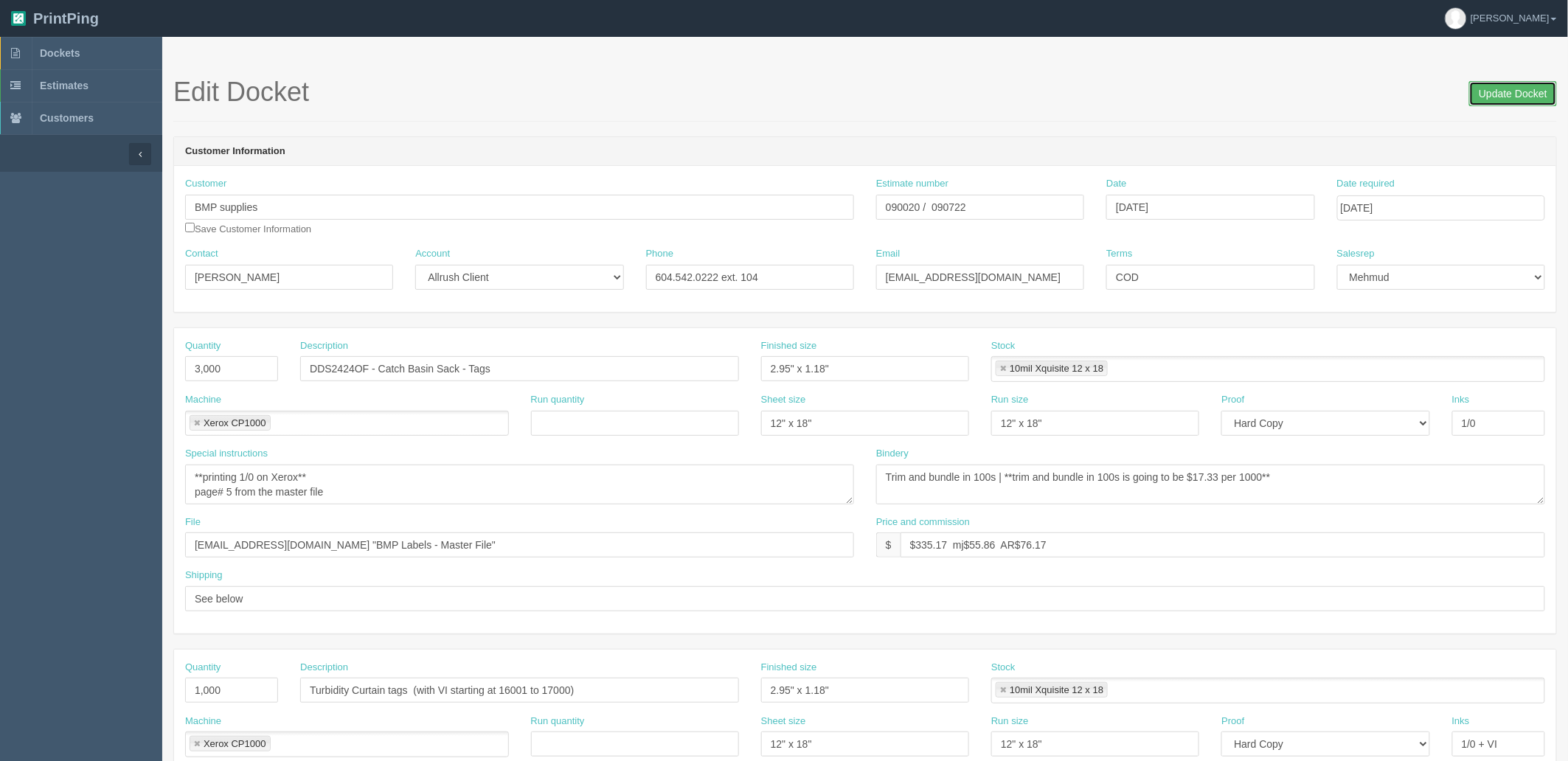
click at [1515, 91] on input "Update Docket" at bounding box center [1513, 94] width 87 height 25
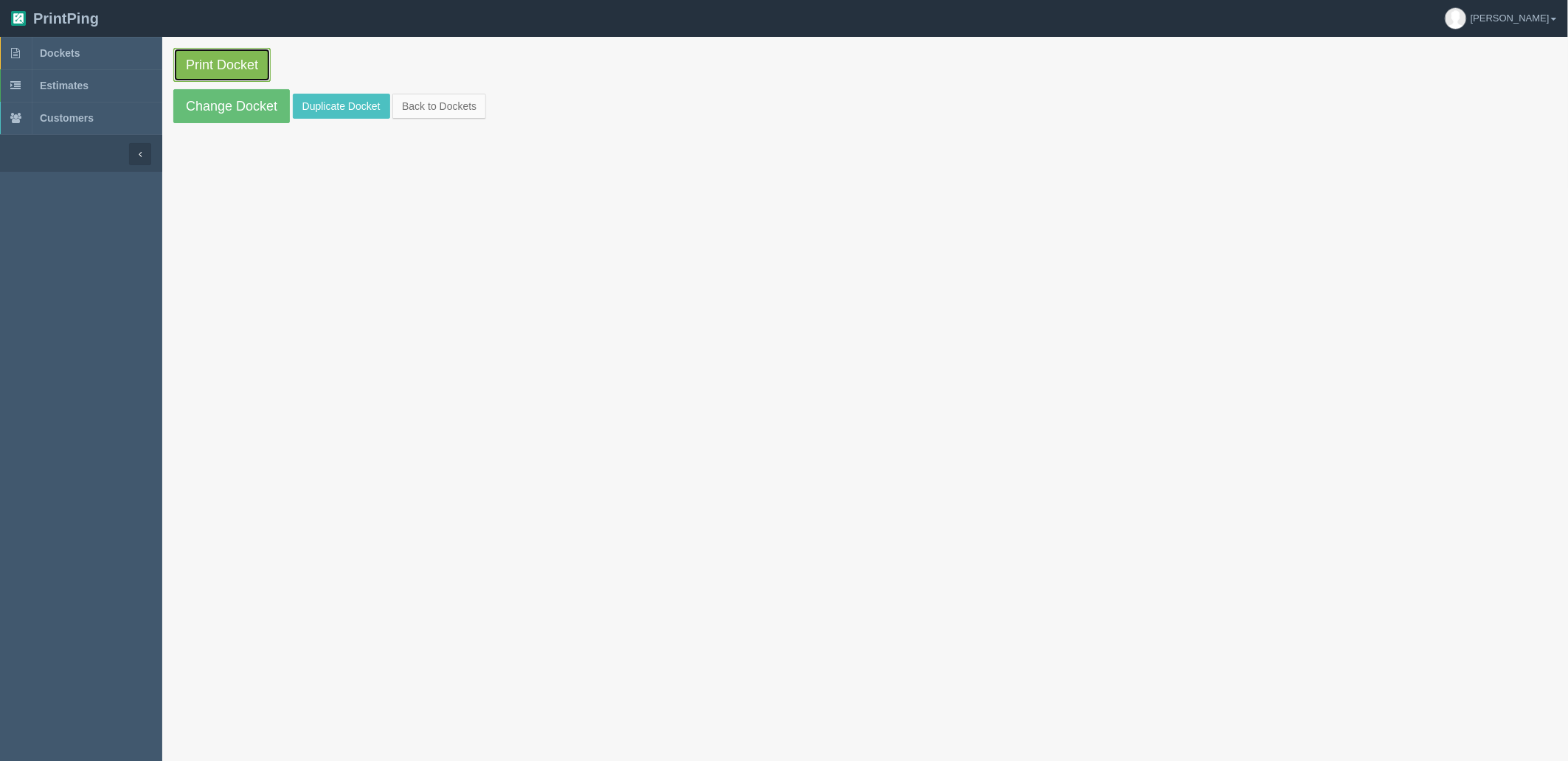
click at [235, 63] on link "Print Docket" at bounding box center [222, 64] width 97 height 34
click at [103, 57] on link "Dockets" at bounding box center [81, 52] width 162 height 33
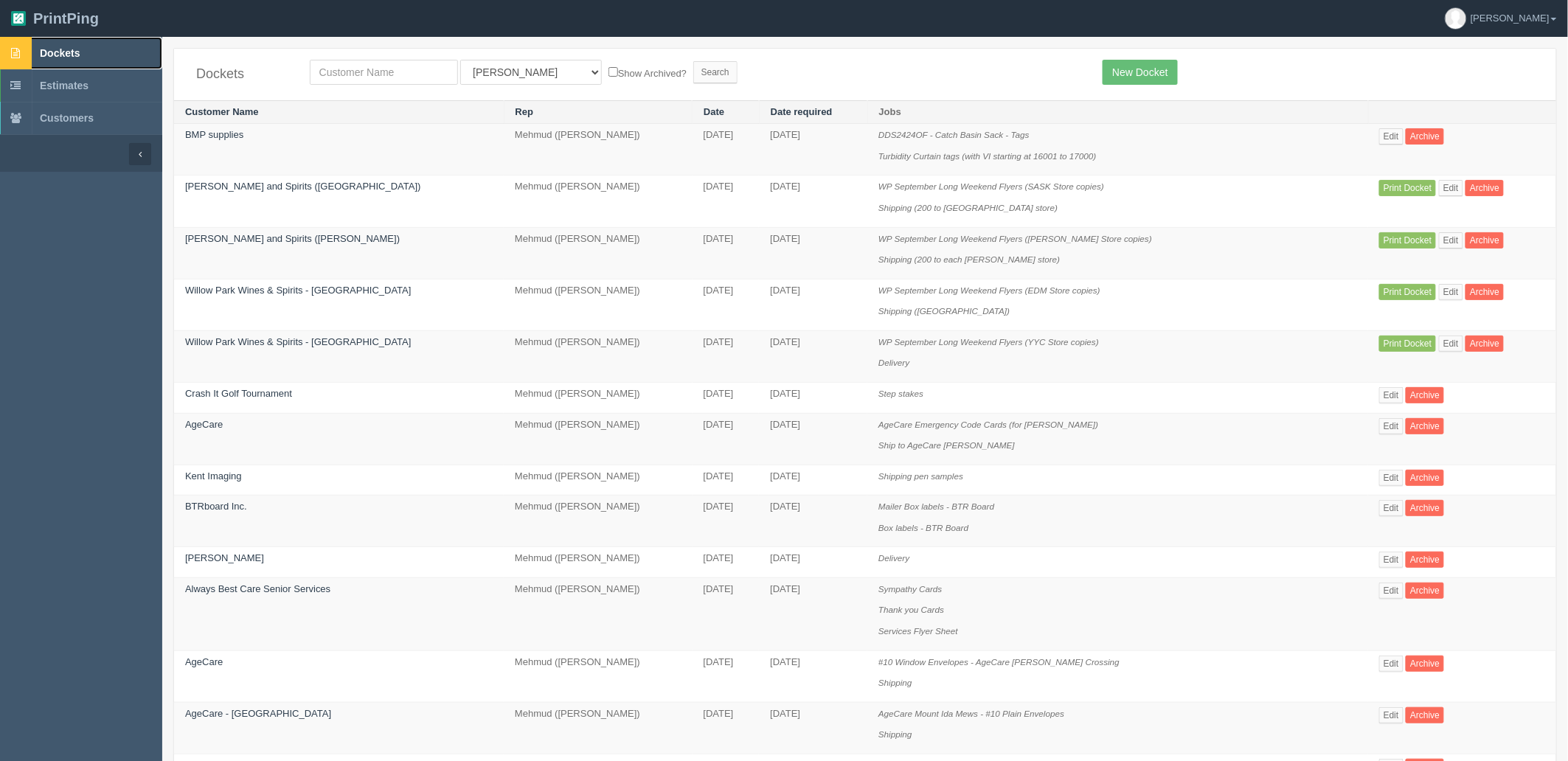
click at [108, 52] on link "Dockets" at bounding box center [81, 52] width 162 height 33
click at [97, 48] on link "Dockets" at bounding box center [81, 52] width 162 height 33
click at [396, 72] on input "text" at bounding box center [384, 72] width 148 height 25
click at [453, 45] on section "Dockets All Users Ali Ali Test 1 Aly Amy Ankit Arif Brandon Dan France Greg Jim…" at bounding box center [865, 678] width 1406 height 1284
click at [395, 69] on input "text" at bounding box center [384, 72] width 148 height 25
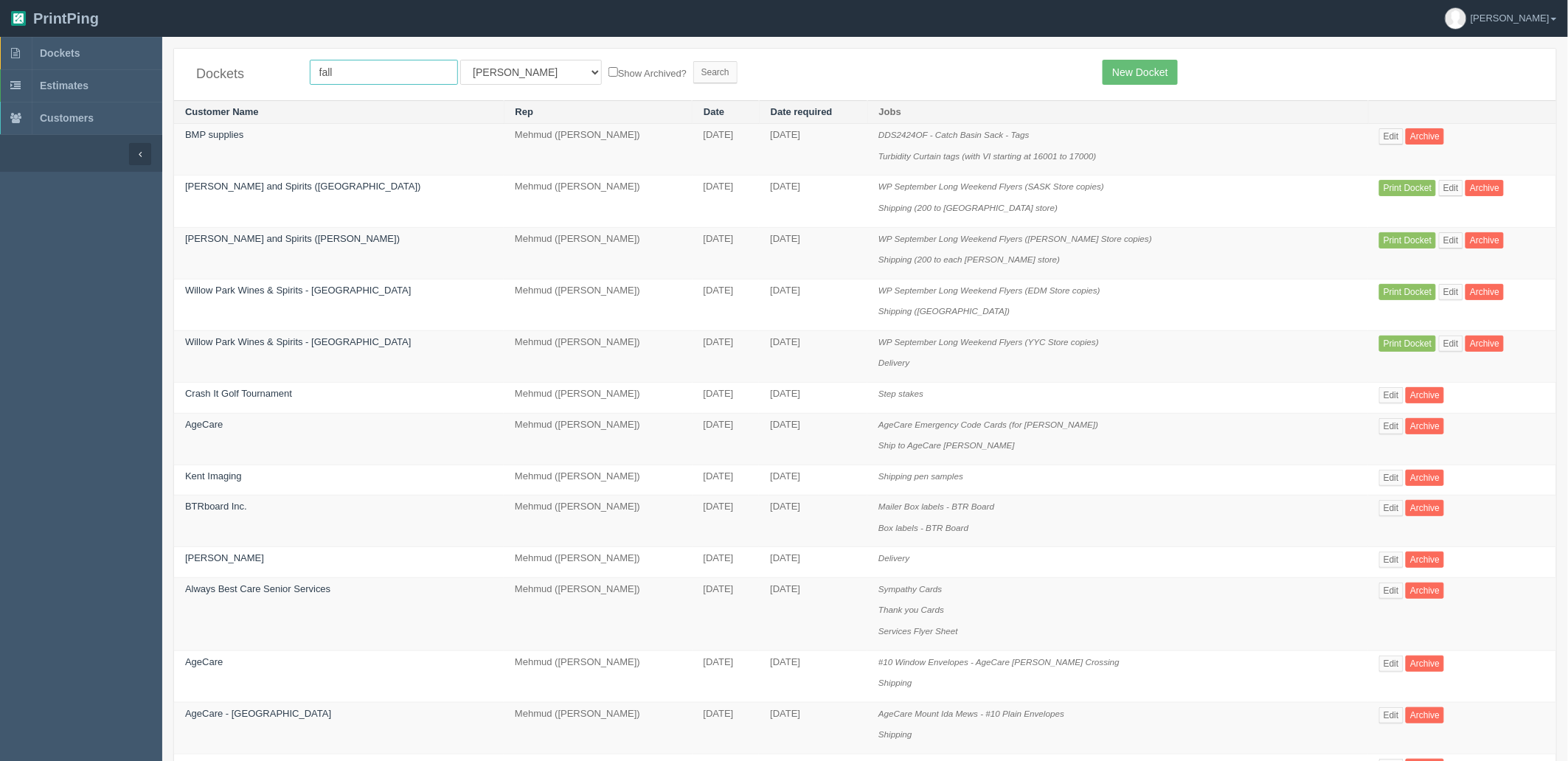
type input "fall"
click at [693, 61] on input "Search" at bounding box center [716, 72] width 45 height 22
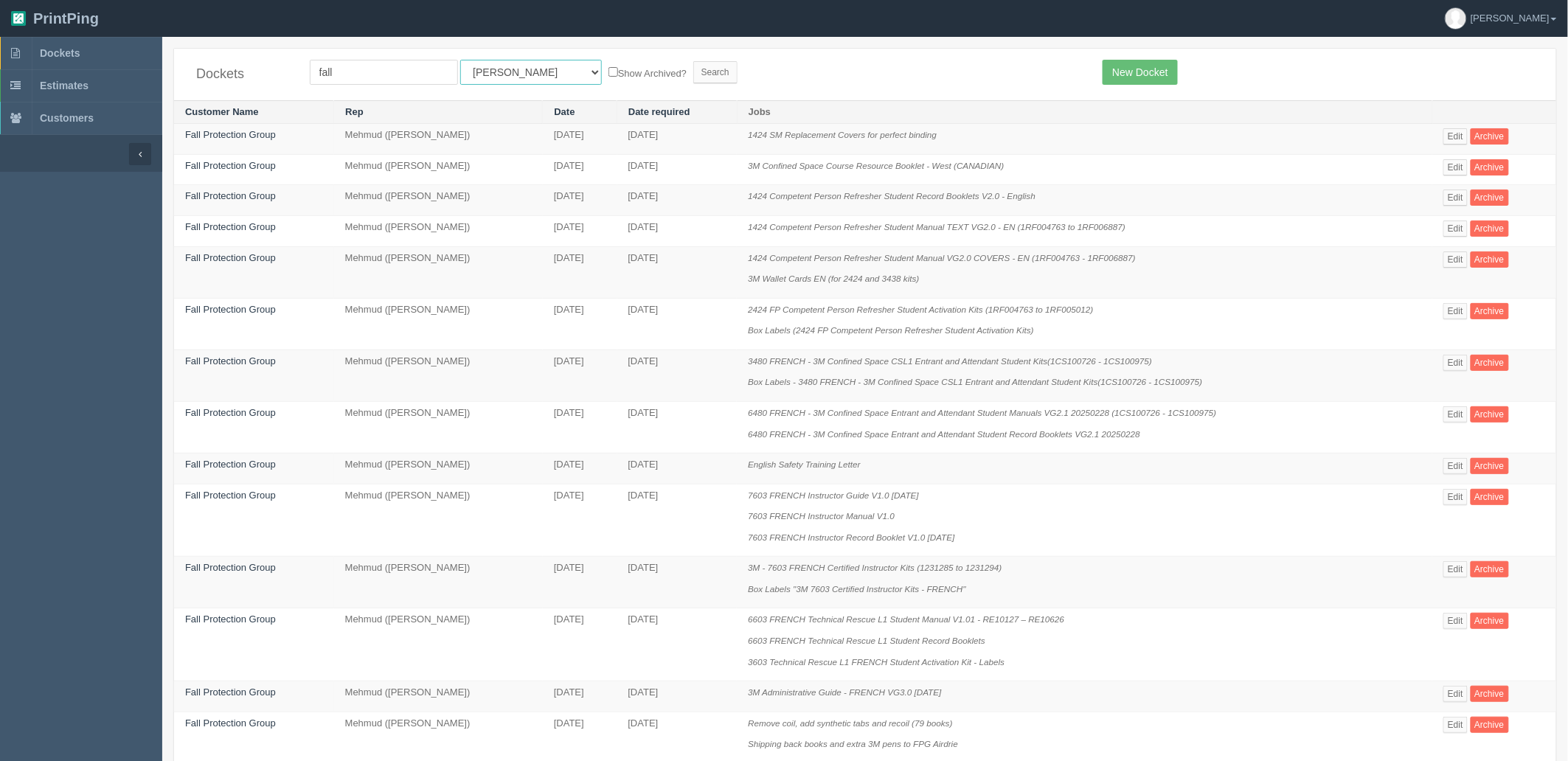
click at [509, 76] on select "All Users [PERSON_NAME] Test 1 [PERSON_NAME] [PERSON_NAME] [PERSON_NAME] France…" at bounding box center [531, 72] width 142 height 25
select select "8"
click at [460, 60] on select "All Users [PERSON_NAME] Test 1 [PERSON_NAME] [PERSON_NAME] [PERSON_NAME] France…" at bounding box center [531, 72] width 142 height 25
click at [693, 77] on input "Search" at bounding box center [716, 72] width 45 height 22
click at [839, 86] on div "Dockets fall All Users Ali Ali Test 1 Aly Amy Ankit Arif Brandon Dan France Gre…" at bounding box center [865, 74] width 1382 height 52
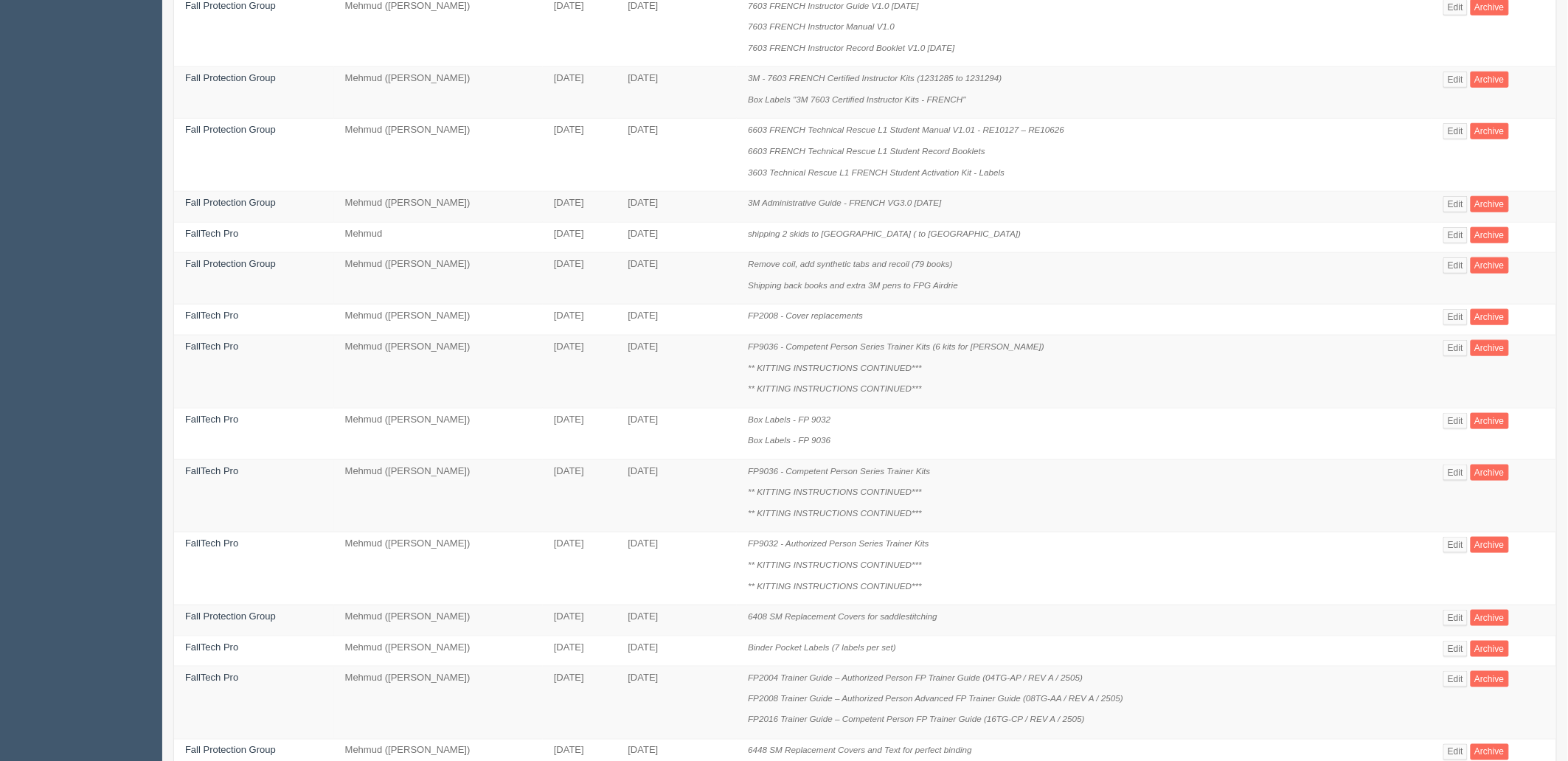
scroll to position [635, 0]
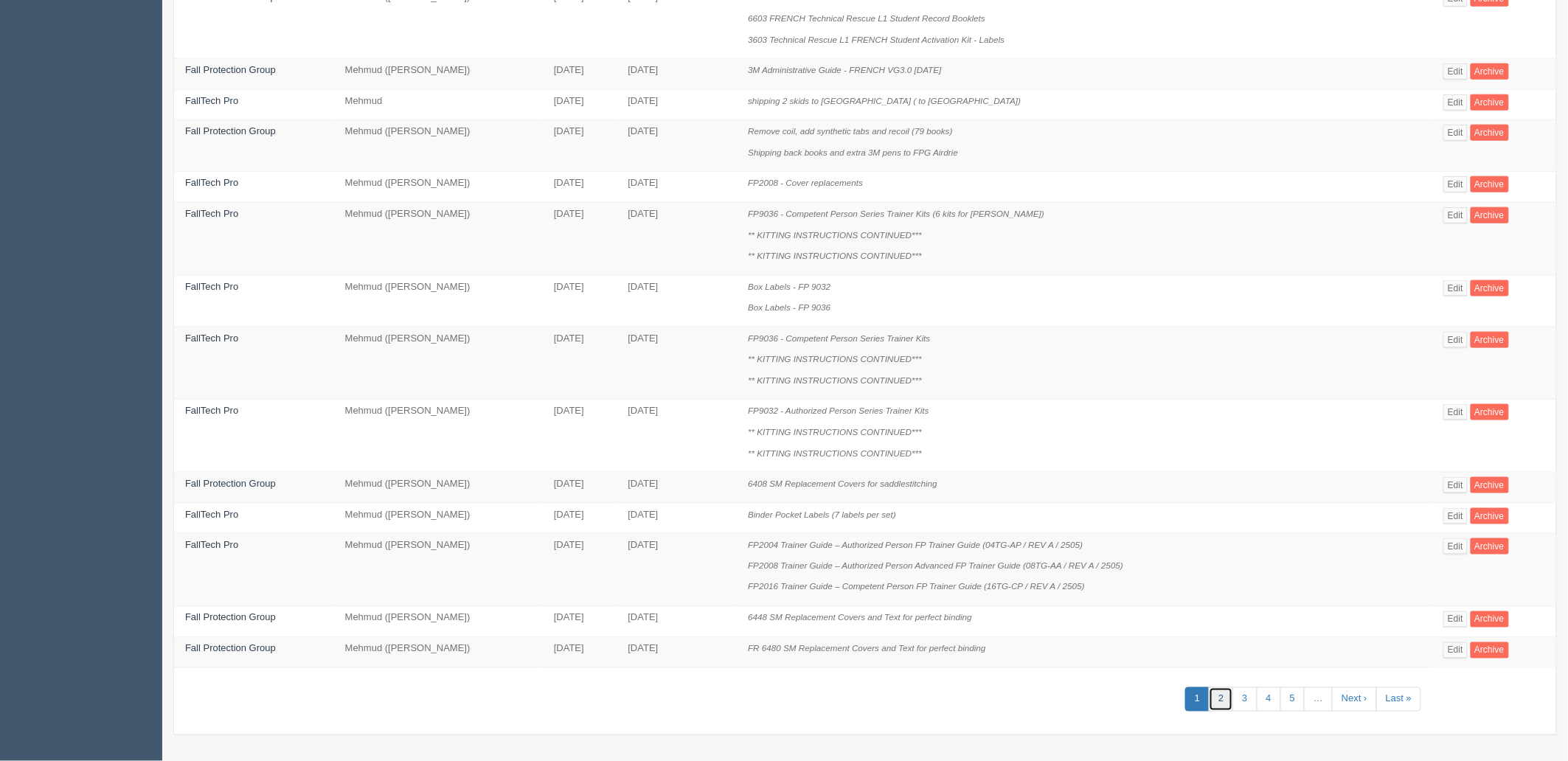
click at [1219, 702] on link "2" at bounding box center [1221, 700] width 25 height 25
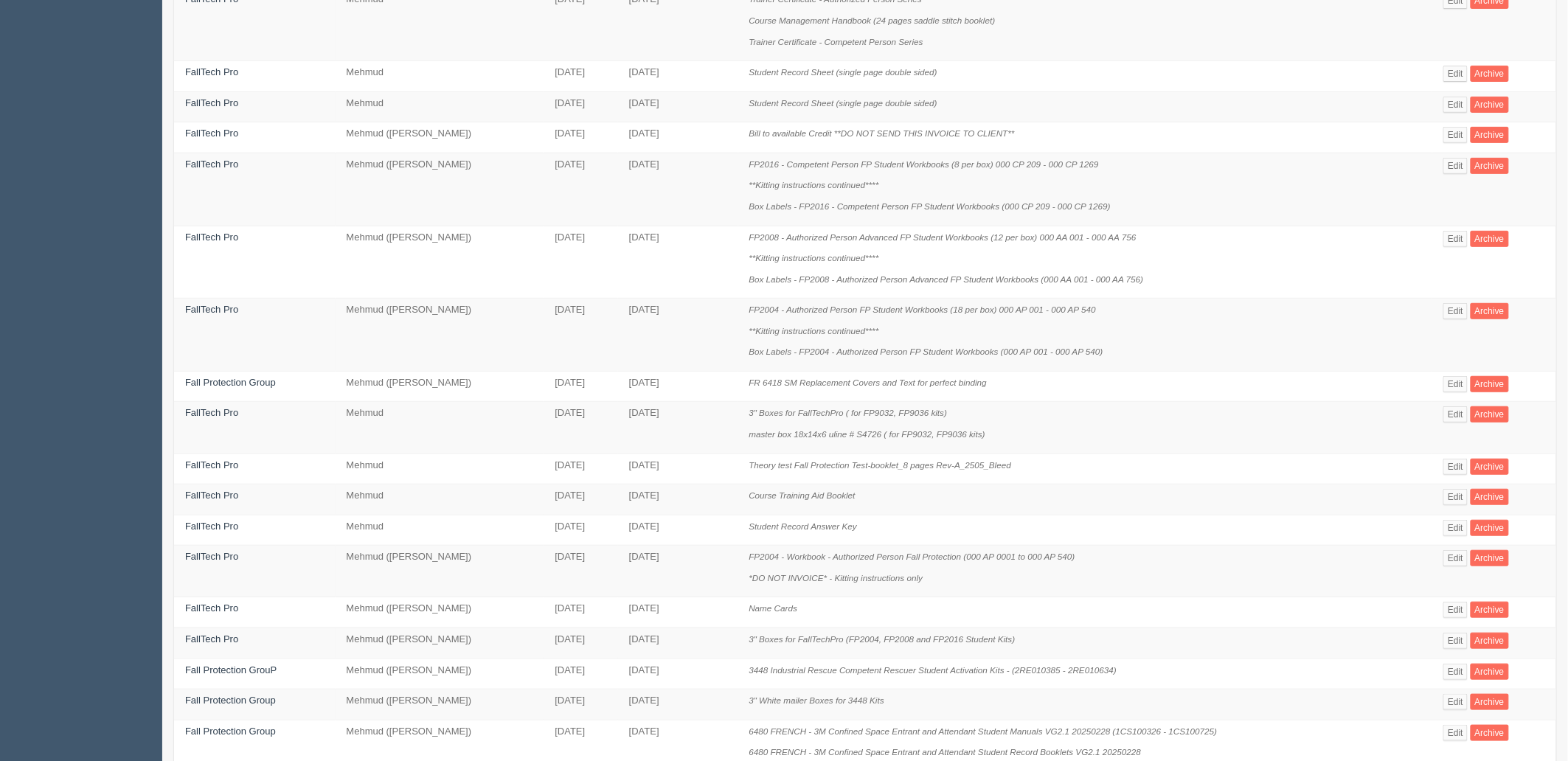
scroll to position [485, 0]
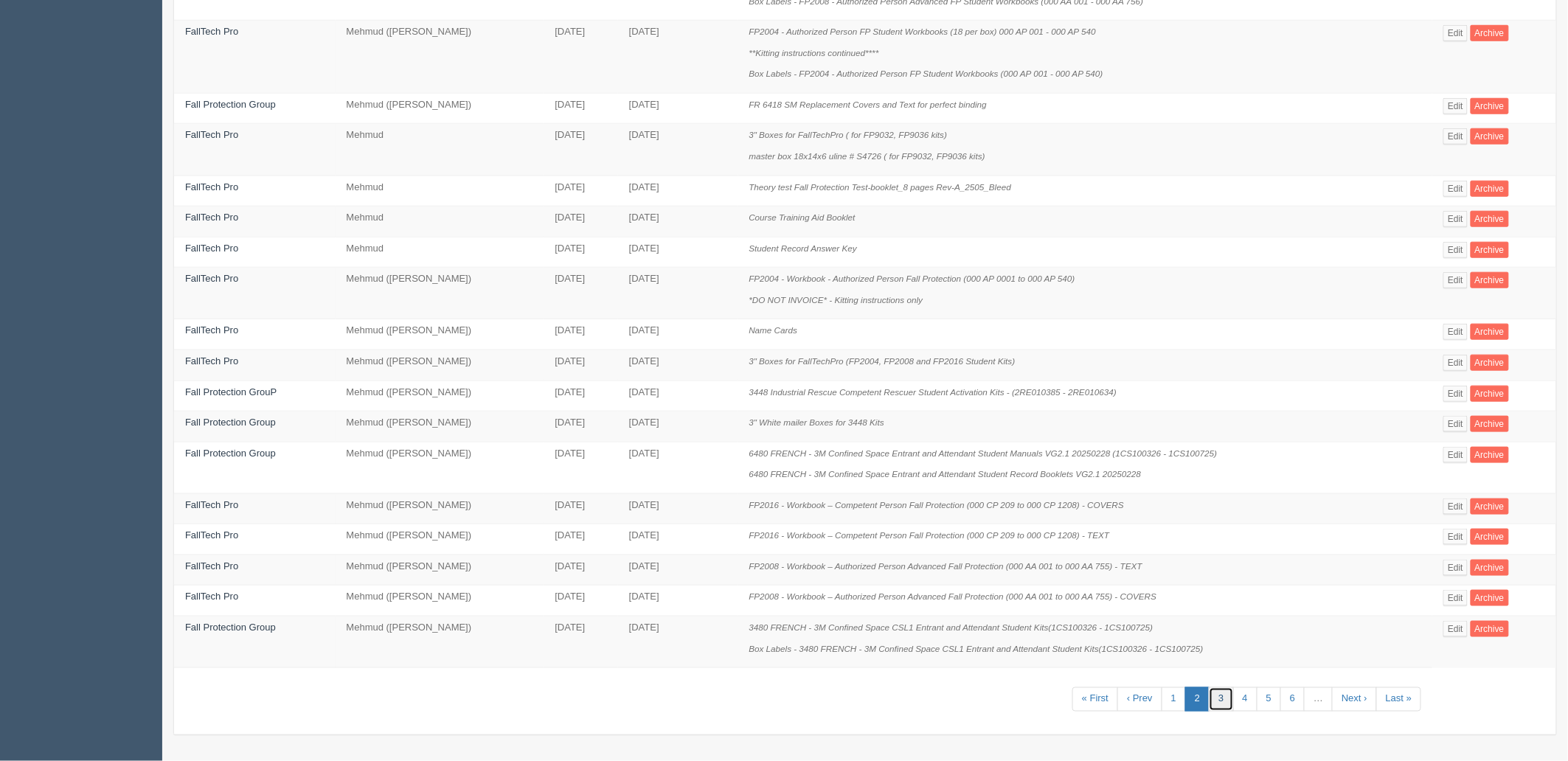
click at [1215, 705] on link "3" at bounding box center [1221, 700] width 25 height 25
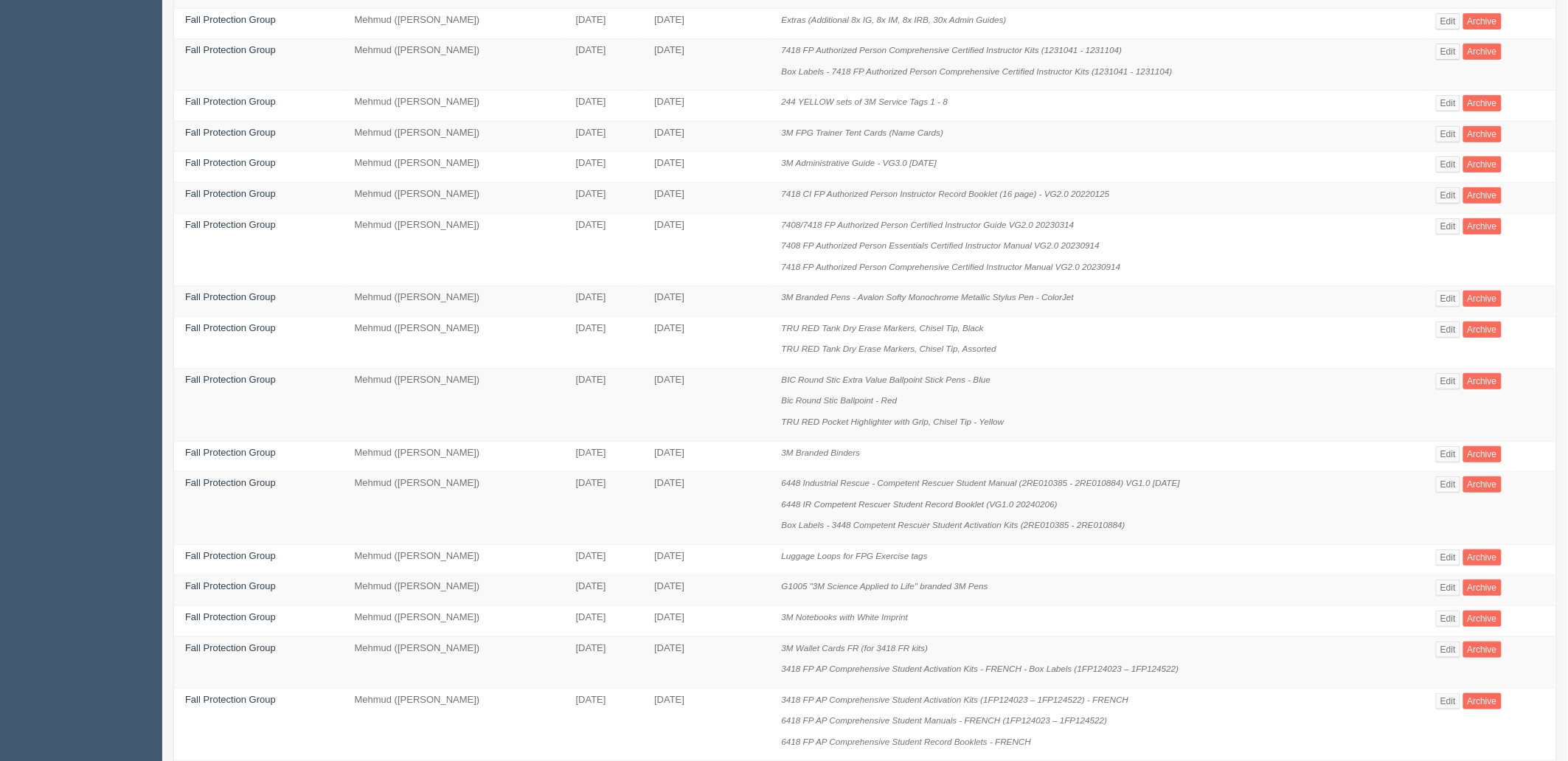
scroll to position [549, 0]
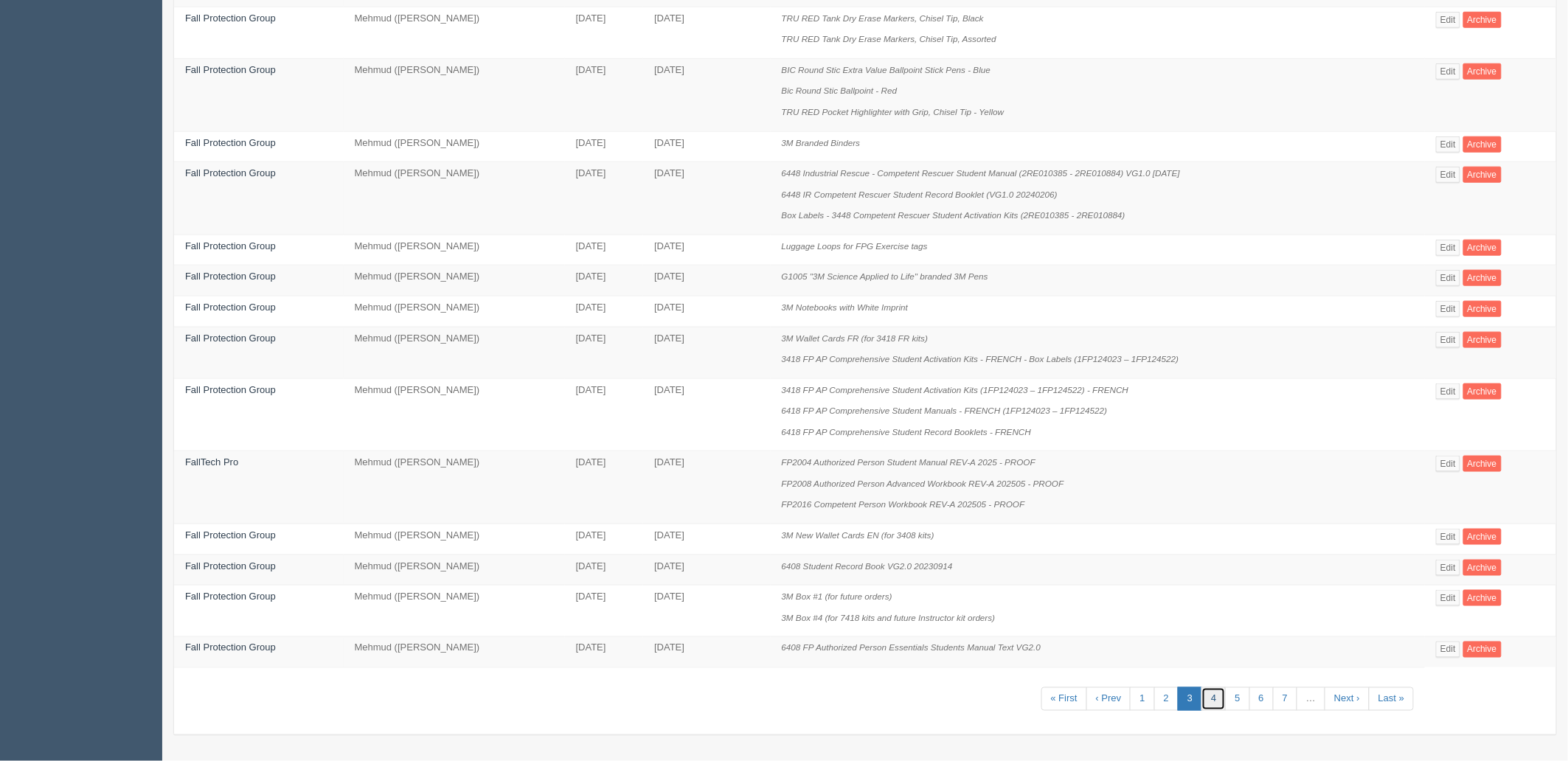
click at [1217, 698] on link "4" at bounding box center [1213, 700] width 25 height 25
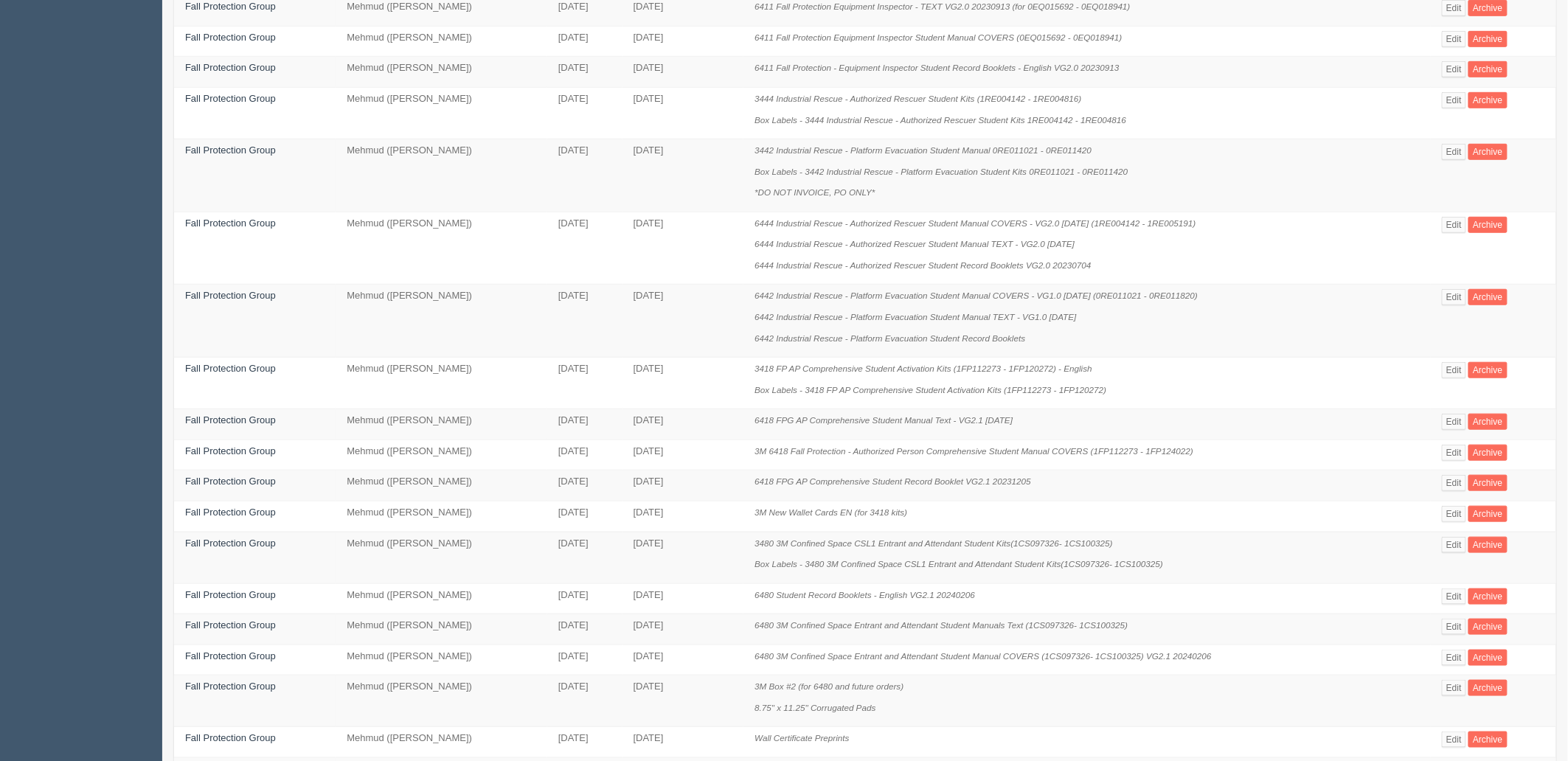
scroll to position [507, 0]
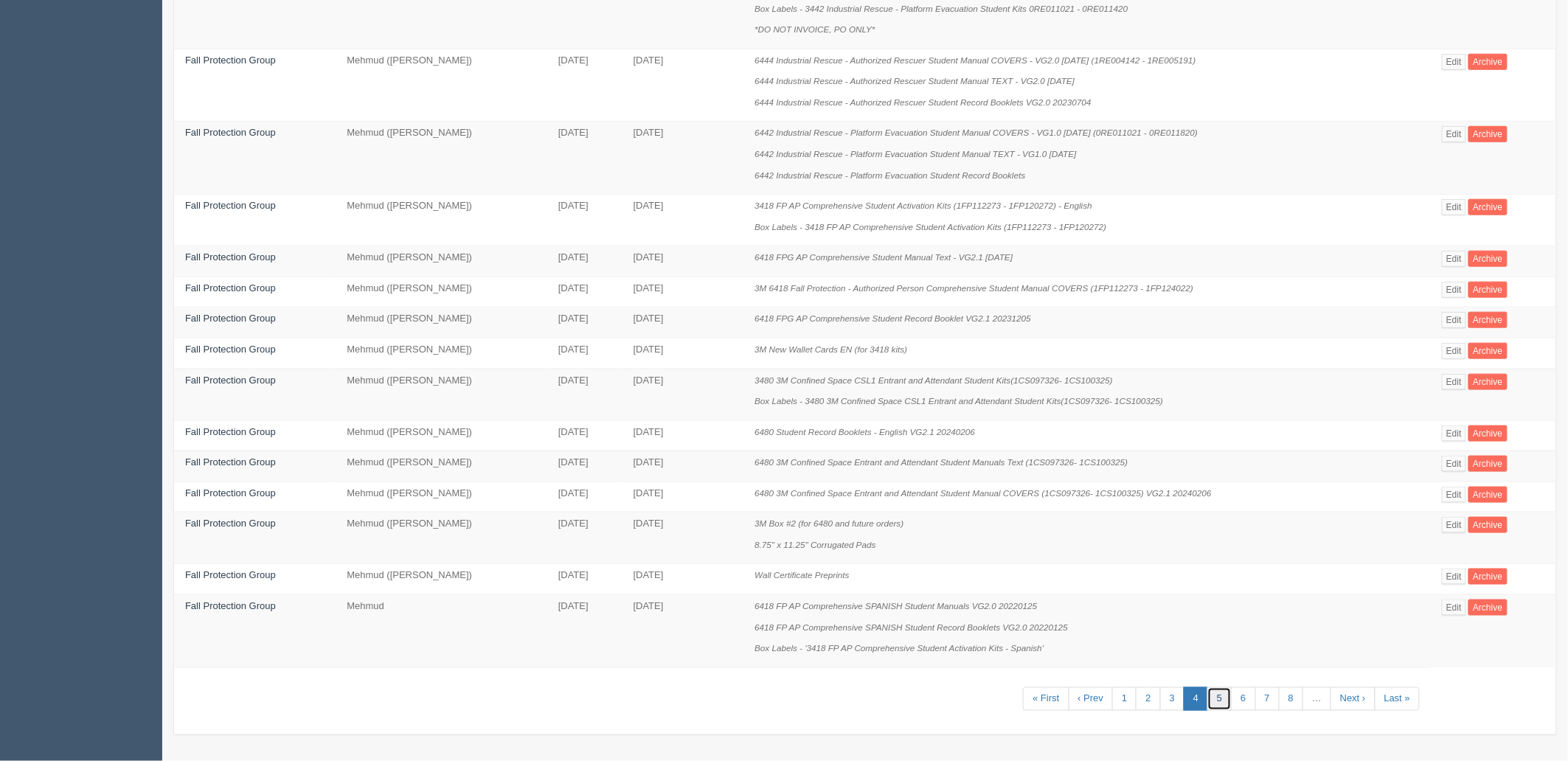
click at [1213, 697] on link "5" at bounding box center [1220, 700] width 25 height 25
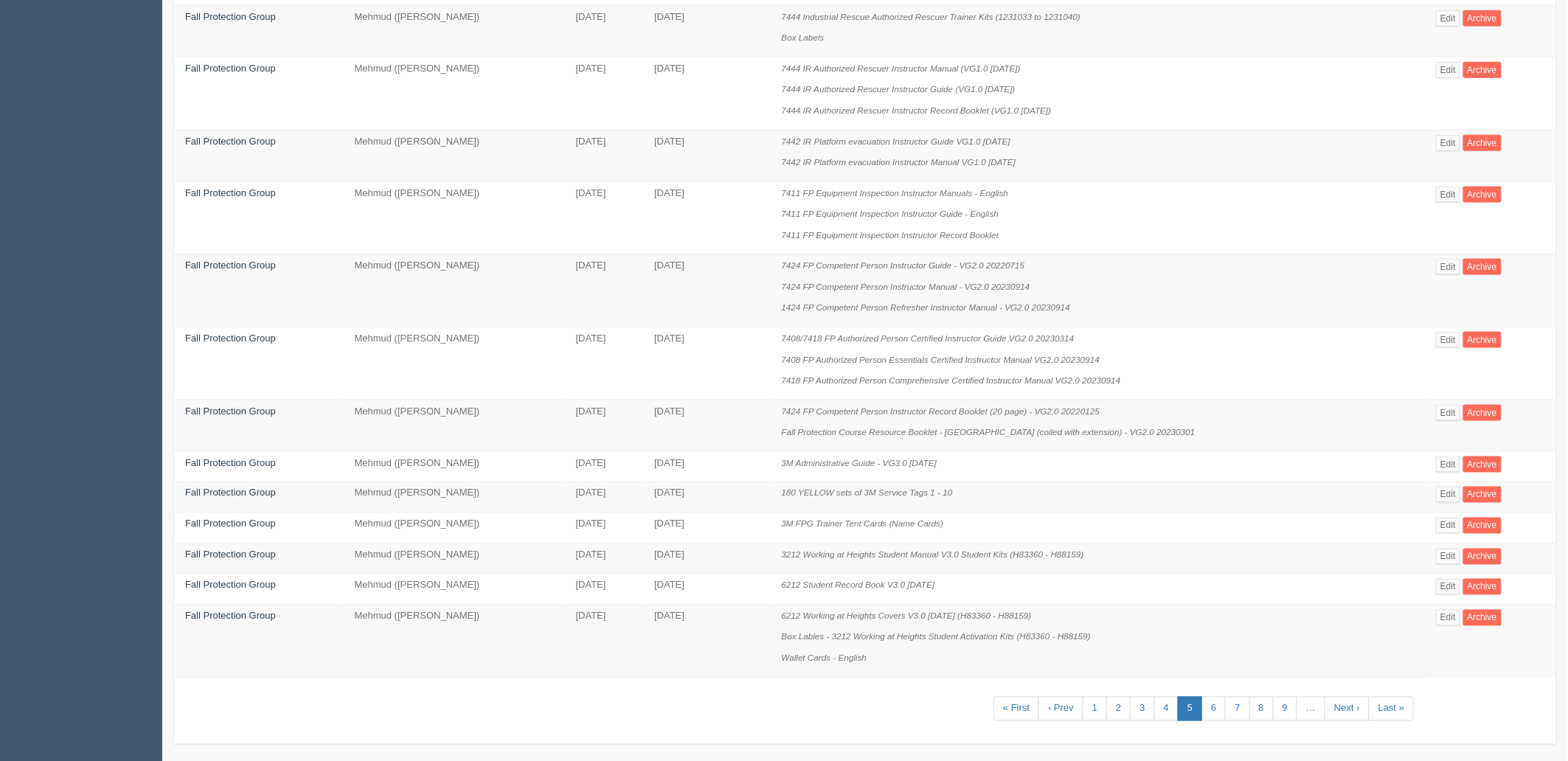
scroll to position [720, 0]
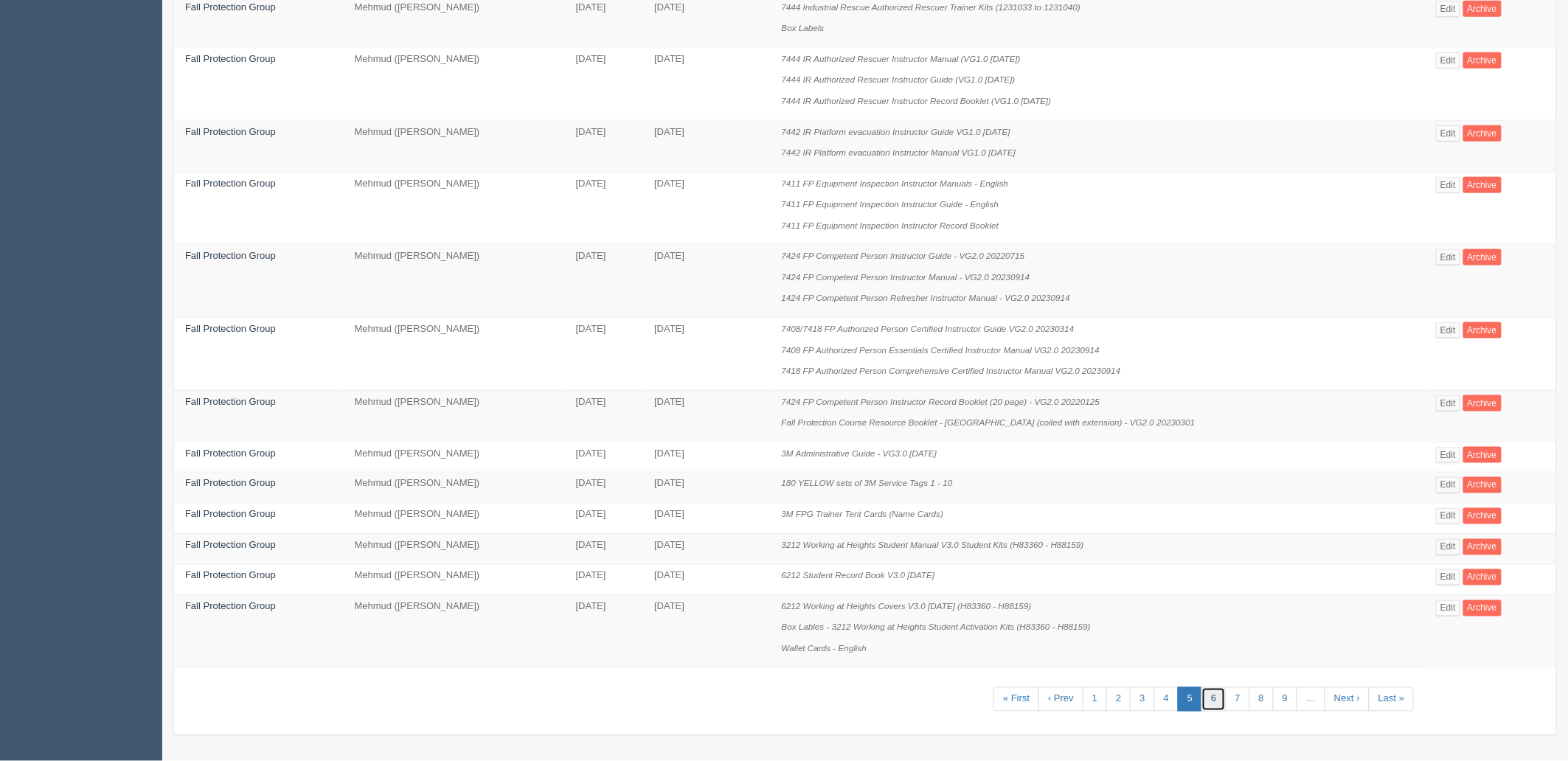
click at [1202, 709] on link "6" at bounding box center [1213, 700] width 25 height 25
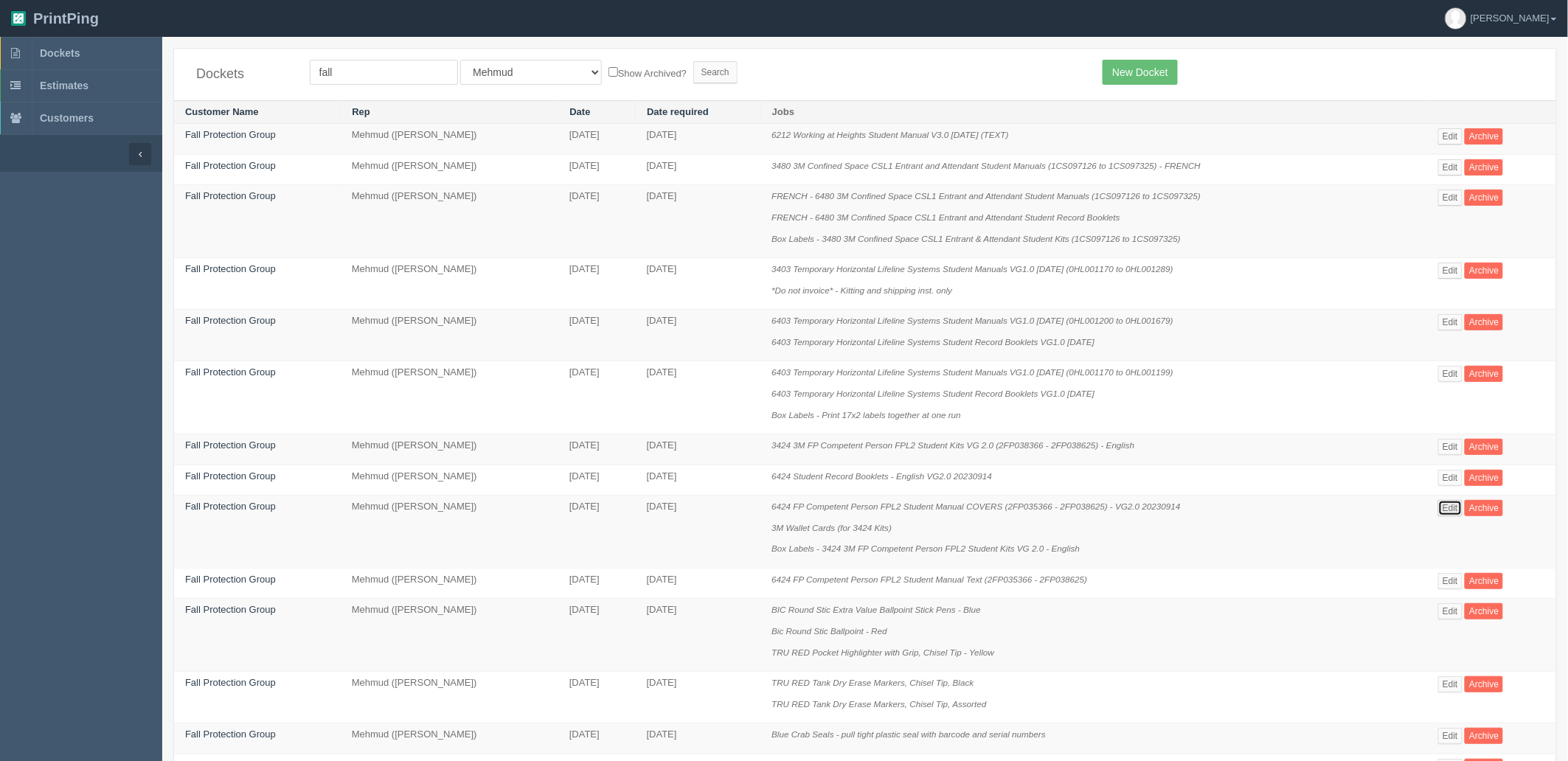
click at [1450, 511] on link "Edit" at bounding box center [1450, 508] width 25 height 16
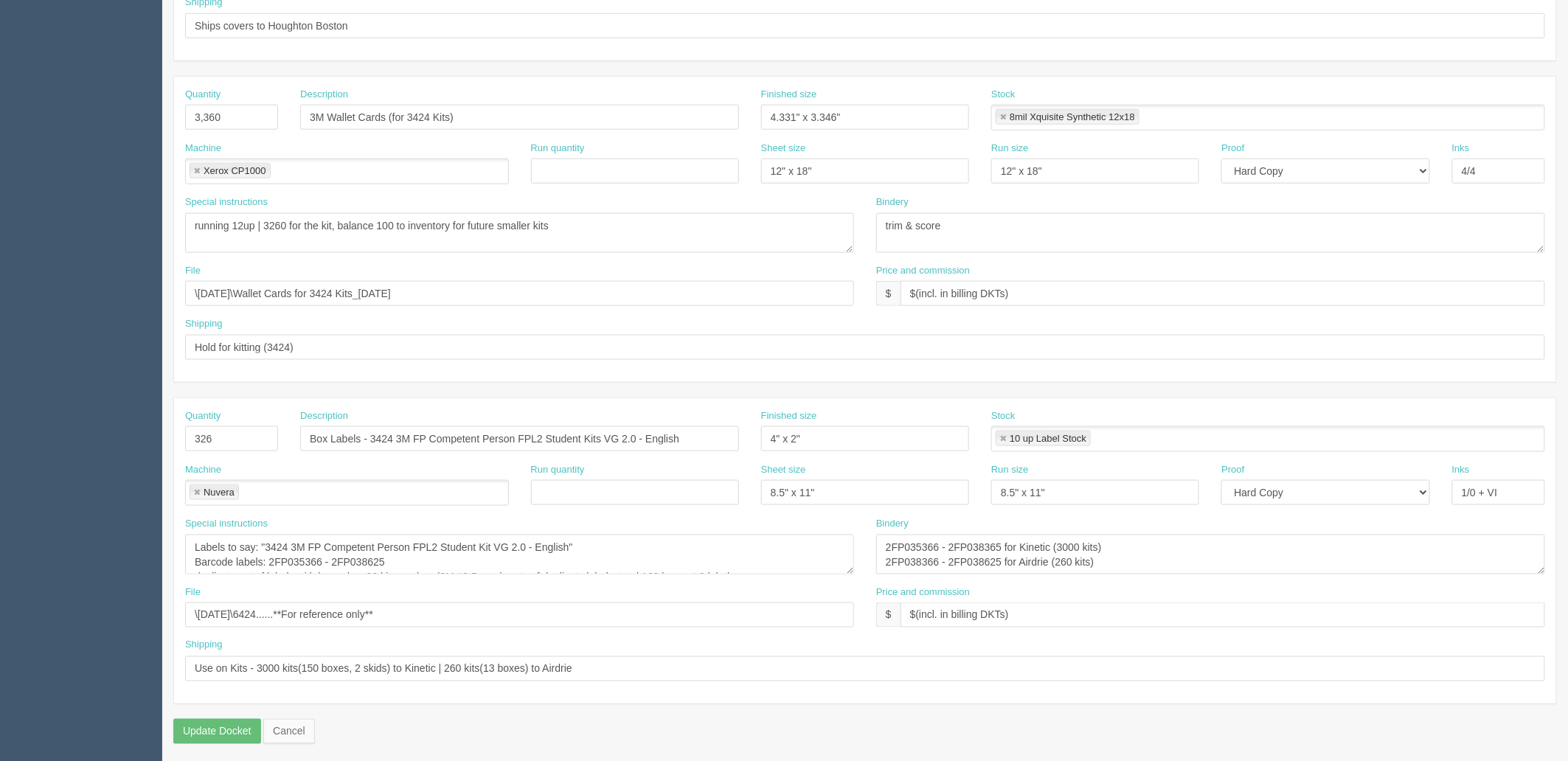
scroll to position [579, 0]
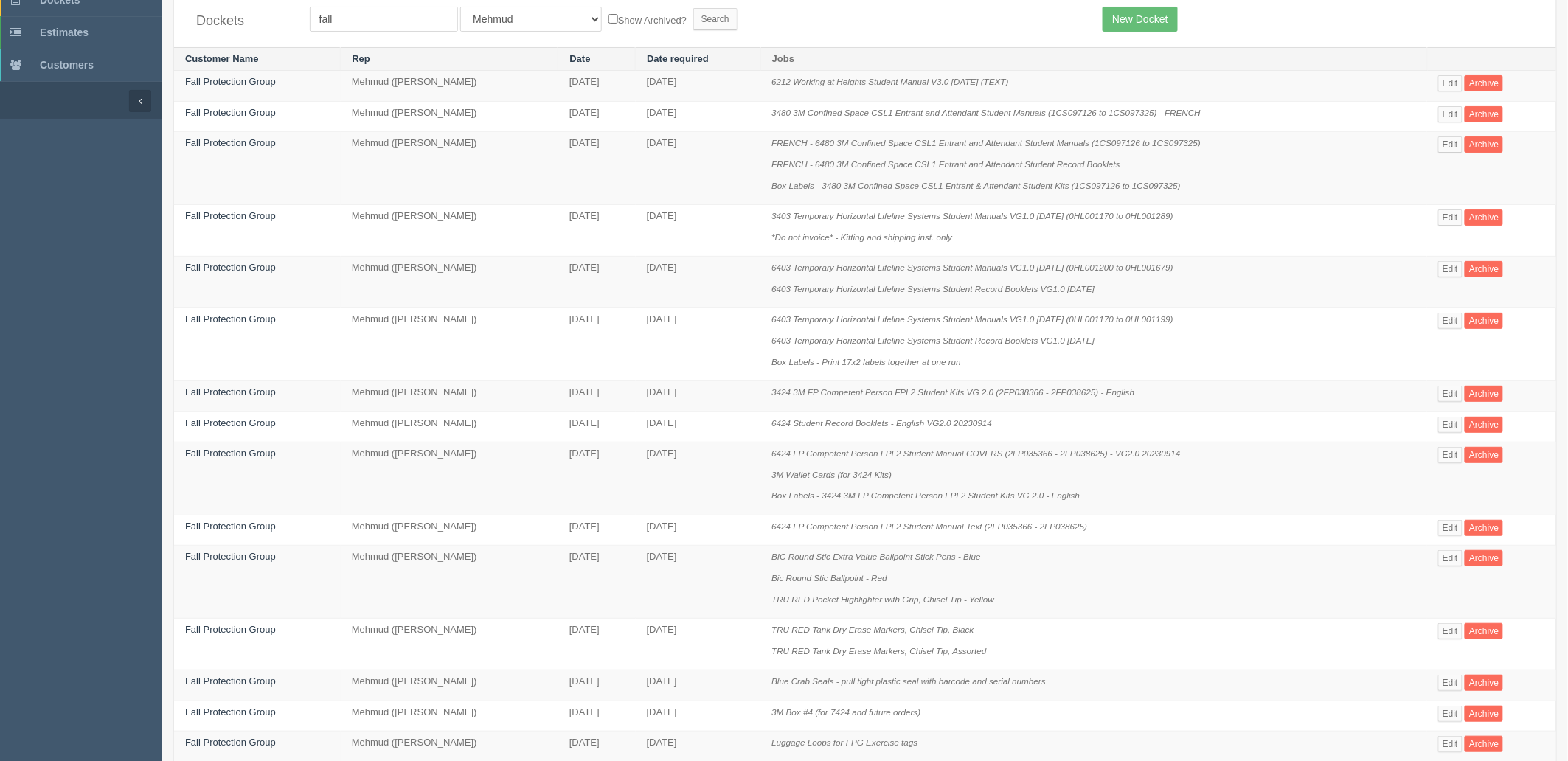
scroll to position [82, 0]
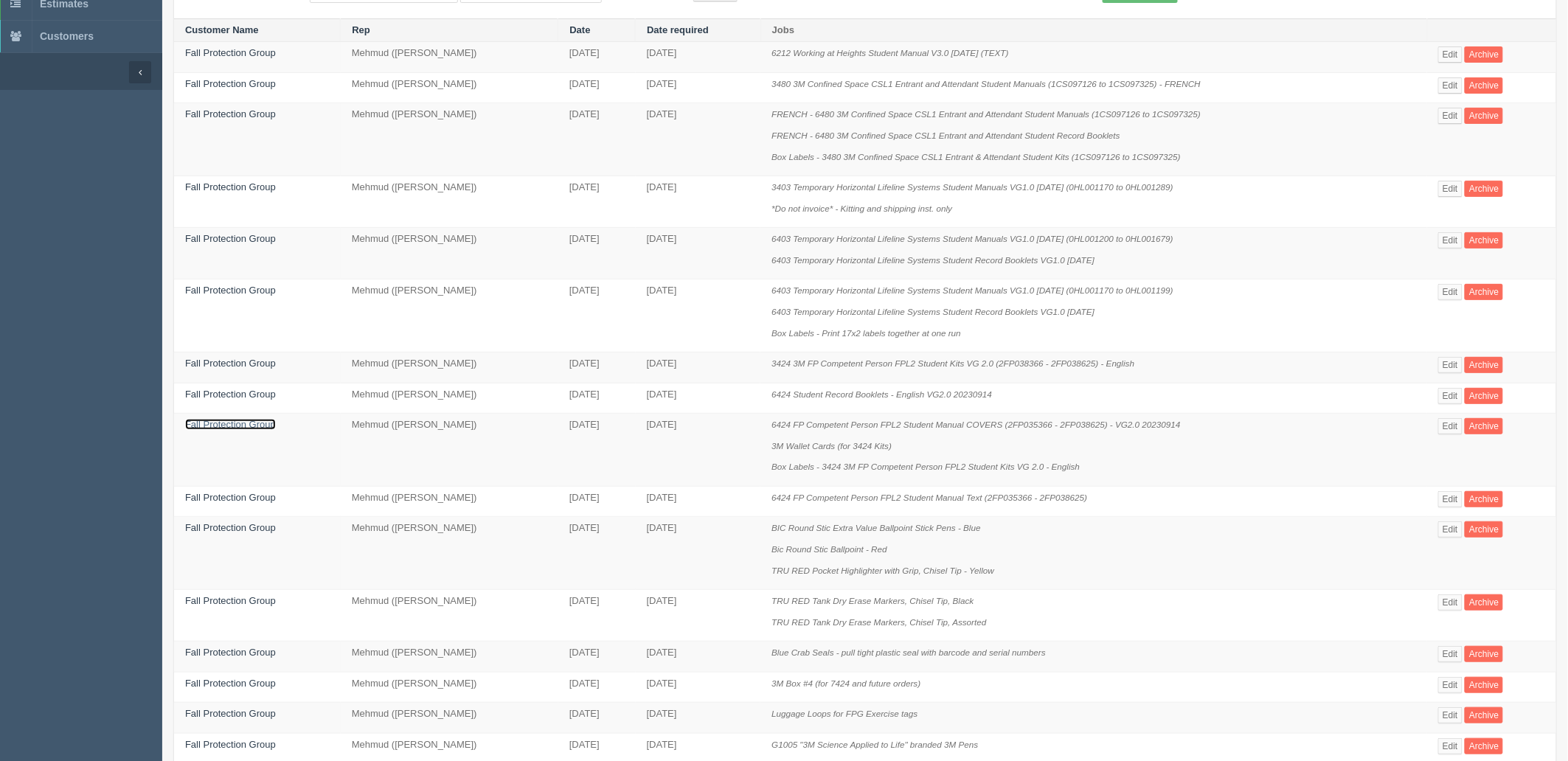
click at [219, 429] on link "Fall Protection Group" at bounding box center [231, 425] width 91 height 11
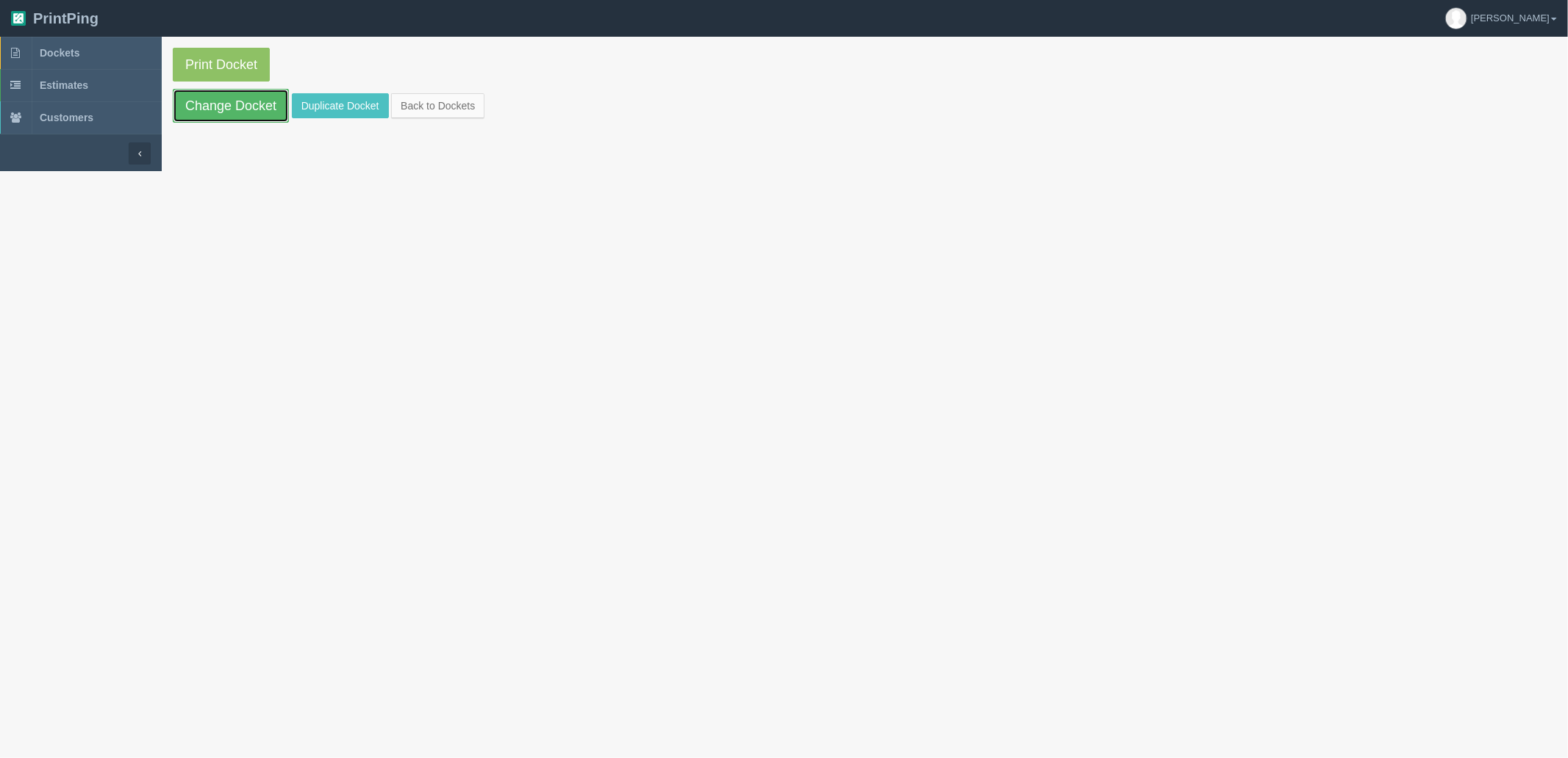
click at [246, 112] on link "Change Docket" at bounding box center [231, 105] width 116 height 34
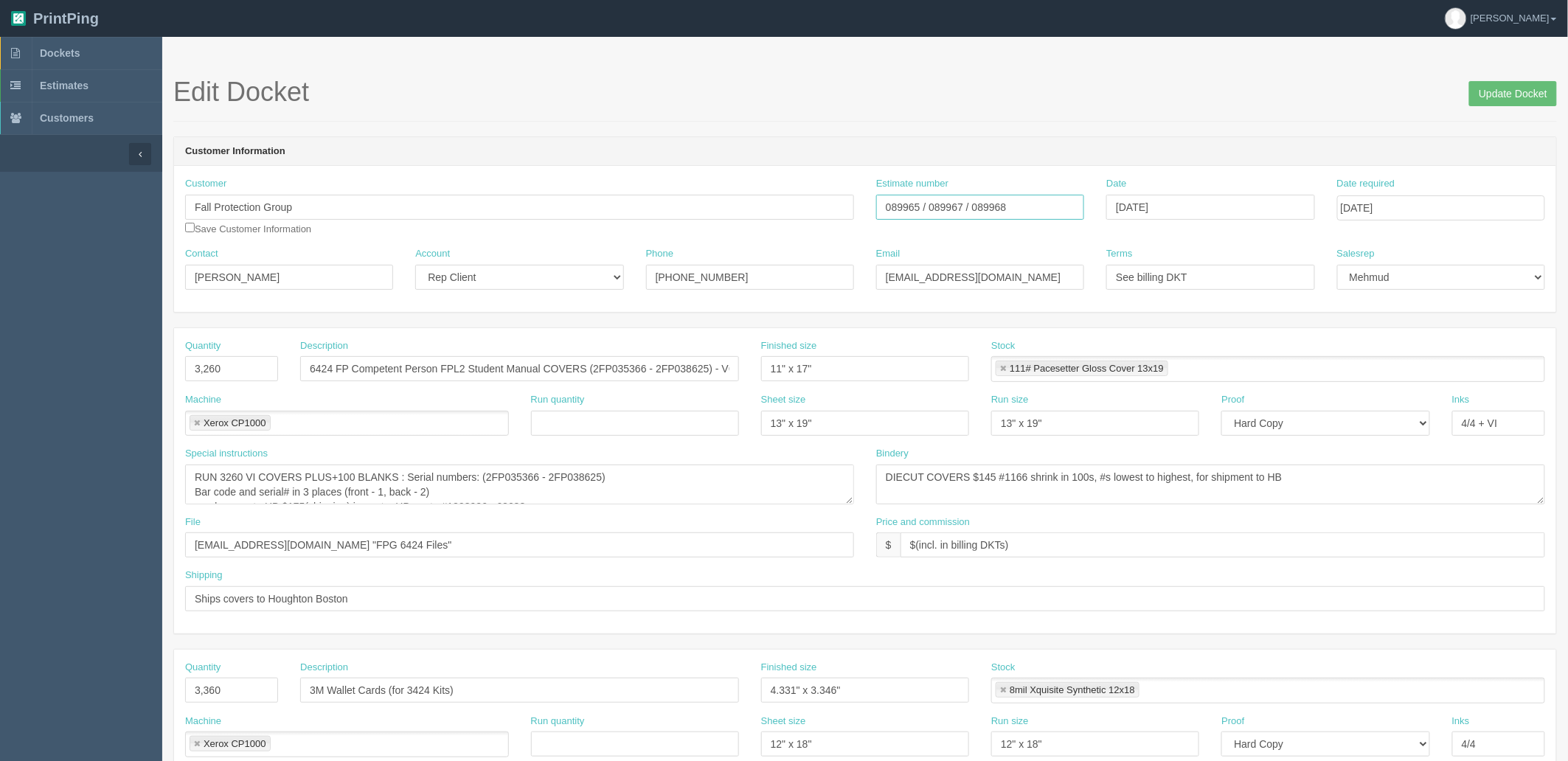
drag, startPoint x: 1024, startPoint y: 204, endPoint x: 758, endPoint y: 196, distance: 266.1
click at [763, 196] on div "Customer Fall Protection Group Save Customer Information Estimate number 089965…" at bounding box center [865, 212] width 1382 height 70
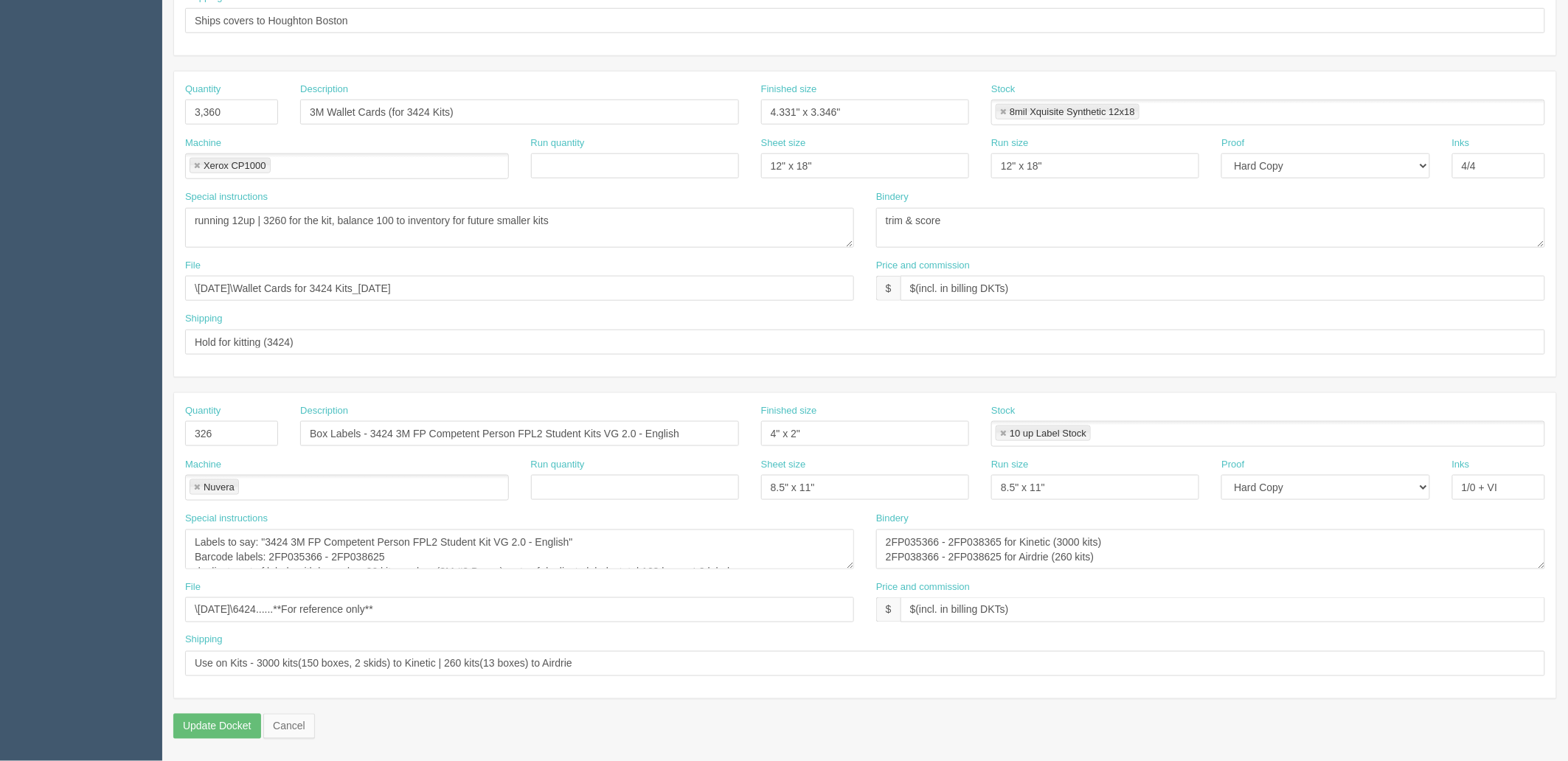
scroll to position [579, 0]
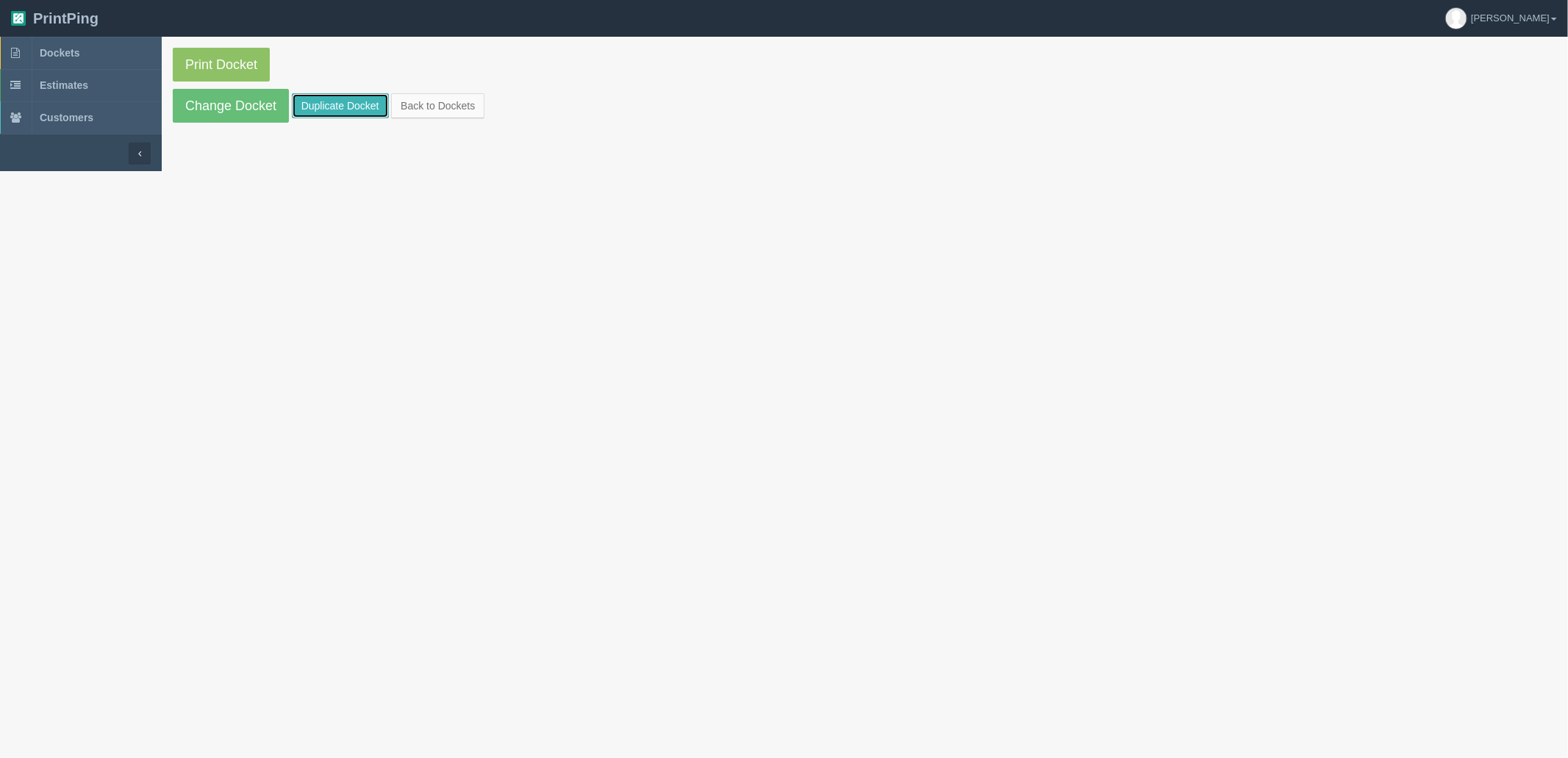
click at [322, 105] on link "Duplicate Docket" at bounding box center [340, 106] width 97 height 25
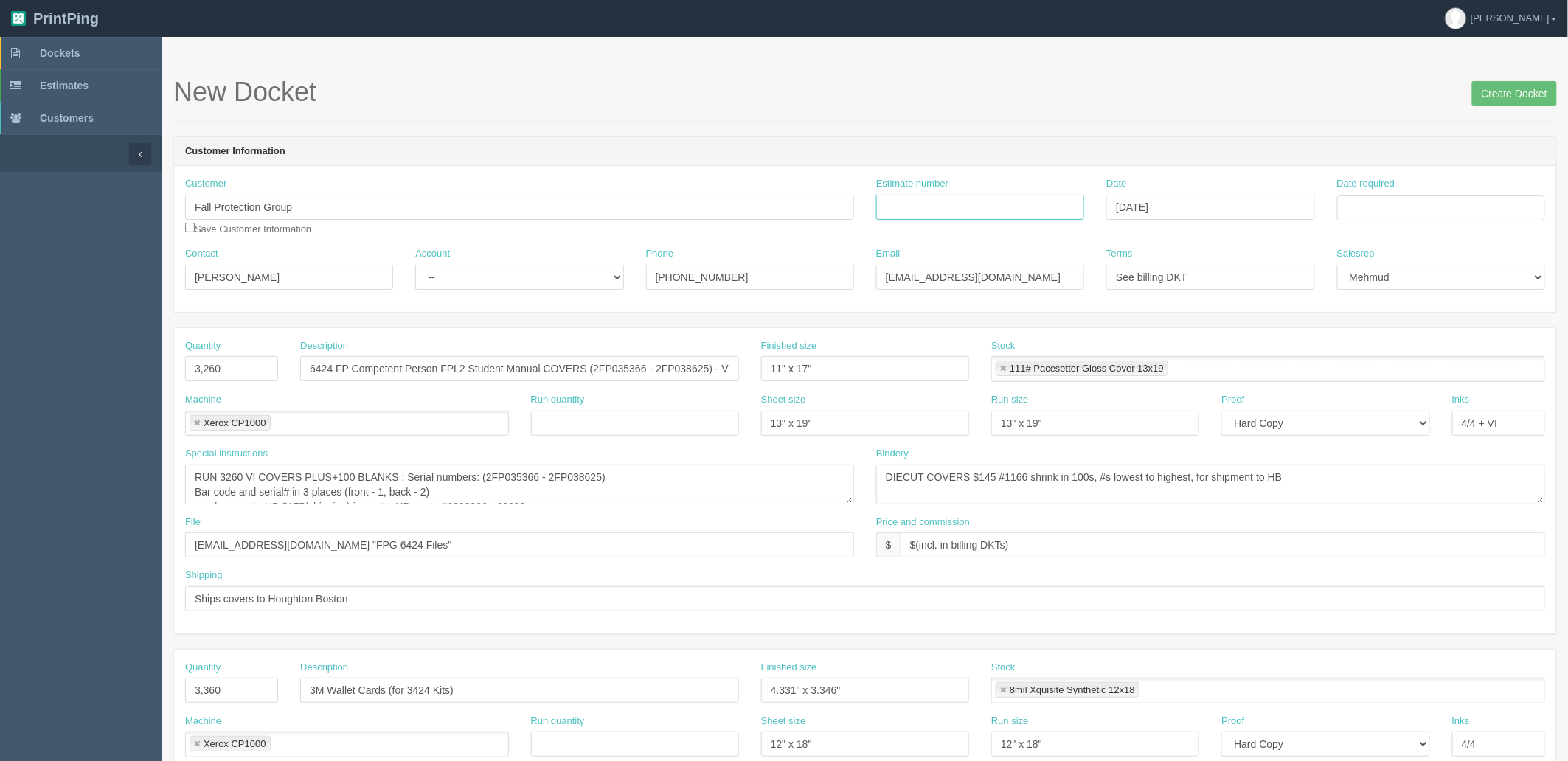
click at [935, 204] on input "Estimate number" at bounding box center [980, 208] width 208 height 25
paste input "089965 / 089967 / 089968"
type input "089965 / 089967 / 089968"
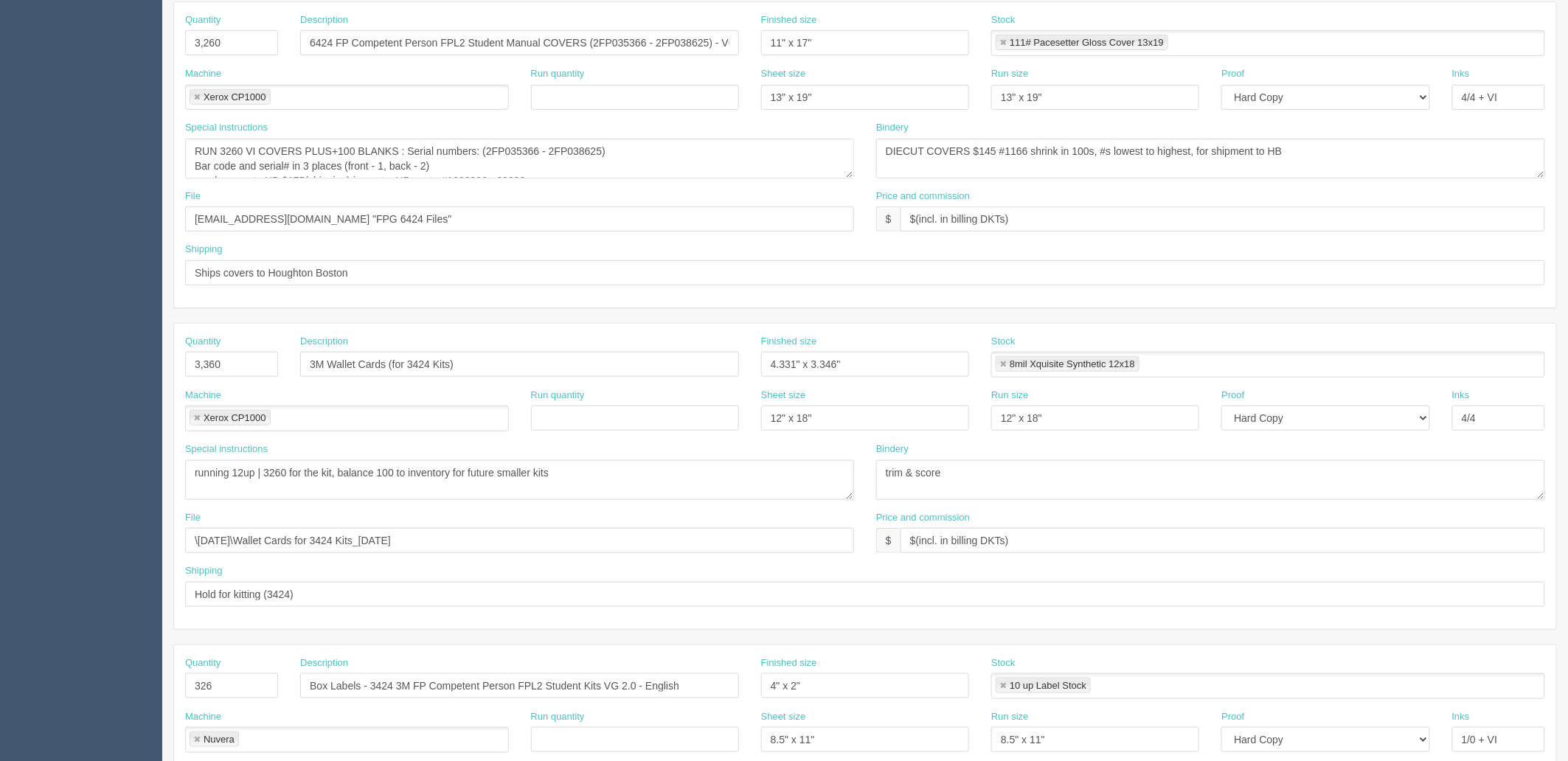
scroll to position [328, 0]
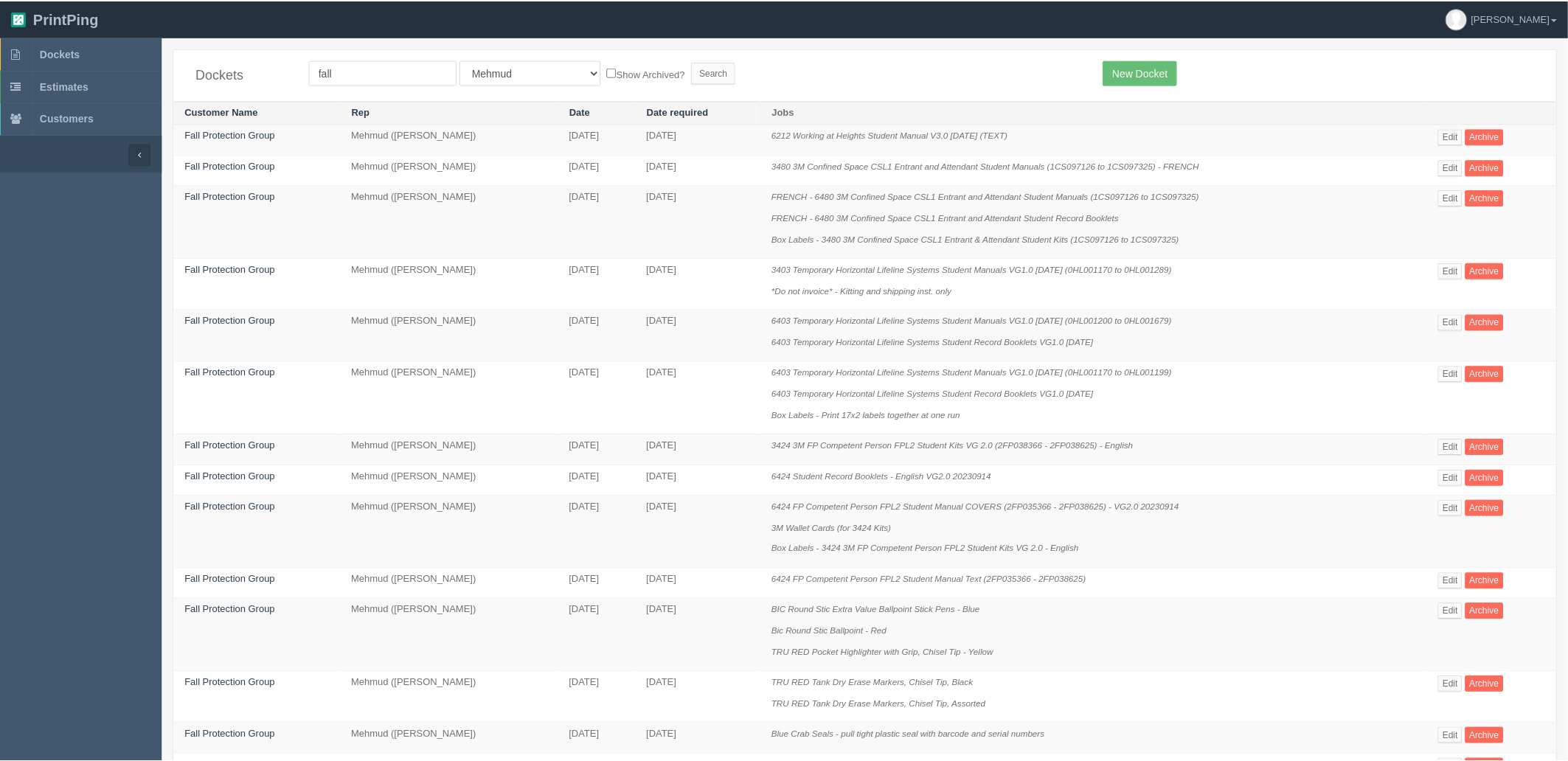
scroll to position [82, 0]
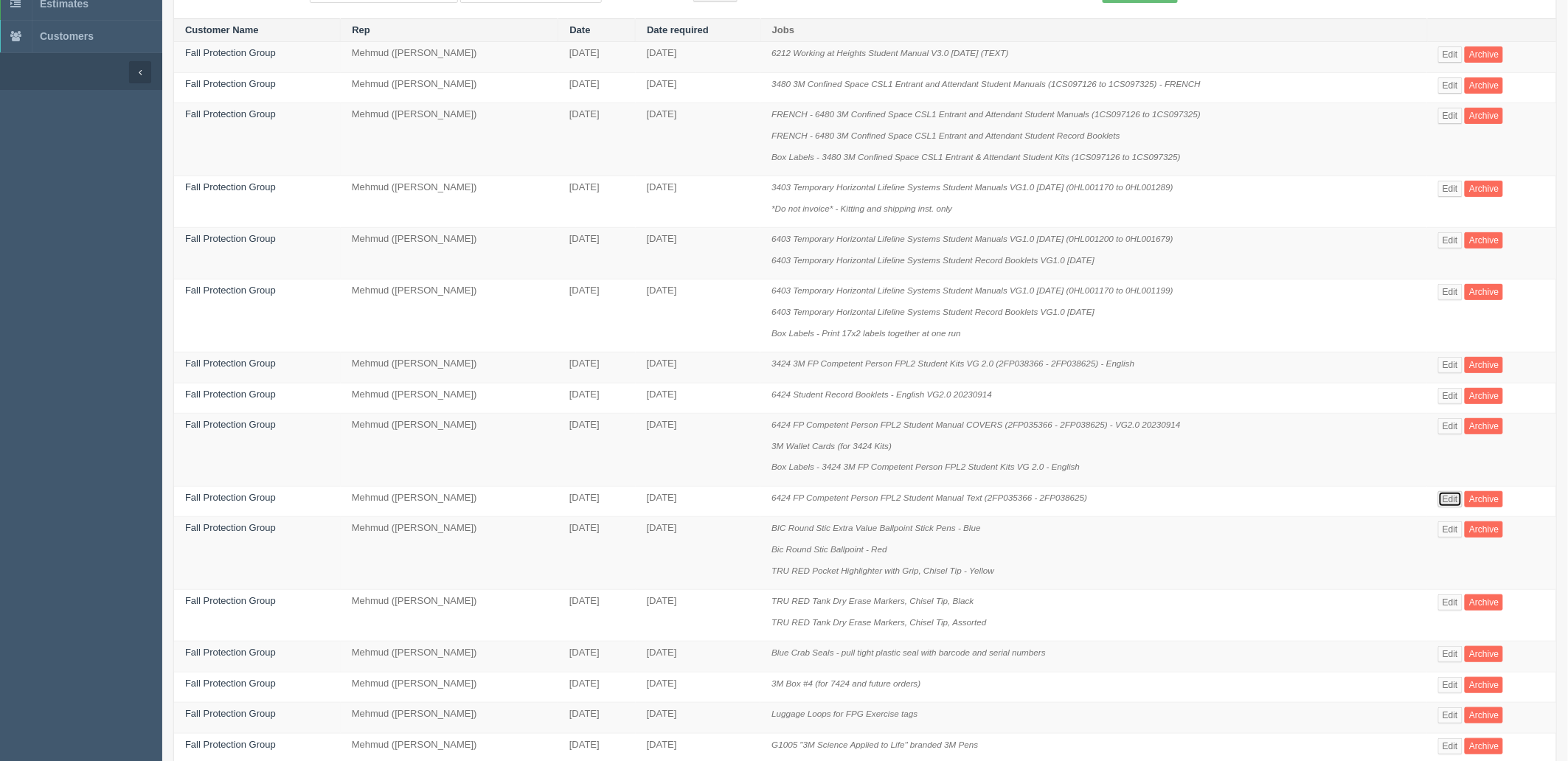
click at [1448, 498] on link "Edit" at bounding box center [1450, 499] width 25 height 16
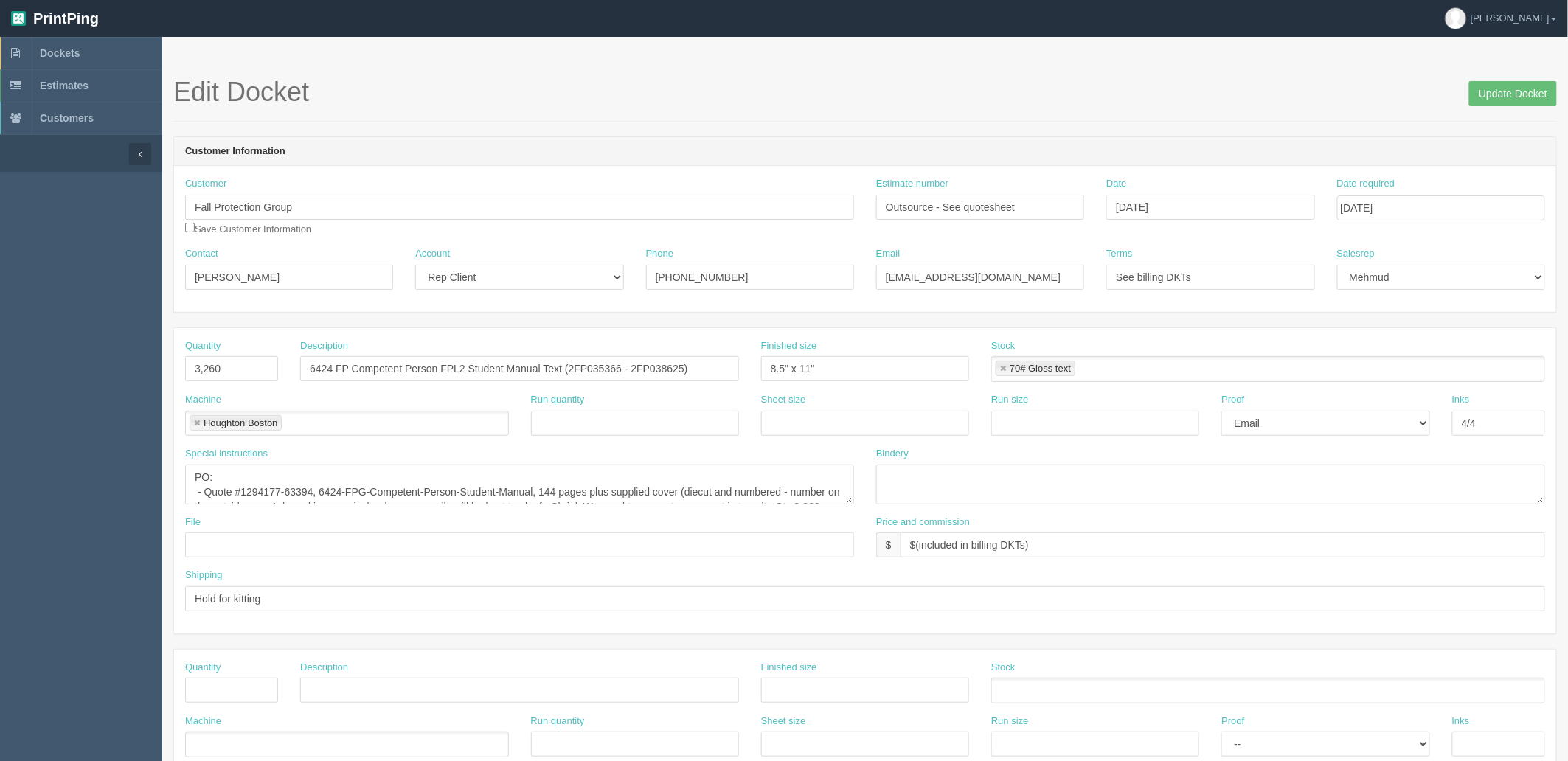
scroll to position [82, 0]
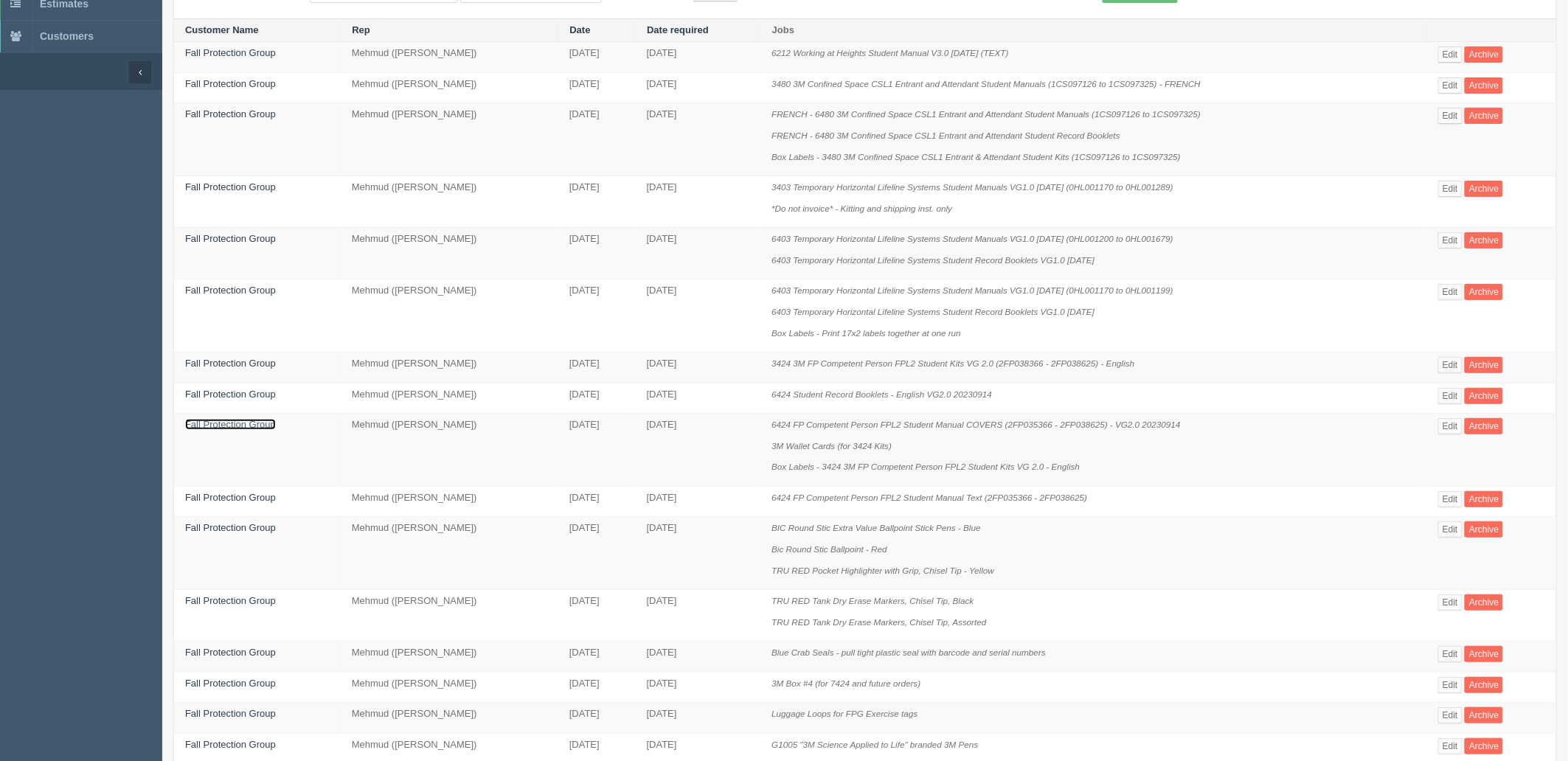
click at [250, 430] on link "Fall Protection Group" at bounding box center [231, 425] width 91 height 11
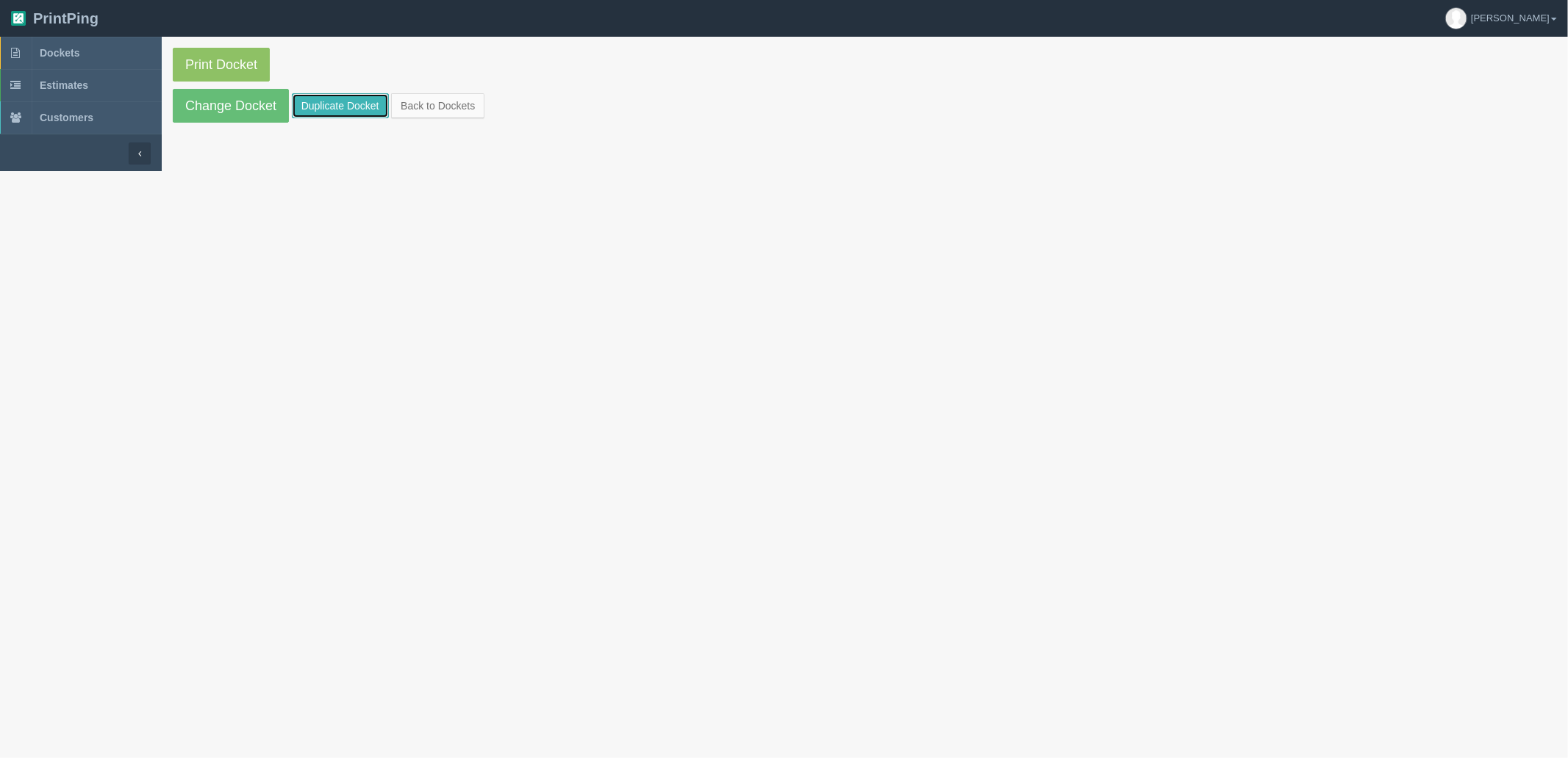
click at [341, 104] on link "Duplicate Docket" at bounding box center [340, 106] width 97 height 25
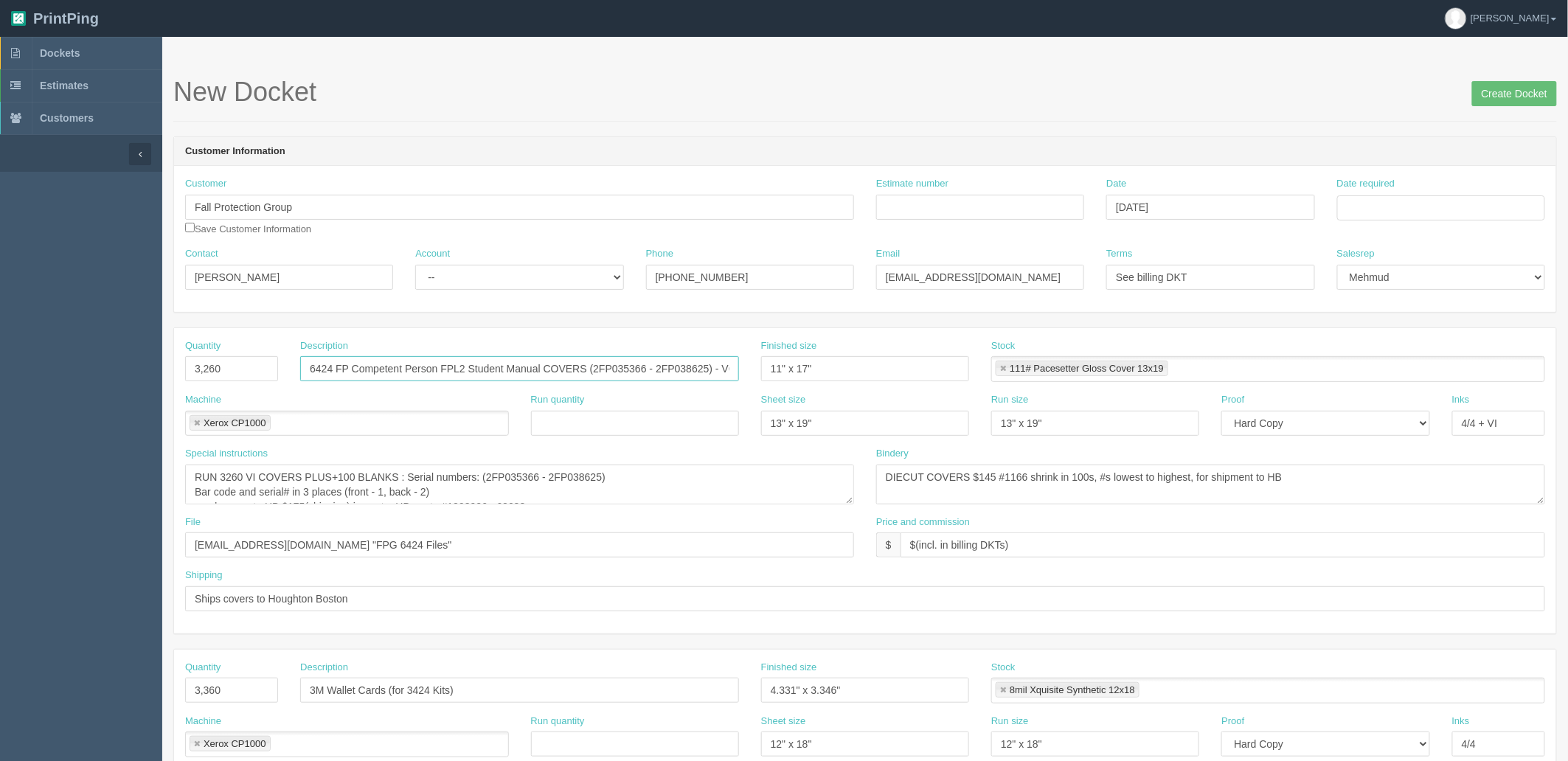
click at [579, 371] on input "6424 FP Competent Person FPL2 Student Manual COVERS (2FP035366 - 2FP038625) - V…" at bounding box center [520, 369] width 439 height 25
click at [534, 379] on input "6424 FP Competent Person FPL2 Student Manuals (2FP035366 - 2FP038625) - VG2.0 2…" at bounding box center [520, 369] width 439 height 25
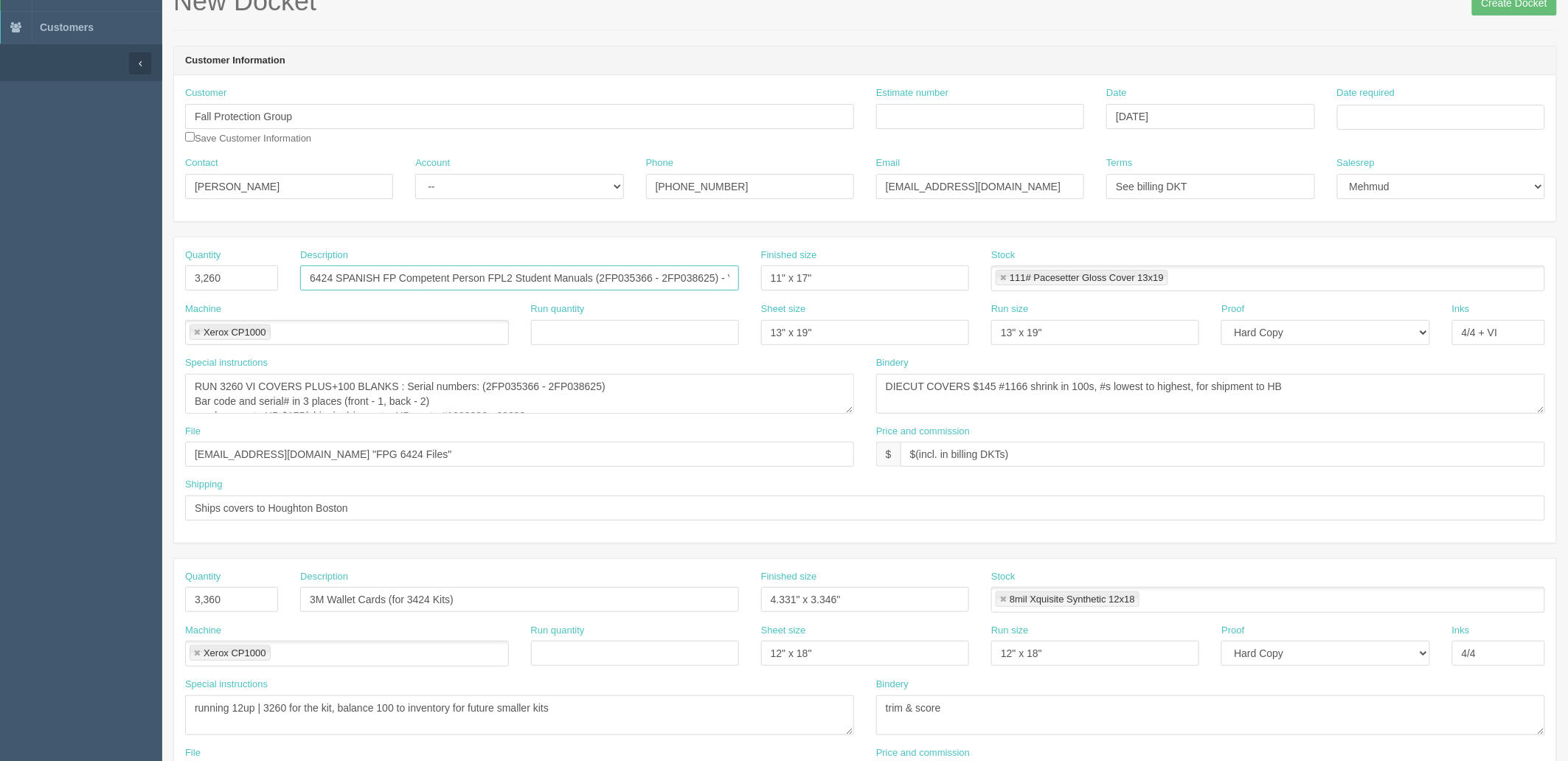
scroll to position [410, 0]
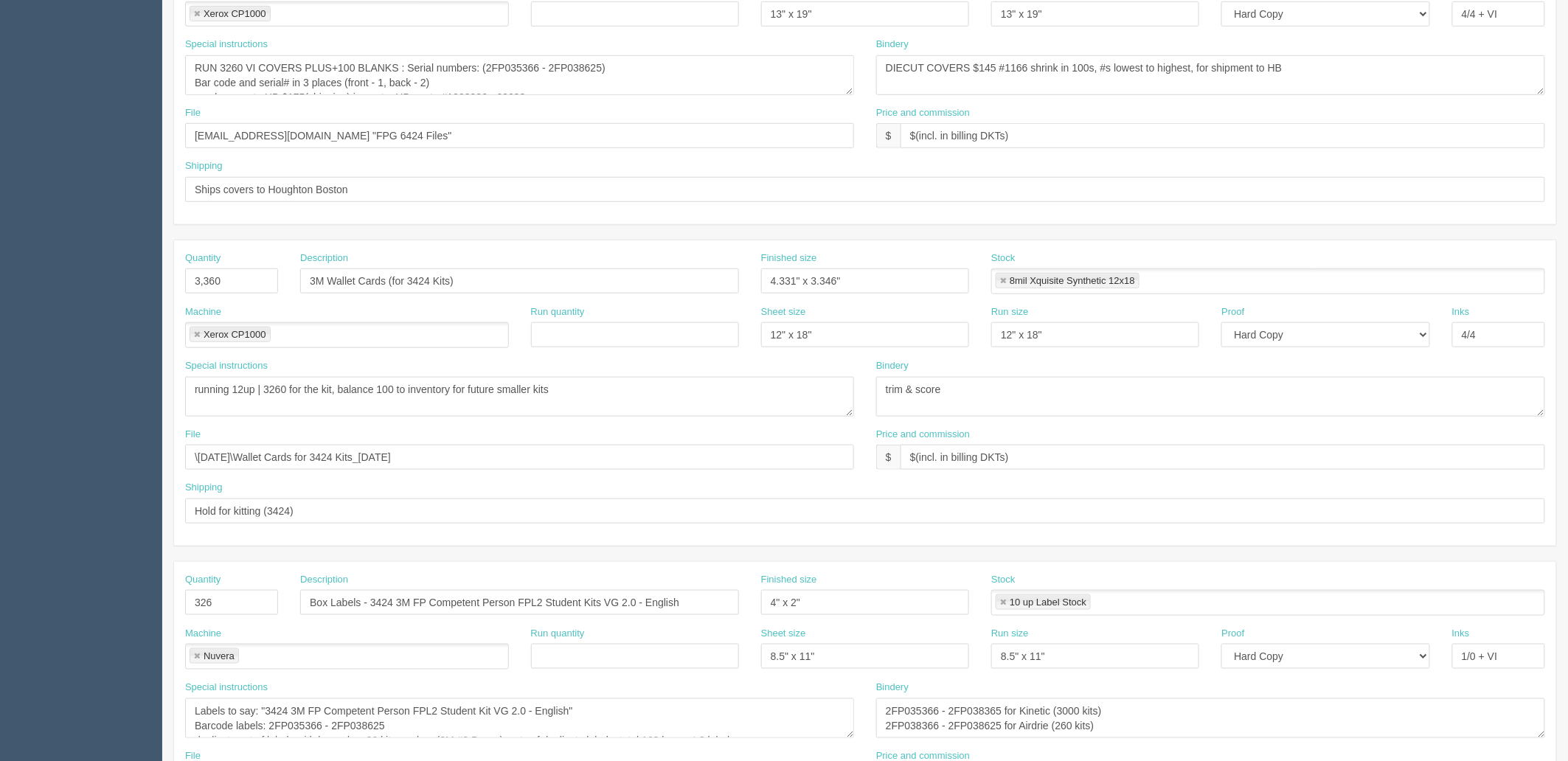
type input "6424 SPANISH FP Competent Person FPL2 Student Manuals (2FP035366 - 2FP038625) -…"
click at [328, 277] on input "3M Wallet Cards (for 3424 Kits)" at bounding box center [520, 281] width 439 height 25
paste input "SPANISH"
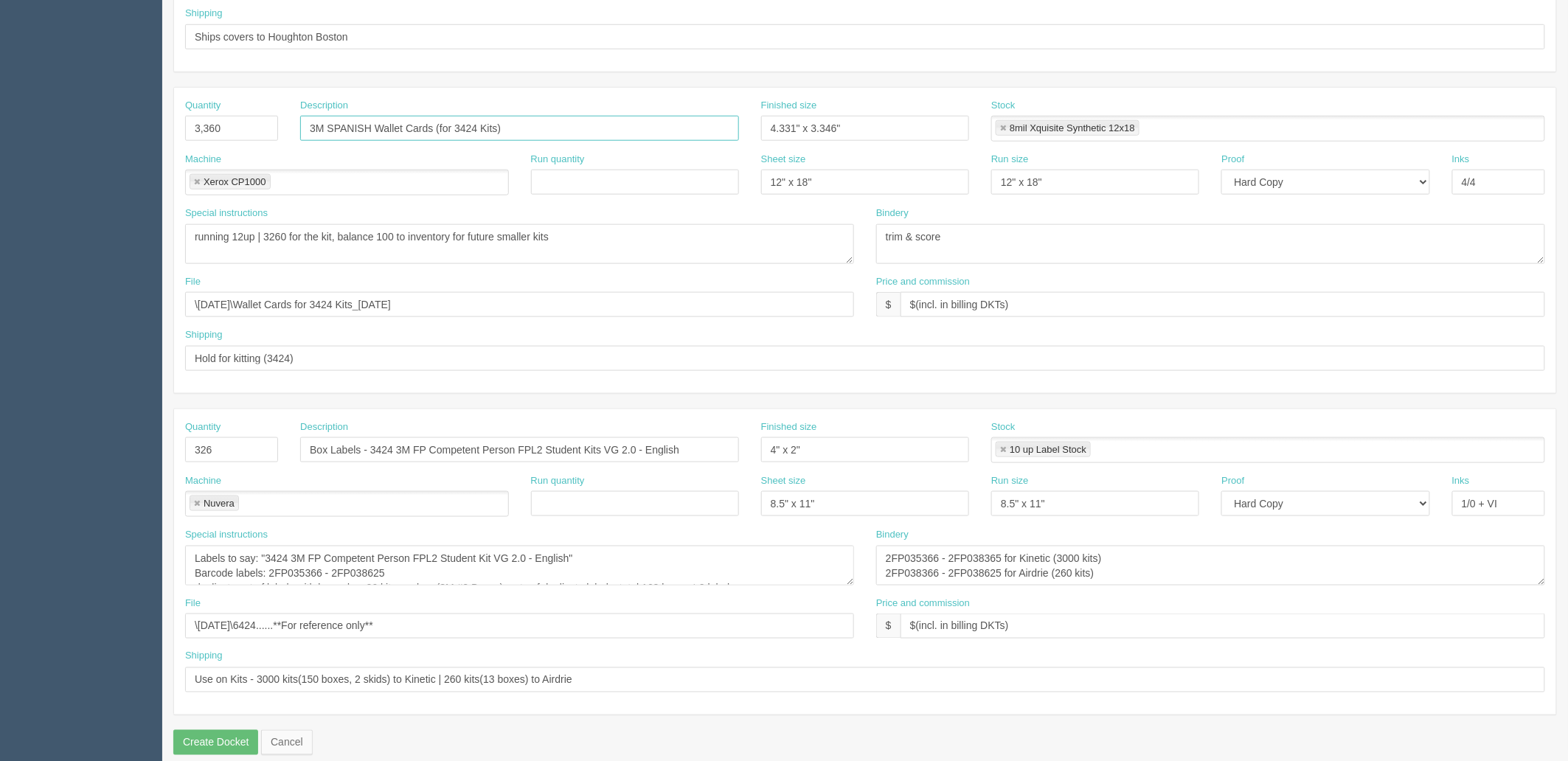
scroll to position [579, 0]
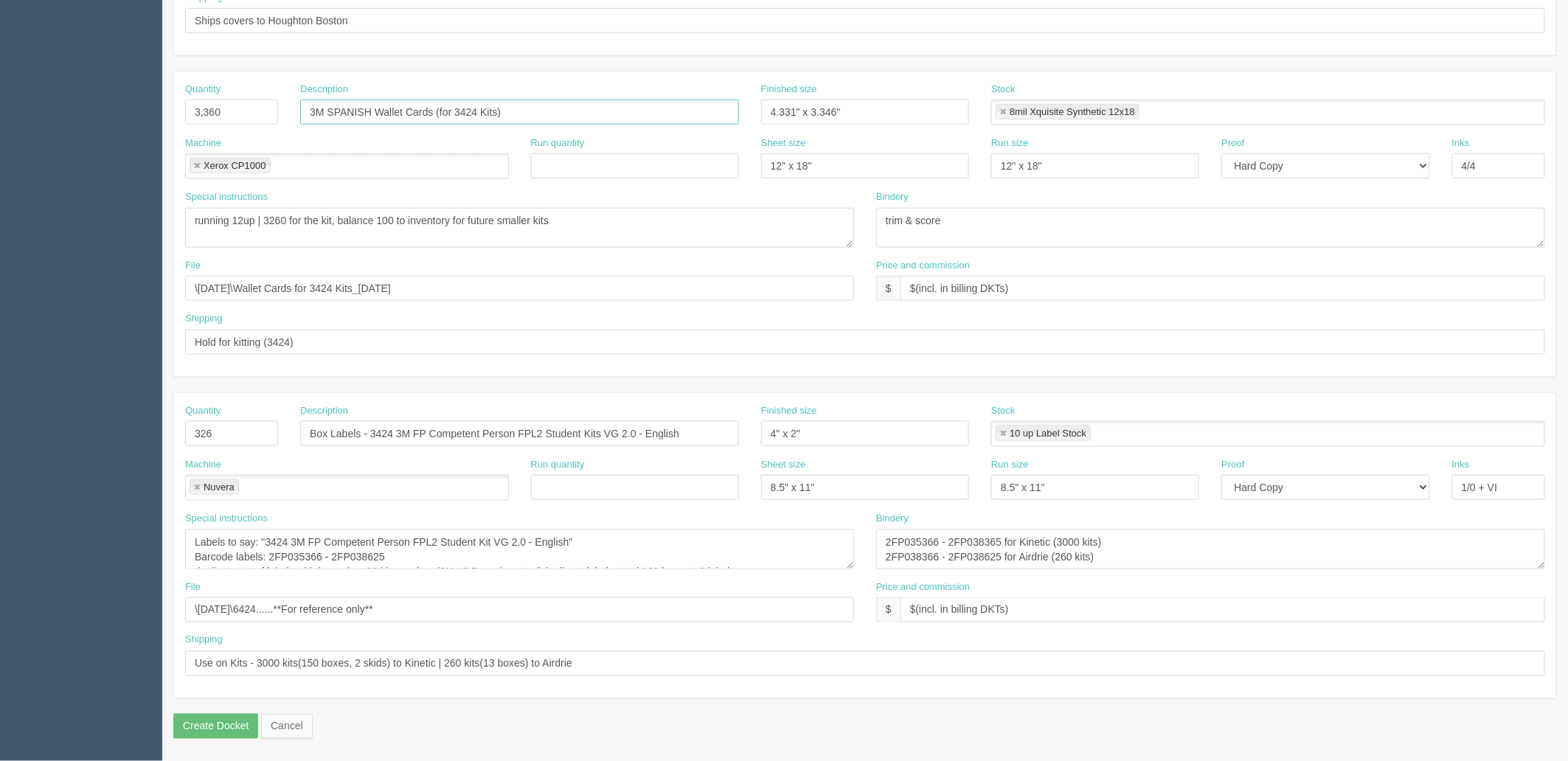
type input "3M SPANISH Wallet Cards (for 3424 Kits)"
click at [397, 432] on input "Box Labels - 3424 3M FP Competent Person FPL2 Student Kits VG 2.0 - English" at bounding box center [520, 434] width 439 height 25
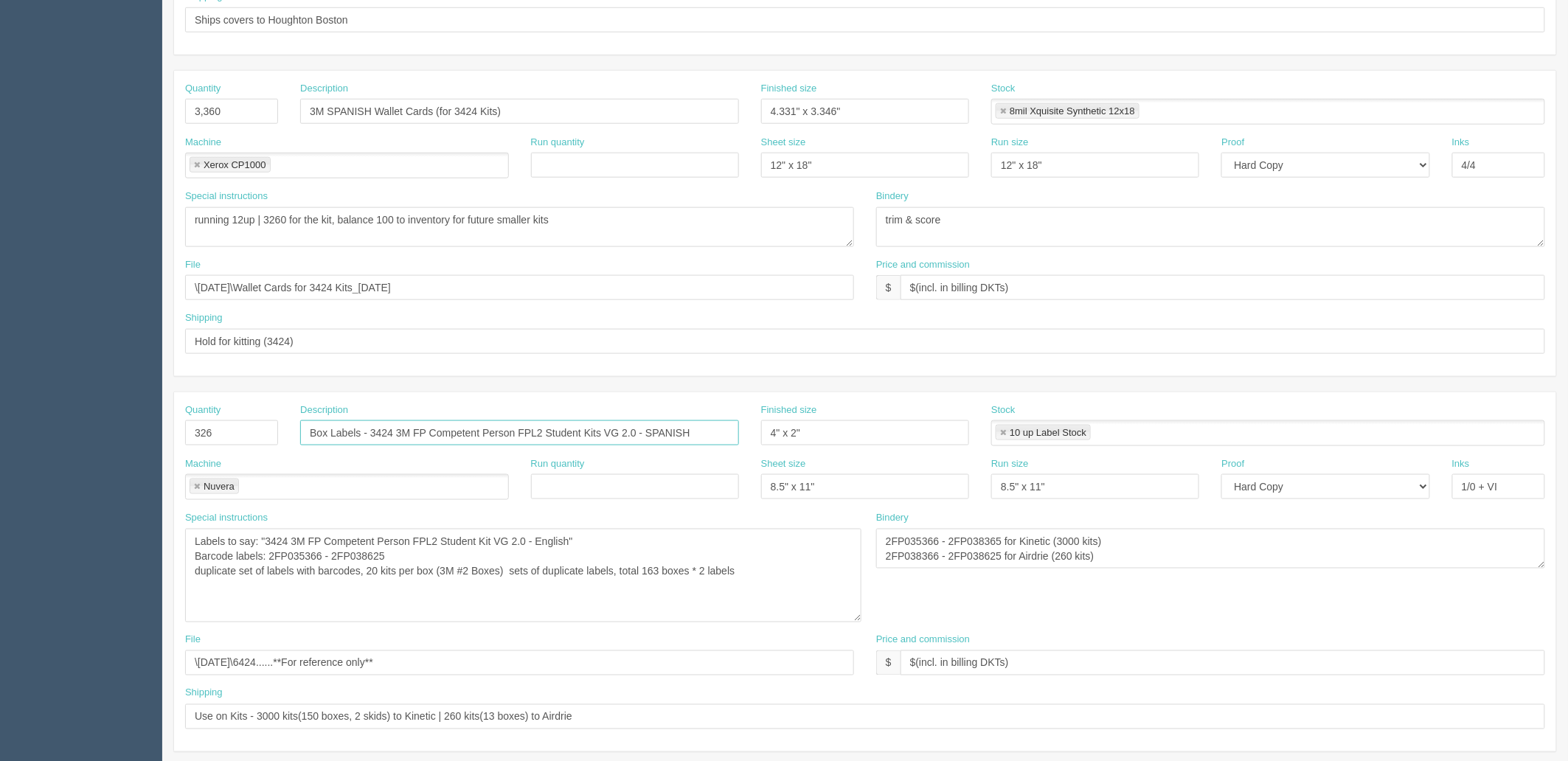
drag, startPoint x: 851, startPoint y: 566, endPoint x: 858, endPoint y: 621, distance: 55.4
click at [858, 621] on textarea "Labels to say: "3424 3M FP Competent Person FPL2 Student Kit VG 2.0 - English" …" at bounding box center [523, 576] width 677 height 94
type input "Box Labels - 3424 3M FP Competent Person FPL2 Student Kits VG 2.0 - SPANISH"
click at [577, 542] on textarea "Labels to say: "3424 3M FP Competent Person FPL2 Student Kit VG 2.0 - English" …" at bounding box center [523, 576] width 677 height 94
drag, startPoint x: 355, startPoint y: 557, endPoint x: 271, endPoint y: 561, distance: 84.1
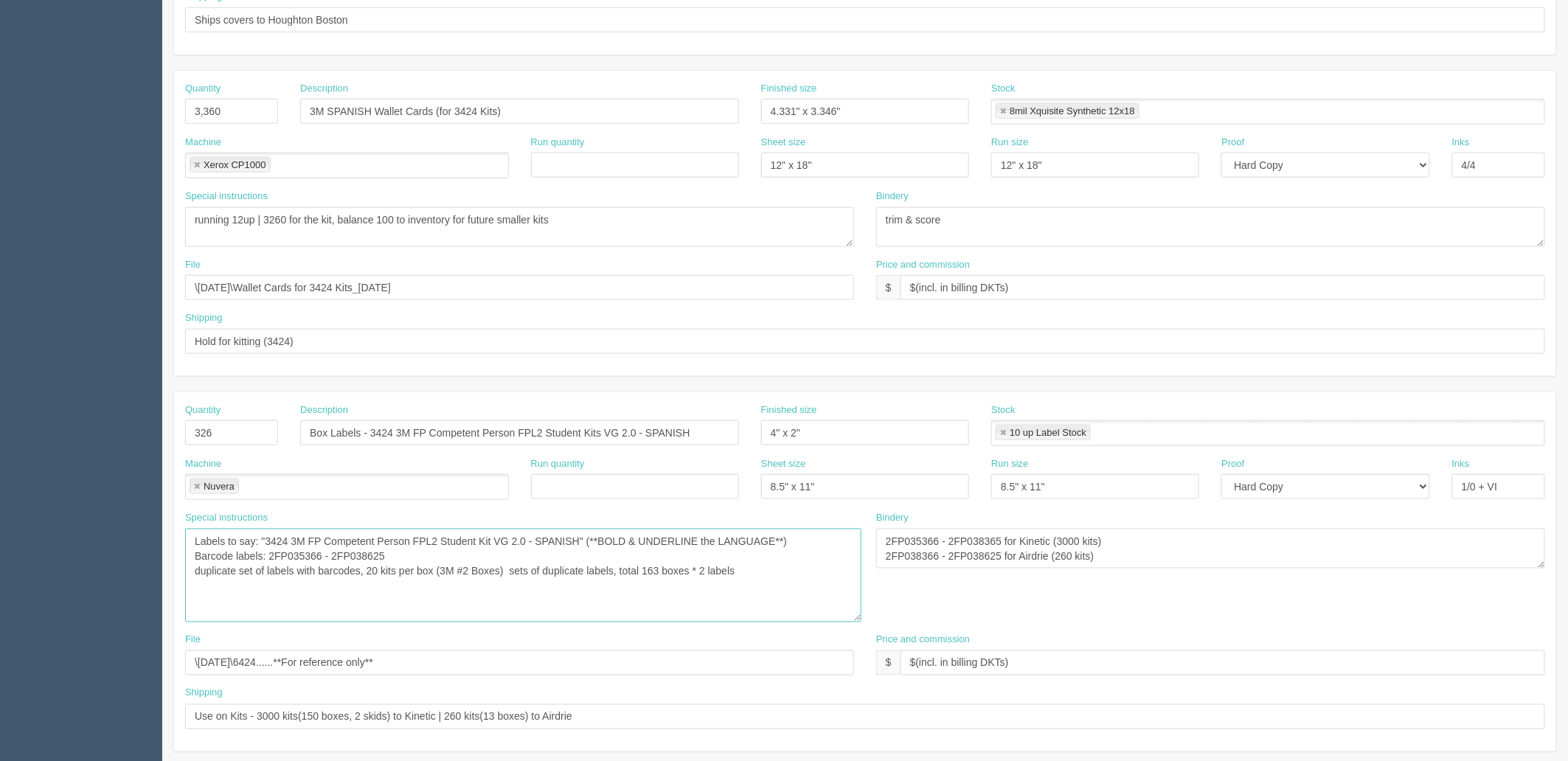
click at [271, 561] on textarea "Labels to say: "3424 3M FP Competent Person FPL2 Student Kit VG 2.0 - English" …" at bounding box center [523, 576] width 677 height 94
paste textarea "8626 – 2FP038785"
click at [788, 570] on textarea "Labels to say: "3424 3M FP Competent Person FPL2 Student Kit VG 2.0 - English" …" at bounding box center [523, 576] width 677 height 94
type textarea "Labels to say: "3424 3M FP Competent Person FPL2 Student Kit VG 2.0 - SPANISH" …"
drag, startPoint x: 1108, startPoint y: 557, endPoint x: 765, endPoint y: 496, distance: 348.4
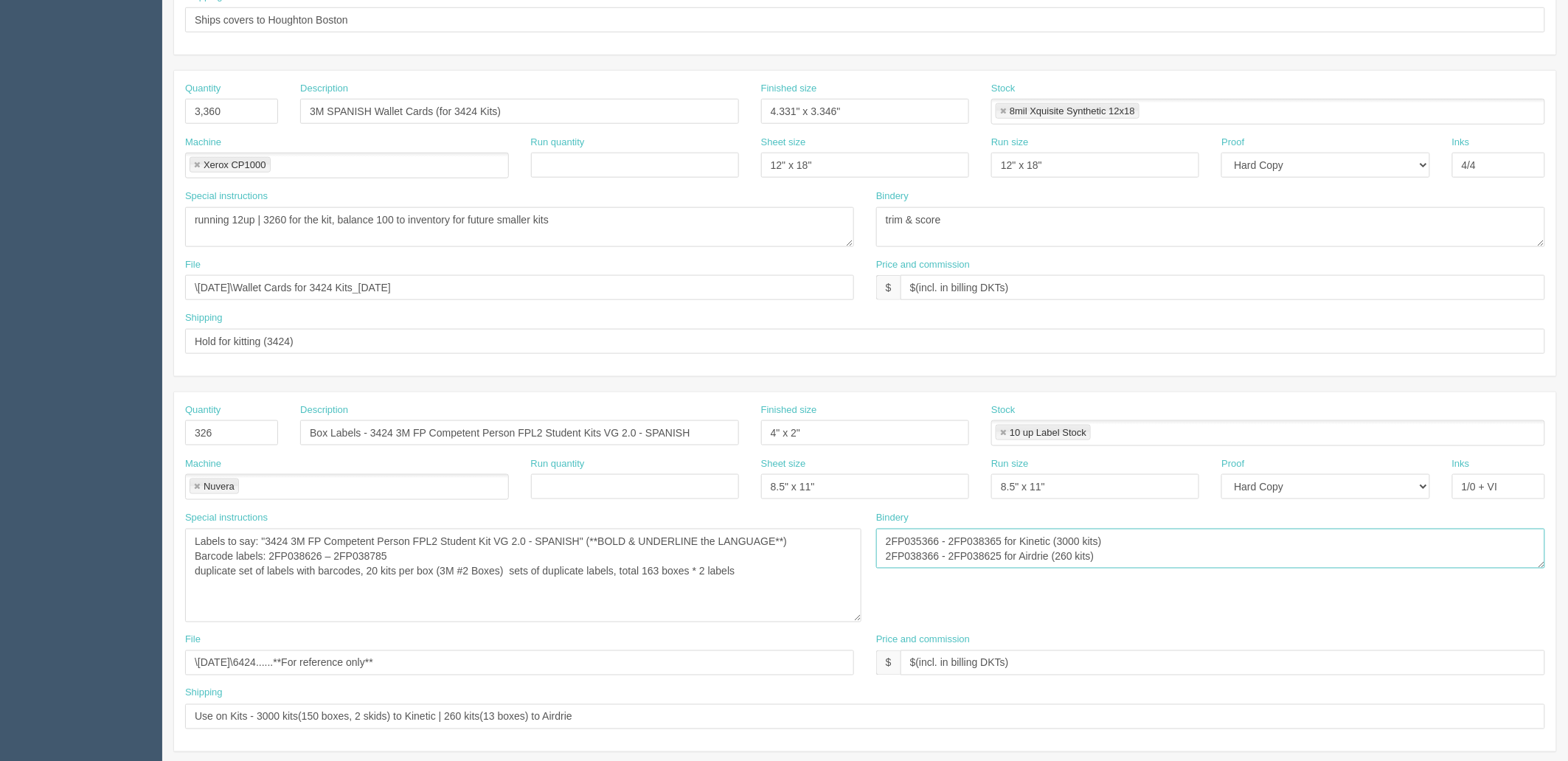
click at [765, 496] on div "Quantity 326 Description Box Labels - 3424 3M FP Competent Person FPL2 Student …" at bounding box center [865, 573] width 1382 height 359
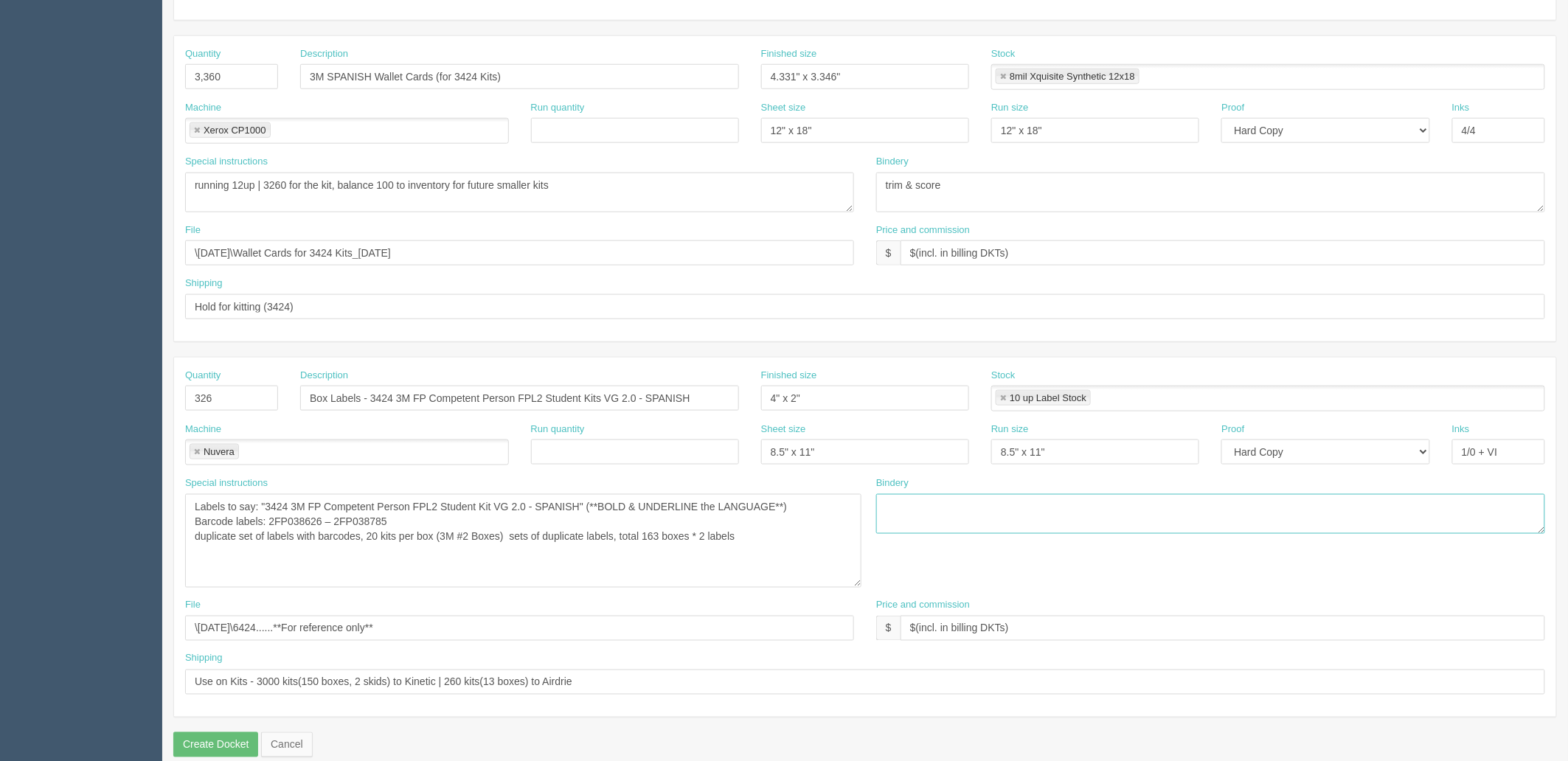
scroll to position [632, 0]
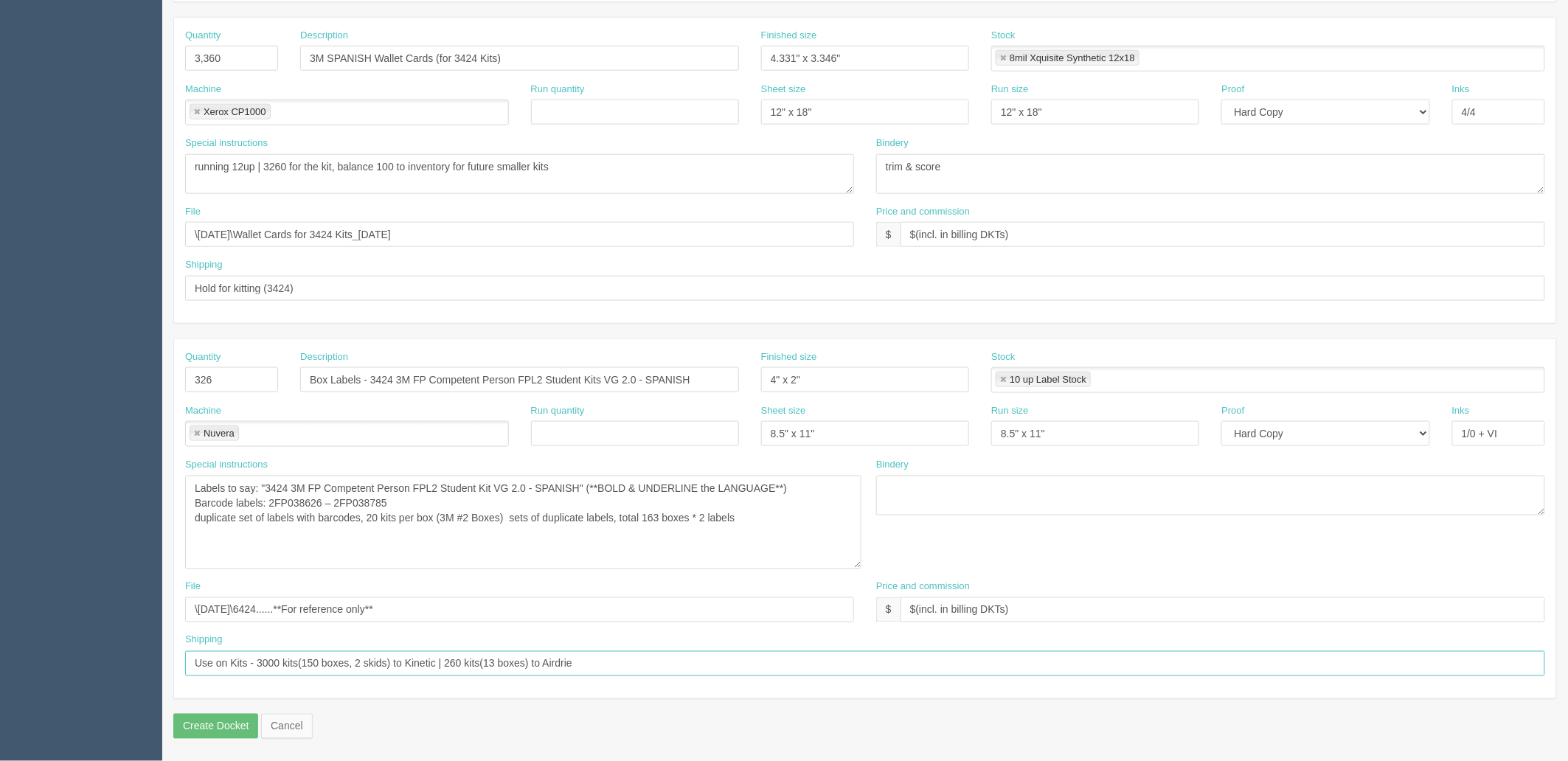
drag, startPoint x: 452, startPoint y: 662, endPoint x: 0, endPoint y: 646, distance: 452.3
click at [0, 646] on section "Dockets Estimates Customers" at bounding box center [784, 83] width 1568 height 1357
type input "All (8 boxes) to Airdrie"
click at [790, 524] on textarea "Labels to say: "3424 3M FP Competent Person FPL2 Student Kit VG 2.0 - English" …" at bounding box center [523, 522] width 677 height 94
drag, startPoint x: 231, startPoint y: 381, endPoint x: 0, endPoint y: 379, distance: 231.0
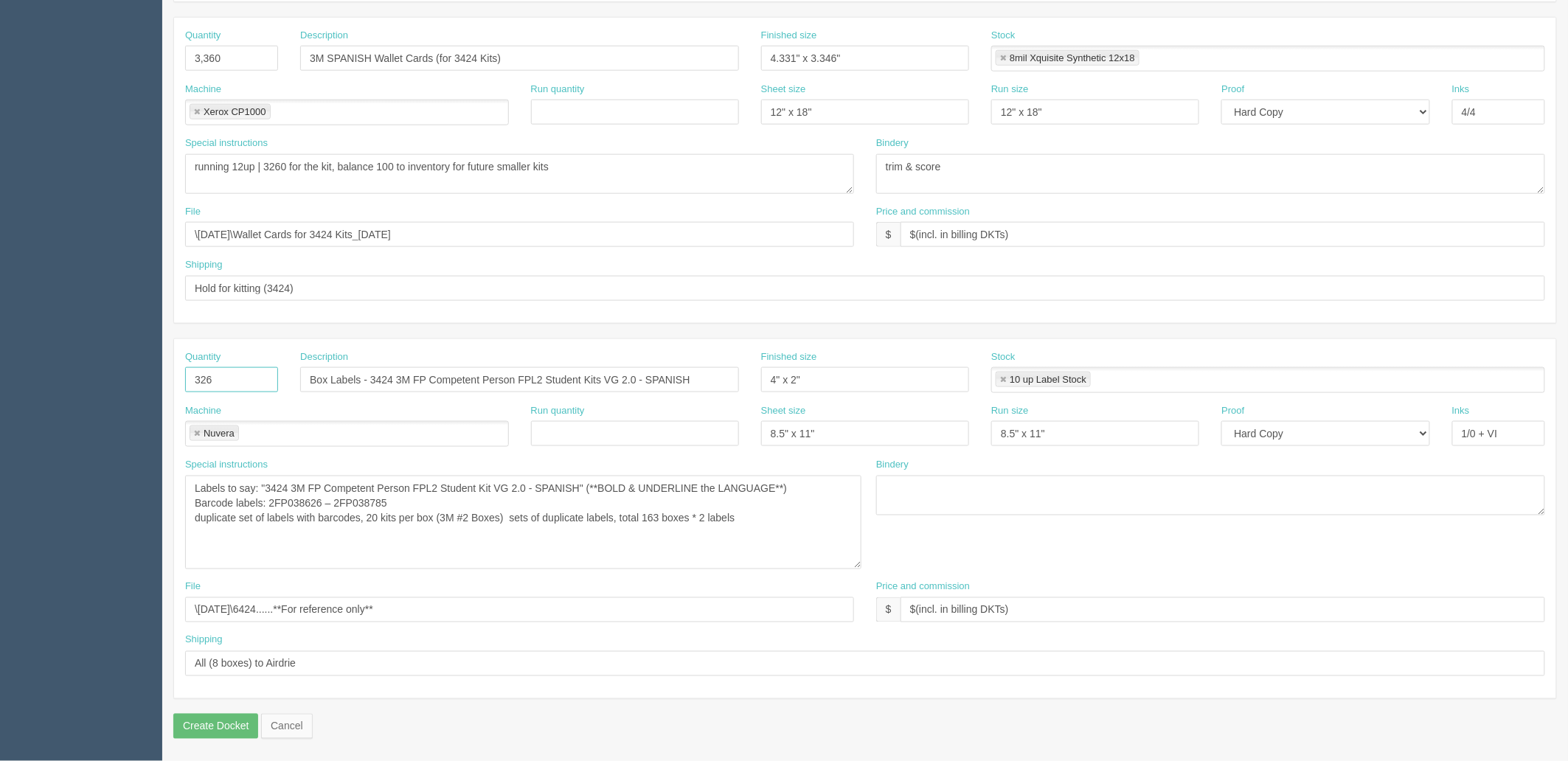
click at [0, 379] on section "Dockets Estimates Customers" at bounding box center [784, 83] width 1568 height 1357
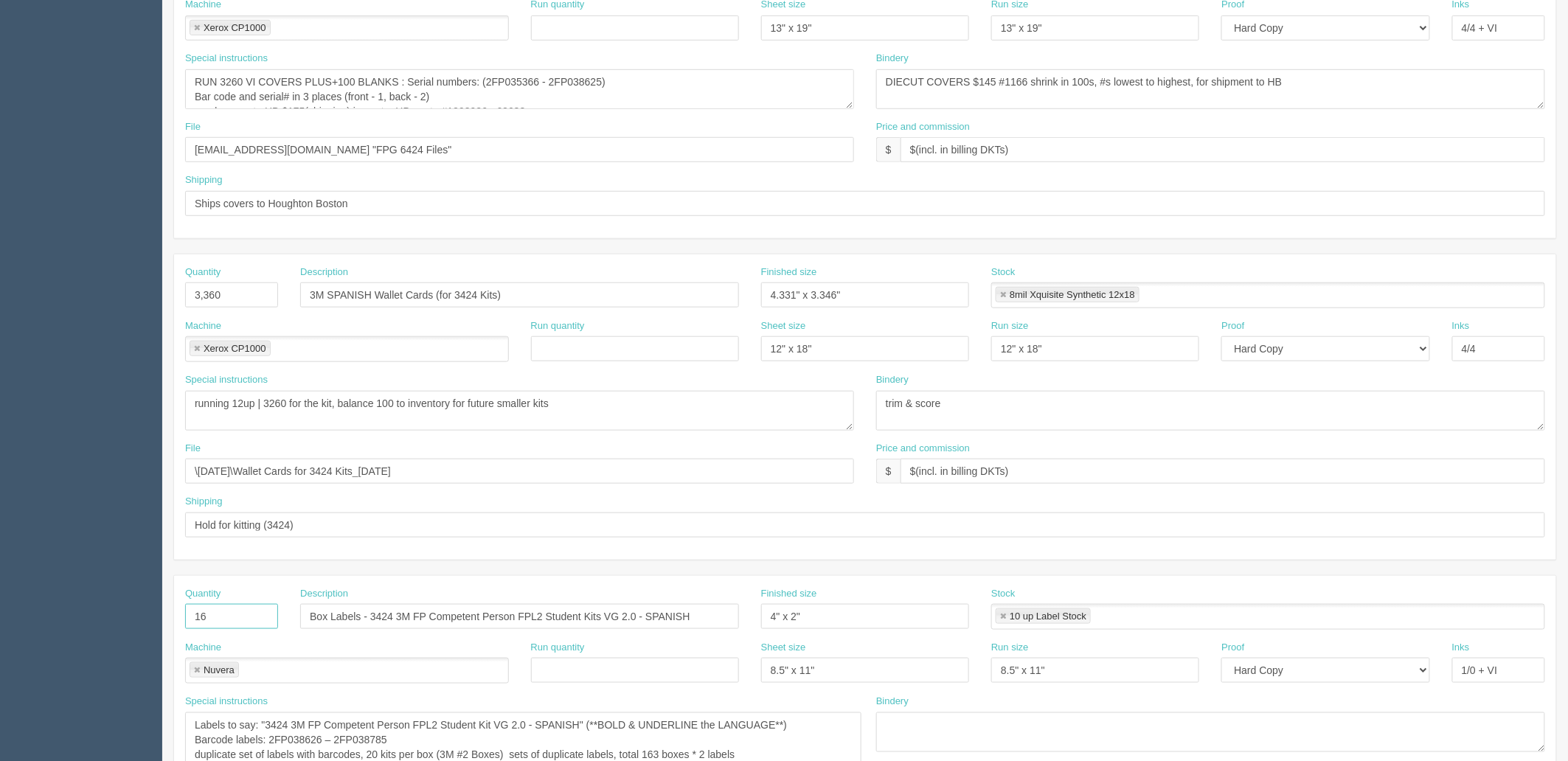
scroll to position [386, 0]
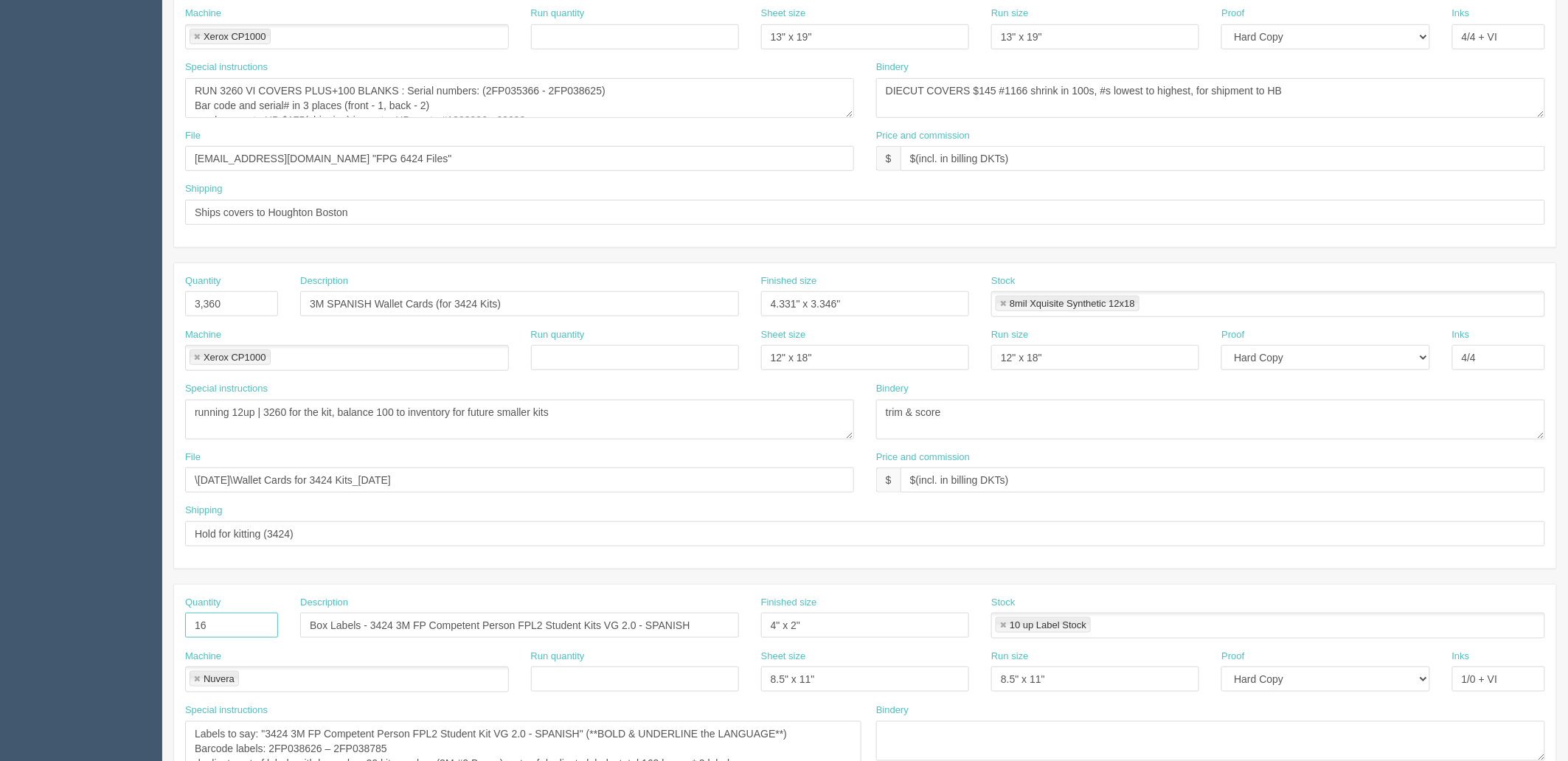
type input "16"
drag, startPoint x: 129, startPoint y: 299, endPoint x: 63, endPoint y: 299, distance: 66.0
click at [63, 299] on section "Dockets Estimates Customers" at bounding box center [784, 328] width 1568 height 1357
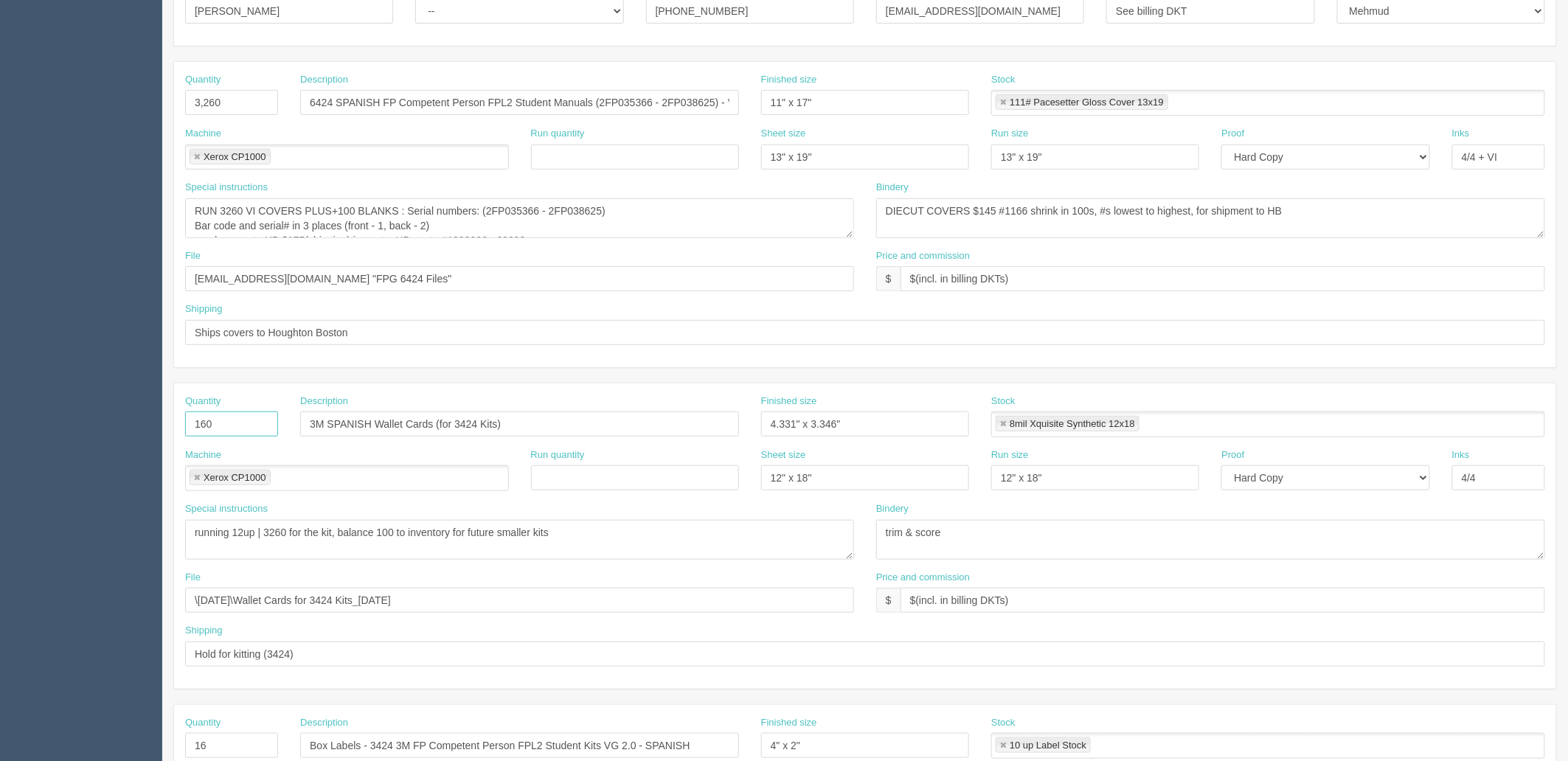
scroll to position [141, 0]
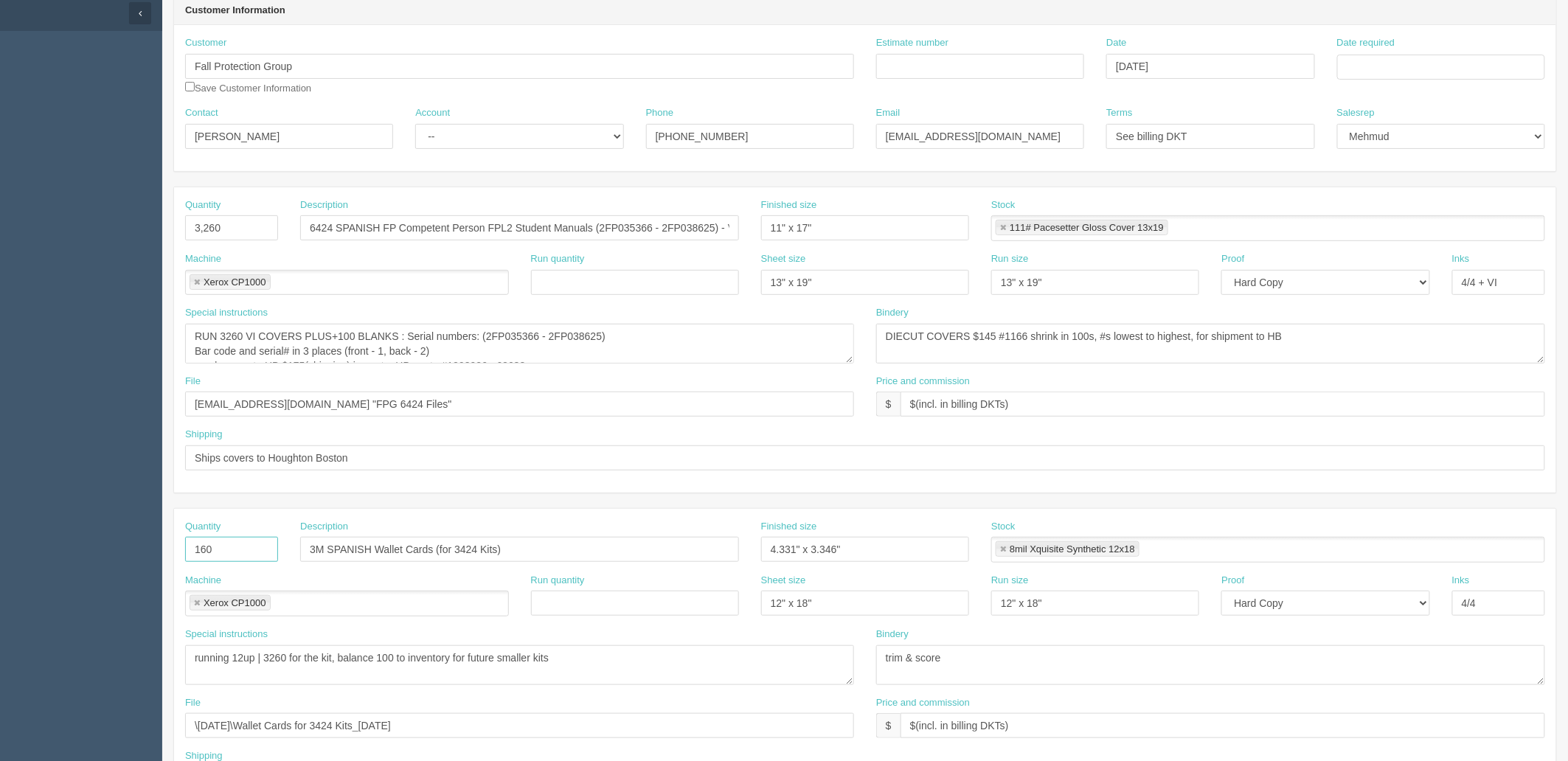
type input "160"
drag, startPoint x: 242, startPoint y: 226, endPoint x: 13, endPoint y: 219, distance: 229.1
click at [13, 219] on section "Dockets Estimates Customers" at bounding box center [784, 574] width 1568 height 1357
type input "160"
click at [684, 356] on textarea "RUN 3260 VI COVERS PLUS+100 BLANKS : Serial numbers: (2FP035366 - 2FP038625) Ba…" at bounding box center [519, 344] width 669 height 40
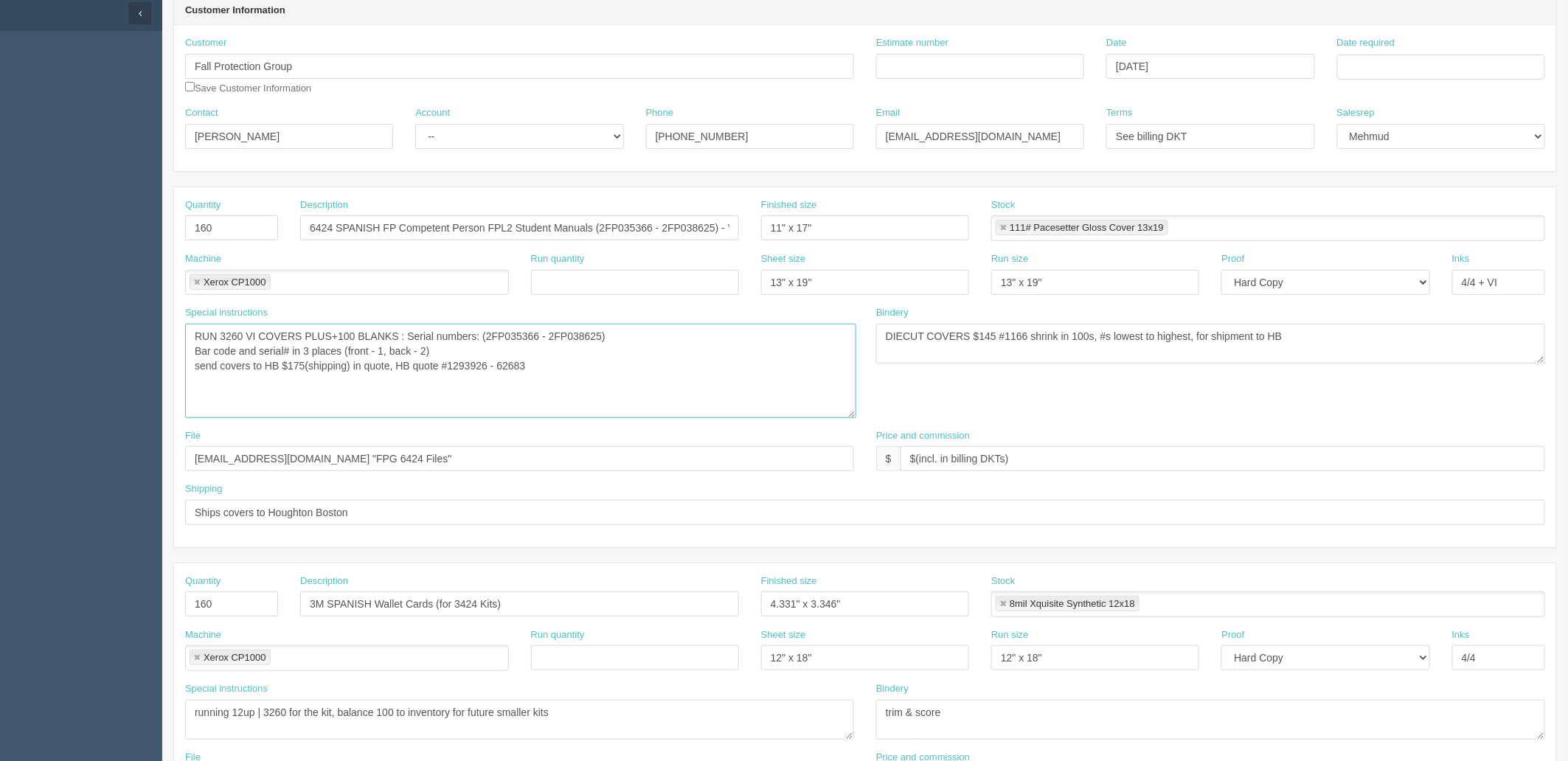
drag, startPoint x: 852, startPoint y: 362, endPoint x: 853, endPoint y: 417, distance: 55.0
click at [853, 417] on textarea "RUN 3260 VI COVERS PLUS+100 BLANKS : Serial numbers: (2FP035366 - 2FP038625) Ba…" at bounding box center [521, 371] width 671 height 95
click at [219, 336] on textarea "RUN 3260 VI COVERS PLUS+100 BLANKS : Serial numbers: (2FP035366 - 2FP038625) Ba…" at bounding box center [521, 371] width 671 height 95
type textarea "RUN 160 VI COVERS PLUS+ 30 BLANKS : Serial numbers: (2FP035366 - 2FP038625) Bar…"
click at [599, 224] on input "6424 SPANISH FP Competent Person FPL2 Student Manuals (2FP035366 - 2FP038625) -…" at bounding box center [520, 228] width 439 height 25
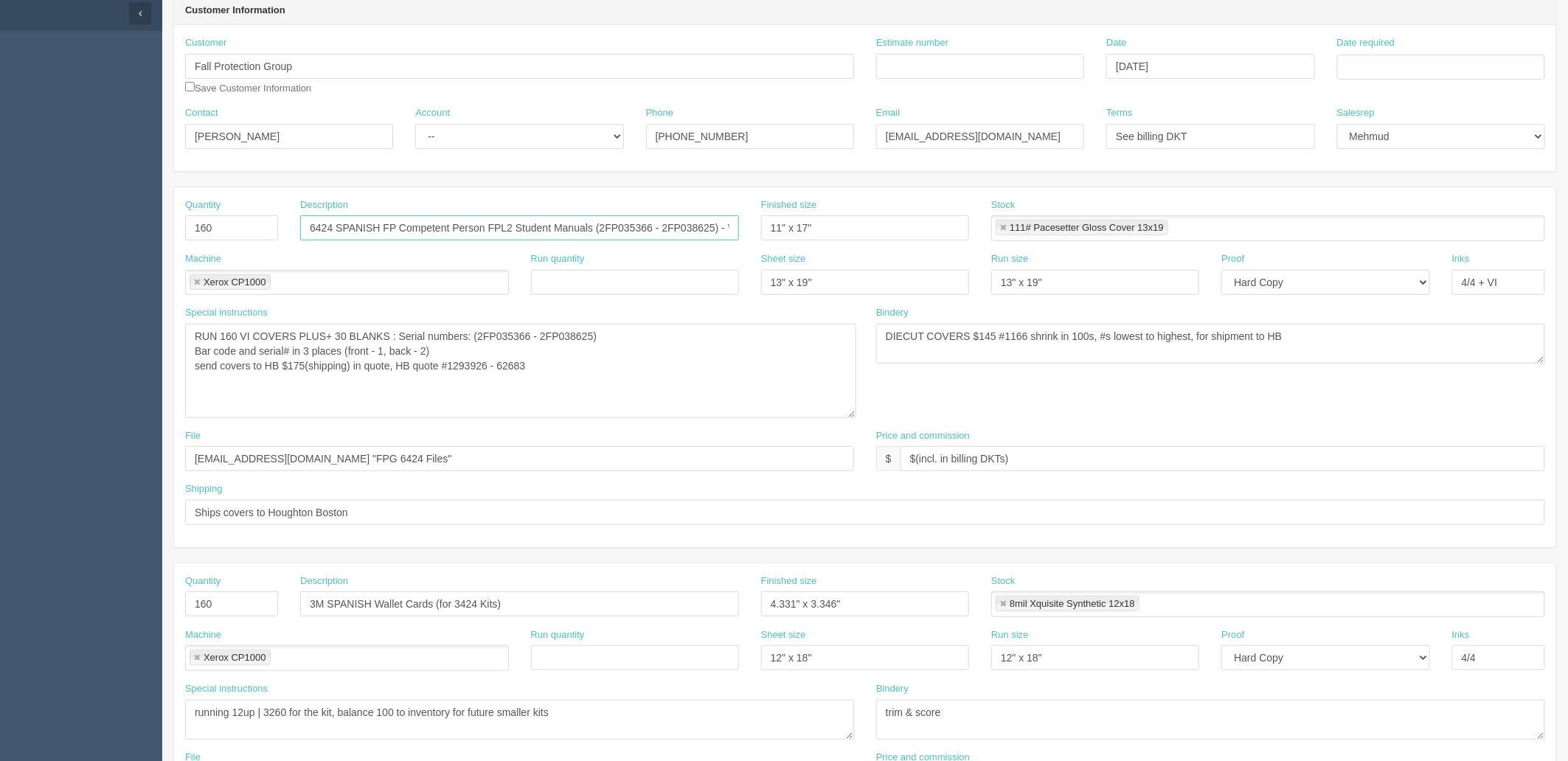
paste input "8626 – 2FP038785"
type input "6424 SPANISH FP Competent Person FPL2 Student Manuals (2FP038626 – 2FP038785) -…"
drag, startPoint x: 375, startPoint y: 463, endPoint x: 5, endPoint y: 448, distance: 370.3
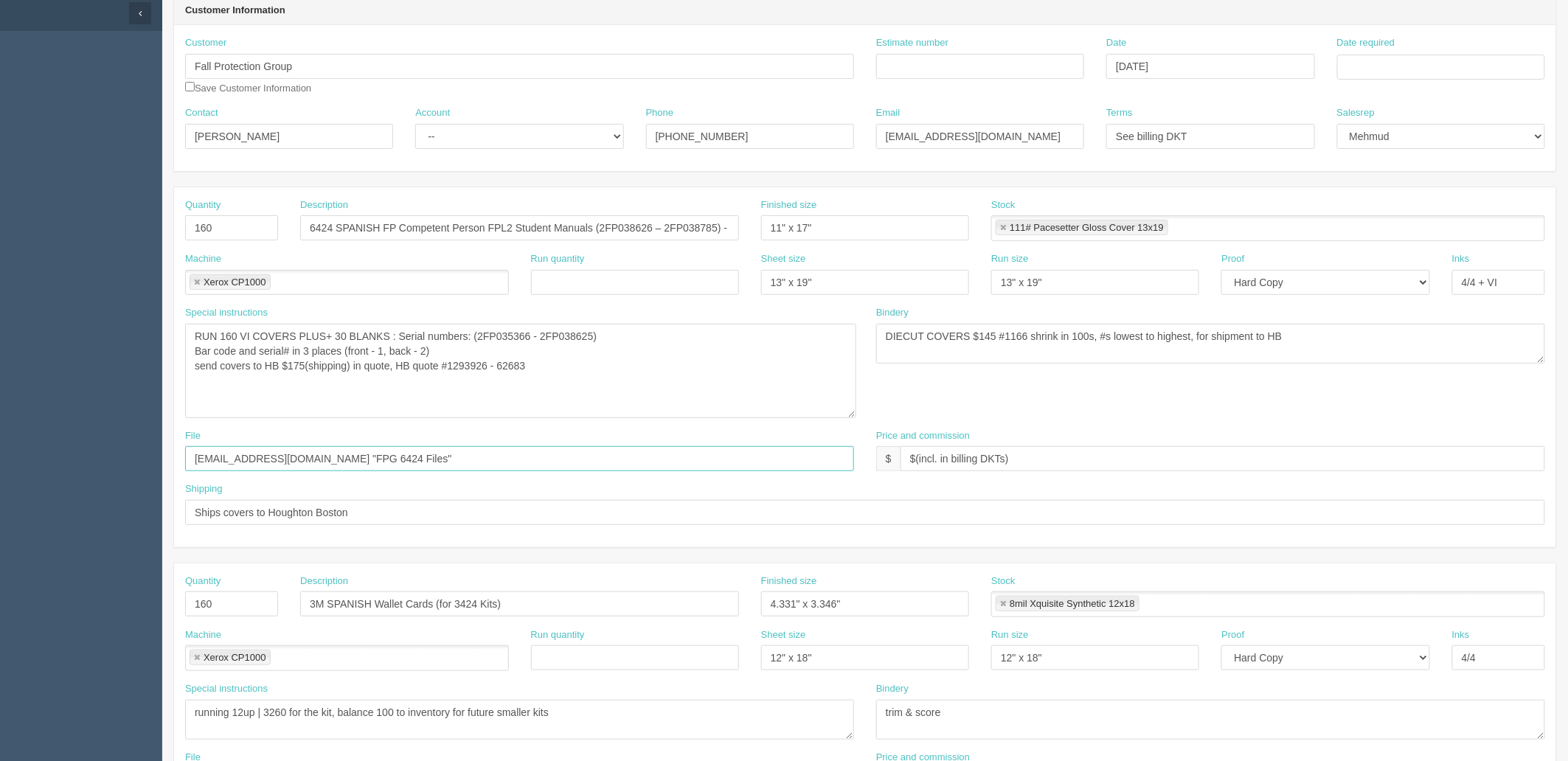
click at [5, 448] on section "Dockets Estimates Customers" at bounding box center [784, 601] width 1568 height 1411
paste input "Z:\F\Fall Protection Group\2022\August 2022\6424 Spanish cover, manual and SRB …"
drag, startPoint x: 344, startPoint y: 458, endPoint x: 57, endPoint y: 426, distance: 288.8
click at [57, 426] on section "Dockets Estimates Customers" at bounding box center [784, 601] width 1568 height 1411
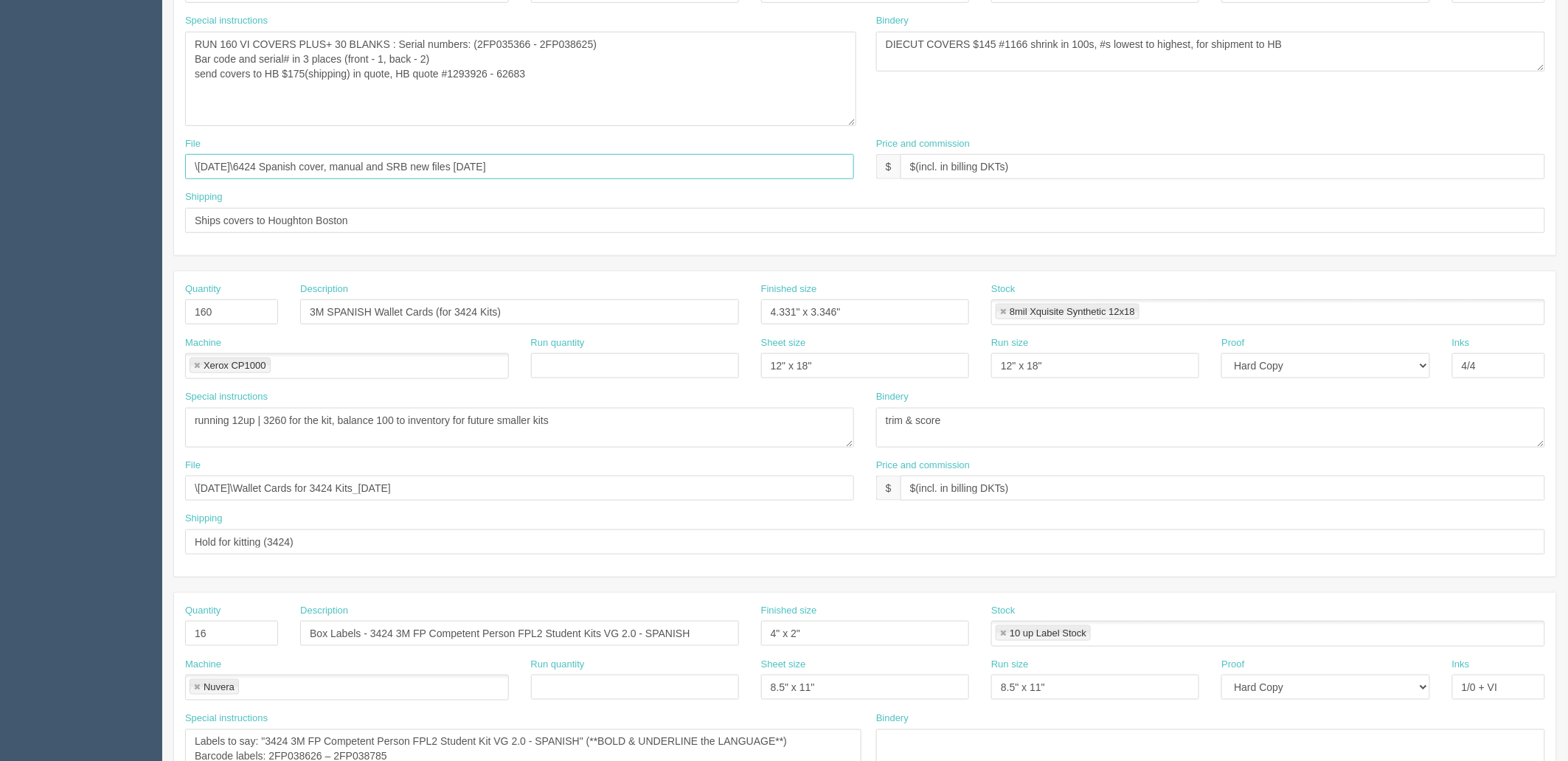
scroll to position [468, 0]
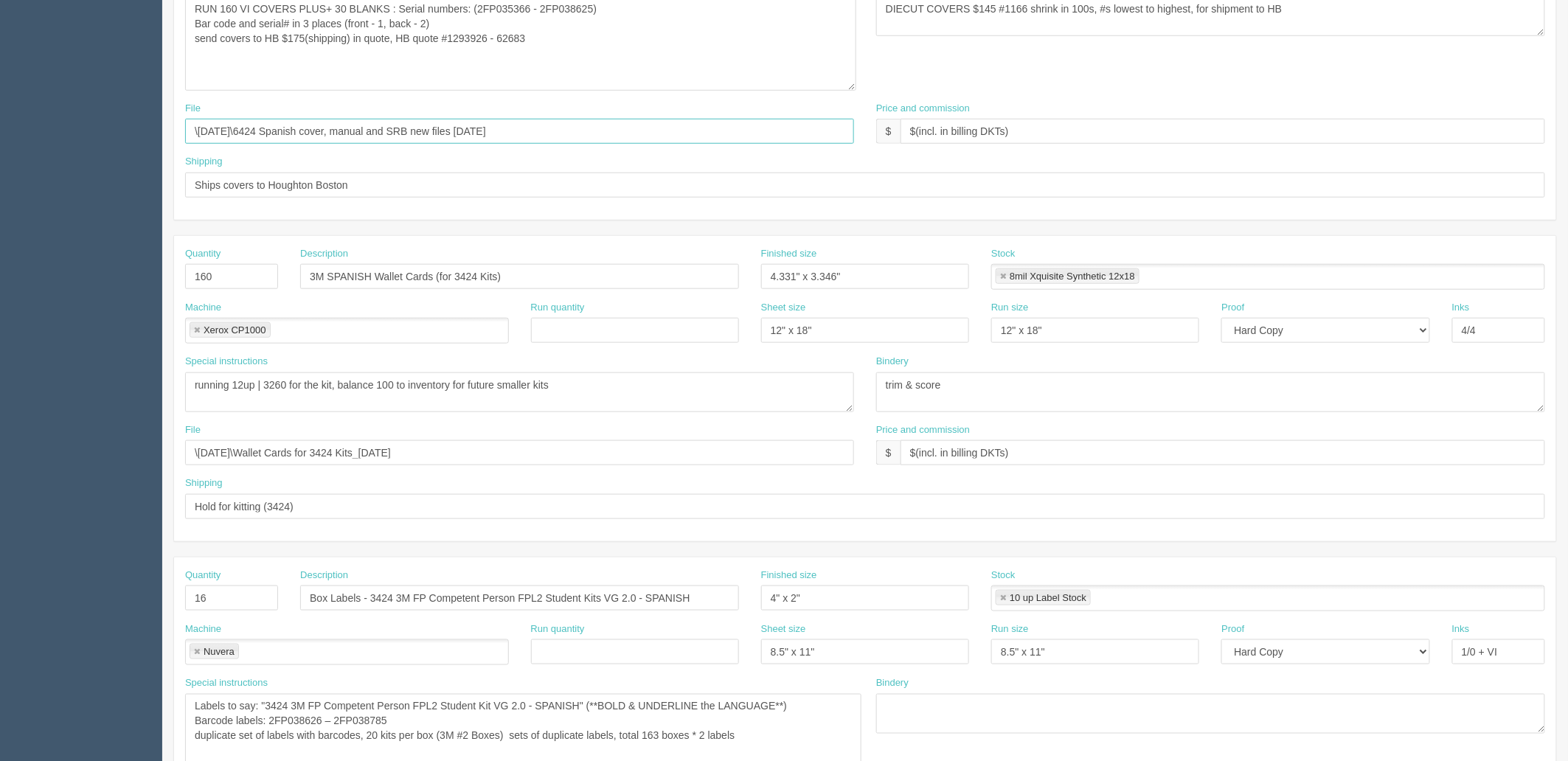
type input "\August 2022\6424 Spanish cover, manual and SRB new files aug 12th 2022"
drag, startPoint x: 492, startPoint y: 448, endPoint x: 4, endPoint y: 448, distance: 488.0
click at [4, 448] on section "Dockets Estimates Customers" at bounding box center [784, 274] width 1568 height 1411
click at [454, 453] on input "\August 2024\Wallet Cards for 3424 Kits_07-02-24" at bounding box center [519, 453] width 669 height 25
drag, startPoint x: 491, startPoint y: 451, endPoint x: 0, endPoint y: 457, distance: 491.0
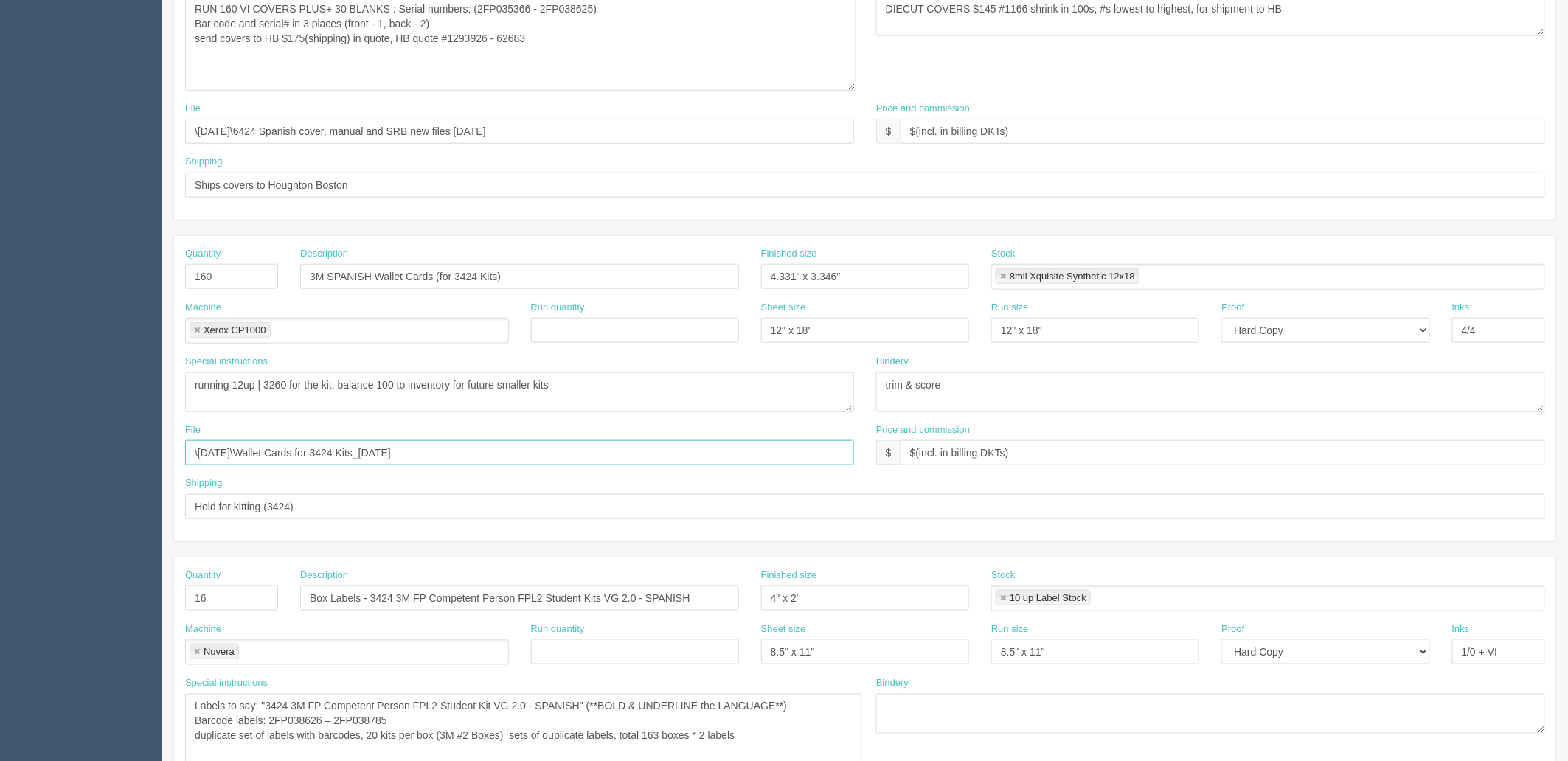
click at [0, 457] on section "Dockets Estimates Customers" at bounding box center [784, 274] width 1568 height 1411
paste input "Z:\F\Fall Protection Group\2025\May 2025\3408 SPANISH\Spanish Wallet Cards"
drag, startPoint x: 315, startPoint y: 455, endPoint x: 77, endPoint y: 447, distance: 238.1
click at [68, 448] on section "Dockets Estimates Customers" at bounding box center [784, 274] width 1568 height 1411
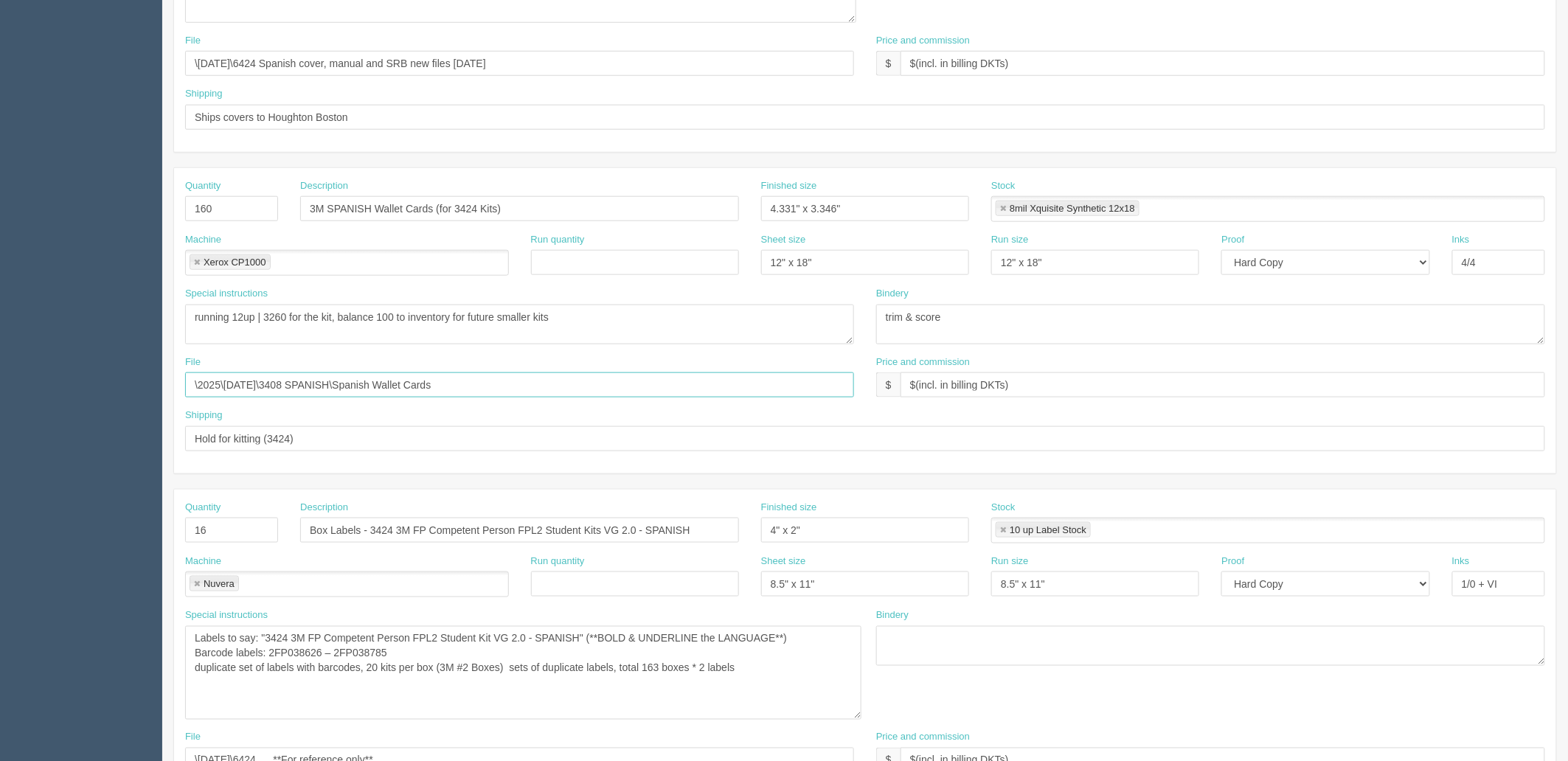
scroll to position [688, 0]
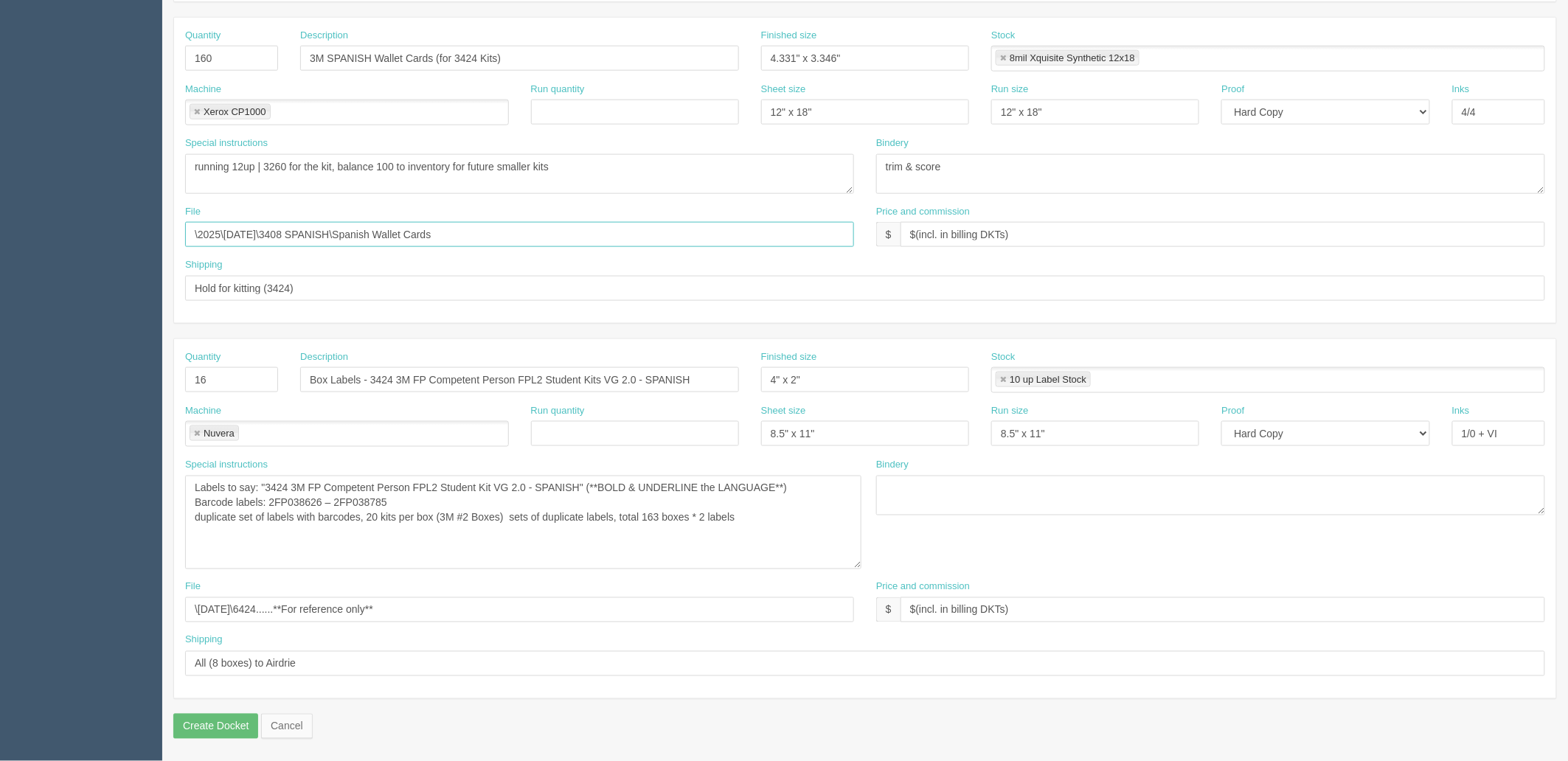
type input "\2025\May 2025\3408 SPANISH\Spanish Wallet Cards"
click at [460, 608] on input "\August 2024\6424......**For reference only**" at bounding box center [519, 610] width 669 height 25
drag, startPoint x: 300, startPoint y: 607, endPoint x: 71, endPoint y: 609, distance: 229.0
click at [71, 609] on section "Dockets Estimates Customers" at bounding box center [784, 56] width 1568 height 1411
paste input "Z:\F\Fall Protection Group\2022\August 2022\6424 Spanish cover, manual and SRB …"
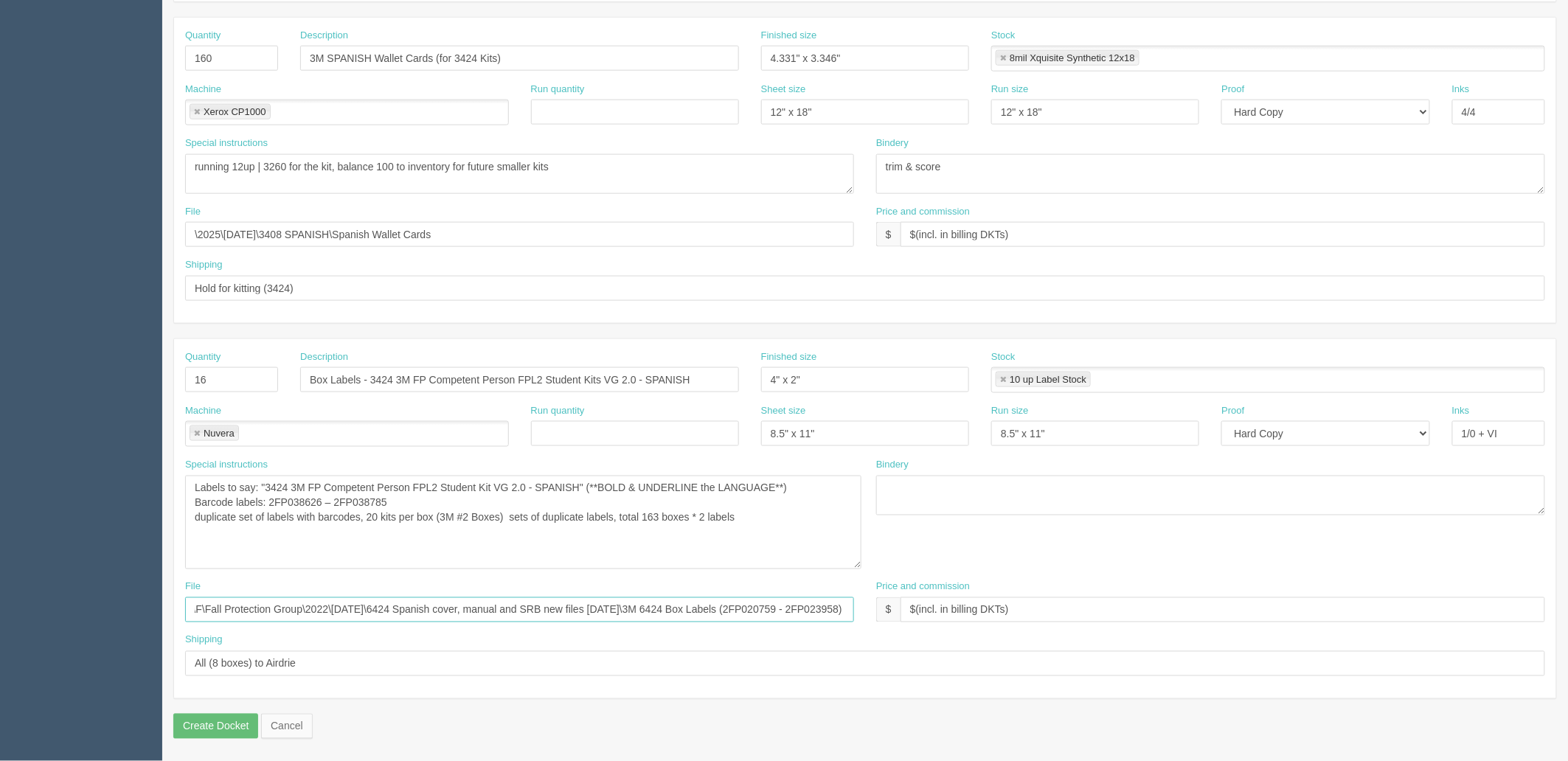
scroll to position [0, 0]
type input "\2022\August 2022\6424 Spanish cover, manual and SRB new files aug 12th 2022\ *…"
click at [821, 521] on textarea "Labels to say: "3424 3M FP Competent Person FPL2 Student Kit VG 2.0 - English" …" at bounding box center [523, 522] width 677 height 94
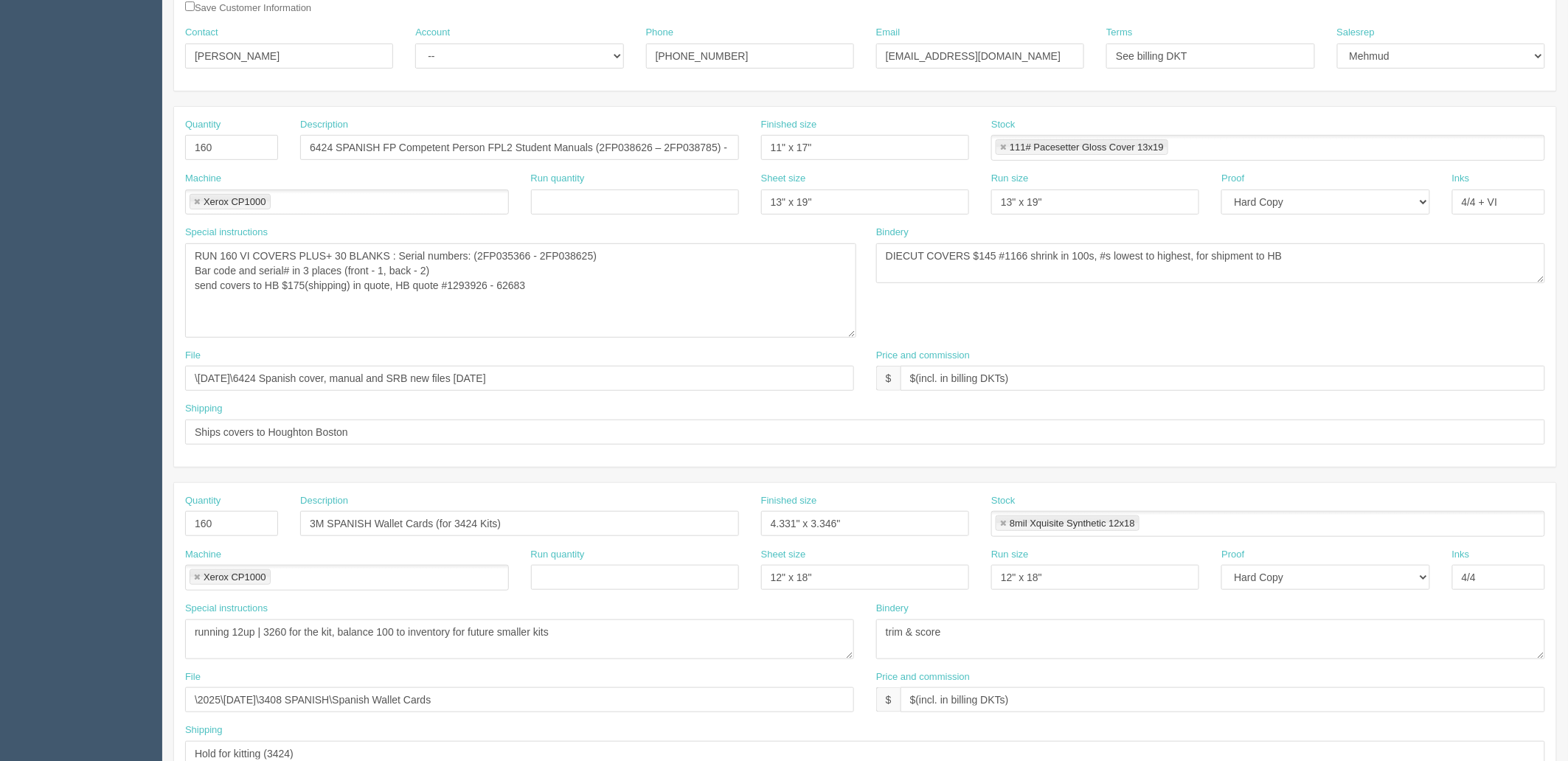
scroll to position [196, 0]
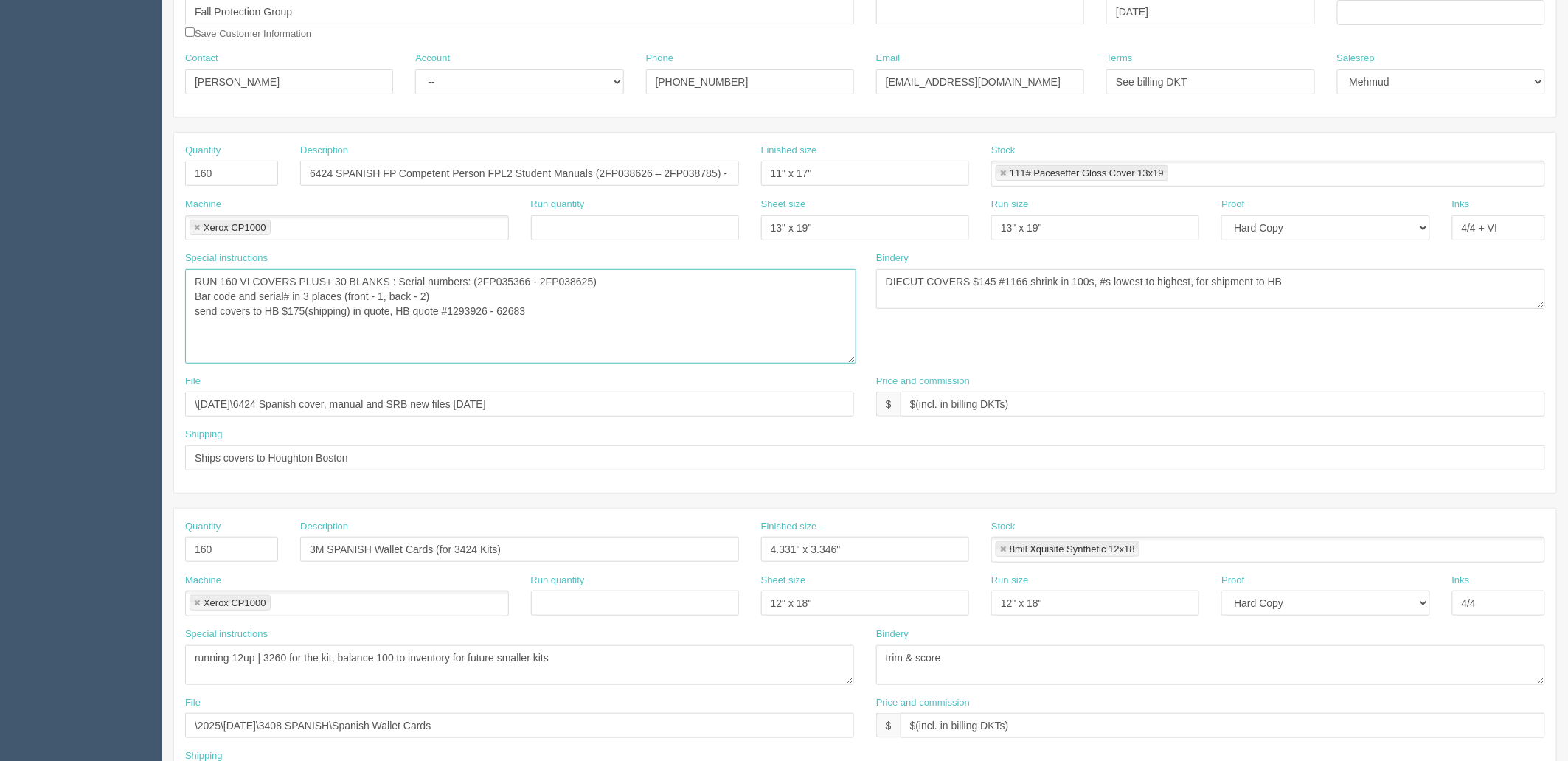
click at [555, 310] on textarea "RUN 3260 VI COVERS PLUS+100 BLANKS : Serial numbers: (2FP035366 - 2FP038625) Ba…" at bounding box center [521, 316] width 671 height 95
drag, startPoint x: 576, startPoint y: 319, endPoint x: 221, endPoint y: 312, distance: 355.1
click at [221, 312] on textarea "RUN 3260 VI COVERS PLUS+100 BLANKS : Serial numbers: (2FP035366 - 2FP038625) Ba…" at bounding box center [521, 316] width 671 height 95
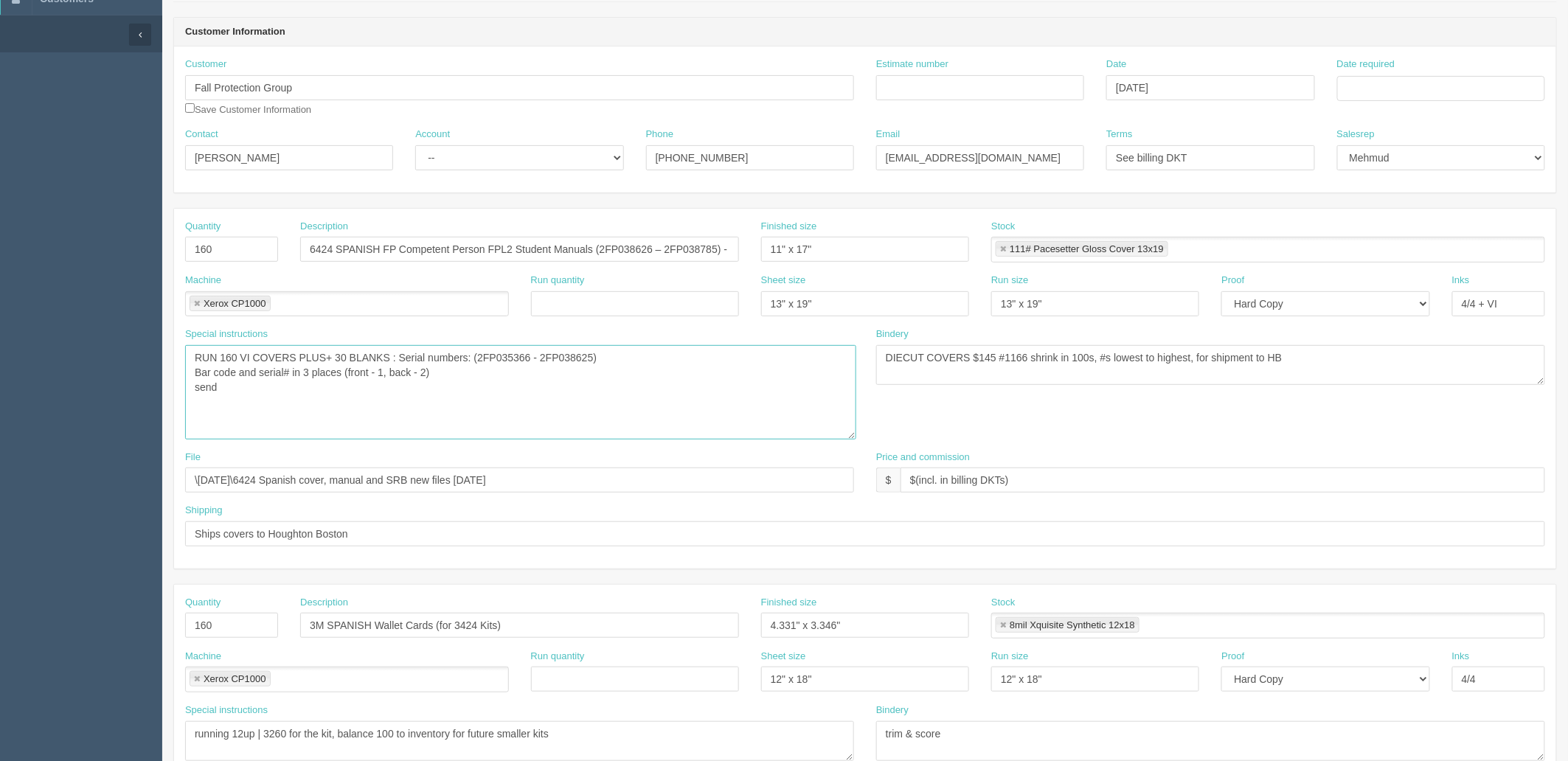
scroll to position [0, 0]
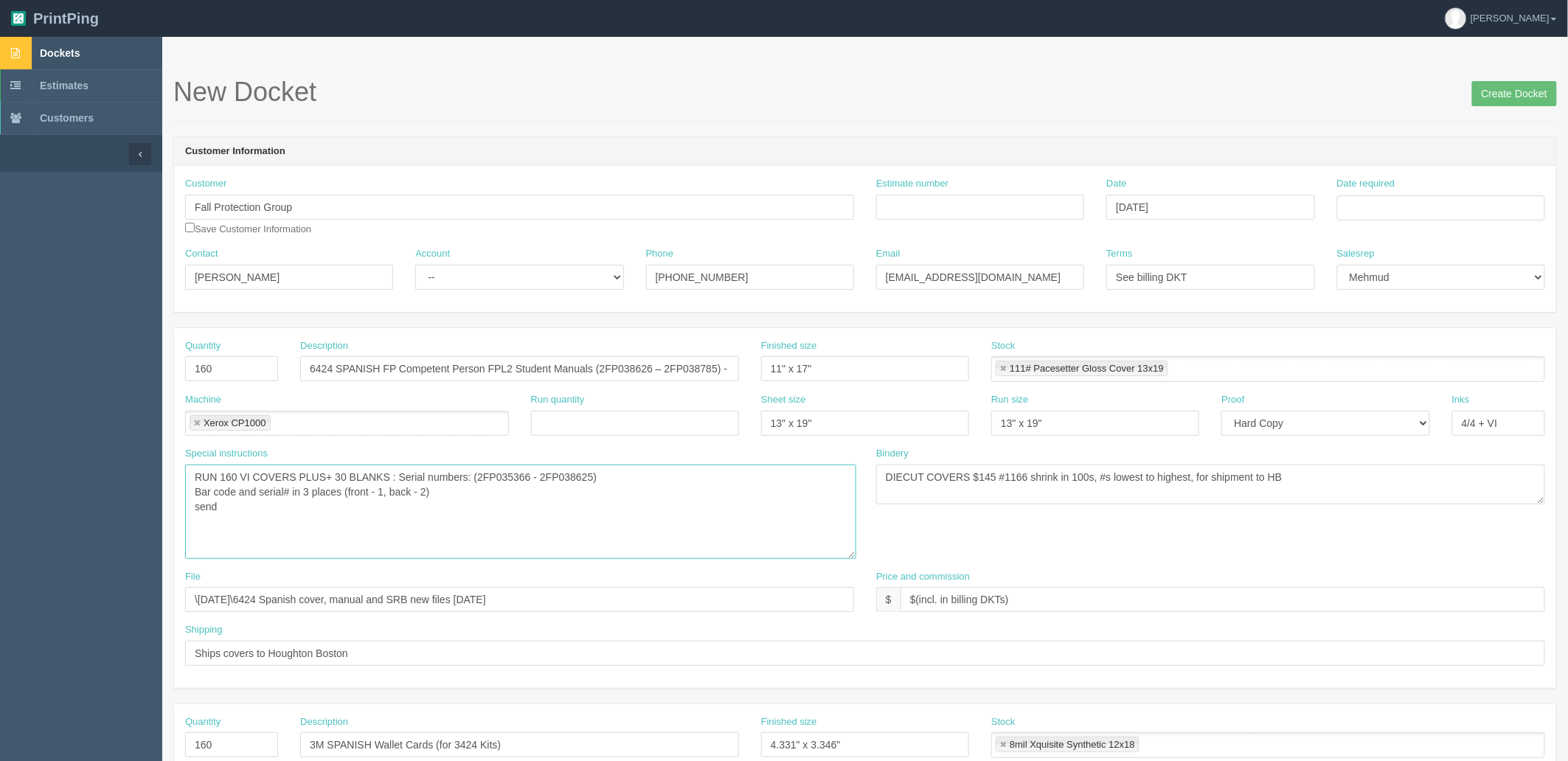
type textarea "RUN 160 VI COVERS PLUS+ 30 BLANKS : Serial numbers: (2FP035366 - 2FP038625) Bar…"
click at [101, 52] on link "Dockets" at bounding box center [81, 52] width 162 height 33
click at [1044, 495] on textarea "DIECUT COVERS $145 #1166 shrink in 100s, #s lowest to highest, for shipment to …" at bounding box center [1210, 484] width 669 height 40
drag, startPoint x: 1385, startPoint y: 476, endPoint x: 580, endPoint y: 476, distance: 805.0
click at [583, 476] on div "Special instructions RUN 3260 VI COVERS PLUS+100 BLANKS : Serial numbers: (2FP0…" at bounding box center [865, 508] width 1382 height 123
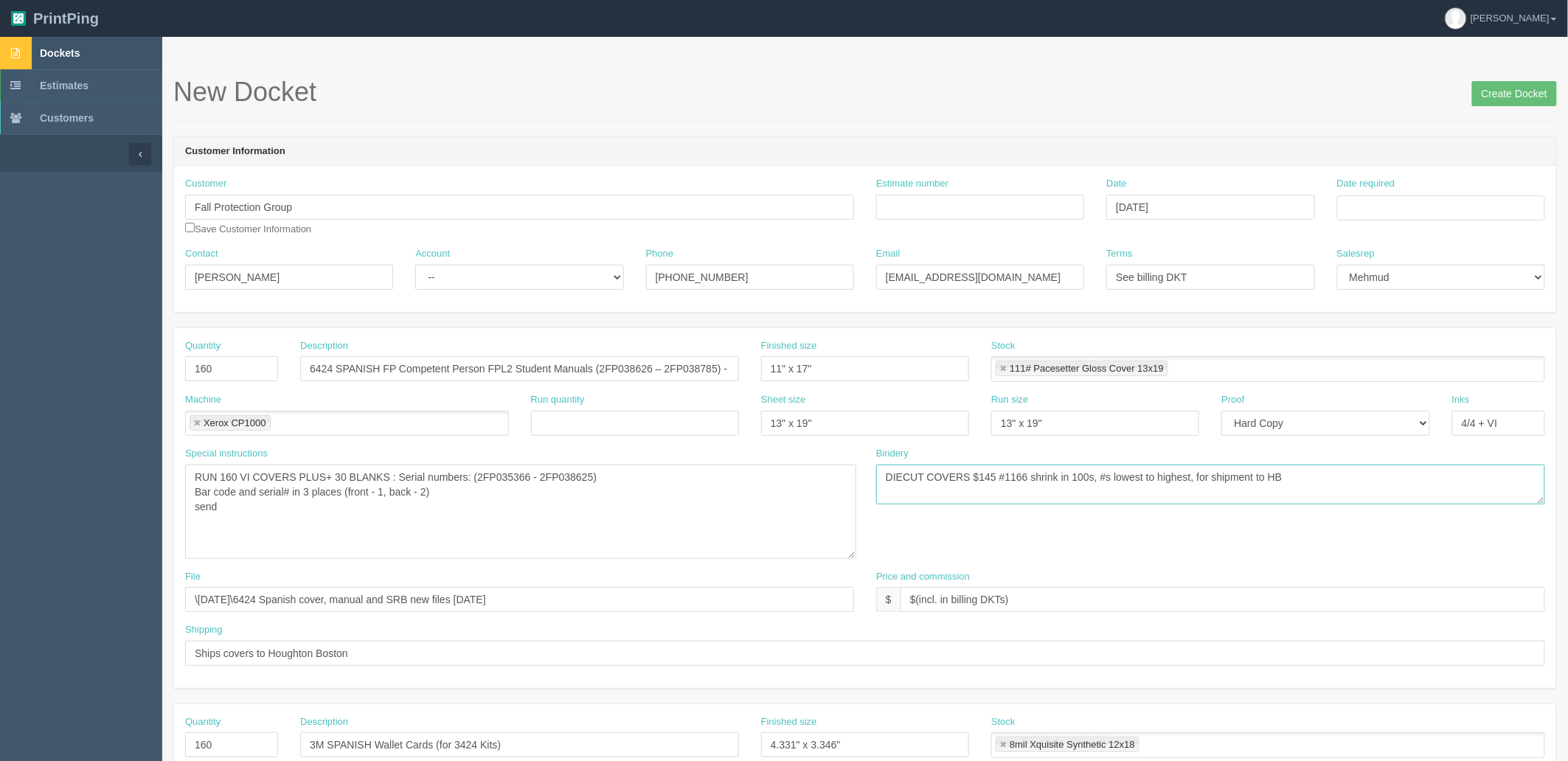
paste textarea "diecut covers, ship to Probindery as 12x18 guts and 13x19 covers for perfect bi…"
type textarea "diecut covers, ship to Probindery as 12x18 guts and 13x19 covers for perfect bi…"
drag, startPoint x: 240, startPoint y: 514, endPoint x: 251, endPoint y: 513, distance: 11.0
click at [240, 513] on textarea "RUN 3260 VI COVERS PLUS+100 BLANKS : Serial numbers: (2FP035366 - 2FP038625) Ba…" at bounding box center [521, 511] width 671 height 95
drag, startPoint x: 360, startPoint y: 525, endPoint x: 61, endPoint y: 444, distance: 309.8
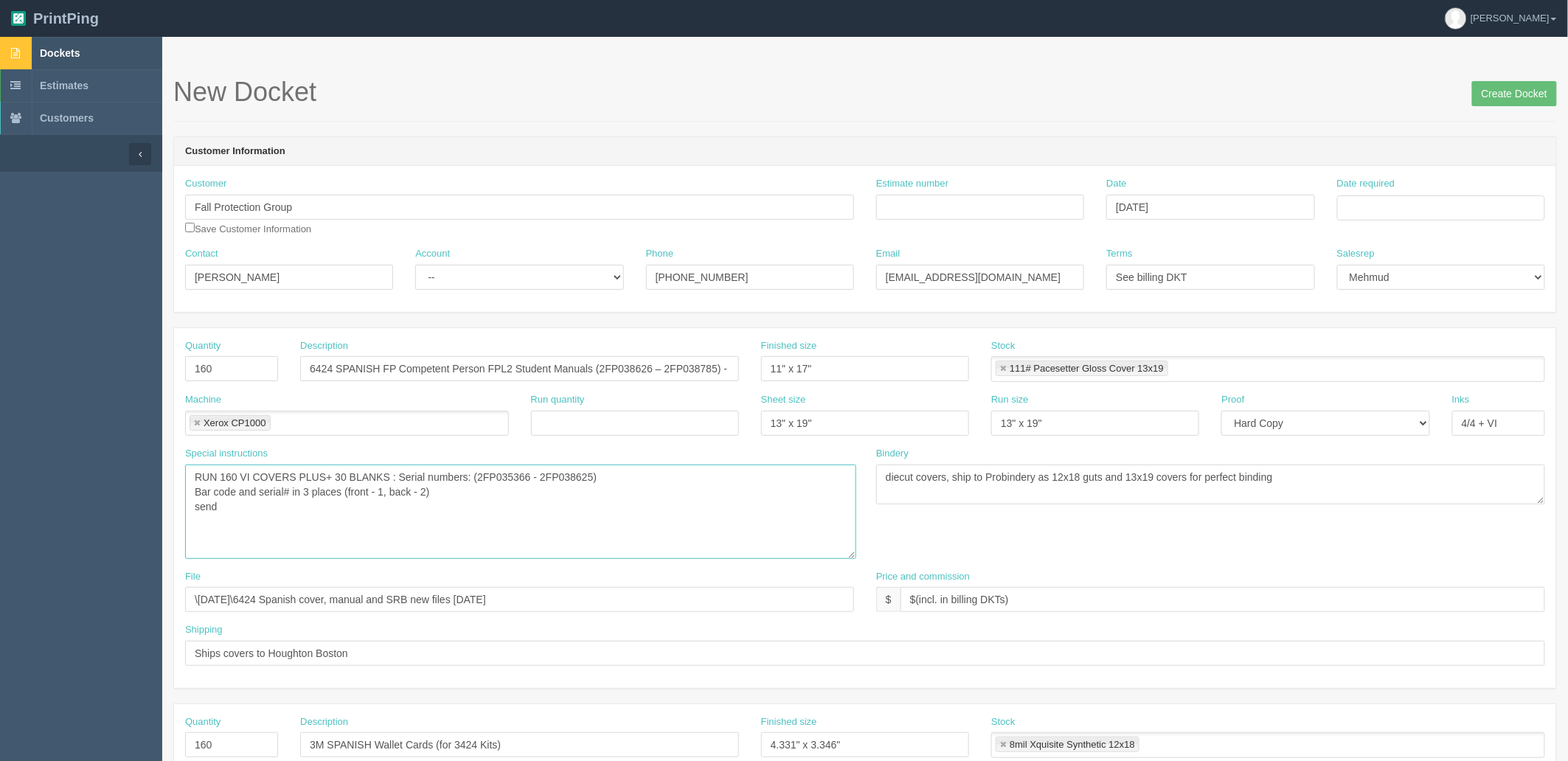
click at [61, 444] on section "Dockets Estimates Customers" at bounding box center [784, 742] width 1568 height 1411
paste textarea "100 pager text + covers | VI numbers at 3 places on the cover, 2 back and 1 fro…"
drag, startPoint x: 178, startPoint y: 473, endPoint x: 100, endPoint y: 469, distance: 78.1
click at [122, 469] on section "Dockets Estimates Customers" at bounding box center [784, 742] width 1568 height 1411
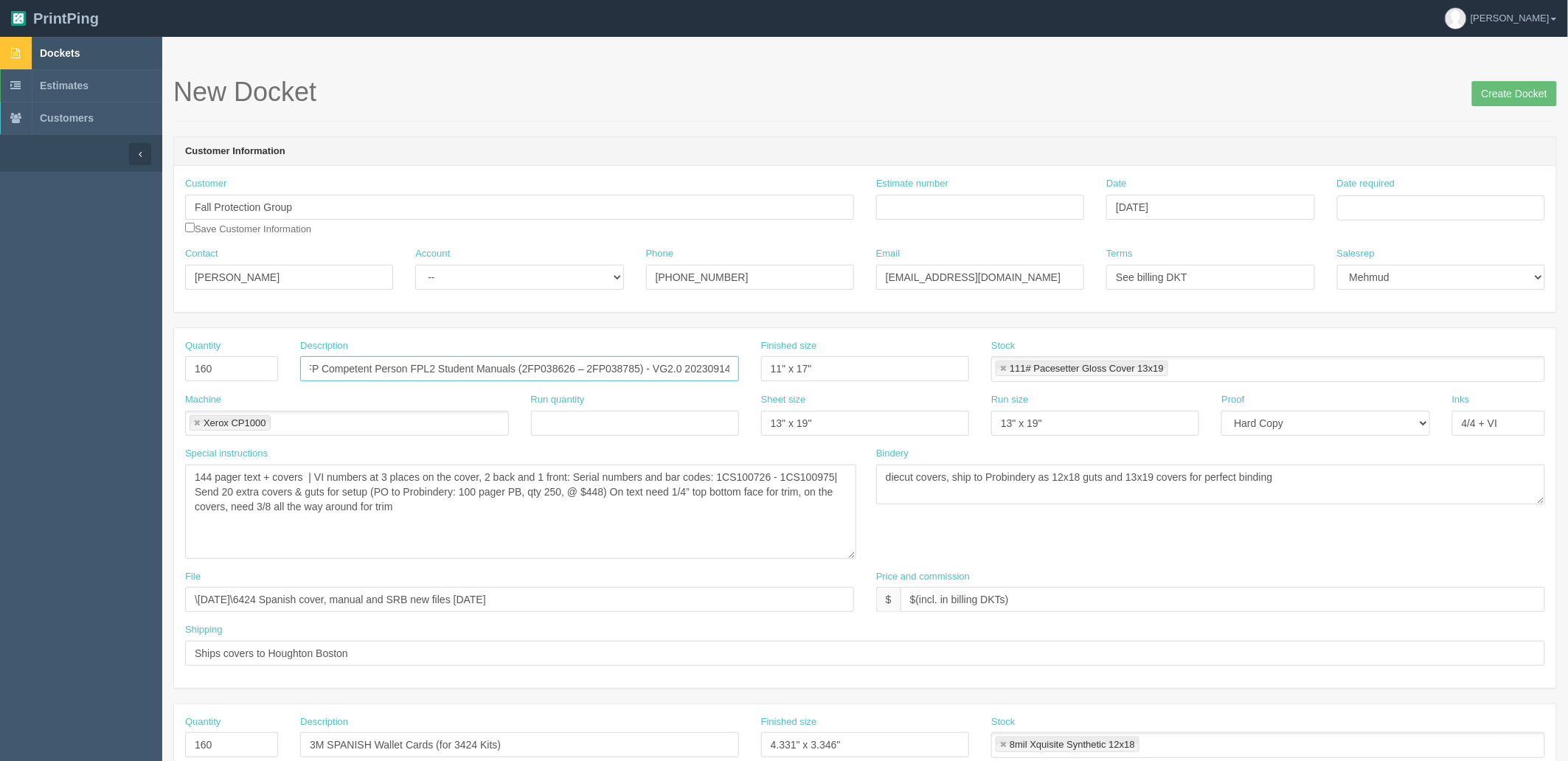
drag, startPoint x: 604, startPoint y: 367, endPoint x: 637, endPoint y: 363, distance: 33.2
click at [637, 363] on input "6424 SPANISH FP Competent Person FPL2 Student Manuals (2FP038626 – 2FP038785) -…" at bounding box center [520, 369] width 439 height 25
click at [739, 474] on textarea "RUN 3260 VI COVERS PLUS+100 BLANKS : Serial numbers: (2FP035366 - 2FP038625) Ba…" at bounding box center [521, 511] width 671 height 95
paste textarea "2FP038626 – 2FP03878"
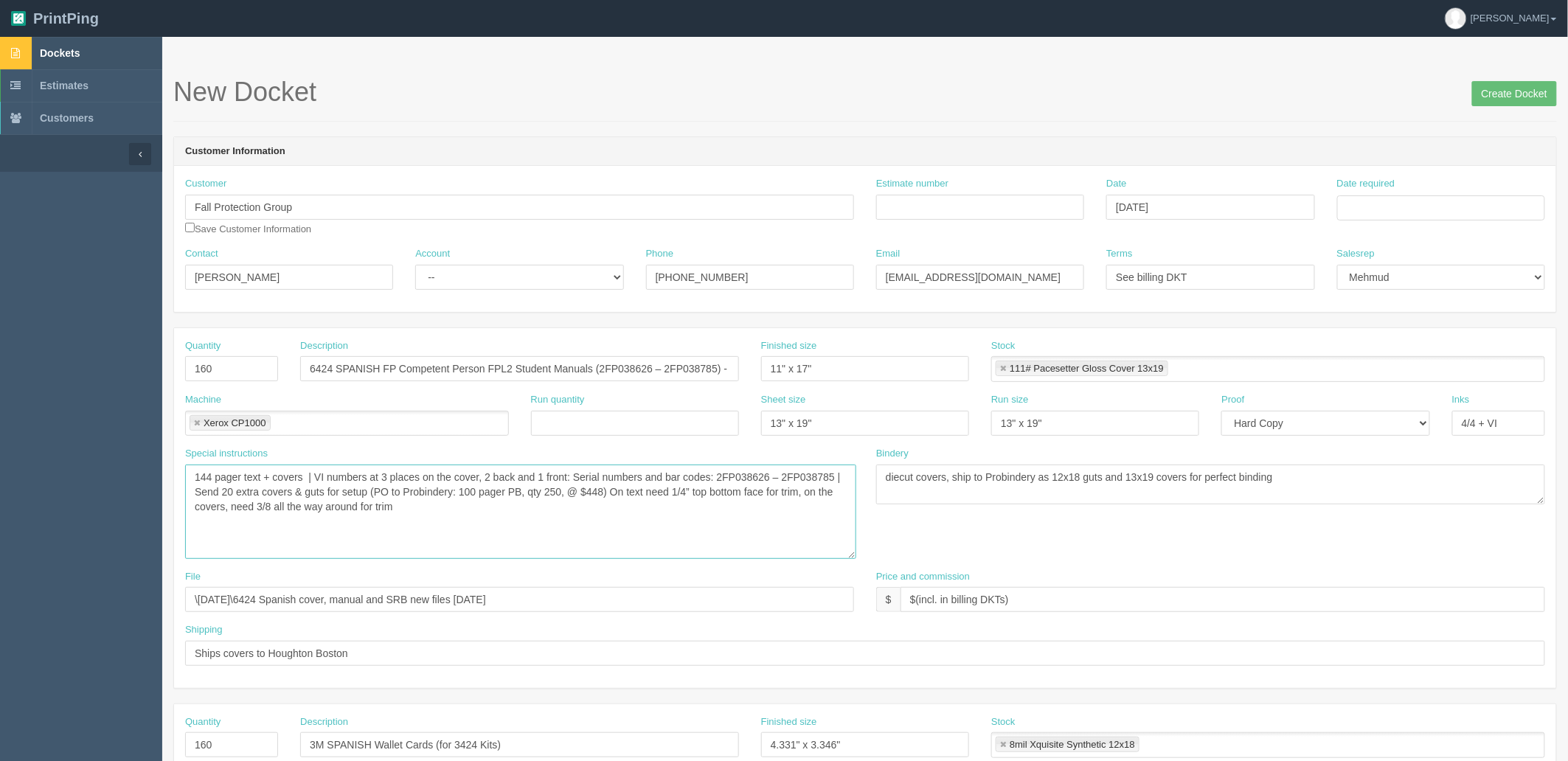
type textarea "144 pager text + covers | VI numbers at 3 places on the cover, 2 back and 1 fro…"
click at [657, 359] on input "6424 SPANISH FP Competent Person FPL2 Student Manuals (2FP038626 – 2FP038785) -…" at bounding box center [520, 369] width 439 height 25
drag, startPoint x: 712, startPoint y: 365, endPoint x: 773, endPoint y: 407, distance: 74.1
click at [712, 365] on input "6424 SPANISH FP Competent Person FPL2 Student Manuals (2FP038626 – 2FP038785) -…" at bounding box center [520, 369] width 439 height 25
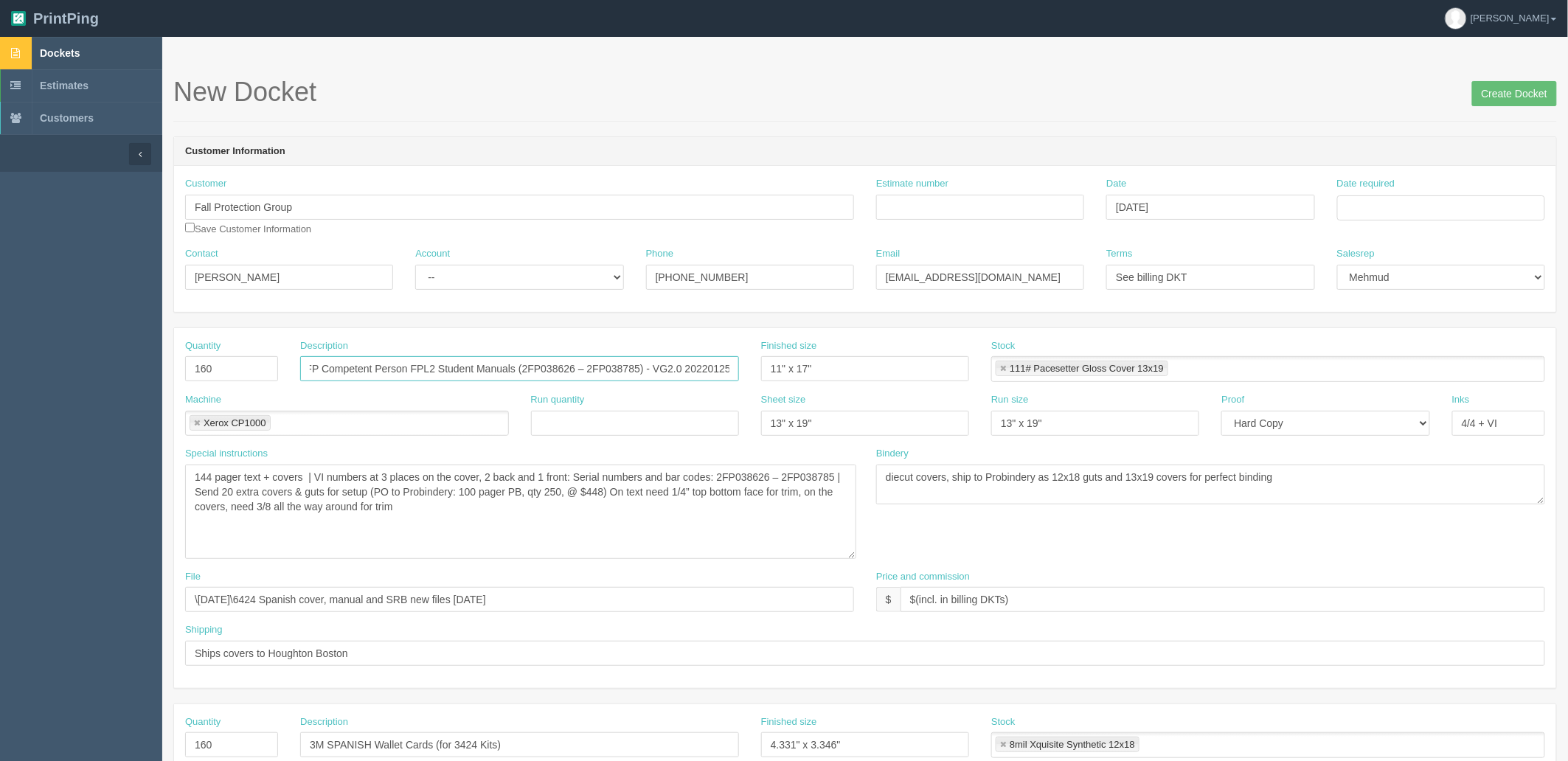
type input "6424 SPANISH FP Competent Person FPL2 Student Manuals (2FP038626 – 2FP038785) -…"
click at [647, 518] on textarea "RUN 3260 VI COVERS PLUS+100 BLANKS : Serial numbers: (2FP035366 - 2FP038625) Ba…" at bounding box center [521, 511] width 671 height 95
click at [539, 495] on textarea "RUN 3260 VI COVERS PLUS+100 BLANKS : Serial numbers: (2FP035366 - 2FP038625) Ba…" at bounding box center [521, 511] width 671 height 95
click at [660, 491] on textarea "RUN 3260 VI COVERS PLUS+100 BLANKS : Serial numbers: (2FP035366 - 2FP038625) Ba…" at bounding box center [521, 511] width 671 height 95
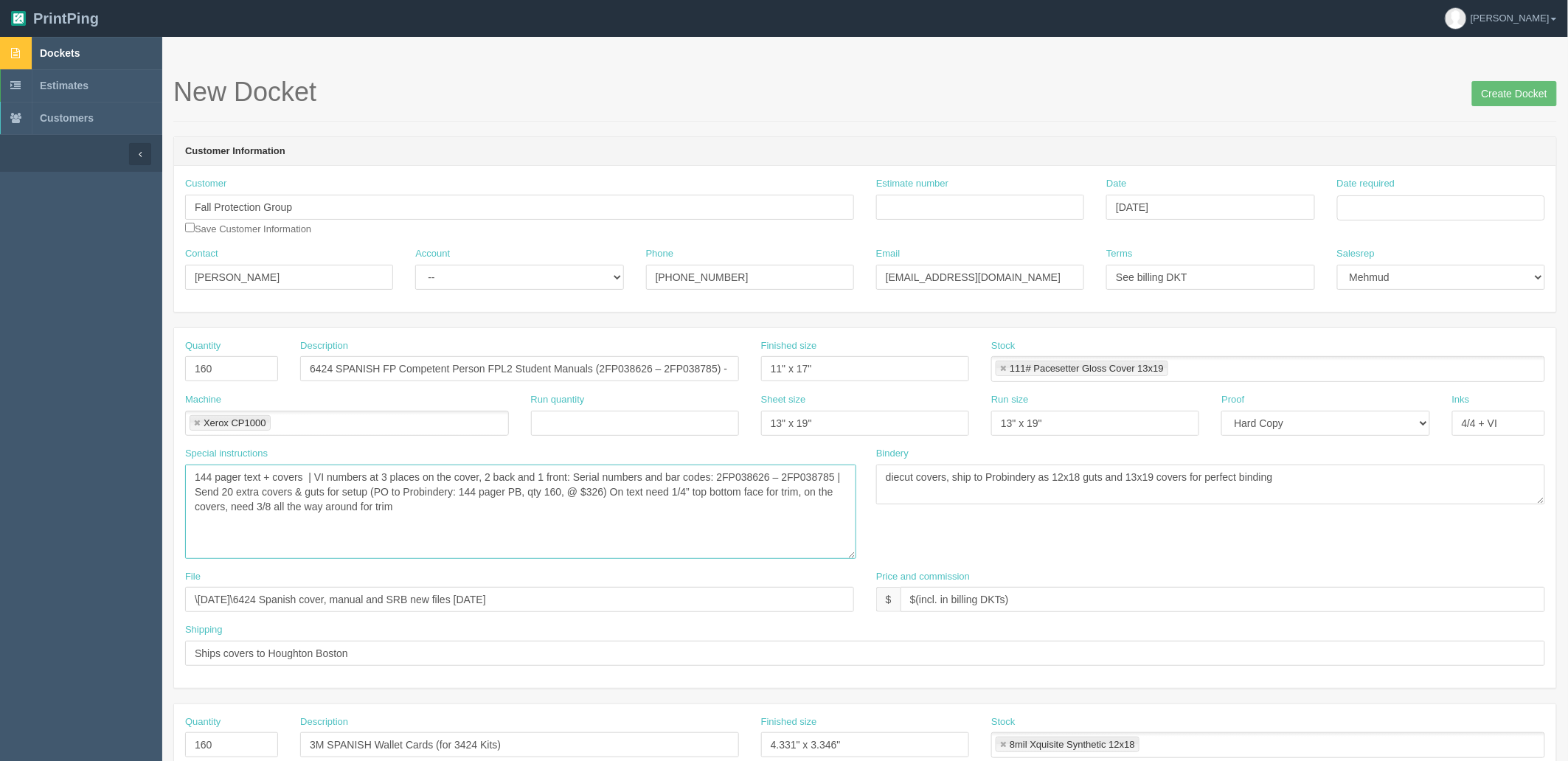
type textarea "144 pager text + covers | VI numbers at 3 places on the cover, 2 back and 1 fro…"
click at [1000, 371] on link at bounding box center [1003, 369] width 9 height 10
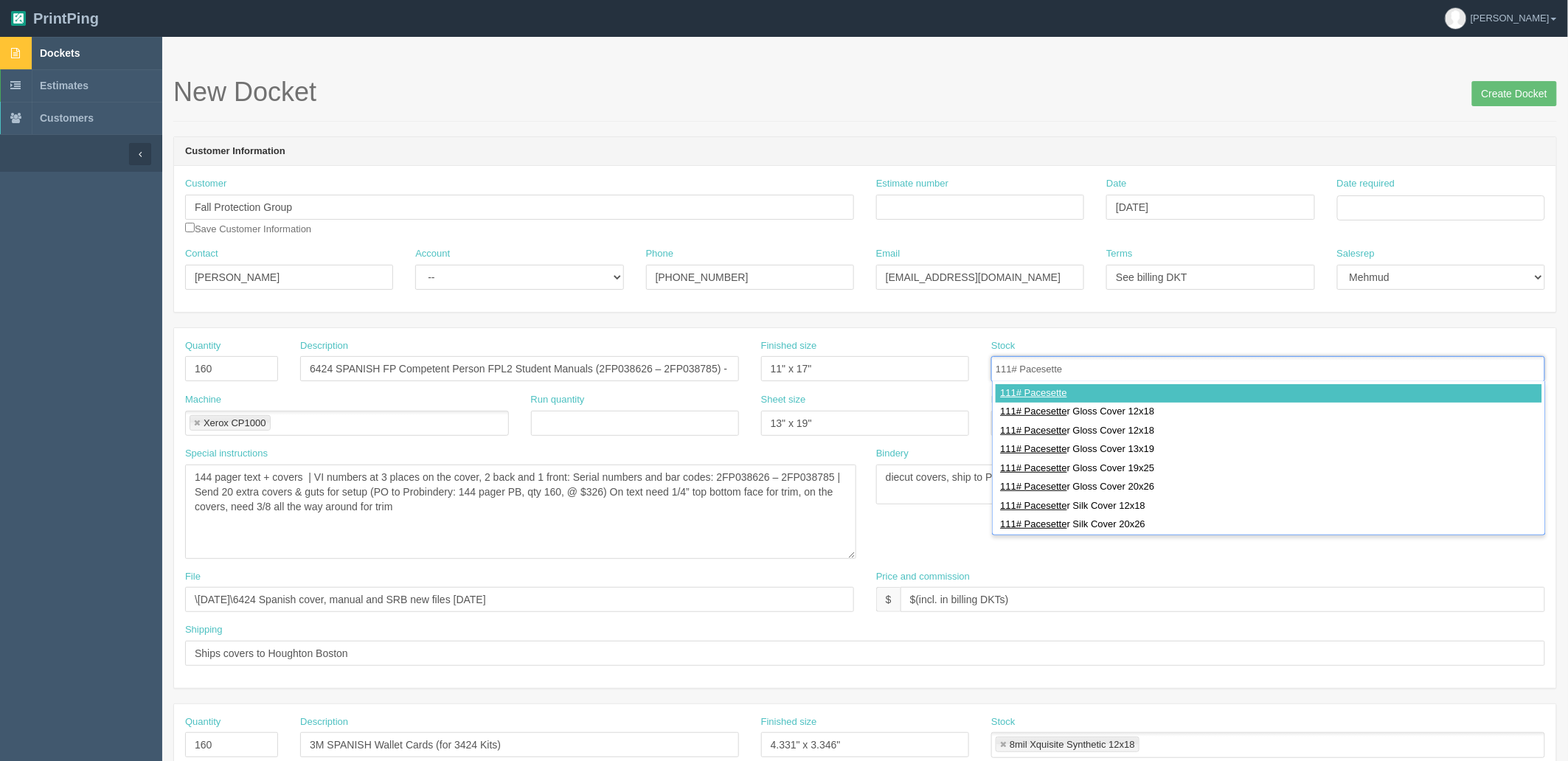
type input "111# Pacesetter"
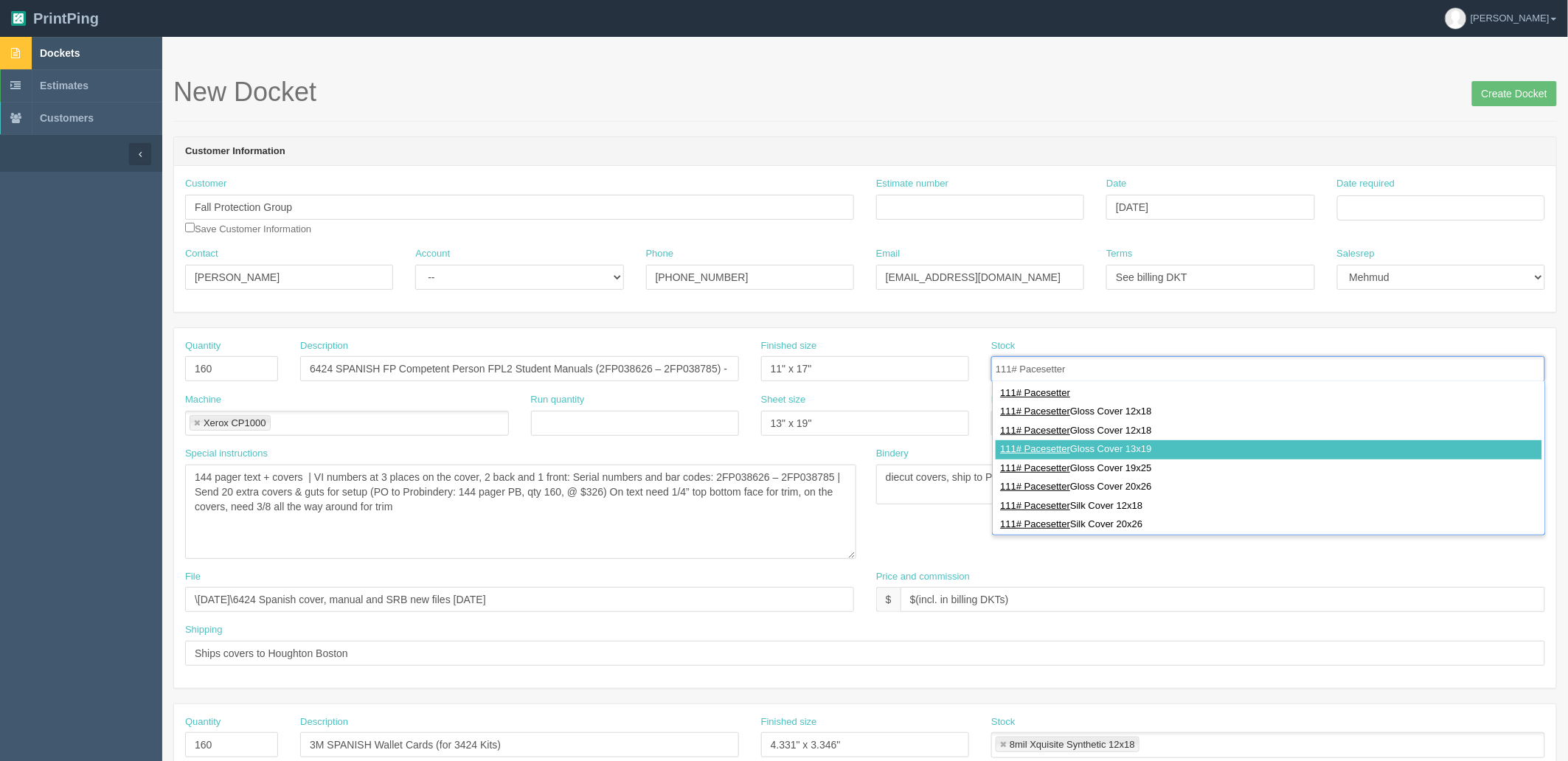
type input "111# Pacesetter Gloss Cover 13x19"
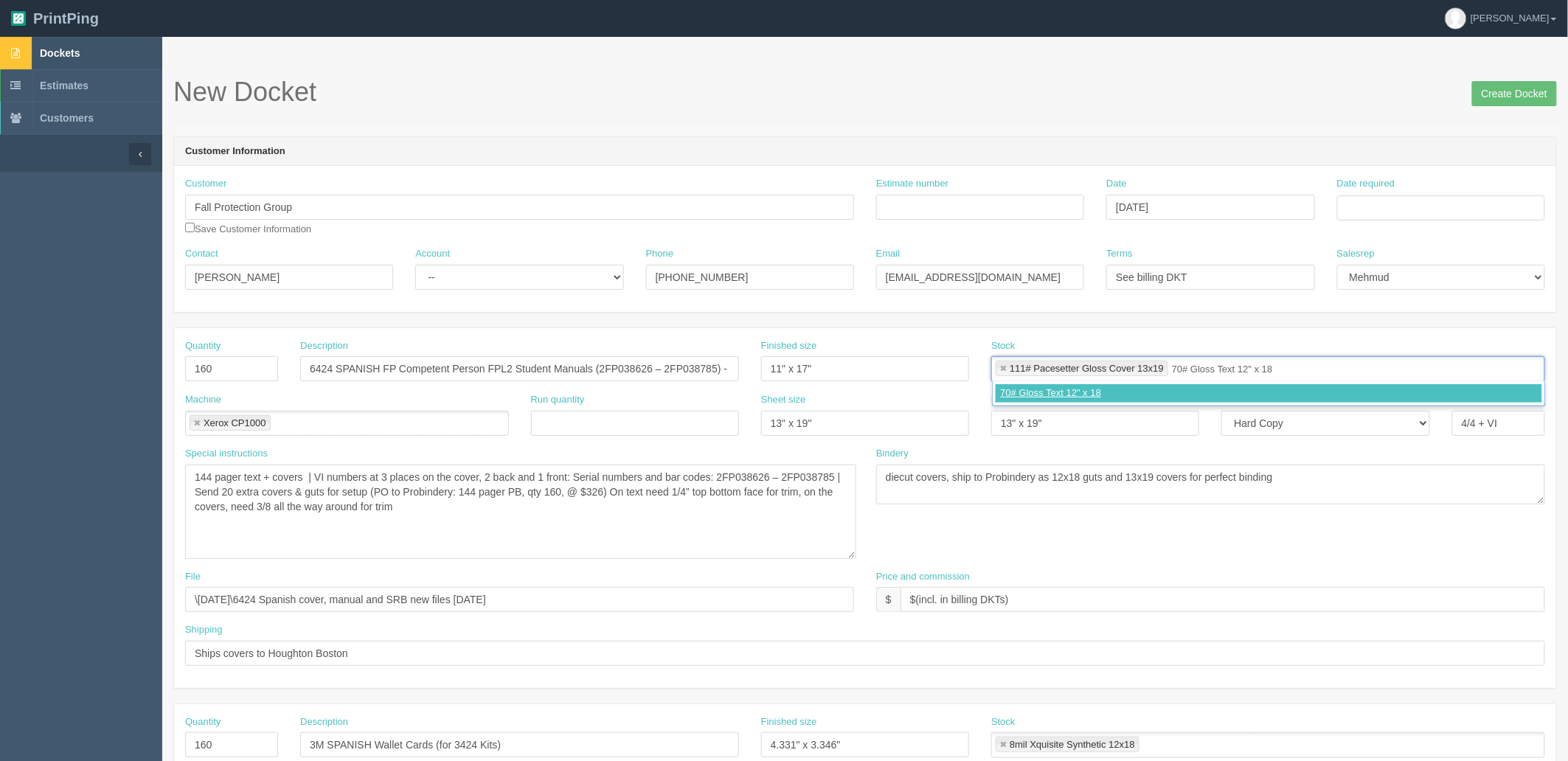
type input "70# Gloss Text 12" x 18""
type input "111# Pacesetter Gloss Cover 13x19,70# Gloss Text 12" x 18""
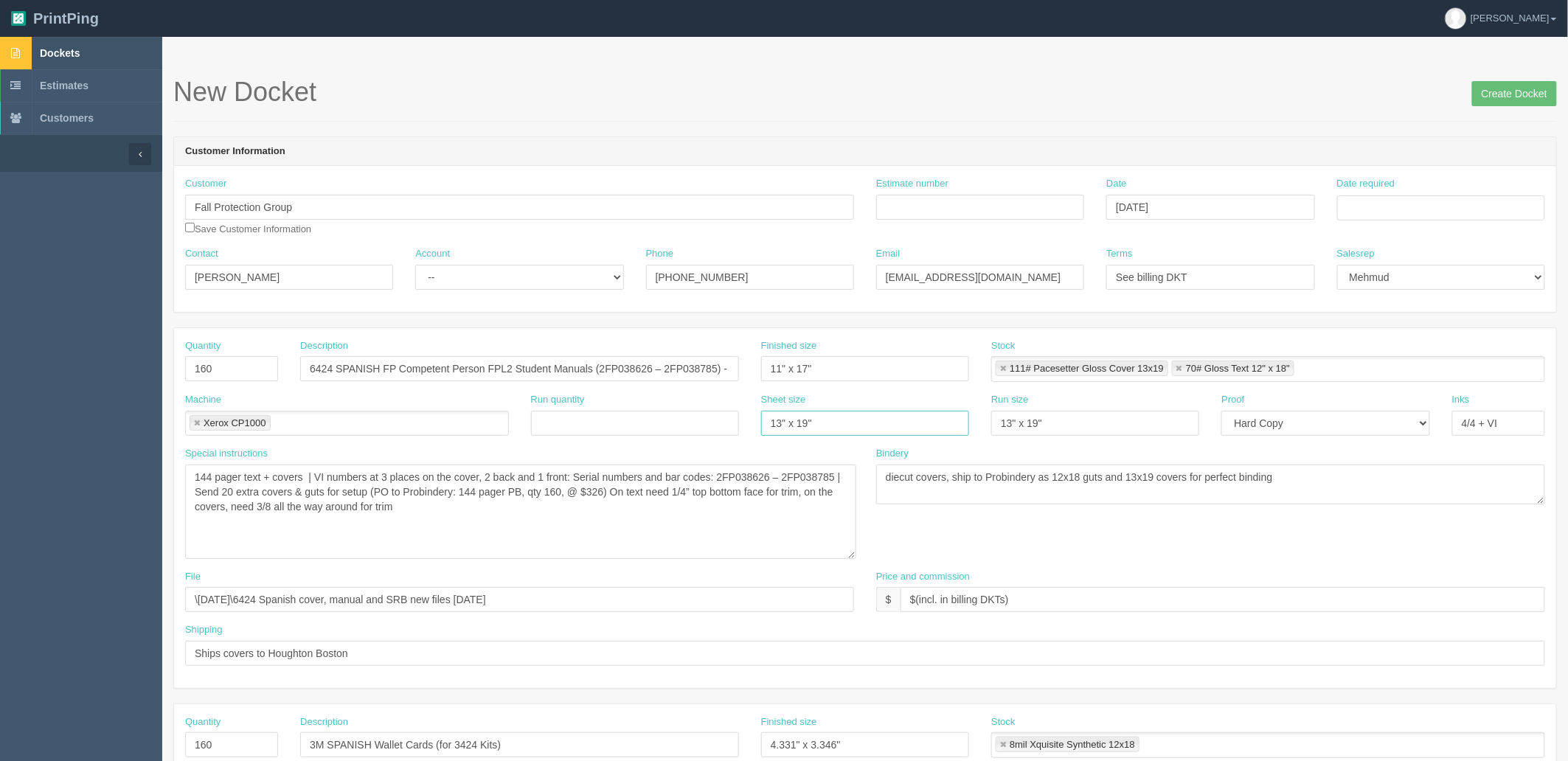
click at [883, 421] on input "13" x 19"" at bounding box center [865, 424] width 208 height 25
type input "13" x 19", 12" x 18""
drag, startPoint x: 1081, startPoint y: 415, endPoint x: 766, endPoint y: 418, distance: 315.0
click at [784, 417] on div "Machine Xerox CP1000 Xerox CP1000 Run quantity Sheet size 13" x 19", 12" x 18" …" at bounding box center [865, 420] width 1382 height 54
paste input ", 12" x 18""
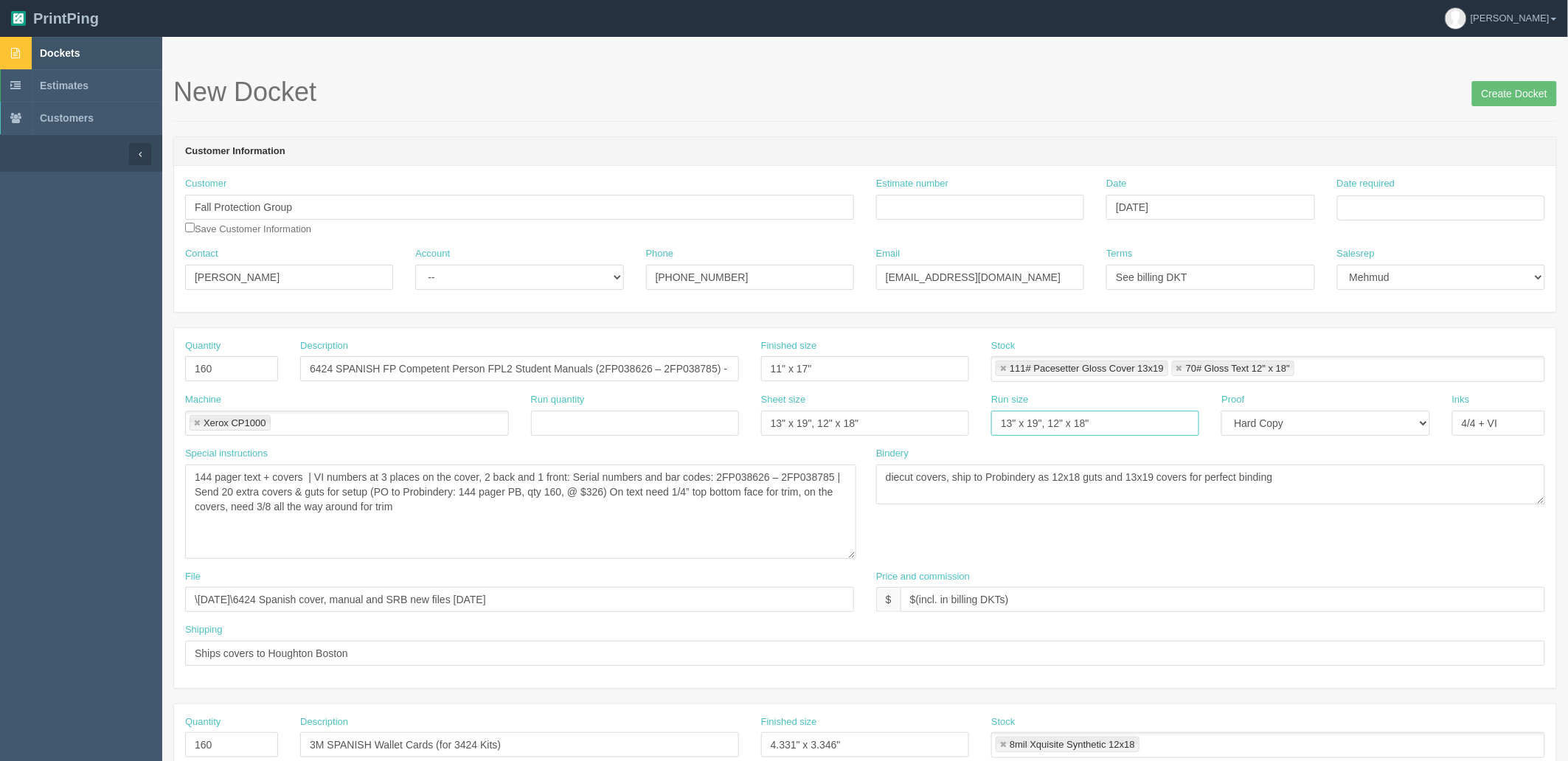
type input "13" x 19", 12" x 18""
click at [343, 424] on ul "Xerox CP1000" at bounding box center [347, 424] width 324 height 25
type input "Probindery"
type input "Xerox CP1000,Probindery"
drag, startPoint x: 511, startPoint y: 367, endPoint x: 573, endPoint y: 379, distance: 63.2
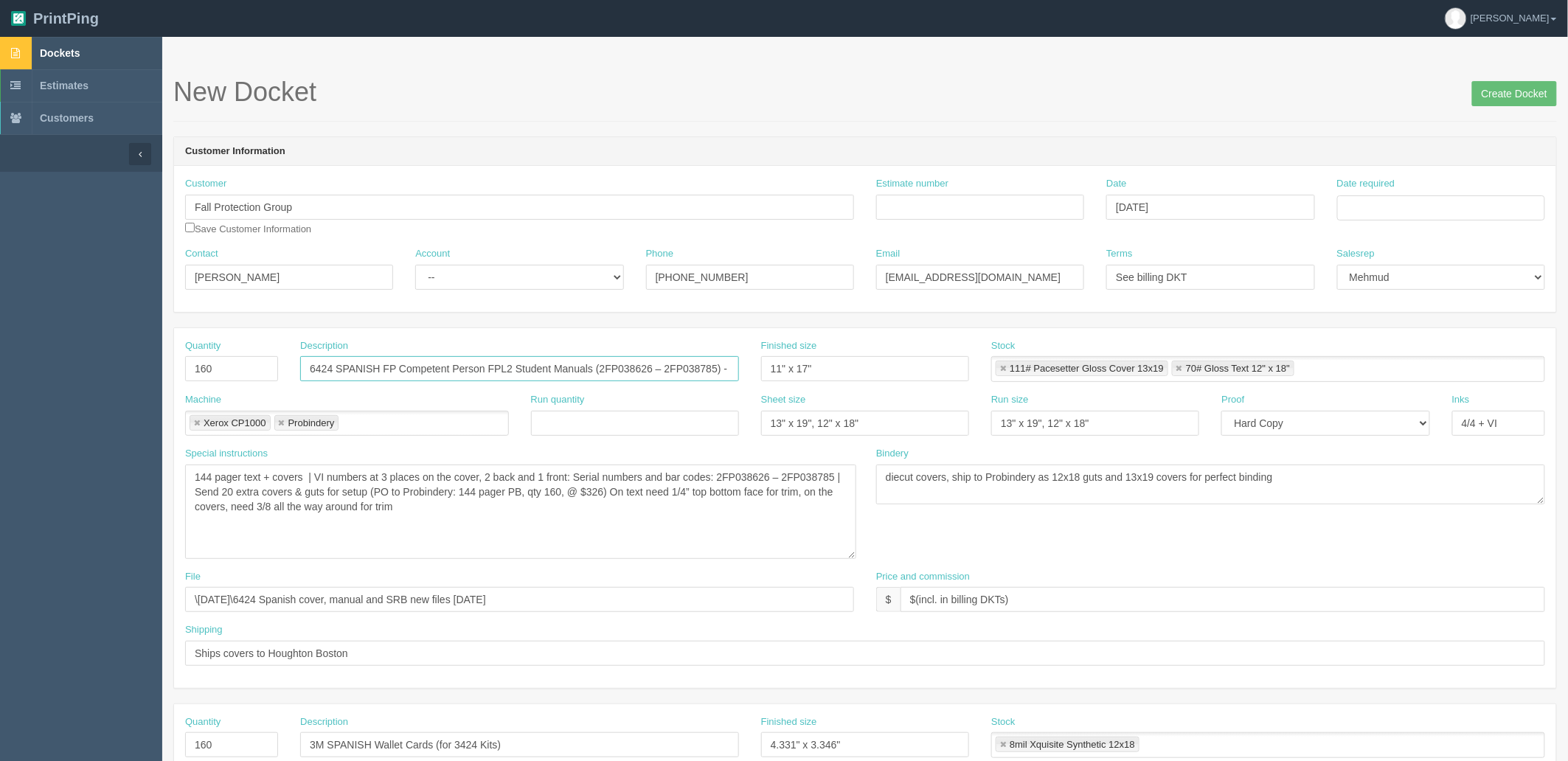
click at [511, 366] on input "6424 SPANISH FP Competent Person FPL2 Student Manuals (2FP038626 – 2FP038785) -…" at bounding box center [520, 369] width 439 height 25
paste input "SPANISH"
type input "6424 FP Competent Person FPL2 Student Manuals SPANISH (2FP038626 – 2FP038785) -…"
click at [672, 530] on textarea "RUN 3260 VI COVERS PLUS+100 BLANKS : Serial numbers: (2FP035366 - 2FP038625) Ba…" at bounding box center [521, 511] width 671 height 95
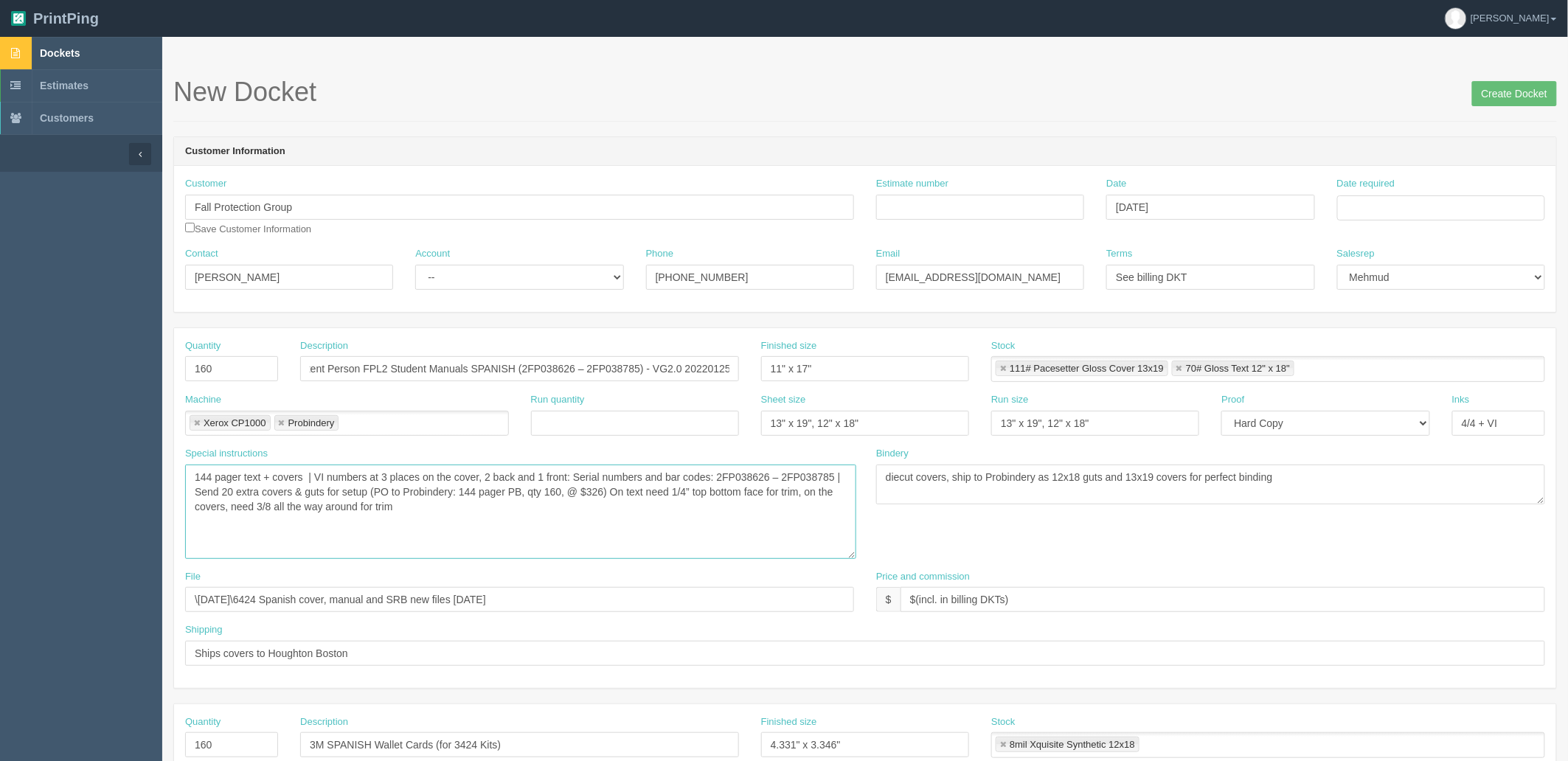
scroll to position [0, 0]
drag, startPoint x: 310, startPoint y: 472, endPoint x: 386, endPoint y: 527, distance: 93.8
click at [313, 472] on textarea "RUN 3260 VI COVERS PLUS+100 BLANKS : Serial numbers: (2FP035366 - 2FP038625) Ba…" at bounding box center [521, 511] width 671 height 95
type textarea "144 pager text + covers | Print extra 20 sets for setup | VI numbers at 3 place…"
click at [978, 202] on input "Estimate number" at bounding box center [980, 208] width 208 height 25
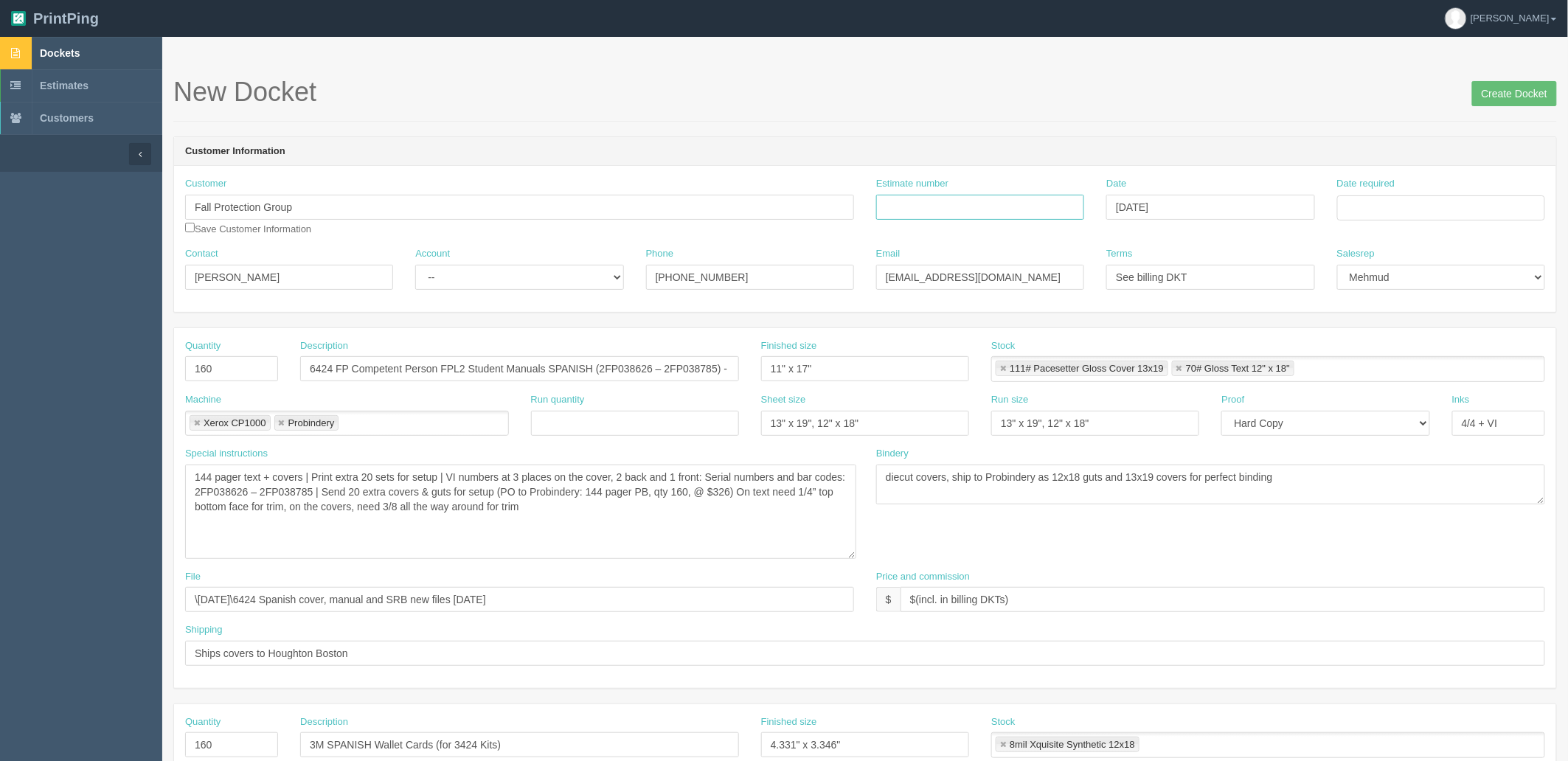
click at [961, 205] on input "Estimate number" at bounding box center [980, 208] width 208 height 25
type input "092144"
click at [1450, 372] on td "29" at bounding box center [1450, 371] width 17 height 21
type input "August 29, 2025"
click at [1122, 113] on div "New Docket Create Docket" at bounding box center [865, 99] width 1384 height 45
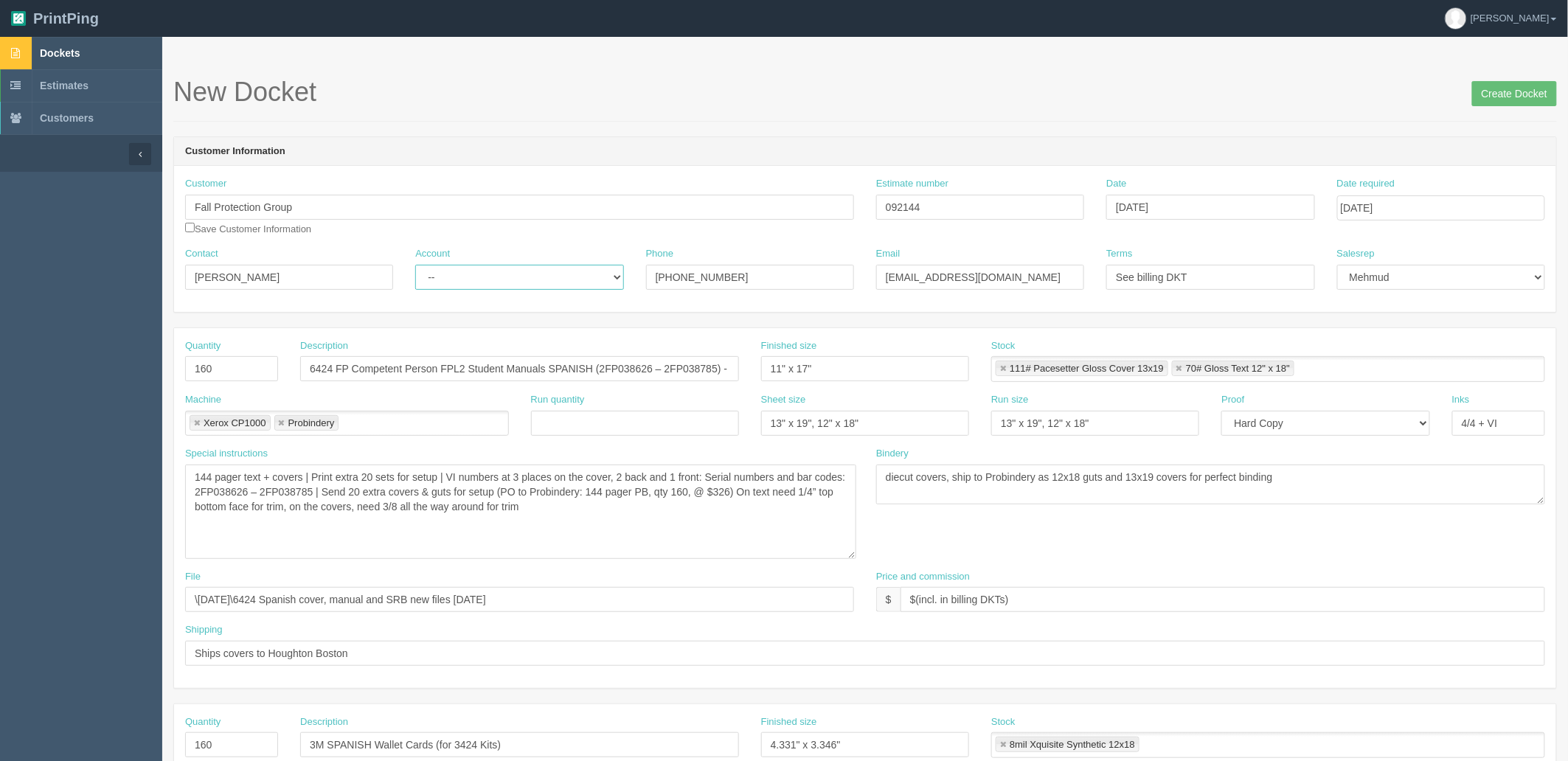
click at [549, 266] on select "-- Existing Client Allrush Client Rep Client" at bounding box center [519, 278] width 208 height 25
select select "Rep Client"
click at [415, 265] on select "-- Existing Client Allrush Client Rep Client" at bounding box center [519, 278] width 208 height 25
click at [716, 122] on form "New Docket Create Docket Customer Information Customer Fall Protection Group Sa…" at bounding box center [865, 751] width 1384 height 1349
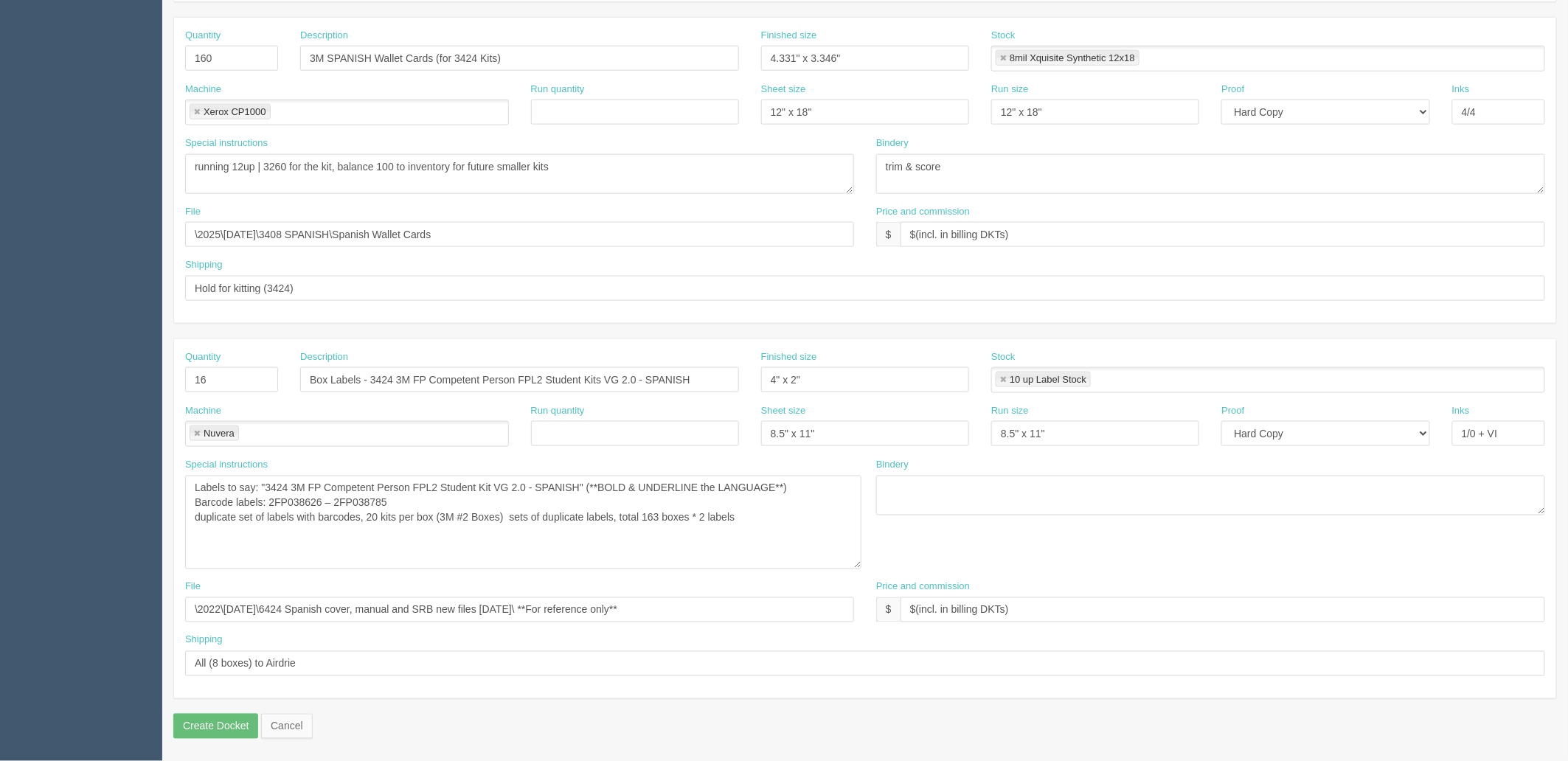
scroll to position [606, 0]
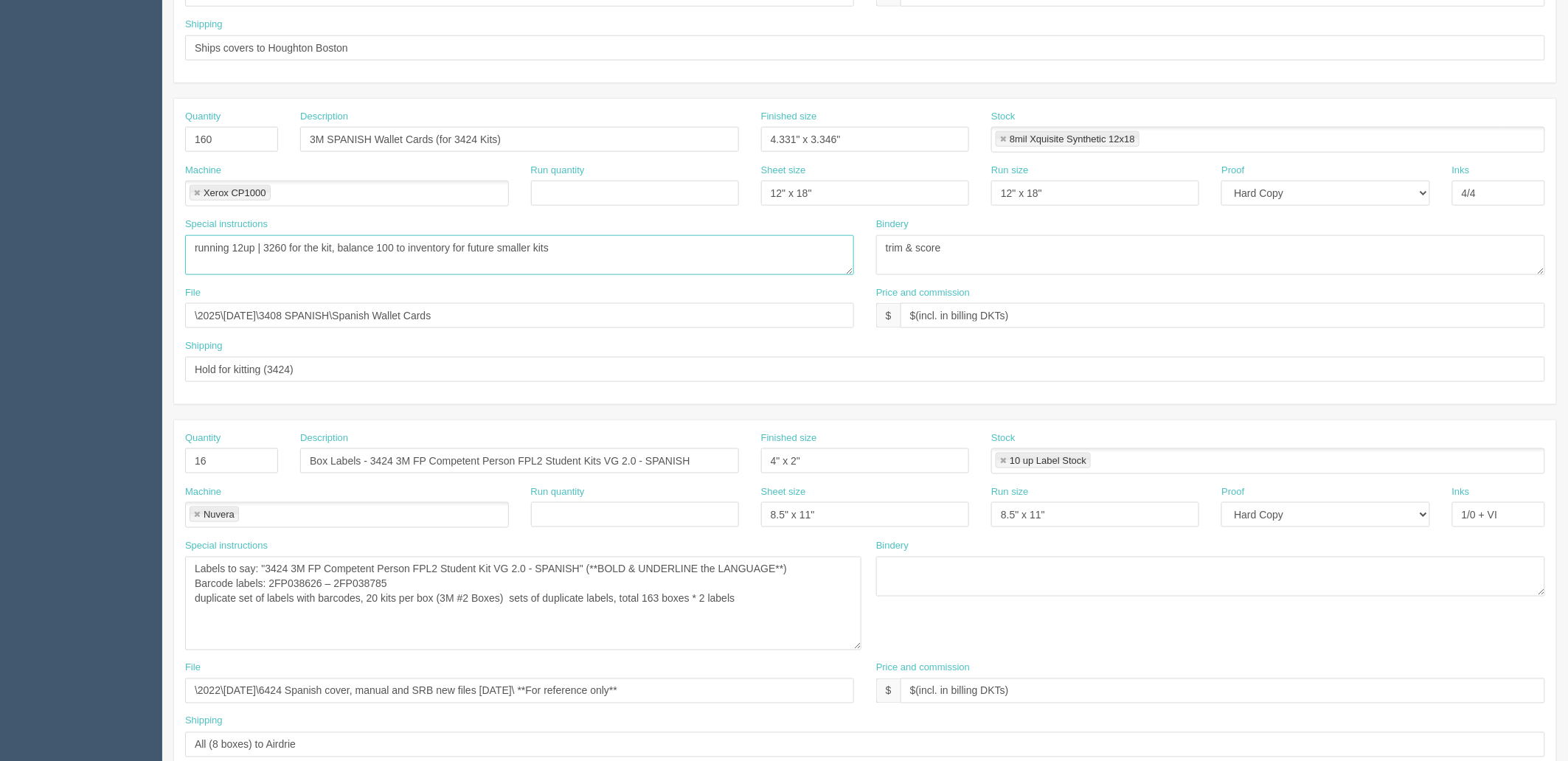
click at [289, 239] on textarea "running 12up | 3260 for the kit, balance 100 to inventory for future smaller ki…" at bounding box center [519, 255] width 669 height 40
type textarea "running 12up"
click at [795, 607] on textarea "Labels to say: "3424 3M FP Competent Person FPL2 Student Kit VG 2.0 - English" …" at bounding box center [523, 604] width 677 height 94
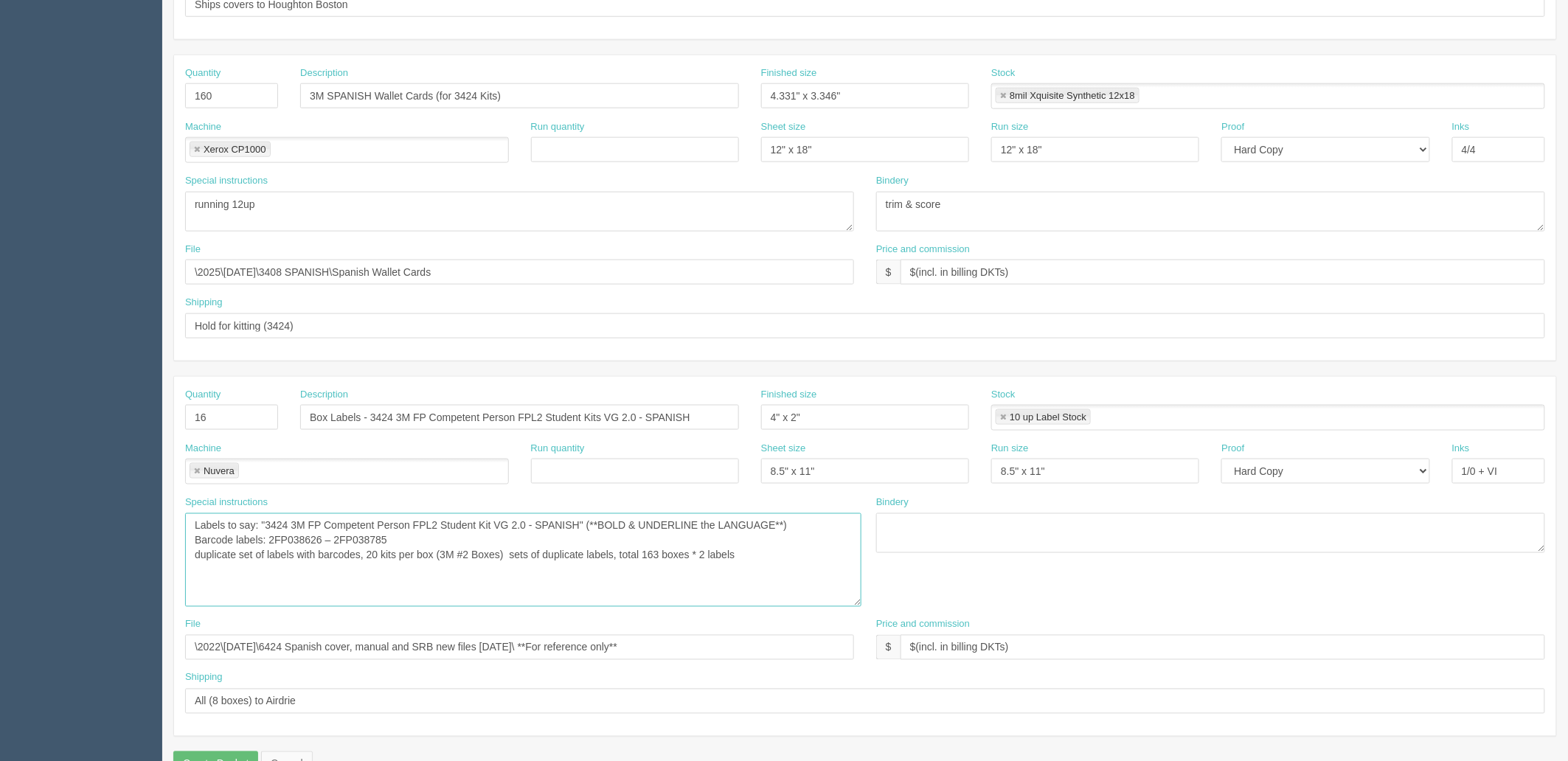
scroll to position [688, 0]
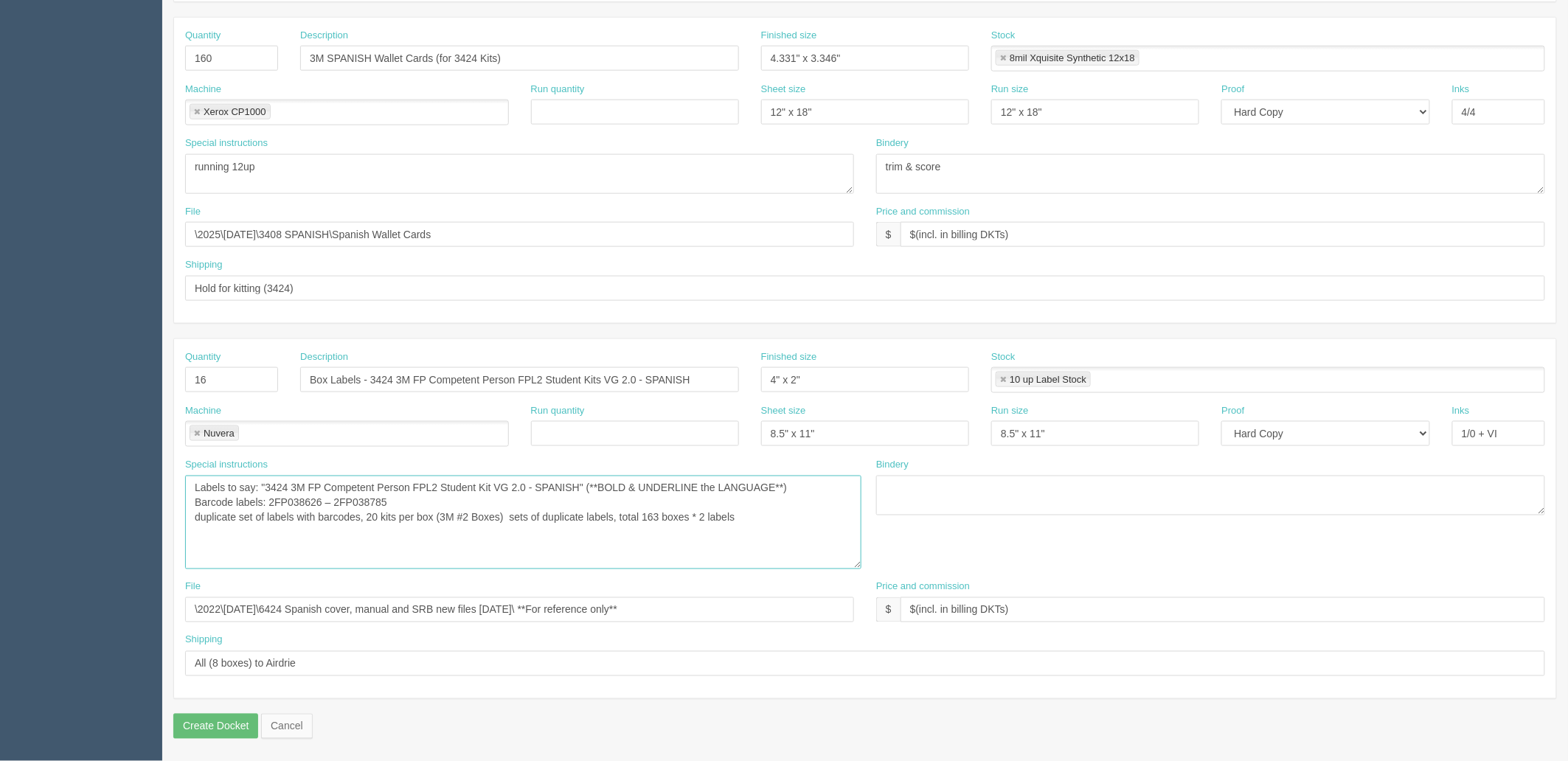
drag, startPoint x: 669, startPoint y: 519, endPoint x: 717, endPoint y: 540, distance: 52.4
click at [668, 519] on textarea "Labels to say: "3424 3M FP Competent Person FPL2 Student Kit VG 2.0 - English" …" at bounding box center [523, 522] width 677 height 94
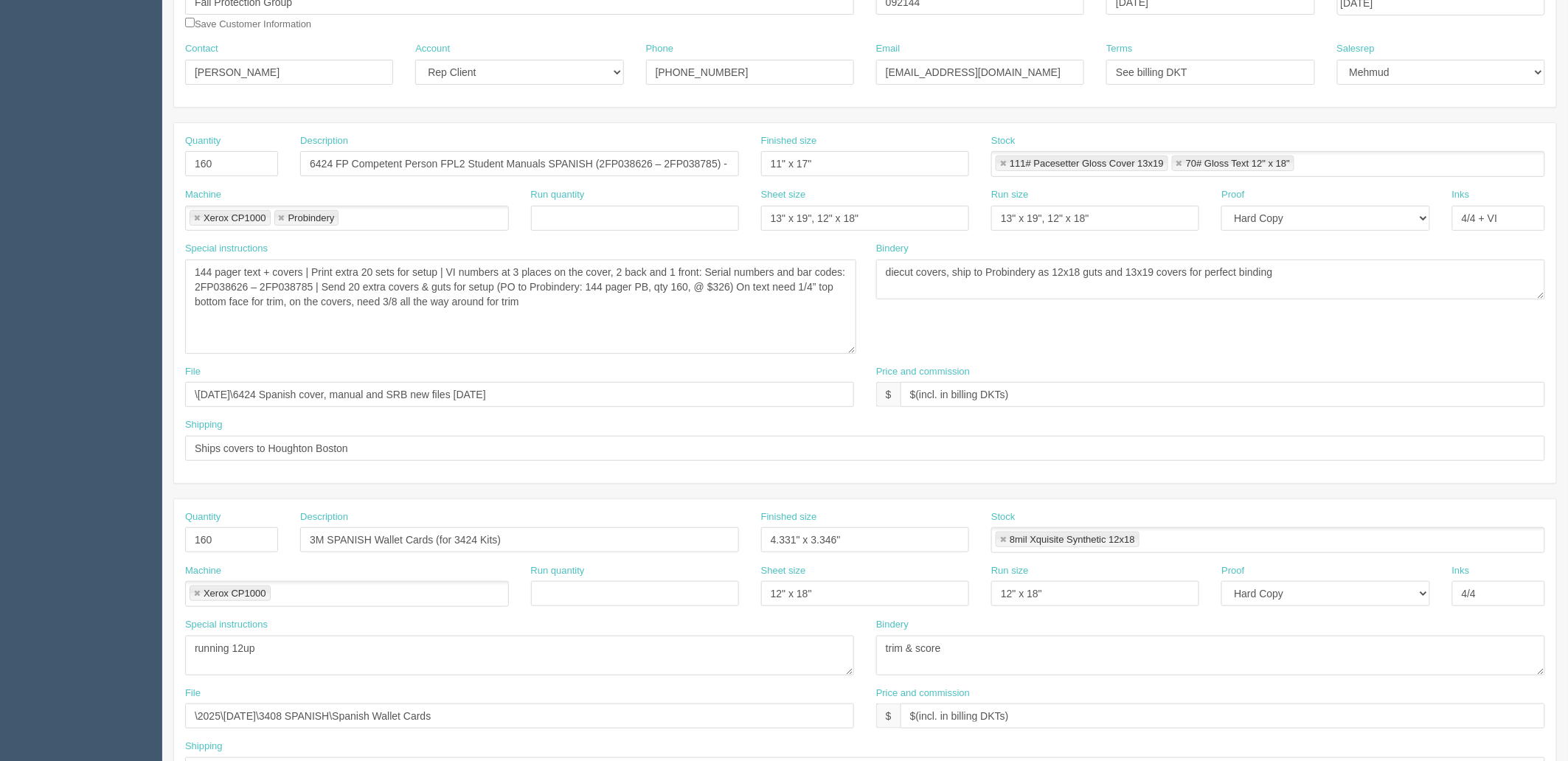
scroll to position [196, 0]
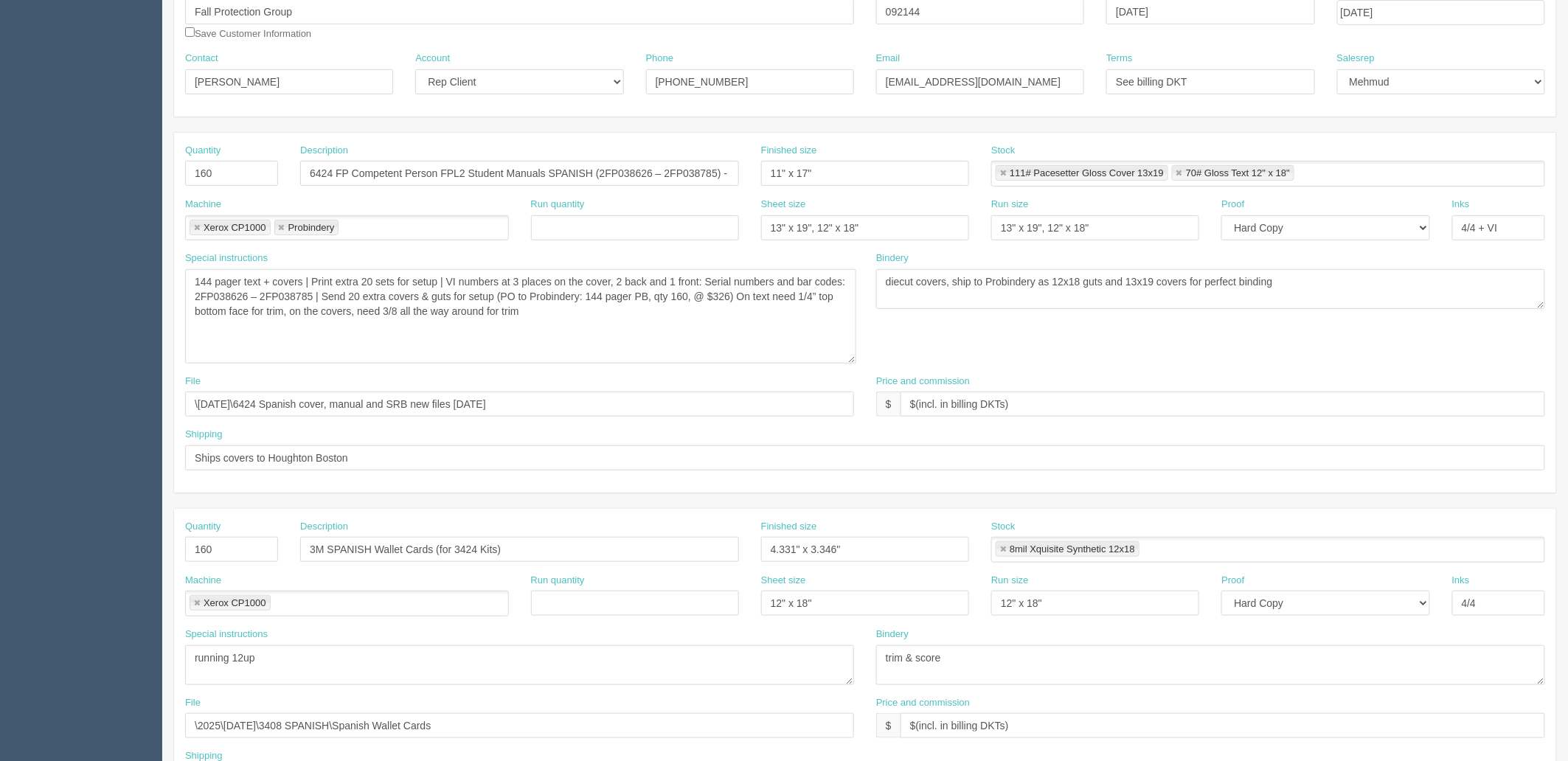
type textarea "Labels to say: "3424 3M FP Competent Person FPL2 Student Kit VG 2.0 - SPANISH" …"
click at [592, 311] on textarea "RUN 3260 VI COVERS PLUS+100 BLANKS : Serial numbers: (2FP035366 - 2FP038625) Ba…" at bounding box center [521, 316] width 671 height 95
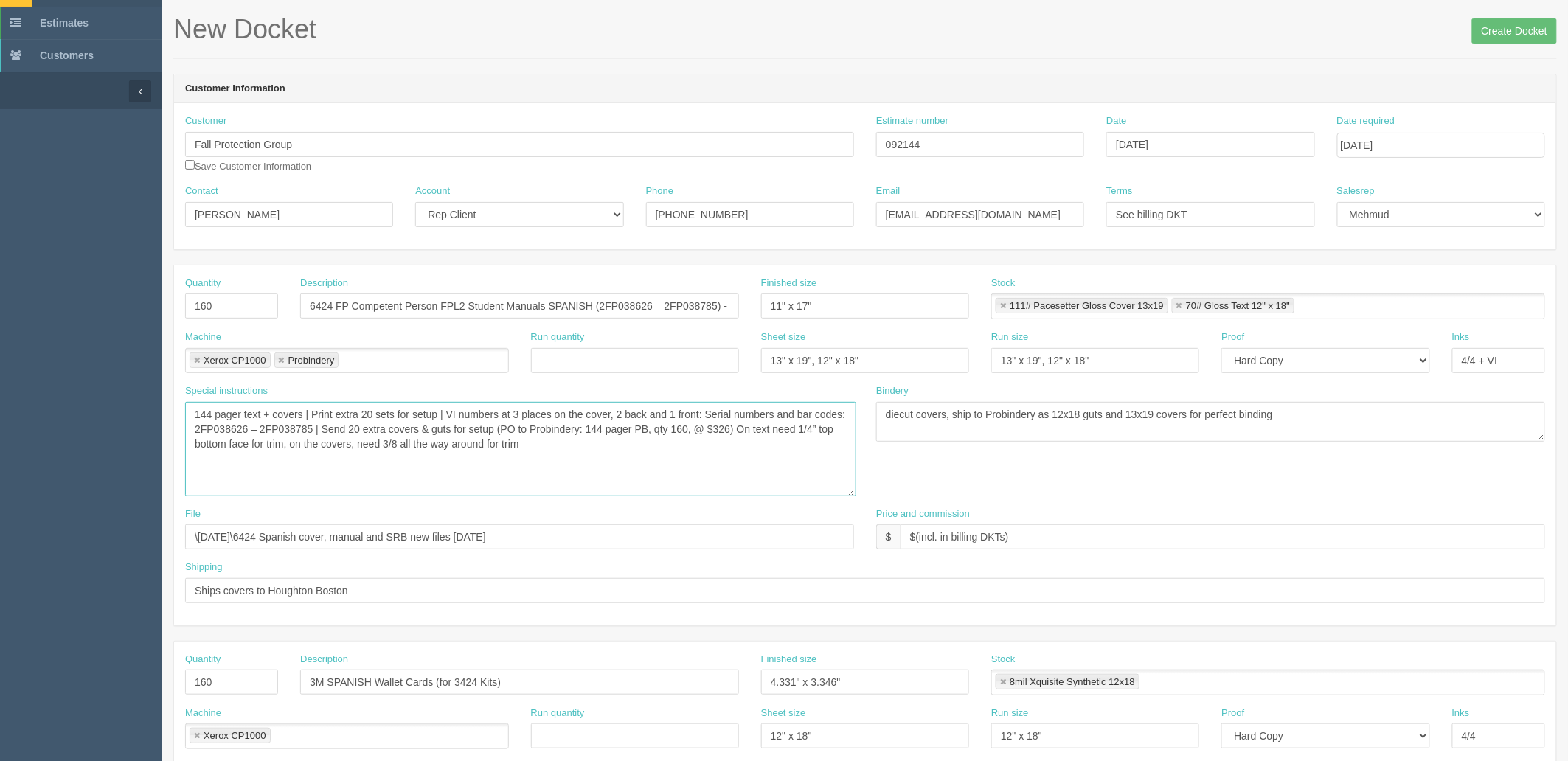
scroll to position [246, 0]
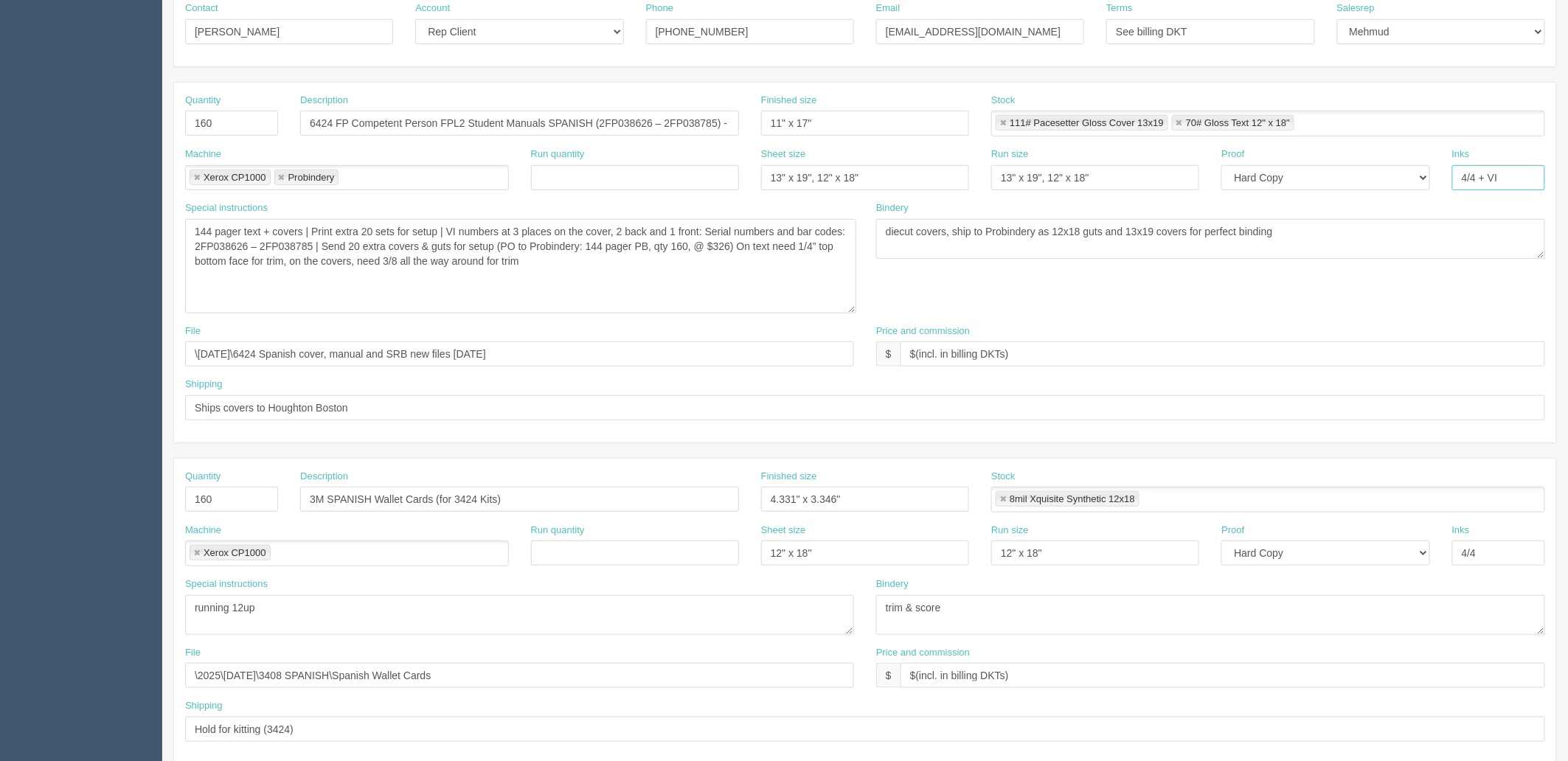
click at [1509, 176] on input "4/4 + VI" at bounding box center [1499, 178] width 93 height 25
type input "4/4 + VI Covers"
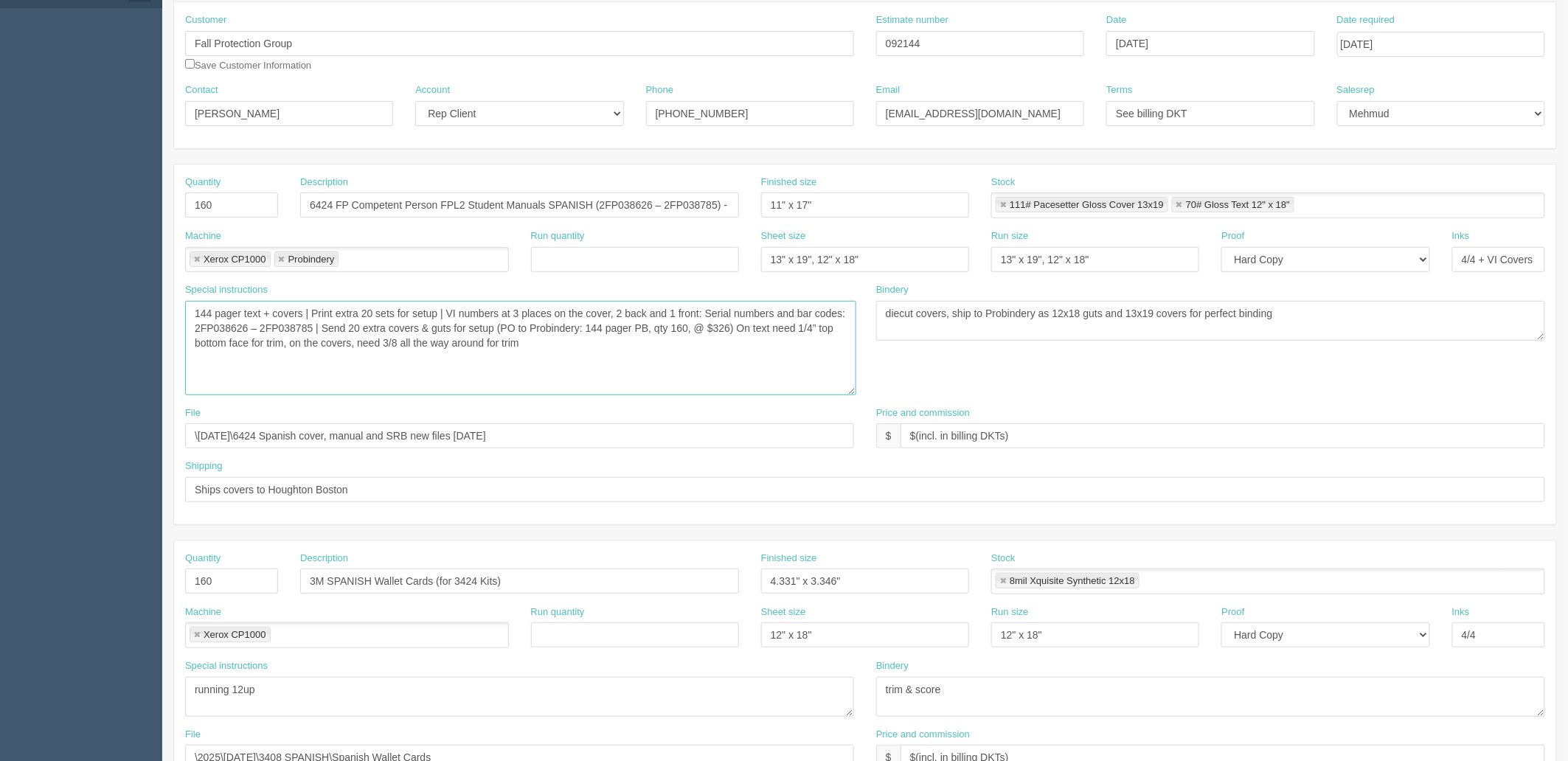
click at [447, 311] on textarea "RUN 3260 VI COVERS PLUS+100 BLANKS : Serial numbers: (2FP035366 - 2FP038625) Ba…" at bounding box center [521, 347] width 671 height 95
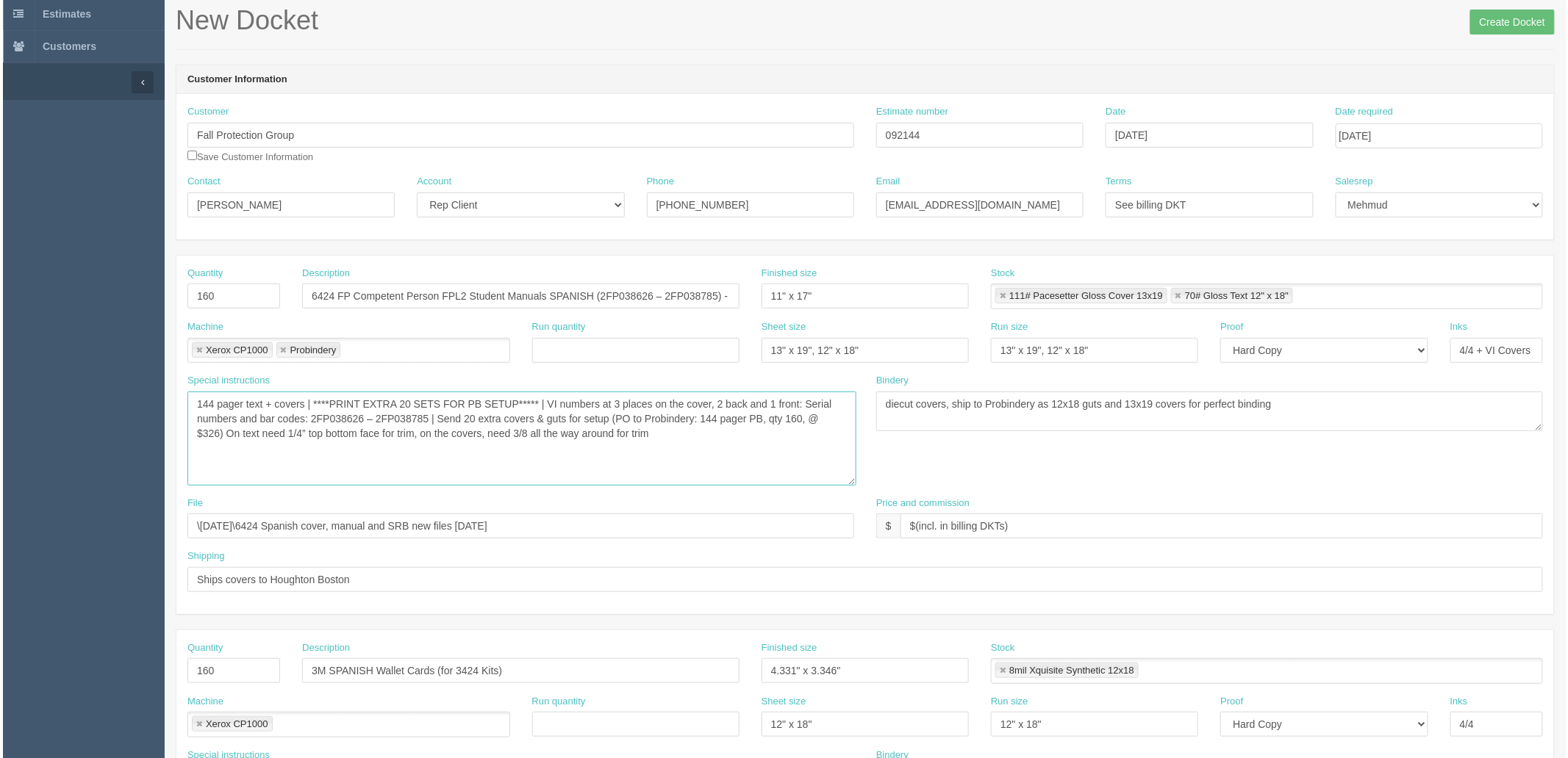
scroll to position [0, 0]
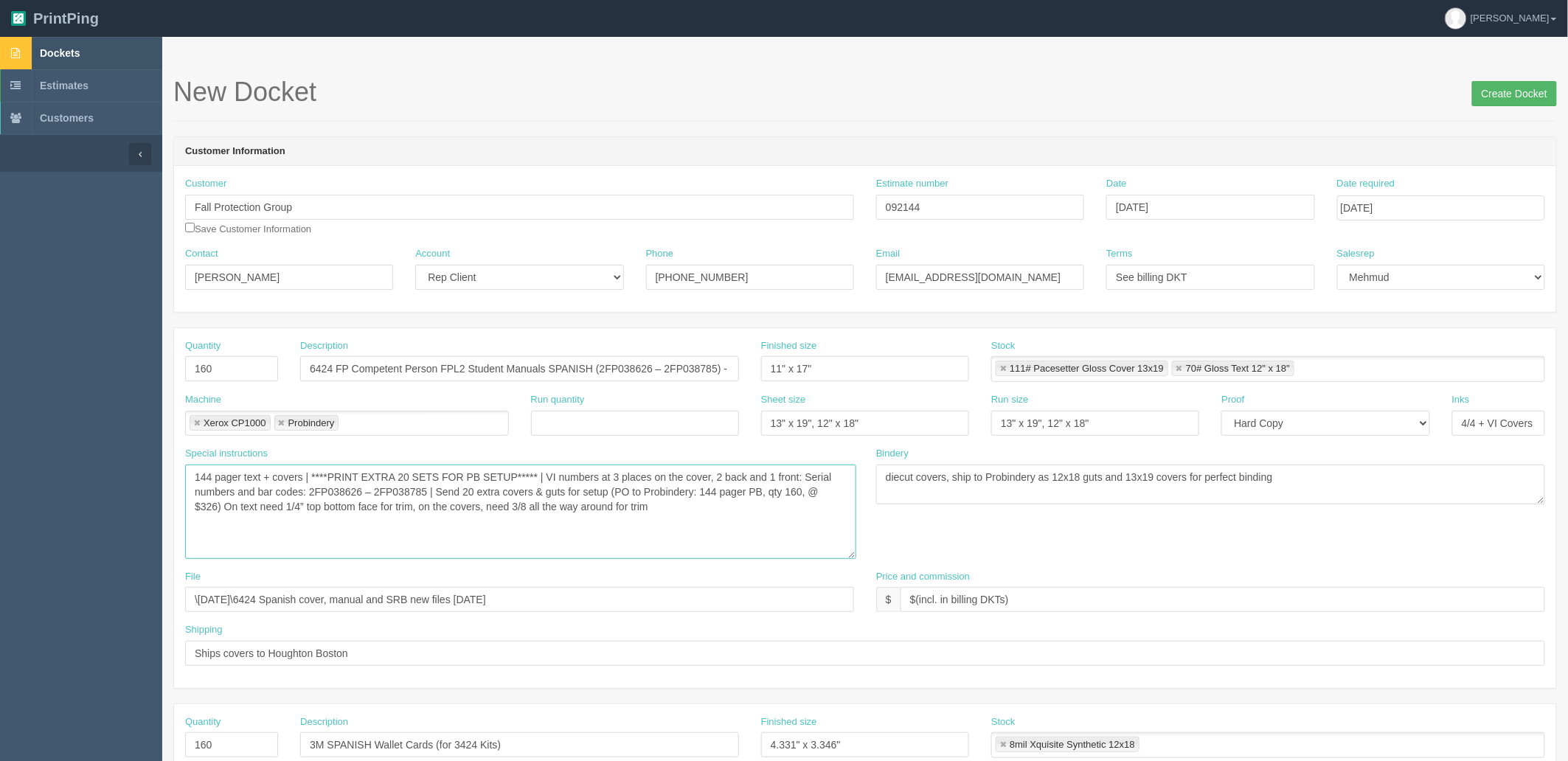
type textarea "144 pager text + covers | ****PRINT EXTRA 20 SETS FOR PB SETUP***** | VI number…"
click at [1501, 97] on input "Create Docket" at bounding box center [1515, 94] width 85 height 25
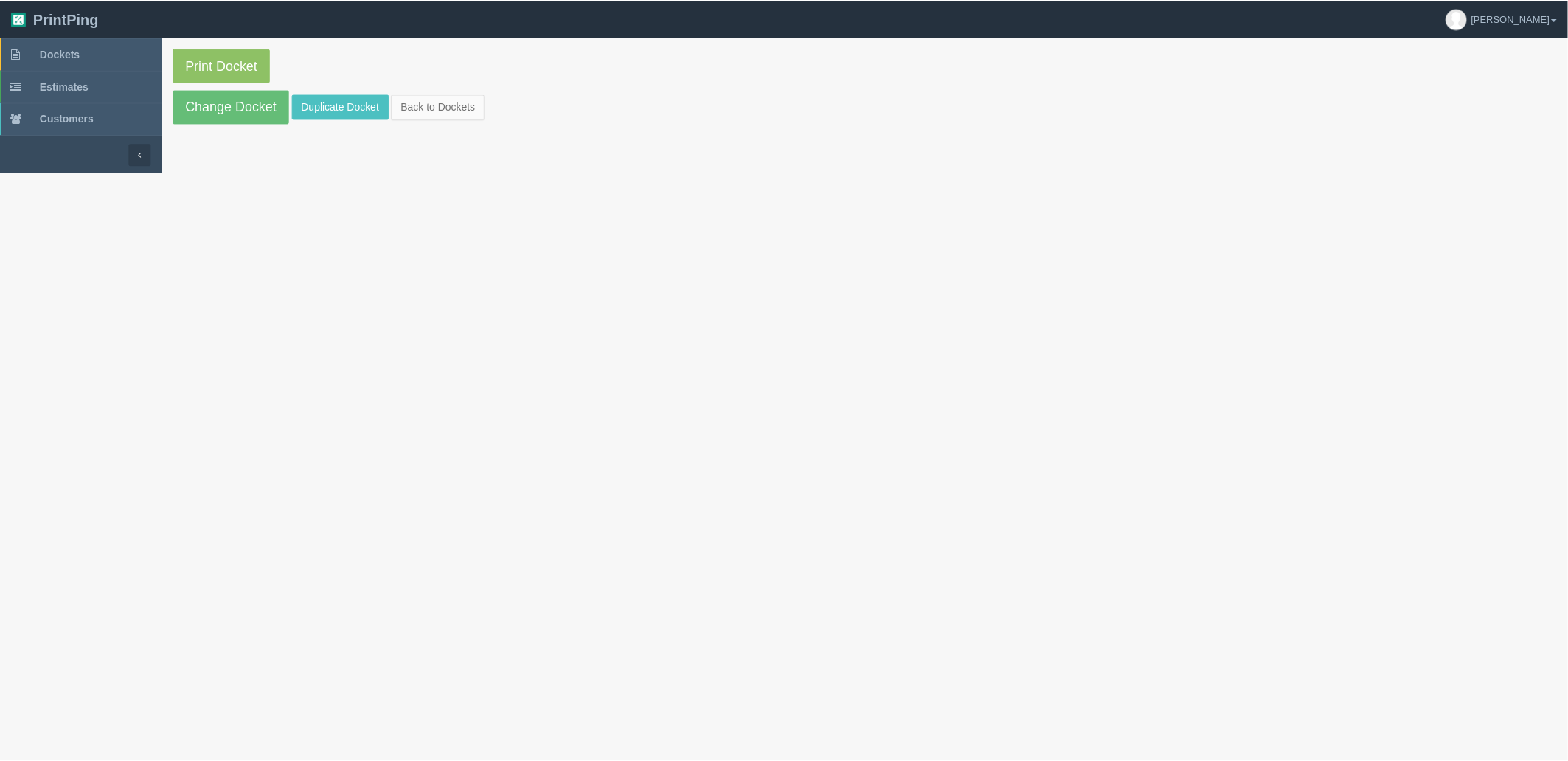
scroll to position [82, 0]
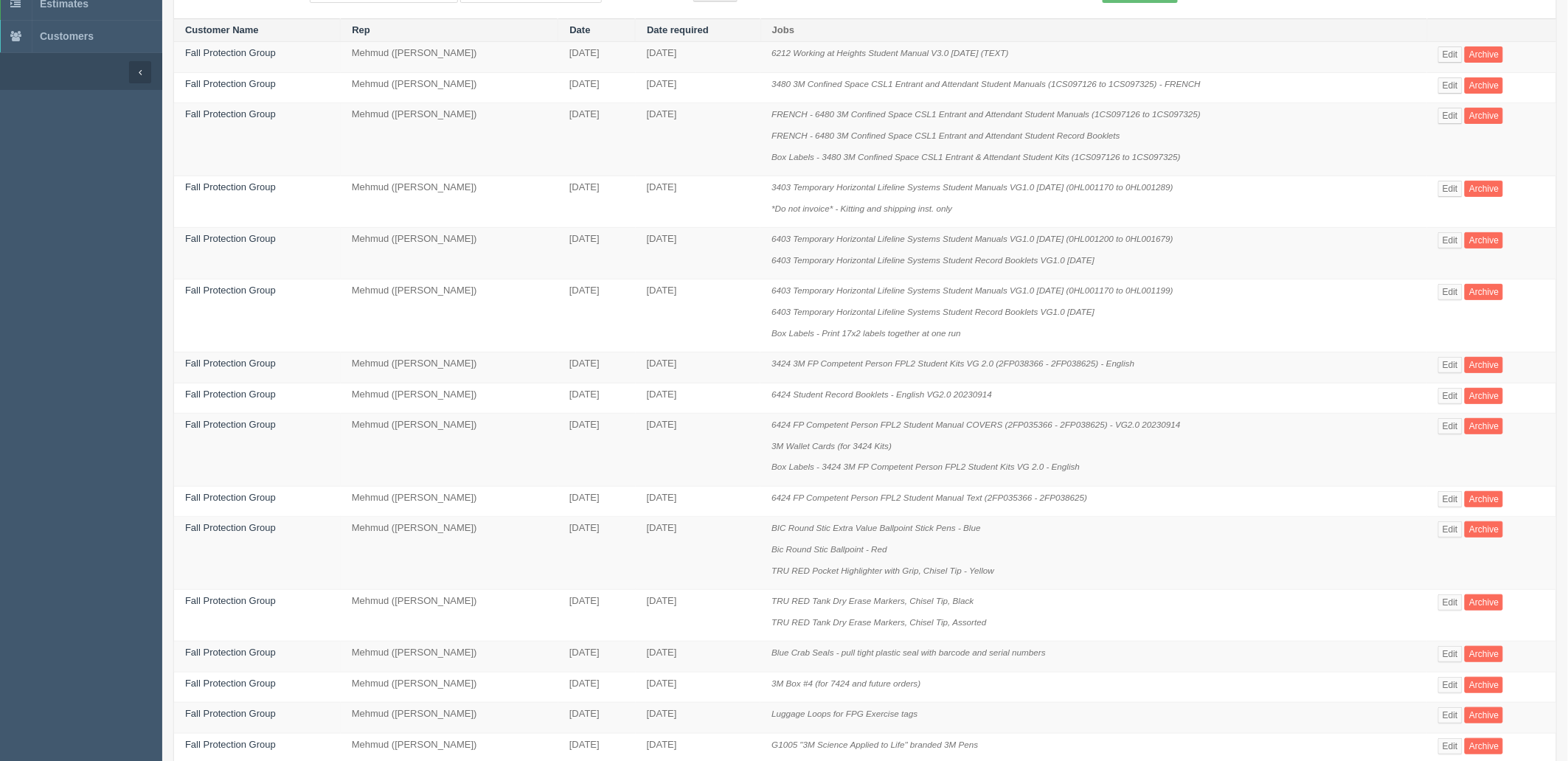
click at [706, 433] on td "March 07, 2025" at bounding box center [699, 450] width 126 height 73
click at [254, 398] on link "Fall Protection Group" at bounding box center [231, 394] width 91 height 11
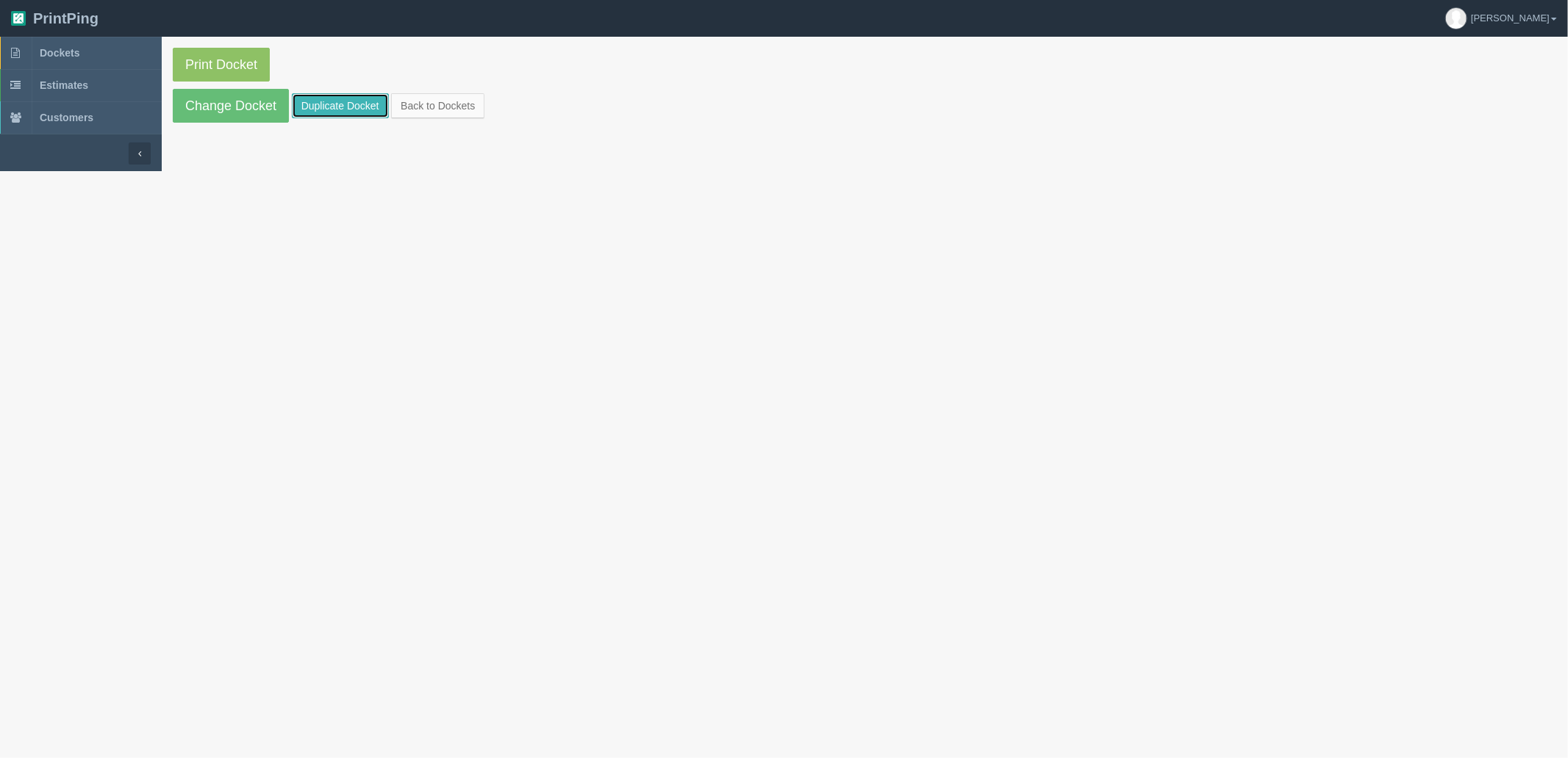
click at [343, 106] on link "Duplicate Docket" at bounding box center [340, 106] width 97 height 25
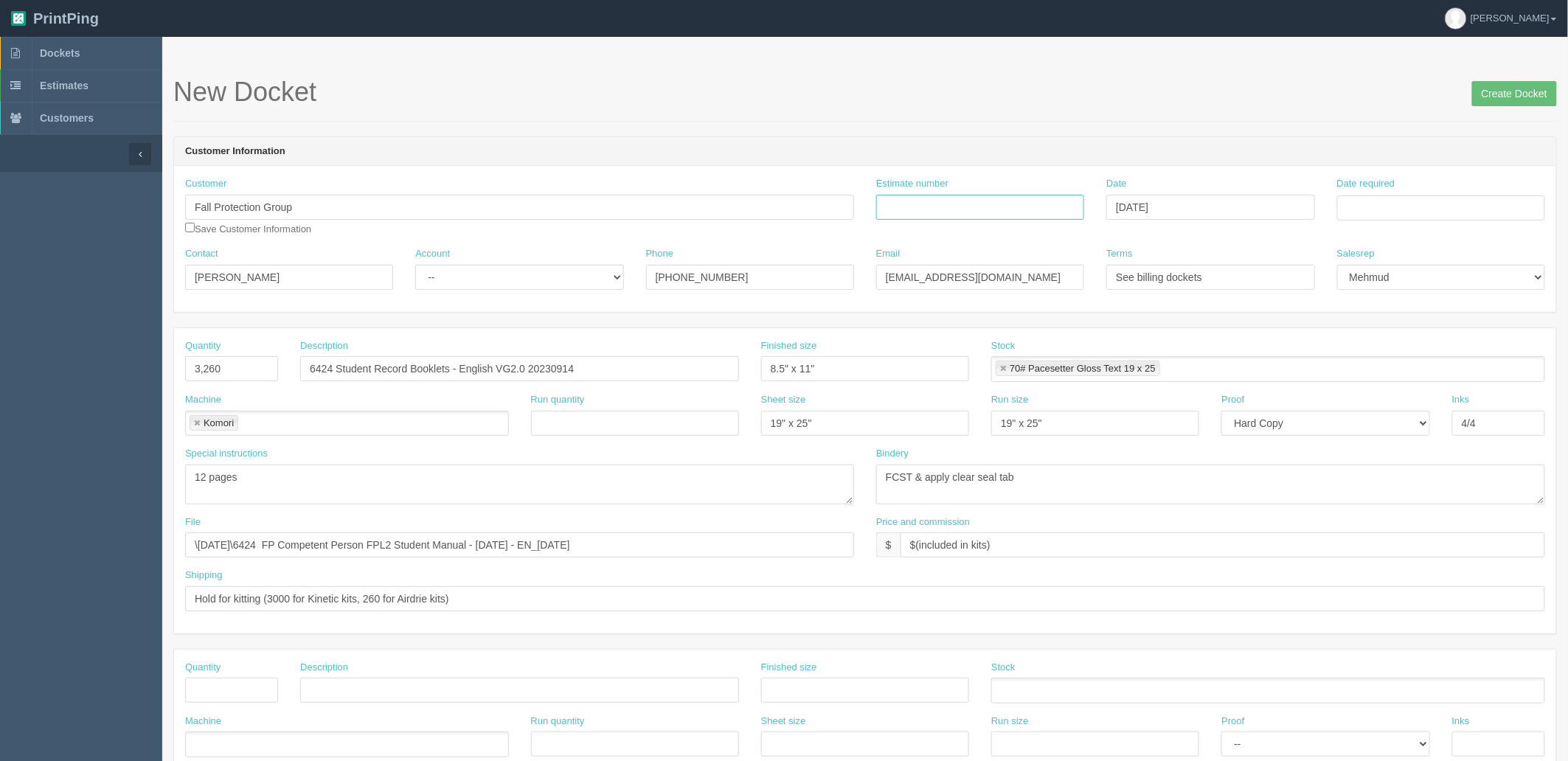
click at [1015, 208] on input "Estimate number" at bounding box center [980, 208] width 208 height 25
type input "092144"
click at [1450, 367] on td "29" at bounding box center [1450, 371] width 17 height 21
type input "August 29, 2025"
click at [902, 134] on form "New Docket Create Docket Customer Information Customer Fall Protection Group Sa…" at bounding box center [865, 697] width 1384 height 1240
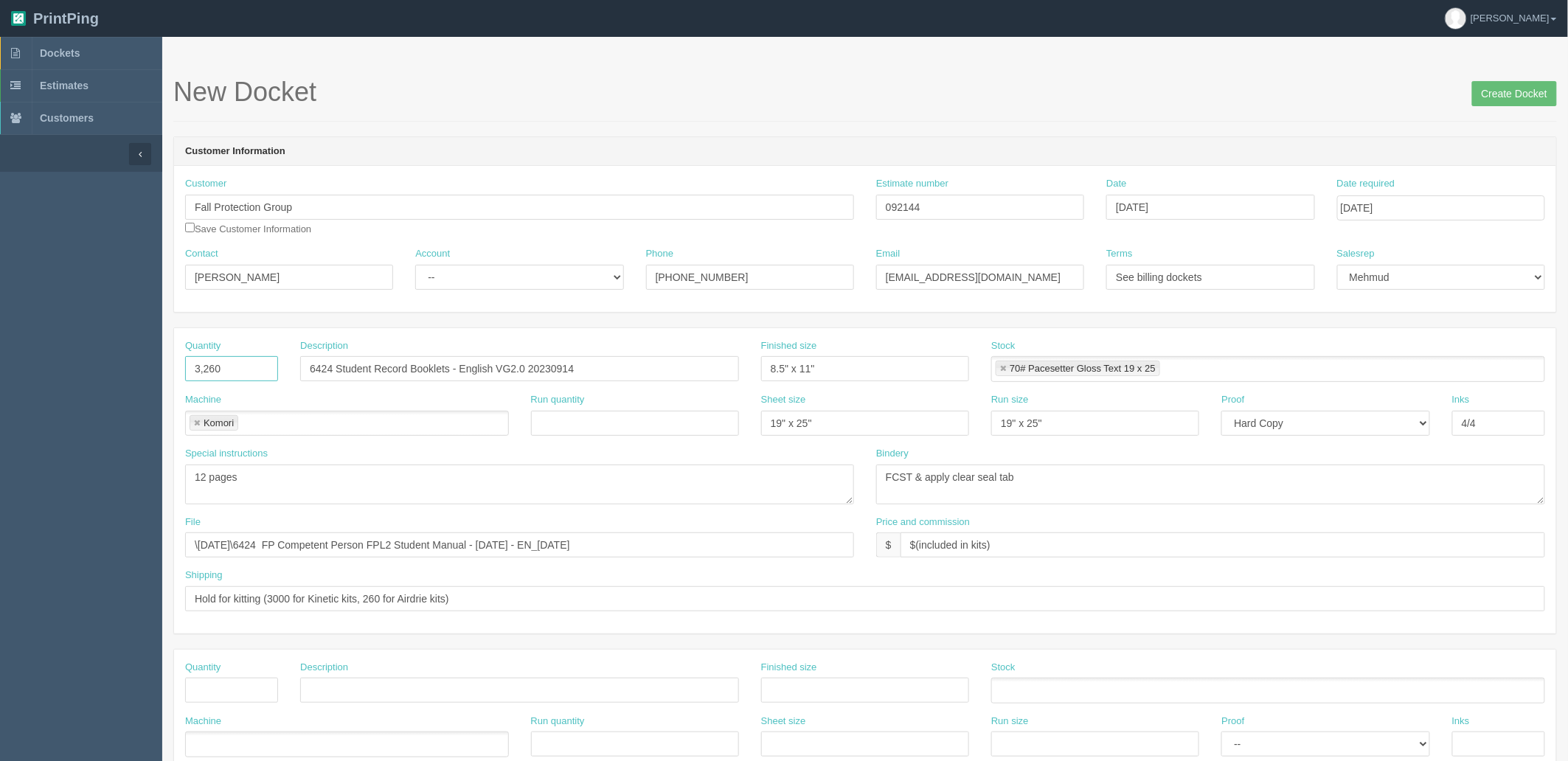
drag, startPoint x: 233, startPoint y: 366, endPoint x: 1, endPoint y: 327, distance: 235.3
click at [4, 328] on section "Dockets Estimates Customers" at bounding box center [784, 688] width 1568 height 1303
type input "160"
click at [198, 421] on link at bounding box center [196, 424] width 9 height 10
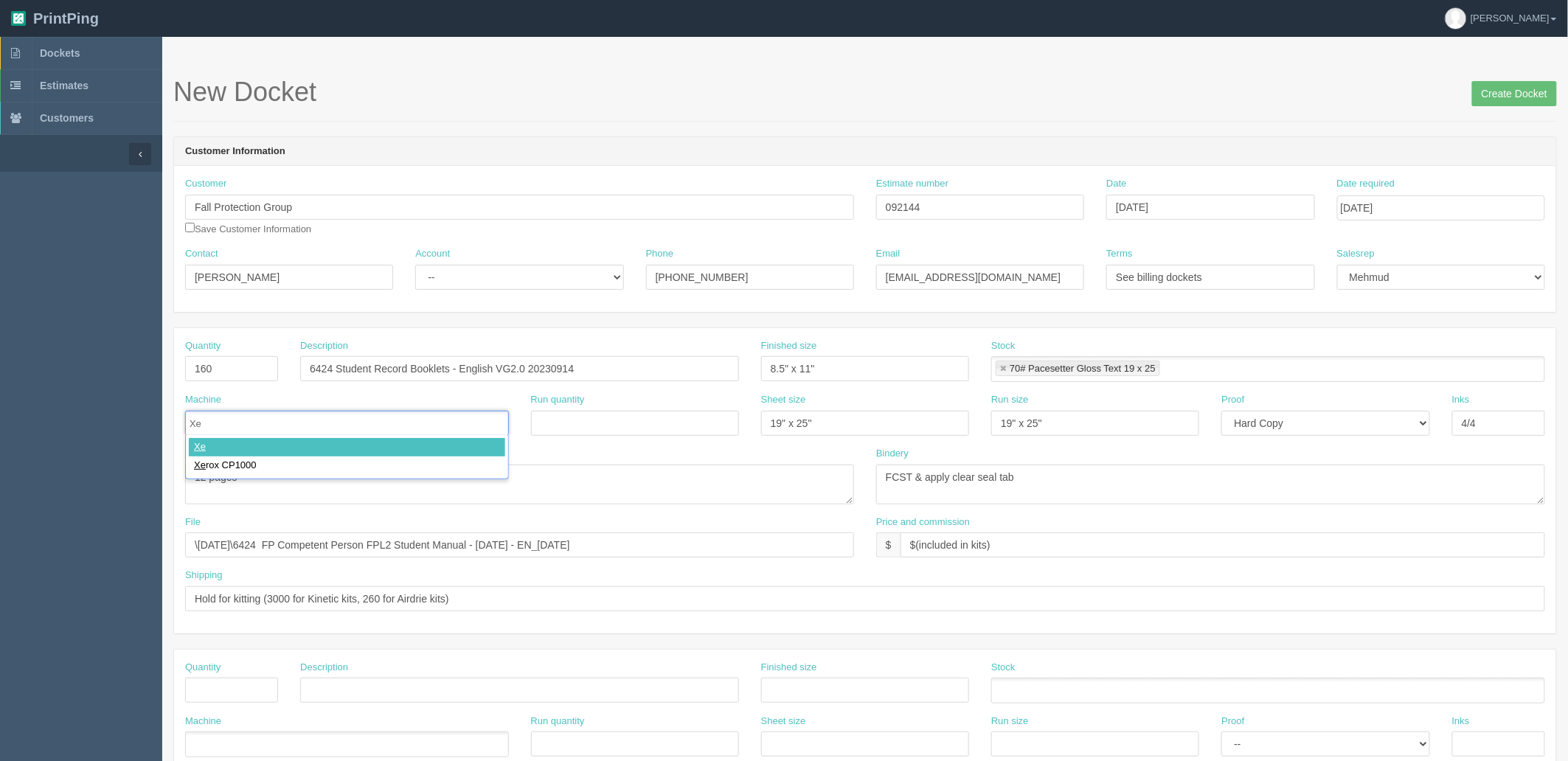
type input "Xer"
type input "Xerox CP1000"
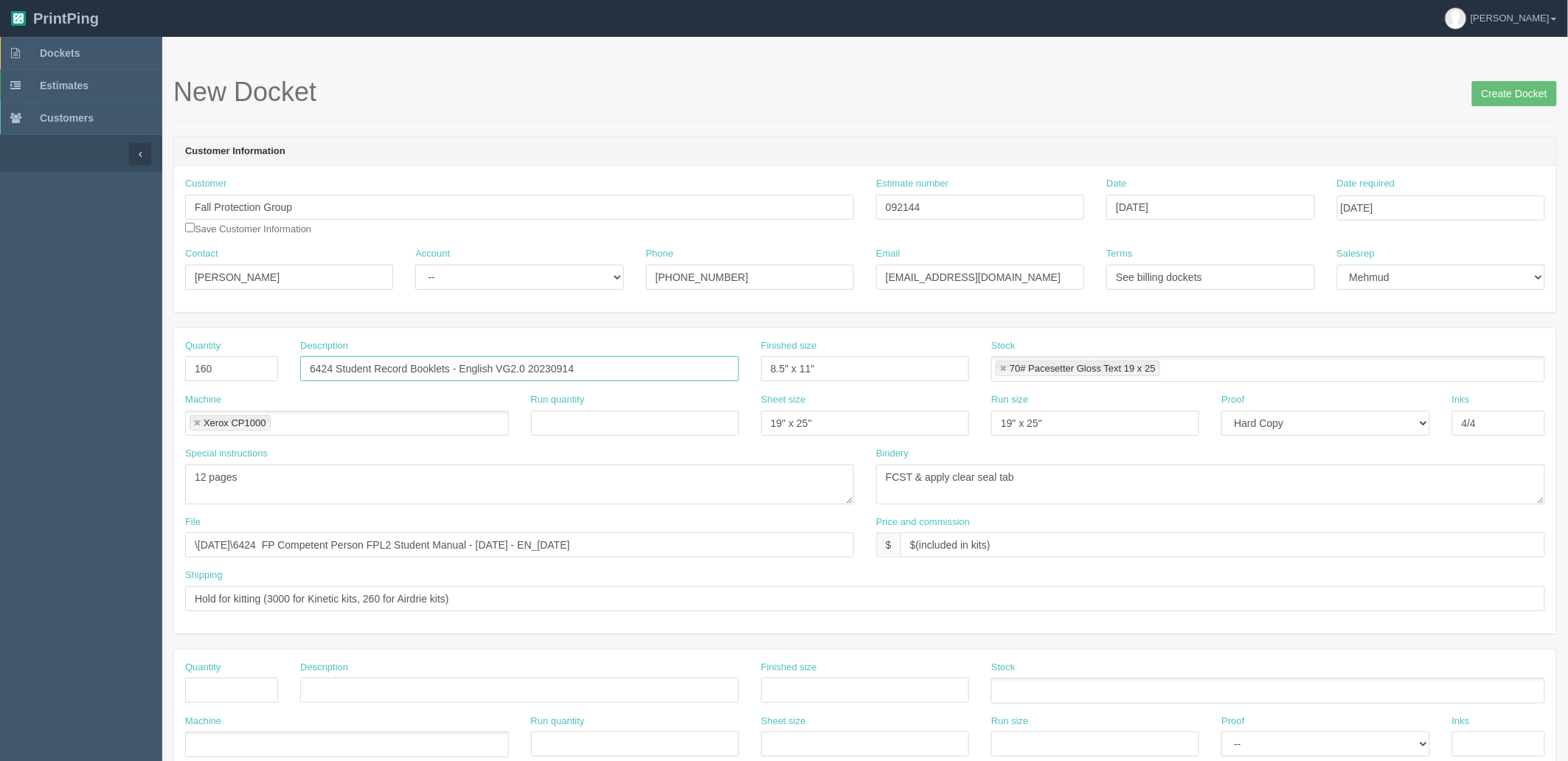
drag, startPoint x: 545, startPoint y: 367, endPoint x: 1350, endPoint y: 323, distance: 806.2
click at [1350, 323] on form "New Docket Create Docket Customer Information Customer Fall Protection Group Sa…" at bounding box center [865, 697] width 1384 height 1240
type input "6424 Student Record Booklets - English VG2.0 20220125"
click at [1073, 499] on textarea "FCST & apply clear seal tab" at bounding box center [1210, 484] width 669 height 40
drag, startPoint x: 77, startPoint y: 546, endPoint x: 0, endPoint y: 535, distance: 77.8
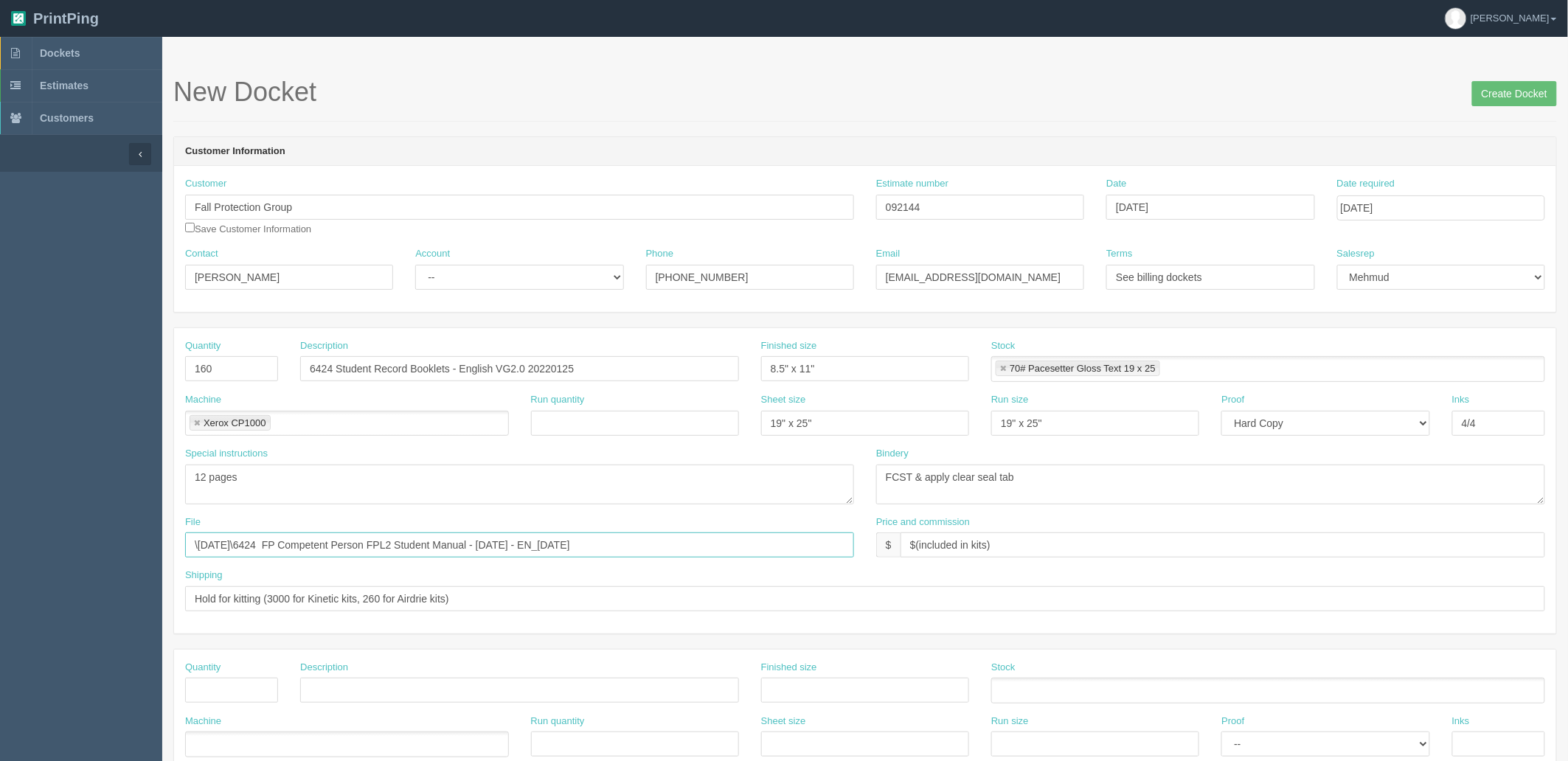
click at [0, 535] on section "Dockets Estimates Customers" at bounding box center [784, 688] width 1568 height 1303
paste input "Z:\F\Fall Protection Group\2022\August 2022\6424 Spanish cover, manual and SRB …"
drag, startPoint x: 343, startPoint y: 543, endPoint x: 0, endPoint y: 547, distance: 343.0
click at [0, 543] on section "Dockets Estimates Customers" at bounding box center [784, 688] width 1568 height 1303
type input "\August 2022\6424 Spanish cover, manual and SRB new files aug 12th 2022"
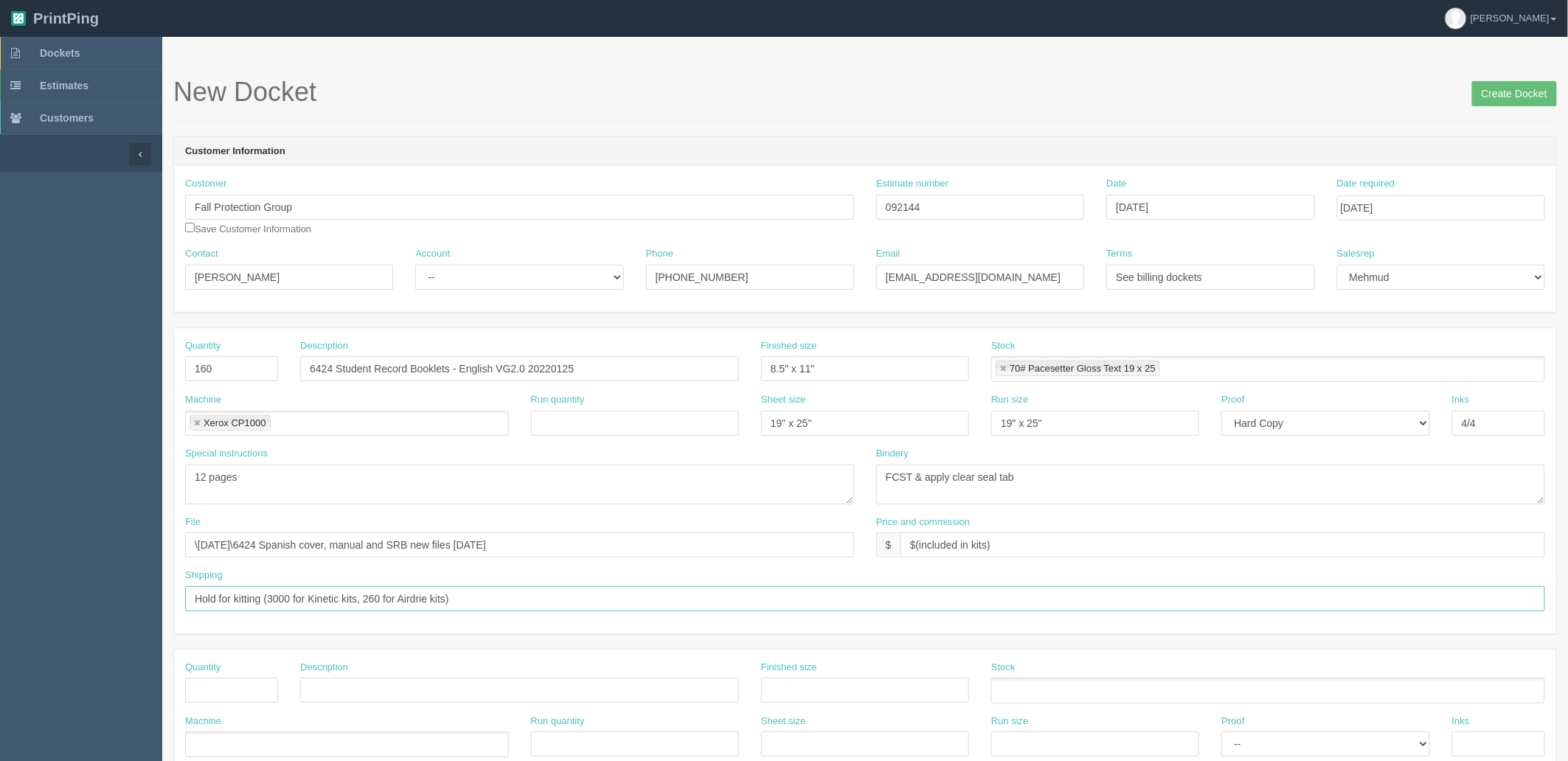
drag, startPoint x: 487, startPoint y: 593, endPoint x: 821, endPoint y: 678, distance: 344.6
click at [488, 592] on input "Hold for kitting (3000 for Kinetic kits, 260 for Airdrie kits)" at bounding box center [865, 599] width 1360 height 25
type input "Hold for kitting"
click at [603, 477] on textarea "12 pages" at bounding box center [519, 484] width 669 height 40
click at [1001, 364] on link at bounding box center [1003, 369] width 9 height 10
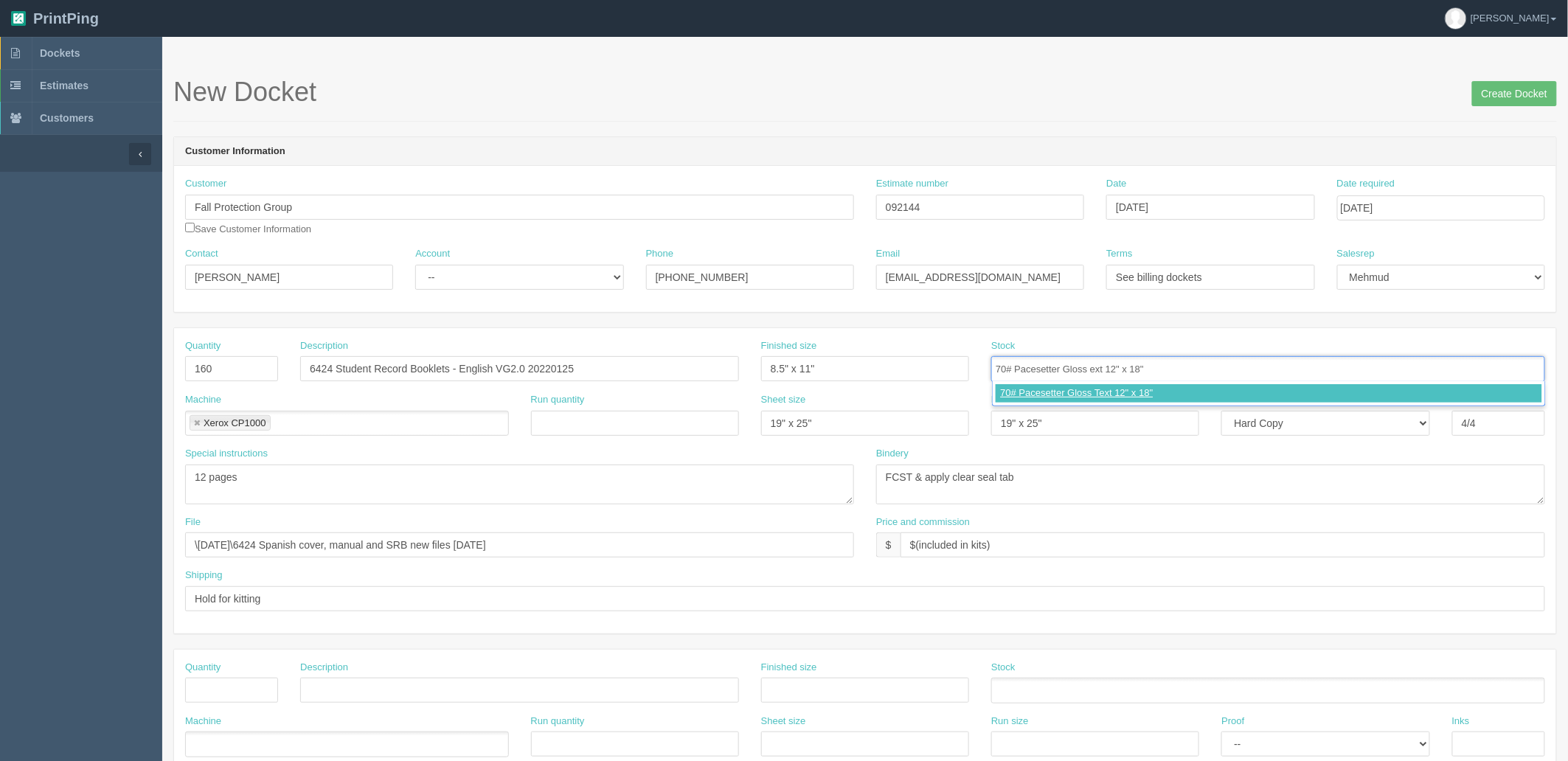
type input "70# Pacesetter Gloss Text 12" x 18""
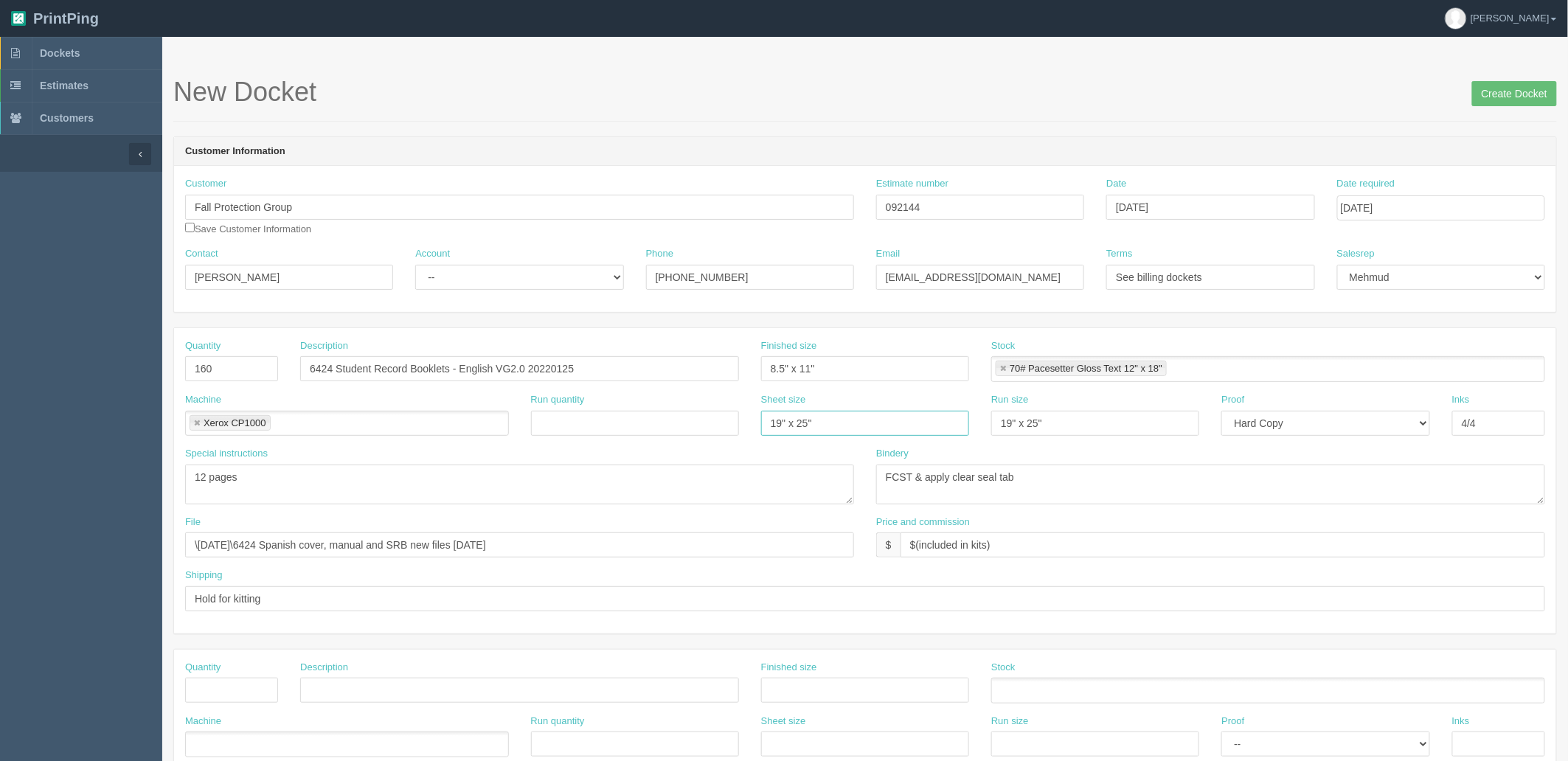
drag, startPoint x: 608, startPoint y: 415, endPoint x: 214, endPoint y: 421, distance: 394.0
click at [288, 409] on div "Machine Xerox CP1000 Xerox CP1000 Run quantity Sheet size 19" x 25" Run size 19…" at bounding box center [865, 420] width 1382 height 54
type input "12" x 18""
paste input "2" x 18"
type input "12" x 18""
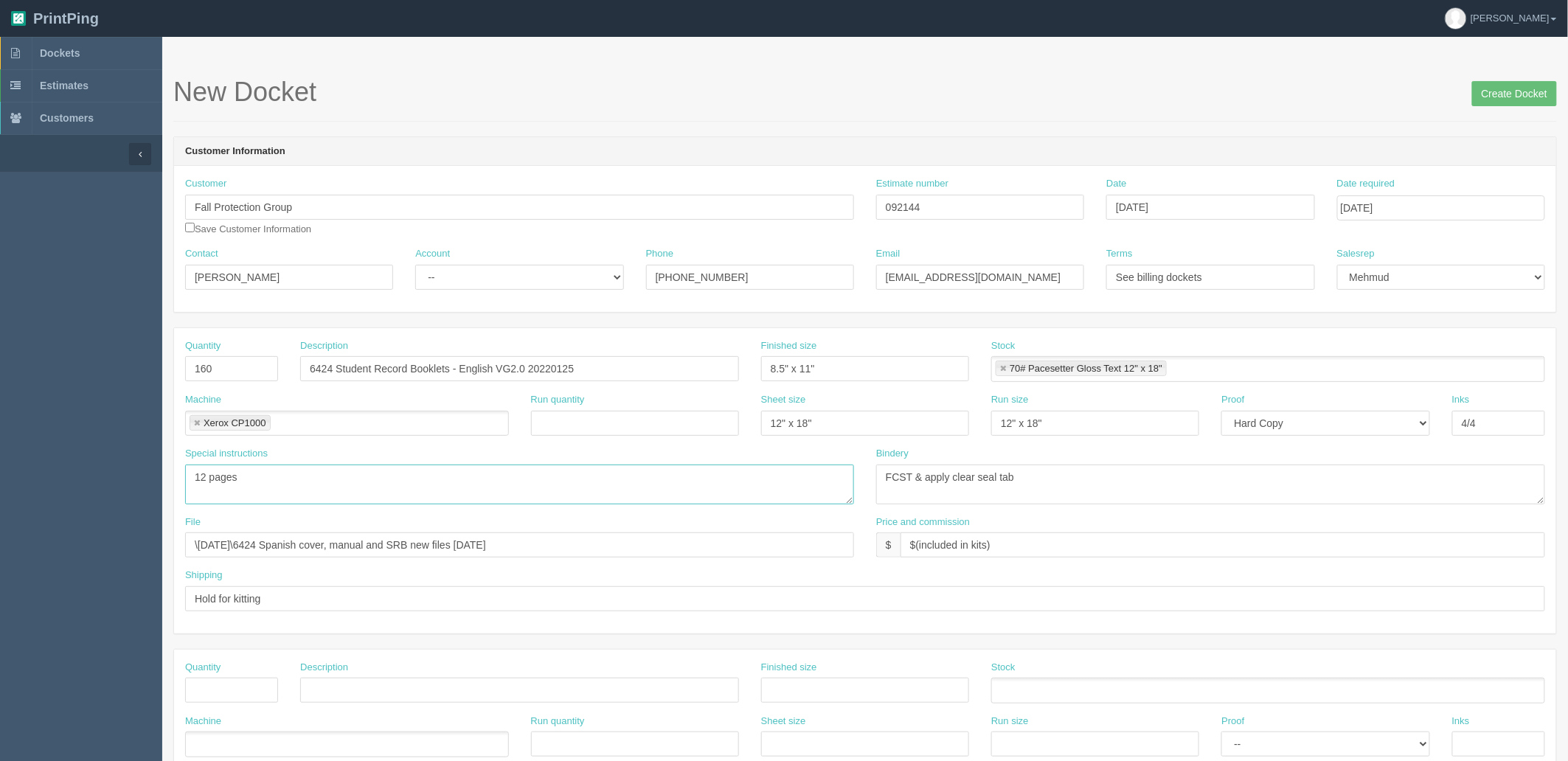
click at [402, 489] on textarea "12 pages" at bounding box center [519, 484] width 669 height 40
drag, startPoint x: 474, startPoint y: 271, endPoint x: 468, endPoint y: 289, distance: 19.0
click at [474, 270] on select "-- Existing Client Allrush Client Rep Client" at bounding box center [519, 278] width 208 height 25
select select "Rep Client"
click at [415, 265] on select "-- Existing Client Allrush Client Rep Client" at bounding box center [519, 278] width 208 height 25
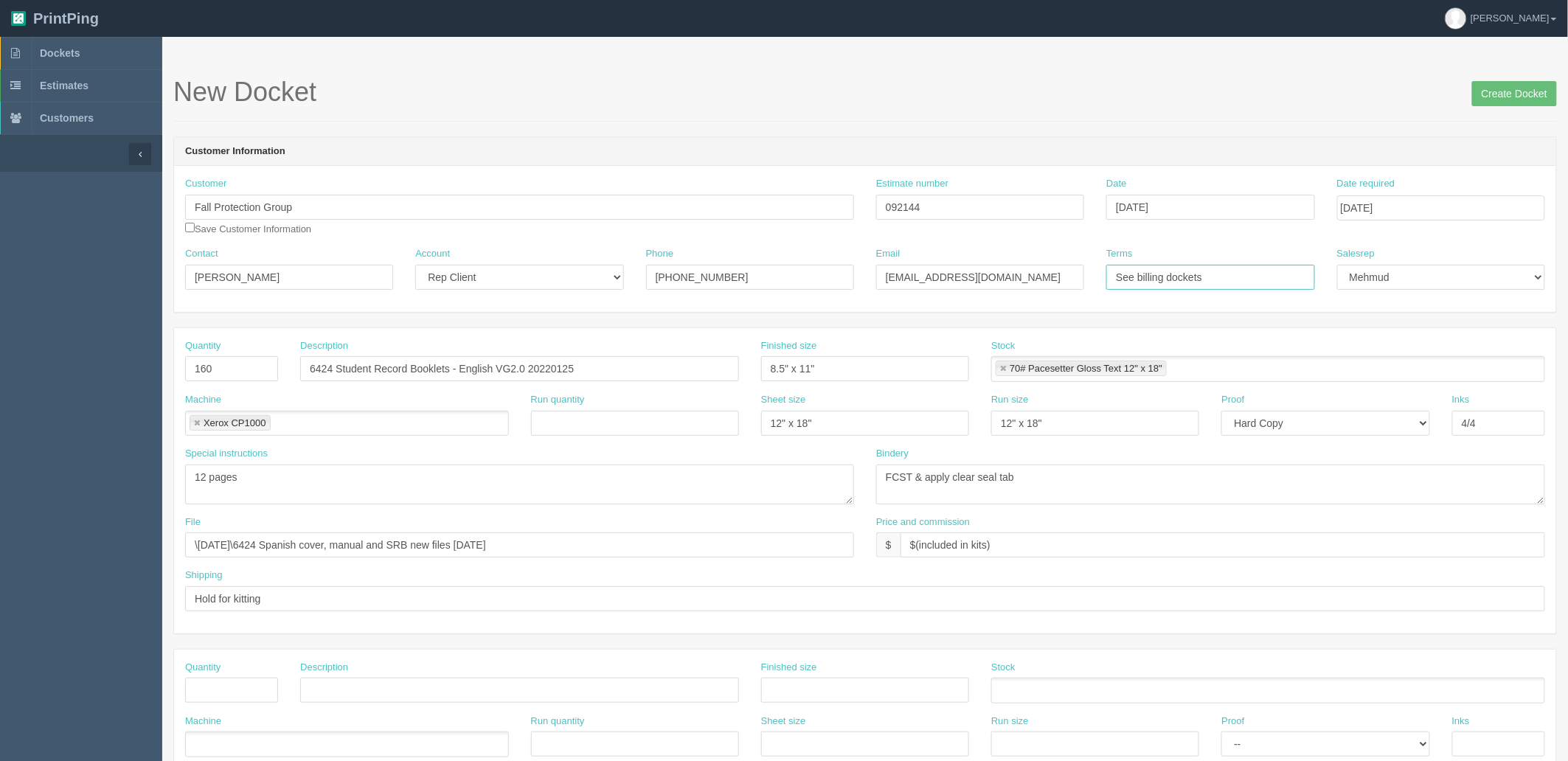
click at [1247, 275] on input "See billing dockets" at bounding box center [1210, 278] width 208 height 25
type input "See billing docket"
click at [1516, 100] on input "Create Docket" at bounding box center [1515, 94] width 85 height 25
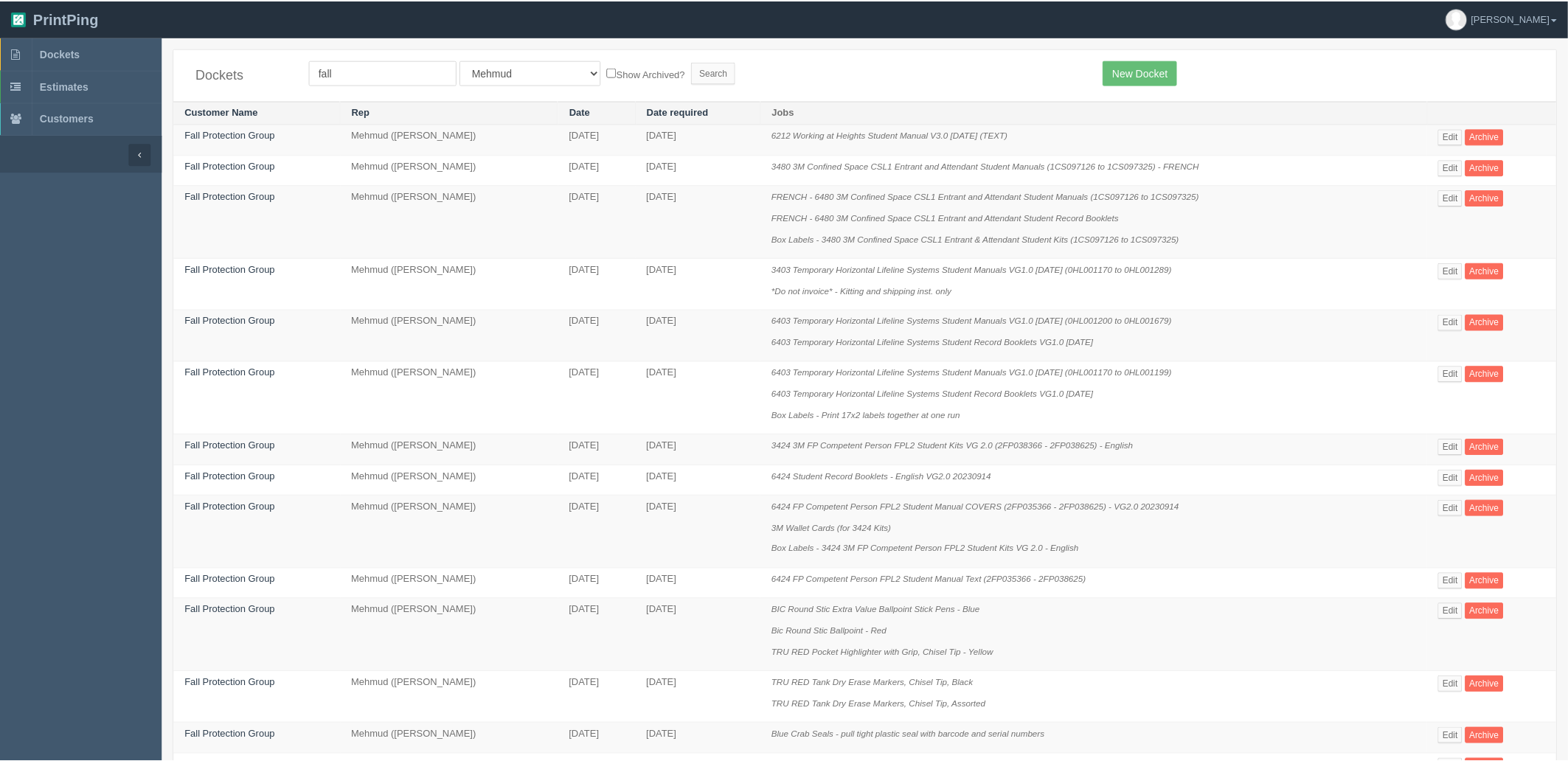
scroll to position [82, 0]
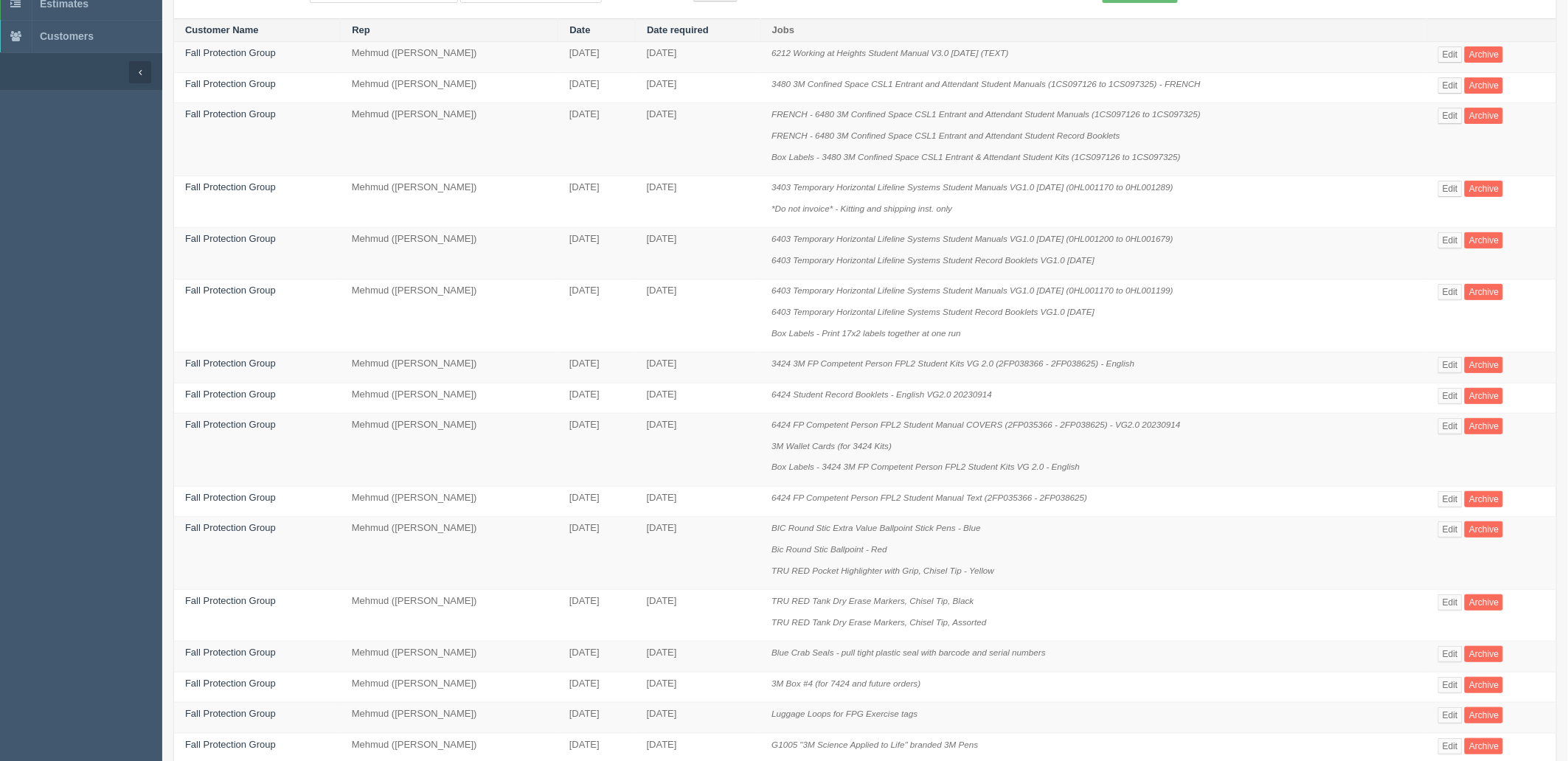
click at [945, 428] on icon "6424 FP Competent Person FPL2 Student Manual COVERS (2FP035366 - 2FP038625) - V…" at bounding box center [976, 425] width 409 height 10
click at [251, 366] on link "Fall Protection Group" at bounding box center [231, 363] width 91 height 11
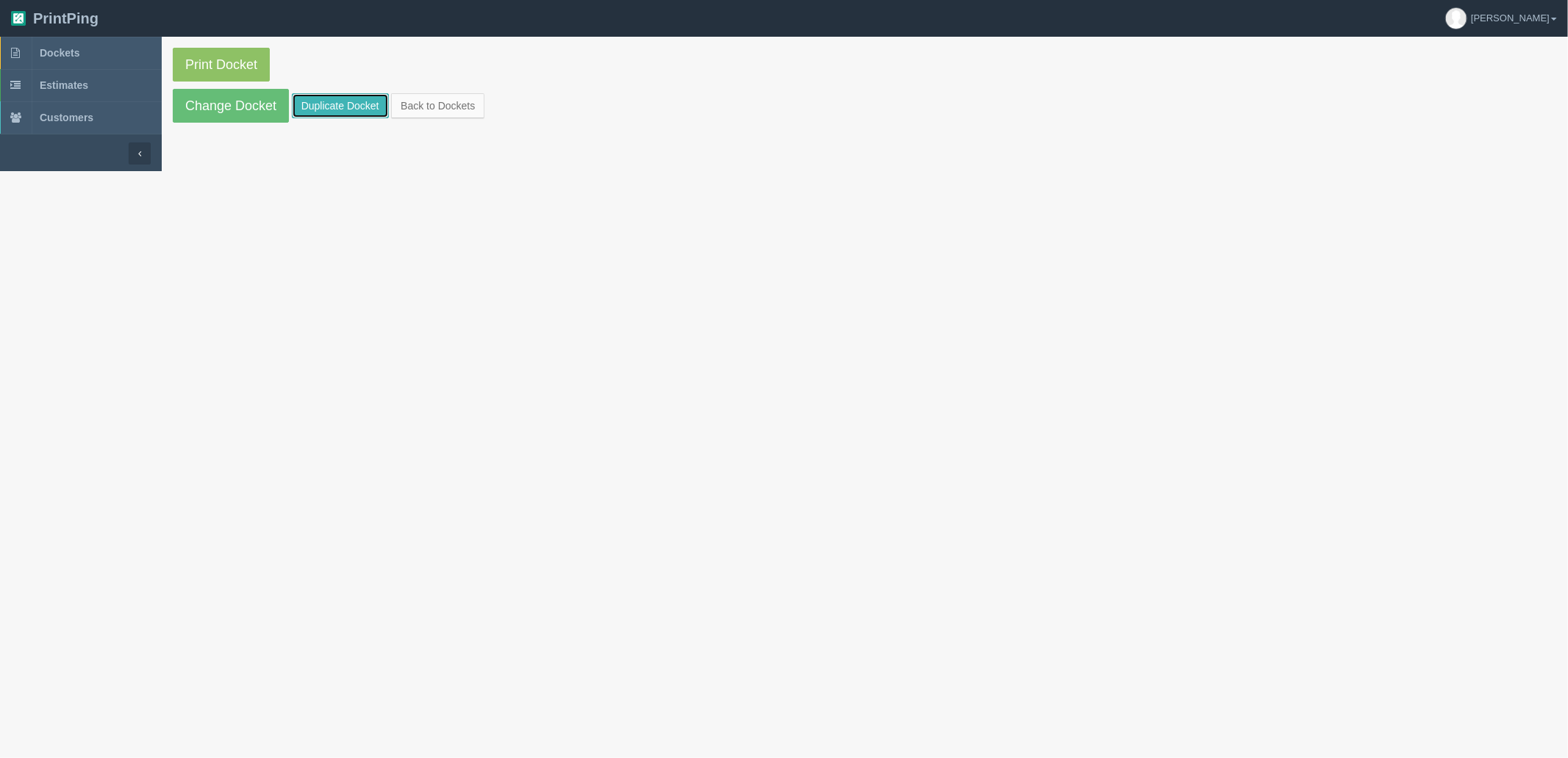
click at [339, 109] on link "Duplicate Docket" at bounding box center [340, 106] width 97 height 25
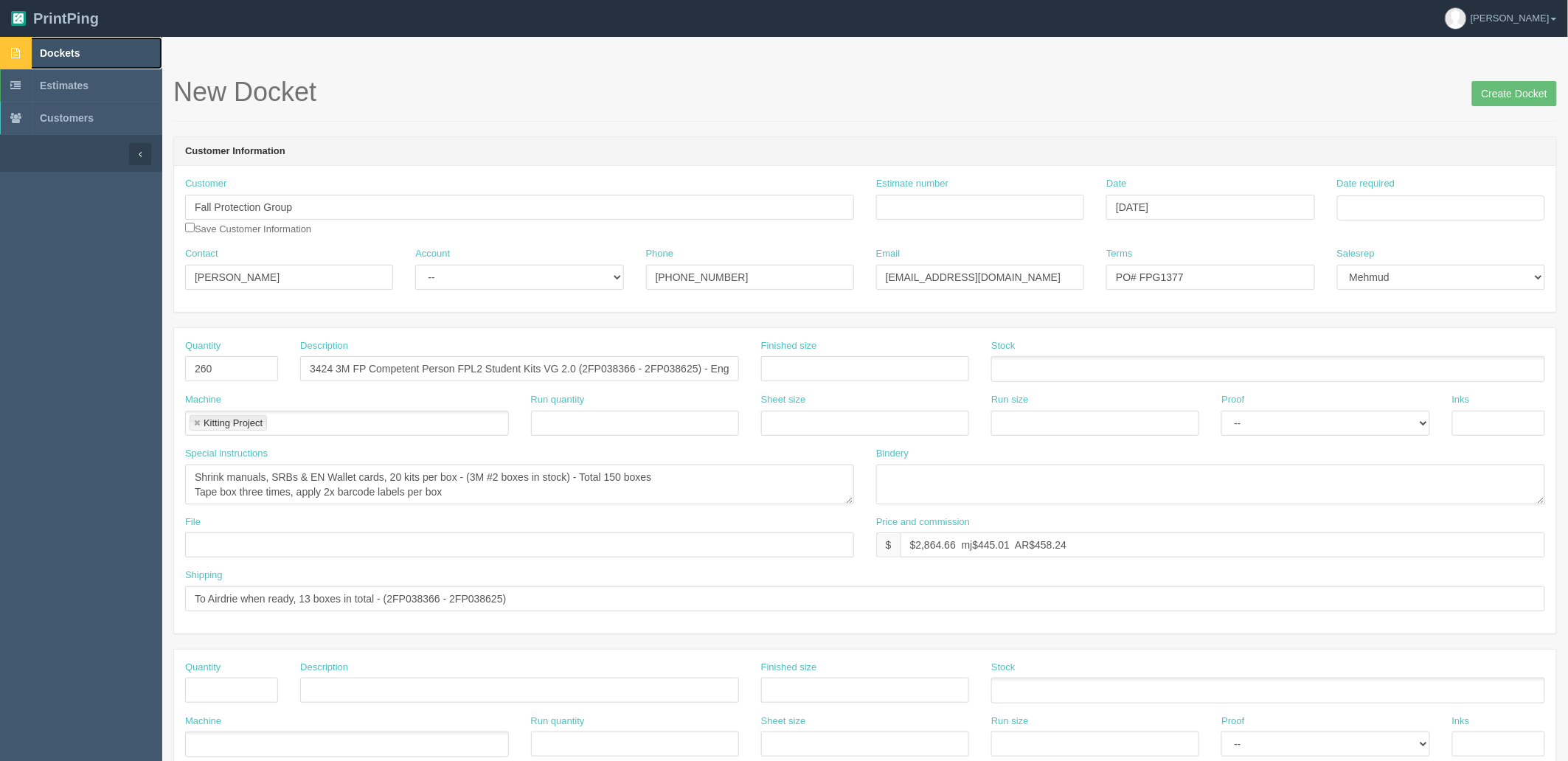
click at [90, 47] on link "Dockets" at bounding box center [81, 52] width 162 height 33
drag, startPoint x: 1163, startPoint y: 275, endPoint x: 1715, endPoint y: 273, distance: 552.0
click at [1567, 273] on html "PrintPing Zack Edit account ( zack@allrush.ca ) Logout Dockets Estimates" at bounding box center [784, 670] width 1568 height 1340
type input "PO# FPG1429"
click at [1454, 198] on input "Date required" at bounding box center [1442, 208] width 208 height 25
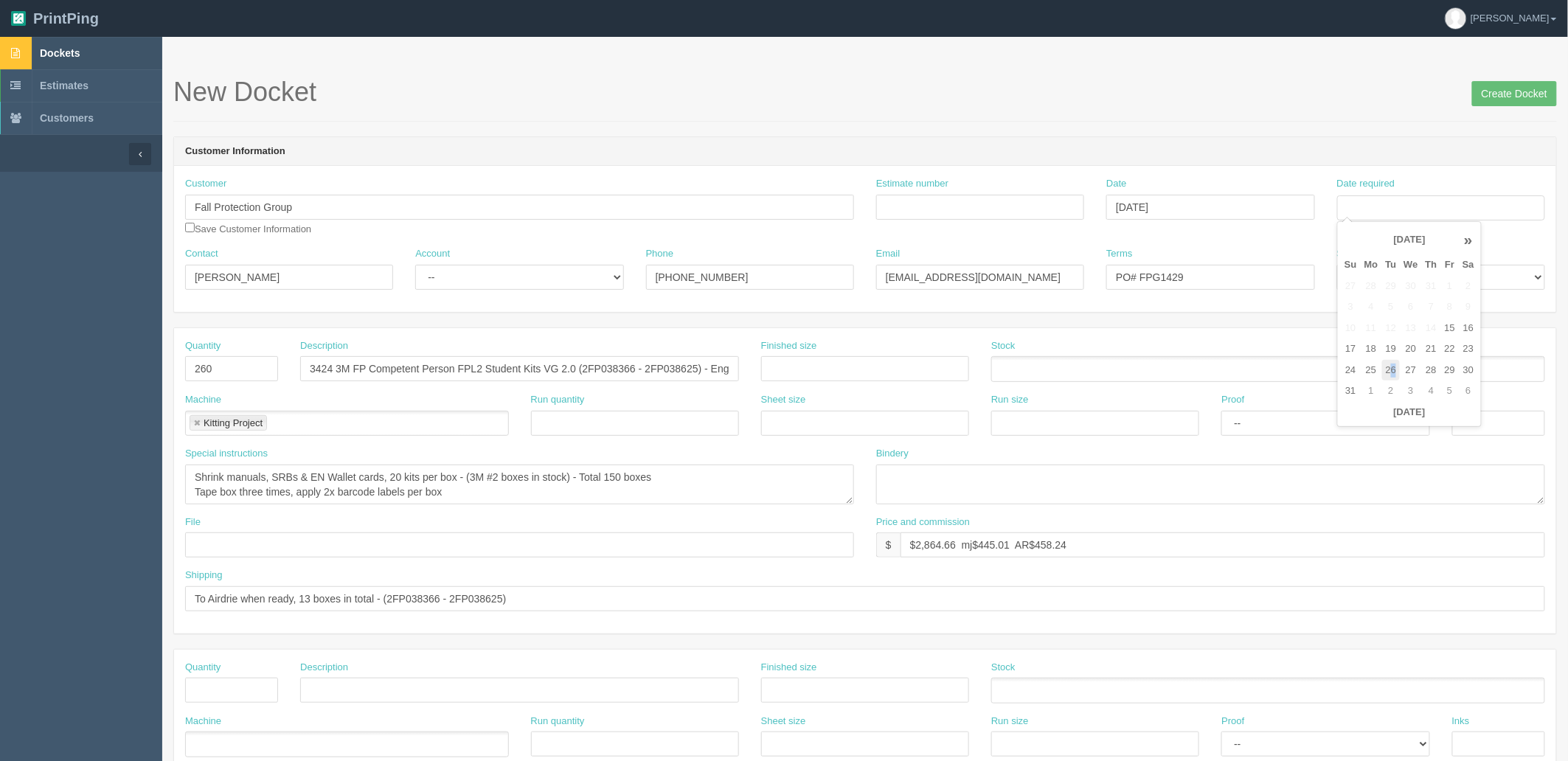
click at [1395, 364] on td "26" at bounding box center [1391, 371] width 18 height 21
click at [1457, 370] on td "29" at bounding box center [1450, 371] width 17 height 21
type input "August 29, 2025"
click at [956, 199] on input "Estimate number" at bounding box center [980, 208] width 208 height 25
click at [967, 210] on input "Estimate number" at bounding box center [980, 208] width 208 height 25
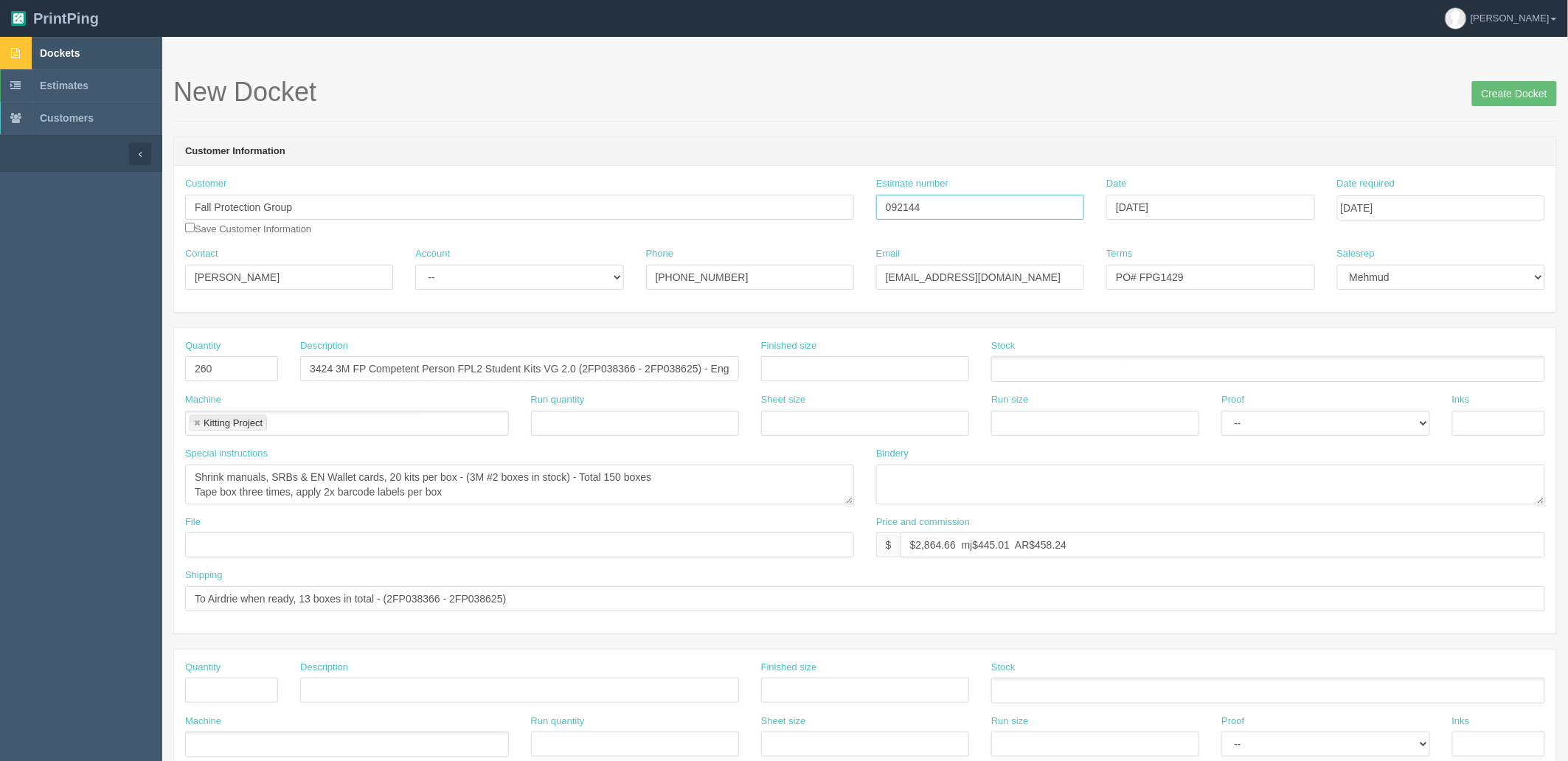
type input "092144"
drag, startPoint x: 499, startPoint y: 277, endPoint x: 495, endPoint y: 288, distance: 11.7
click at [499, 277] on select "-- Existing Client Allrush Client Rep Client" at bounding box center [519, 278] width 208 height 25
select select "Rep Client"
click at [415, 265] on select "-- Existing Client Allrush Client Rep Client" at bounding box center [519, 278] width 208 height 25
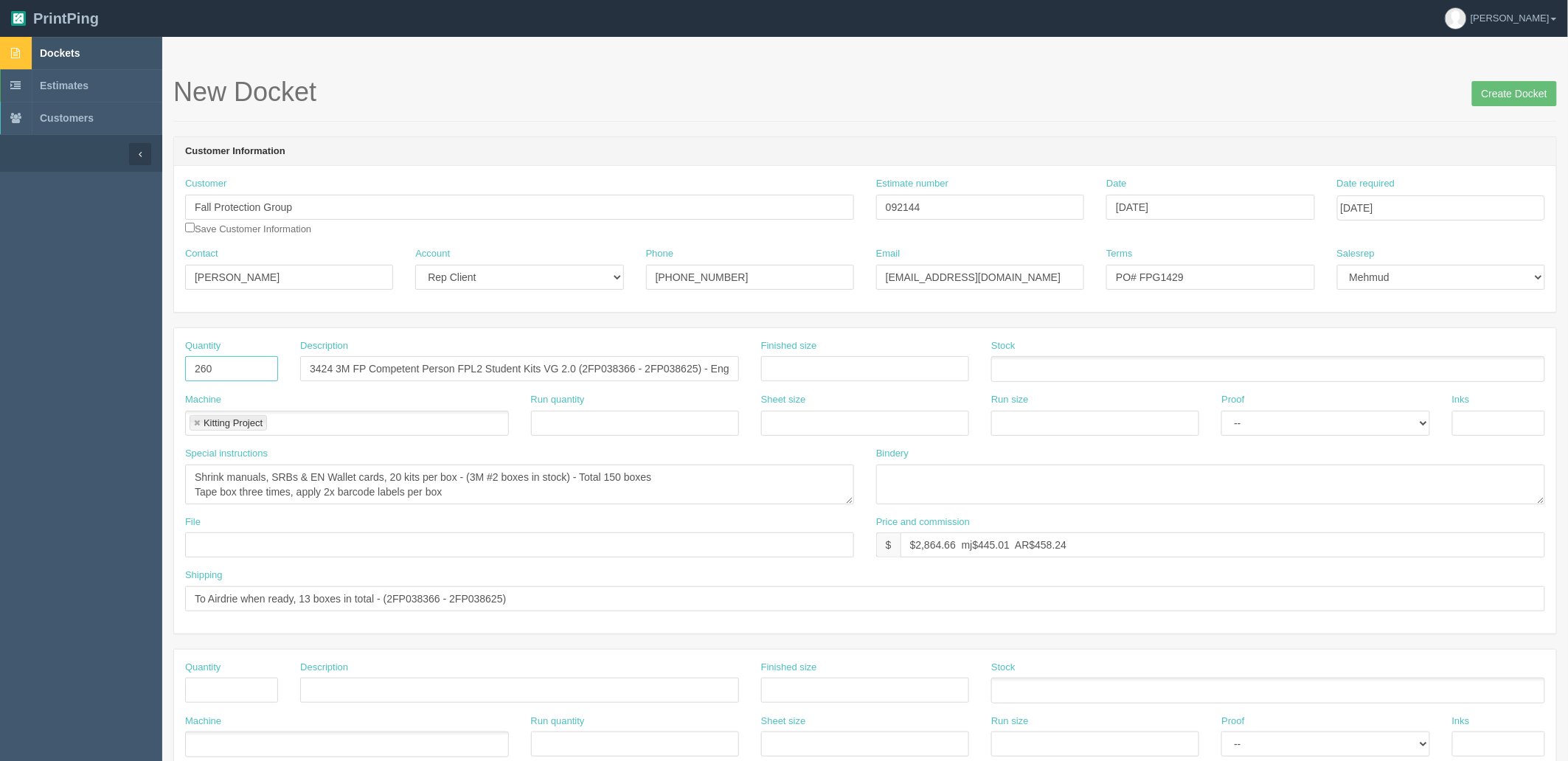
drag, startPoint x: 97, startPoint y: 363, endPoint x: 57, endPoint y: 351, distance: 41.8
click at [67, 358] on section "Dockets Estimates Customers" at bounding box center [784, 688] width 1568 height 1303
type input "160"
click at [490, 549] on input "text" at bounding box center [519, 546] width 669 height 25
paste input "See billing docket"
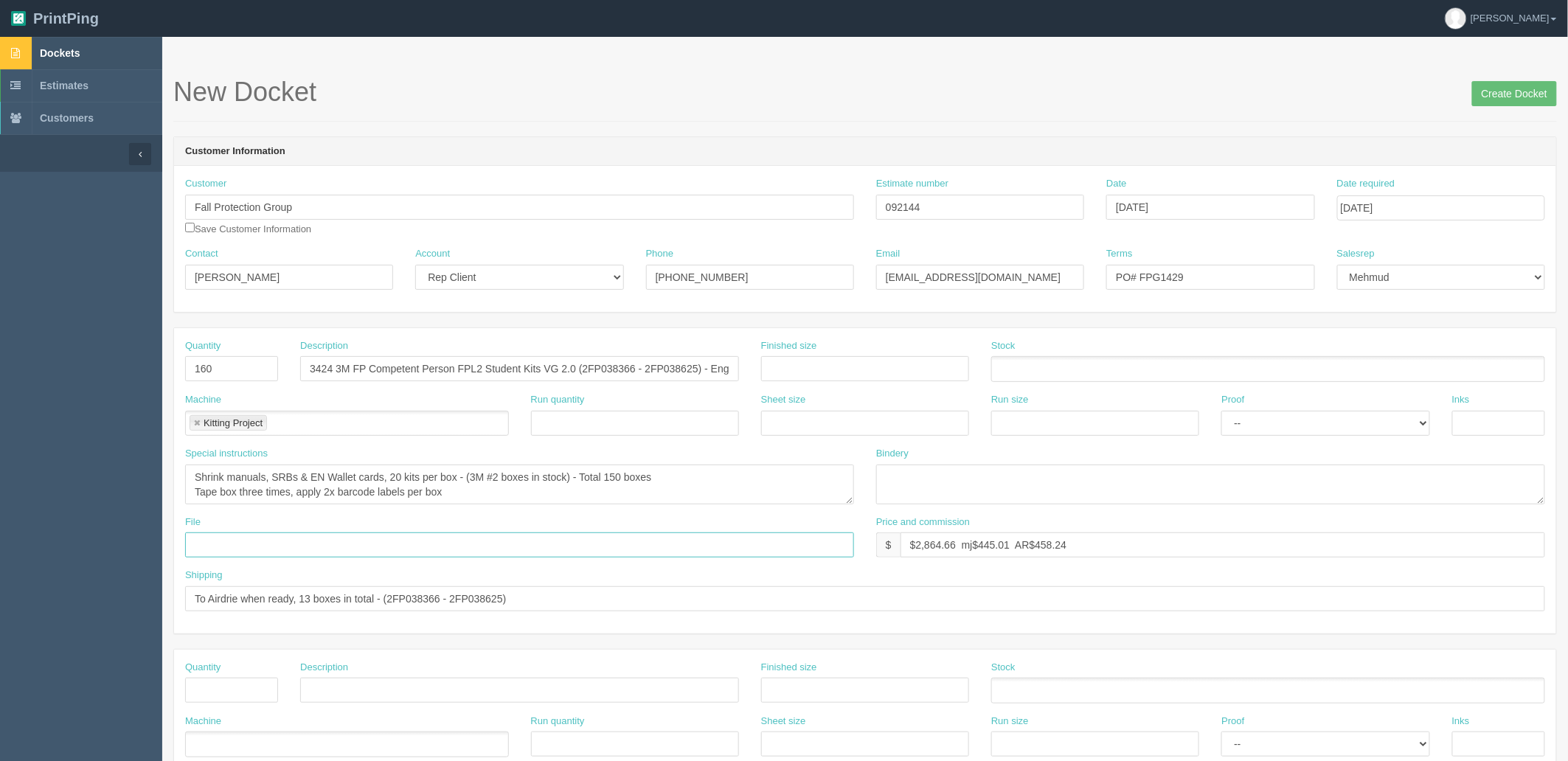
type input "See billing docket"
click at [695, 365] on input "3424 3M FP Competent Person FPL2 Student Kits VG 2.0 (2FP038366 - 2FP038625) - …" at bounding box center [520, 369] width 439 height 25
paste input "626 – 2FP038785"
type input "3424 3M FP Competent Person FPL2 Student Kits VG 2.0 (2FP038626 – 2FP038785 ) -…"
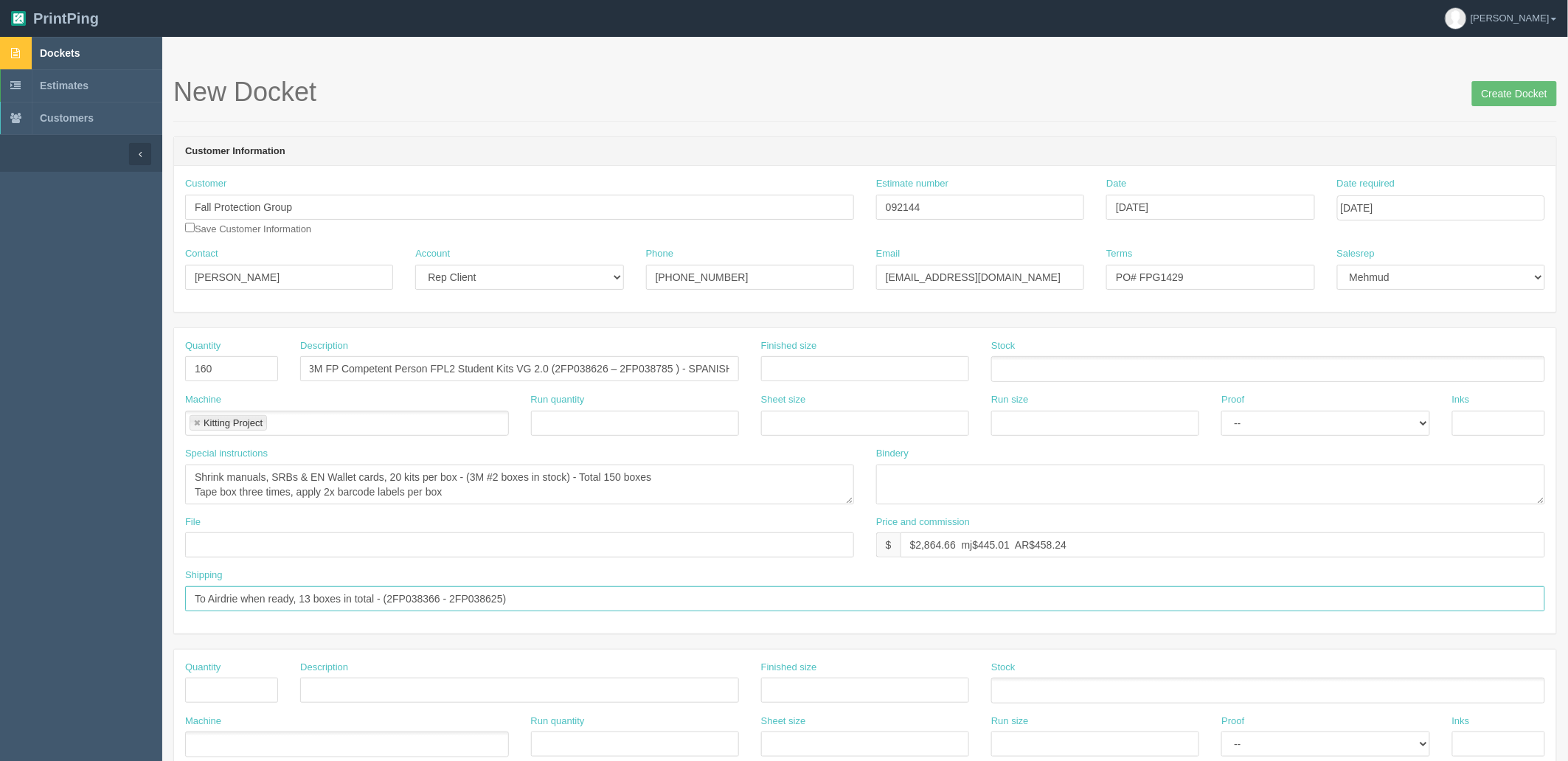
click at [307, 596] on input "To Airdrie when ready, 13 boxes in total - (2FP038366 - 2FP038625)" at bounding box center [865, 599] width 1360 height 25
type input "To Airdrie when ready, 8 boxes in total"
click at [542, 496] on textarea "Shrink manuals, SRBs & EN Wallet cards, 20 kits per box - (3M #2 boxes in stock…" at bounding box center [519, 484] width 669 height 40
click at [622, 473] on textarea "Shrink manuals, SRBs & EN Wallet cards, 20 kits per box - (3M #2 boxes in stock…" at bounding box center [519, 484] width 669 height 40
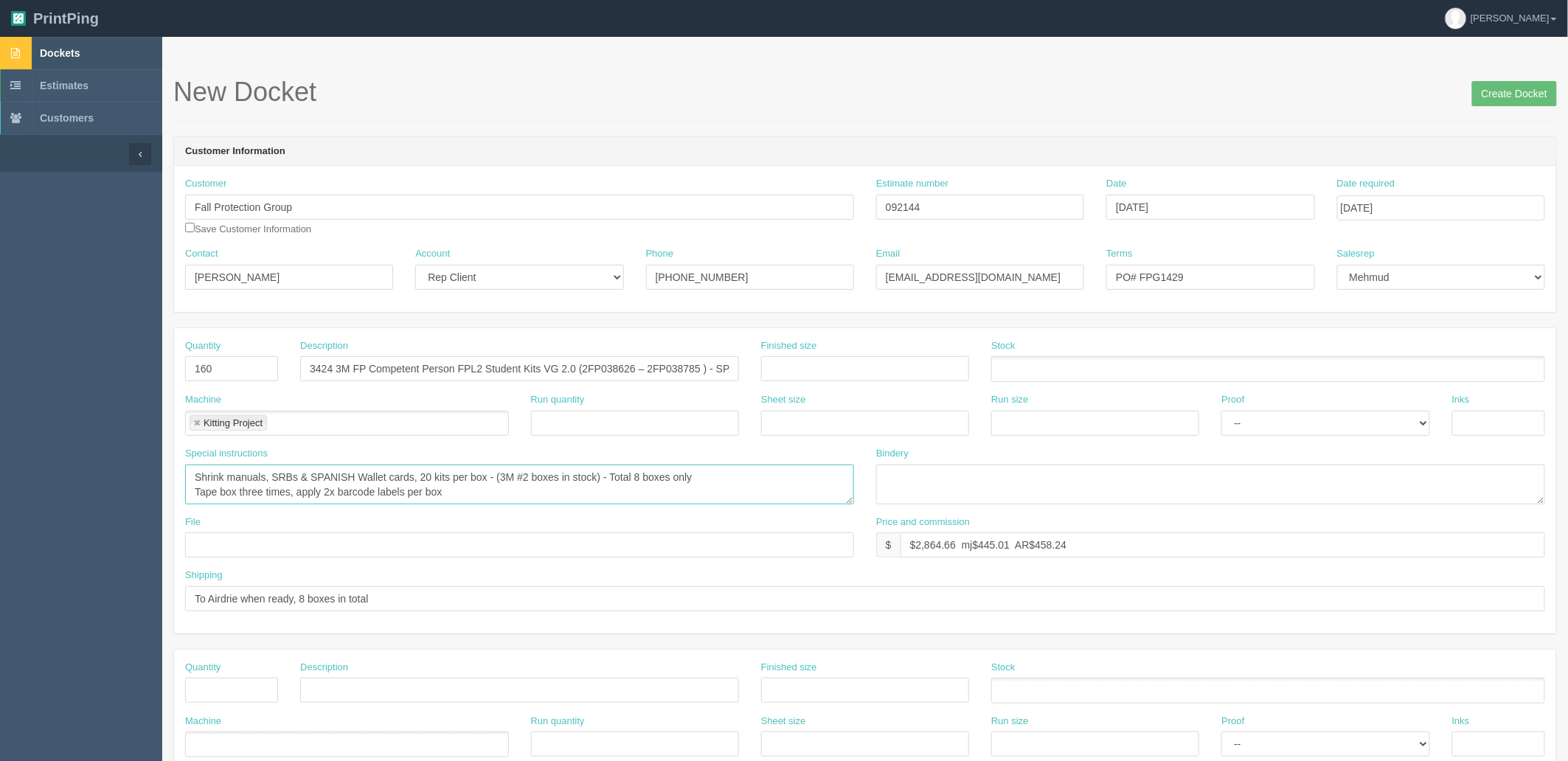
type textarea "Shrink manuals, SRBs & SPANISH Wallet cards, 20 kits per box - (3M #2 boxes in …"
click at [974, 474] on textarea at bounding box center [1210, 484] width 669 height 40
type textarea "3-pc kitting ARB$0.80 each"
drag, startPoint x: 916, startPoint y: 549, endPoint x: 2368, endPoint y: 393, distance: 1460.4
click at [1567, 393] on html "PrintPing Zack Edit account ( zack@allrush.ca ) Logout Dockets Estimates" at bounding box center [784, 670] width 1568 height 1340
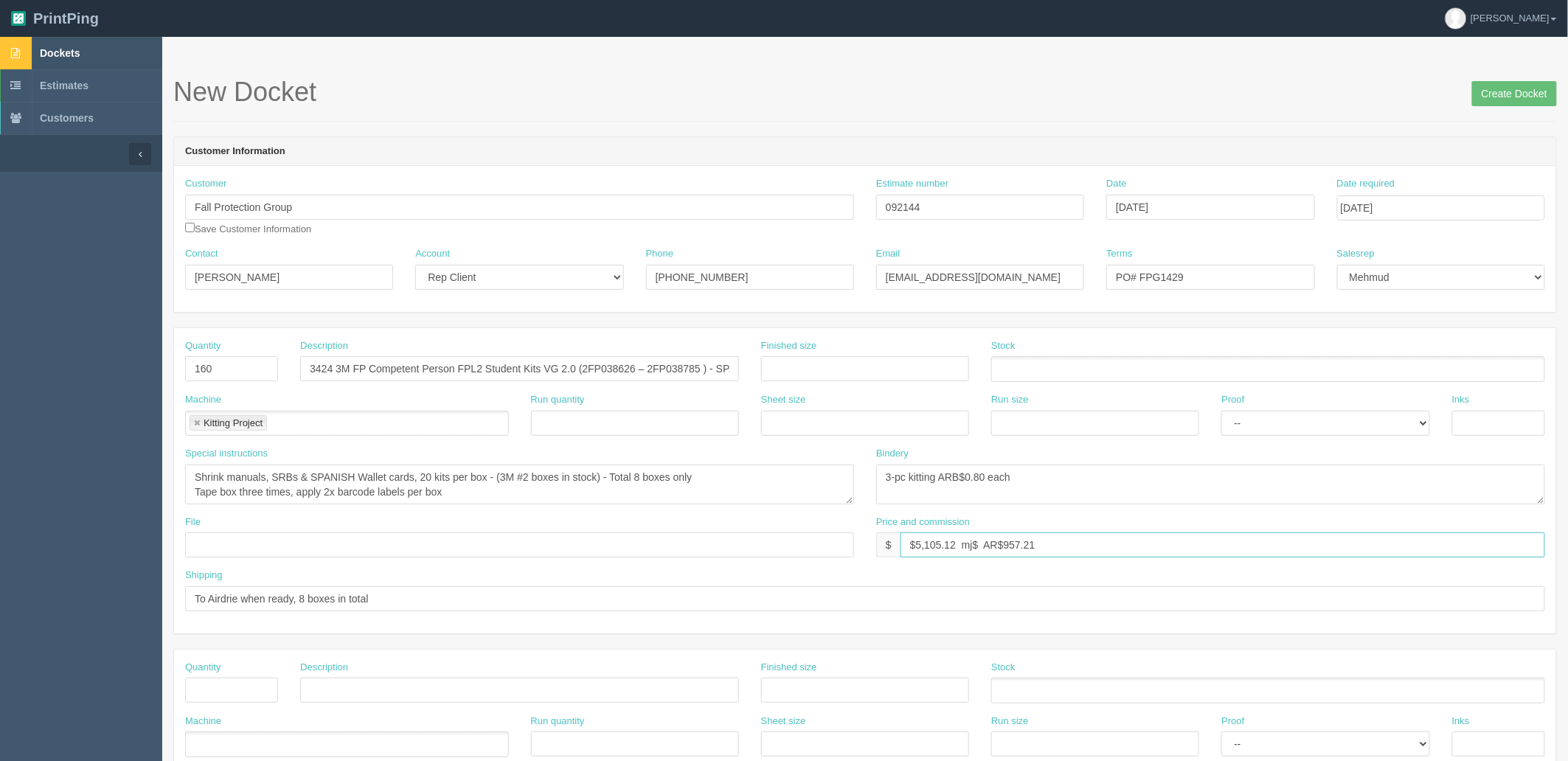
paste input "2FP038626 – 2FP038785"
paste input "957.21"
type input "$5,105.12 mj$957.21 AR$957.21"
click at [1496, 91] on input "Create Docket" at bounding box center [1515, 94] width 85 height 25
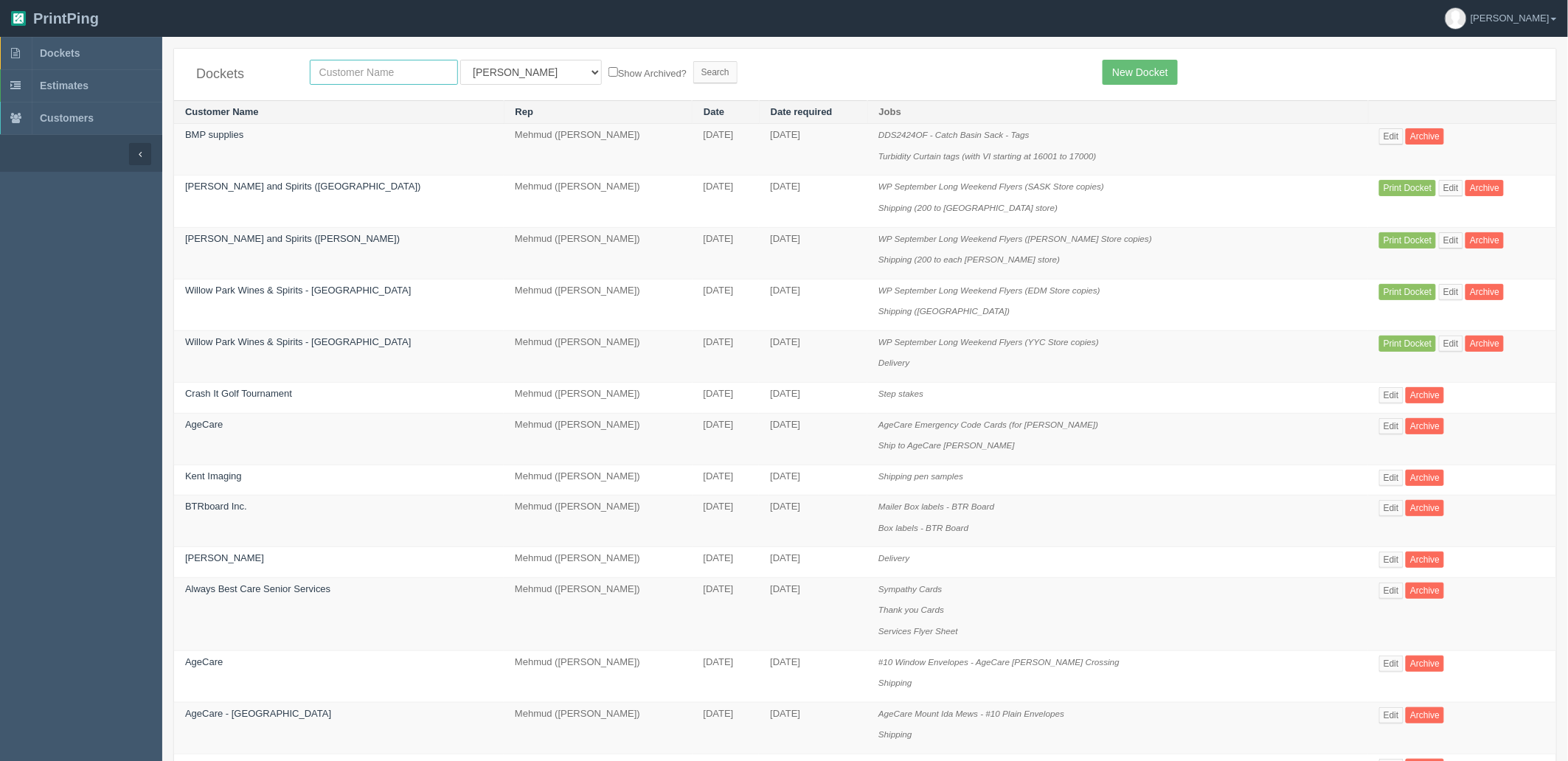
click at [415, 76] on input "text" at bounding box center [384, 72] width 148 height 25
type input "fall"
click at [693, 61] on input "Search" at bounding box center [716, 72] width 45 height 22
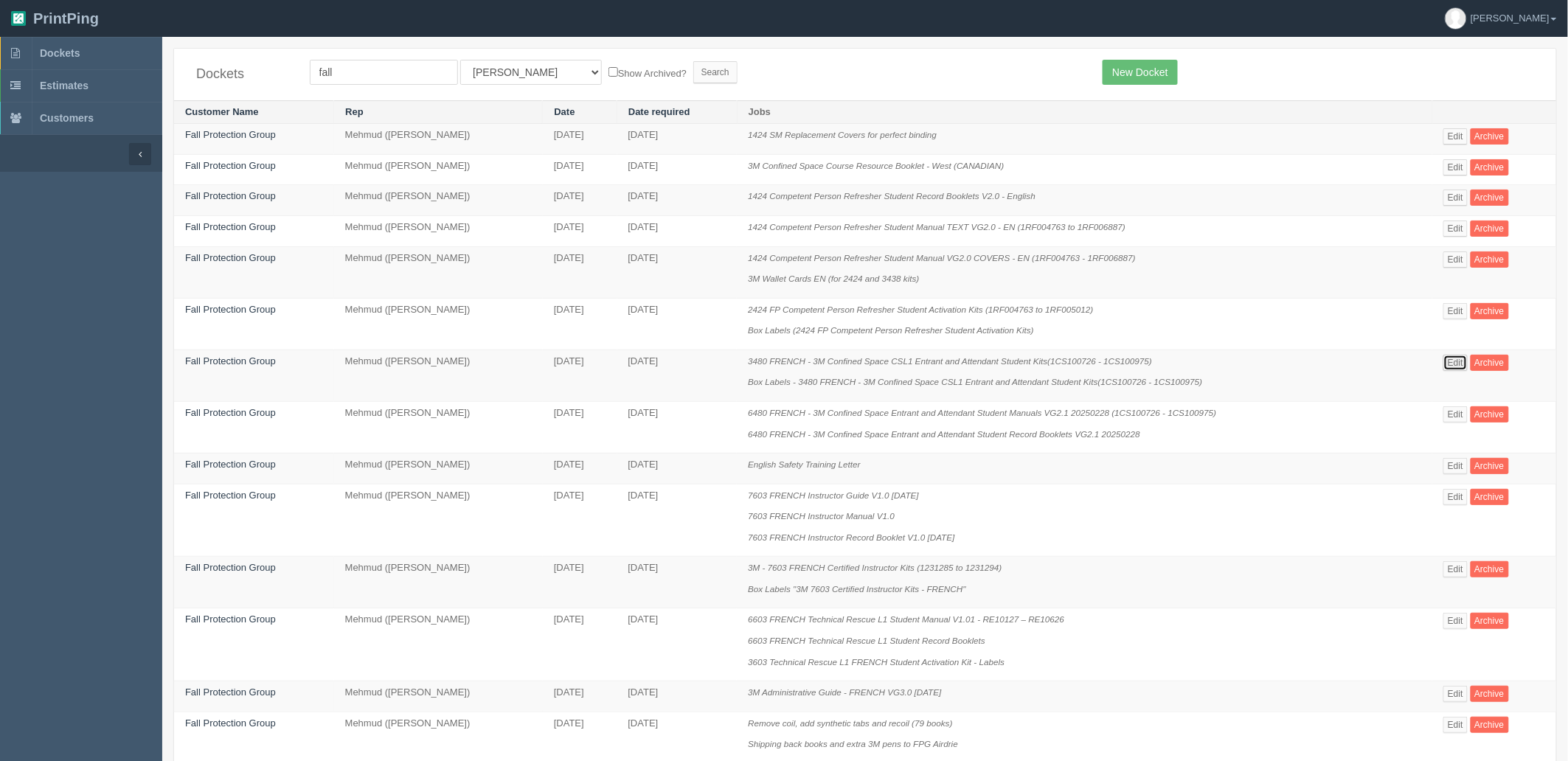
click at [1454, 367] on link "Edit" at bounding box center [1455, 363] width 25 height 16
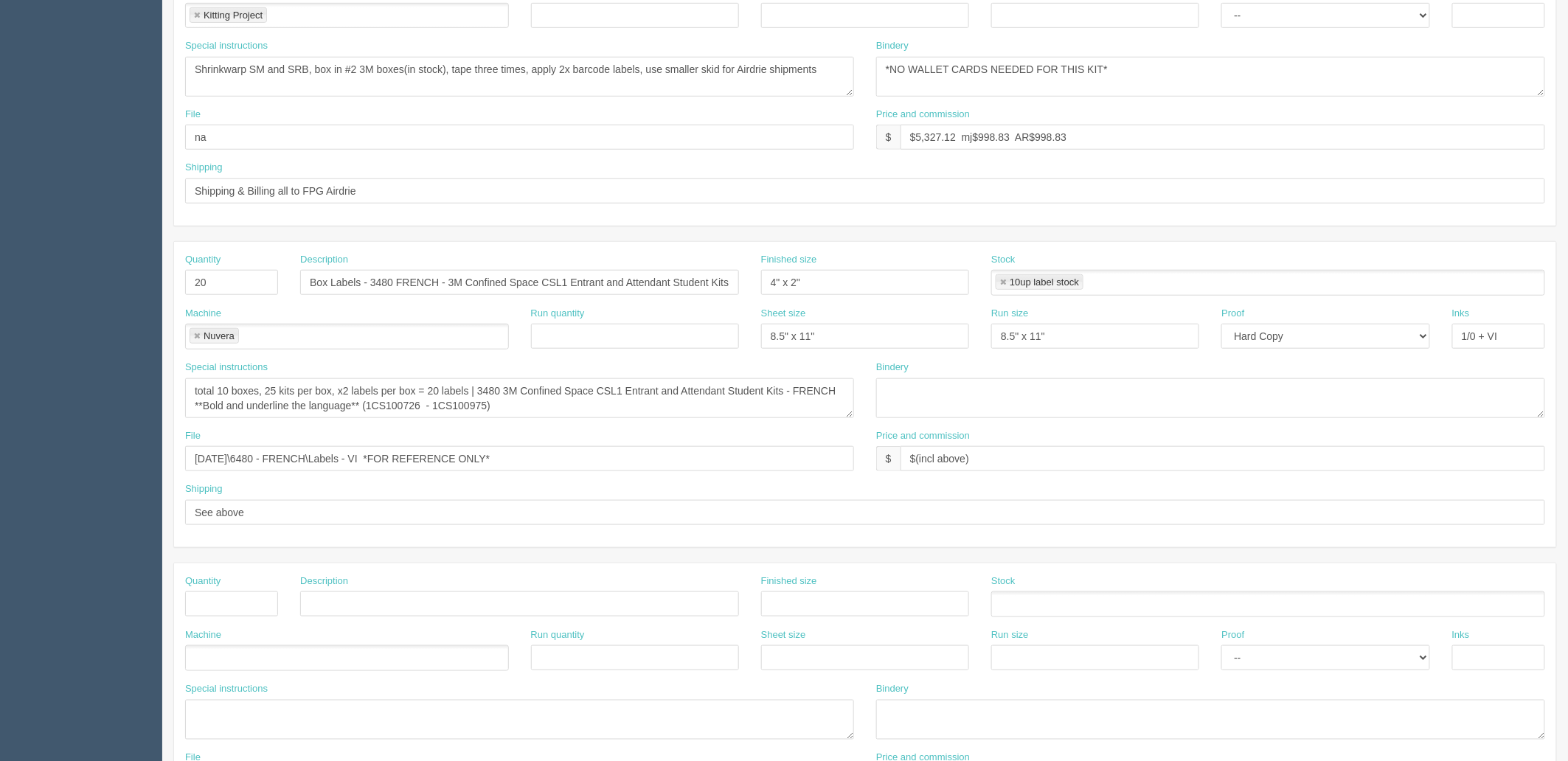
scroll to position [410, 0]
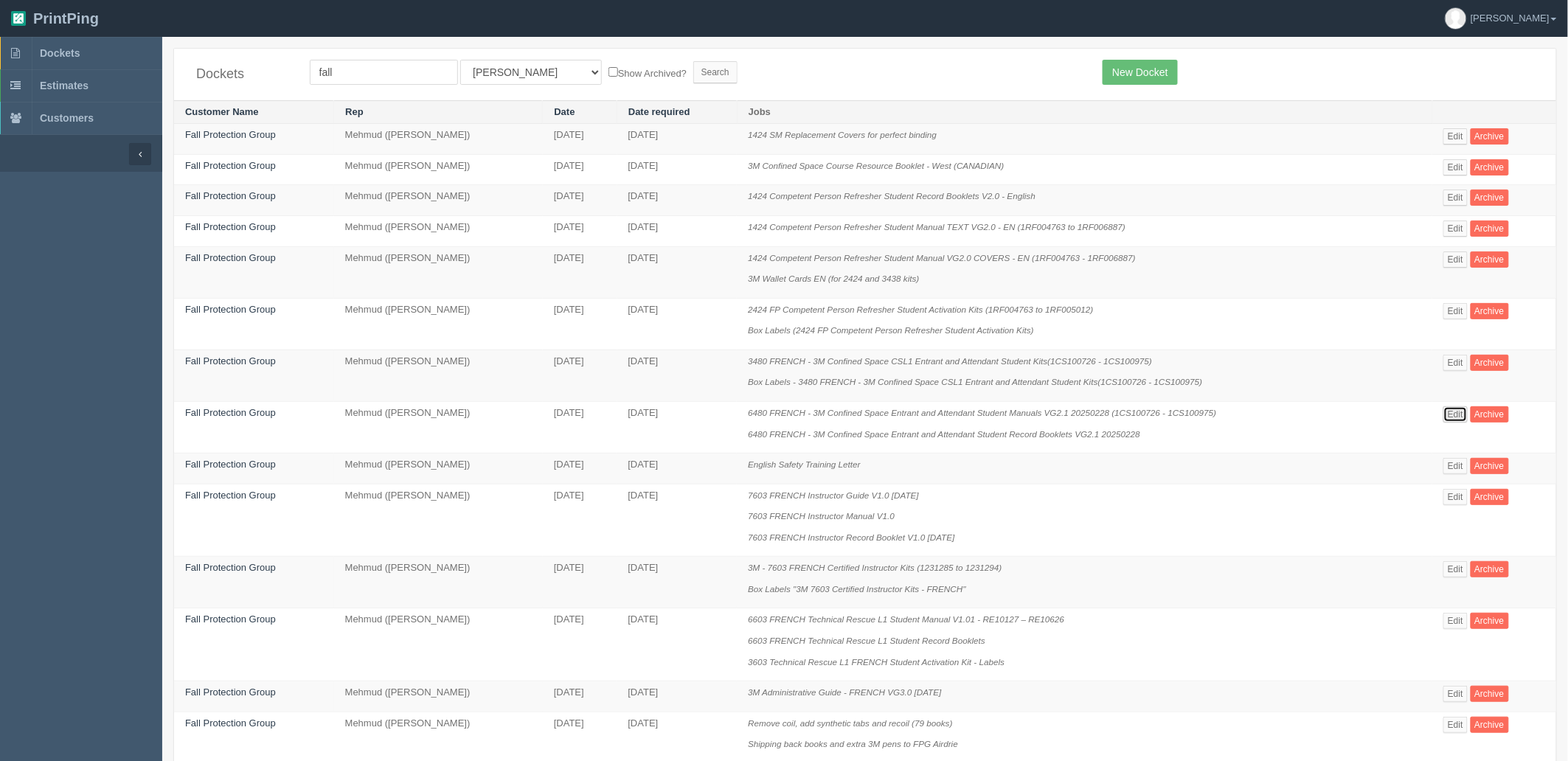
click at [1457, 416] on link "Edit" at bounding box center [1455, 414] width 25 height 16
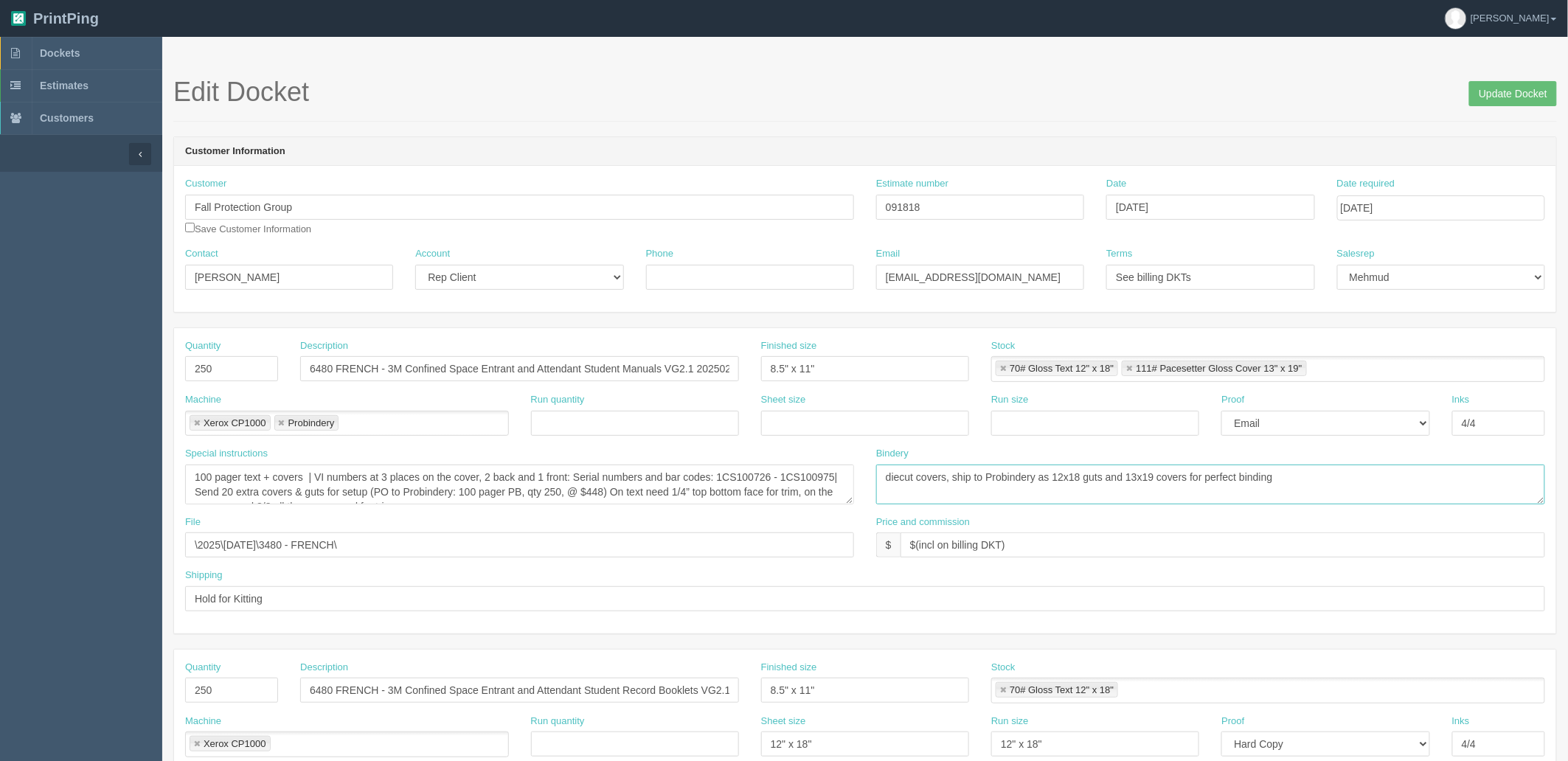
click at [1139, 484] on textarea "diecut covers, ship to Probindery as 12x18 guts and 13x19 covers for perfect bi…" at bounding box center [1210, 484] width 669 height 40
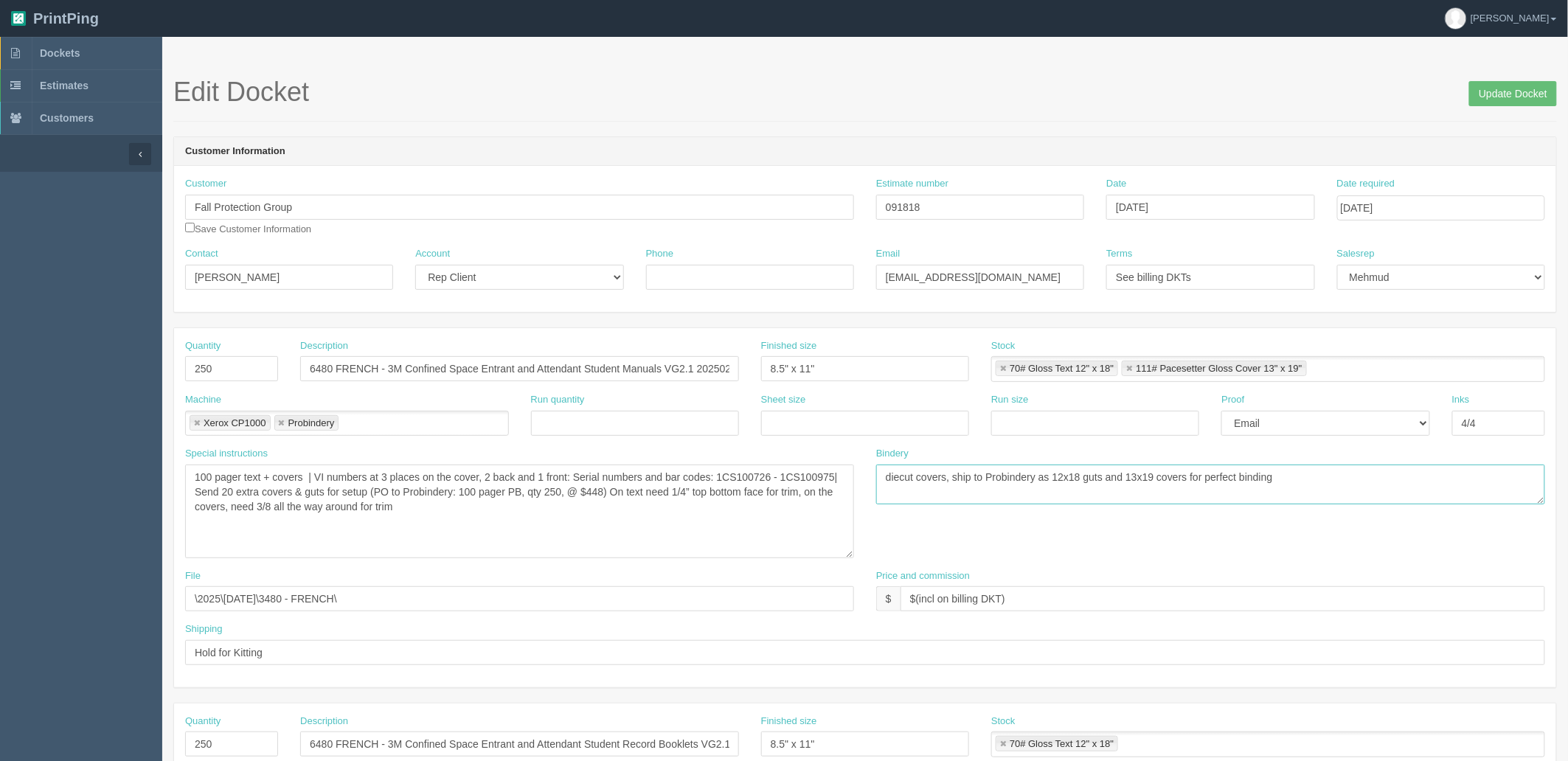
drag, startPoint x: 852, startPoint y: 499, endPoint x: 852, endPoint y: 555, distance: 56.0
click at [852, 555] on textarea "100 pager text + covers | VI numbers at 3 places on the cover, 2 back and 1 fro…" at bounding box center [519, 511] width 669 height 94
drag, startPoint x: 441, startPoint y: 490, endPoint x: 639, endPoint y: 539, distance: 204.0
click at [639, 539] on textarea "100 pager text + covers | VI numbers at 3 places on the cover, 2 back and 1 fro…" at bounding box center [519, 511] width 669 height 94
click at [527, 515] on textarea "100 pager text + covers | VI numbers at 3 places on the cover, 2 back and 1 fro…" at bounding box center [519, 511] width 669 height 94
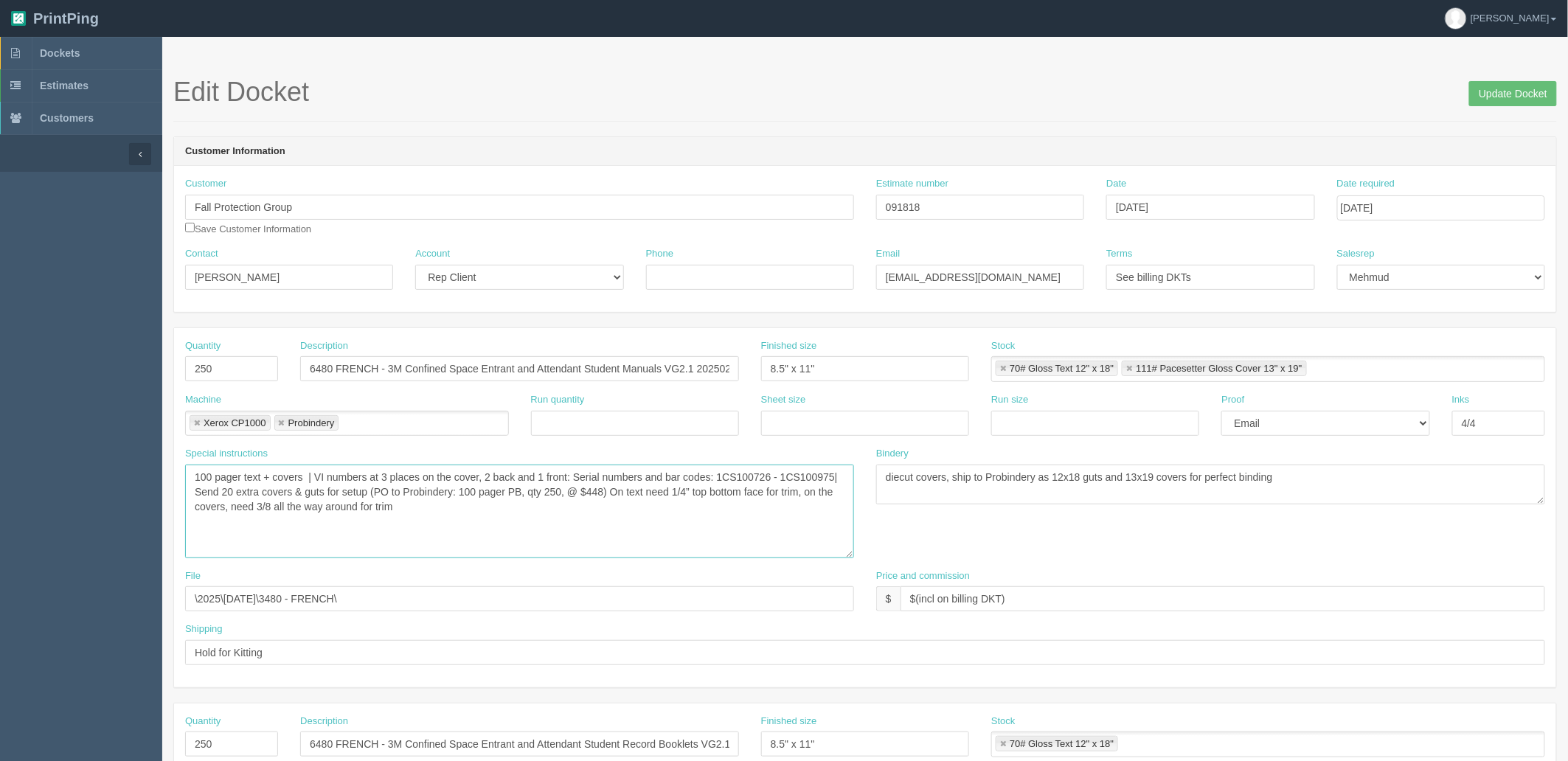
click at [379, 499] on textarea "100 pager text + covers | VI numbers at 3 places on the cover, 2 back and 1 fro…" at bounding box center [519, 511] width 669 height 94
click at [912, 198] on input "091818" at bounding box center [980, 208] width 208 height 25
click at [97, 52] on link "Dockets" at bounding box center [81, 52] width 162 height 33
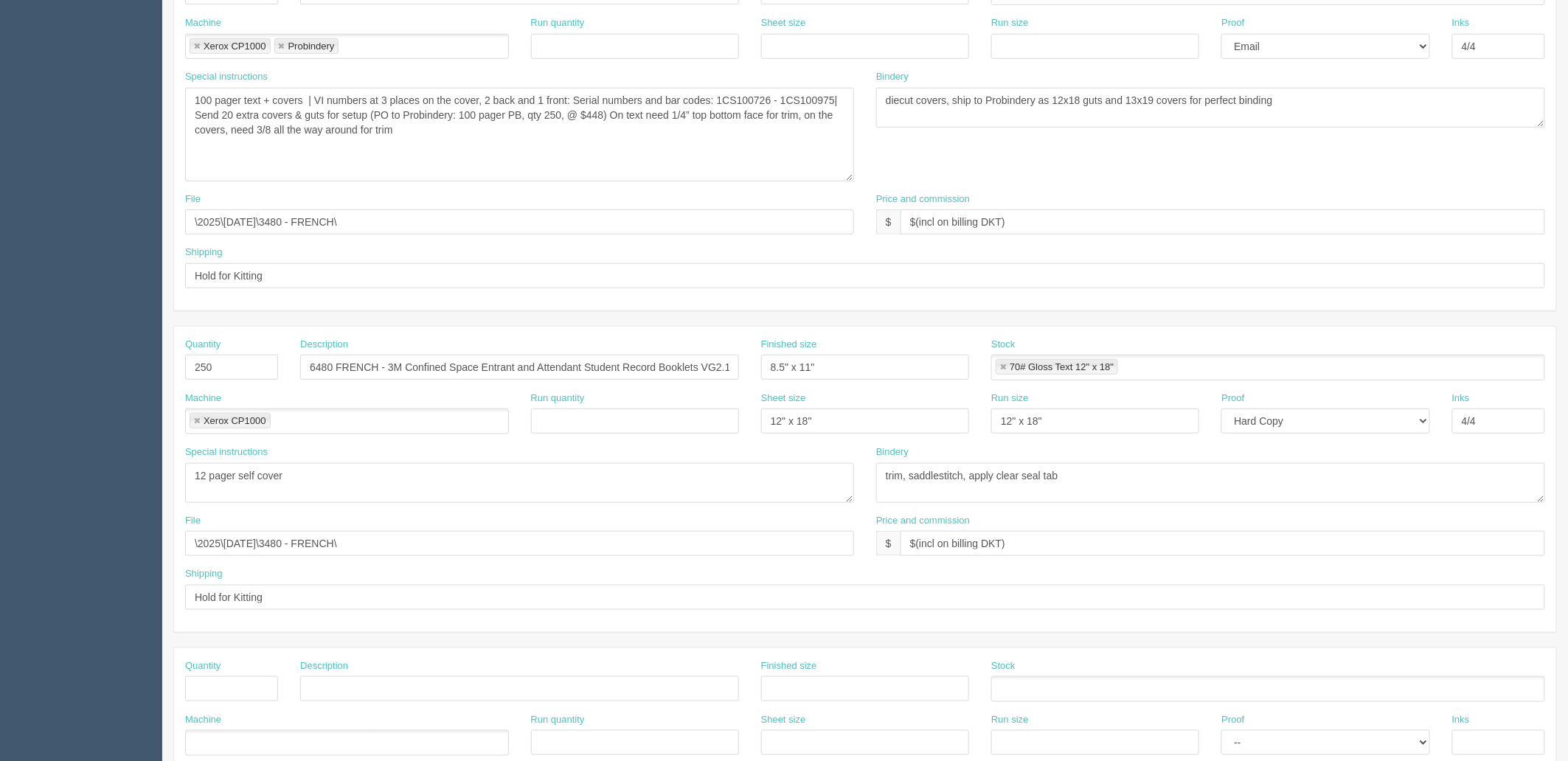
scroll to position [573, 0]
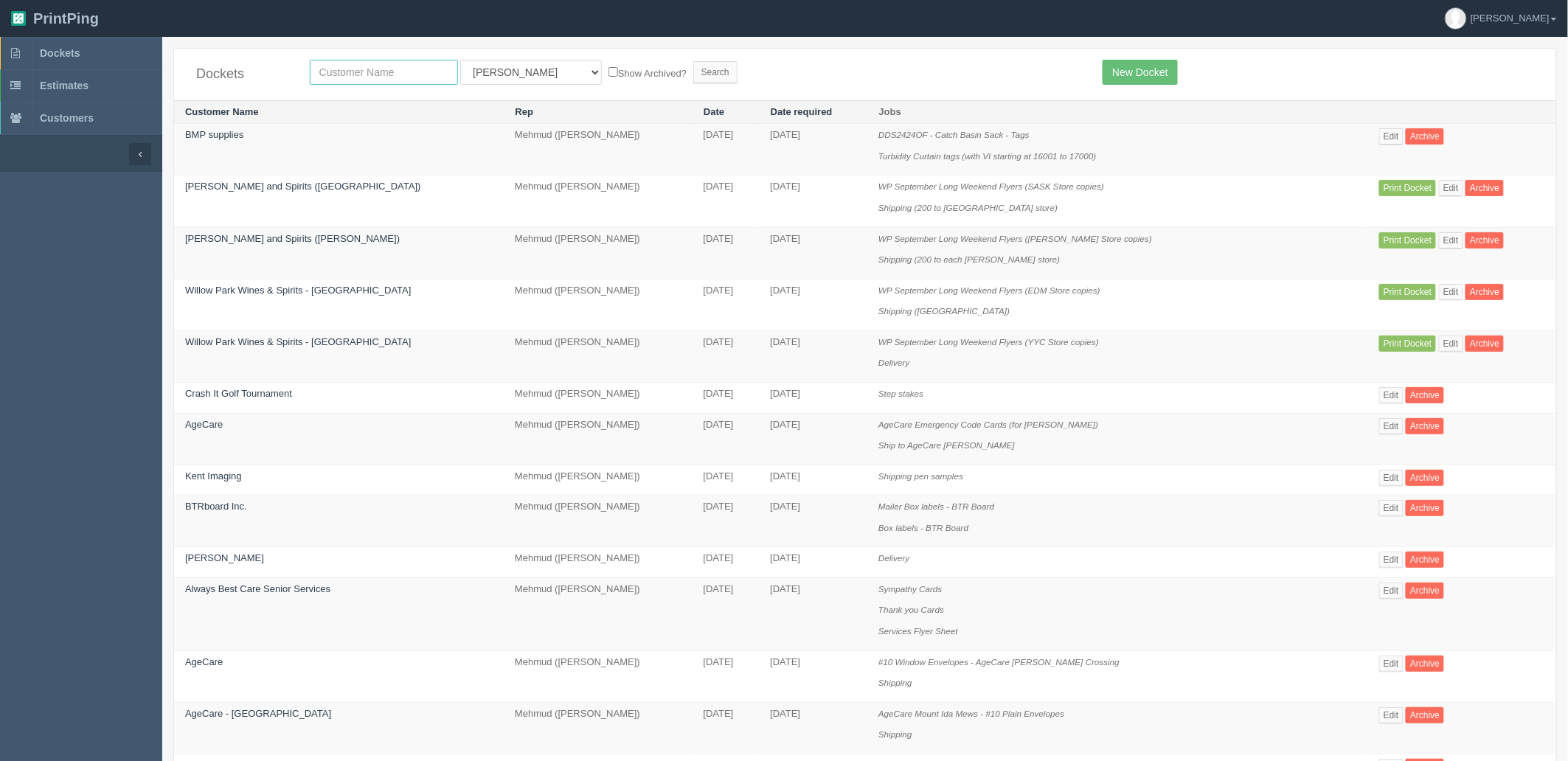
click at [393, 68] on input "text" at bounding box center [384, 72] width 148 height 25
type input "fall"
click at [693, 61] on input "Search" at bounding box center [716, 72] width 45 height 22
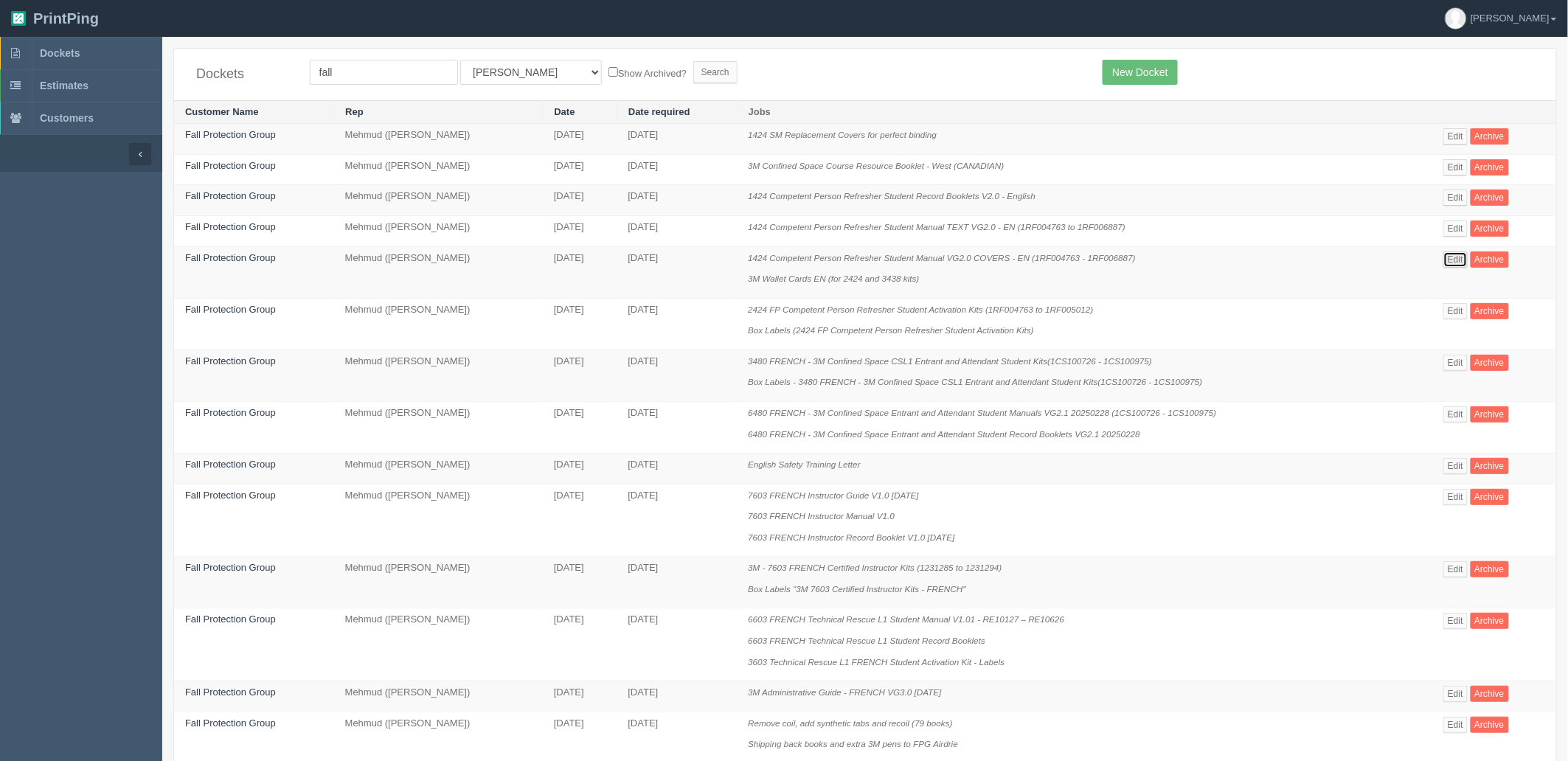
click at [1443, 254] on link "Edit" at bounding box center [1455, 259] width 25 height 16
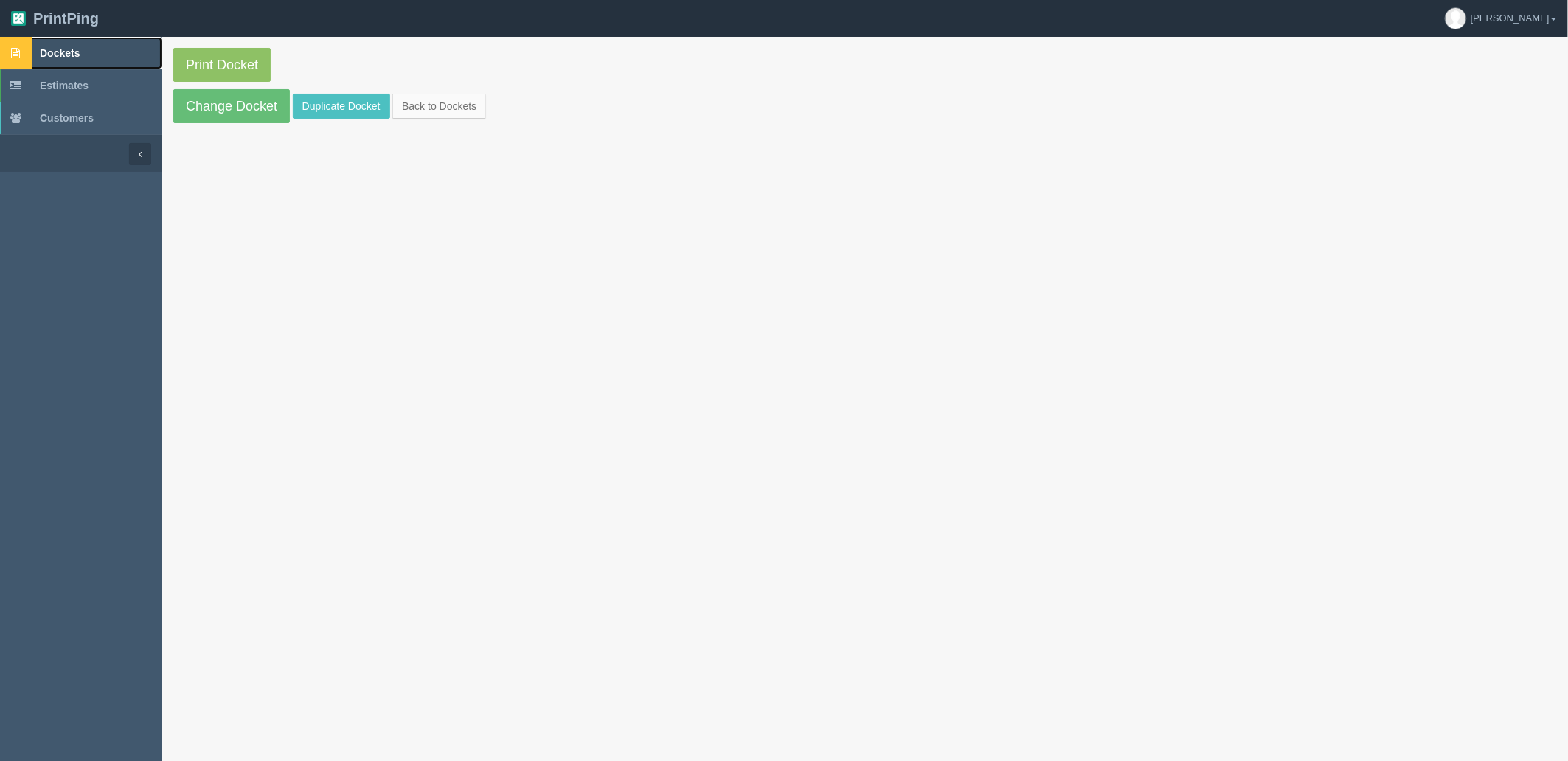
click at [62, 55] on span "Dockets" at bounding box center [60, 52] width 40 height 12
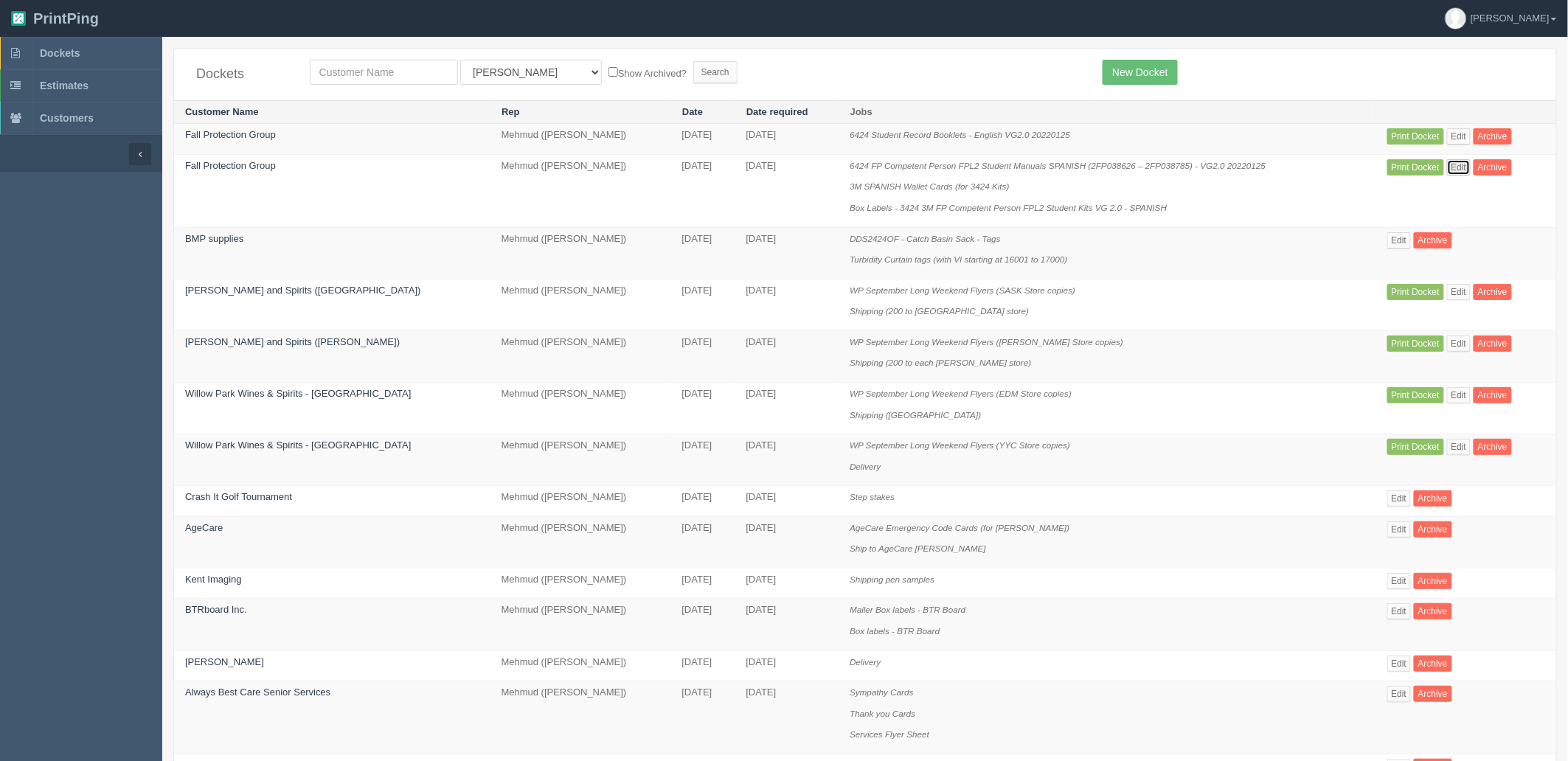
click at [1452, 169] on link "Edit" at bounding box center [1459, 167] width 25 height 16
click at [1447, 137] on link "Edit" at bounding box center [1459, 136] width 25 height 16
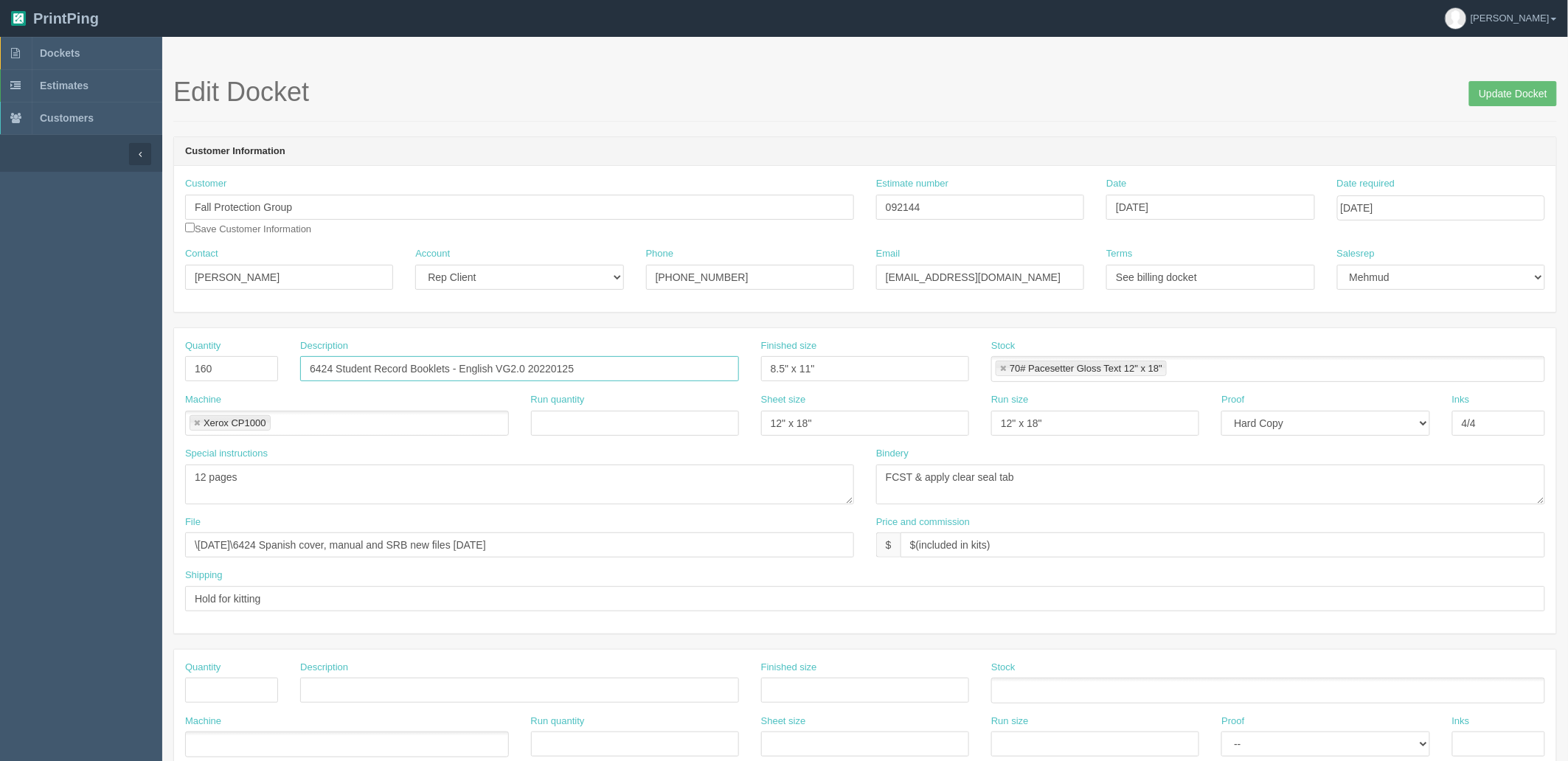
click at [499, 364] on input "6424 Student Record Booklets - English VG2.0 20220125" at bounding box center [520, 369] width 439 height 25
type input "6424 Student Record Booklets - SPANISH VG2.0 20220125"
click at [1503, 96] on input "Update Docket" at bounding box center [1513, 94] width 87 height 25
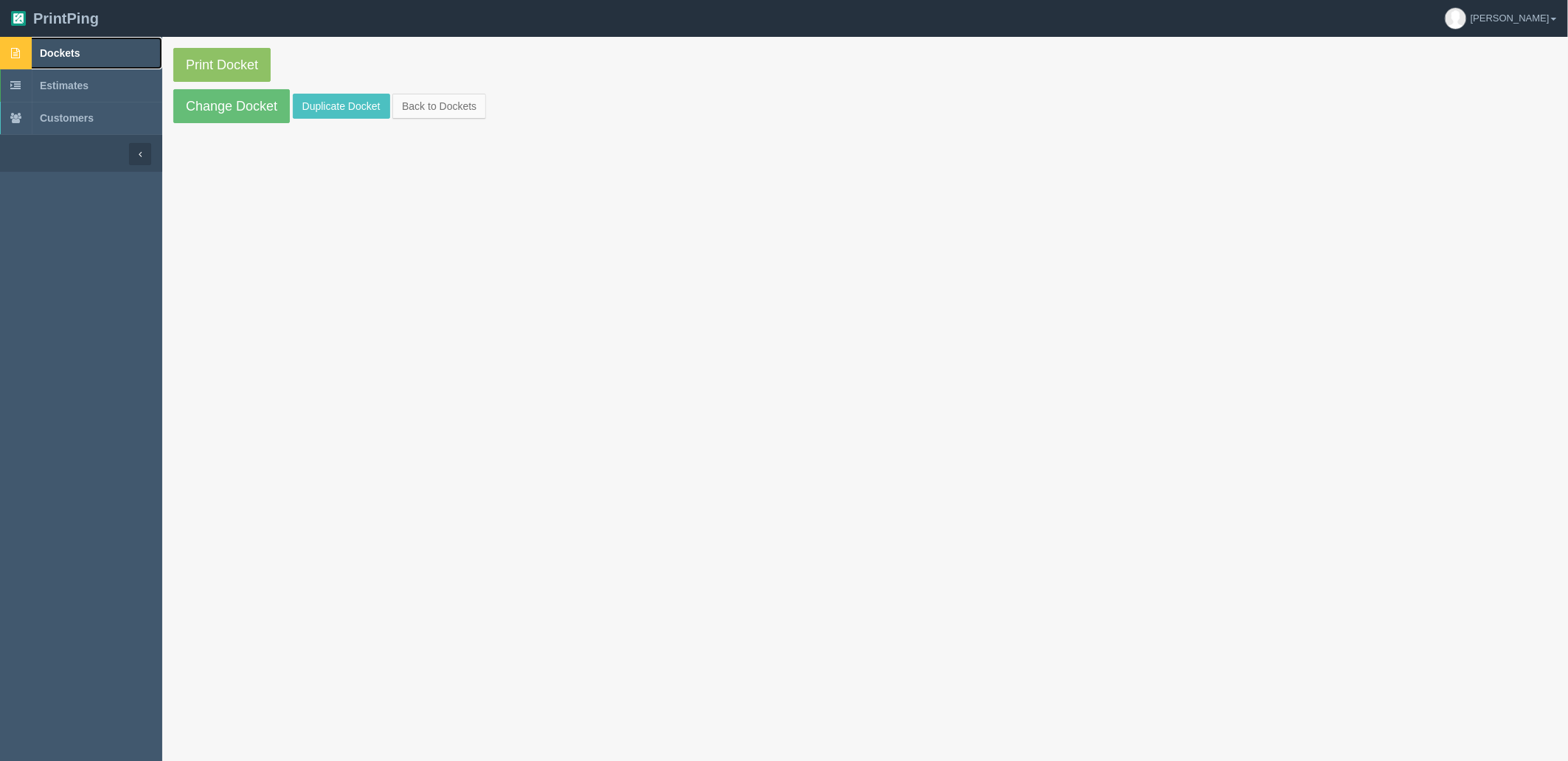
click at [87, 52] on link "Dockets" at bounding box center [81, 52] width 162 height 33
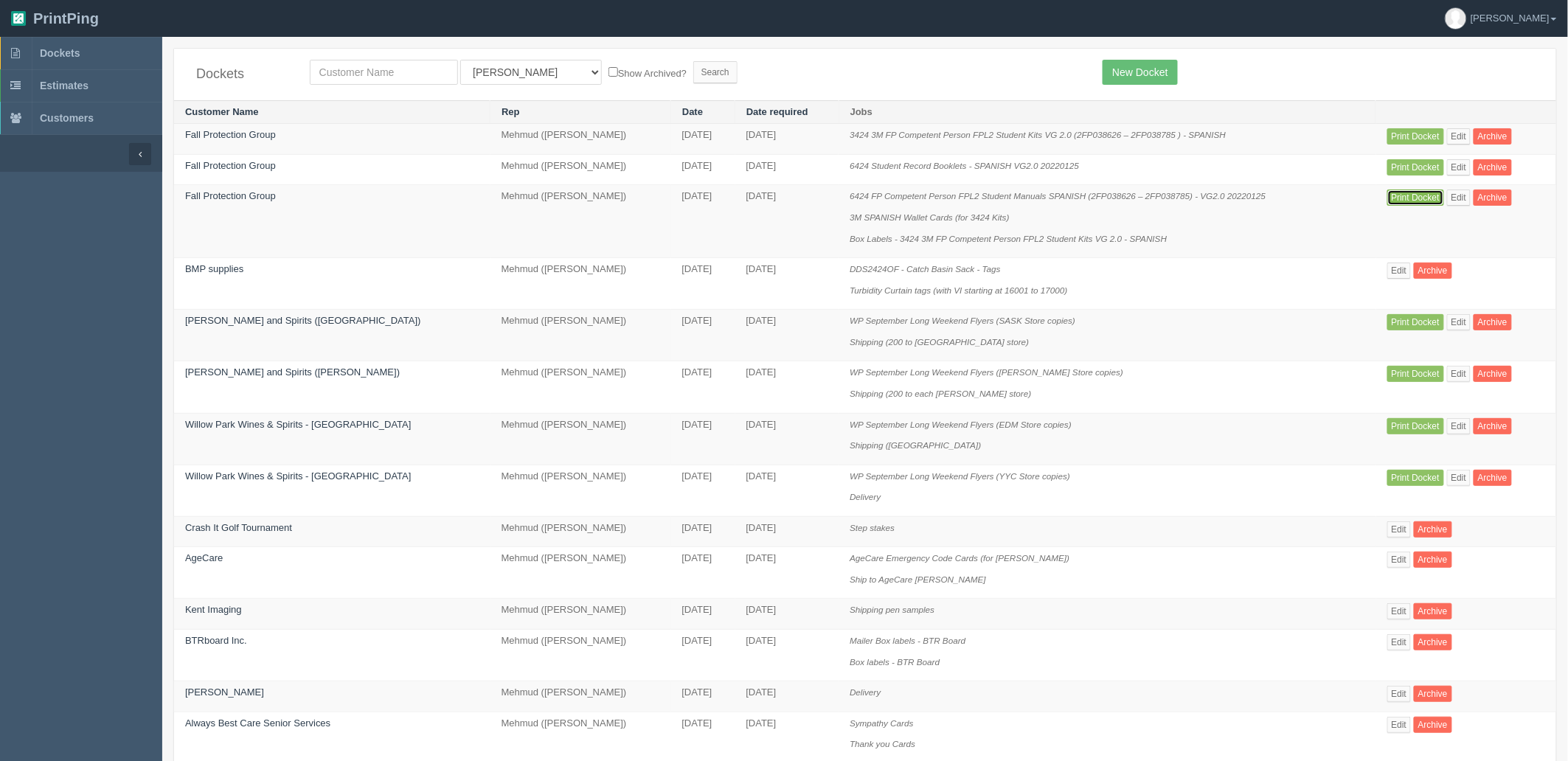
click at [1416, 202] on link "Print Docket" at bounding box center [1415, 197] width 56 height 16
click at [1409, 165] on link "Print Docket" at bounding box center [1415, 167] width 56 height 16
click at [1399, 131] on link "Print Docket" at bounding box center [1415, 136] width 56 height 16
click at [99, 56] on link "Dockets" at bounding box center [81, 52] width 162 height 33
click at [1407, 325] on link "Print Docket" at bounding box center [1415, 322] width 56 height 16
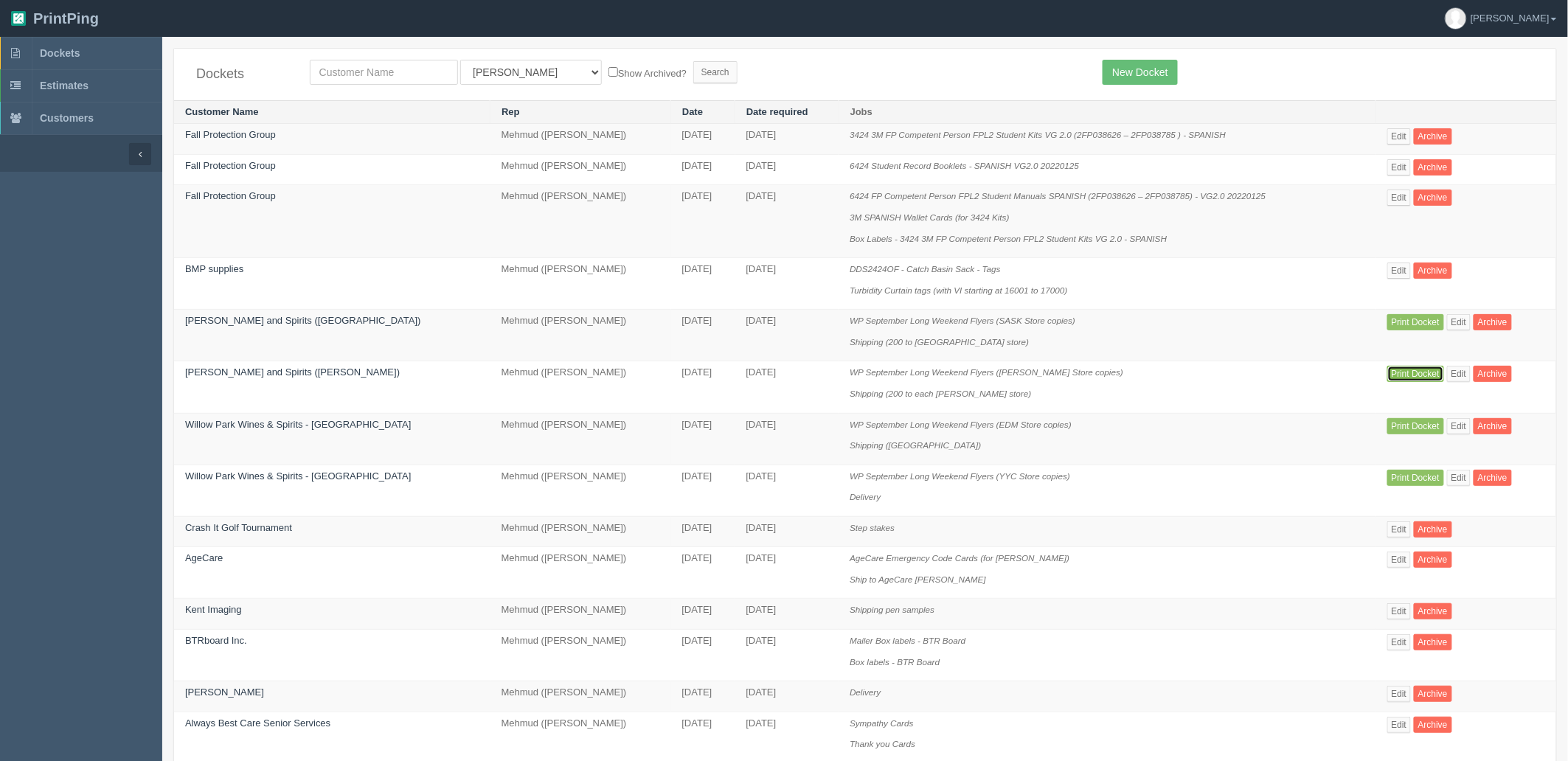
click at [1402, 374] on link "Print Docket" at bounding box center [1415, 374] width 56 height 16
click at [1412, 422] on link "Print Docket" at bounding box center [1415, 426] width 56 height 16
click at [1388, 480] on link "Print Docket" at bounding box center [1415, 478] width 56 height 16
click at [122, 53] on link "Dockets" at bounding box center [81, 52] width 162 height 33
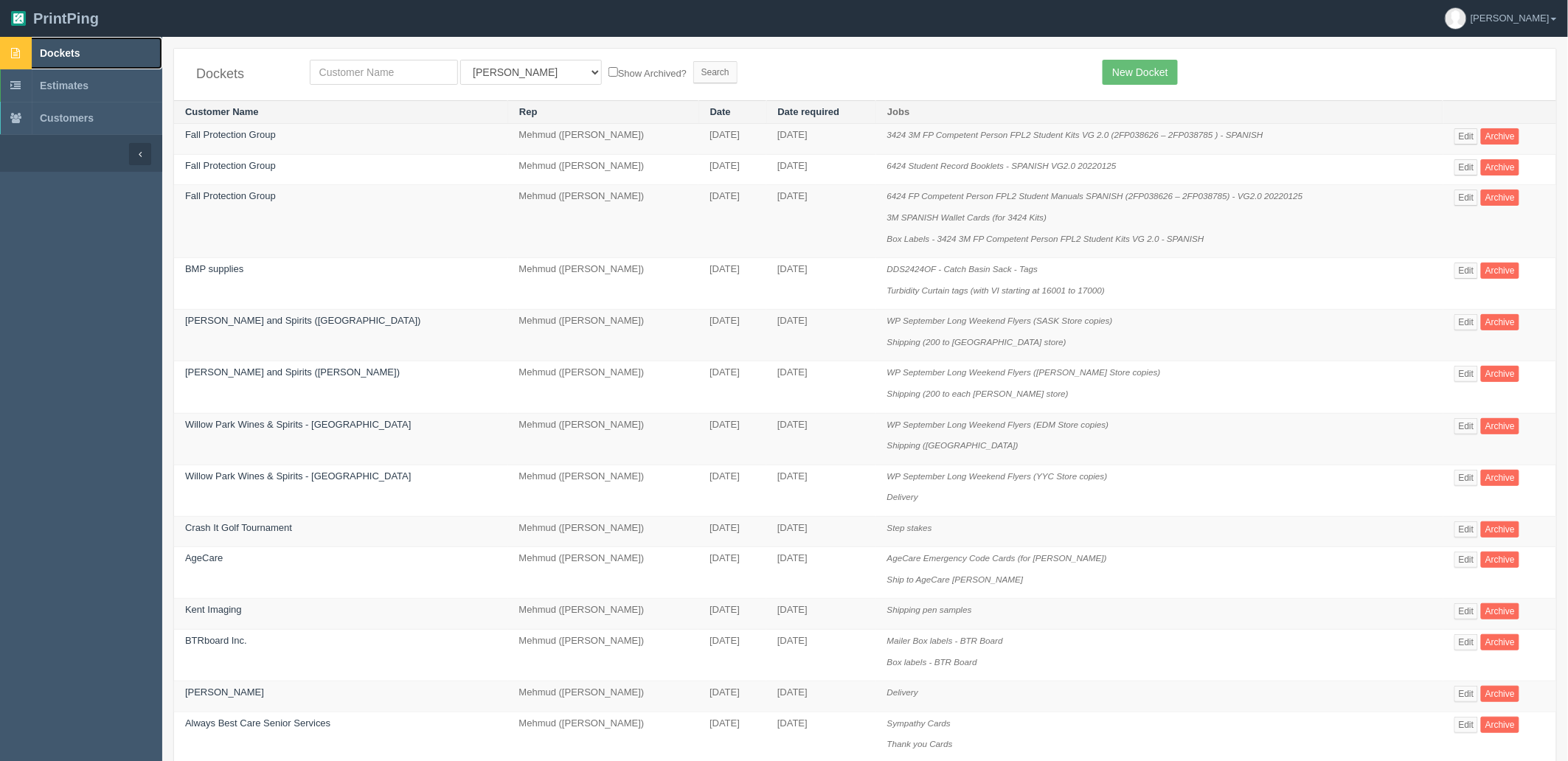
click at [99, 43] on link "Dockets" at bounding box center [81, 52] width 162 height 33
click at [90, 64] on link "Dockets" at bounding box center [81, 52] width 162 height 33
click at [386, 82] on input "text" at bounding box center [384, 72] width 148 height 25
drag, startPoint x: 380, startPoint y: 68, endPoint x: 138, endPoint y: 75, distance: 242.1
click at [138, 75] on section "Dockets Estimates Customers" at bounding box center [784, 700] width 1568 height 1326
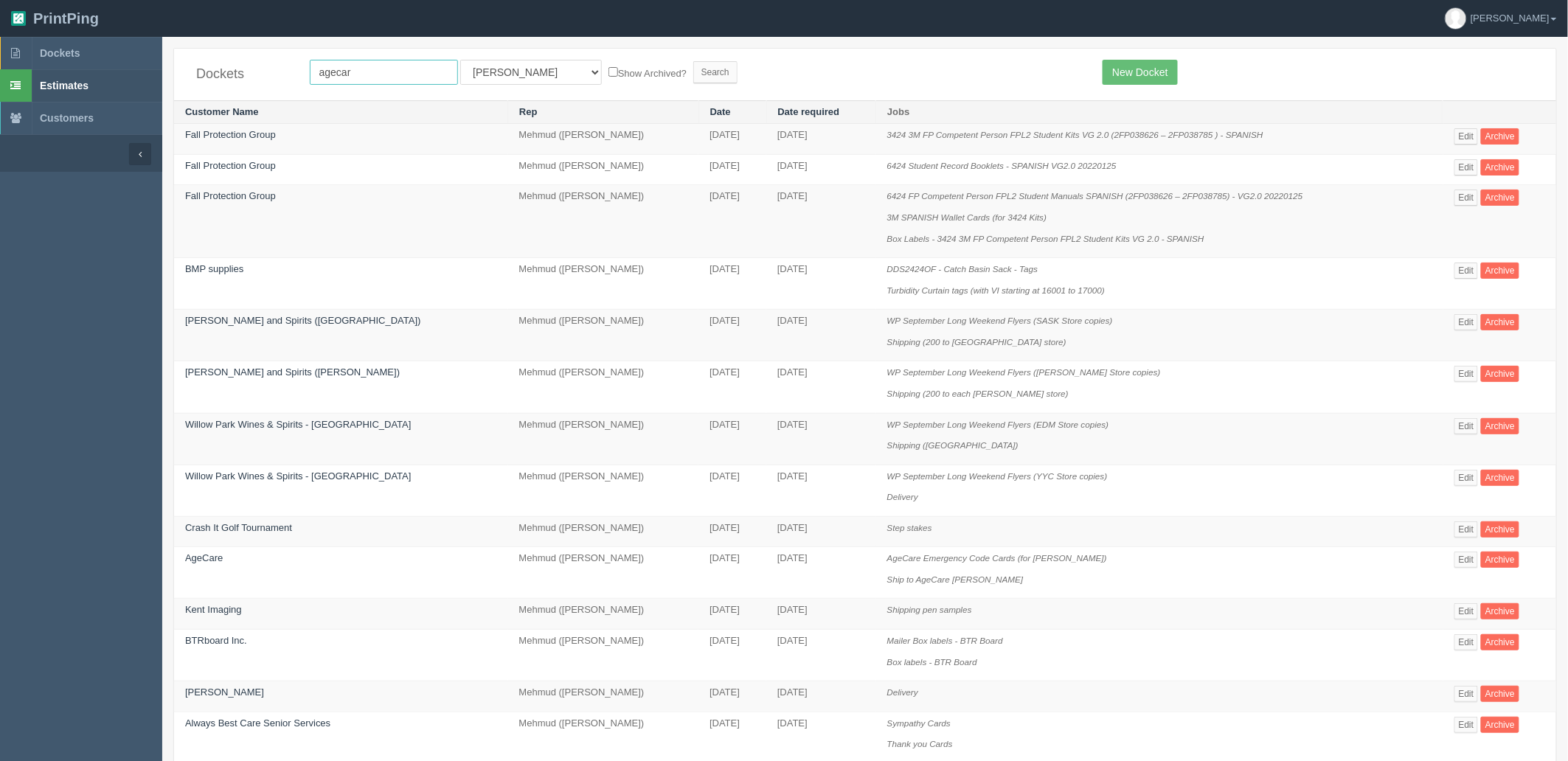
type input "agecare"
click at [693, 61] on input "Search" at bounding box center [716, 72] width 45 height 22
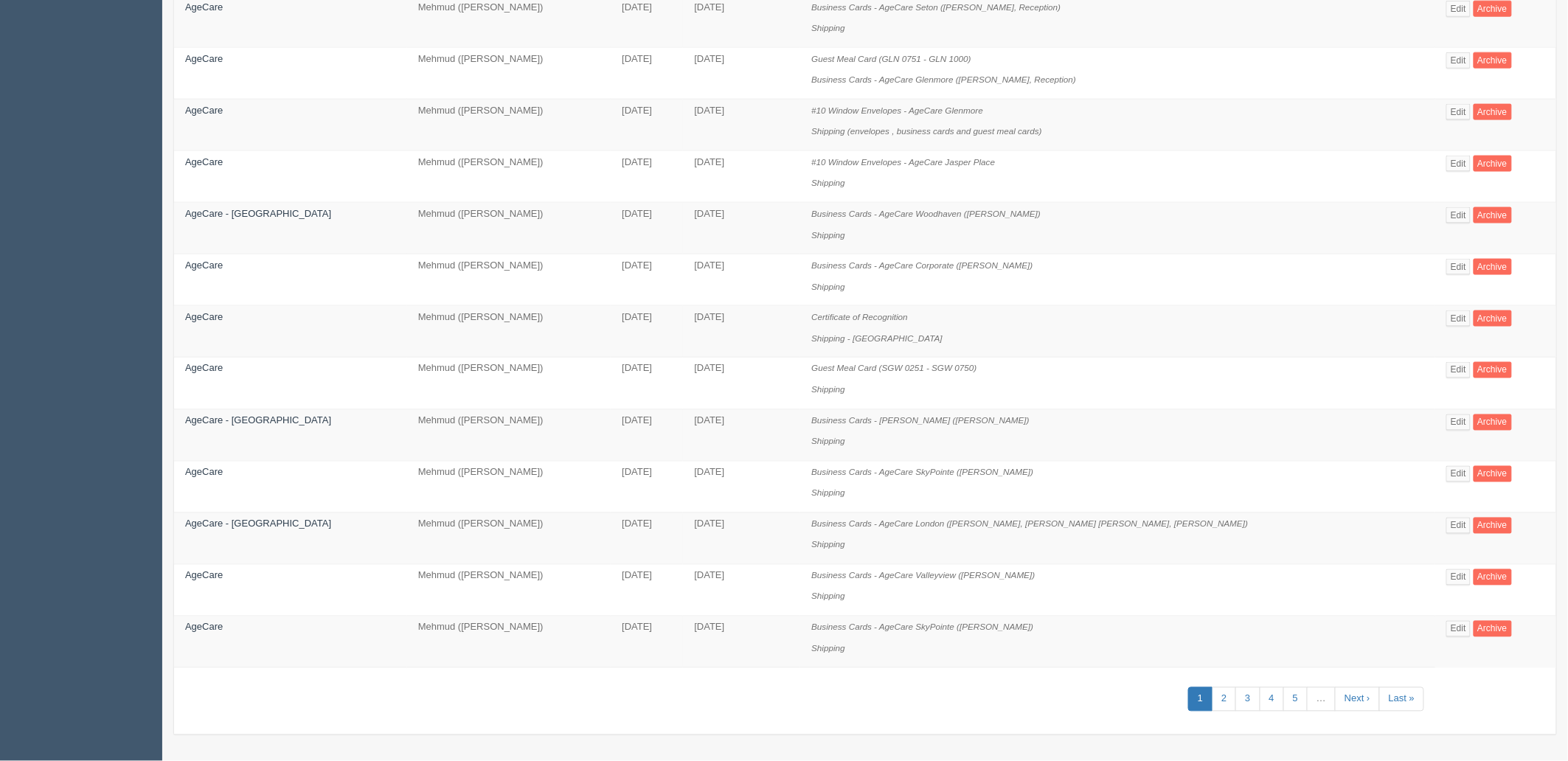
scroll to position [828, 0]
click at [1283, 697] on link "5" at bounding box center [1295, 700] width 25 height 25
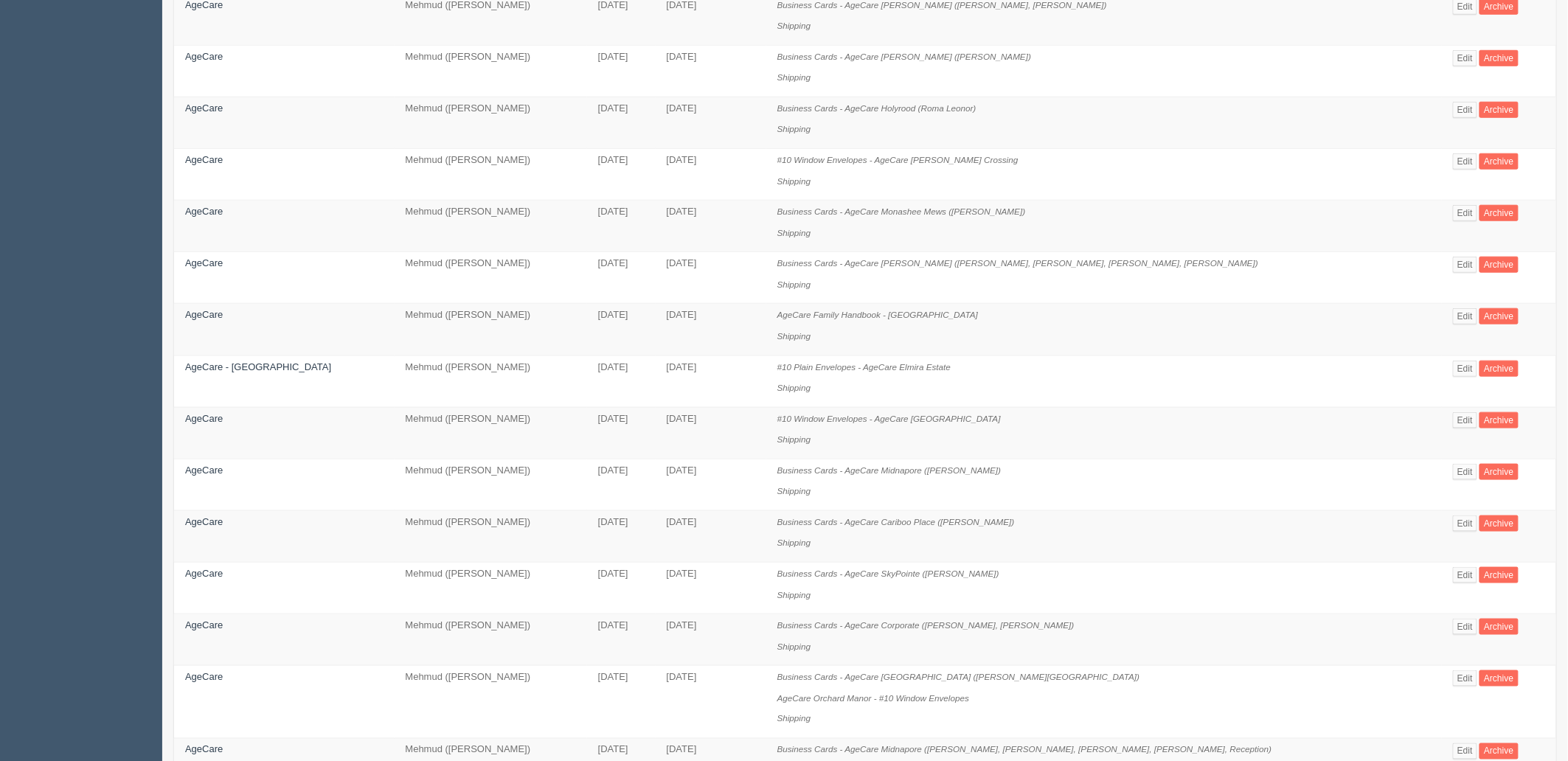
scroll to position [806, 0]
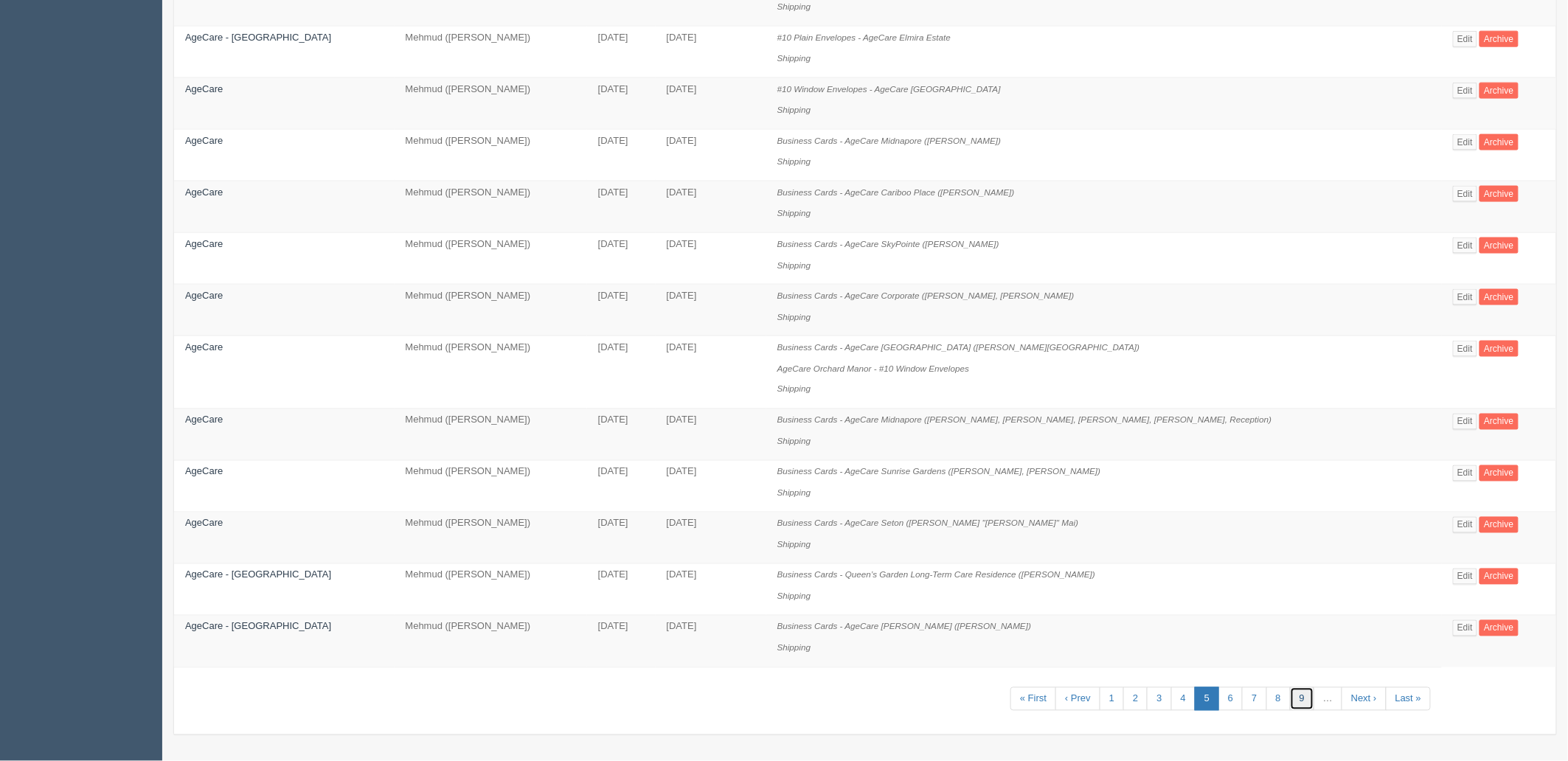
click at [1290, 704] on link "9" at bounding box center [1302, 700] width 25 height 25
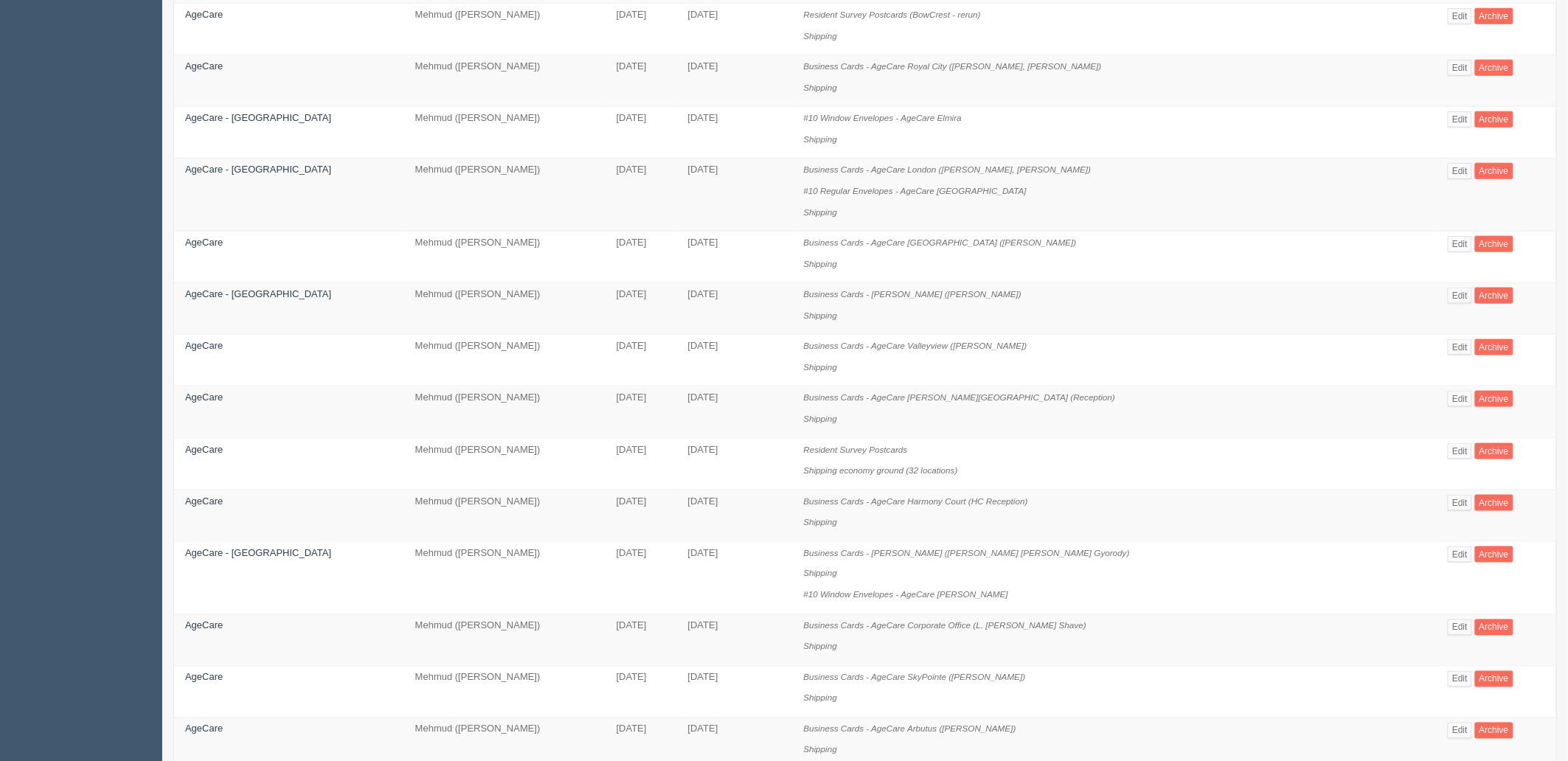
scroll to position [820, 0]
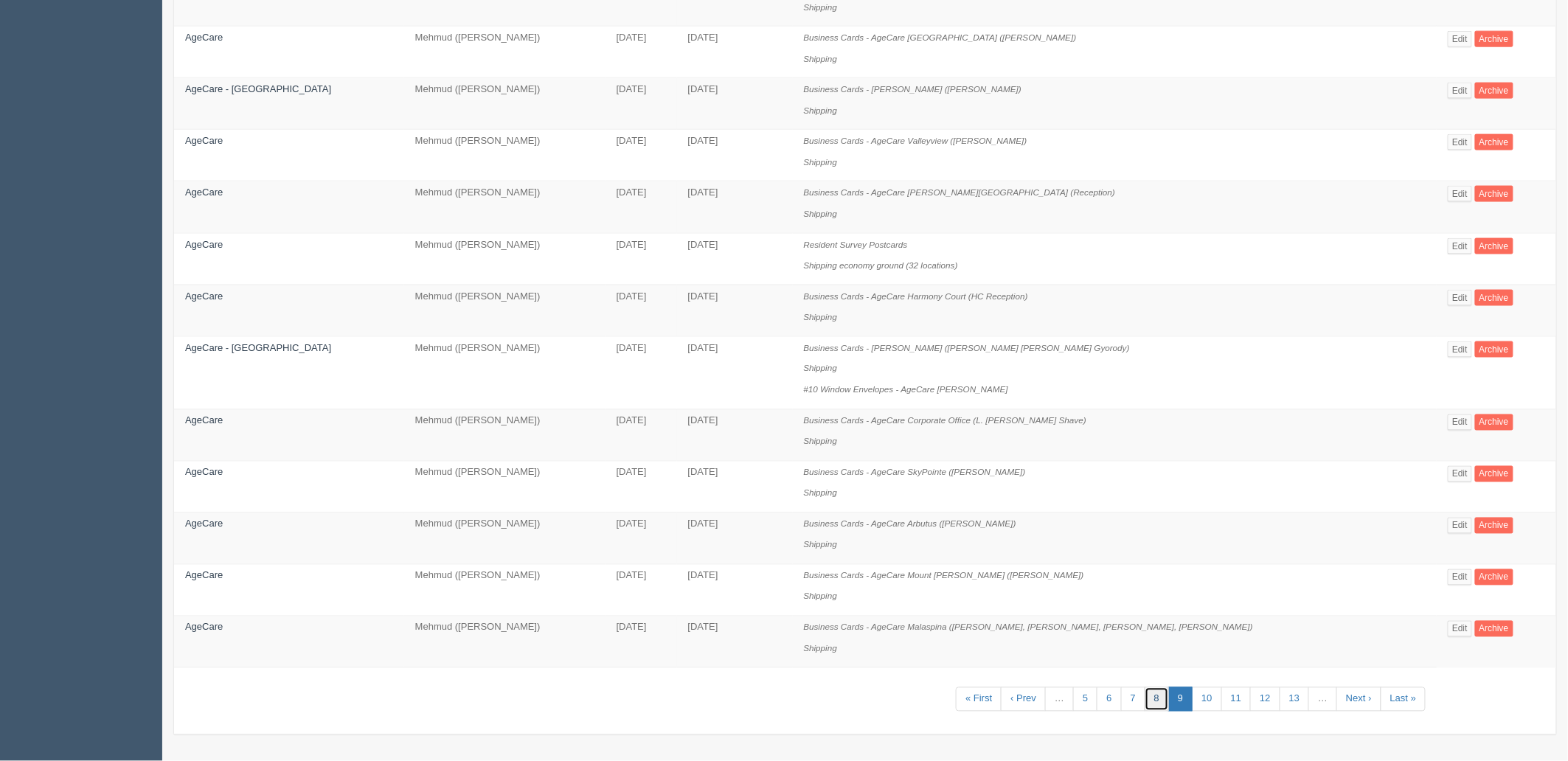
click at [1147, 706] on link "8" at bounding box center [1157, 700] width 25 height 25
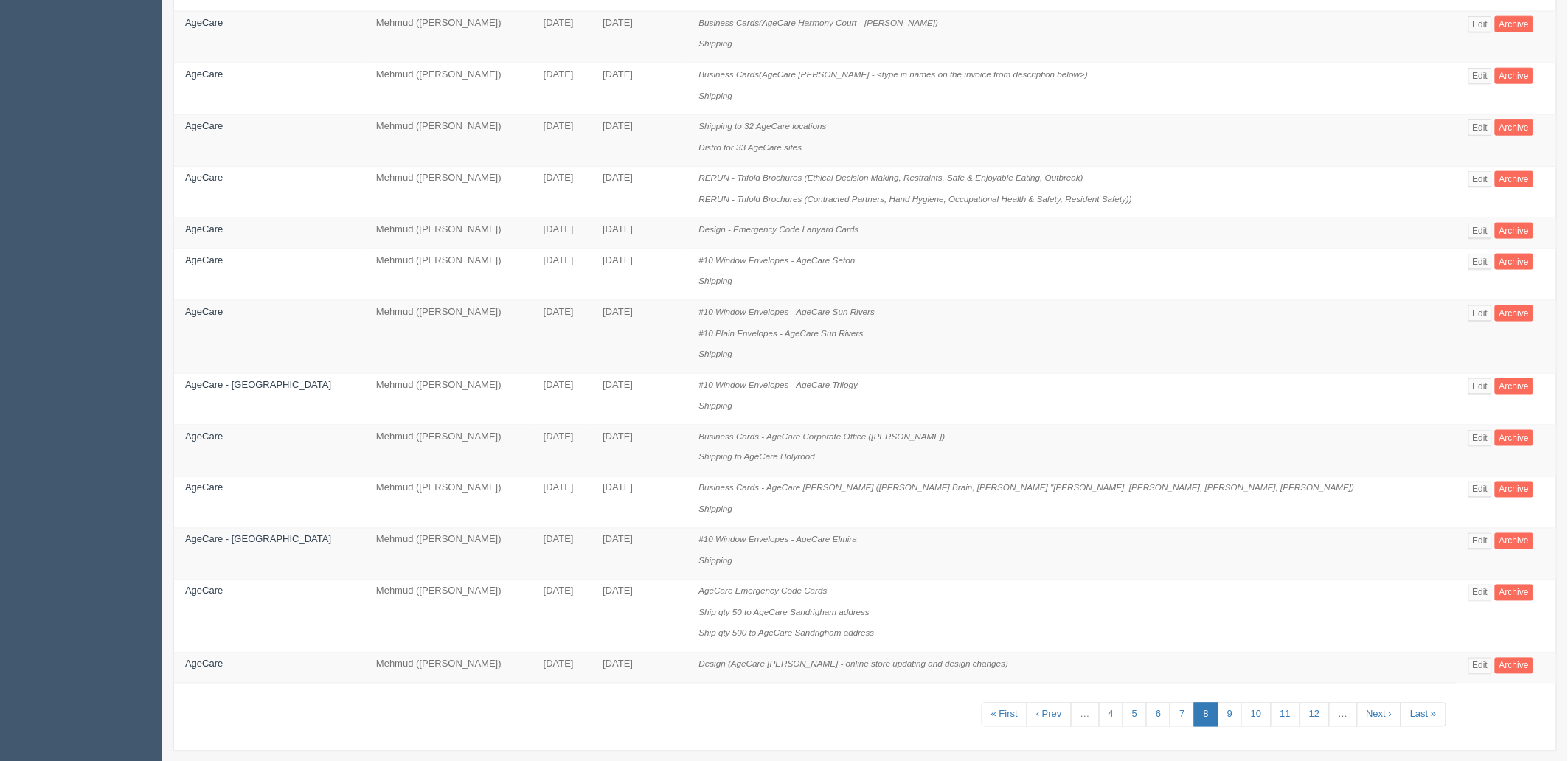
scroll to position [763, 0]
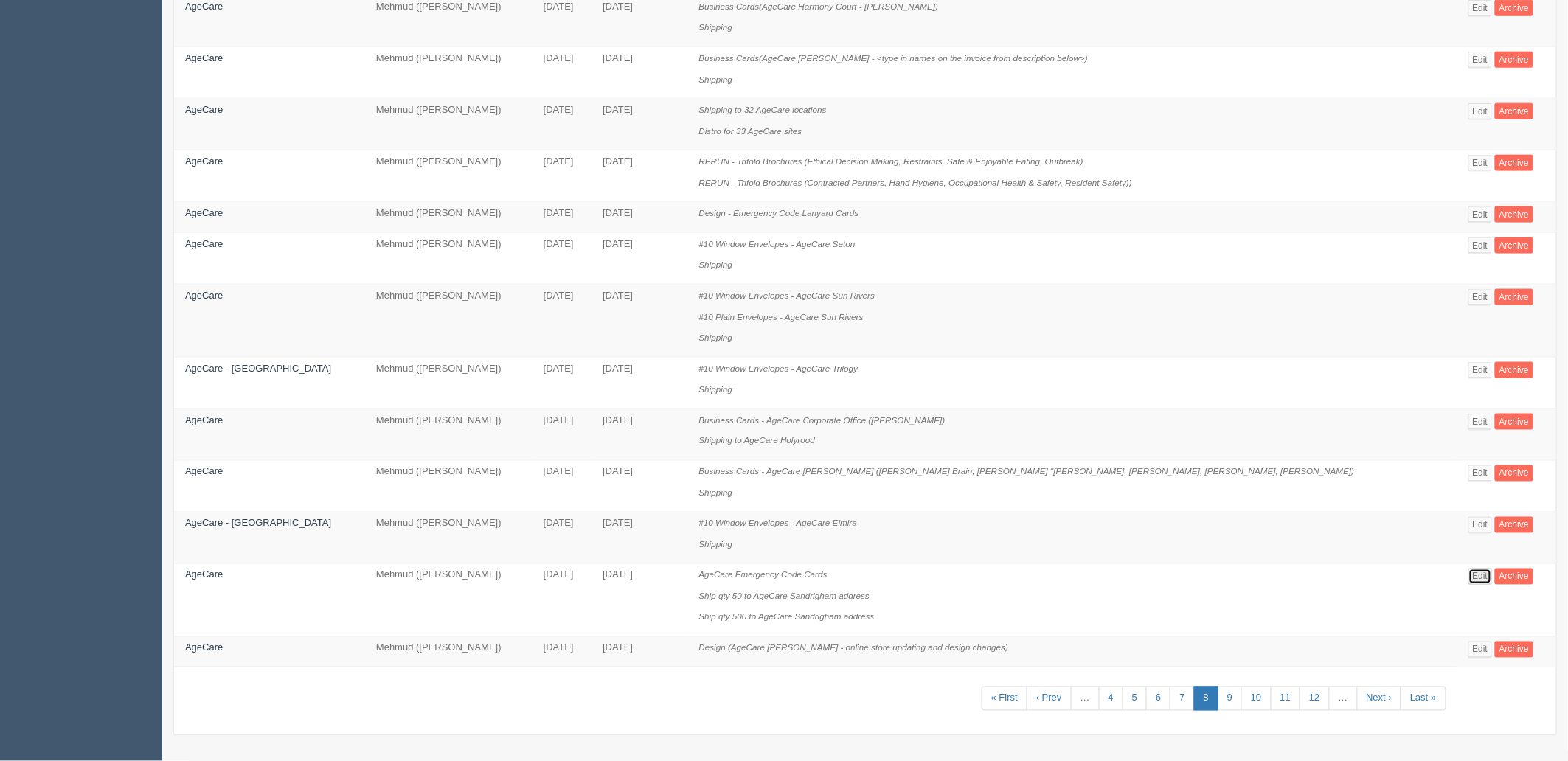
click at [1469, 576] on link "Edit" at bounding box center [1481, 577] width 25 height 16
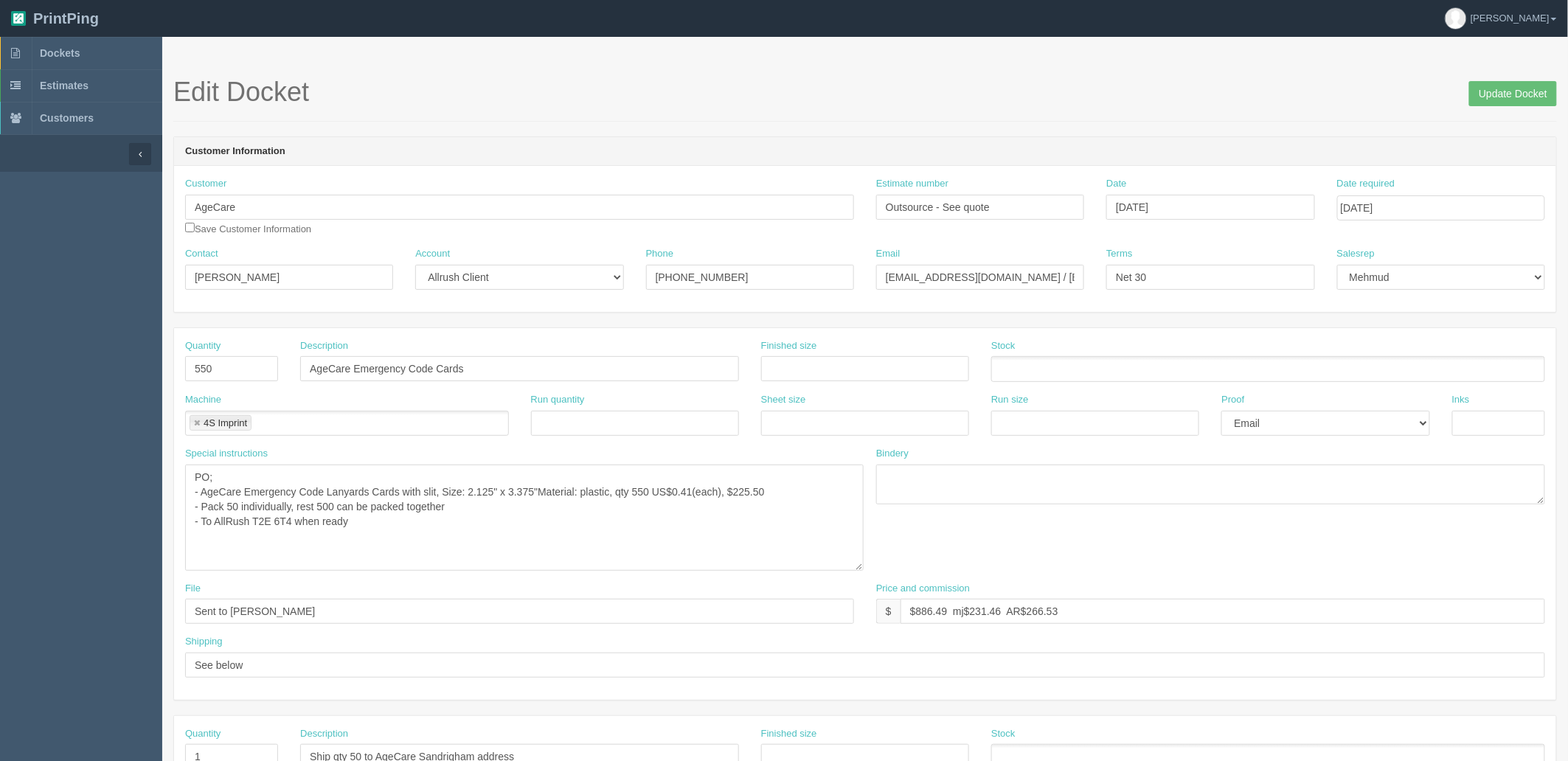
drag, startPoint x: 851, startPoint y: 500, endPoint x: 860, endPoint y: 568, distance: 68.6
click at [860, 568] on textarea "PO; - AgeCare Emergency Code Lanyards Cards with slit, Size: 2.125" x 3.375"Mat…" at bounding box center [524, 518] width 678 height 107
click at [71, 52] on span "Dockets" at bounding box center [60, 52] width 40 height 12
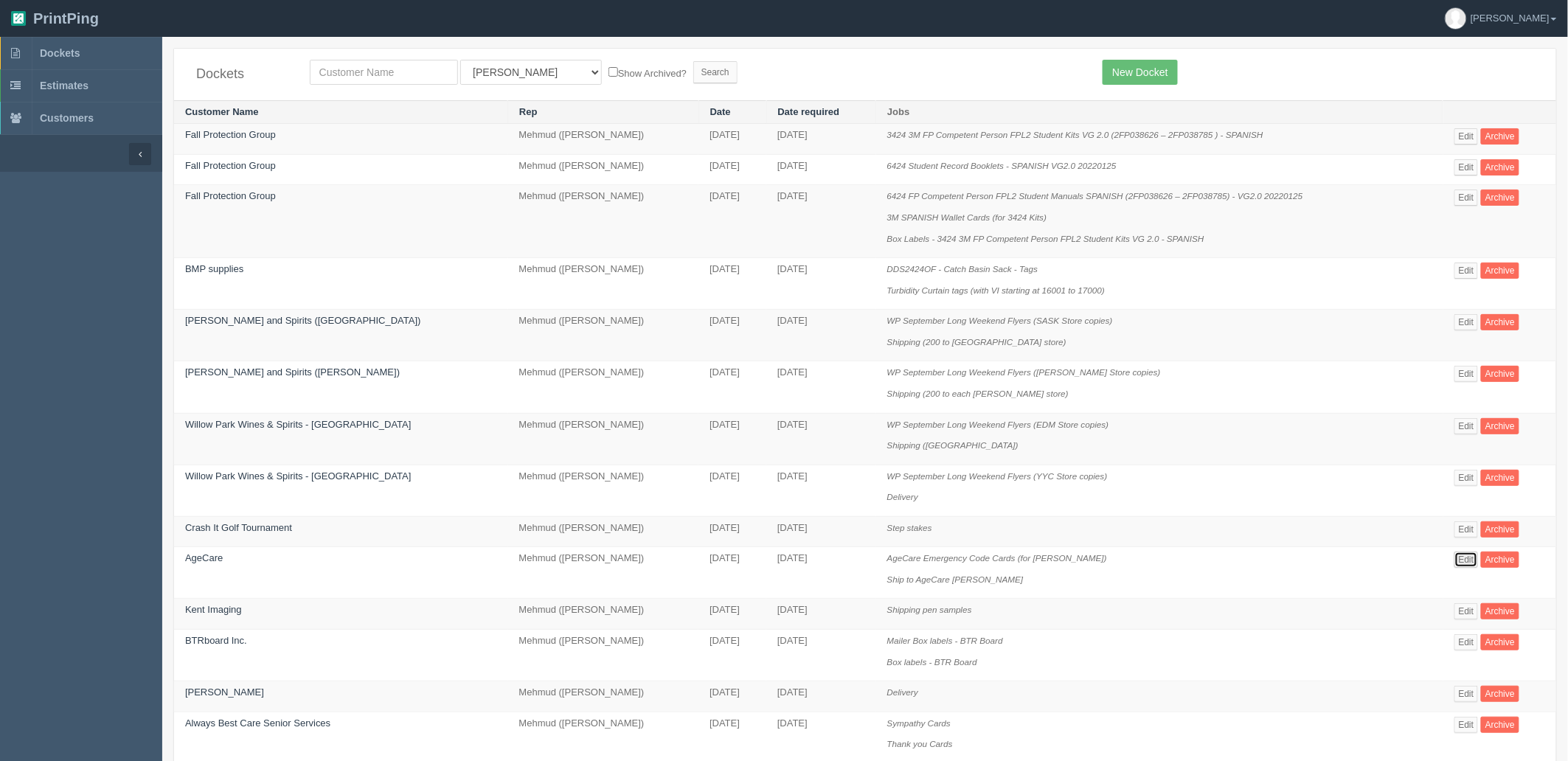
click at [1466, 565] on link "Edit" at bounding box center [1466, 560] width 25 height 16
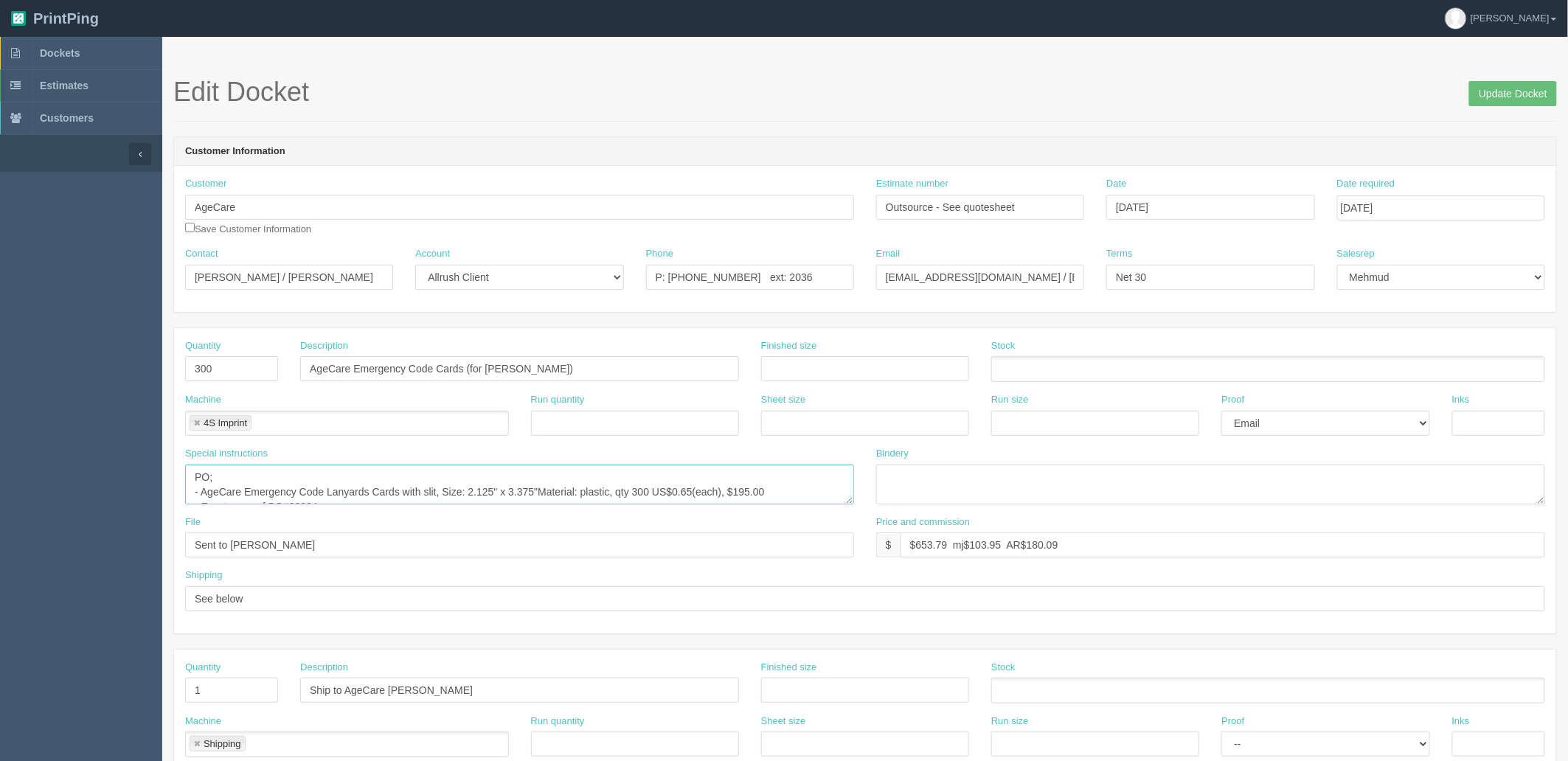
click at [852, 503] on textarea "PO; - AgeCare Emergency Code Lanyards Cards with slit, Size: 2.125" x 3.375"Mat…" at bounding box center [519, 484] width 669 height 40
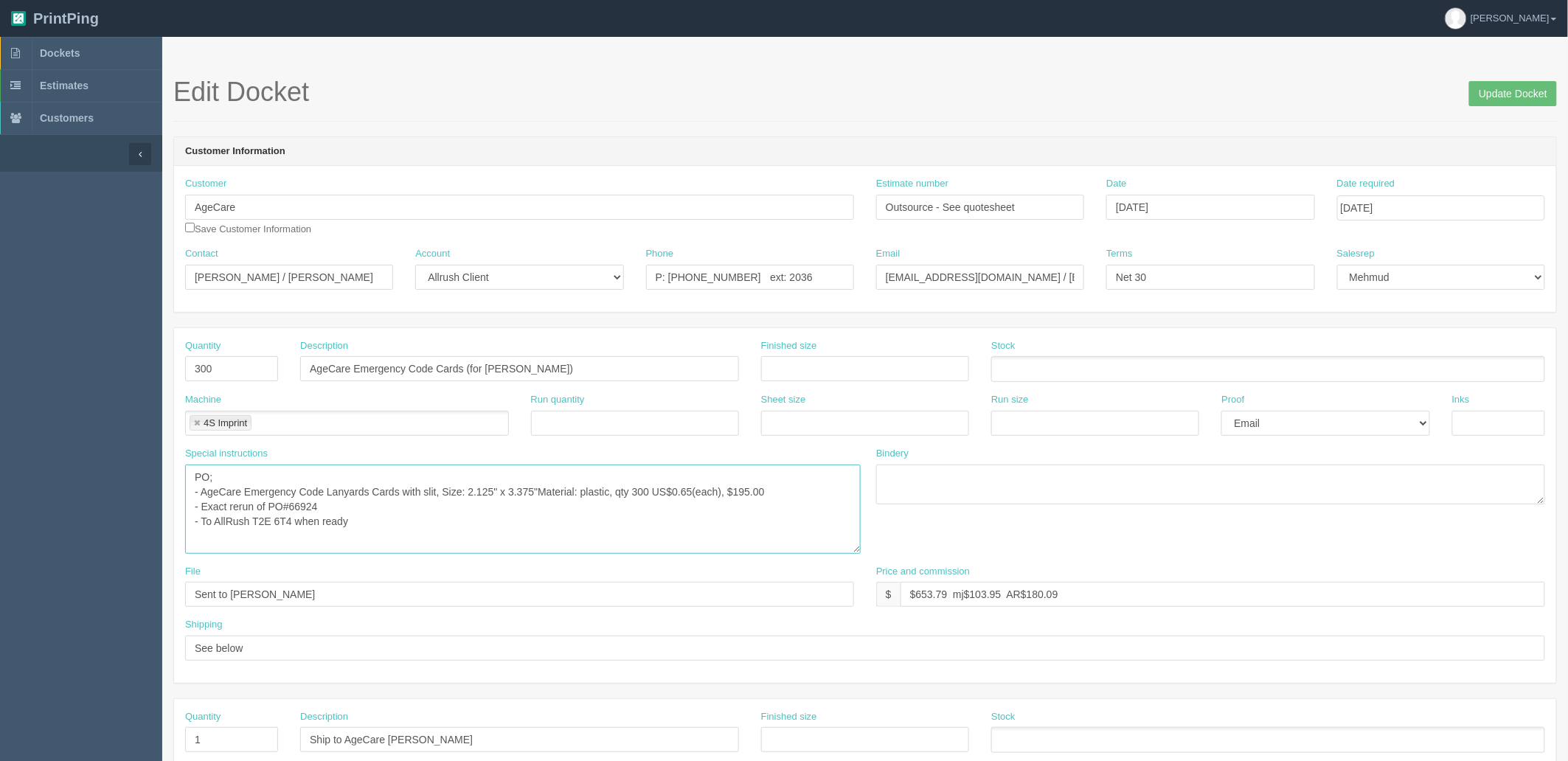
drag, startPoint x: 850, startPoint y: 499, endPoint x: 857, endPoint y: 549, distance: 50.5
click at [857, 549] on textarea "PO; - AgeCare Emergency Code Lanyards Cards with slit, Size: 2.125" x 3.375"Mat…" at bounding box center [523, 509] width 676 height 89
click at [74, 52] on span "Dockets" at bounding box center [60, 52] width 40 height 12
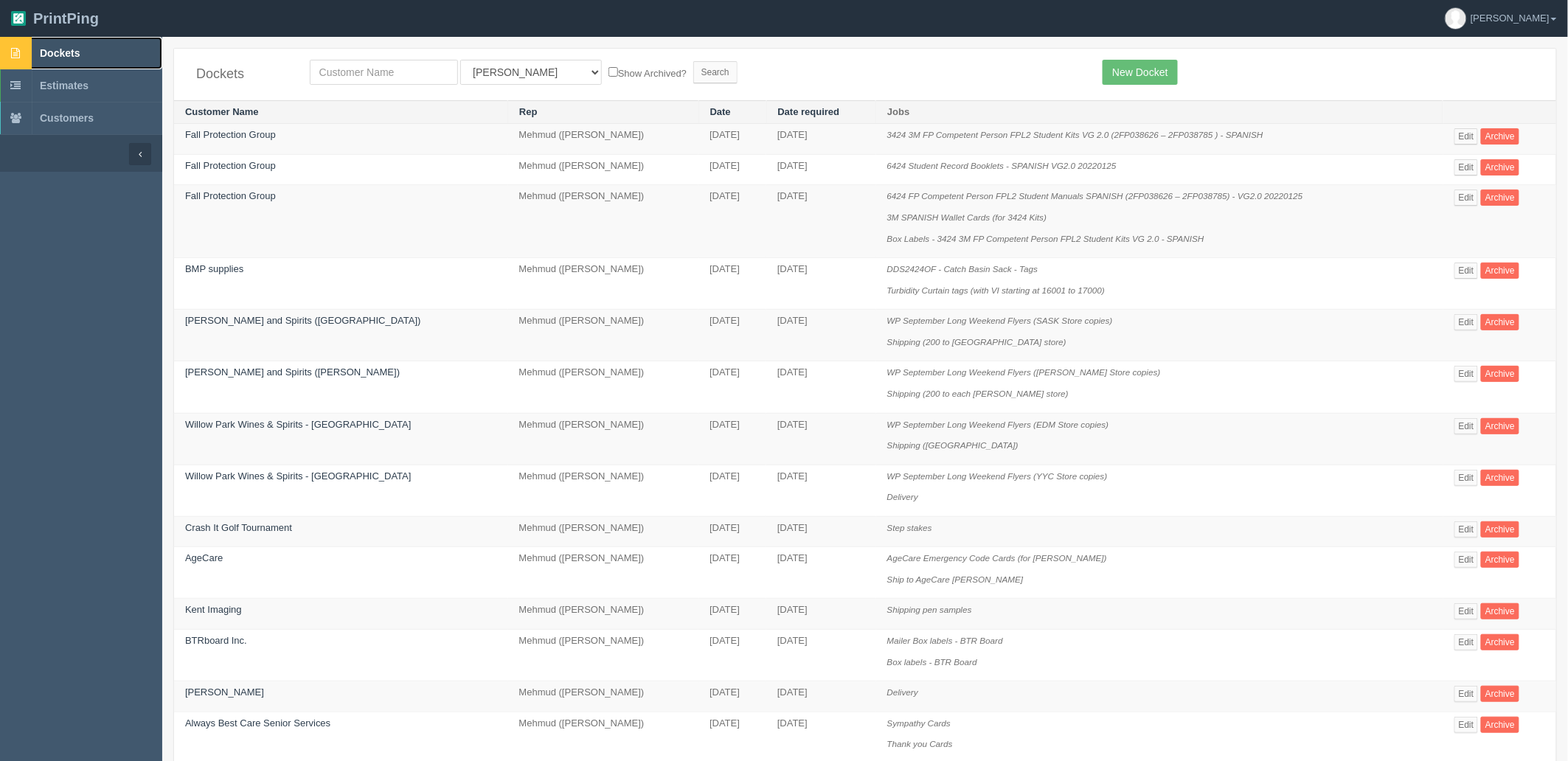
drag, startPoint x: 103, startPoint y: 59, endPoint x: 116, endPoint y: 64, distance: 13.9
click at [103, 59] on link "Dockets" at bounding box center [81, 52] width 162 height 33
click at [372, 76] on input "text" at bounding box center [384, 72] width 148 height 25
click at [1461, 566] on link "Edit" at bounding box center [1466, 560] width 25 height 16
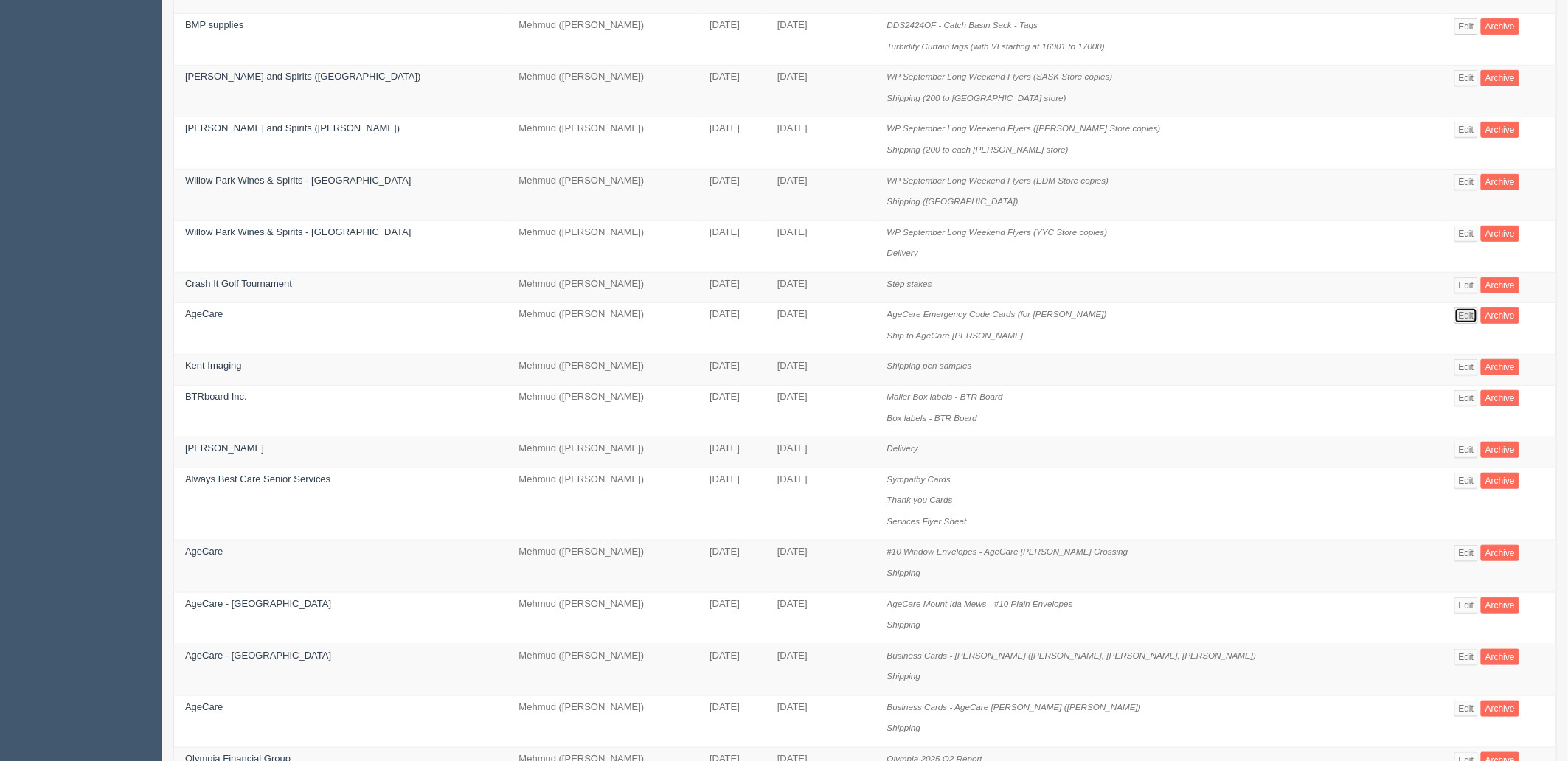
scroll to position [410, 0]
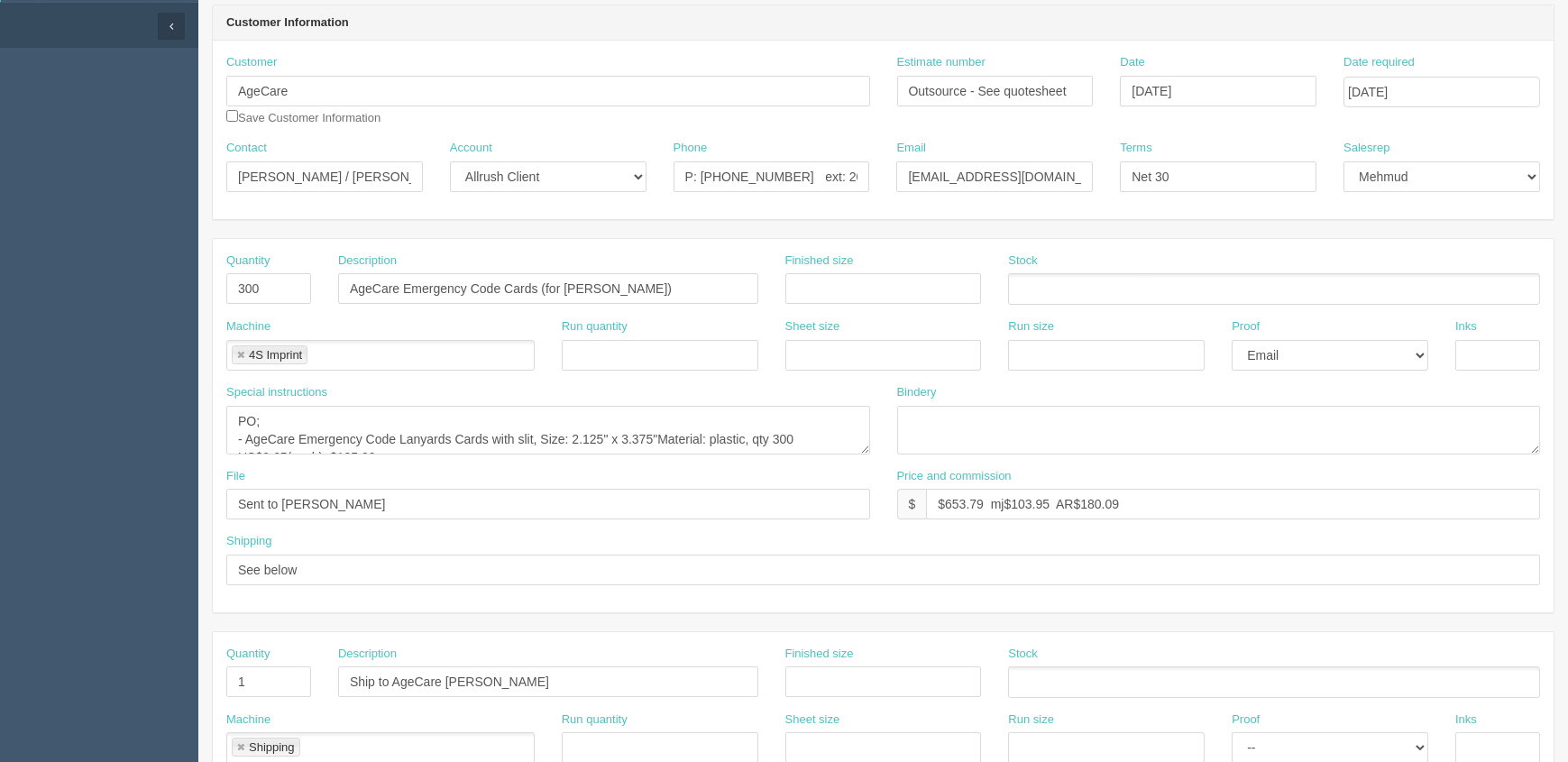
scroll to position [163, 0]
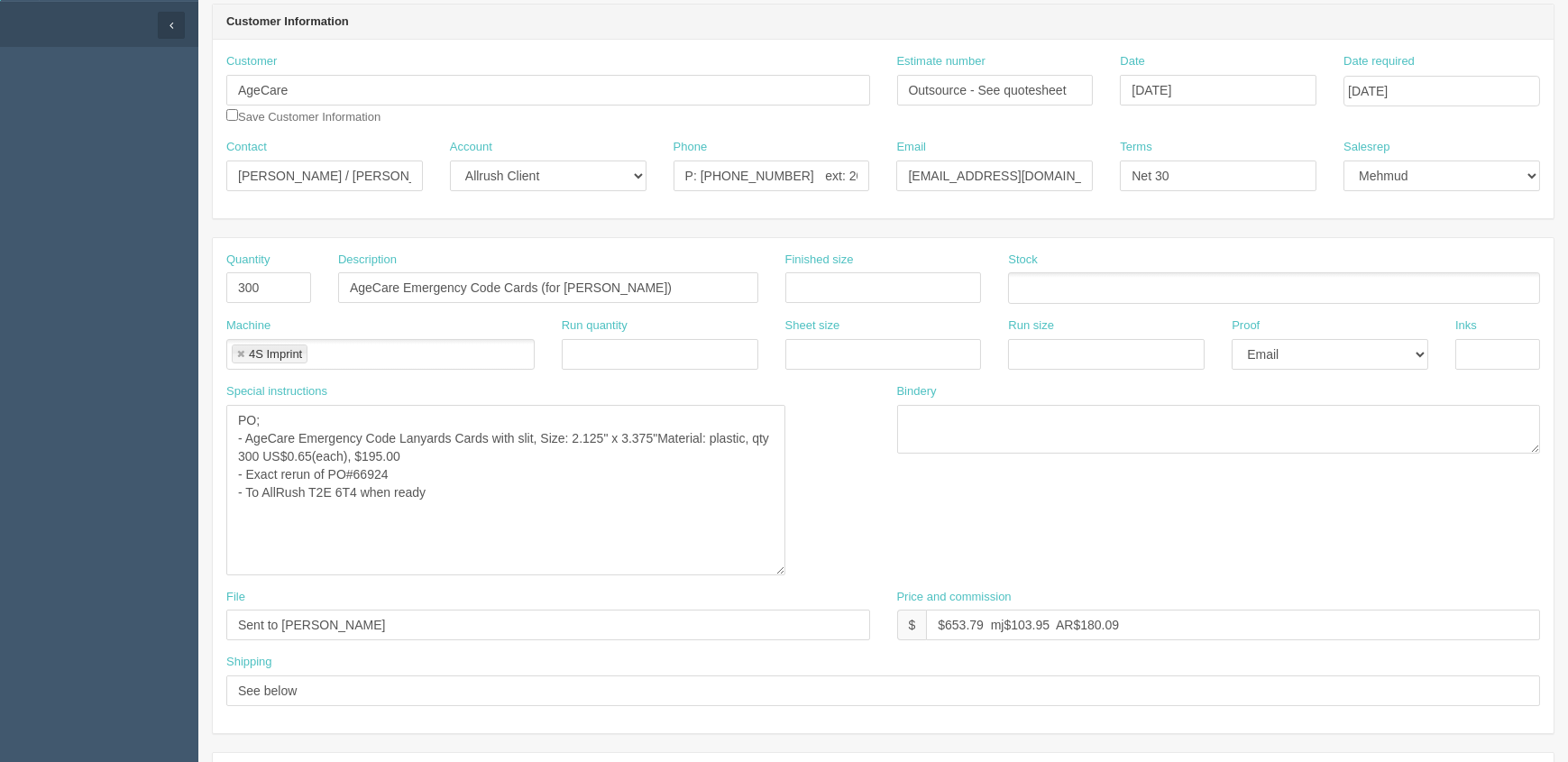
drag, startPoint x: 859, startPoint y: 459, endPoint x: 783, endPoint y: 567, distance: 132.1
click at [783, 567] on textarea "PO; - AgeCare Emergency Code Lanyards Cards with slit, Size: 2.125" x 3.375"Mat…" at bounding box center [505, 490] width 559 height 170
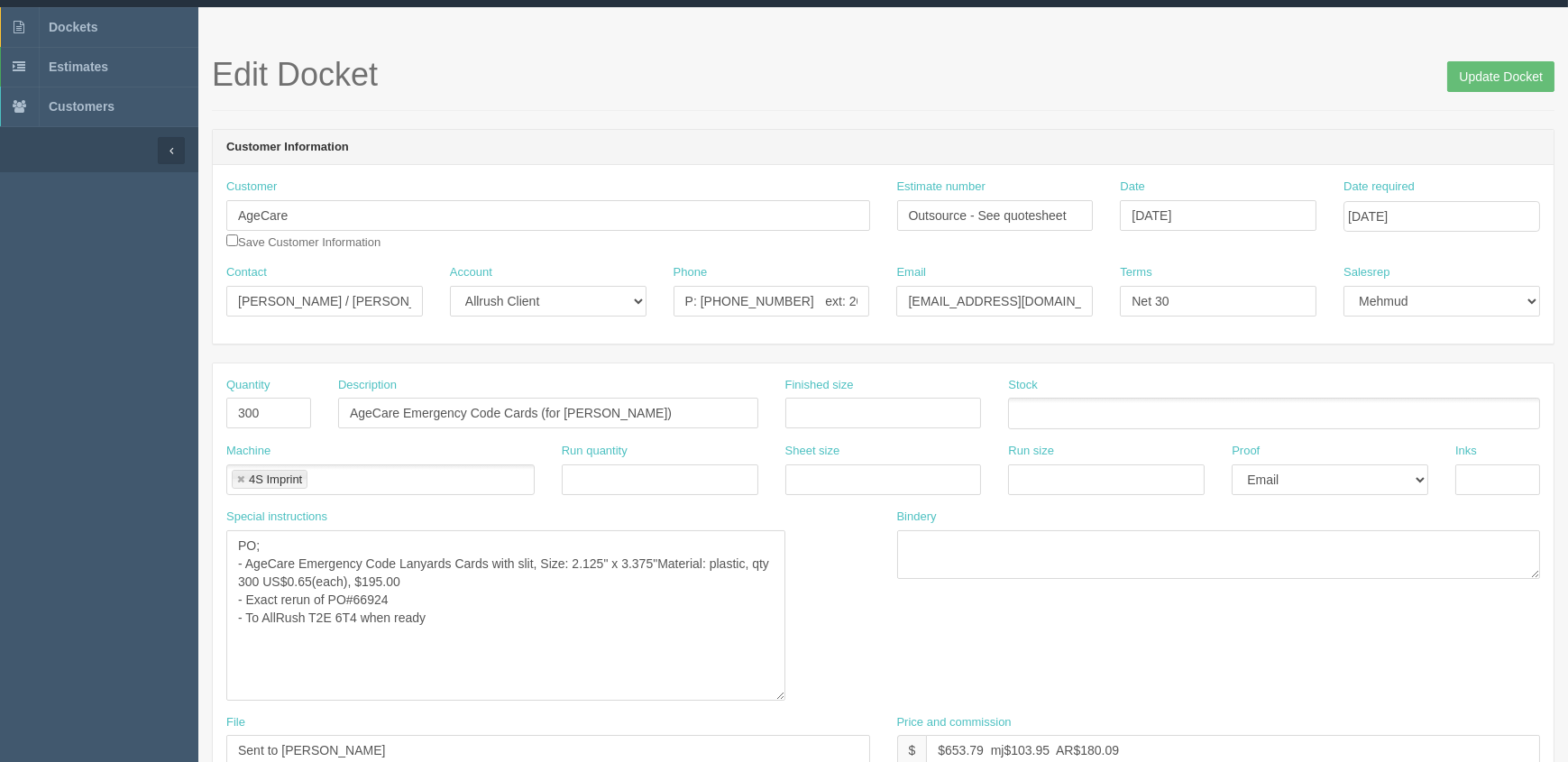
scroll to position [0, 0]
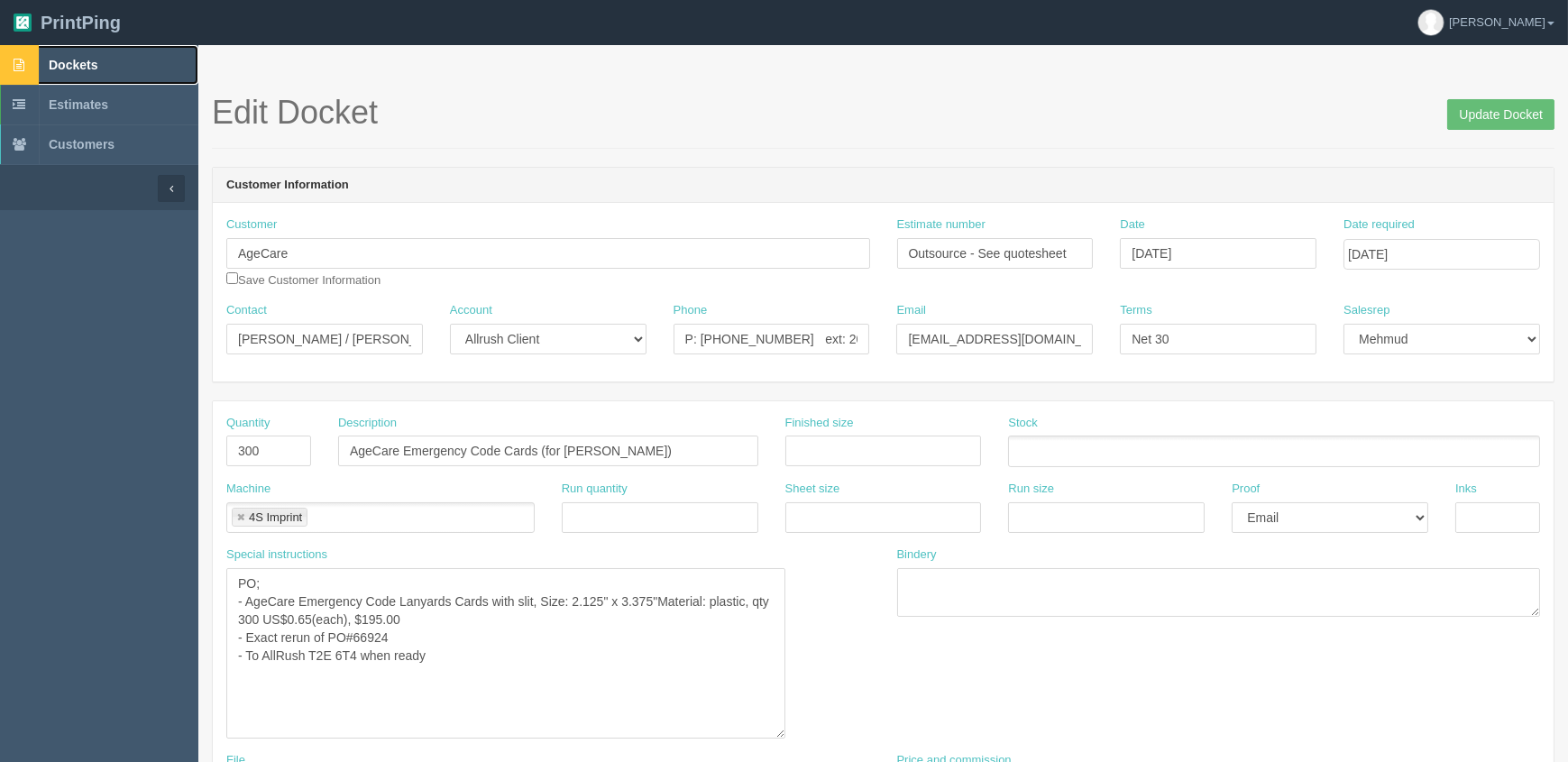
click at [131, 70] on link "Dockets" at bounding box center [99, 64] width 198 height 40
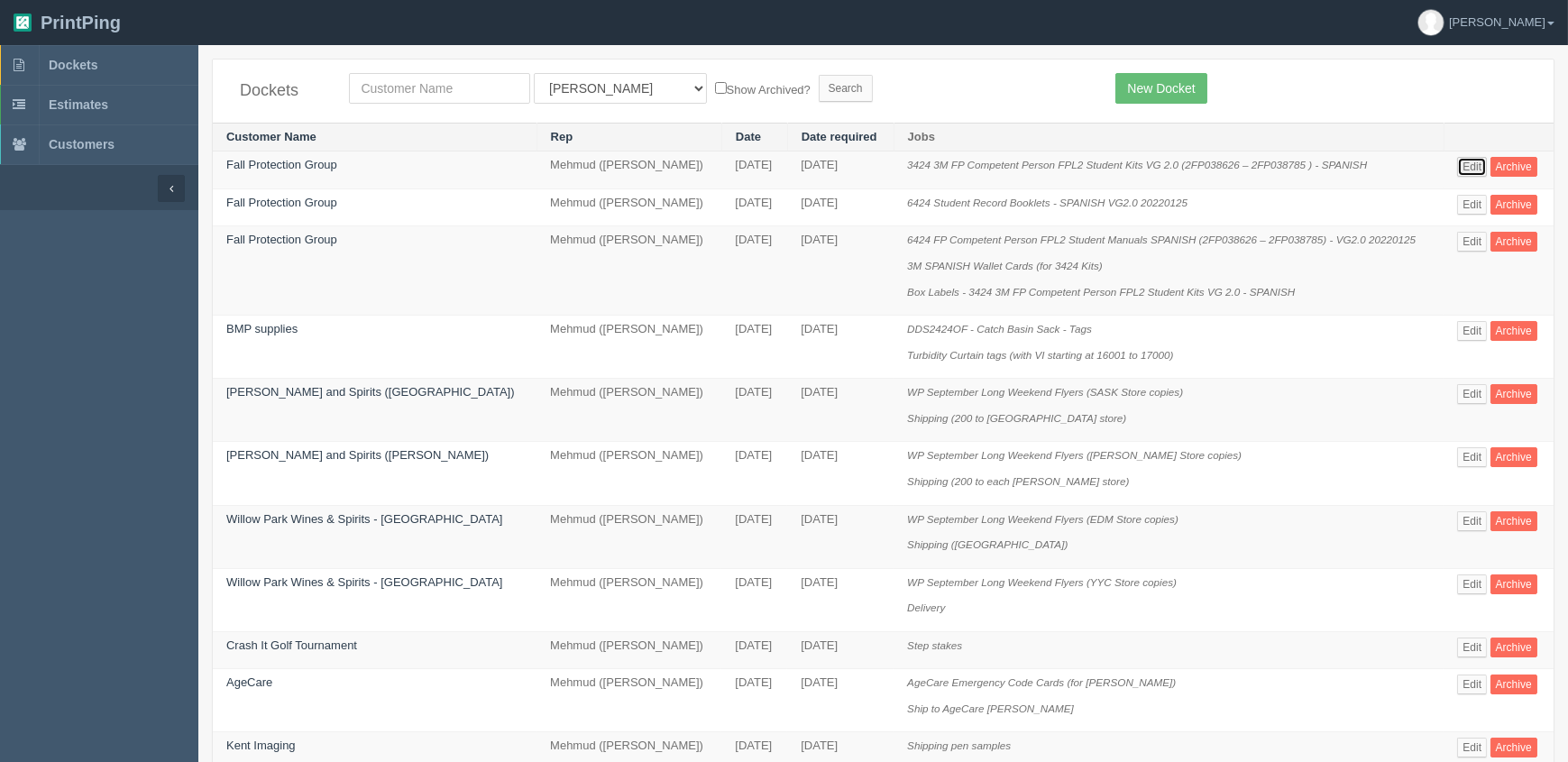
click at [1457, 163] on link "Edit" at bounding box center [1472, 166] width 30 height 19
click at [1458, 241] on link "Edit" at bounding box center [1472, 241] width 30 height 19
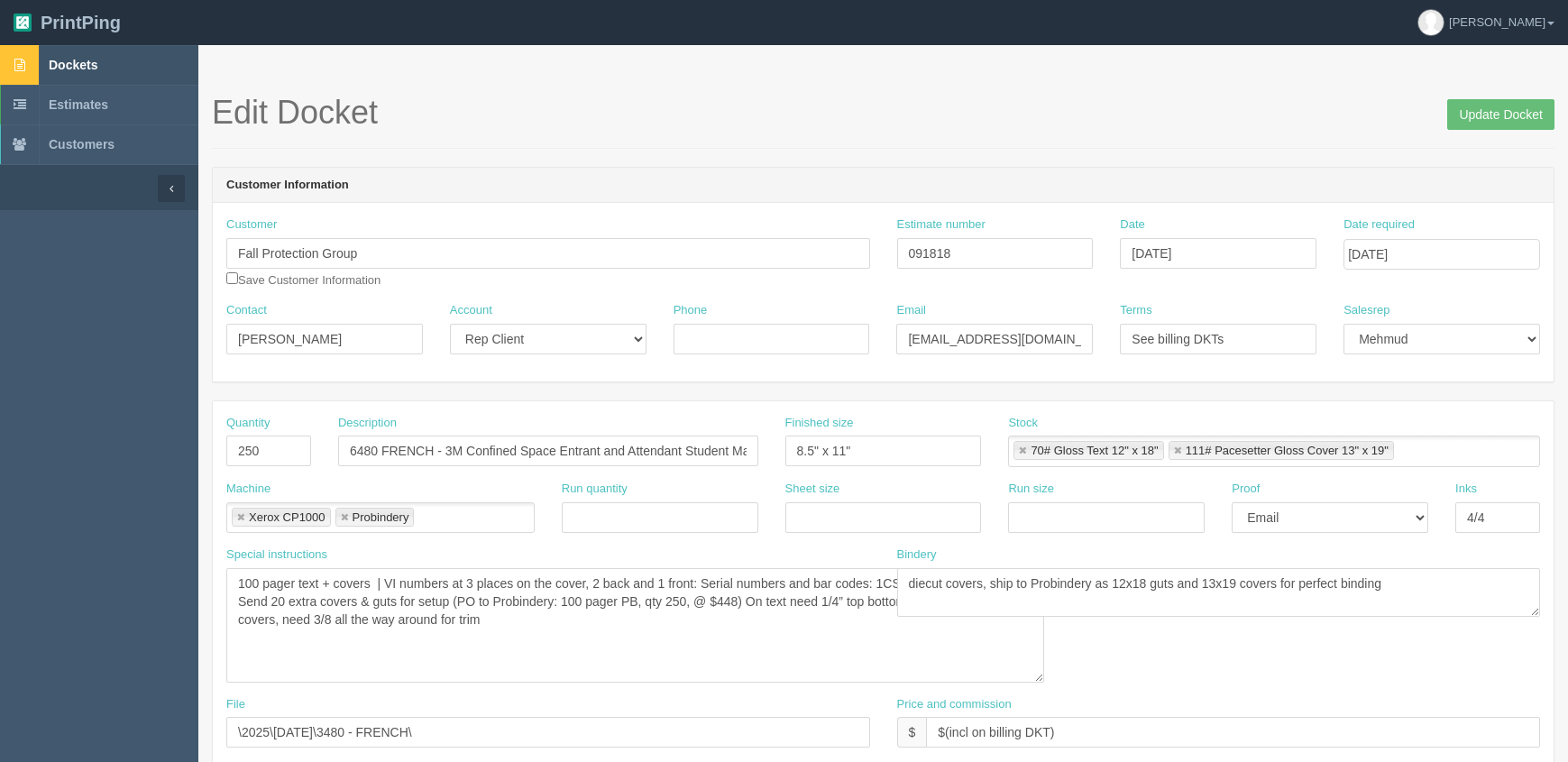
scroll to position [702, 0]
